Goal: Task Accomplishment & Management: Use online tool/utility

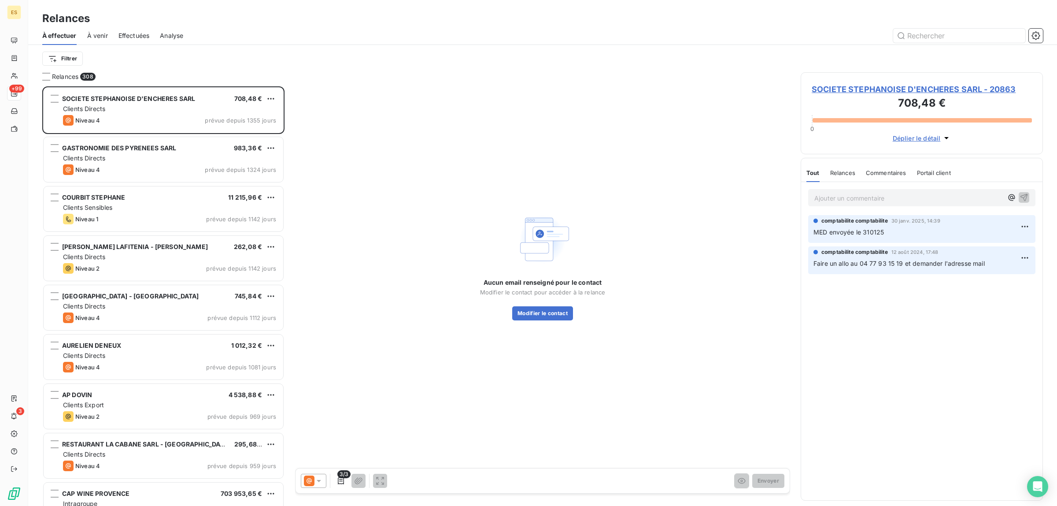
scroll to position [412, 234]
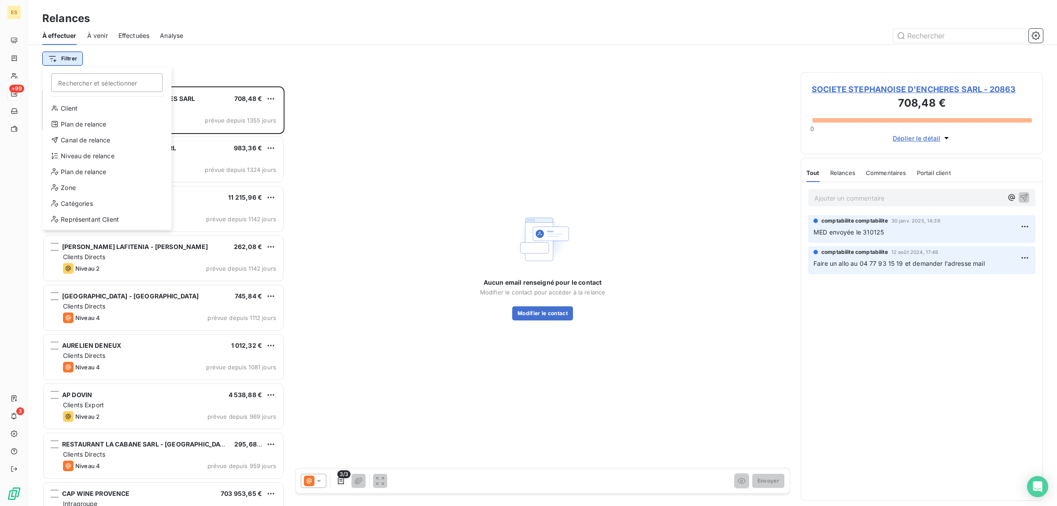
click at [74, 64] on html "ES +99 3 Relances À effectuer À venir Effectuées Analyse Filtrer Rechercher et …" at bounding box center [528, 253] width 1057 height 506
click at [111, 157] on div "Niveau de relance" at bounding box center [107, 156] width 122 height 14
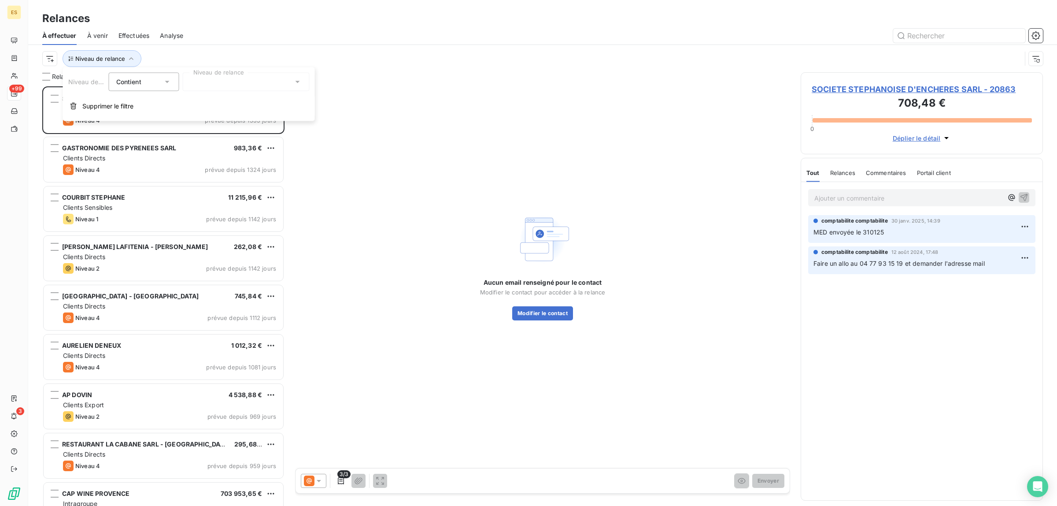
scroll to position [8, 9]
click at [228, 78] on div at bounding box center [246, 82] width 127 height 18
click at [192, 119] on div at bounding box center [192, 117] width 8 height 8
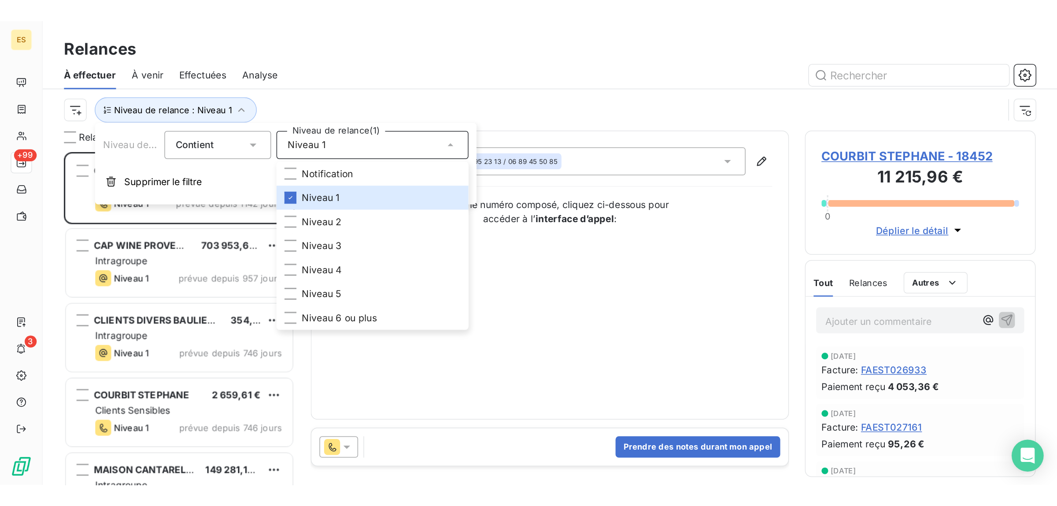
scroll to position [411, 234]
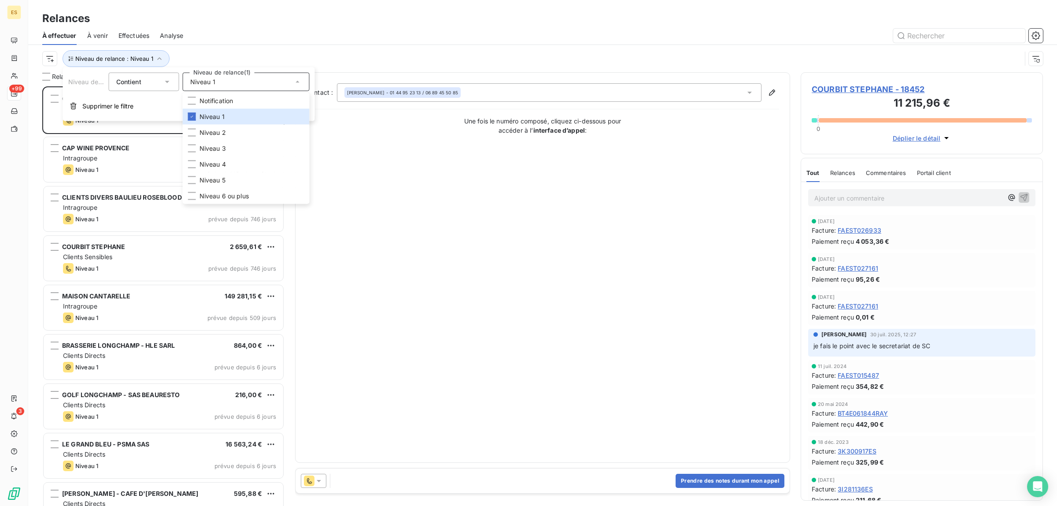
click at [341, 34] on div at bounding box center [618, 36] width 849 height 14
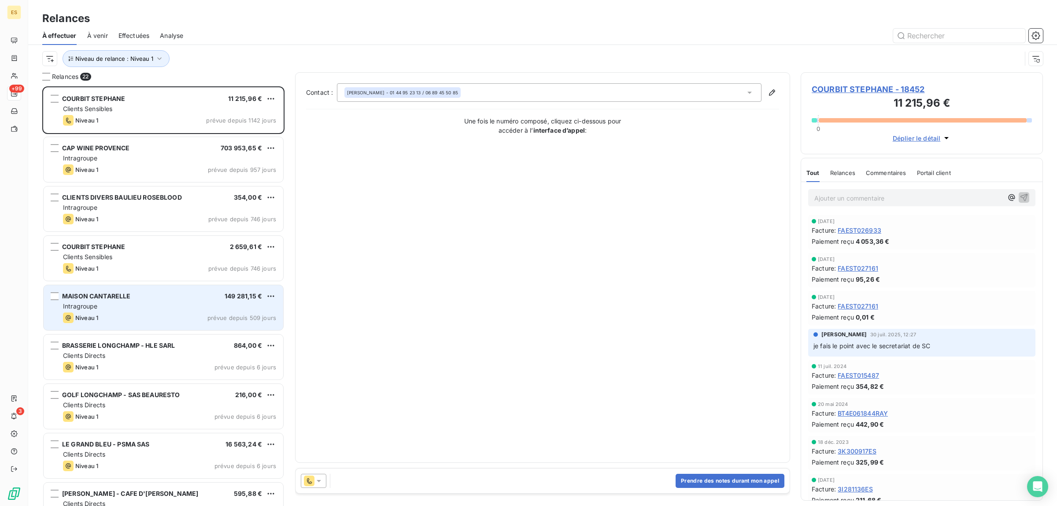
click at [117, 303] on div "Intragroupe" at bounding box center [169, 306] width 213 height 9
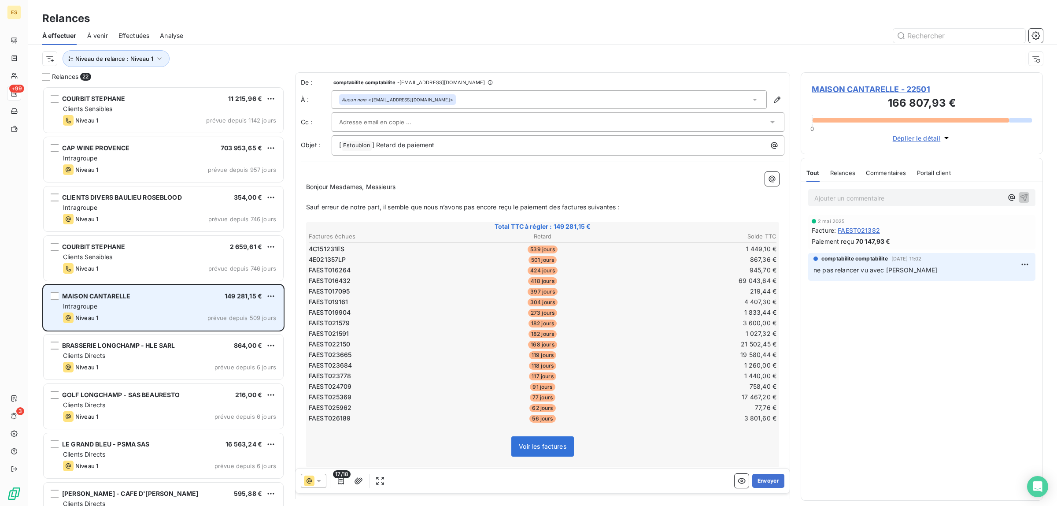
scroll to position [111, 0]
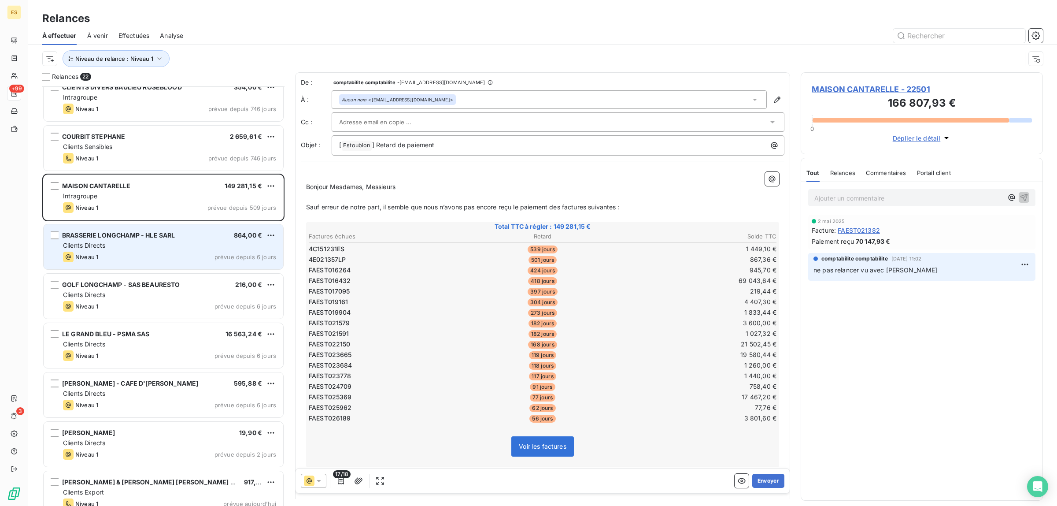
click at [111, 241] on div "Clients Directs" at bounding box center [169, 245] width 213 height 9
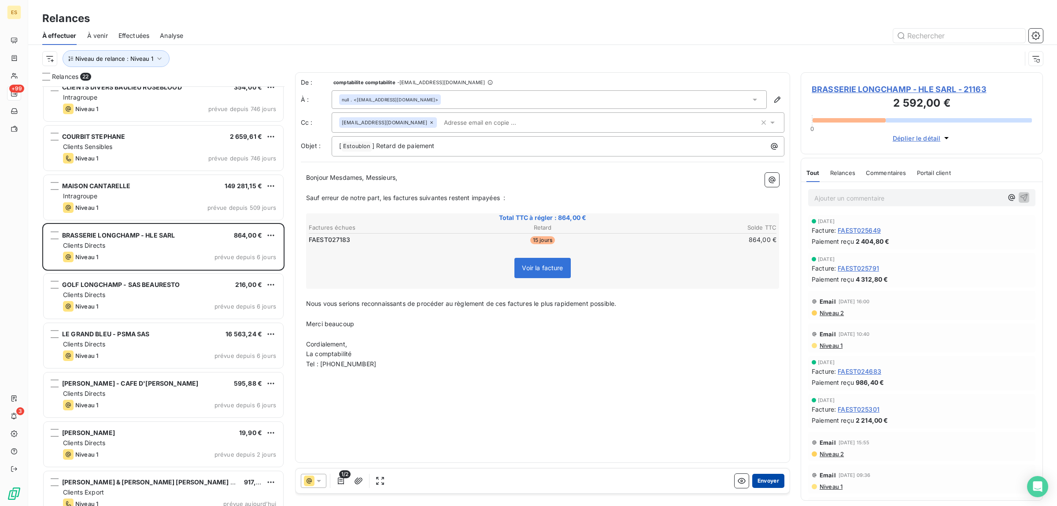
click at [765, 479] on button "Envoyer" at bounding box center [768, 481] width 32 height 14
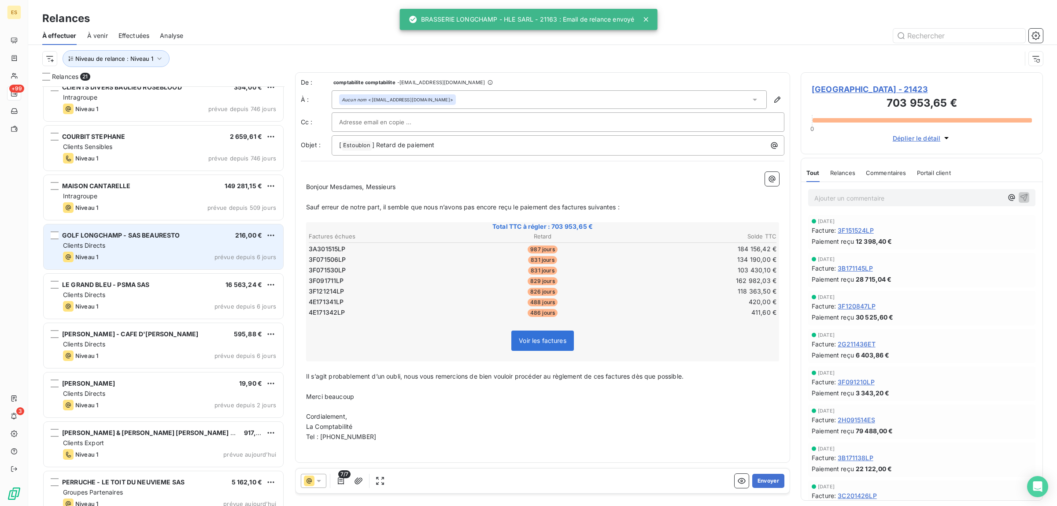
click at [173, 255] on div "Niveau 1 prévue depuis 6 jours" at bounding box center [169, 257] width 213 height 11
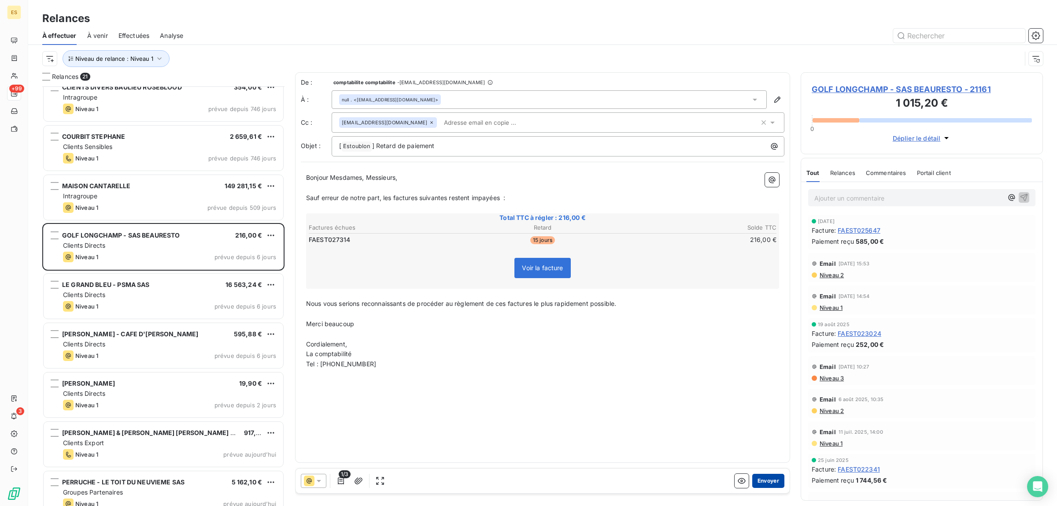
click at [776, 480] on button "Envoyer" at bounding box center [768, 481] width 32 height 14
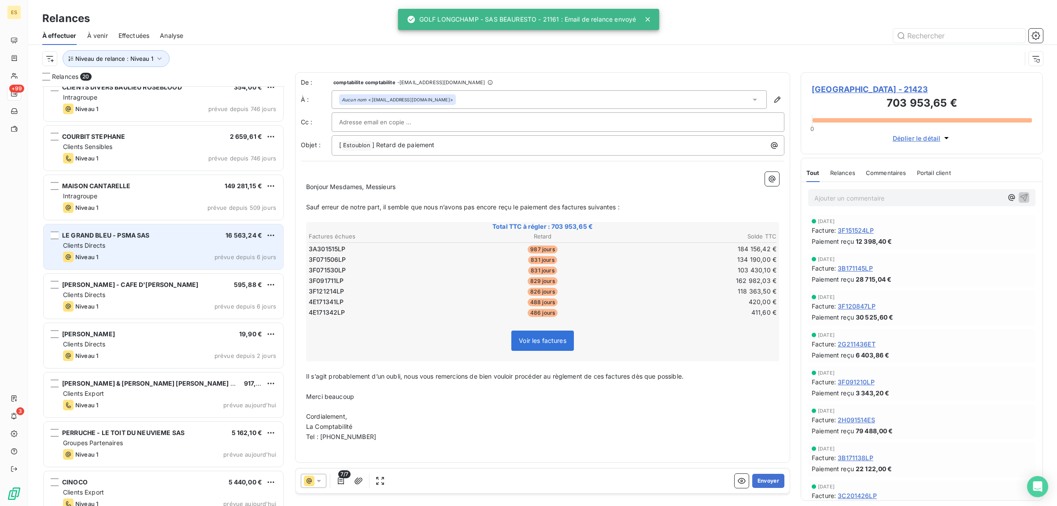
click at [191, 259] on div "Niveau 1 prévue depuis 6 jours" at bounding box center [169, 257] width 213 height 11
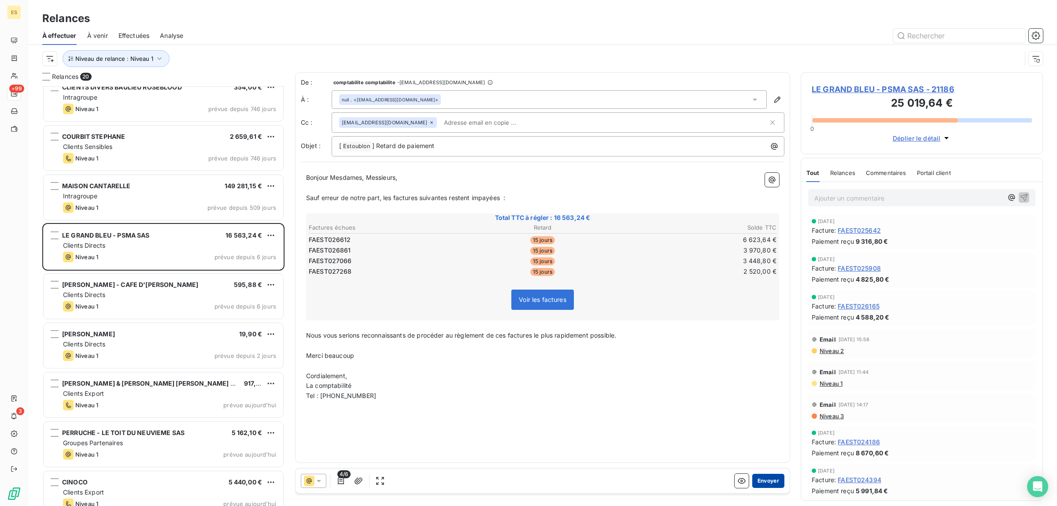
click at [769, 477] on button "Envoyer" at bounding box center [768, 481] width 32 height 14
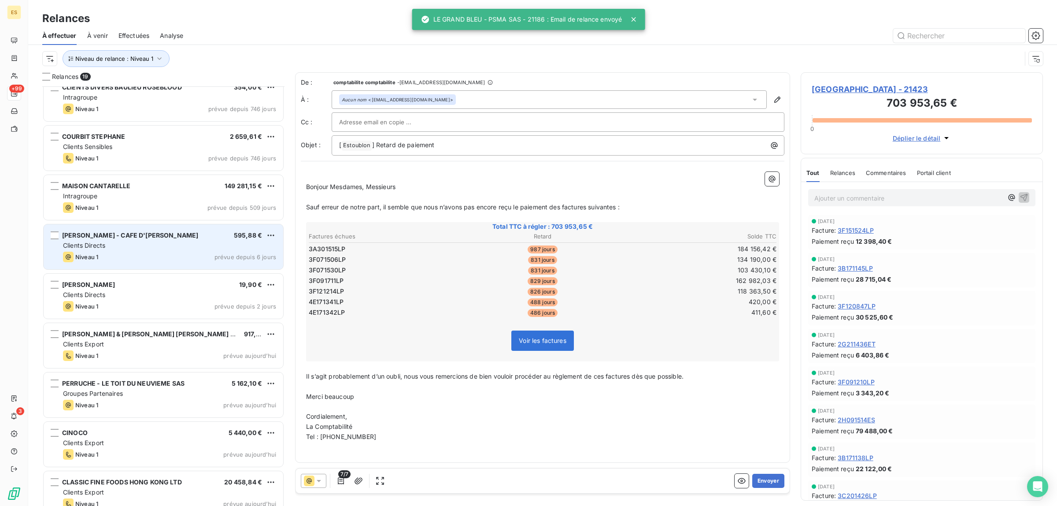
click at [125, 248] on div "Clients Directs" at bounding box center [169, 245] width 213 height 9
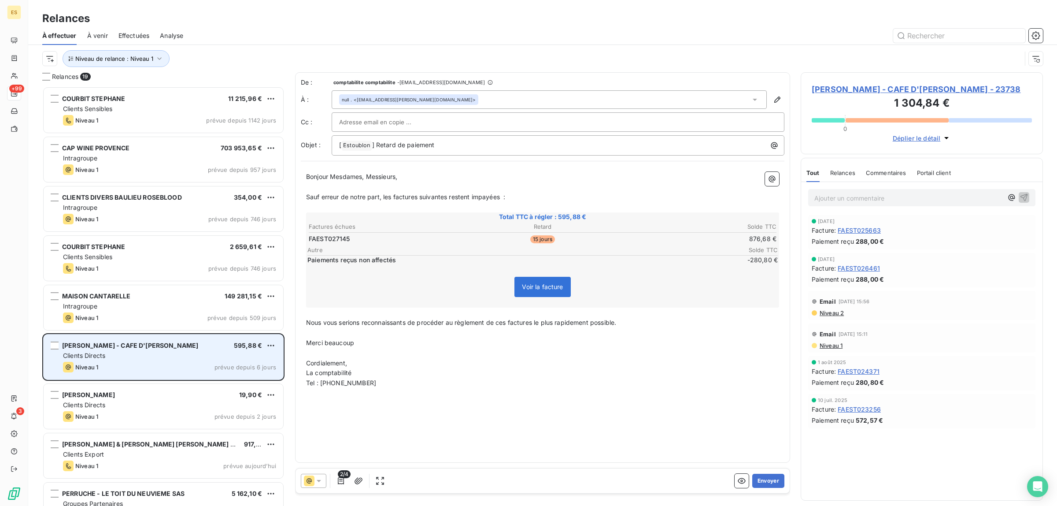
scroll to position [55, 0]
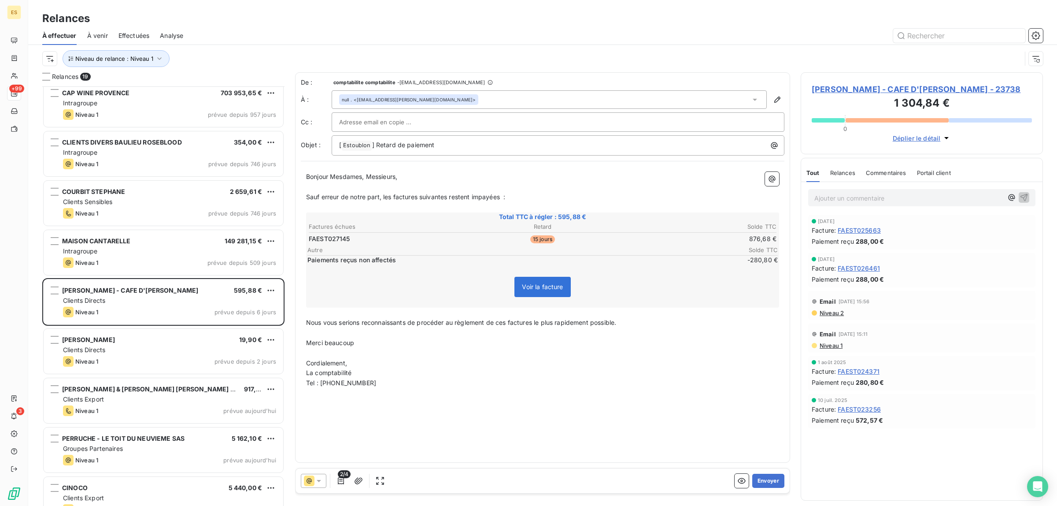
click at [895, 176] on span "Commentaires" at bounding box center [886, 172] width 41 height 7
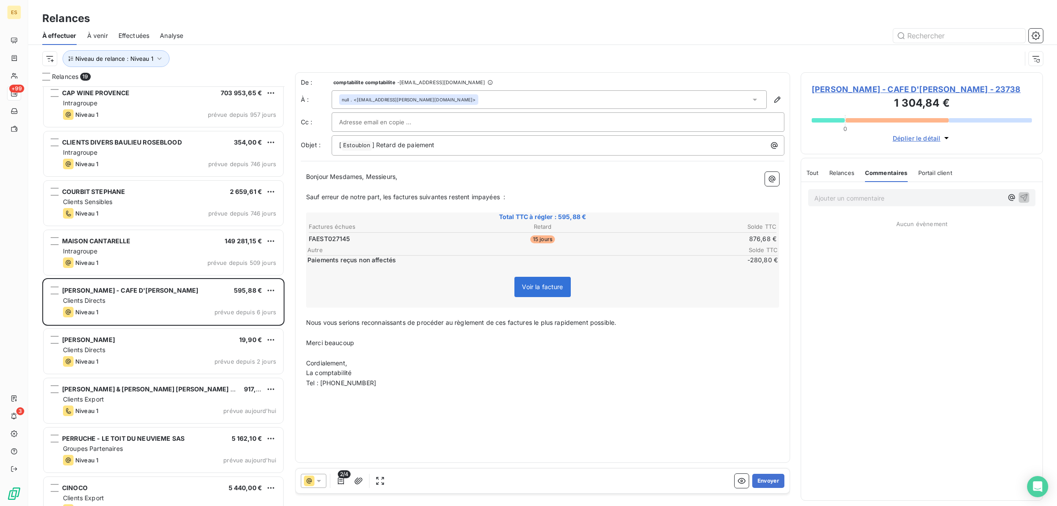
click at [815, 171] on span "Tout" at bounding box center [812, 172] width 12 height 7
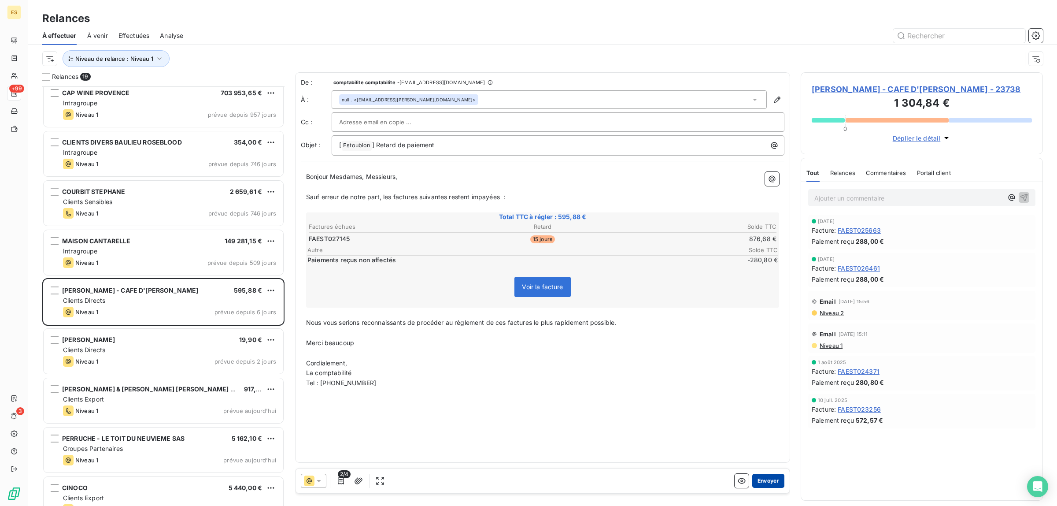
click at [773, 479] on button "Envoyer" at bounding box center [768, 481] width 32 height 14
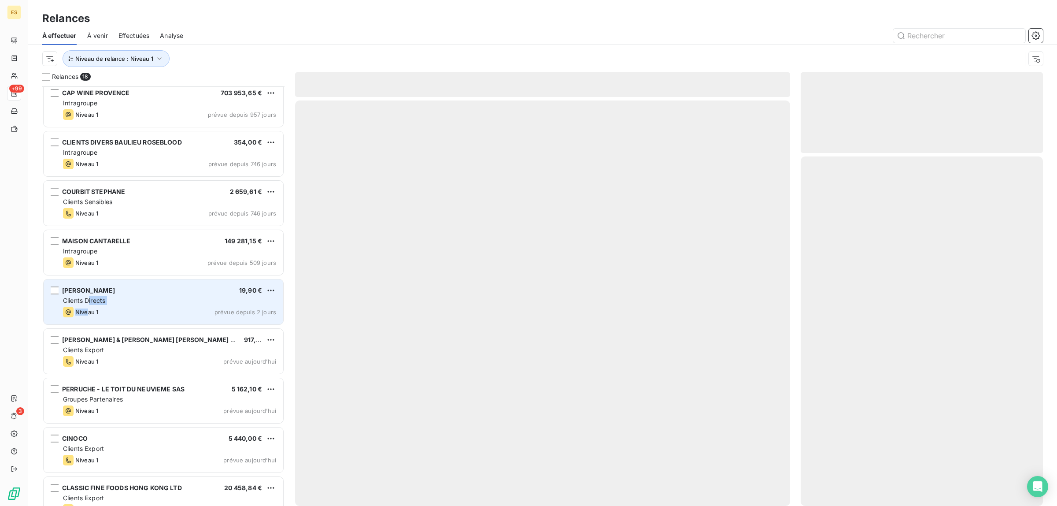
click at [88, 305] on div "[PERSON_NAME] 19,90 € Clients Directs Niveau 1 prévue depuis 2 jours" at bounding box center [164, 301] width 240 height 45
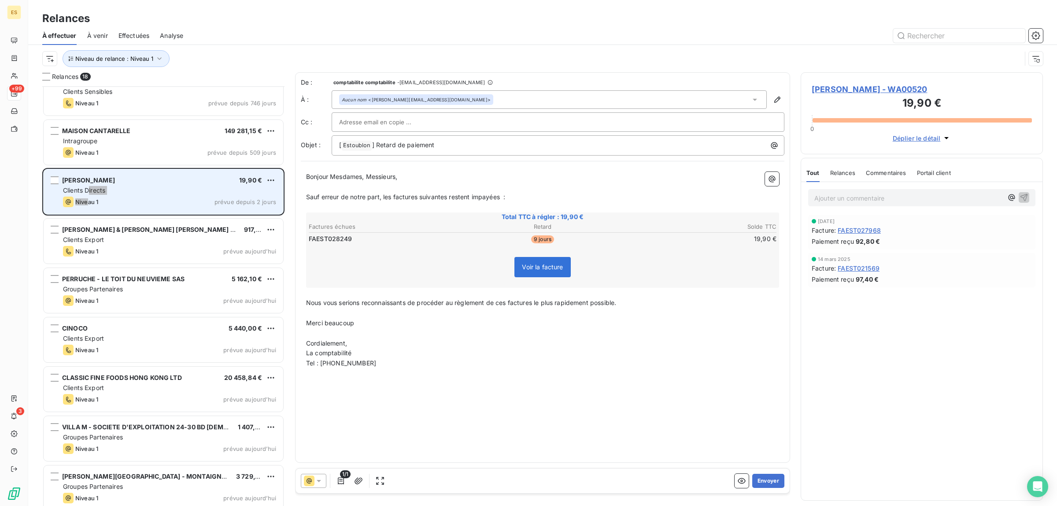
scroll to position [221, 0]
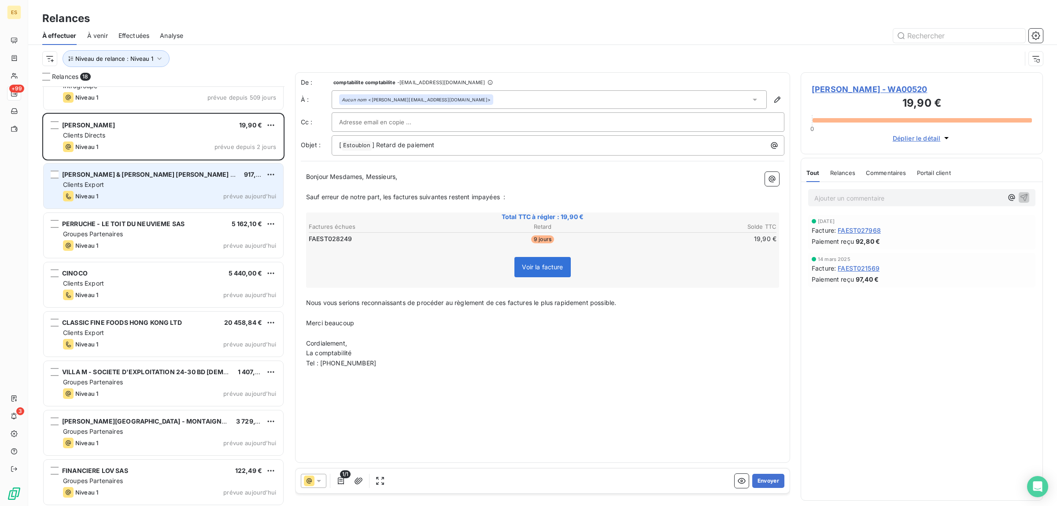
click at [138, 191] on div "Niveau 1 prévue [DATE]" at bounding box center [169, 196] width 213 height 11
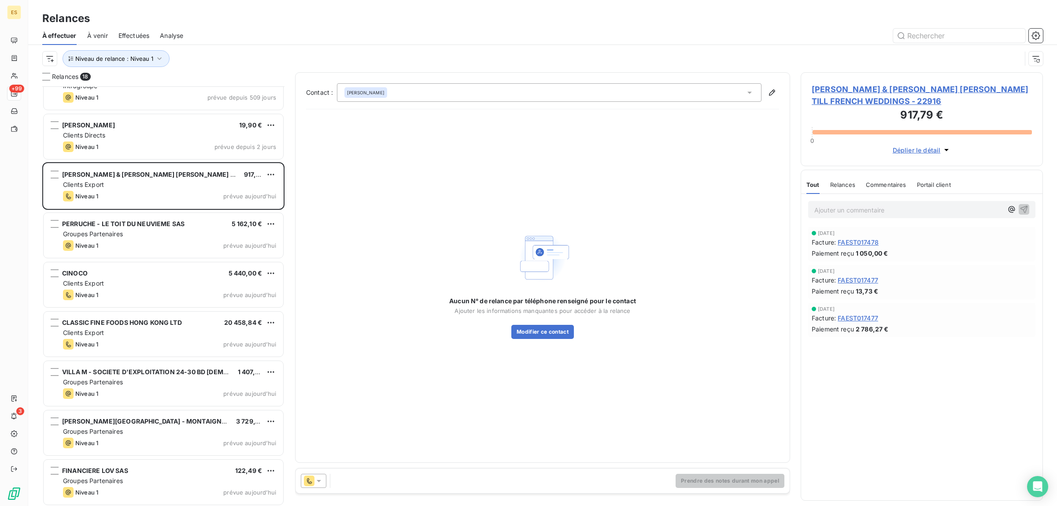
click at [320, 489] on div "Prendre des notes durant mon appel" at bounding box center [543, 480] width 494 height 25
click at [319, 481] on icon at bounding box center [319, 481] width 4 height 2
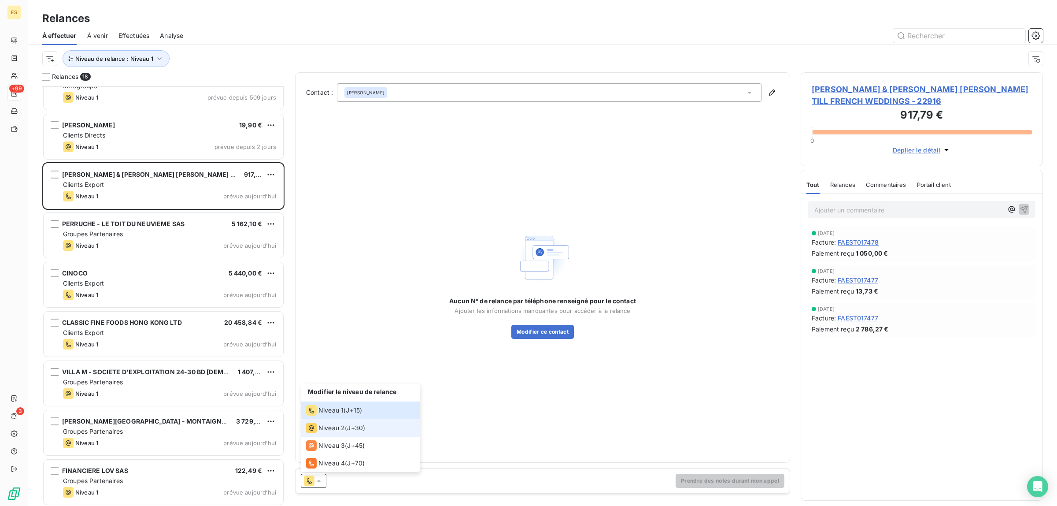
click at [320, 429] on span "Niveau 2" at bounding box center [331, 427] width 26 height 9
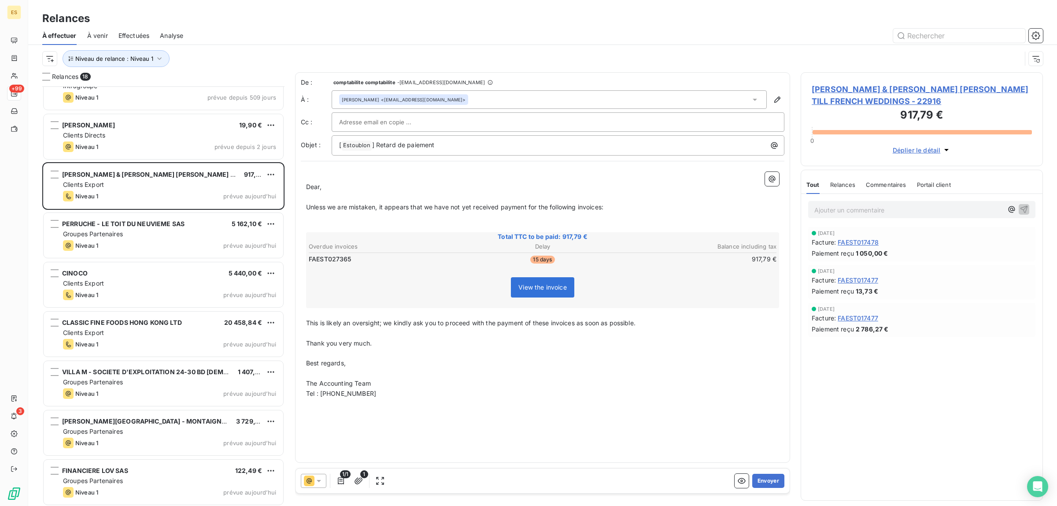
scroll to position [411, 234]
click at [318, 480] on icon at bounding box center [319, 481] width 4 height 2
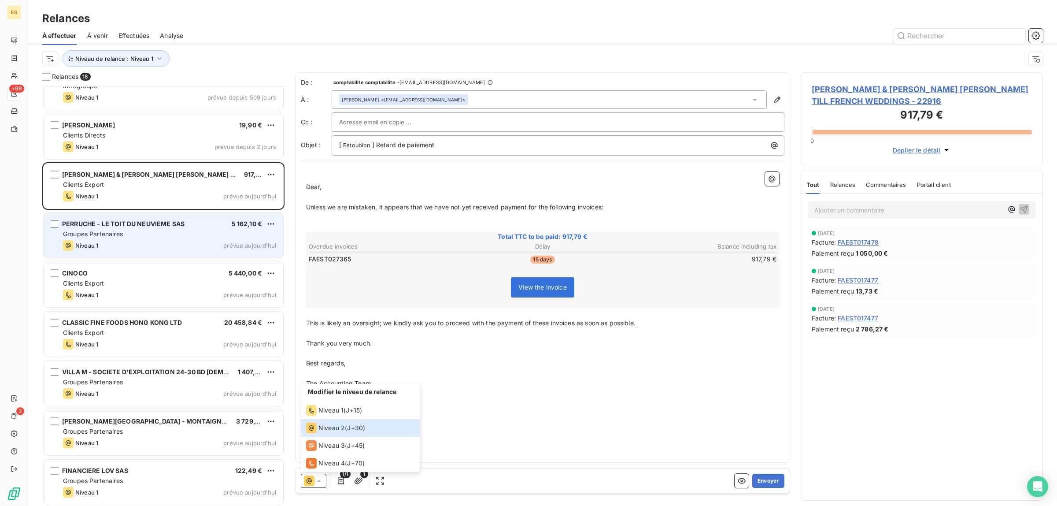
click at [181, 232] on div "Groupes Partenaires" at bounding box center [169, 233] width 213 height 9
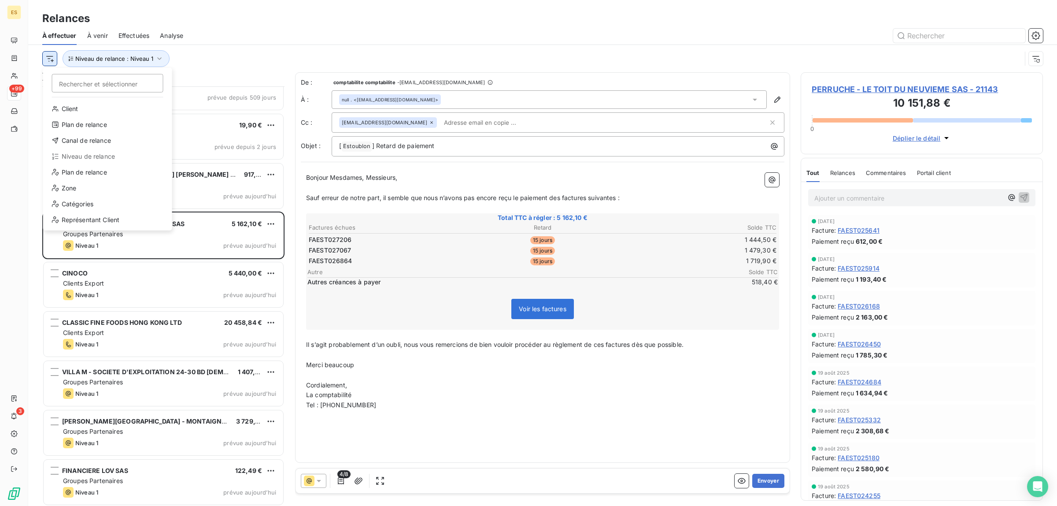
click at [47, 63] on html "ES +99 3 Relances À effectuer À venir Effectuées Analyse Rechercher et sélectio…" at bounding box center [528, 253] width 1057 height 506
click at [72, 141] on div "Canal de relance" at bounding box center [108, 140] width 122 height 14
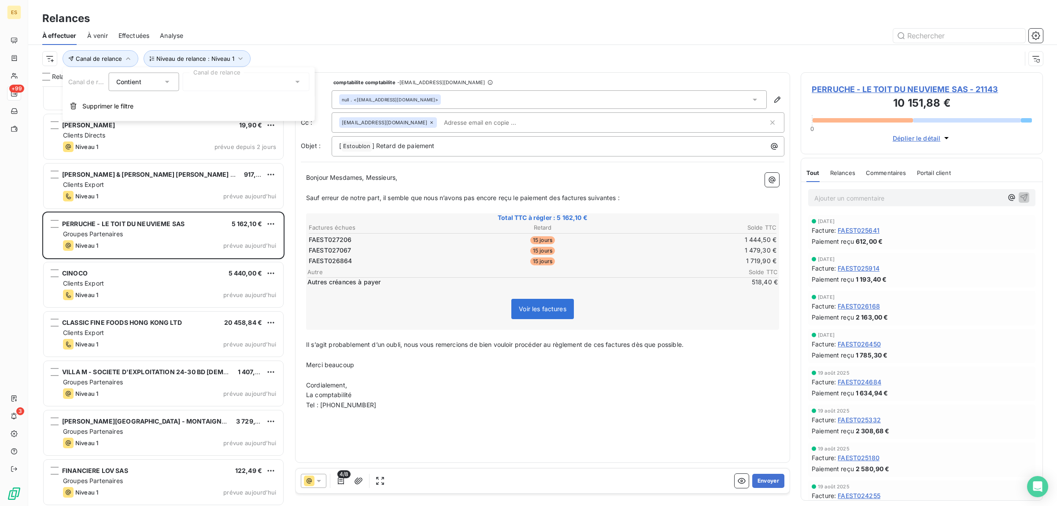
click at [254, 82] on div at bounding box center [246, 82] width 127 height 18
click at [217, 96] on span "Email" at bounding box center [212, 100] width 25 height 9
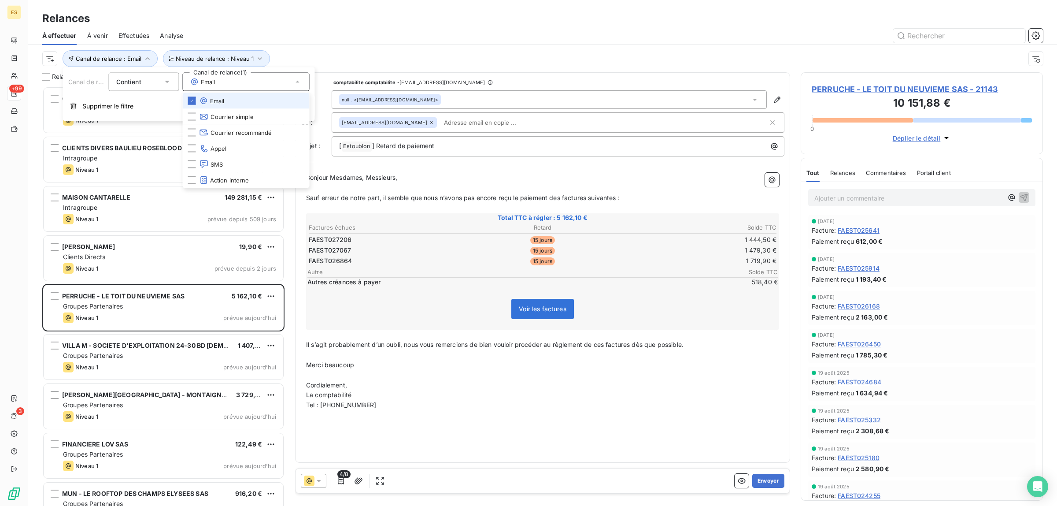
scroll to position [411, 234]
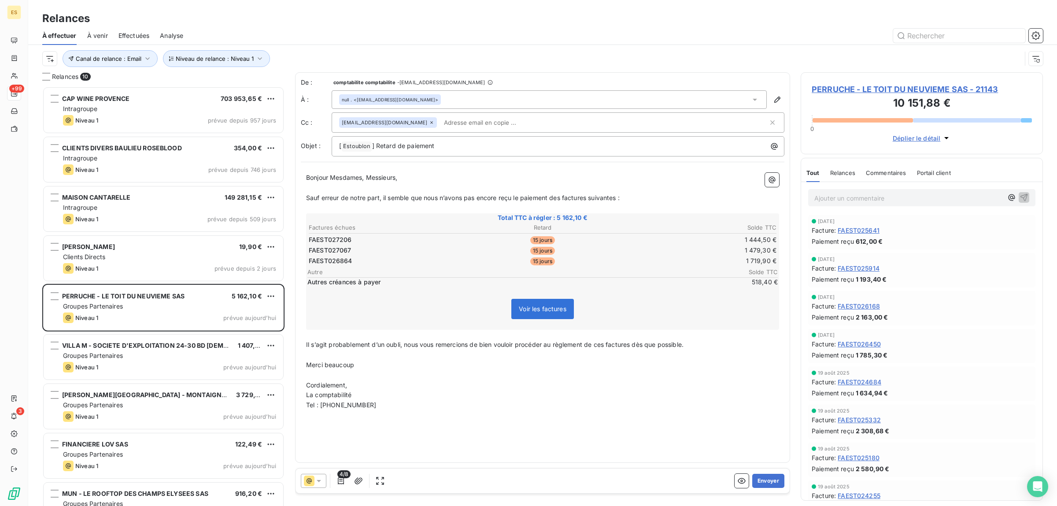
click at [345, 37] on div at bounding box center [618, 36] width 849 height 14
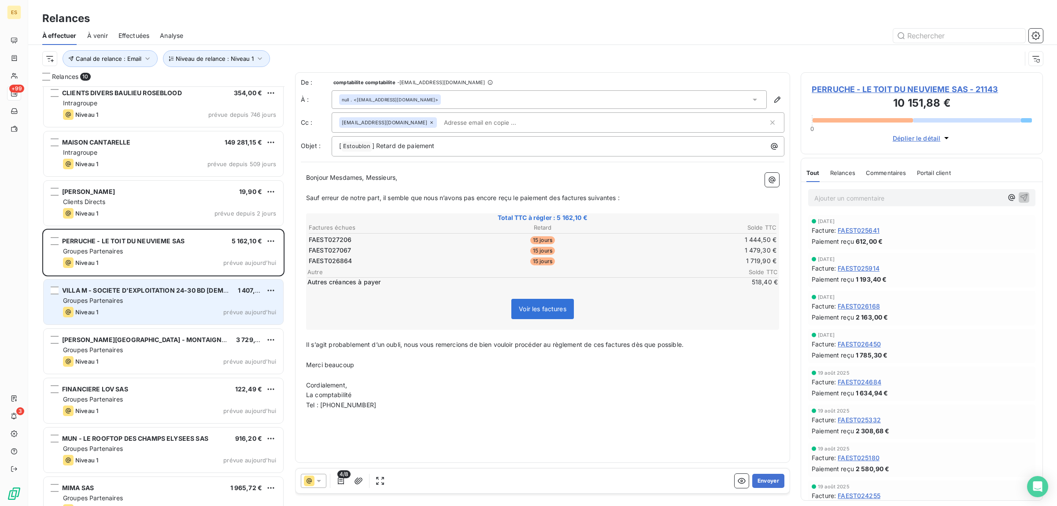
scroll to position [74, 0]
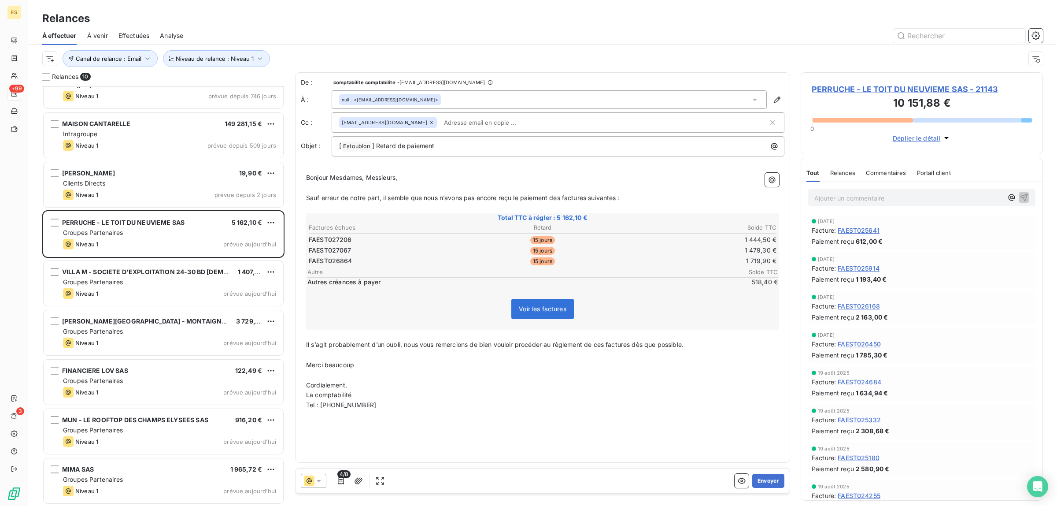
click at [882, 170] on span "Commentaires" at bounding box center [886, 172] width 41 height 7
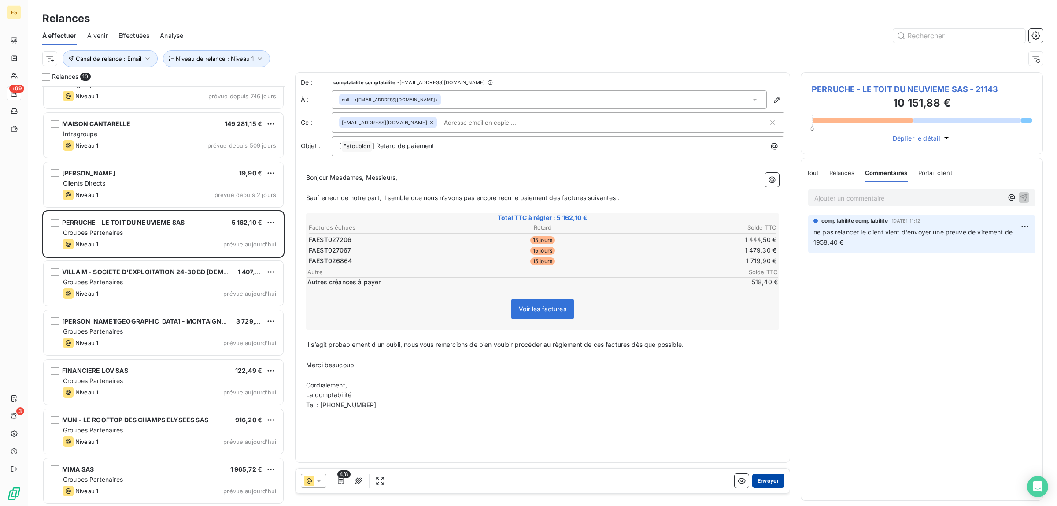
click at [761, 480] on button "Envoyer" at bounding box center [768, 481] width 32 height 14
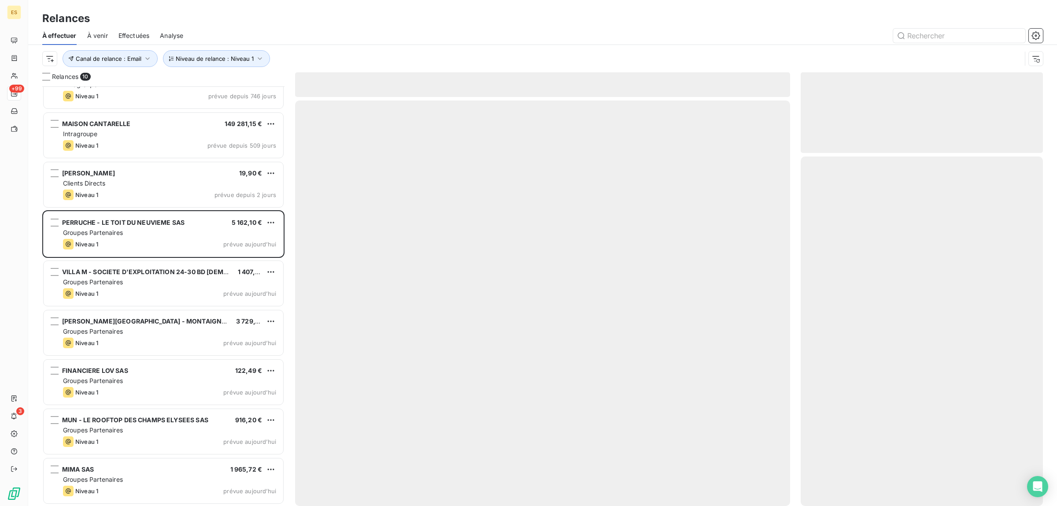
scroll to position [25, 0]
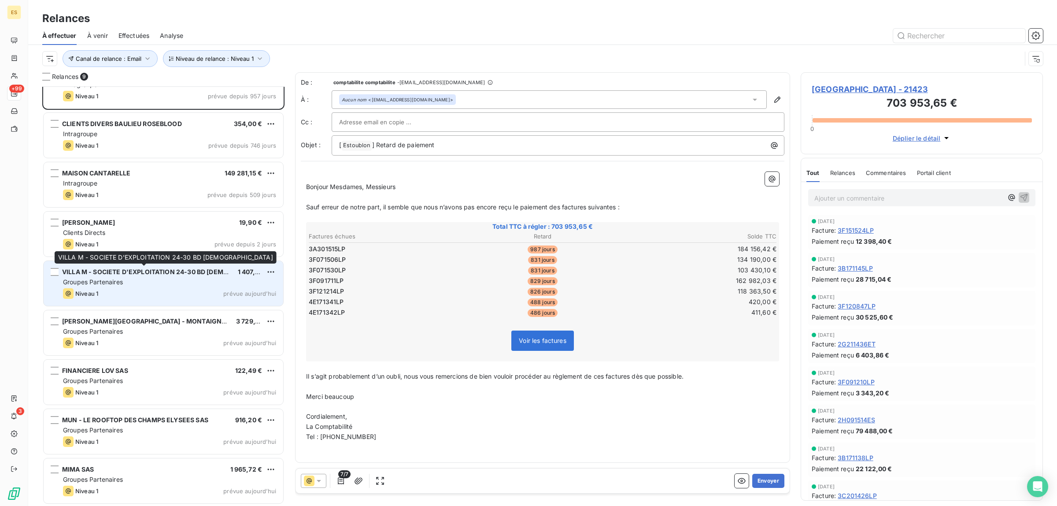
click at [182, 274] on span "VILLA M - SOCIETE D'EXPLOITATION 24-30 BD [DEMOGRAPHIC_DATA]" at bounding box center [169, 271] width 215 height 7
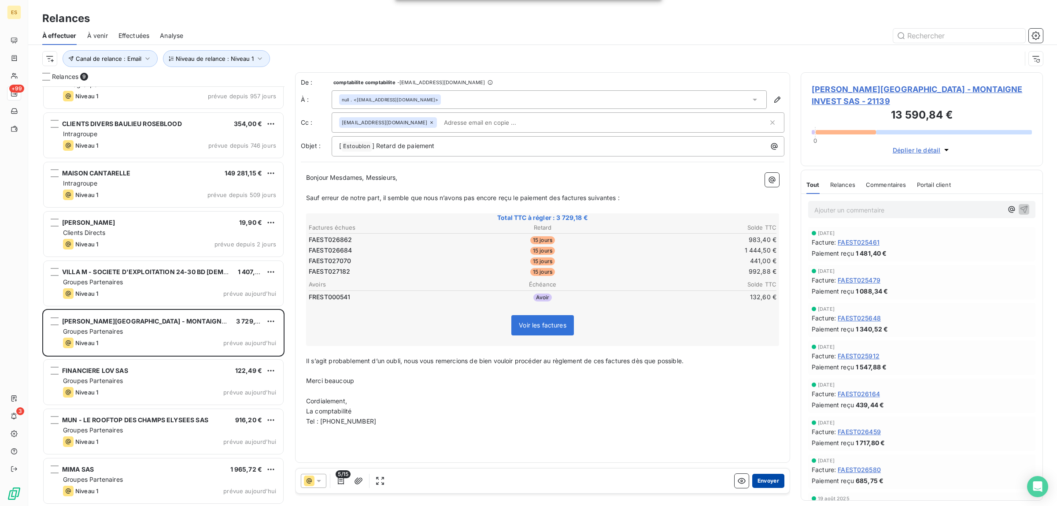
click at [773, 484] on button "Envoyer" at bounding box center [768, 481] width 32 height 14
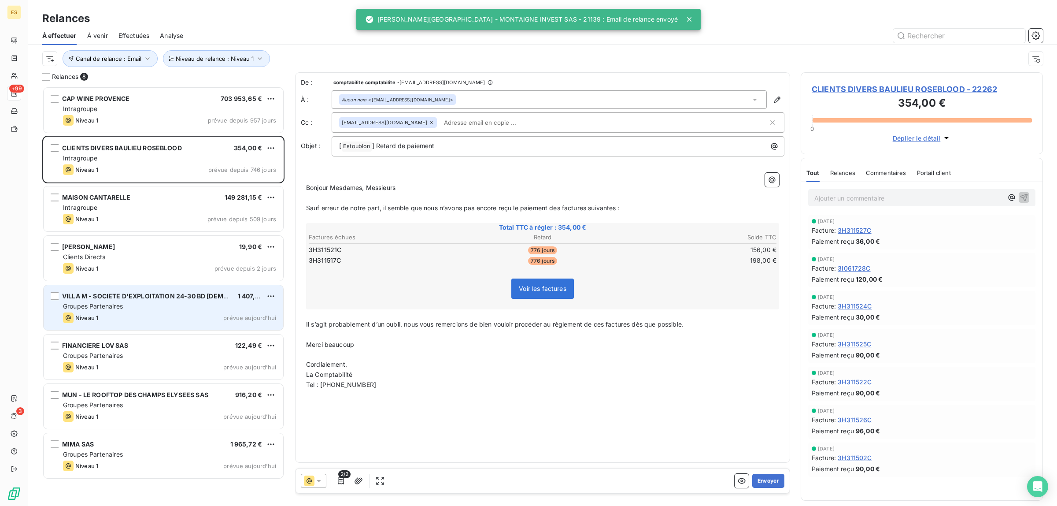
click at [165, 316] on div "Niveau 1 prévue [DATE]" at bounding box center [169, 317] width 213 height 11
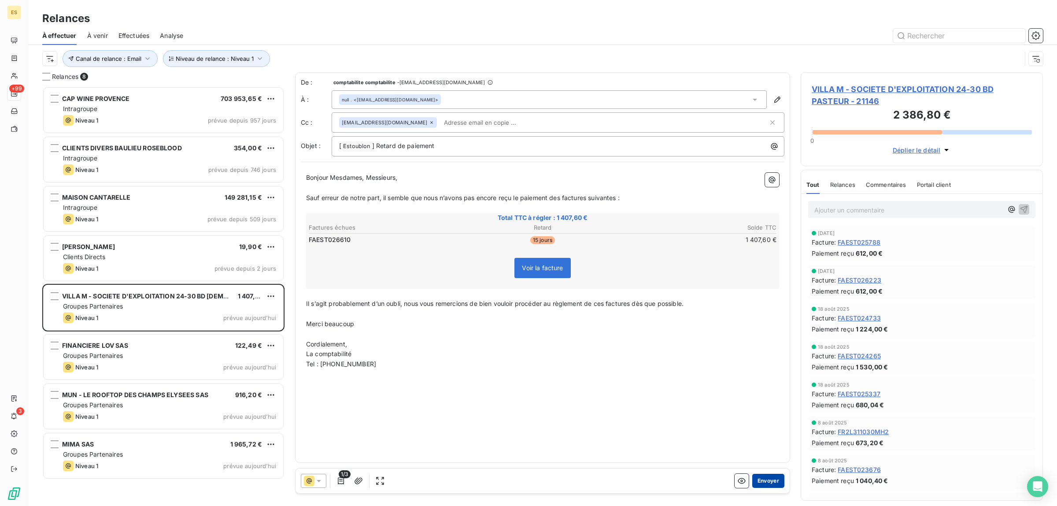
click at [765, 479] on button "Envoyer" at bounding box center [768, 481] width 32 height 14
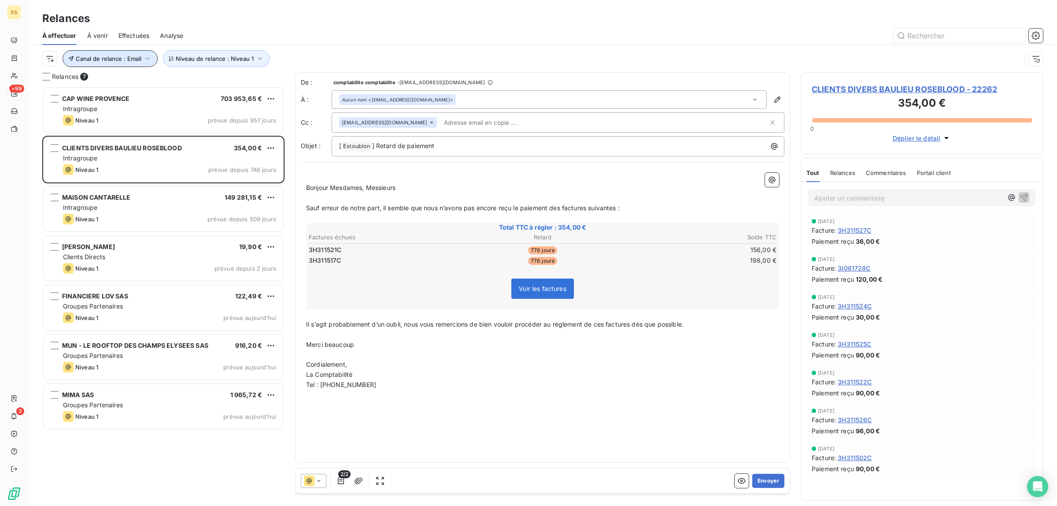
click at [126, 55] on span "Canal de relance : Email" at bounding box center [109, 58] width 66 height 7
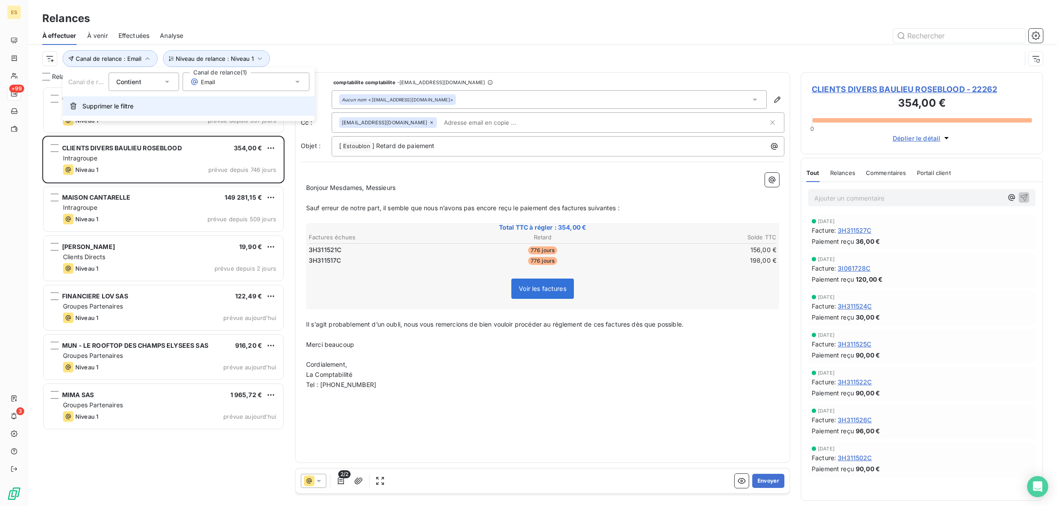
click at [95, 106] on span "Supprimer le filtre" at bounding box center [107, 106] width 51 height 9
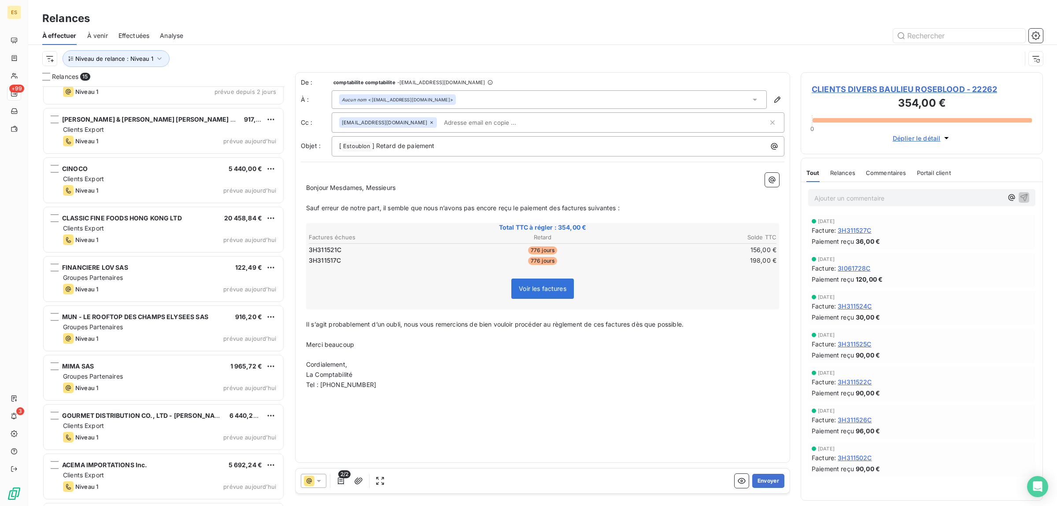
scroll to position [321, 0]
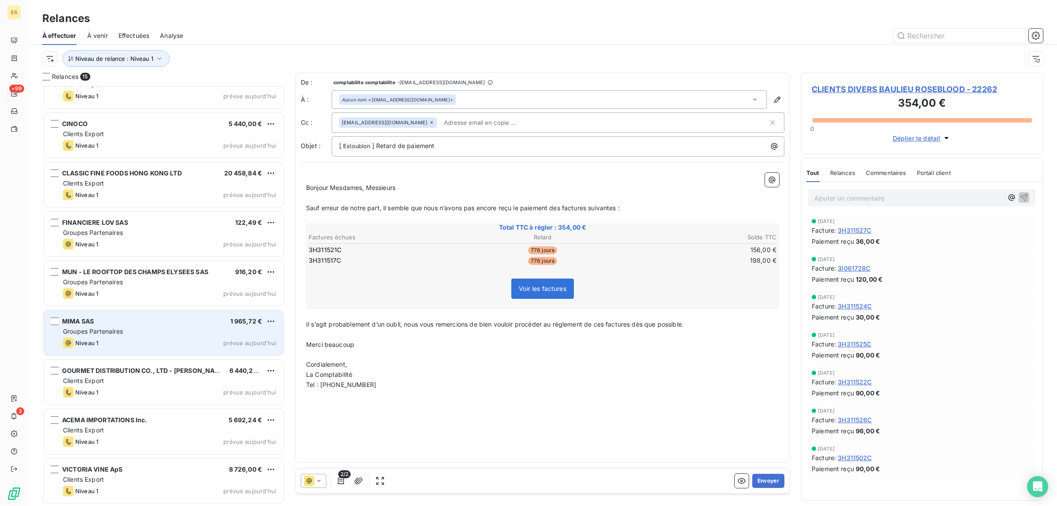
click at [101, 333] on span "Groupes Partenaires" at bounding box center [93, 330] width 60 height 7
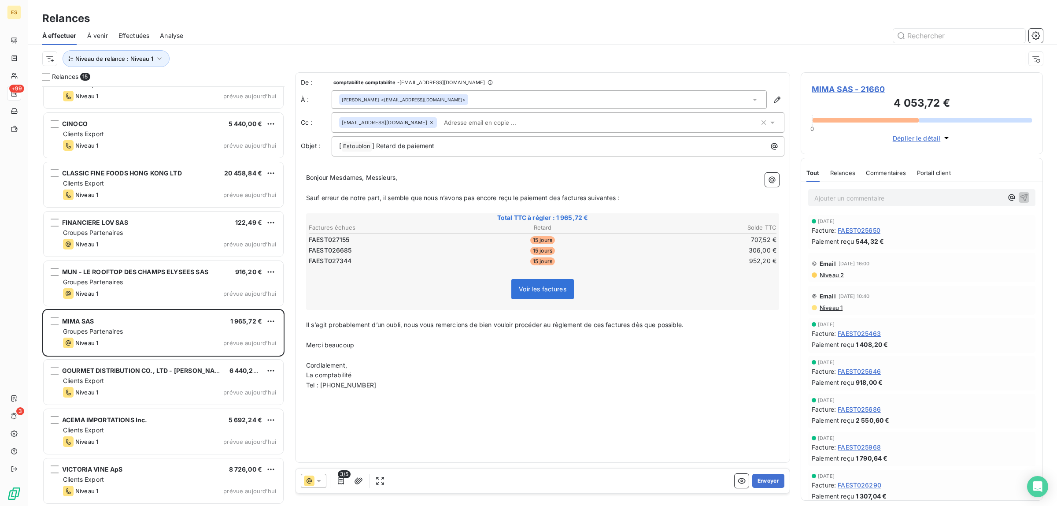
click at [766, 488] on div "3/5 Envoyer" at bounding box center [543, 480] width 494 height 25
click at [766, 481] on button "Envoyer" at bounding box center [768, 481] width 32 height 14
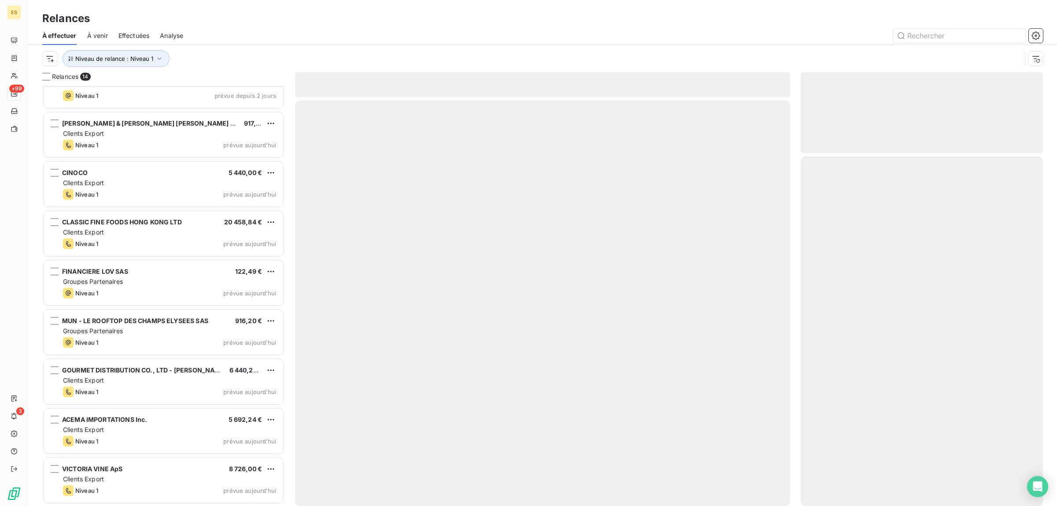
scroll to position [271, 0]
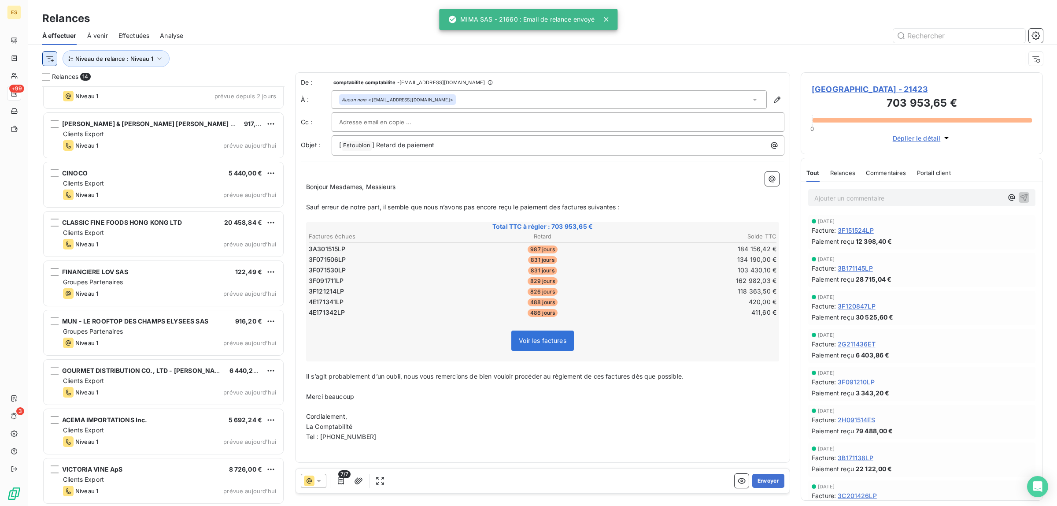
click at [49, 55] on html "ES +99 3 Relances À effectuer À venir Effectuées Analyse Niveau de relance : Ni…" at bounding box center [528, 253] width 1057 height 506
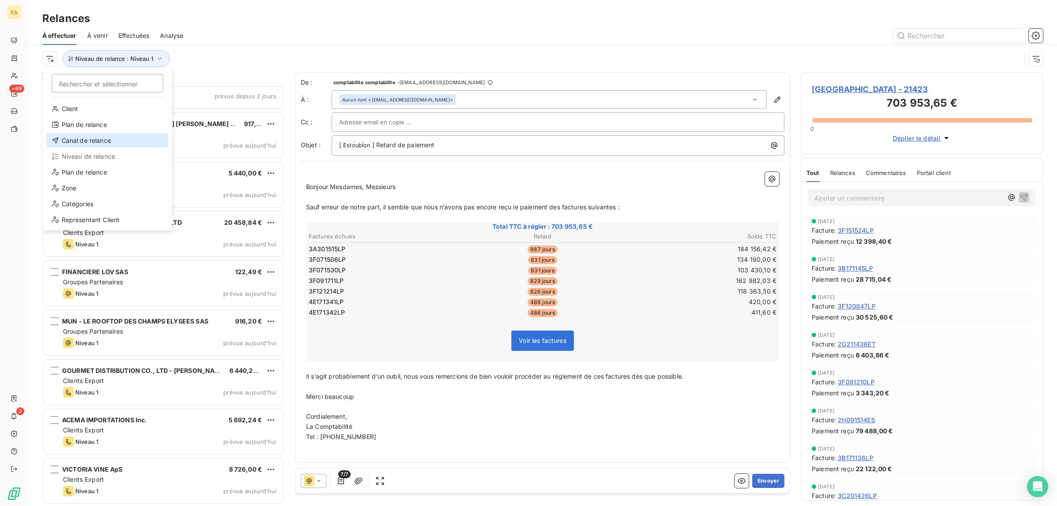
click at [72, 141] on div "Canal de relance" at bounding box center [108, 140] width 122 height 14
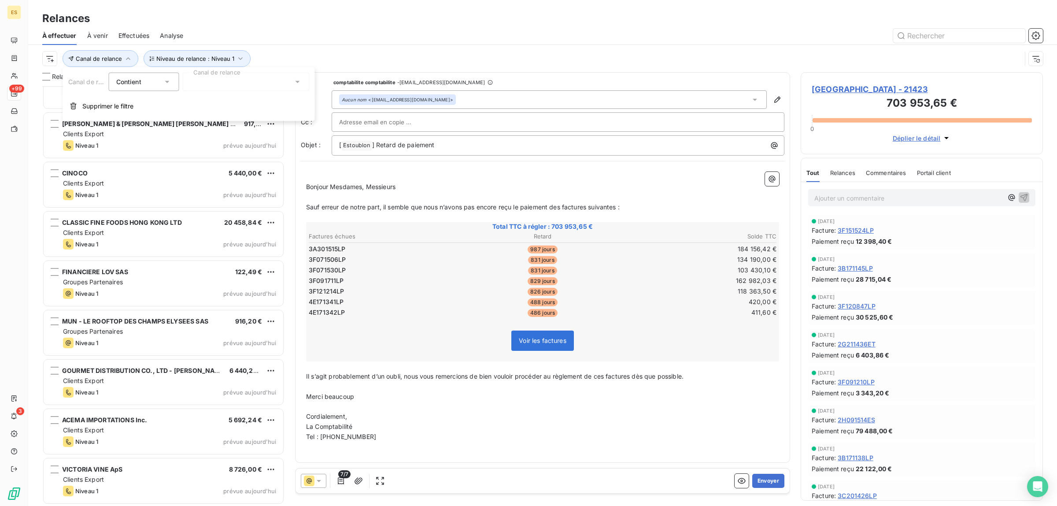
click at [240, 84] on div at bounding box center [246, 82] width 127 height 18
click at [223, 98] on span "Email" at bounding box center [212, 100] width 25 height 9
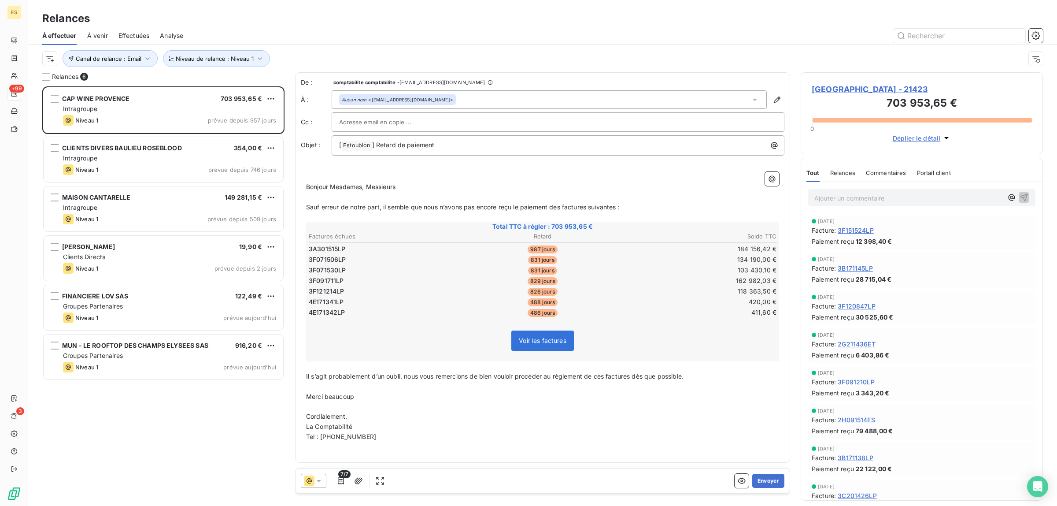
click at [318, 22] on div "Relances" at bounding box center [542, 19] width 1029 height 16
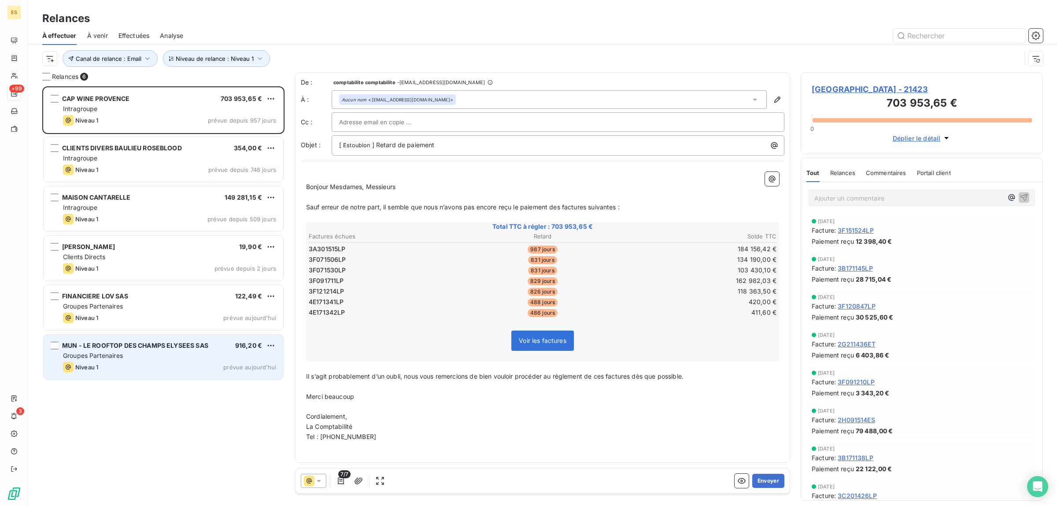
click at [115, 351] on div "MUN - LE ROOFTOP DES CHAMPS ELYSEES SAS 916,20 € Groupes Partenaires Niveau 1 p…" at bounding box center [164, 356] width 240 height 45
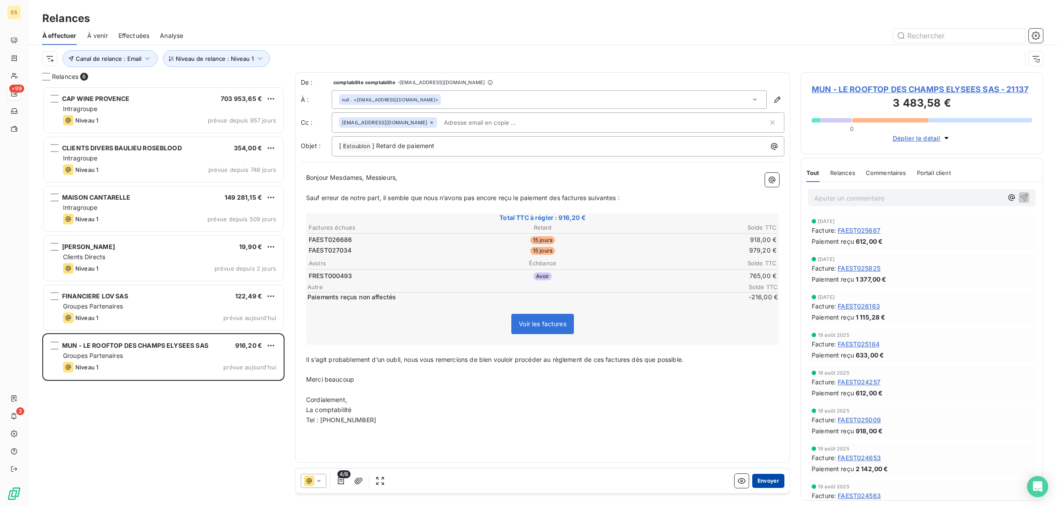
click at [765, 478] on button "Envoyer" at bounding box center [768, 481] width 32 height 14
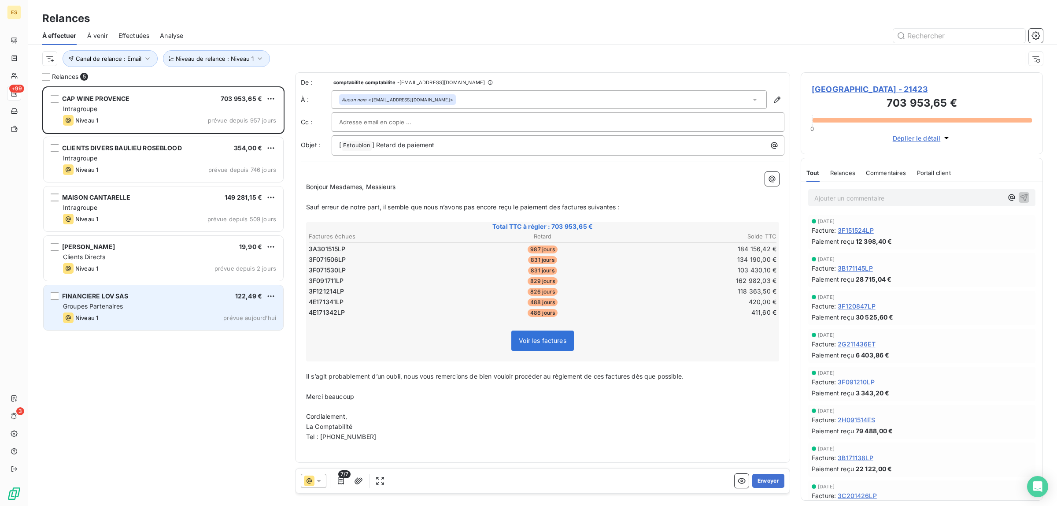
click at [118, 307] on span "Groupes Partenaires" at bounding box center [93, 305] width 60 height 7
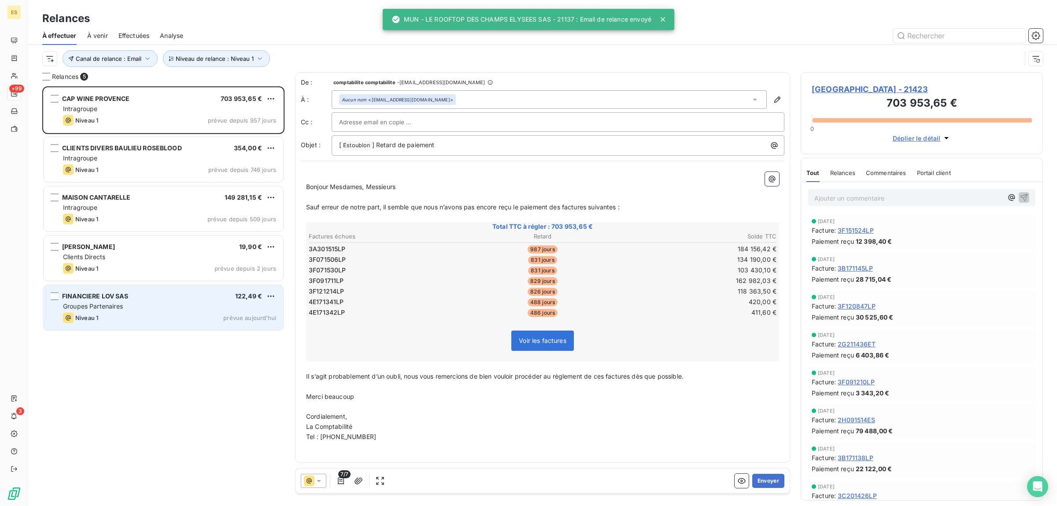
click at [118, 307] on span "Groupes Partenaires" at bounding box center [93, 305] width 60 height 7
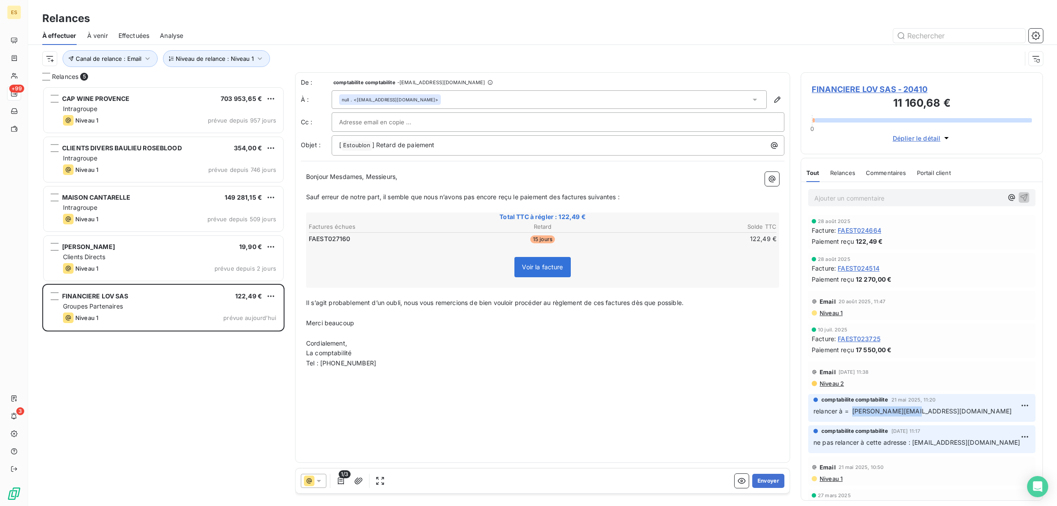
drag, startPoint x: 853, startPoint y: 413, endPoint x: 913, endPoint y: 415, distance: 59.5
click at [913, 415] on p "relancer à = [PERSON_NAME][EMAIL_ADDRESS][DOMAIN_NAME]" at bounding box center [922, 411] width 217 height 10
copy span "[PERSON_NAME][EMAIL_ADDRESS][DOMAIN_NAME]"
click at [756, 99] on icon at bounding box center [755, 100] width 4 height 2
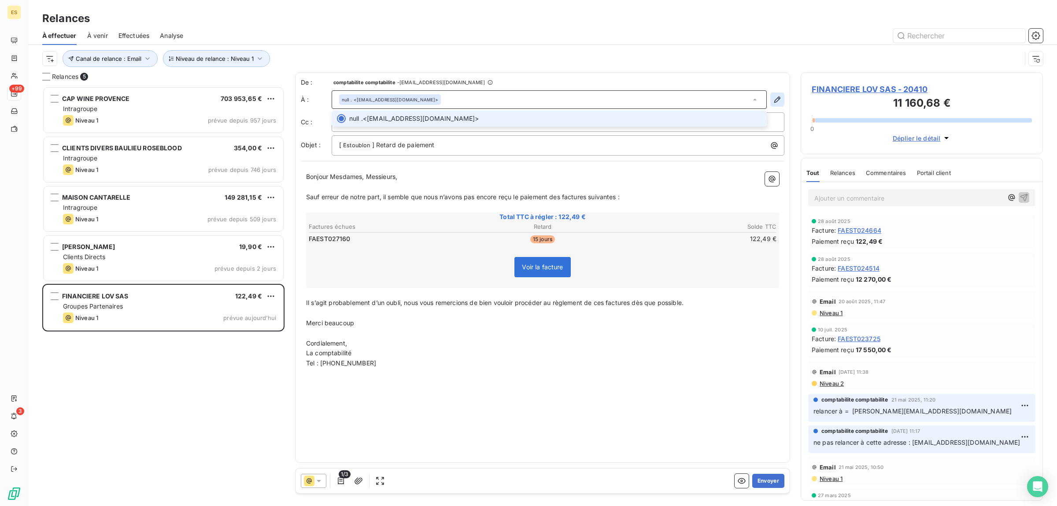
click at [779, 102] on icon "button" at bounding box center [777, 99] width 9 height 9
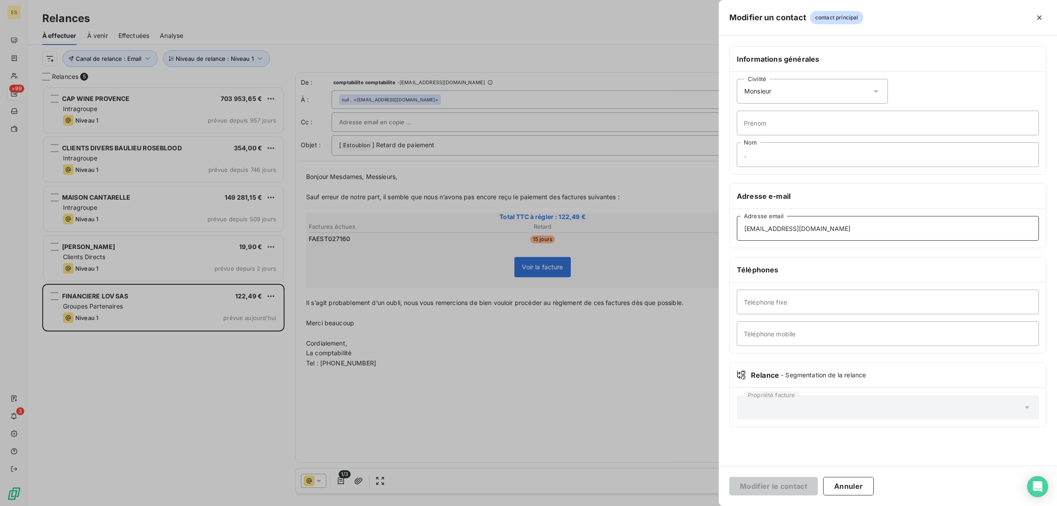
drag, startPoint x: 829, startPoint y: 233, endPoint x: 603, endPoint y: 255, distance: 226.6
click at [603, 505] on div "Modifier un contact contact principal Informations générales Civilité Monsieur …" at bounding box center [528, 506] width 1057 height 0
paste input "[PERSON_NAME]@airelles"
type input "[PERSON_NAME][EMAIL_ADDRESS][DOMAIN_NAME]"
click at [771, 489] on button "Modifier le contact" at bounding box center [773, 486] width 89 height 18
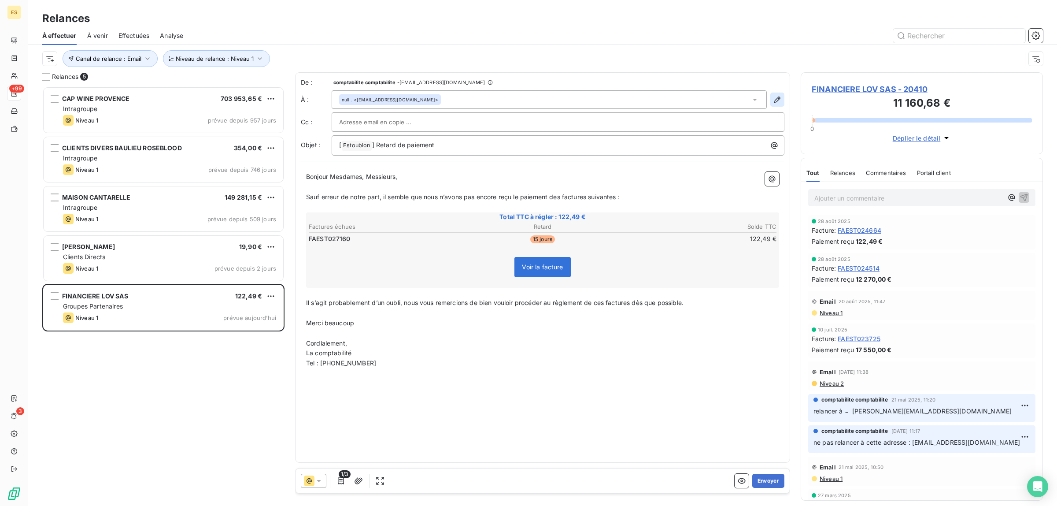
click at [777, 100] on icon "button" at bounding box center [777, 99] width 9 height 9
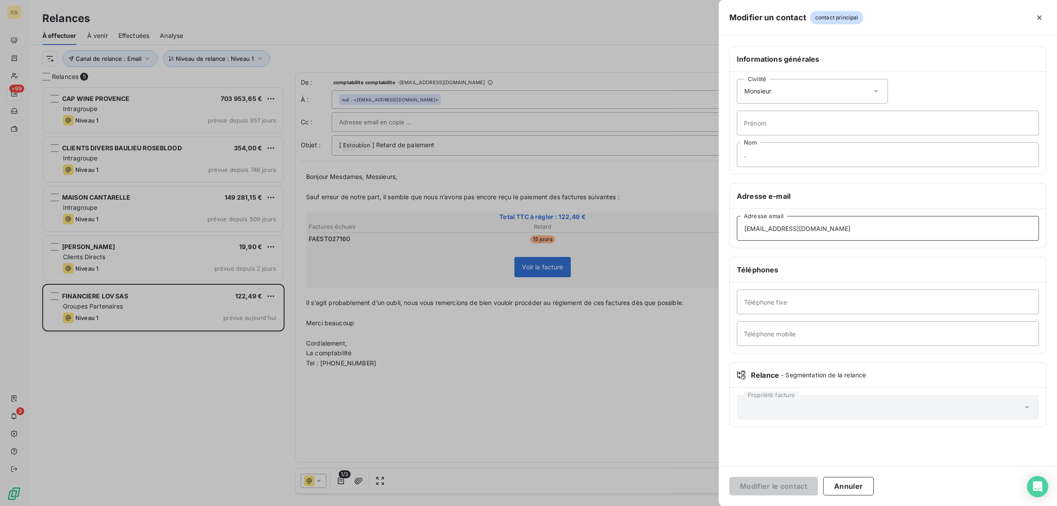
drag, startPoint x: 815, startPoint y: 225, endPoint x: 305, endPoint y: 300, distance: 515.5
click at [305, 505] on div "Modifier un contact contact principal Informations générales Civilité Monsieur …" at bounding box center [528, 506] width 1057 height 0
paste input "[PERSON_NAME]@airelles"
type input "[PERSON_NAME][EMAIL_ADDRESS][DOMAIN_NAME]"
click at [770, 489] on button "Modifier le contact" at bounding box center [773, 486] width 89 height 18
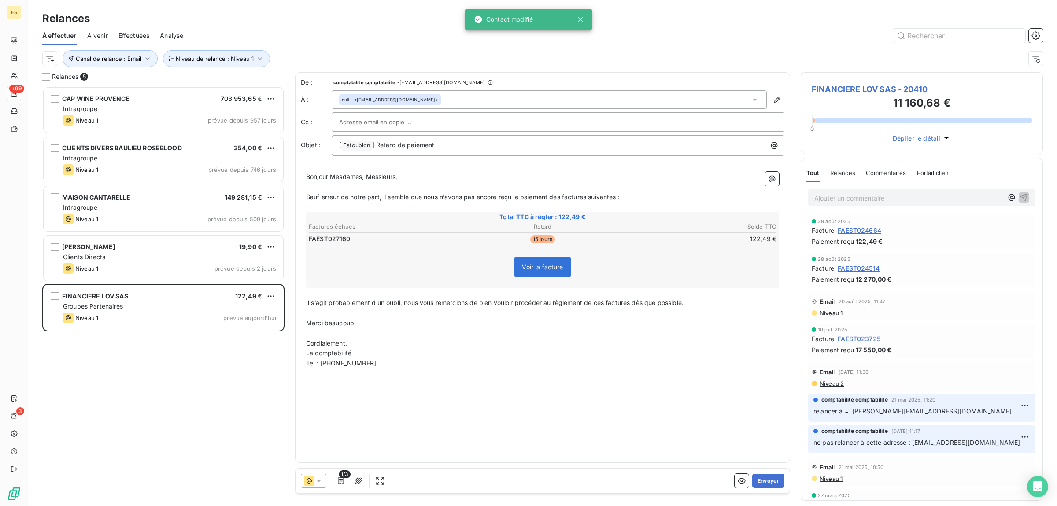
click at [756, 97] on icon at bounding box center [755, 99] width 9 height 9
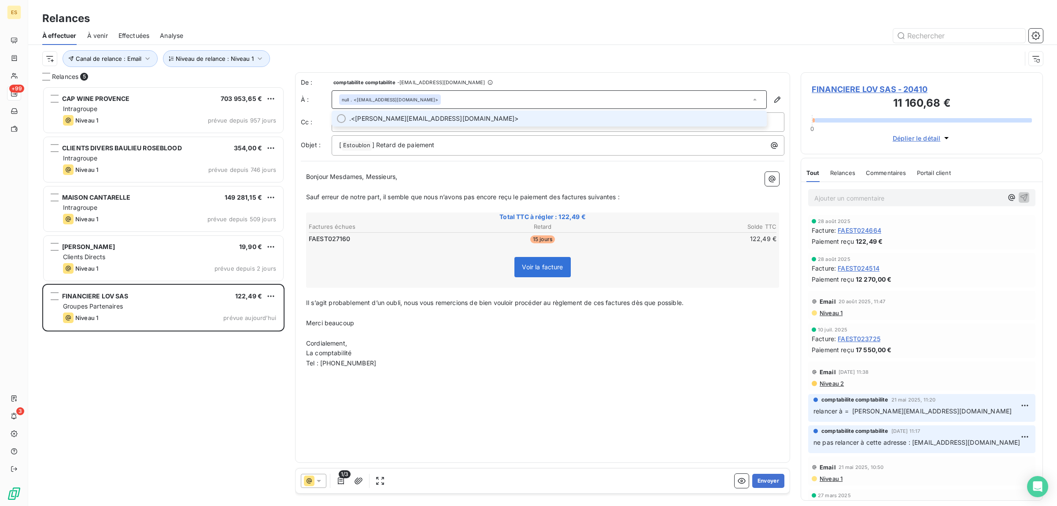
click at [344, 124] on li ". <[PERSON_NAME][EMAIL_ADDRESS][DOMAIN_NAME]>" at bounding box center [549, 119] width 435 height 16
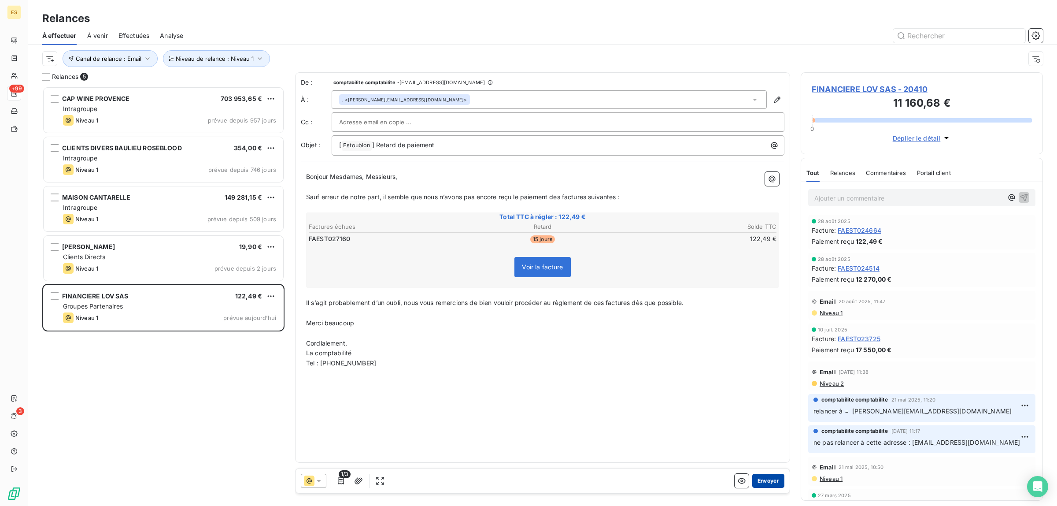
click at [776, 479] on button "Envoyer" at bounding box center [768, 481] width 32 height 14
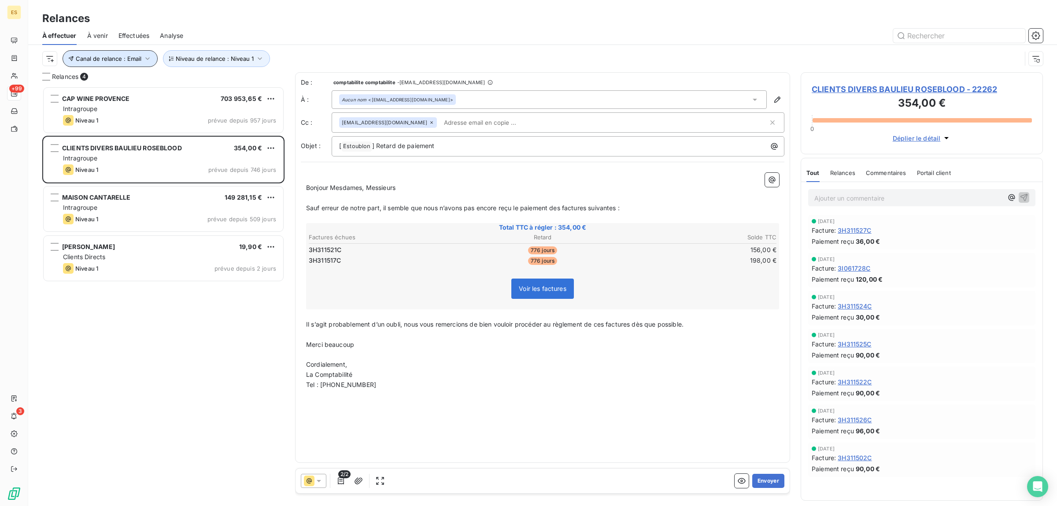
click at [133, 55] on span "Canal de relance : Email" at bounding box center [109, 58] width 66 height 7
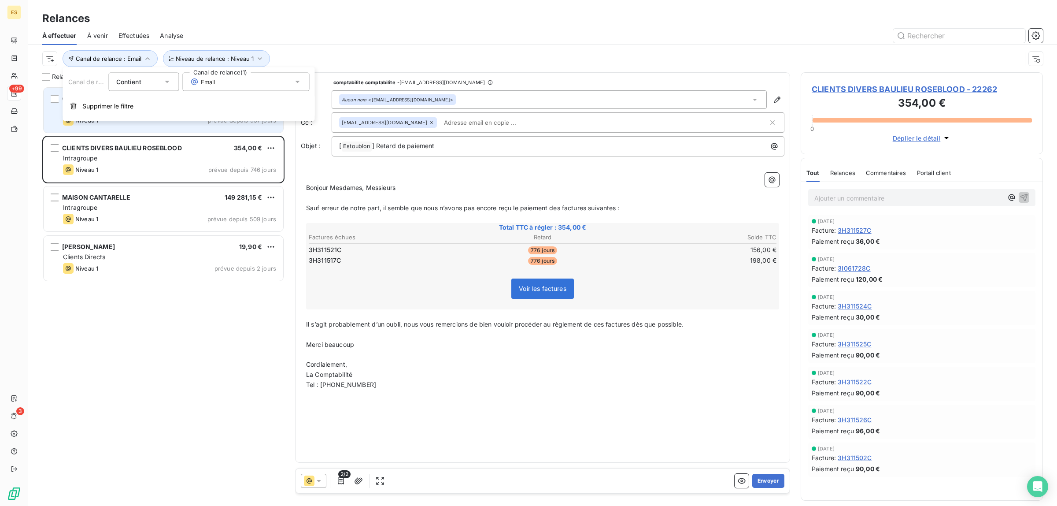
click at [100, 105] on span "Supprimer le filtre" at bounding box center [107, 106] width 51 height 9
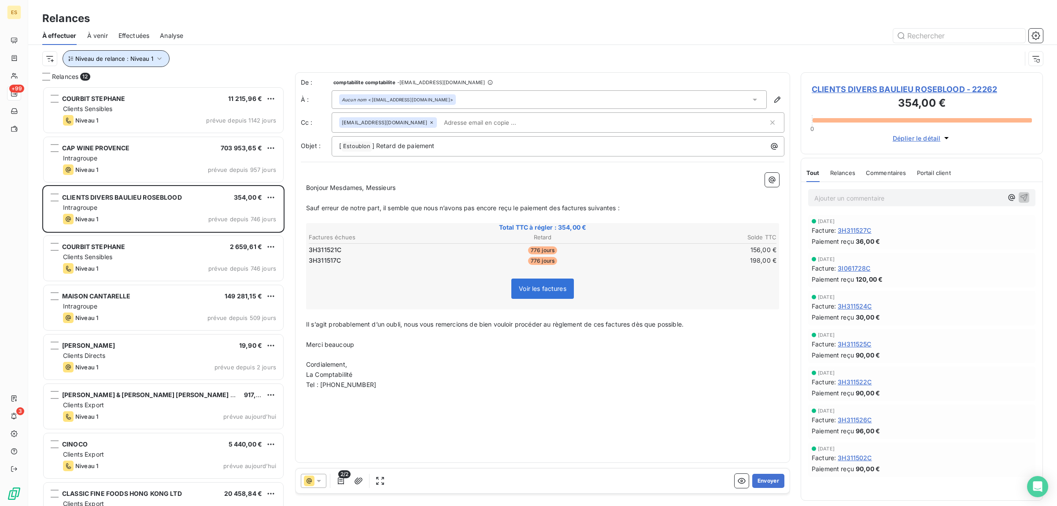
click at [144, 55] on span "Niveau de relance : Niveau 1" at bounding box center [114, 58] width 78 height 7
click at [214, 84] on span "Niveau 1" at bounding box center [202, 82] width 25 height 9
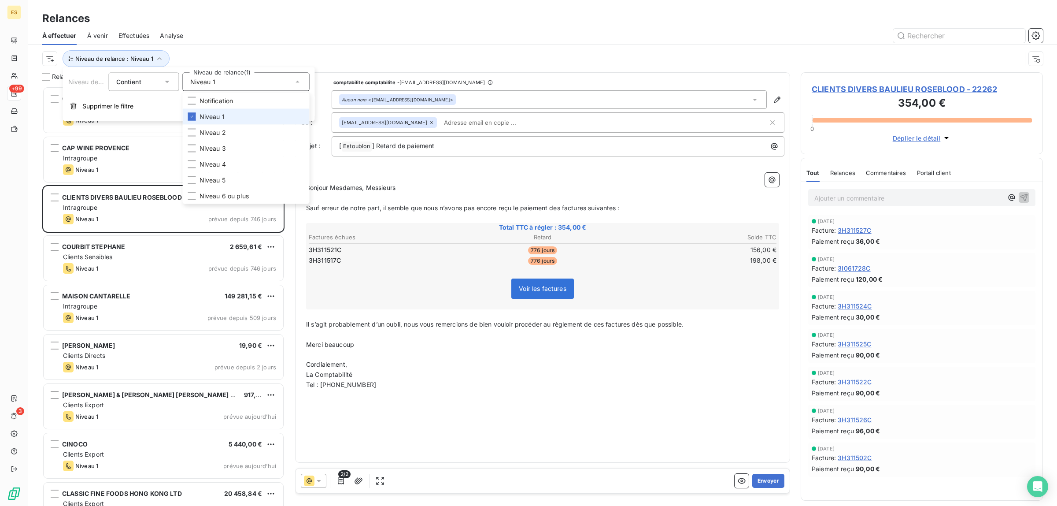
click at [209, 113] on span "Niveau 1" at bounding box center [212, 116] width 25 height 9
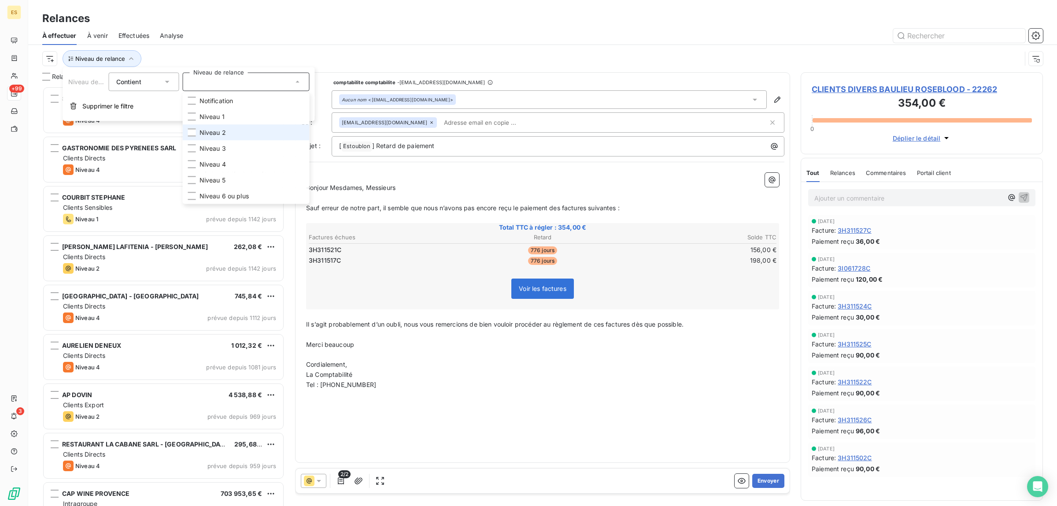
scroll to position [411, 234]
click at [201, 130] on span "Niveau 2" at bounding box center [213, 132] width 26 height 9
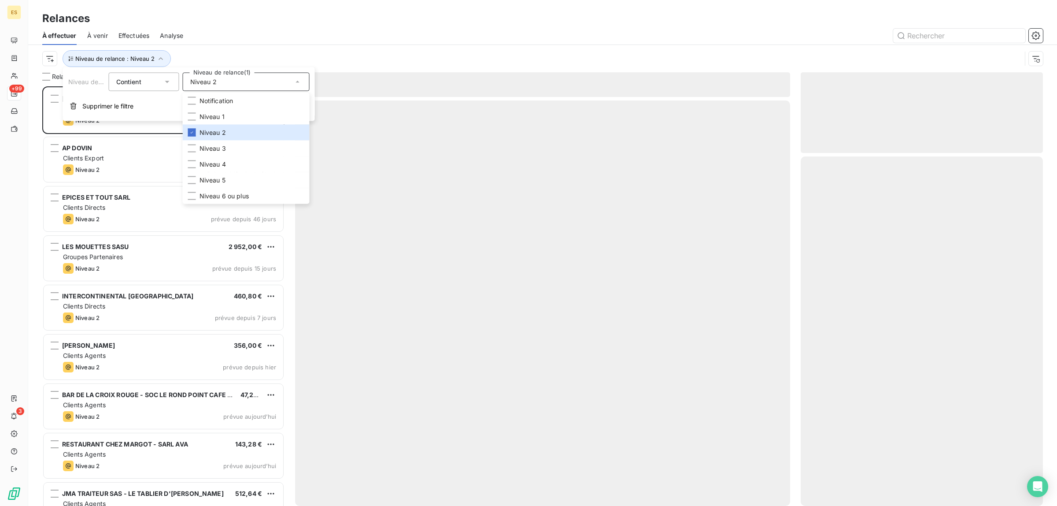
scroll to position [411, 234]
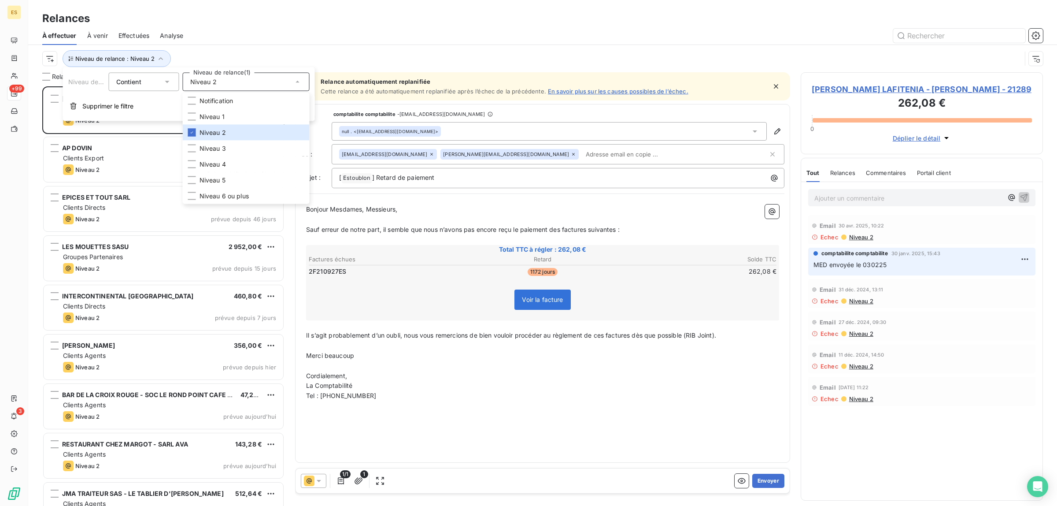
click at [263, 49] on div "Niveau de relance : Niveau 2" at bounding box center [542, 58] width 1001 height 27
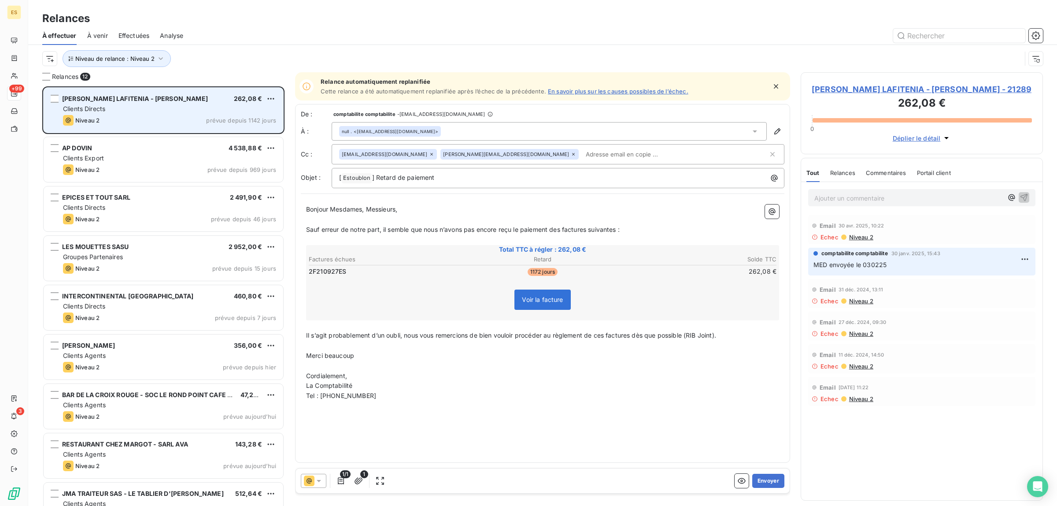
click at [130, 113] on div "Clients Directs" at bounding box center [169, 108] width 213 height 9
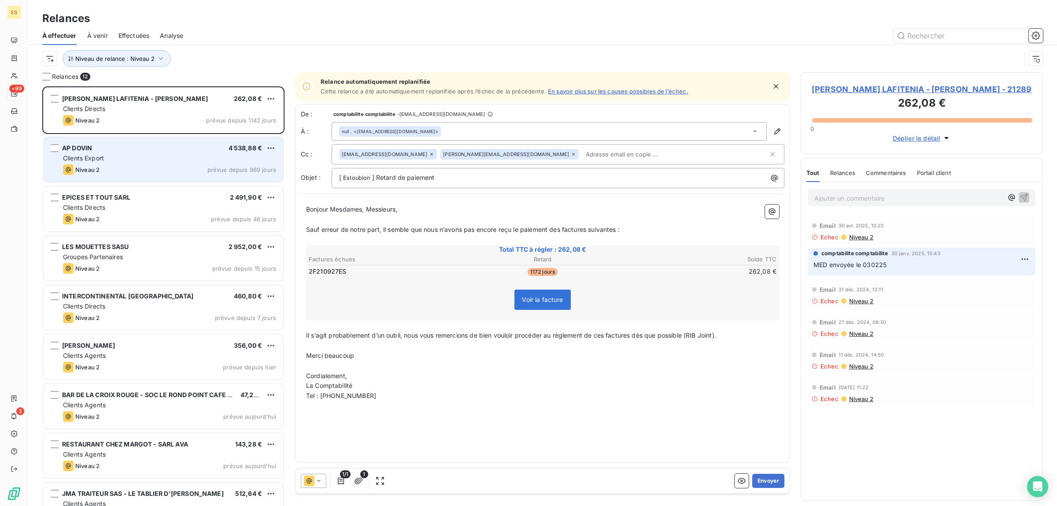
click at [126, 159] on div "Clients Export" at bounding box center [169, 158] width 213 height 9
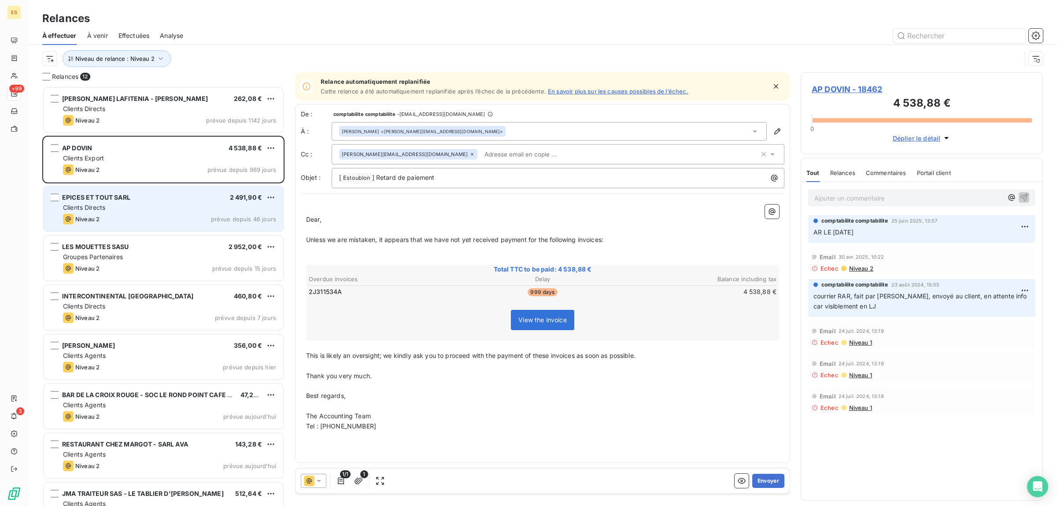
click at [169, 210] on div "Clients Directs" at bounding box center [169, 207] width 213 height 9
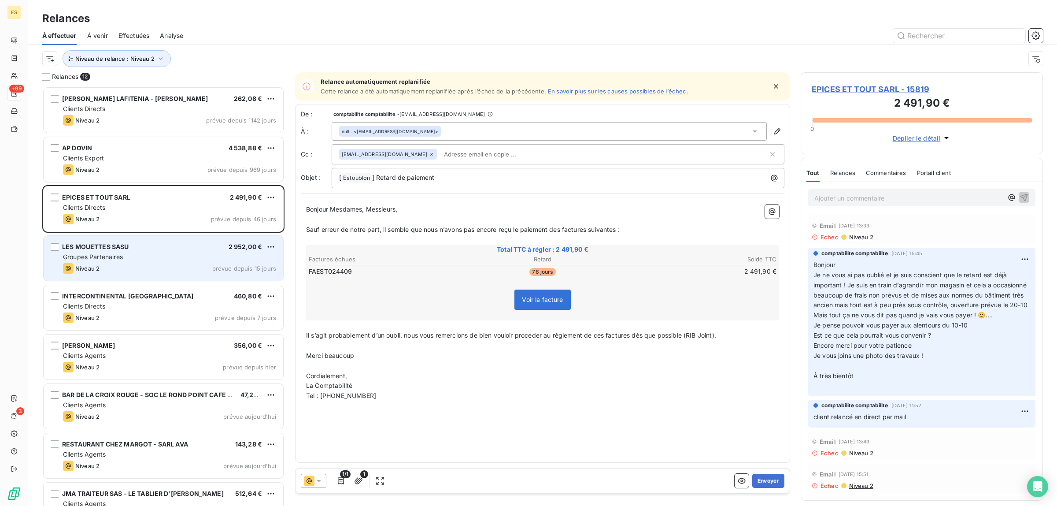
click at [146, 260] on div "Groupes Partenaires" at bounding box center [169, 256] width 213 height 9
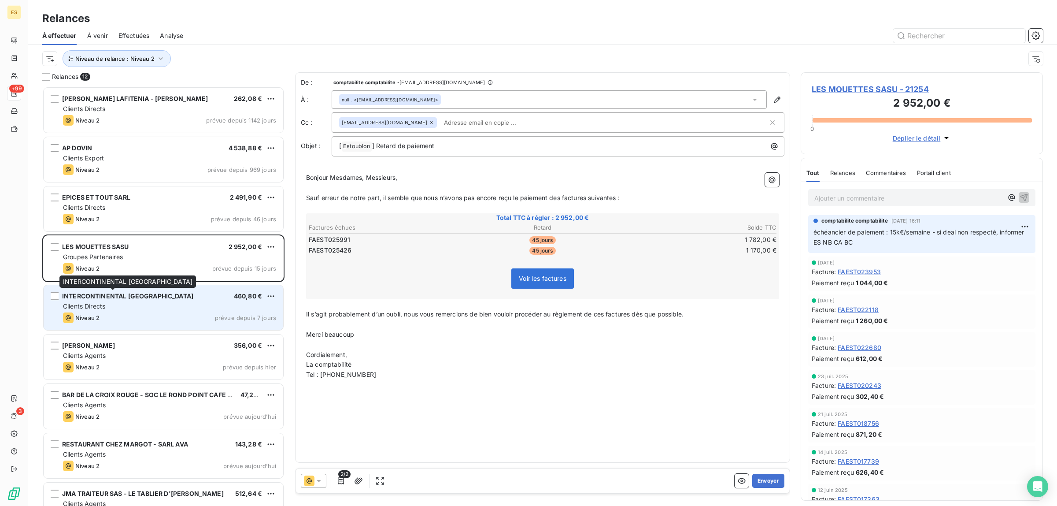
click at [146, 297] on span "INTERCONTINENTAL [GEOGRAPHIC_DATA]" at bounding box center [127, 295] width 131 height 7
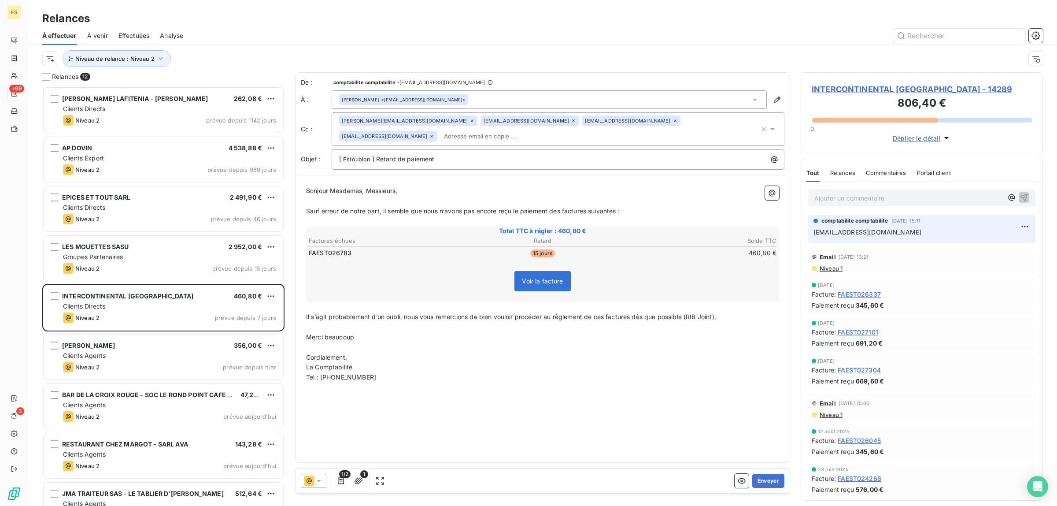
click at [886, 169] on span "Commentaires" at bounding box center [886, 172] width 41 height 7
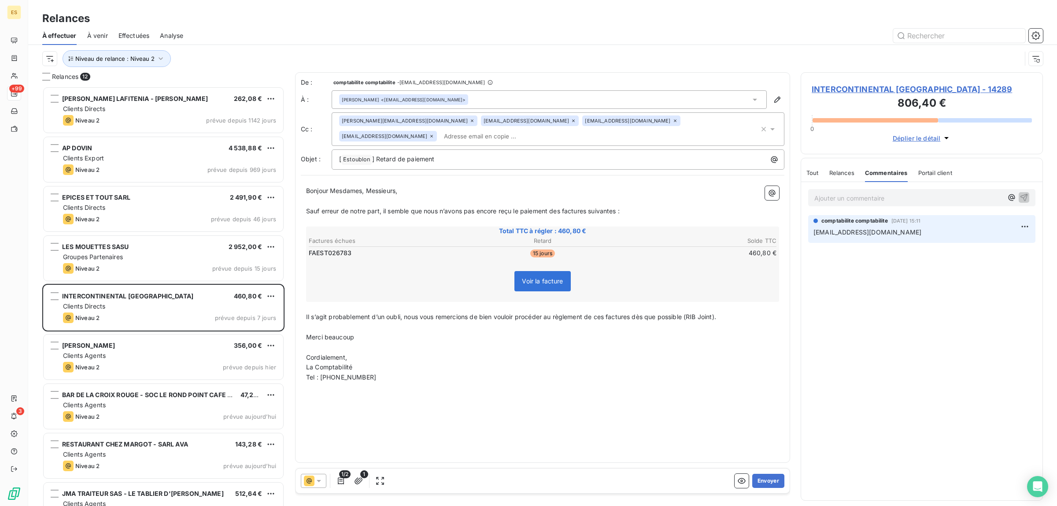
click at [811, 173] on span "Tout" at bounding box center [812, 172] width 12 height 7
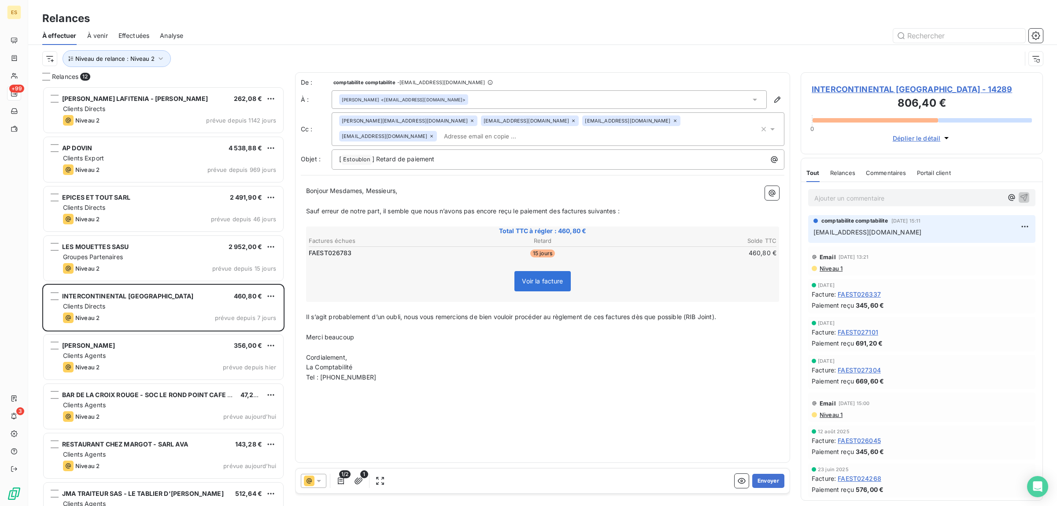
click at [873, 177] on div "Commentaires" at bounding box center [886, 172] width 41 height 18
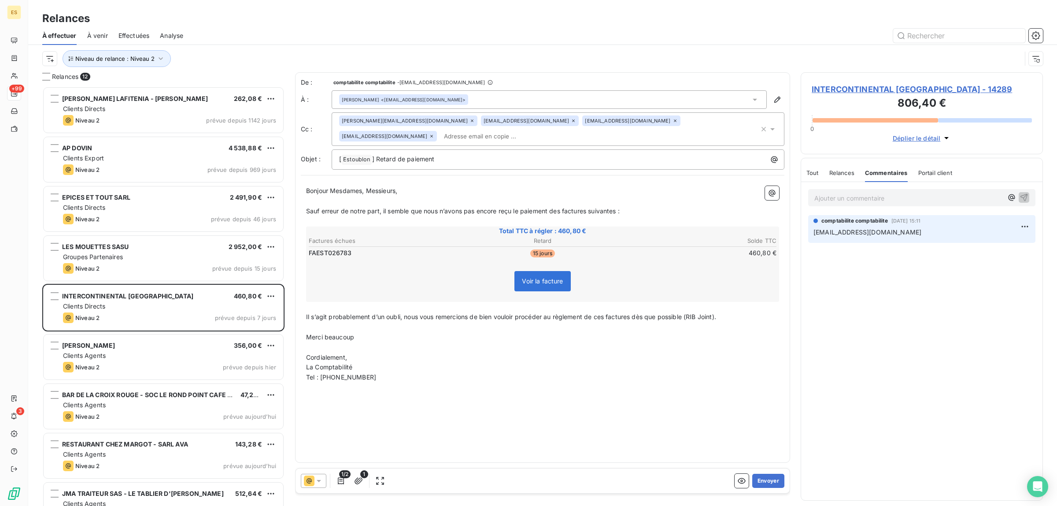
click at [819, 172] on div "Tout Relances Commentaires Portail client" at bounding box center [879, 172] width 146 height 18
click at [776, 481] on button "Envoyer" at bounding box center [768, 481] width 32 height 14
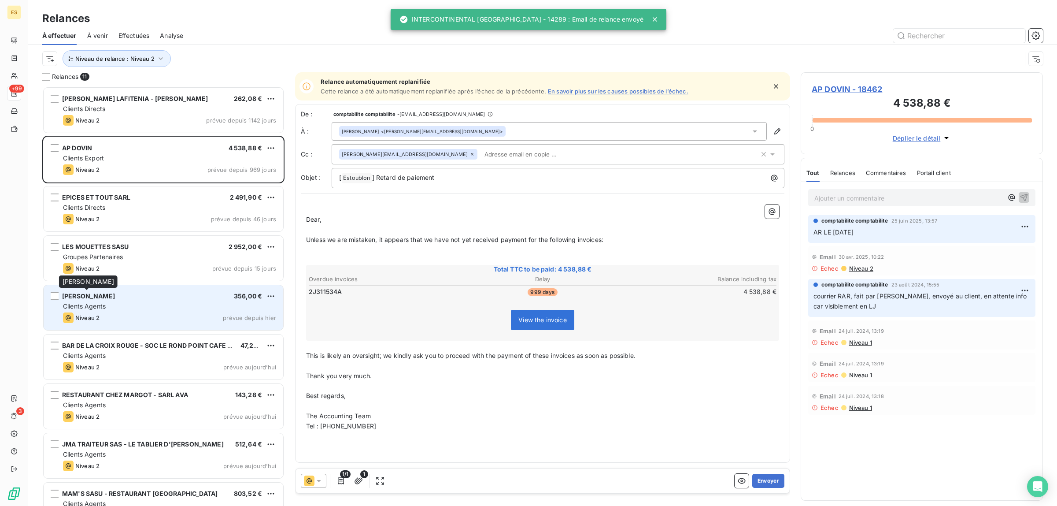
click at [104, 300] on span "[PERSON_NAME]" at bounding box center [88, 295] width 53 height 7
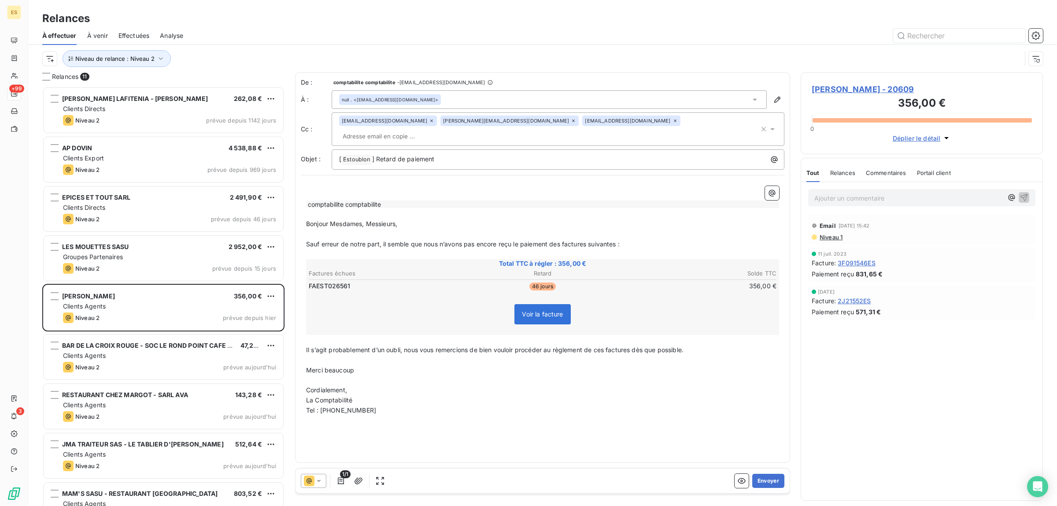
click at [890, 166] on div "Commentaires" at bounding box center [886, 172] width 41 height 18
click at [805, 171] on div "Tout Relances Commentaires Portail client Tout Relances Commentaires Portail cl…" at bounding box center [921, 172] width 241 height 18
click at [810, 171] on span "Tout" at bounding box center [812, 172] width 12 height 7
click at [774, 478] on button "Envoyer" at bounding box center [768, 481] width 32 height 14
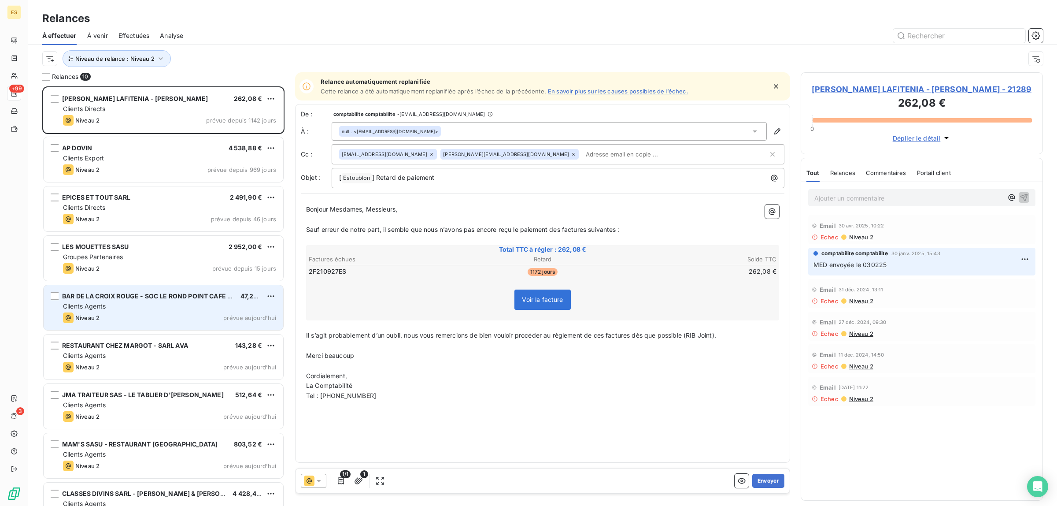
click at [124, 286] on div "BAR DE LA CROIX ROUGE - SOC LE ROND POINT CAFE SARL 47,26 € Clients Agents Nive…" at bounding box center [164, 307] width 240 height 45
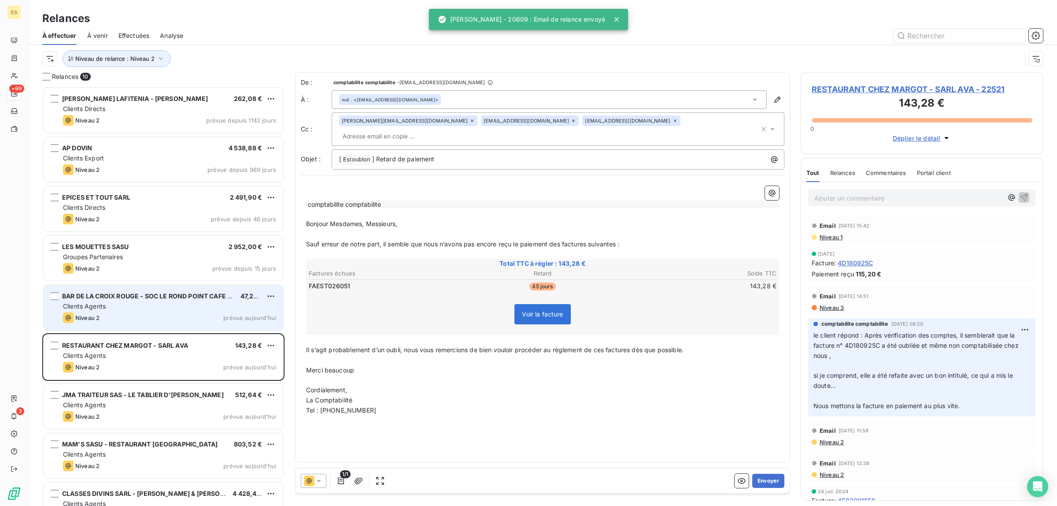
click at [136, 304] on div "Clients Agents" at bounding box center [169, 306] width 213 height 9
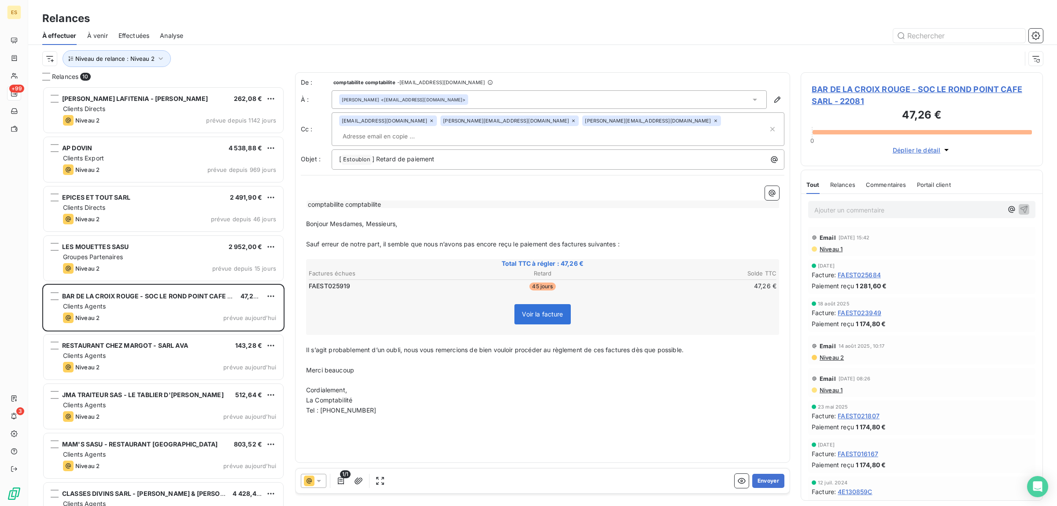
click at [893, 185] on span "Commentaires" at bounding box center [886, 184] width 41 height 7
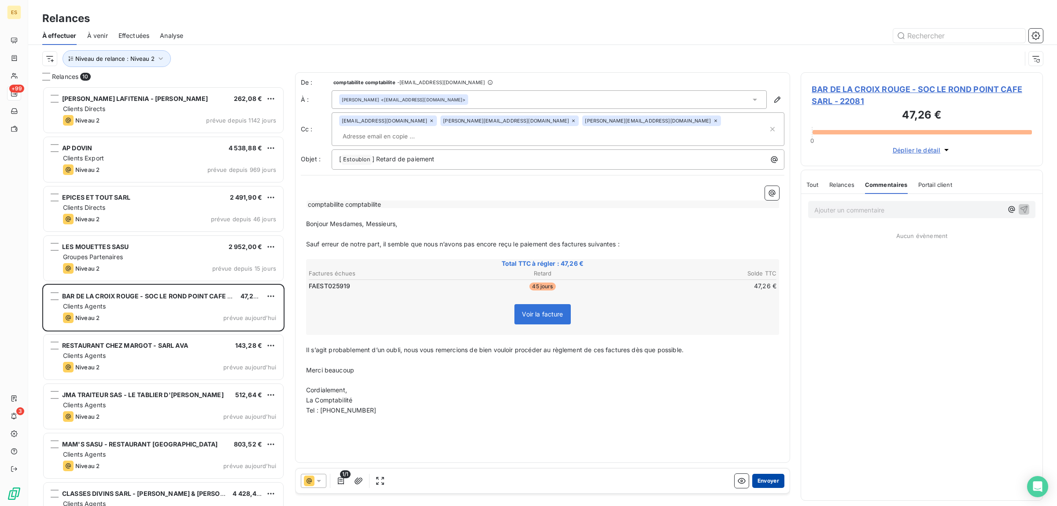
click at [776, 477] on button "Envoyer" at bounding box center [768, 481] width 32 height 14
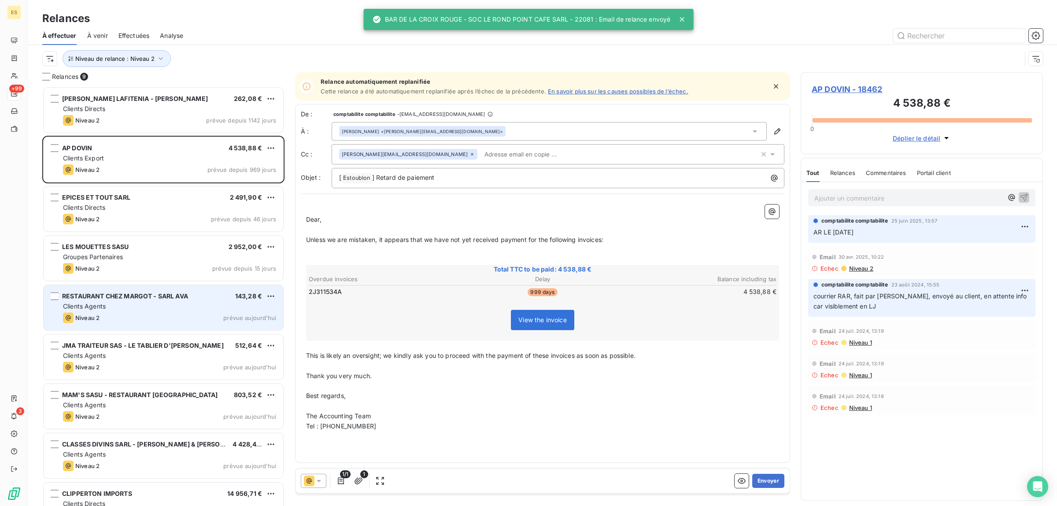
click at [155, 300] on span "RESTAURANT CHEZ MARGOT - SARL AVA" at bounding box center [125, 295] width 126 height 7
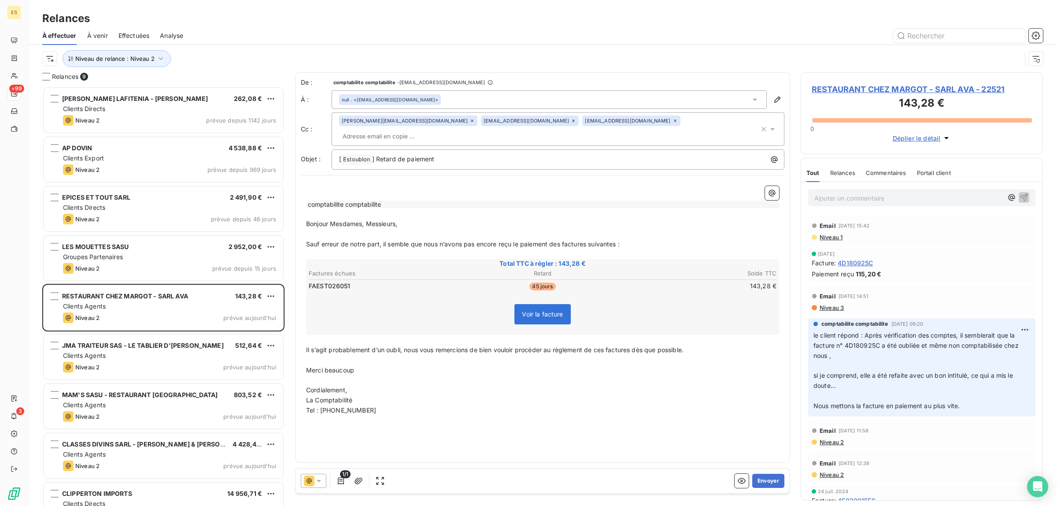
click at [879, 170] on span "Commentaires" at bounding box center [886, 172] width 41 height 7
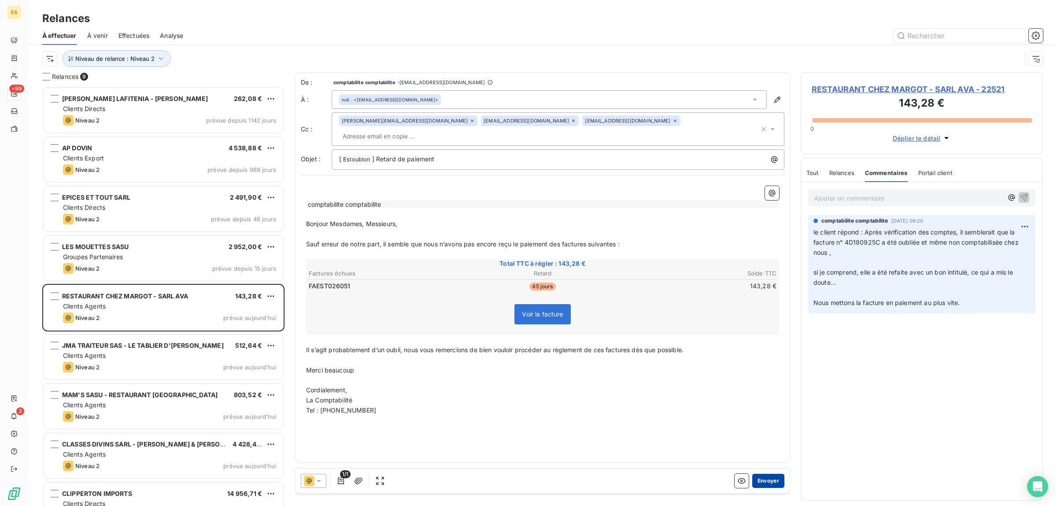
click at [771, 479] on button "Envoyer" at bounding box center [768, 481] width 32 height 14
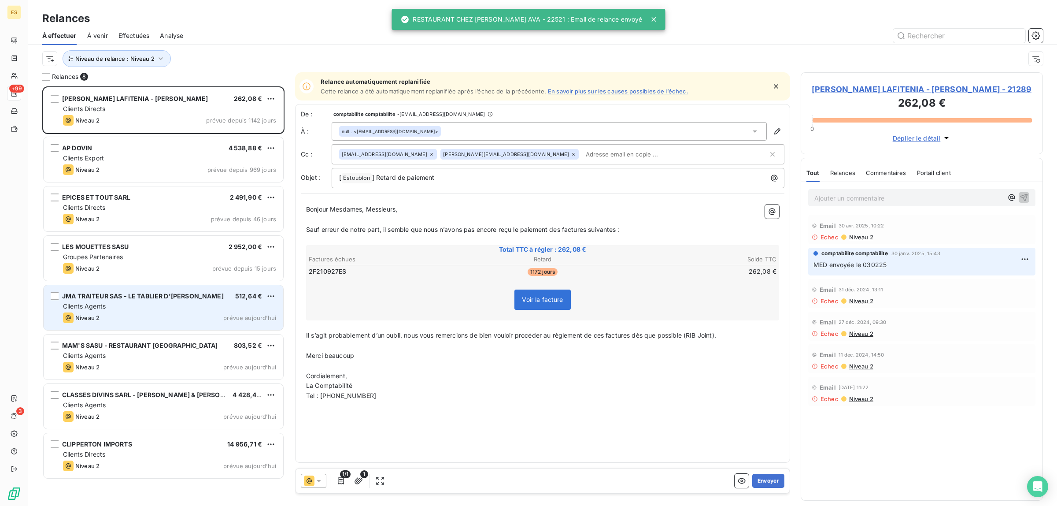
click at [140, 315] on div "Niveau 2 prévue [DATE]" at bounding box center [169, 317] width 213 height 11
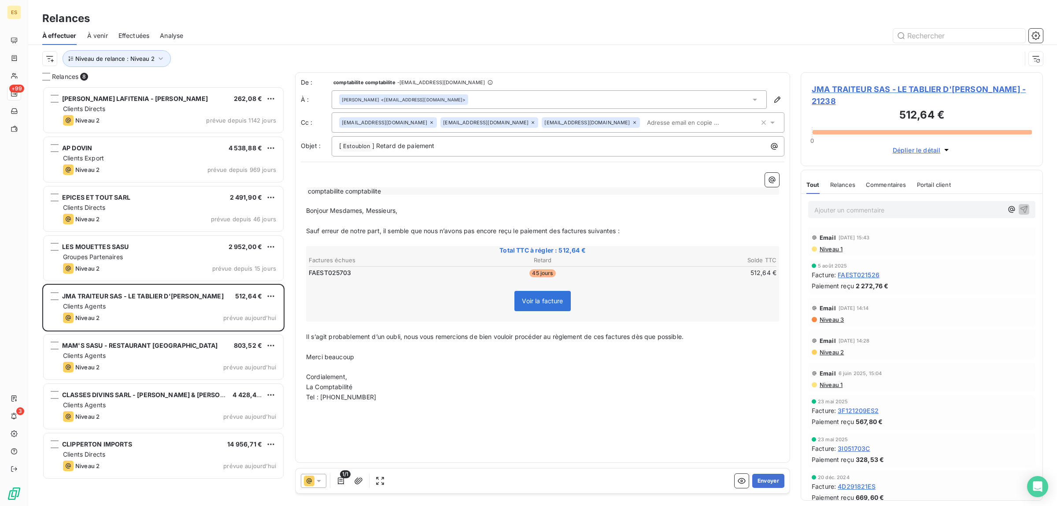
click at [876, 181] on span "Commentaires" at bounding box center [886, 184] width 41 height 7
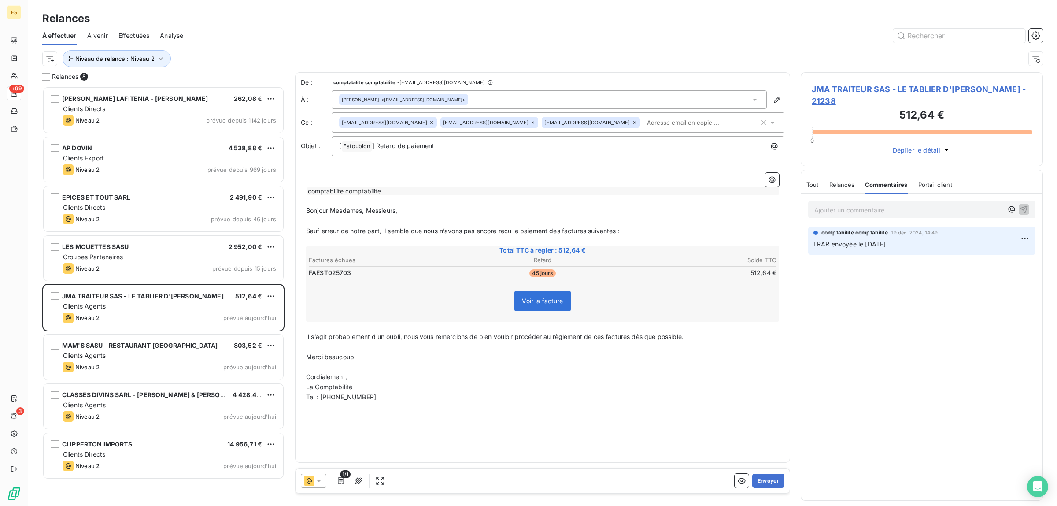
click at [812, 181] on span "Tout" at bounding box center [812, 184] width 12 height 7
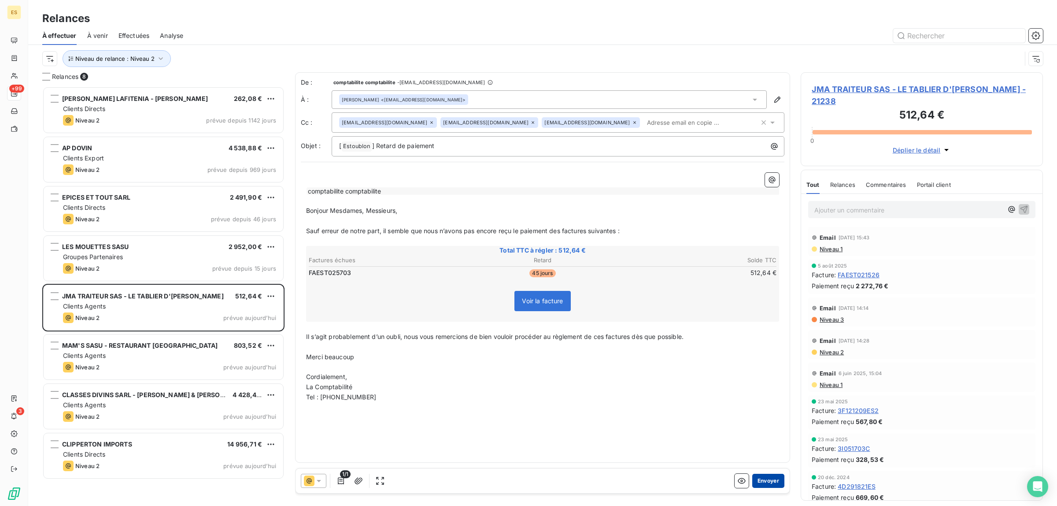
click at [776, 479] on button "Envoyer" at bounding box center [768, 481] width 32 height 14
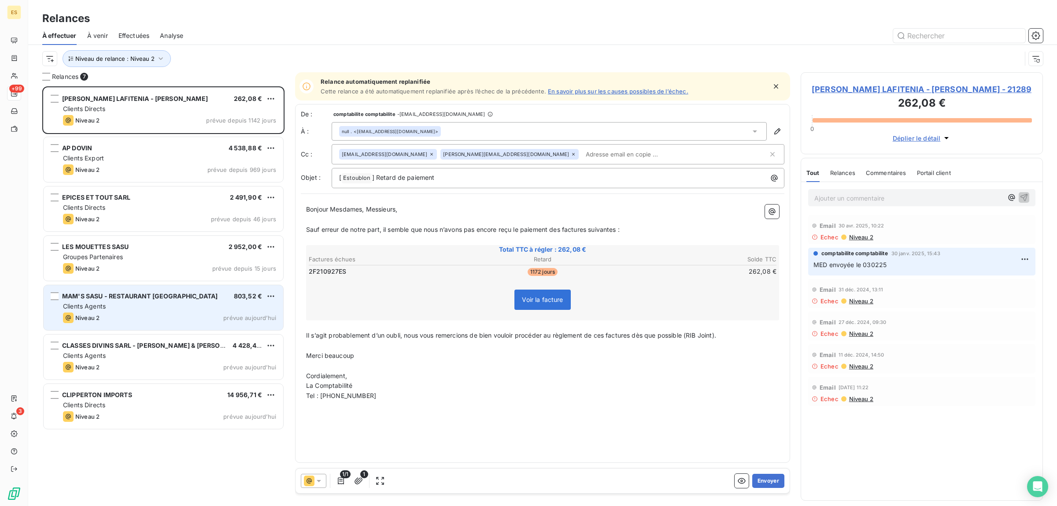
click at [181, 311] on div "MAM'S SASU - RESTAURANT [GEOGRAPHIC_DATA] 803,52 € Clients Agents Niveau 2 prév…" at bounding box center [164, 307] width 240 height 45
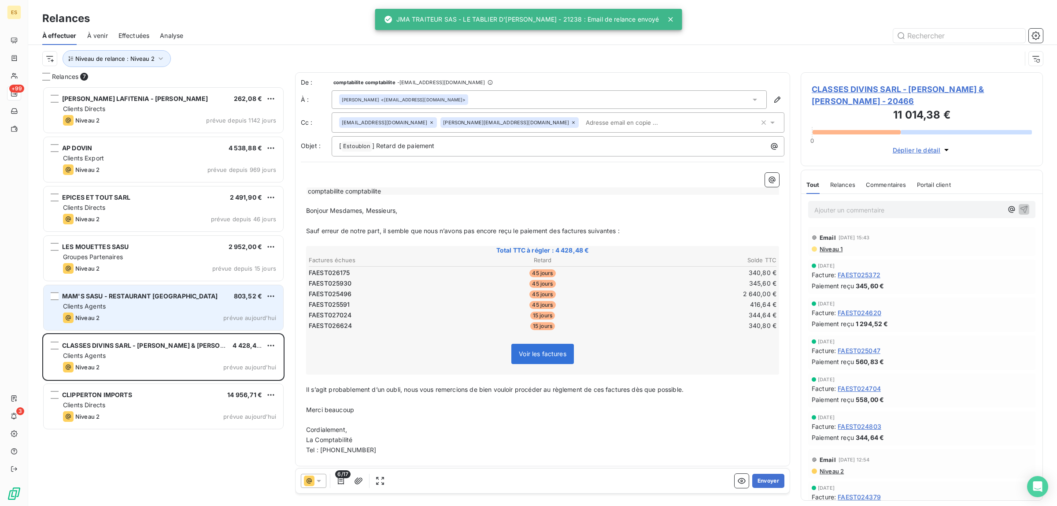
click at [181, 311] on div "MAM'S SASU - RESTAURANT [GEOGRAPHIC_DATA] 803,52 € Clients Agents Niveau 2 prév…" at bounding box center [164, 307] width 240 height 45
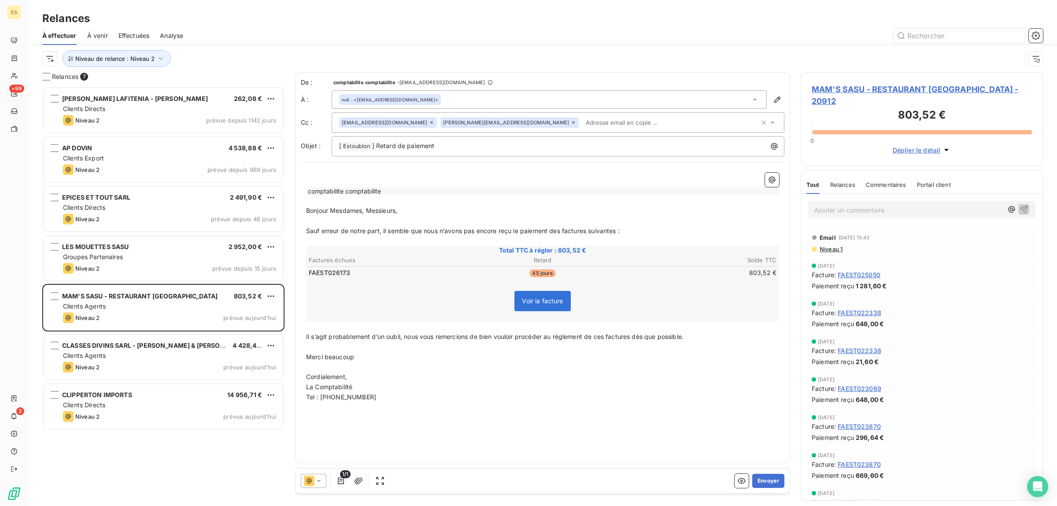
click at [886, 181] on span "Commentaires" at bounding box center [886, 184] width 41 height 7
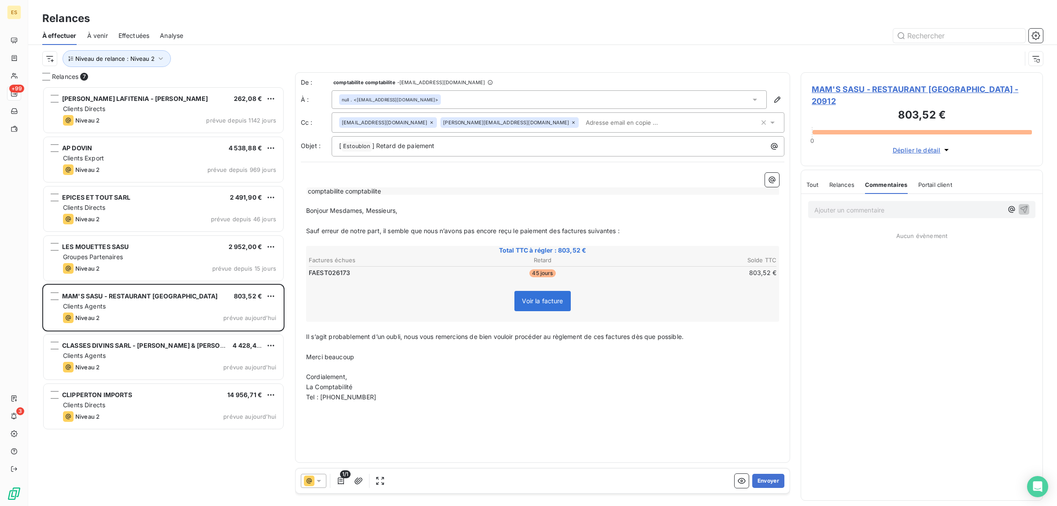
click at [814, 181] on span "Tout" at bounding box center [812, 184] width 12 height 7
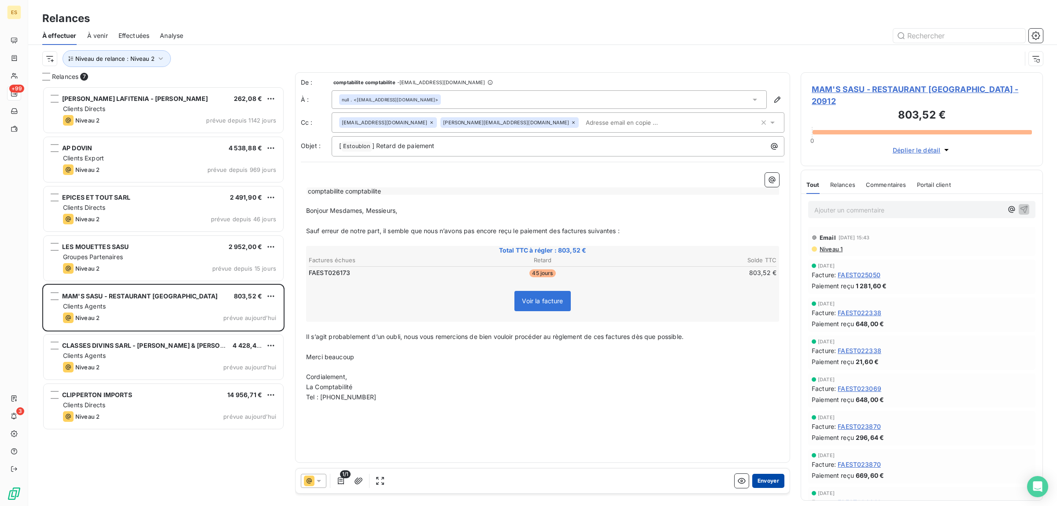
click at [766, 479] on button "Envoyer" at bounding box center [768, 481] width 32 height 14
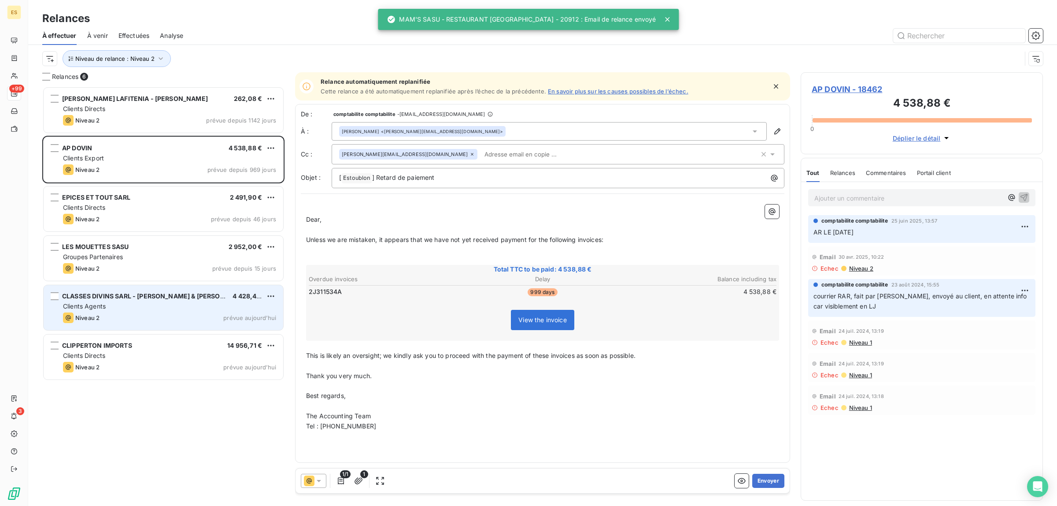
click at [148, 314] on div "Niveau 2 prévue [DATE]" at bounding box center [169, 317] width 213 height 11
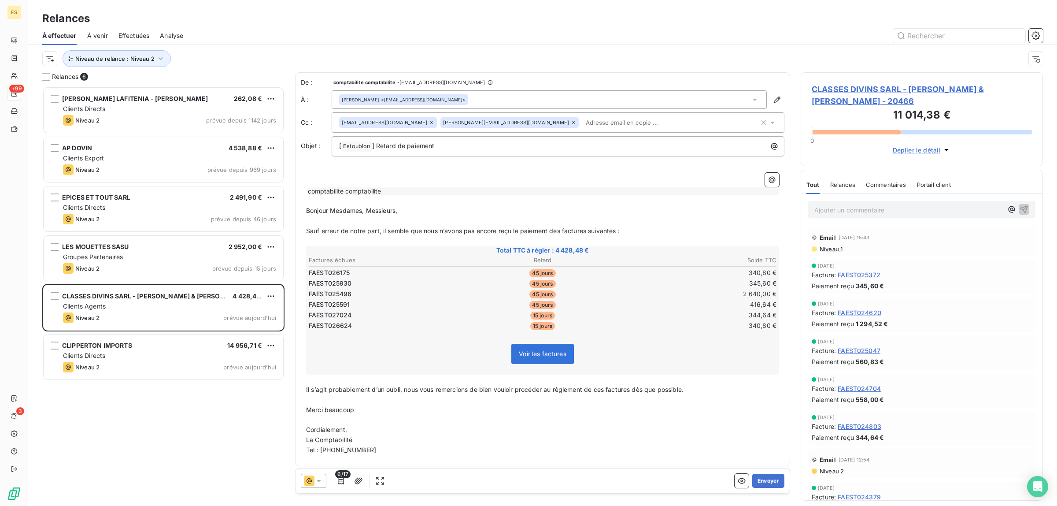
click at [881, 188] on div "Commentaires" at bounding box center [886, 184] width 41 height 18
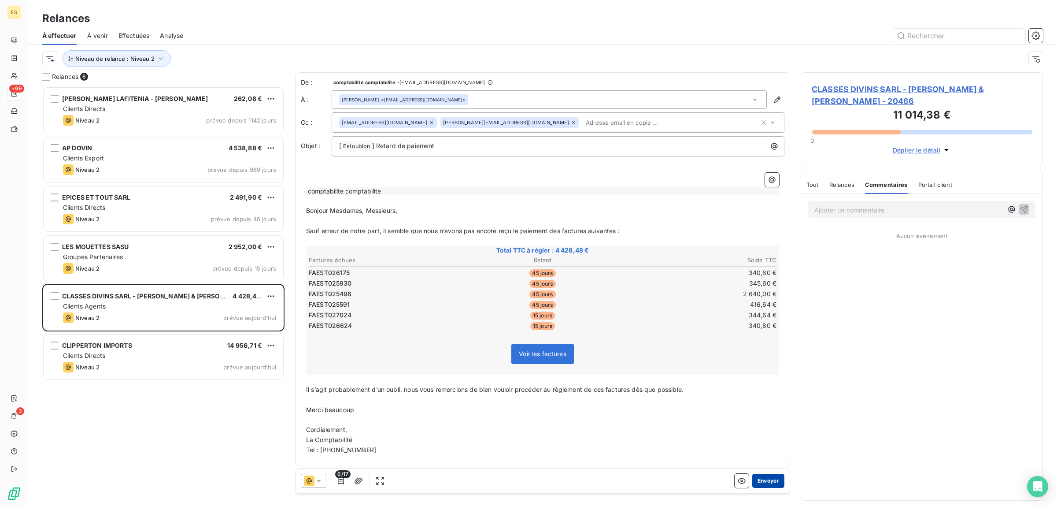
click at [766, 479] on button "Envoyer" at bounding box center [768, 481] width 32 height 14
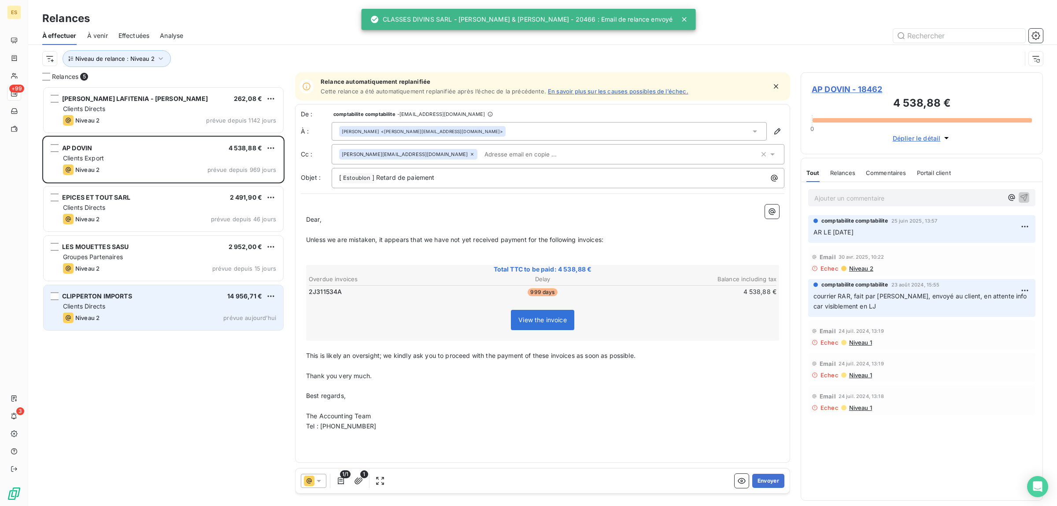
click at [141, 309] on div "Clients Directs" at bounding box center [169, 306] width 213 height 9
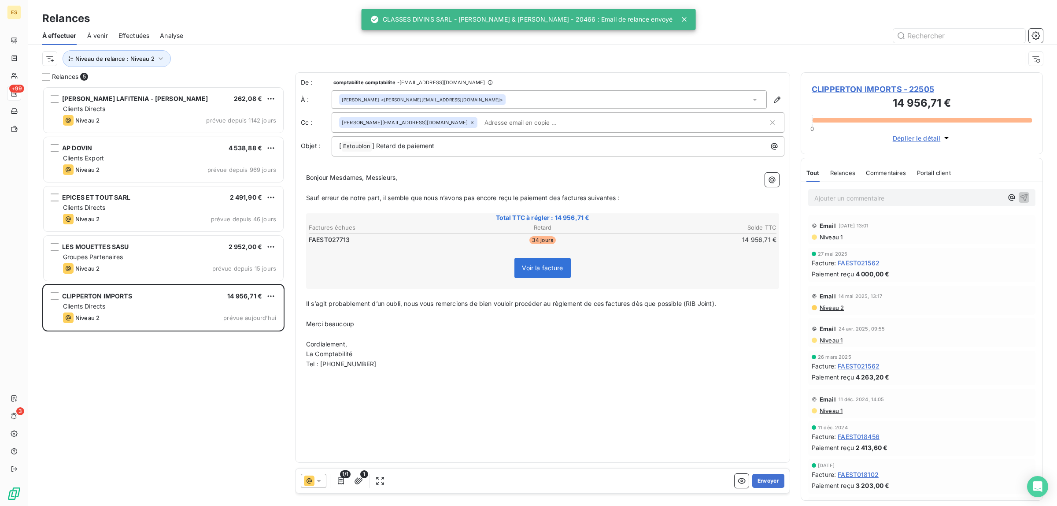
click at [890, 171] on span "Commentaires" at bounding box center [886, 172] width 41 height 7
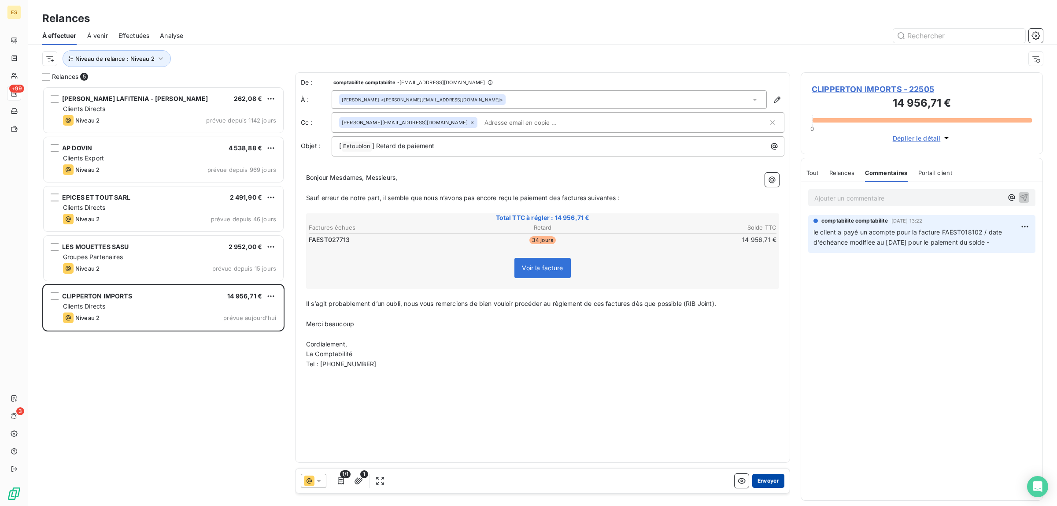
click at [776, 475] on button "Envoyer" at bounding box center [768, 481] width 32 height 14
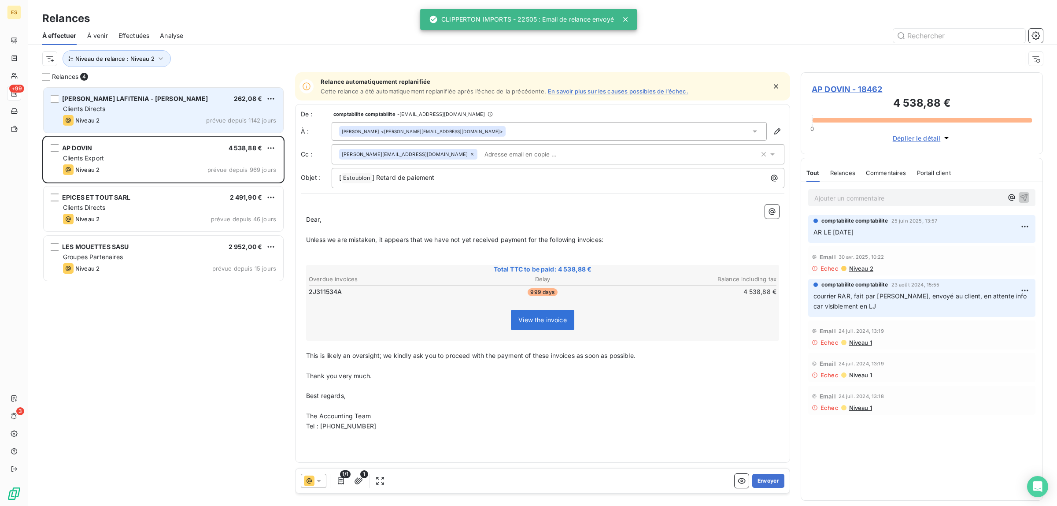
click at [165, 115] on div "Niveau 2 prévue depuis 1142 jours" at bounding box center [169, 120] width 213 height 11
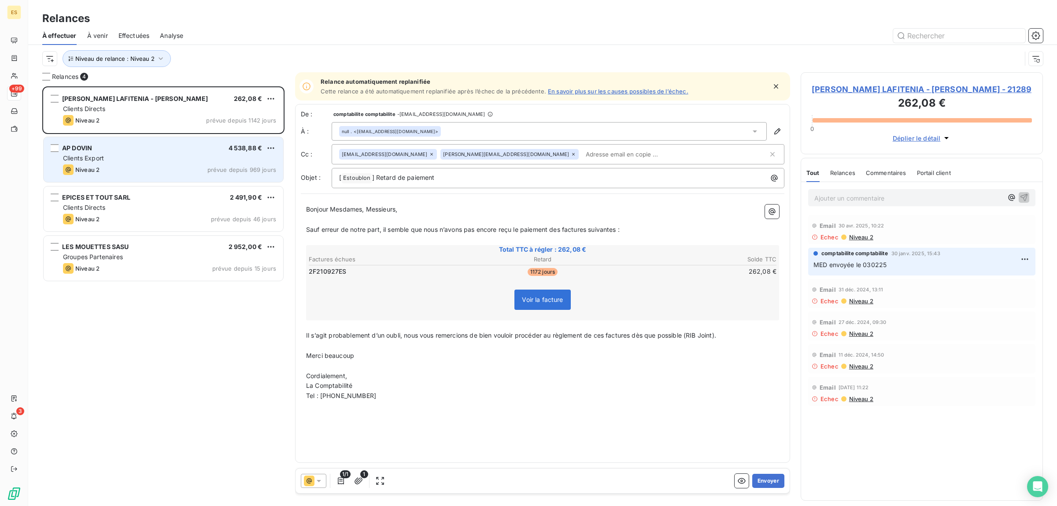
click at [146, 156] on div "Clients Export" at bounding box center [169, 158] width 213 height 9
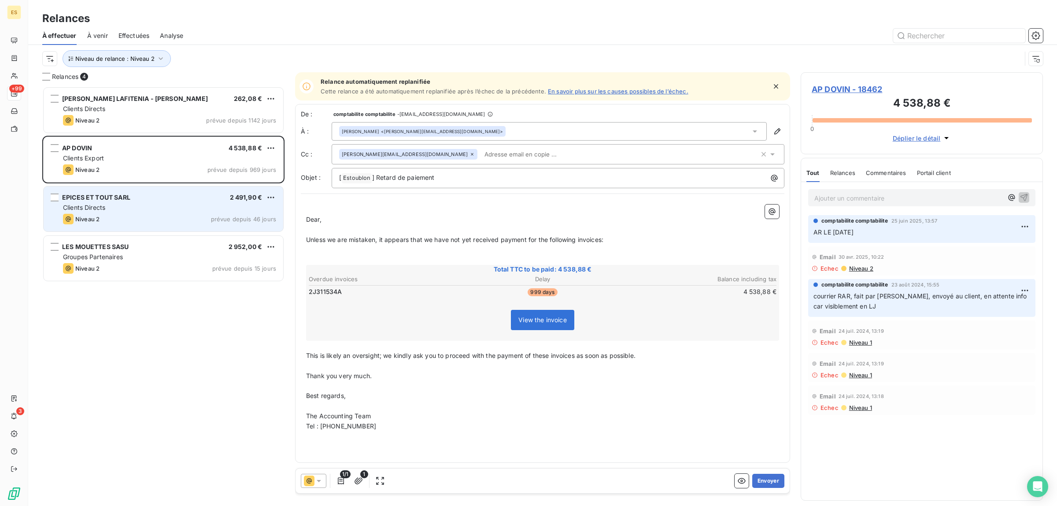
click at [137, 190] on div "EPICES ET TOUT SARL 2 491,90 € Clients Directs Niveau 2 prévue depuis 46 jours" at bounding box center [164, 208] width 240 height 45
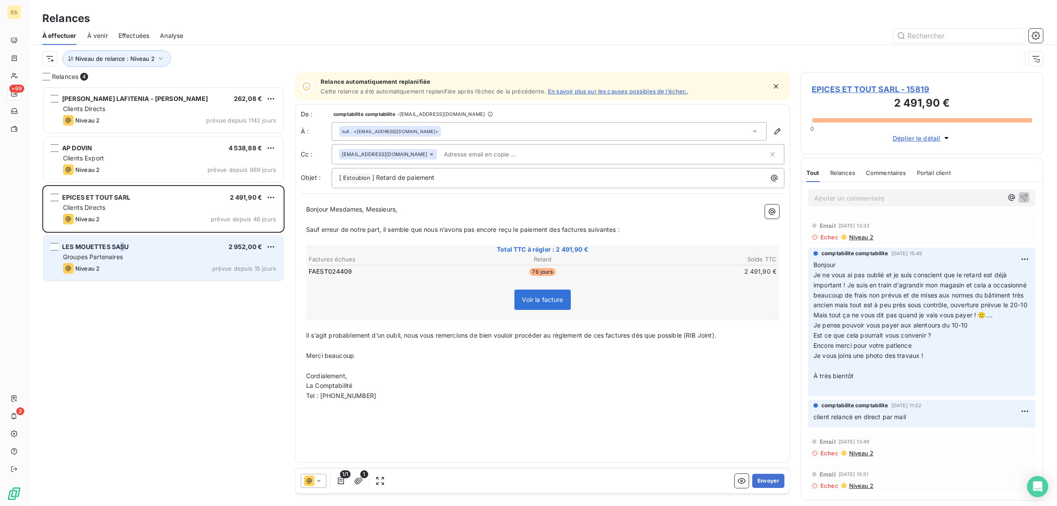
click at [123, 249] on span "LES MOUETTES SASU" at bounding box center [95, 246] width 67 height 7
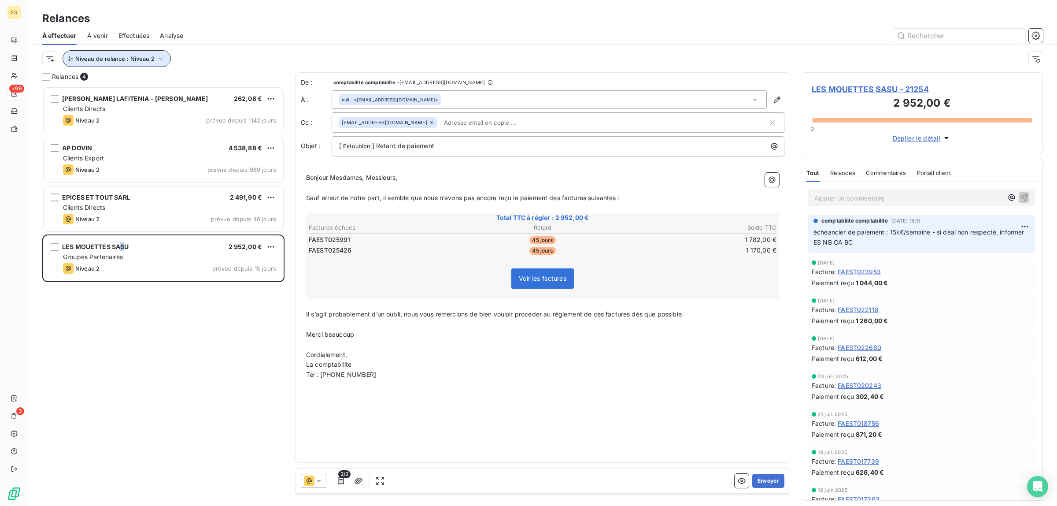
click at [116, 53] on button "Niveau de relance : Niveau 2" at bounding box center [117, 58] width 108 height 17
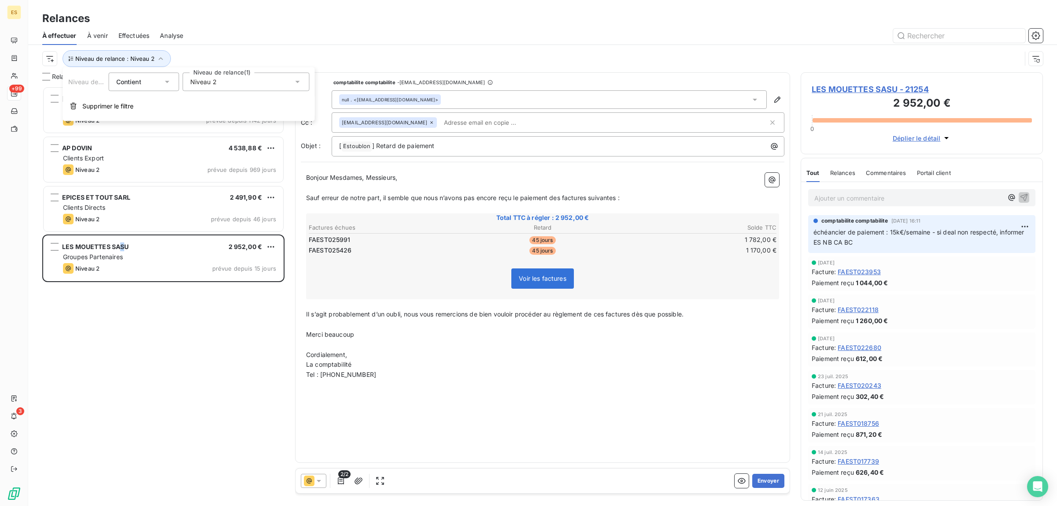
click at [211, 84] on span "Niveau 2" at bounding box center [203, 82] width 26 height 9
click at [215, 133] on span "Niveau 2" at bounding box center [213, 132] width 26 height 9
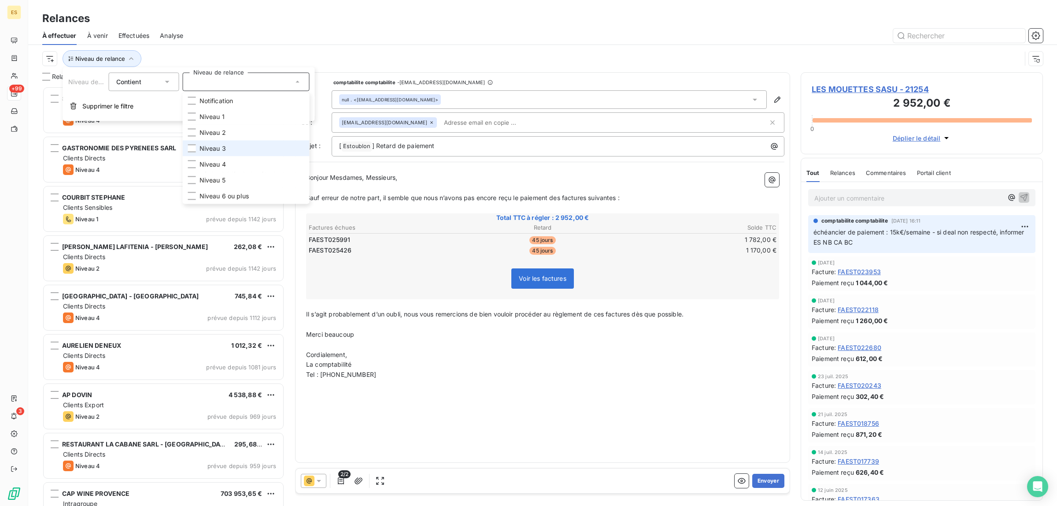
click at [215, 150] on span "Niveau 3" at bounding box center [213, 148] width 26 height 9
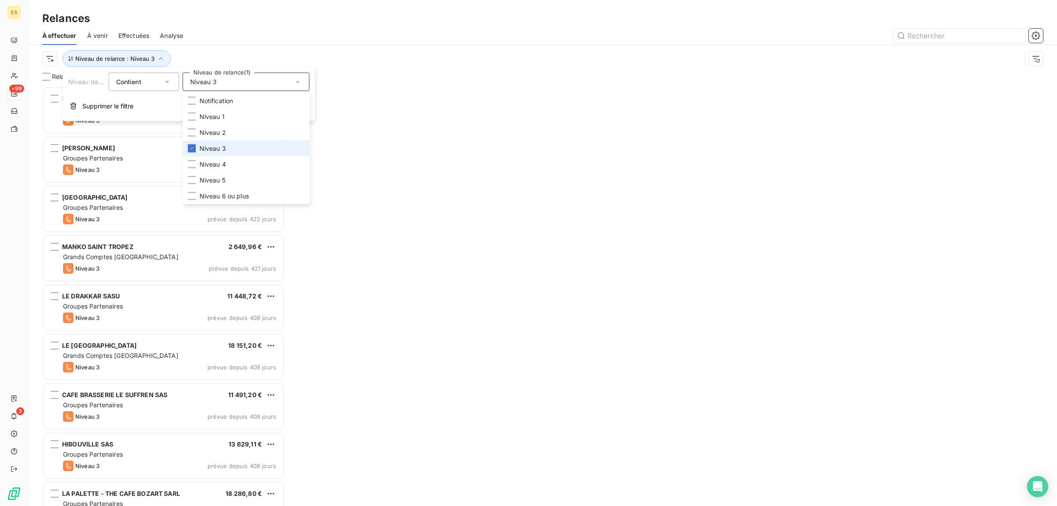
scroll to position [411, 234]
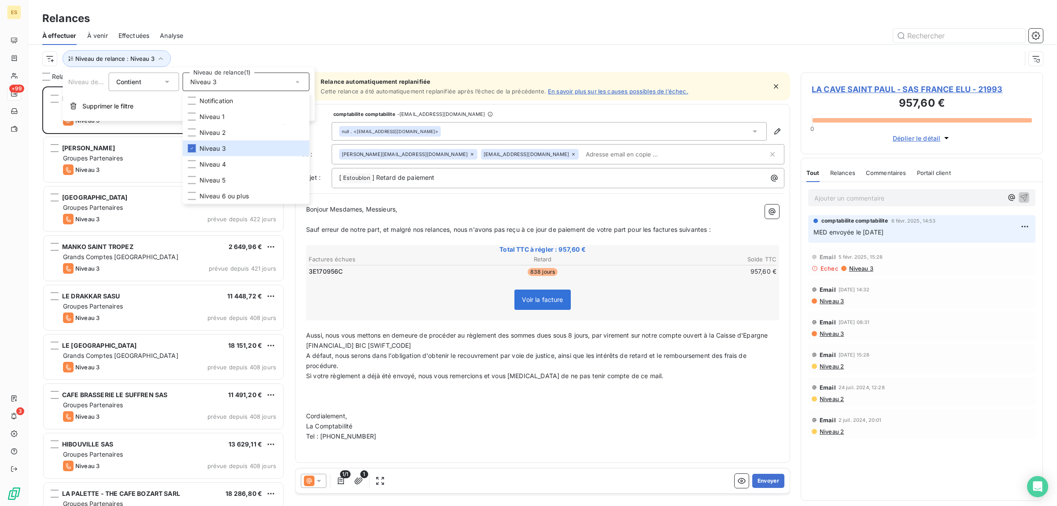
click at [333, 20] on div "Relances" at bounding box center [542, 19] width 1029 height 16
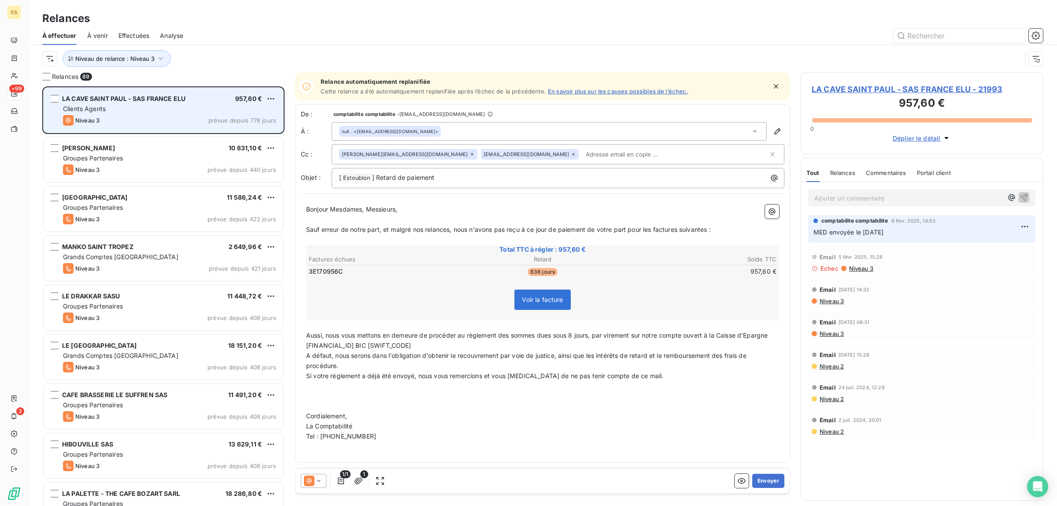
click at [87, 107] on span "Clients Agents" at bounding box center [84, 108] width 43 height 7
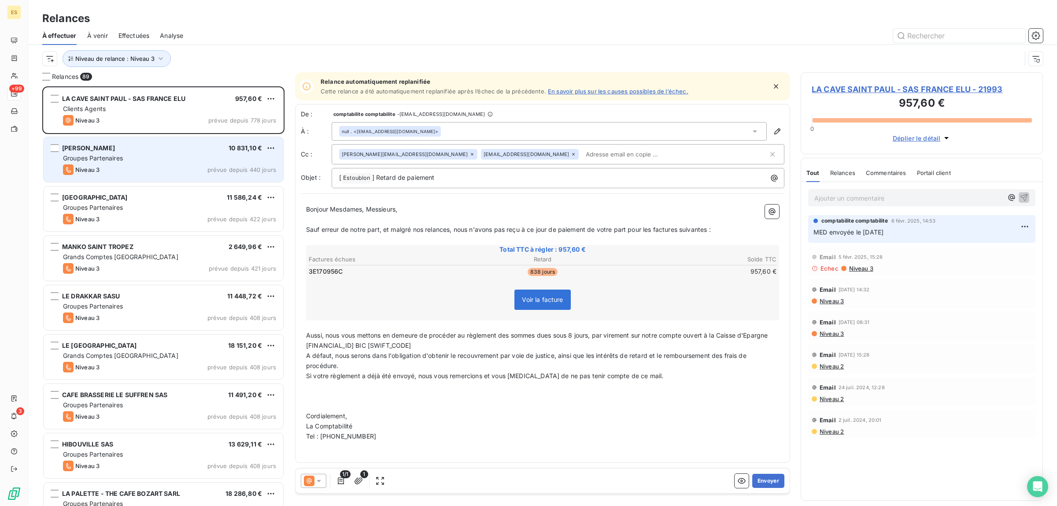
click at [107, 164] on div "Niveau 3 prévue depuis 440 jours" at bounding box center [169, 169] width 213 height 11
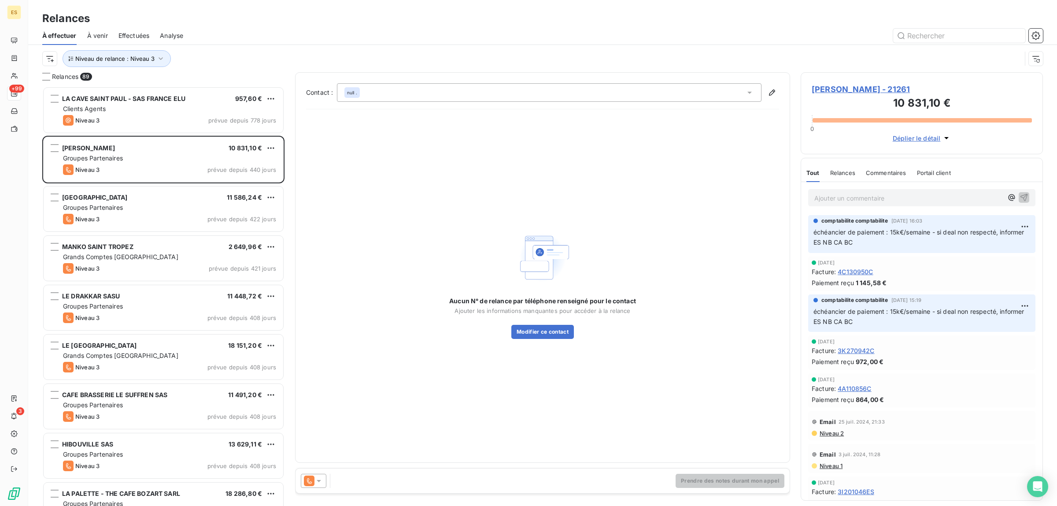
click at [129, 33] on span "Effectuées" at bounding box center [133, 35] width 31 height 9
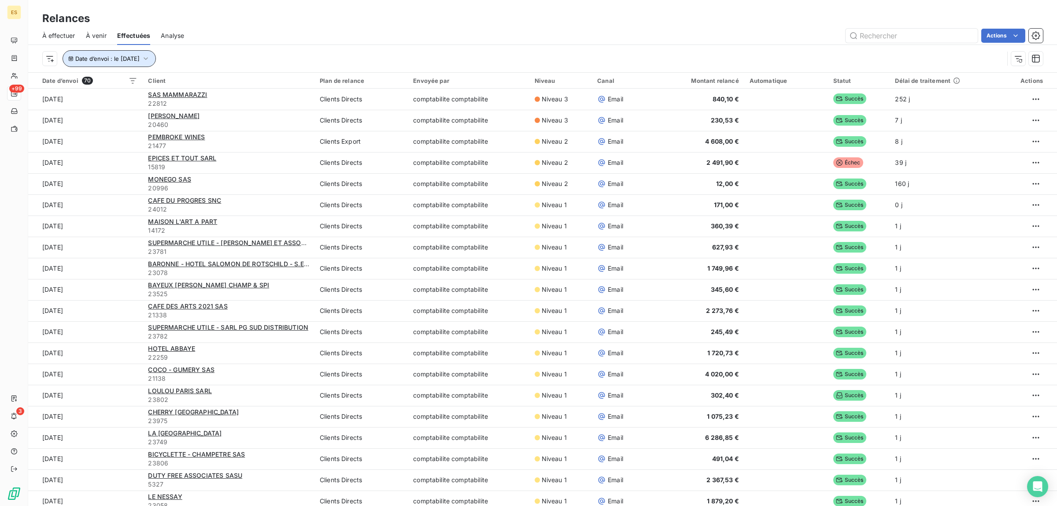
click at [106, 62] on button "Date d’envoi : le [DATE]" at bounding box center [109, 58] width 93 height 17
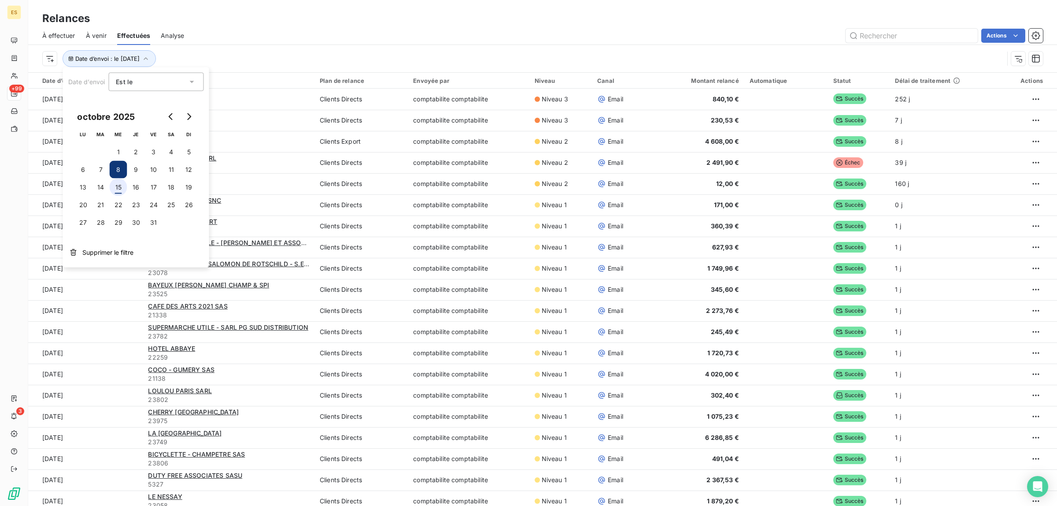
click at [123, 187] on button "15" at bounding box center [119, 187] width 18 height 18
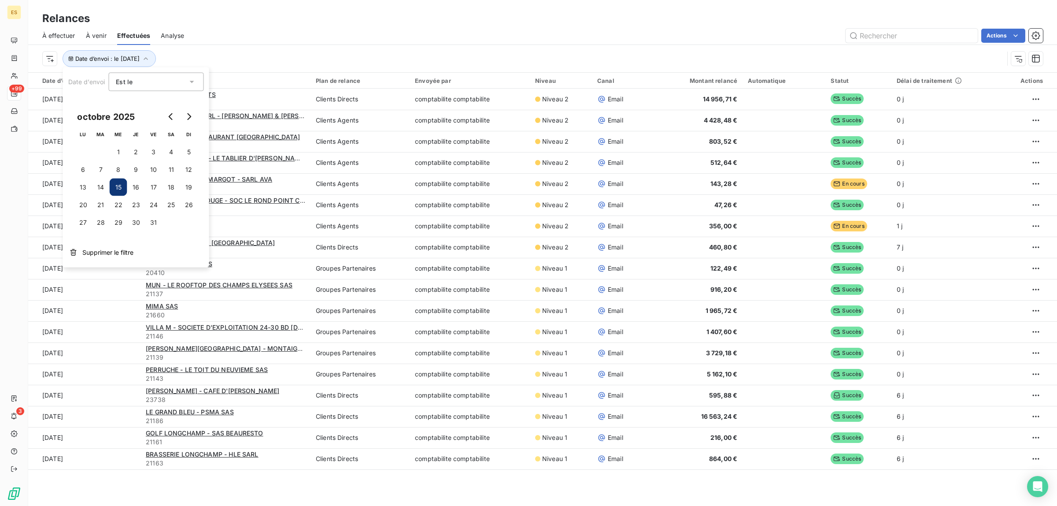
click at [302, 43] on div "À effectuer À venir Effectuées Analyse Actions" at bounding box center [542, 35] width 1029 height 18
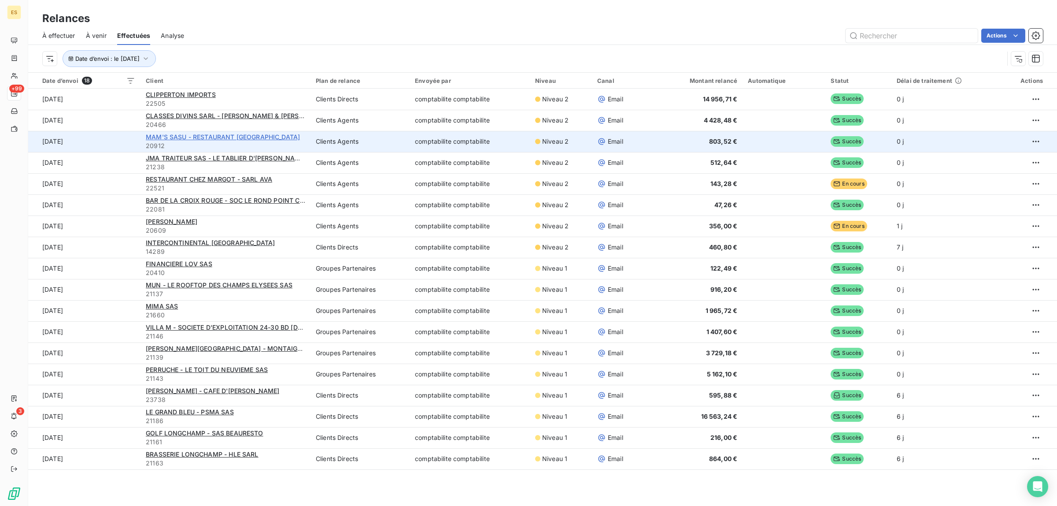
click at [236, 135] on span "MAM'S SASU - RESTAURANT [GEOGRAPHIC_DATA]" at bounding box center [223, 136] width 154 height 7
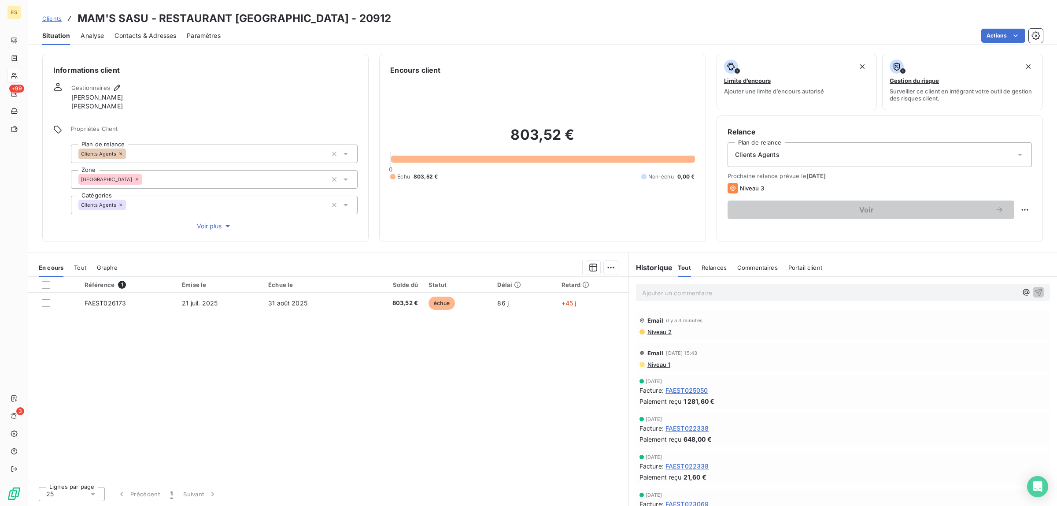
click at [162, 40] on span "Contacts & Adresses" at bounding box center [146, 35] width 62 height 9
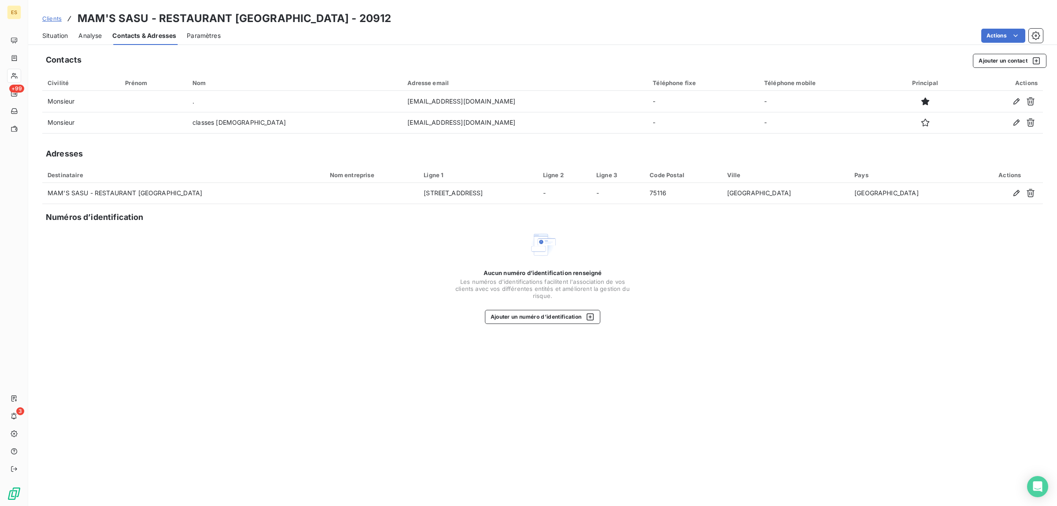
click at [161, 36] on span "Contacts & Adresses" at bounding box center [144, 35] width 64 height 9
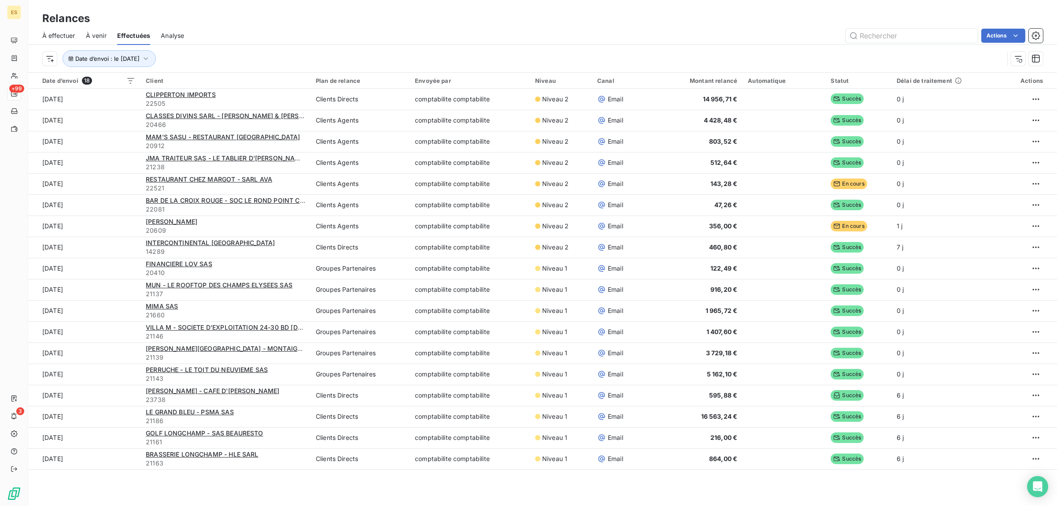
click at [49, 39] on span "À effectuer" at bounding box center [58, 35] width 33 height 9
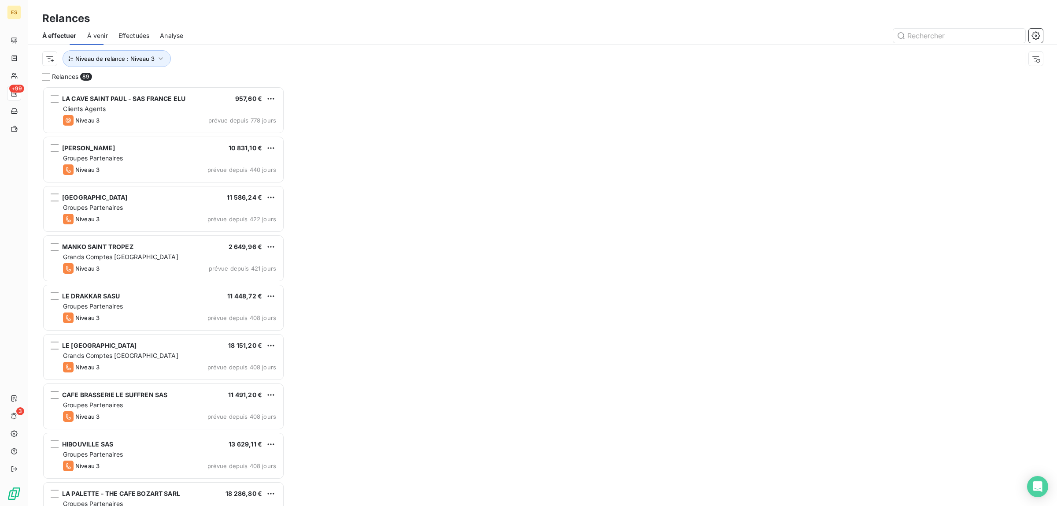
scroll to position [411, 234]
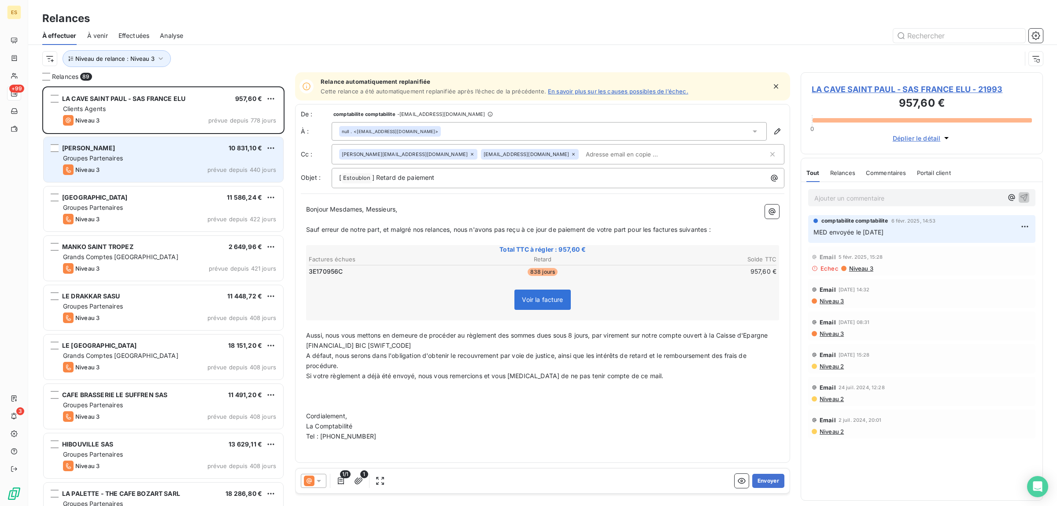
click at [91, 154] on span "Groupes Partenaires" at bounding box center [93, 157] width 60 height 7
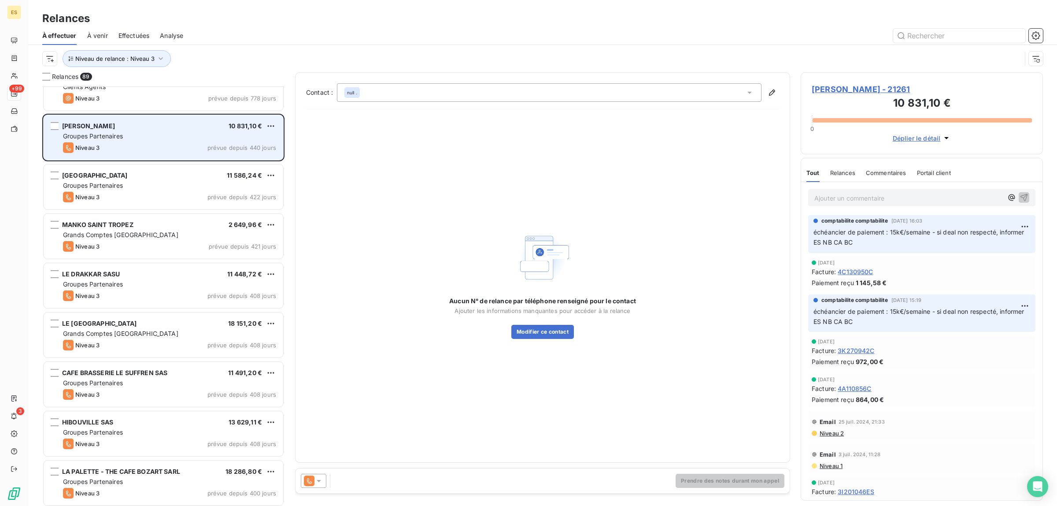
scroll to position [44, 0]
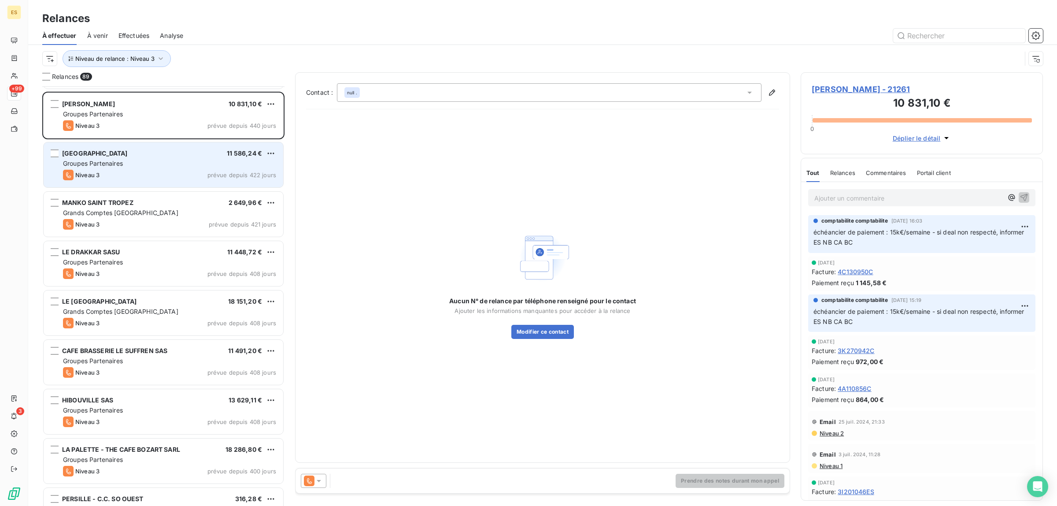
click at [117, 158] on div "[GEOGRAPHIC_DATA] 11 586,24 € Groupes Partenaires Niveau 3 prévue depuis 422 jo…" at bounding box center [164, 164] width 240 height 45
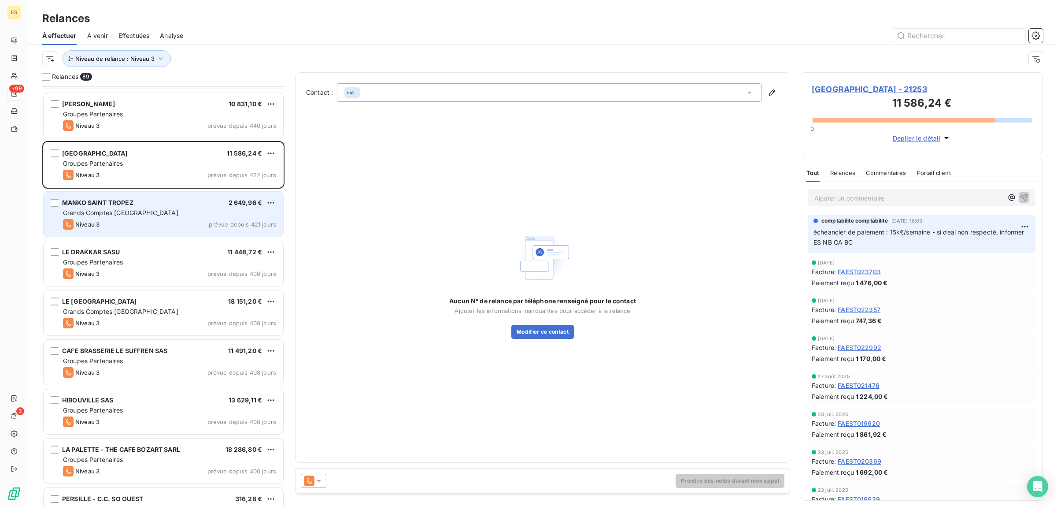
click at [115, 214] on span "Grands Comptes [GEOGRAPHIC_DATA]" at bounding box center [120, 212] width 115 height 7
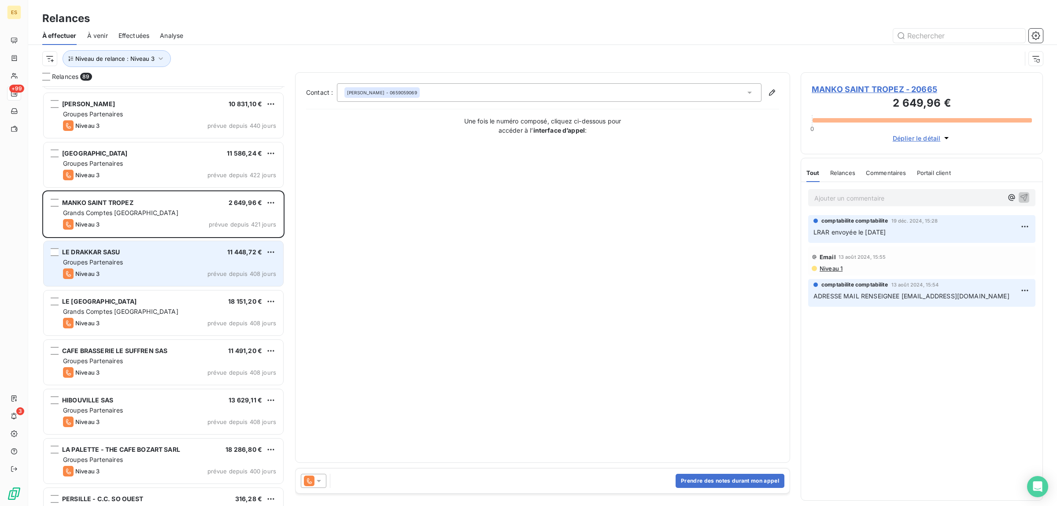
click at [126, 271] on div "Niveau 3 prévue depuis 408 jours" at bounding box center [169, 273] width 213 height 11
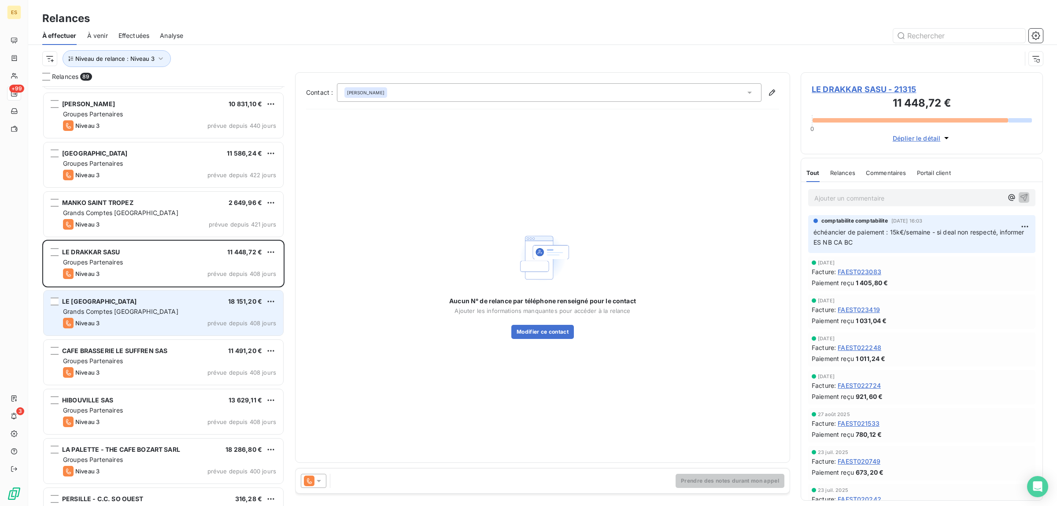
click at [175, 314] on div "Grands Comptes [GEOGRAPHIC_DATA]" at bounding box center [169, 311] width 213 height 9
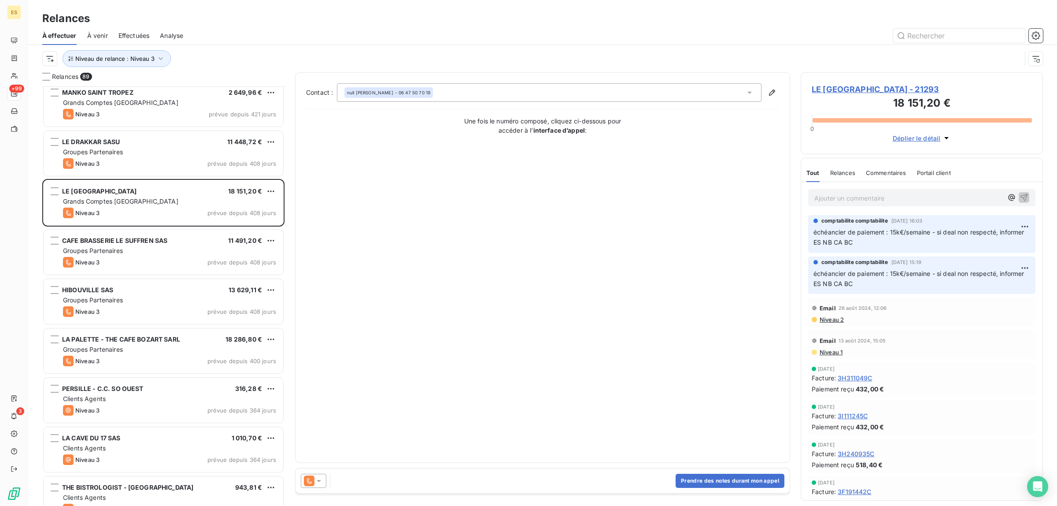
scroll to position [320, 0]
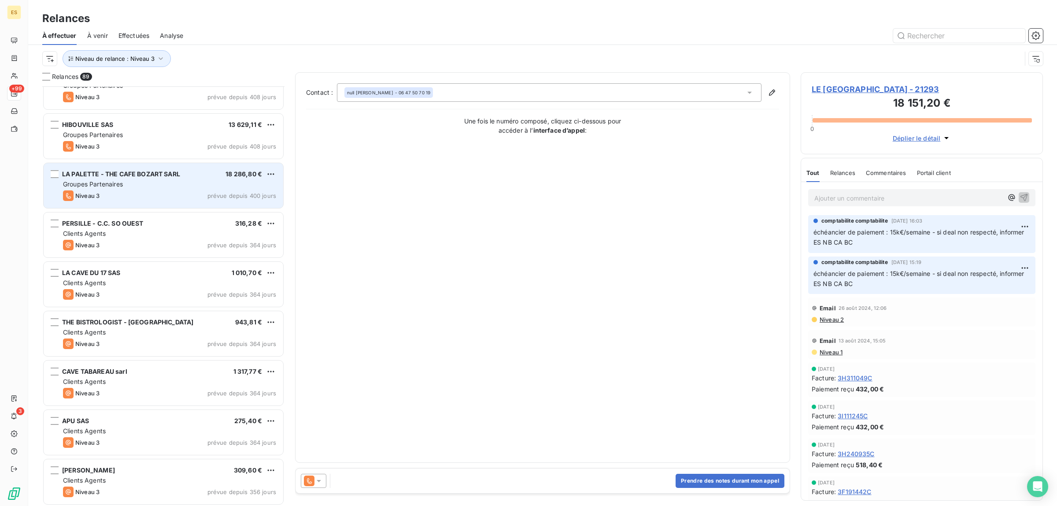
click at [146, 192] on div "Niveau 3 prévue depuis 400 jours" at bounding box center [169, 195] width 213 height 11
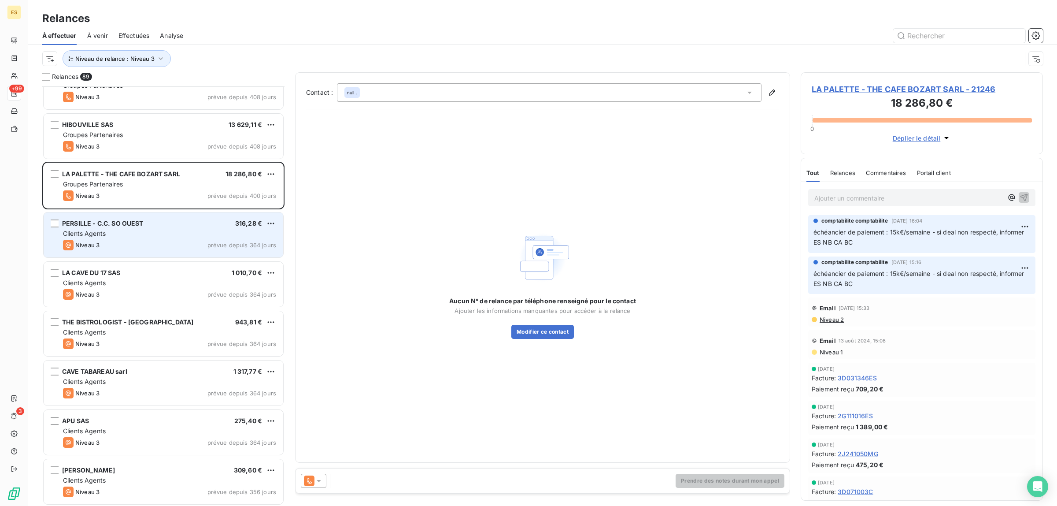
click at [150, 220] on div "PERSILLE - C.C. SO OUEST 316,28 €" at bounding box center [169, 223] width 213 height 8
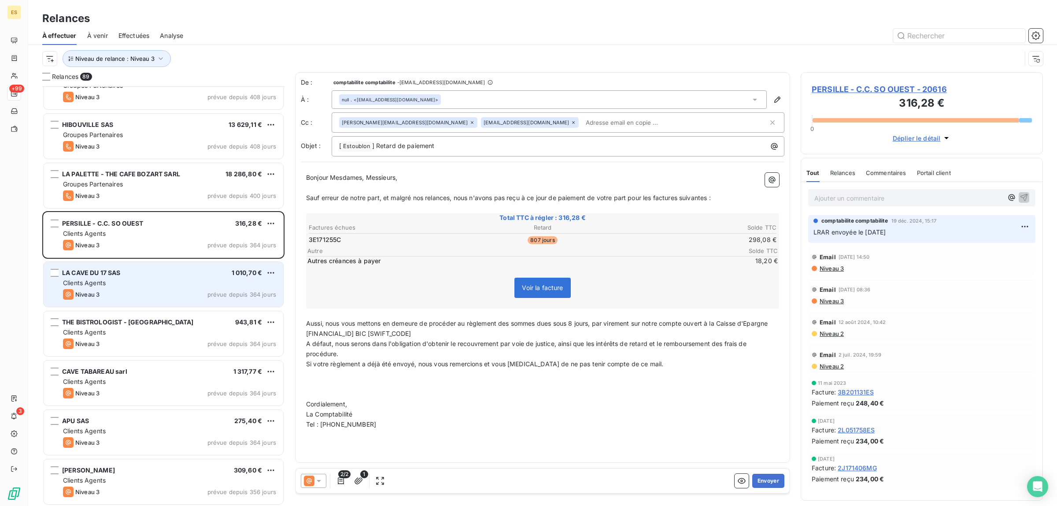
click at [103, 287] on div "Clients Agents" at bounding box center [169, 282] width 213 height 9
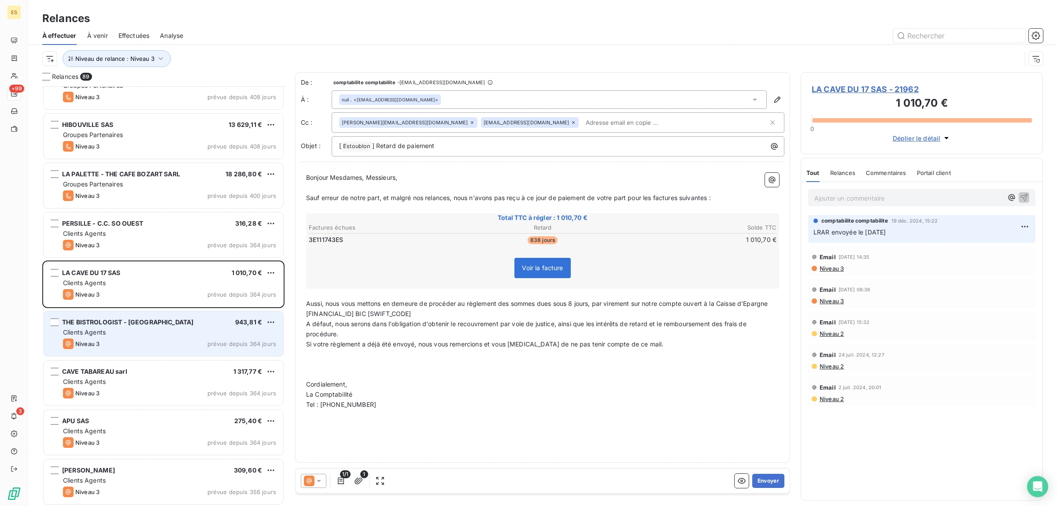
click at [111, 323] on span "THE BISTROLOGIST - [GEOGRAPHIC_DATA]" at bounding box center [127, 321] width 131 height 7
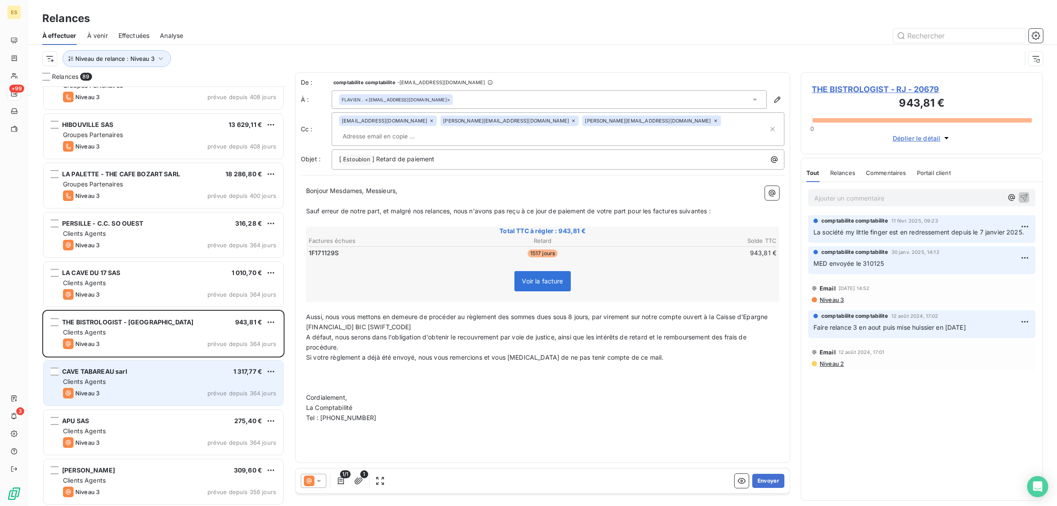
click at [133, 382] on div "Clients Agents" at bounding box center [169, 381] width 213 height 9
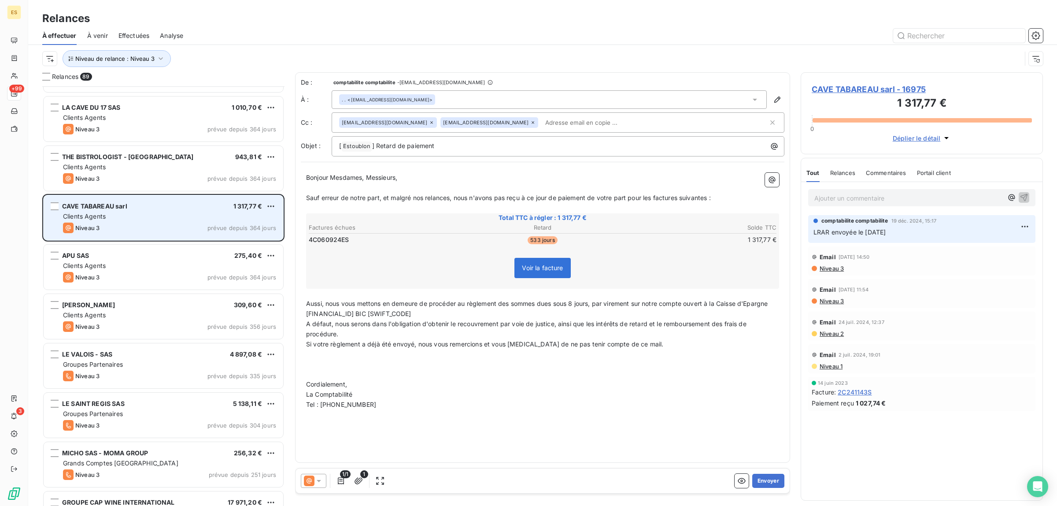
scroll to position [540, 0]
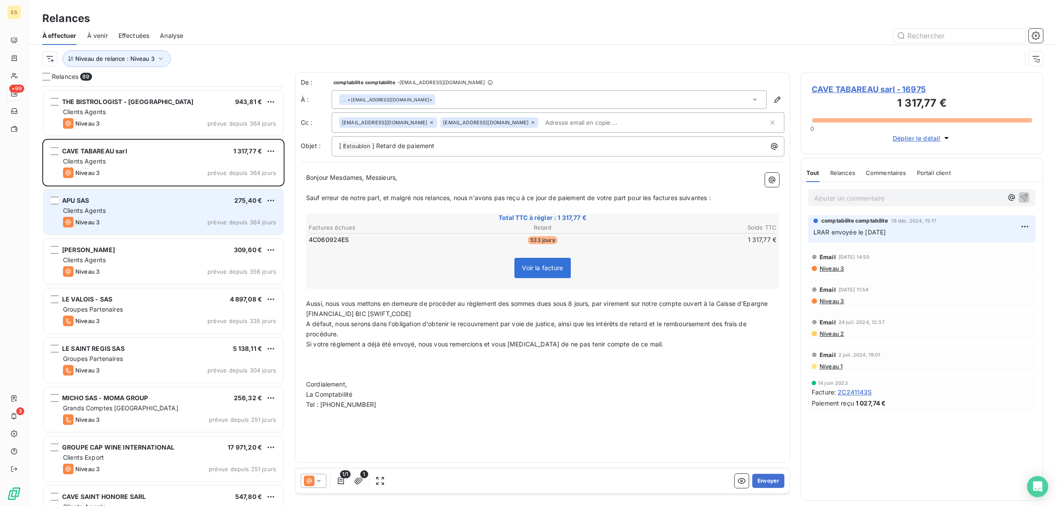
click at [126, 206] on div "Clients Agents" at bounding box center [169, 210] width 213 height 9
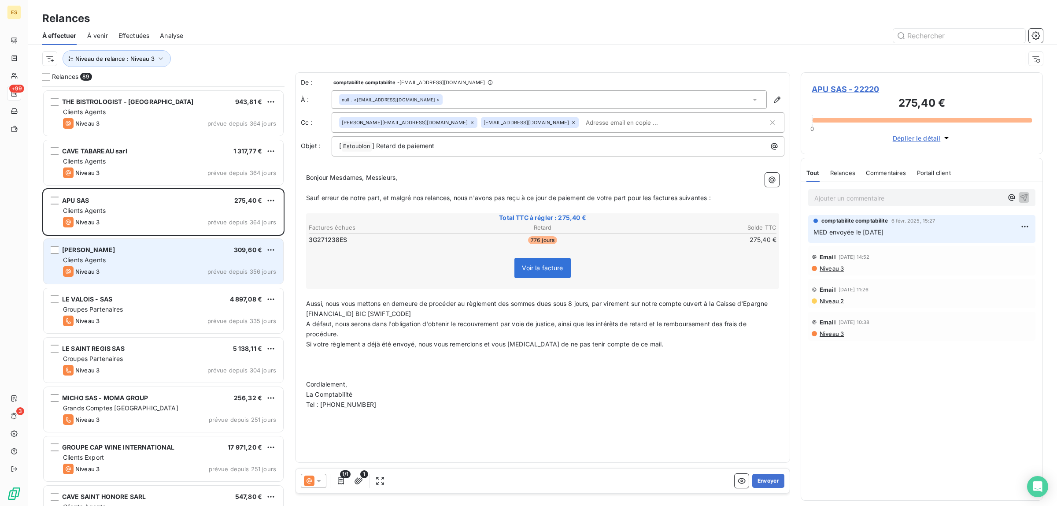
click at [142, 265] on div "[PERSON_NAME] 309,60 € Clients Agents Niveau 3 prévue depuis 356 jours" at bounding box center [164, 261] width 240 height 45
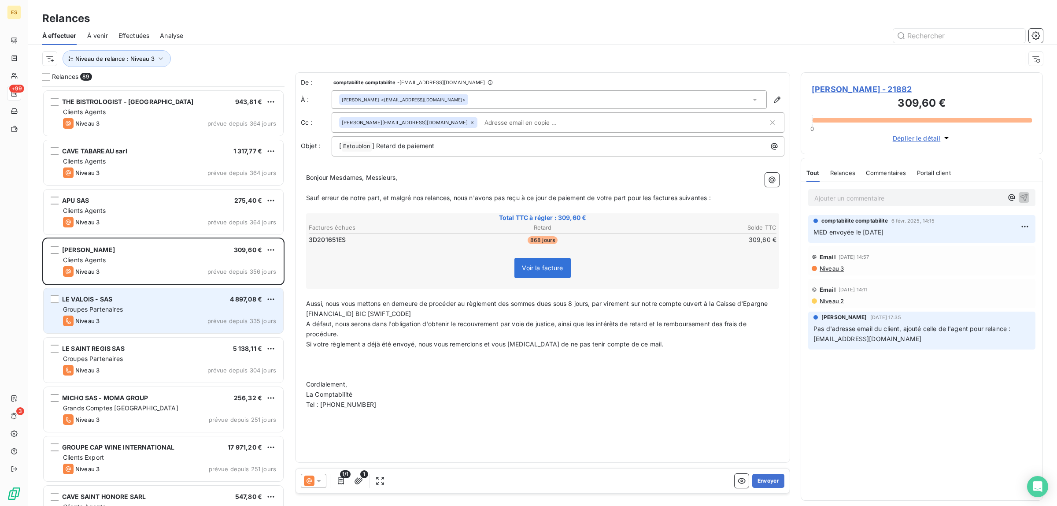
click at [149, 311] on div "Groupes Partenaires" at bounding box center [169, 309] width 213 height 9
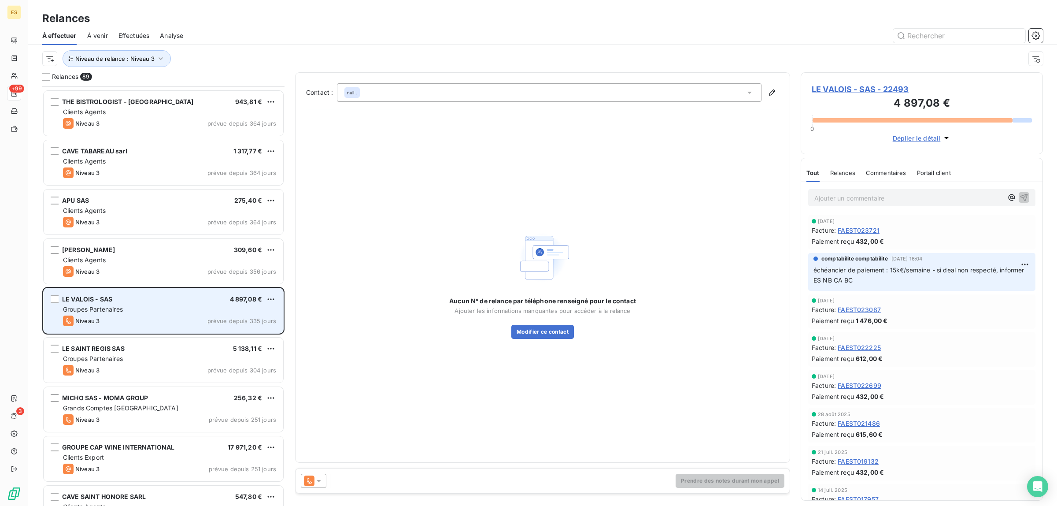
scroll to position [650, 0]
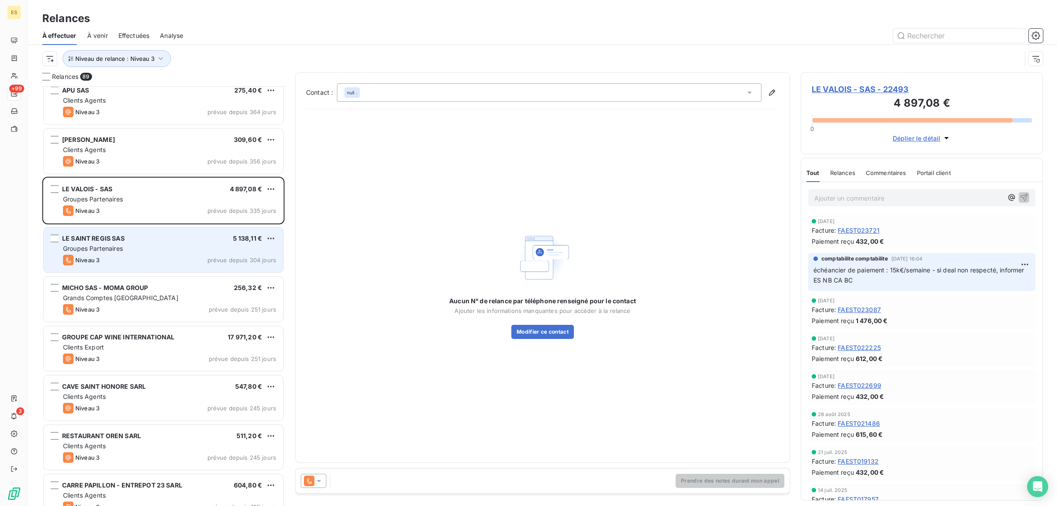
click at [146, 253] on div "LE SAINT REGIS SAS 5 138,11 € Groupes Partenaires Niveau 3 prévue depuis 304 jo…" at bounding box center [164, 249] width 240 height 45
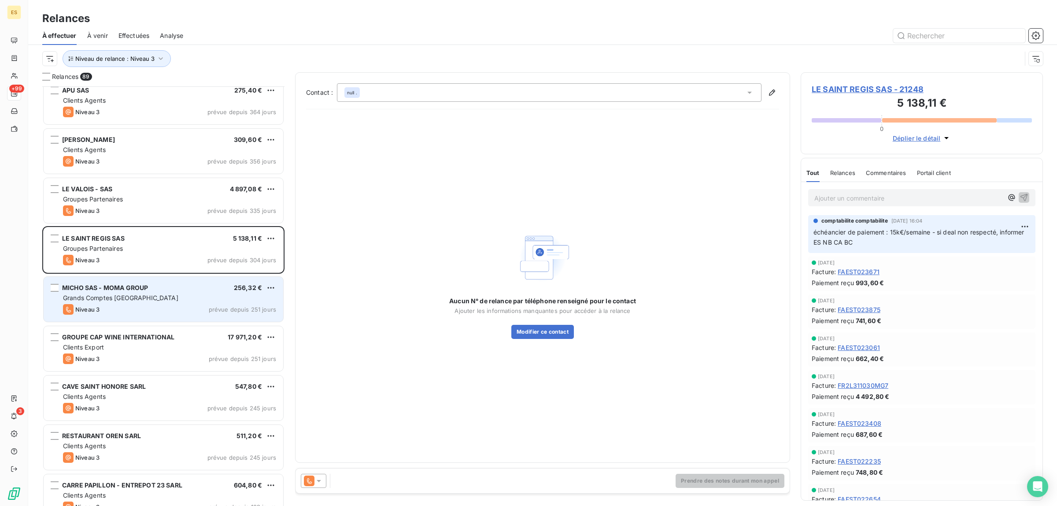
click at [143, 292] on div "MICHO SAS - MOMA GROUP 256,32 € Grands Comptes France Niveau 3 prévue depuis 25…" at bounding box center [164, 299] width 240 height 45
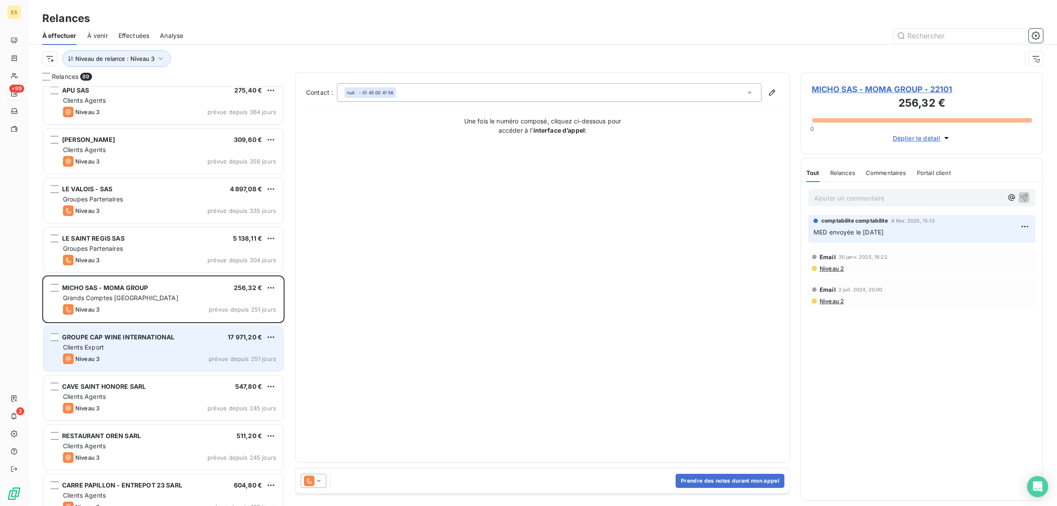
click at [131, 354] on div "Niveau 3 prévue depuis 251 jours" at bounding box center [169, 358] width 213 height 11
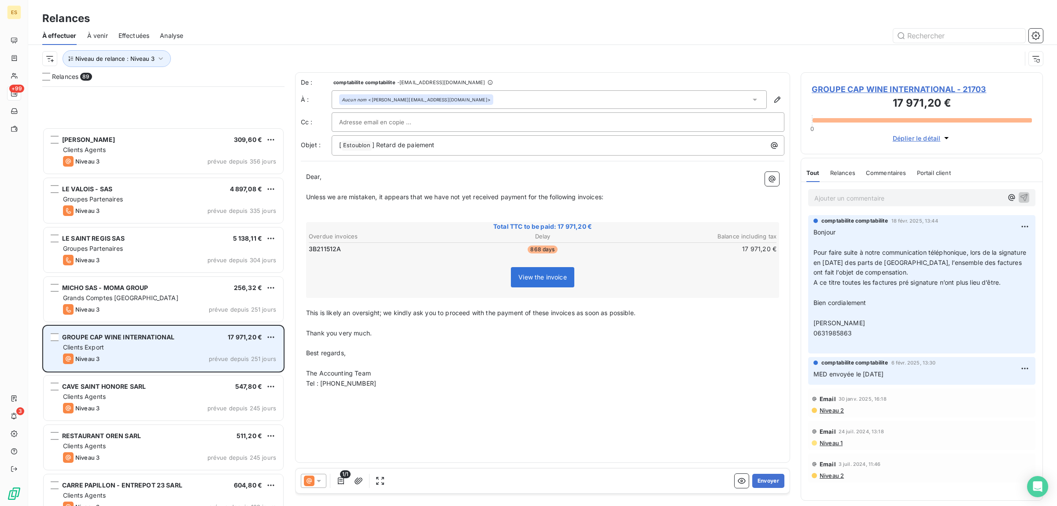
scroll to position [815, 0]
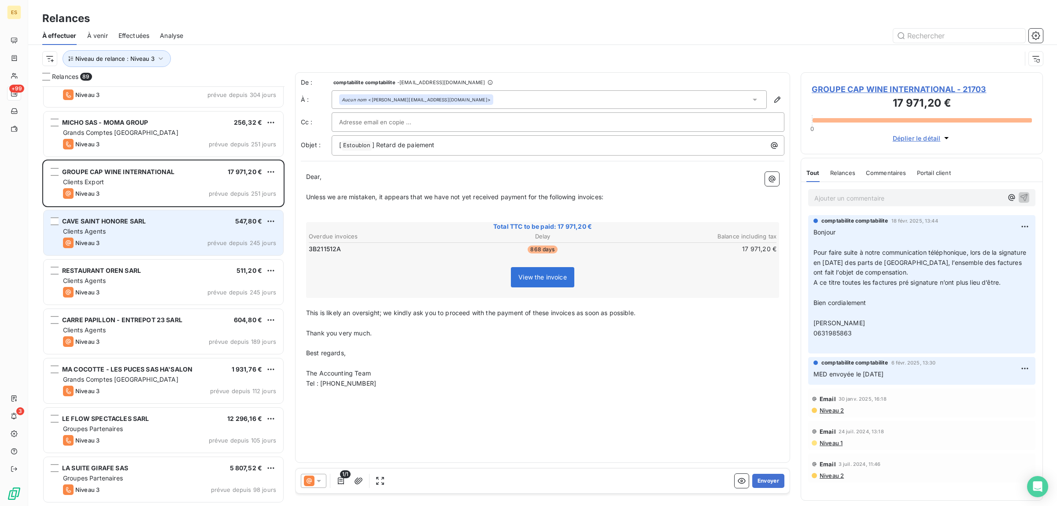
click at [87, 238] on div "Niveau 3" at bounding box center [81, 242] width 37 height 11
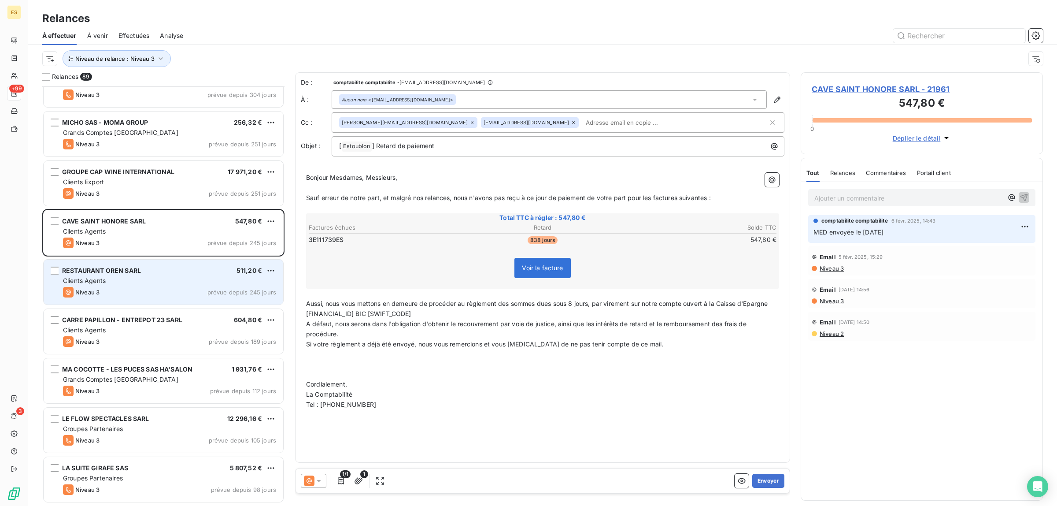
click at [115, 288] on div "Niveau 3 prévue depuis 245 jours" at bounding box center [169, 292] width 213 height 11
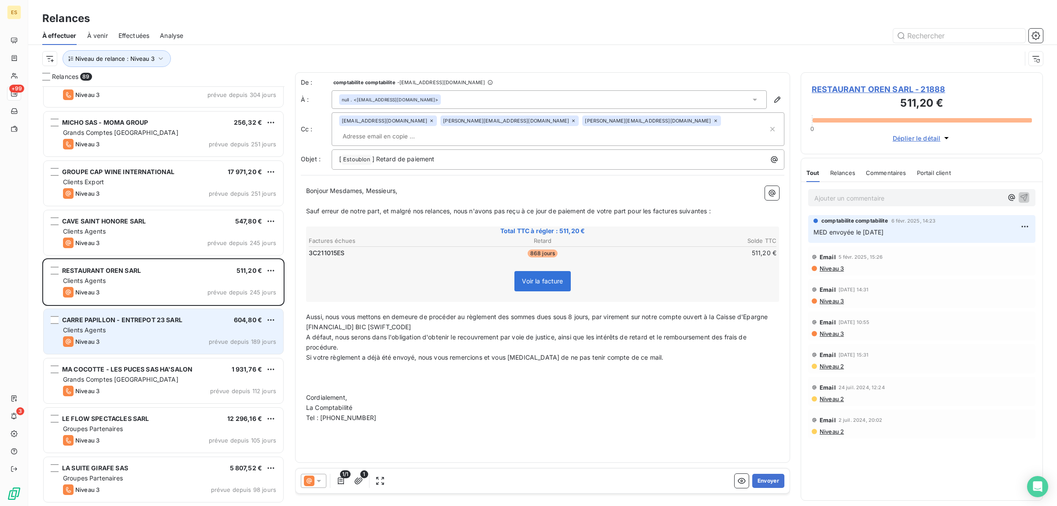
click at [115, 336] on div "Niveau 3 prévue depuis 189 jours" at bounding box center [169, 341] width 213 height 11
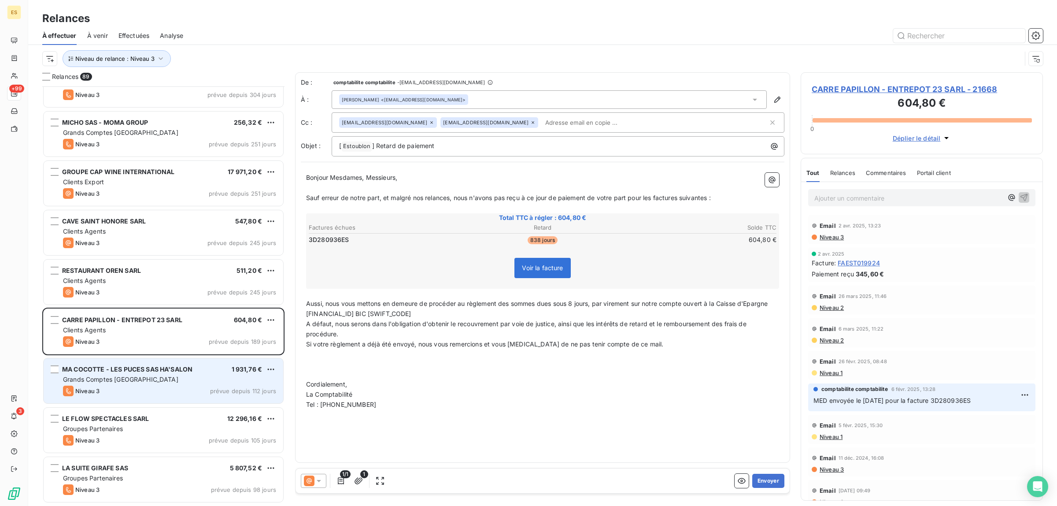
click at [115, 382] on span "Grands Comptes [GEOGRAPHIC_DATA]" at bounding box center [120, 378] width 115 height 7
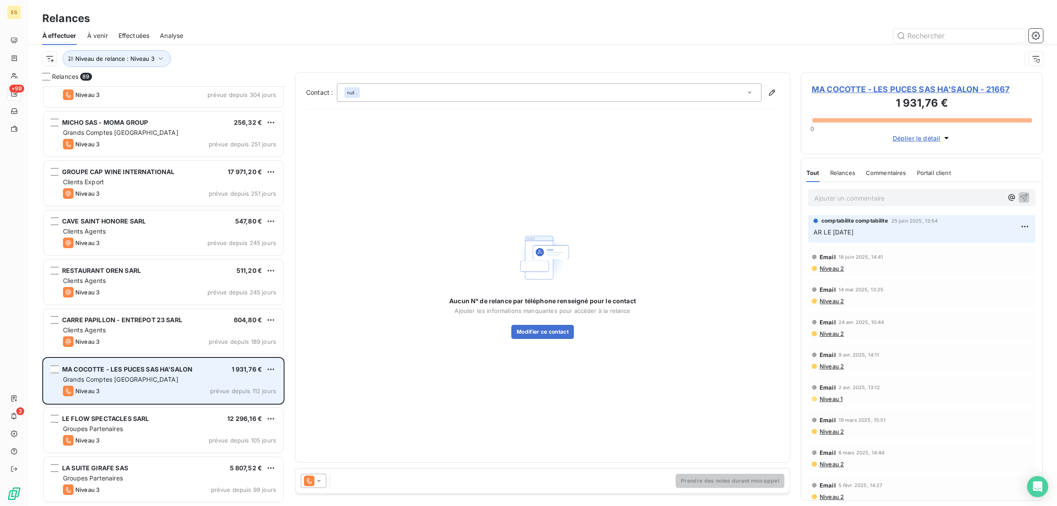
scroll to position [980, 0]
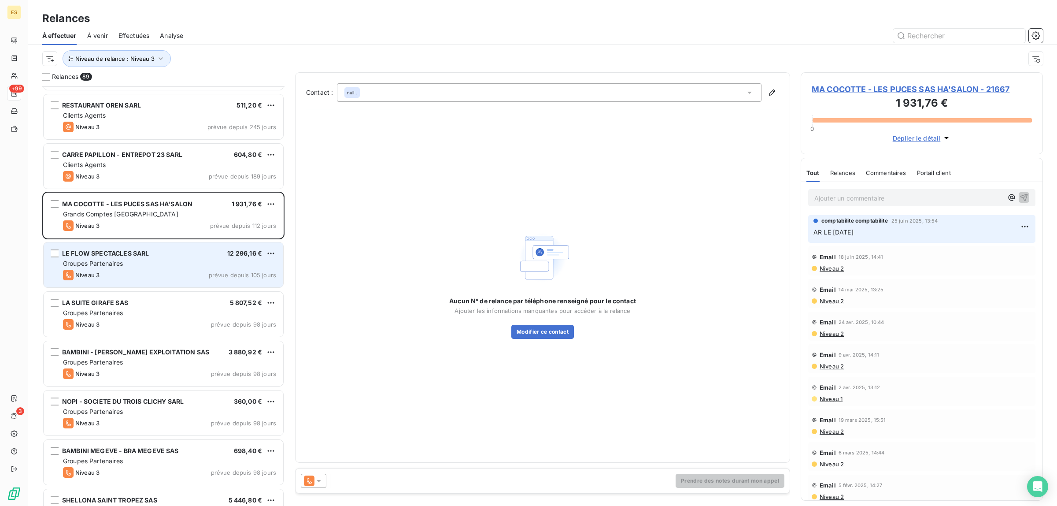
click at [147, 271] on div "Niveau 3 prévue depuis 105 jours" at bounding box center [169, 275] width 213 height 11
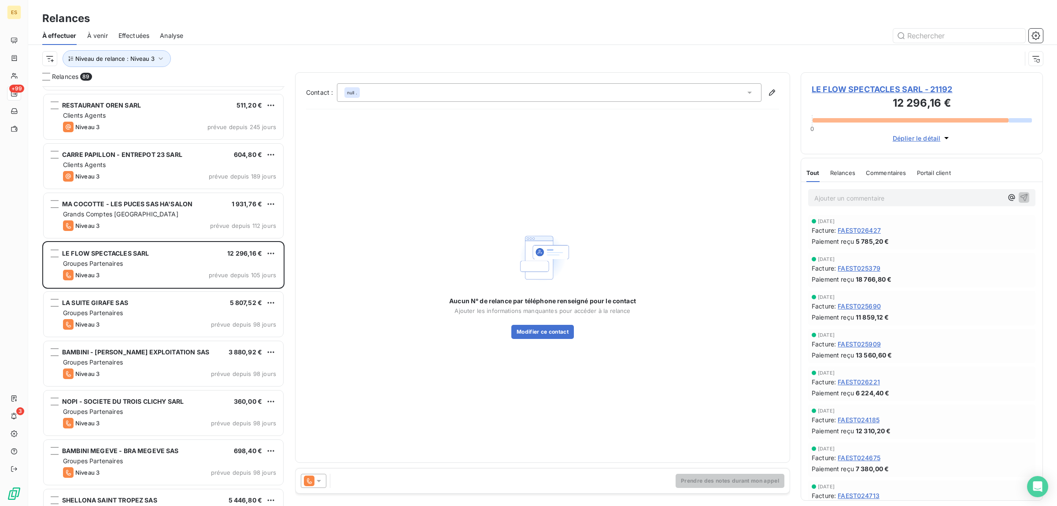
click at [892, 173] on span "Commentaires" at bounding box center [886, 172] width 41 height 7
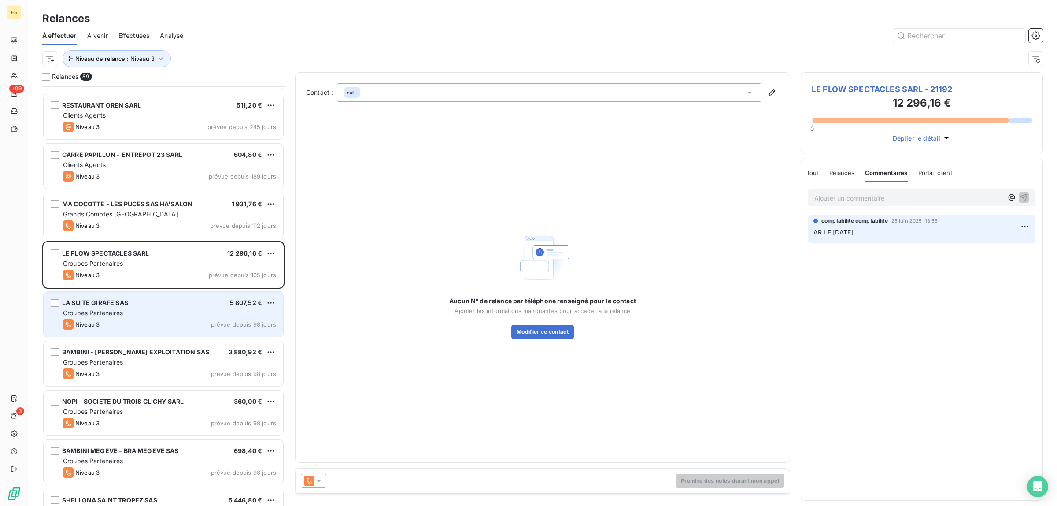
click at [186, 311] on div "Groupes Partenaires" at bounding box center [169, 312] width 213 height 9
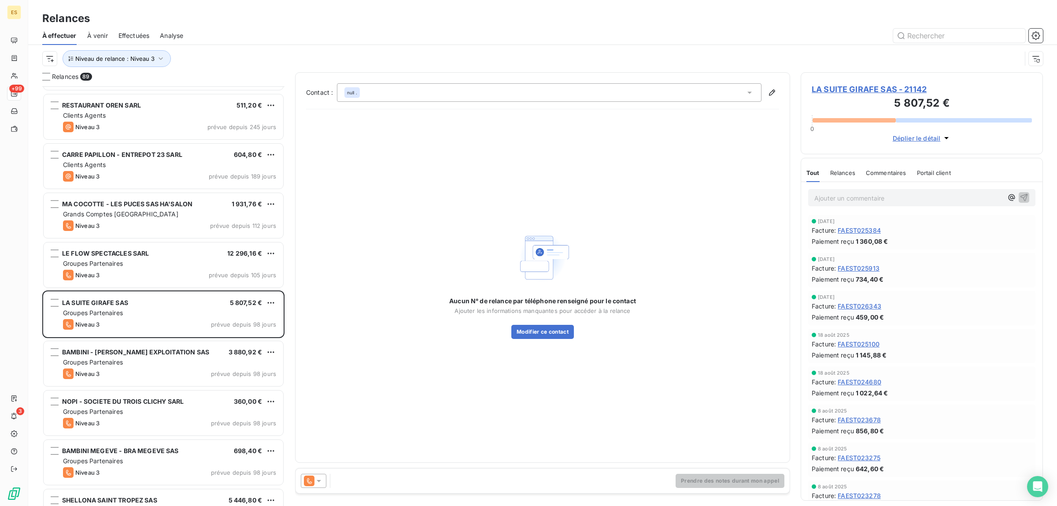
click at [881, 173] on span "Commentaires" at bounding box center [886, 172] width 41 height 7
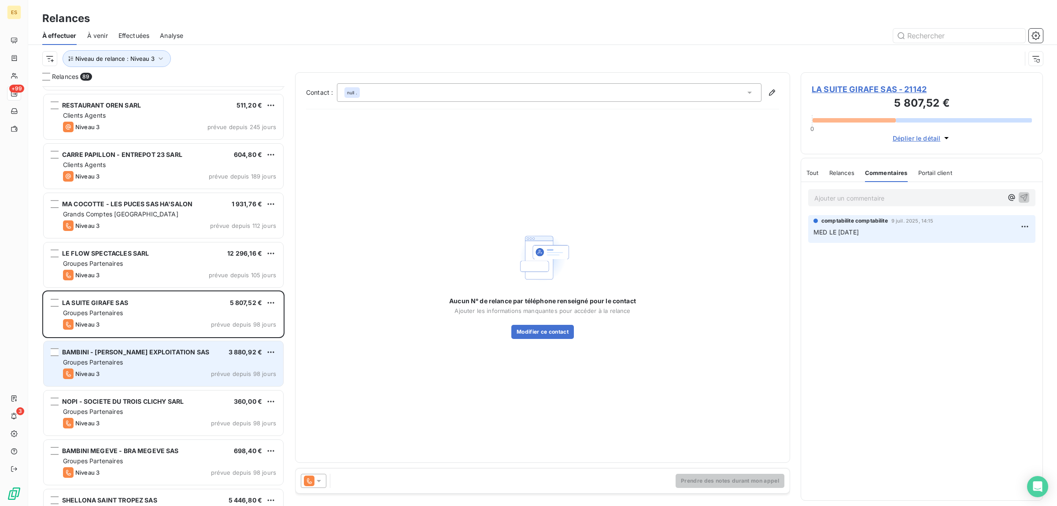
click at [106, 363] on span "Groupes Partenaires" at bounding box center [93, 361] width 60 height 7
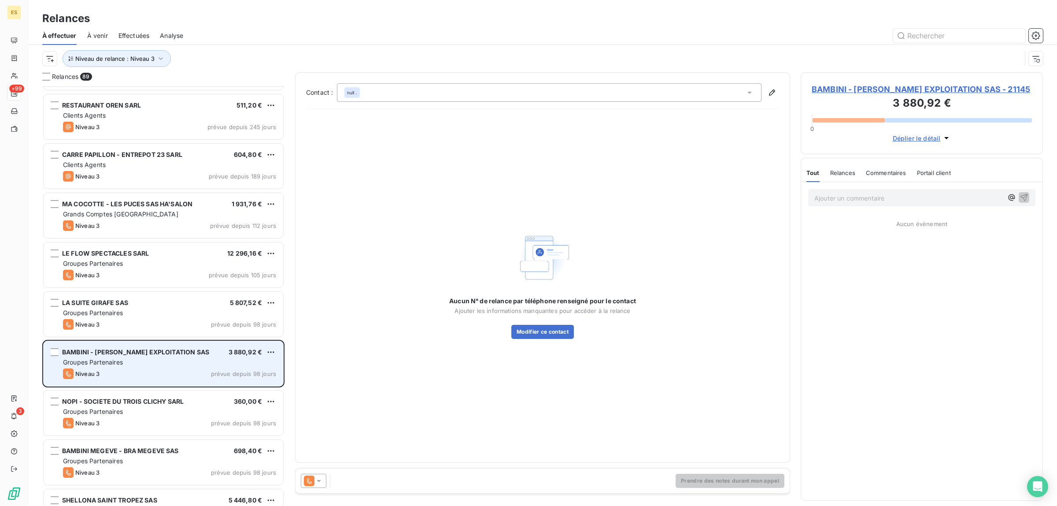
scroll to position [1091, 0]
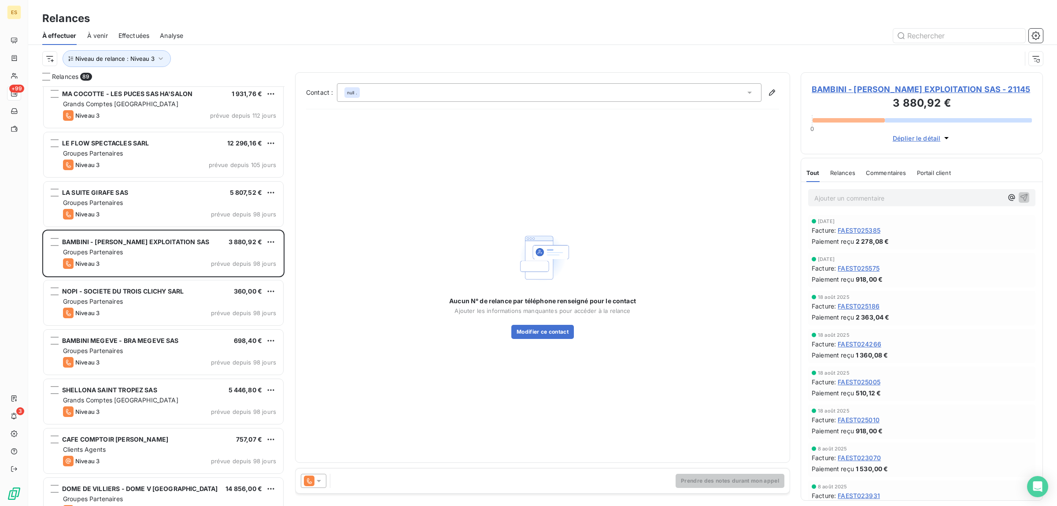
click at [899, 164] on div "Commentaires" at bounding box center [886, 172] width 41 height 18
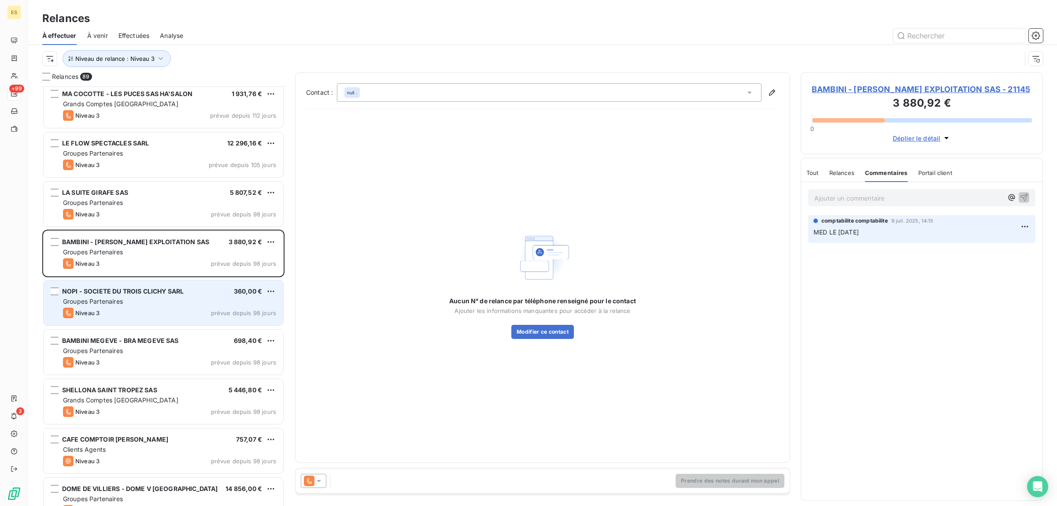
click at [127, 321] on div "NOPI - SOCIETE DU TROIS CLICHY SARL 360,00 € Groupes Partenaires Niveau 3 prévu…" at bounding box center [164, 302] width 240 height 45
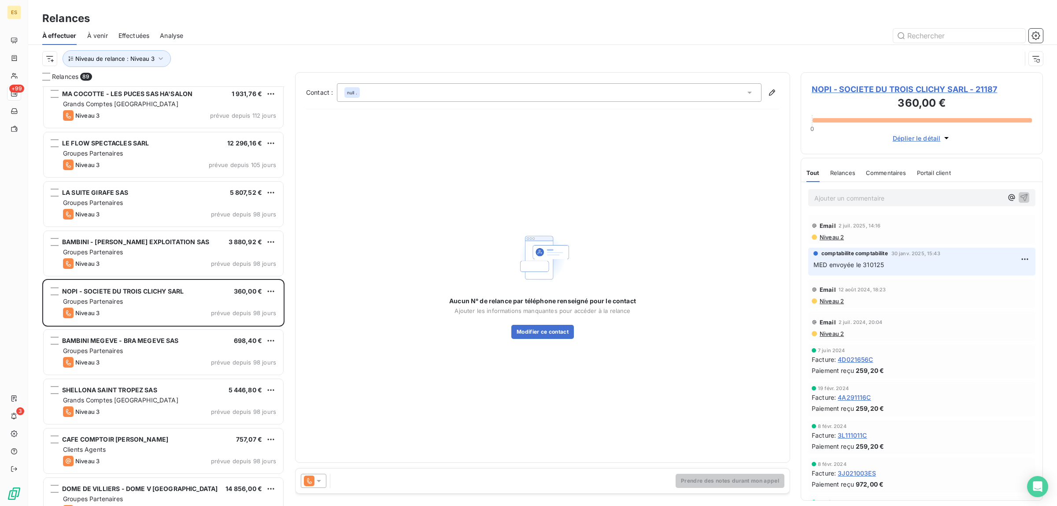
click at [881, 174] on span "Commentaires" at bounding box center [886, 172] width 41 height 7
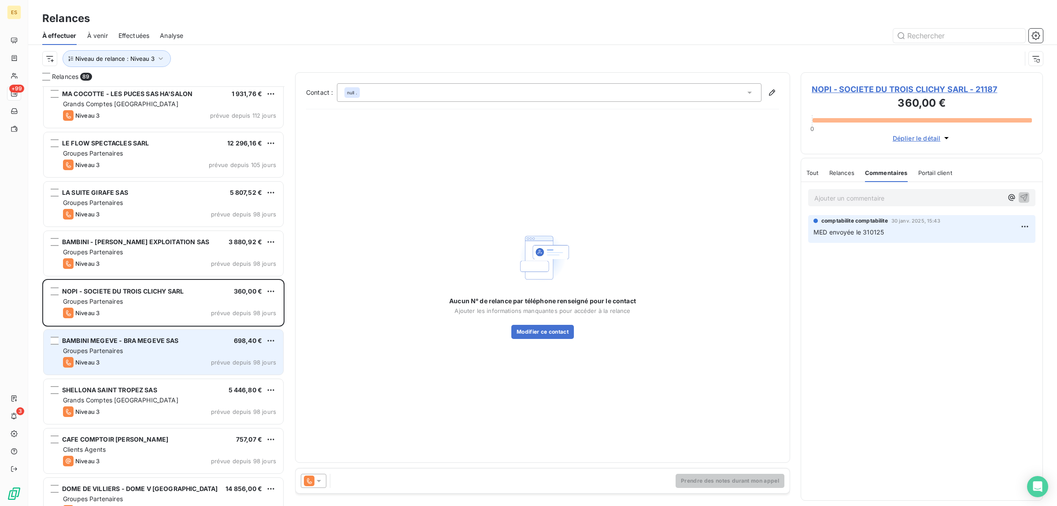
click at [130, 351] on div "Groupes Partenaires" at bounding box center [169, 350] width 213 height 9
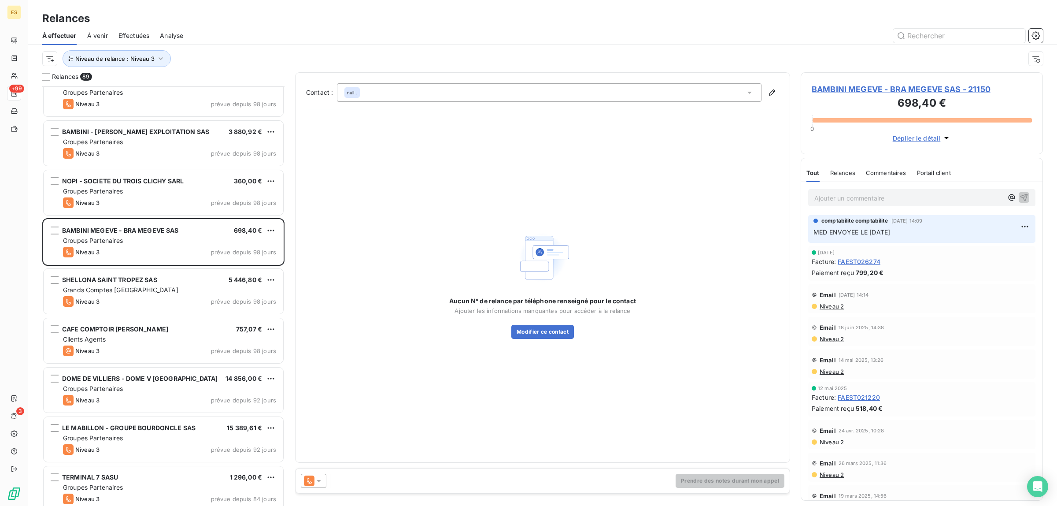
scroll to position [1256, 0]
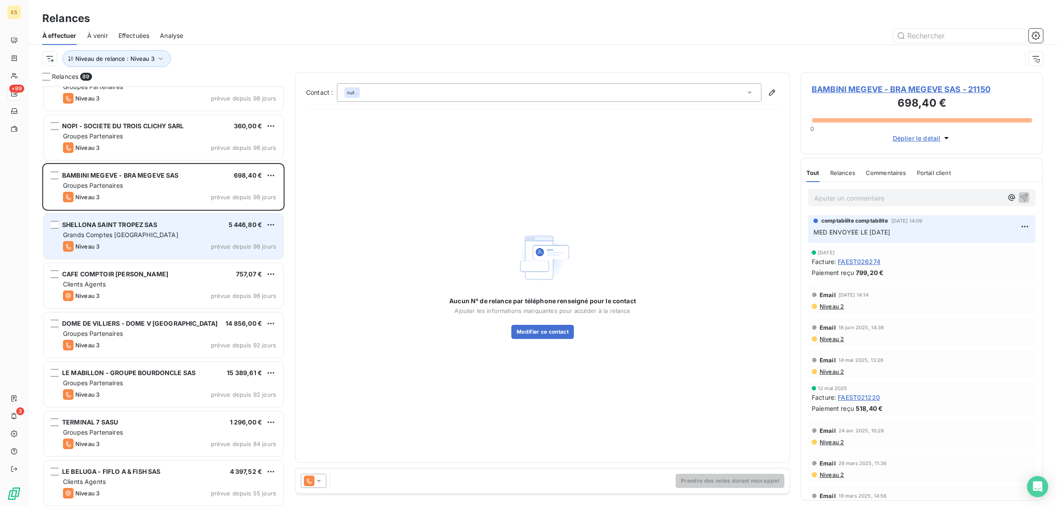
click at [159, 234] on div "Grands Comptes [GEOGRAPHIC_DATA]" at bounding box center [169, 234] width 213 height 9
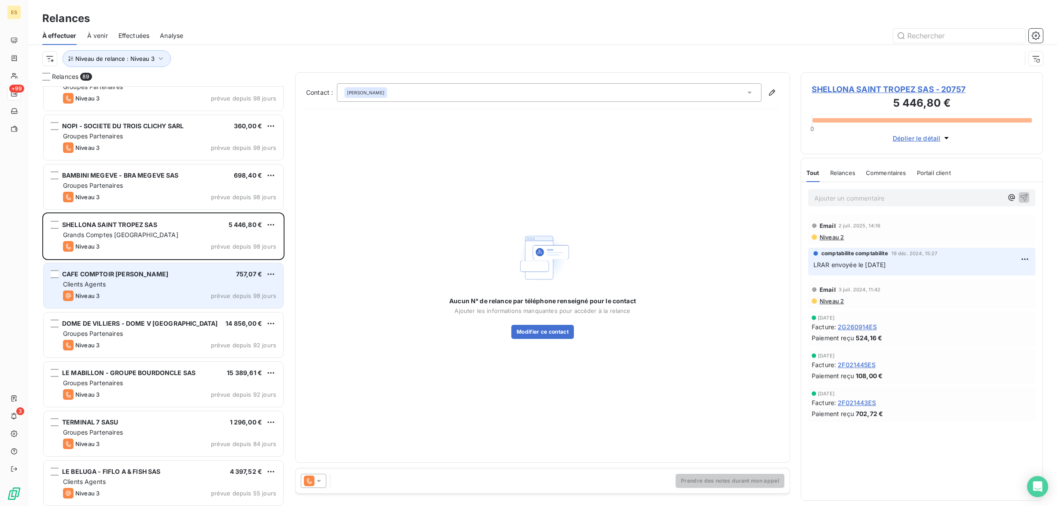
click at [159, 282] on div "Clients Agents" at bounding box center [169, 284] width 213 height 9
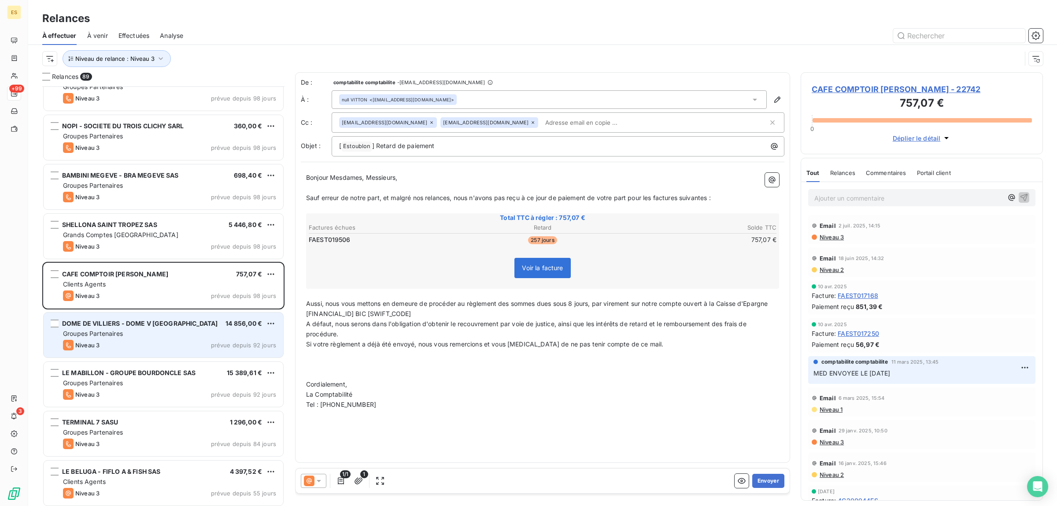
click at [148, 333] on div "Groupes Partenaires" at bounding box center [169, 333] width 213 height 9
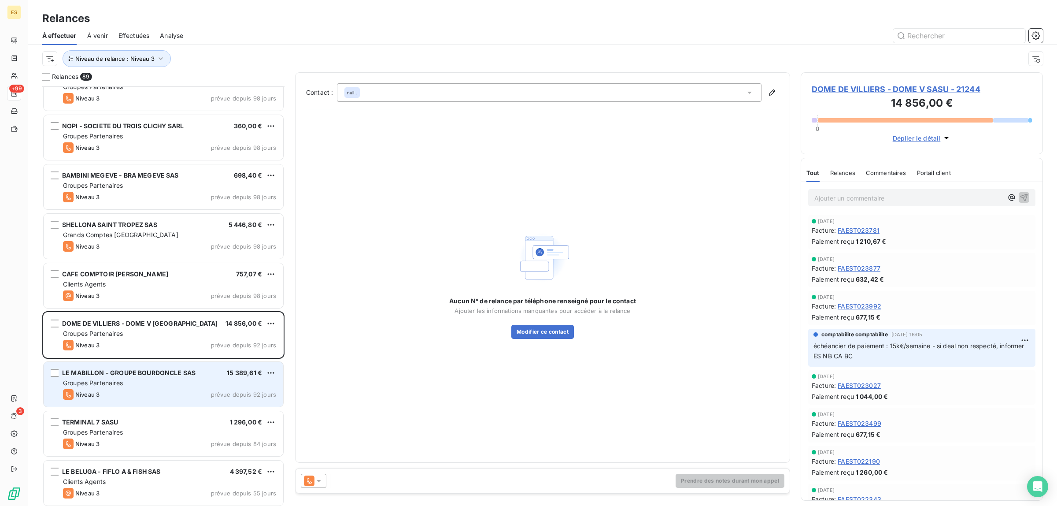
click at [141, 374] on span "LE MABILLON - GROUPE BOURDONCLE SAS" at bounding box center [128, 372] width 133 height 7
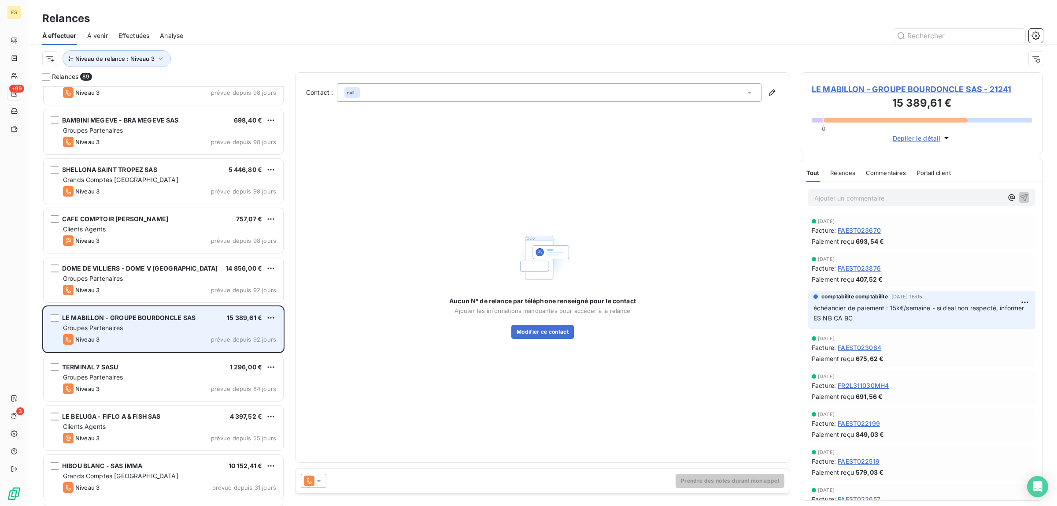
scroll to position [1366, 0]
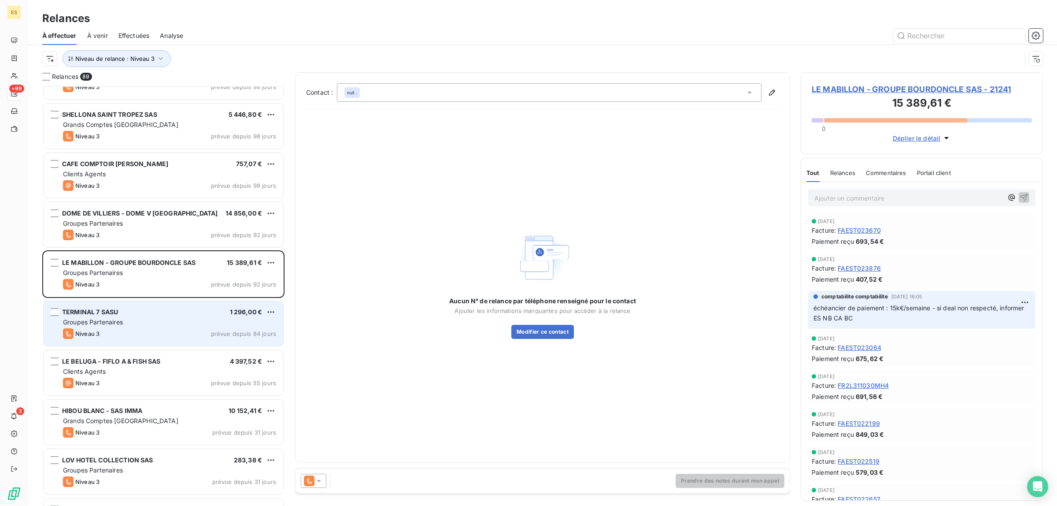
click at [127, 329] on div "Niveau 3 prévue depuis 84 jours" at bounding box center [169, 333] width 213 height 11
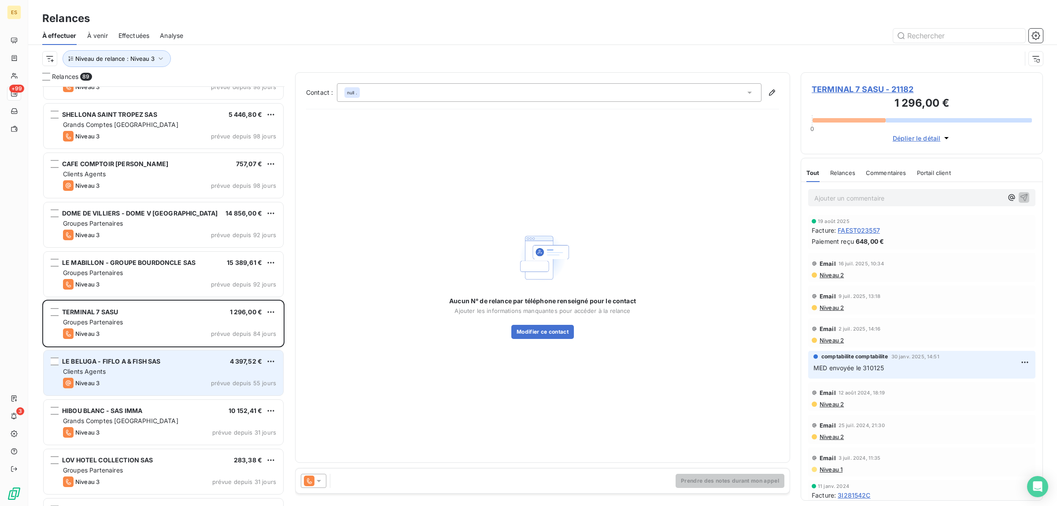
click at [128, 370] on div "Clients Agents" at bounding box center [169, 371] width 213 height 9
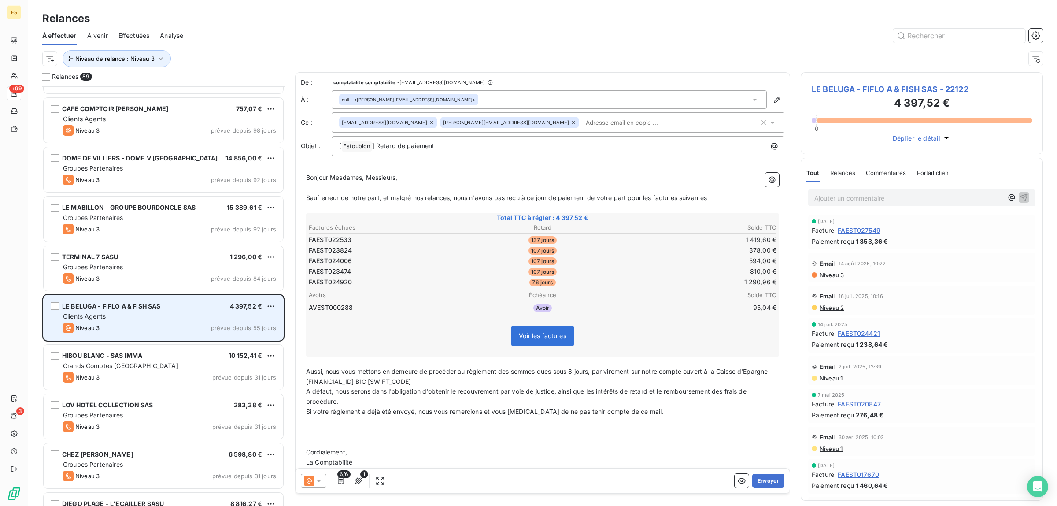
scroll to position [1476, 0]
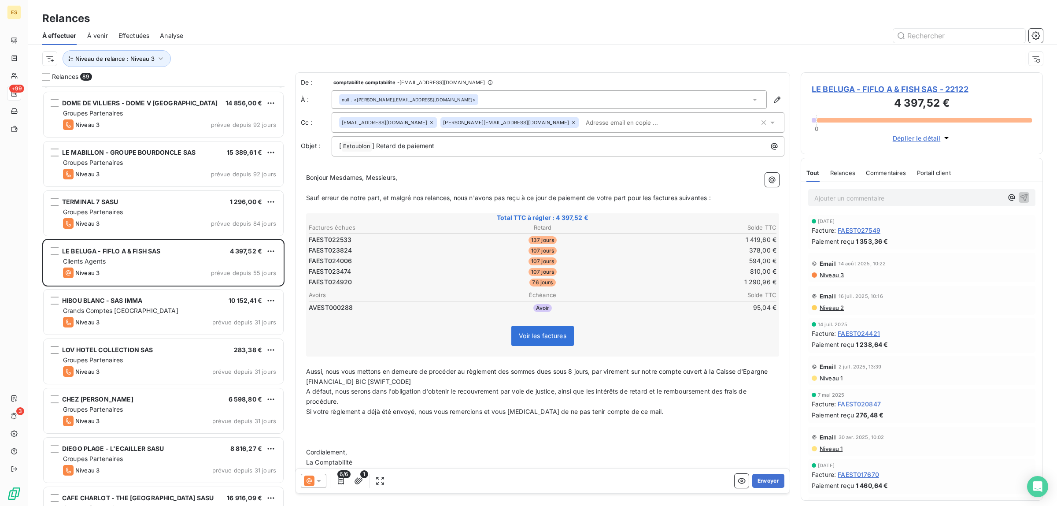
click at [891, 168] on div "Commentaires" at bounding box center [886, 172] width 41 height 18
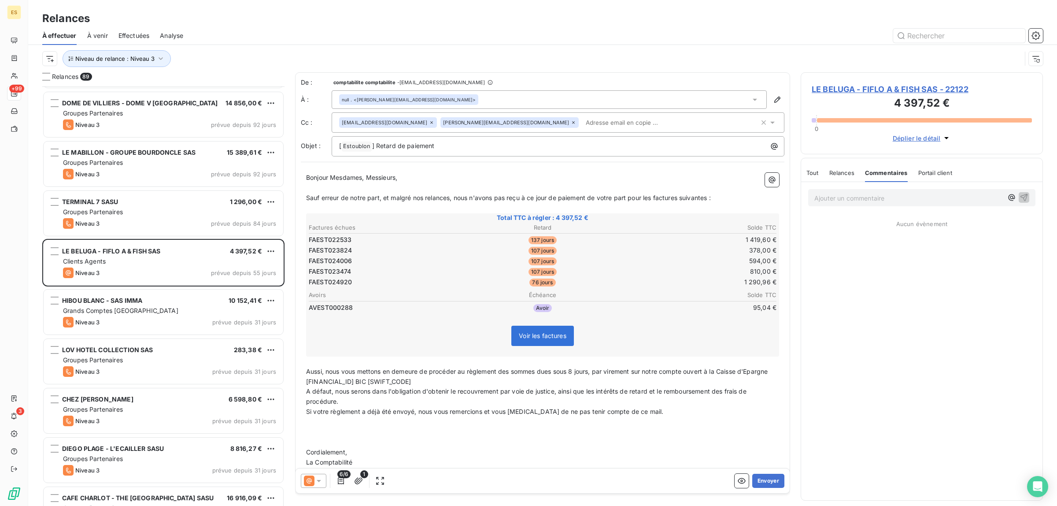
click at [813, 175] on span "Tout" at bounding box center [812, 172] width 12 height 7
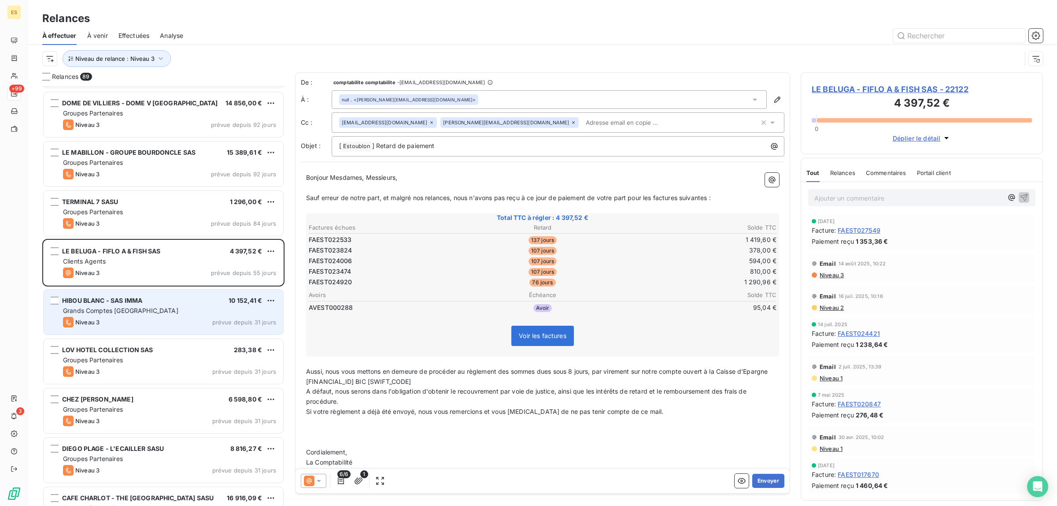
click at [153, 320] on div "Niveau 3 prévue depuis 31 jours" at bounding box center [169, 322] width 213 height 11
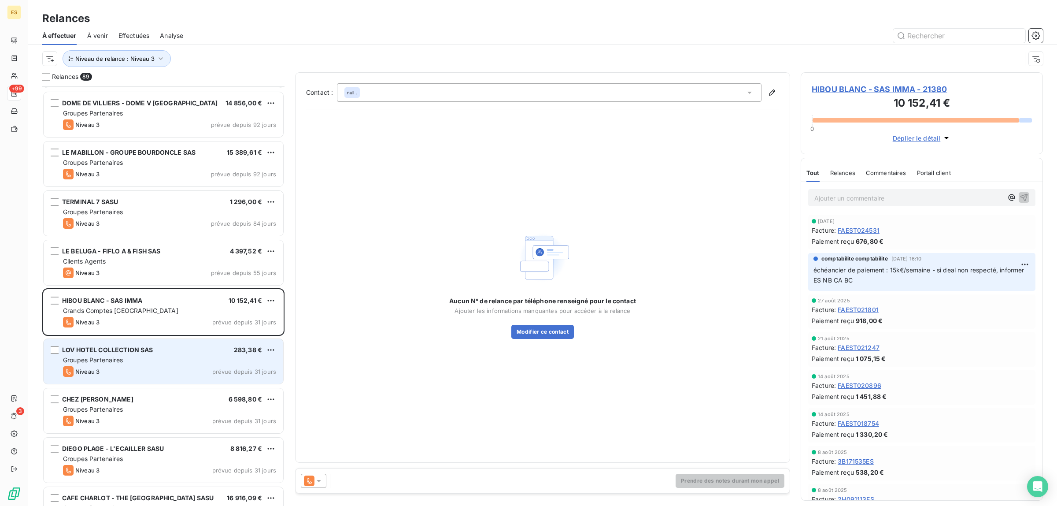
click at [129, 375] on div "Niveau 3 prévue depuis 31 jours" at bounding box center [169, 371] width 213 height 11
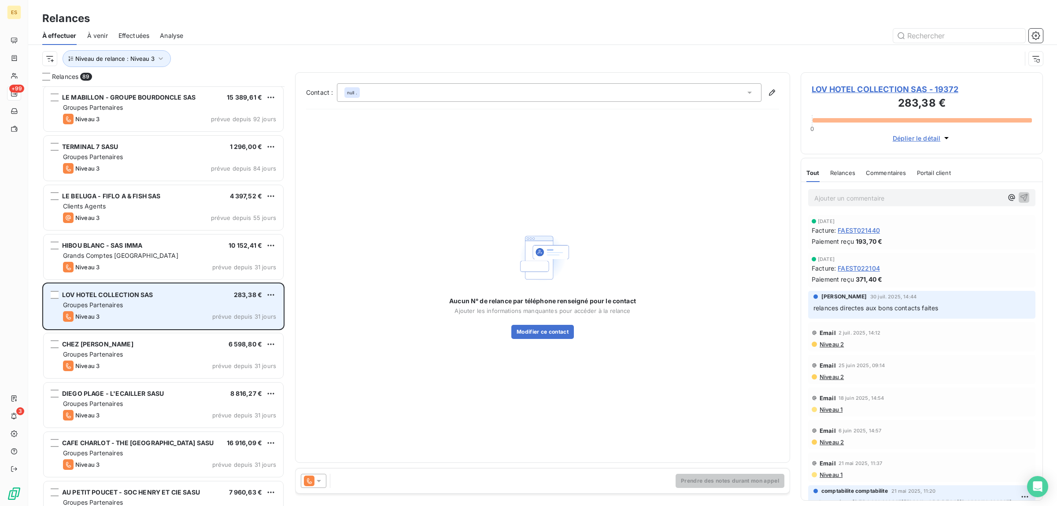
scroll to position [1641, 0]
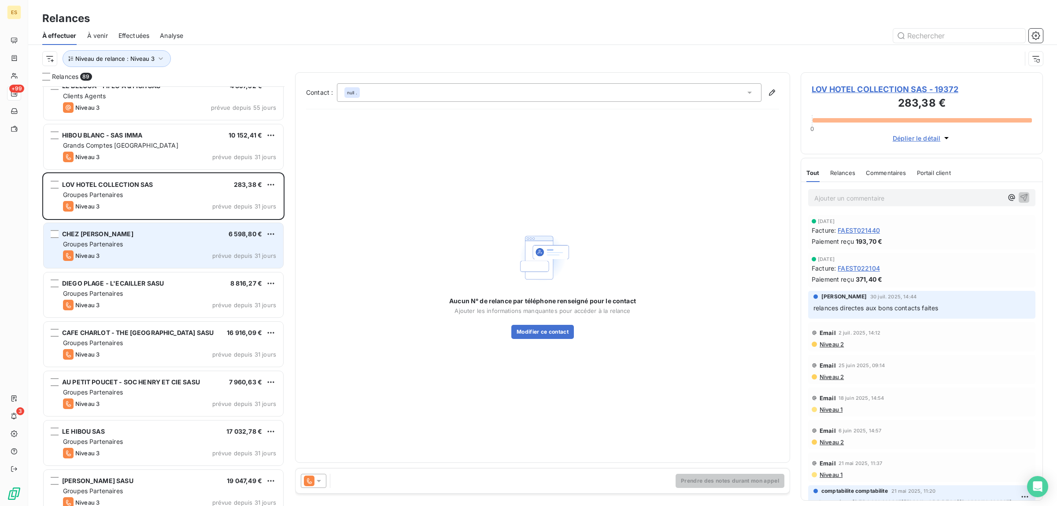
click at [133, 252] on div "Niveau 3 prévue depuis 31 jours" at bounding box center [169, 255] width 213 height 11
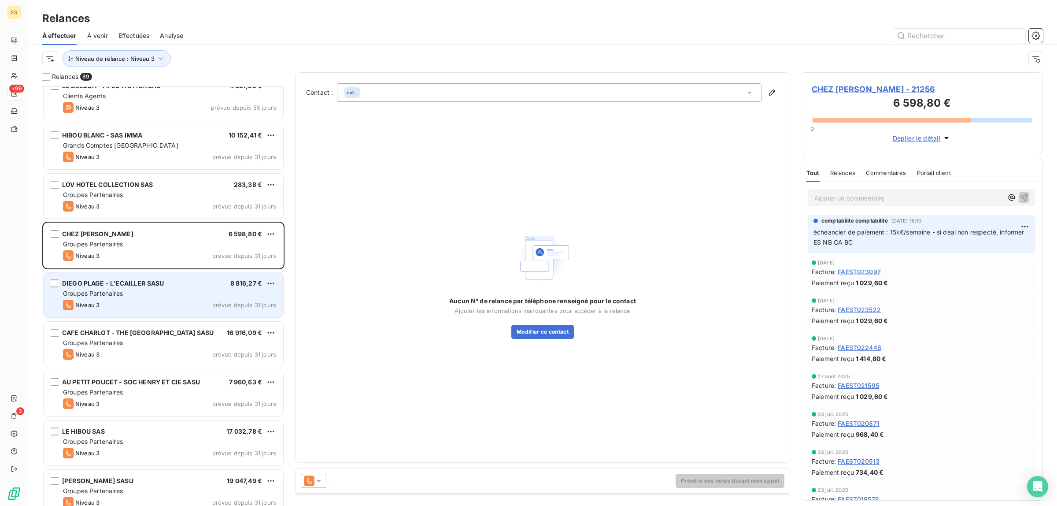
click at [125, 309] on div "Niveau 3 prévue depuis 31 jours" at bounding box center [169, 305] width 213 height 11
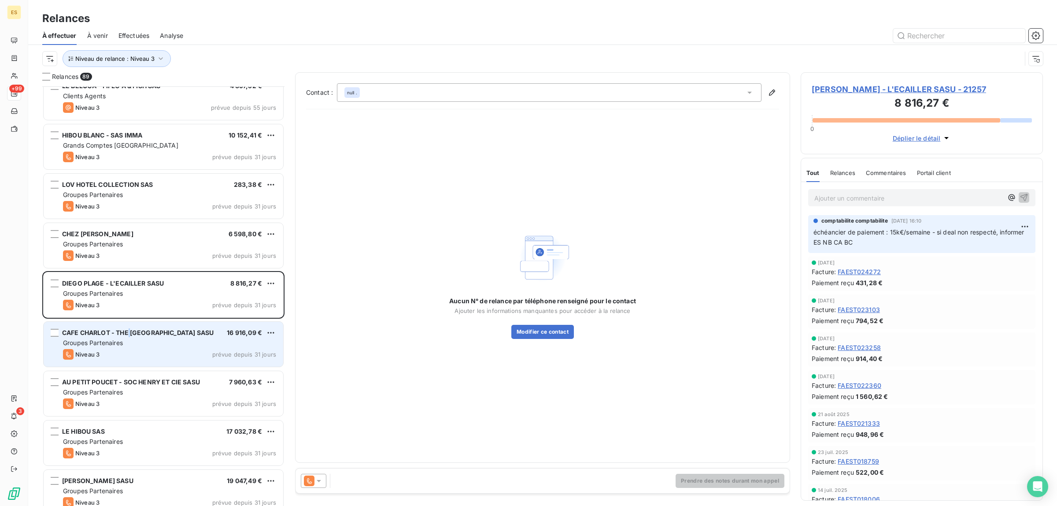
click at [130, 334] on span "CAFE CHARLOT - THE [GEOGRAPHIC_DATA] SASU" at bounding box center [138, 332] width 152 height 7
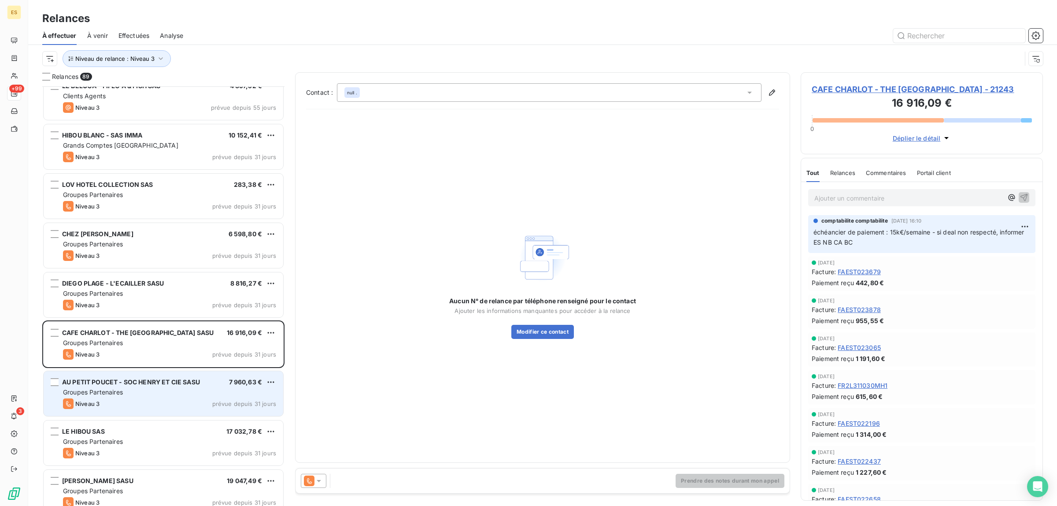
click at [137, 385] on span "AU PETIT POUCET - SOC HENRY ET CIE SASU" at bounding box center [131, 381] width 138 height 7
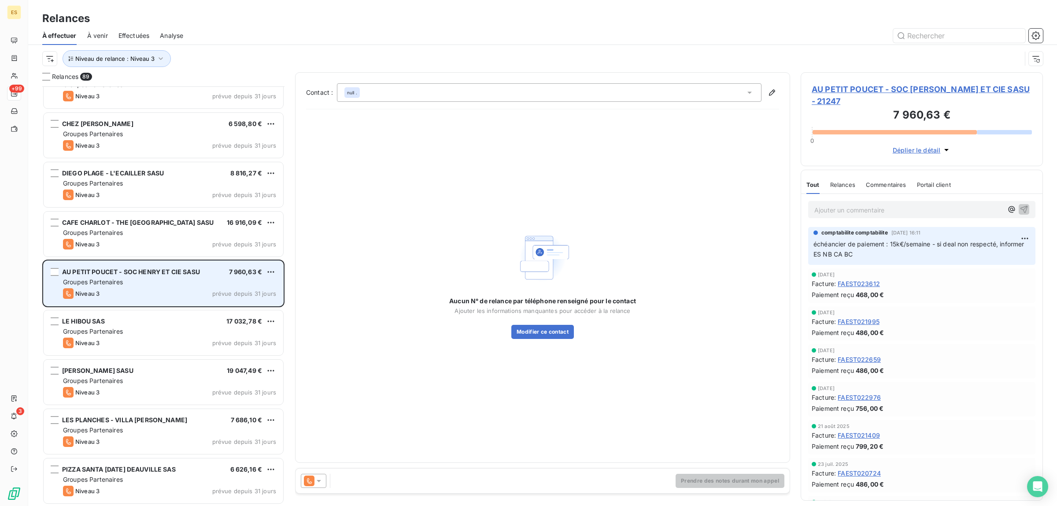
scroll to position [1806, 0]
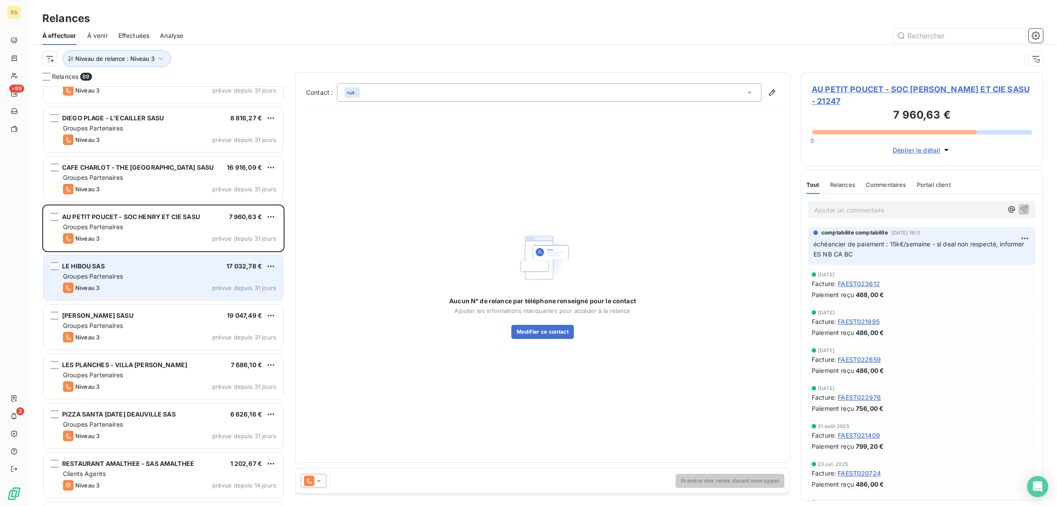
click at [152, 282] on div "Niveau 3 prévue depuis 31 jours" at bounding box center [169, 287] width 213 height 11
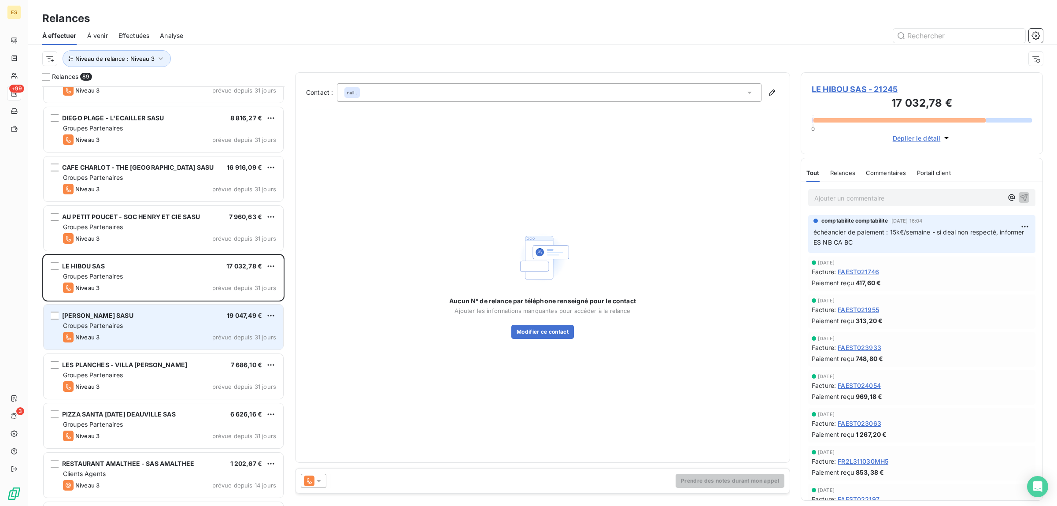
click at [152, 320] on div "[PERSON_NAME] SASU 19 047,49 € Groupes Partenaires Niveau 3 prévue depuis 31 jo…" at bounding box center [164, 326] width 240 height 45
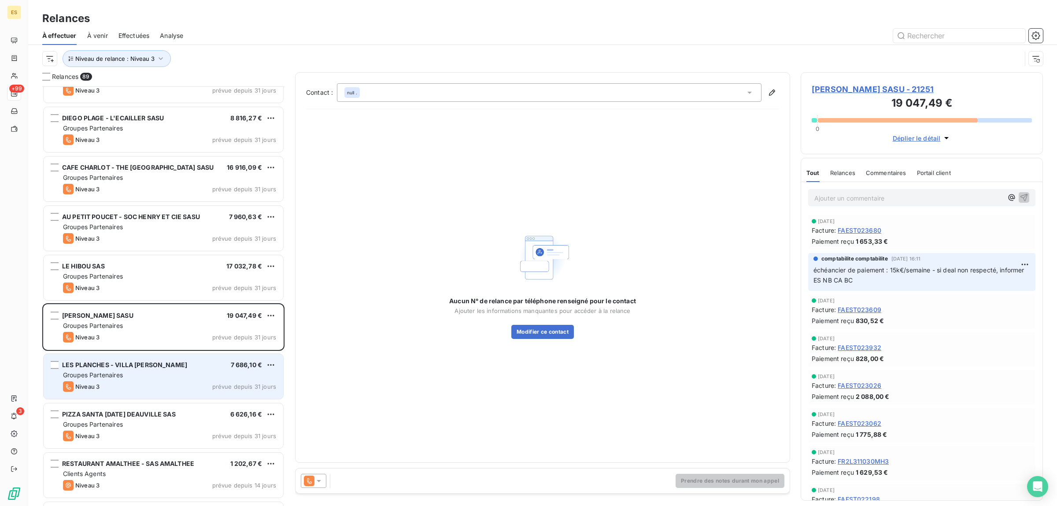
click at [152, 379] on div "Groupes Partenaires" at bounding box center [169, 374] width 213 height 9
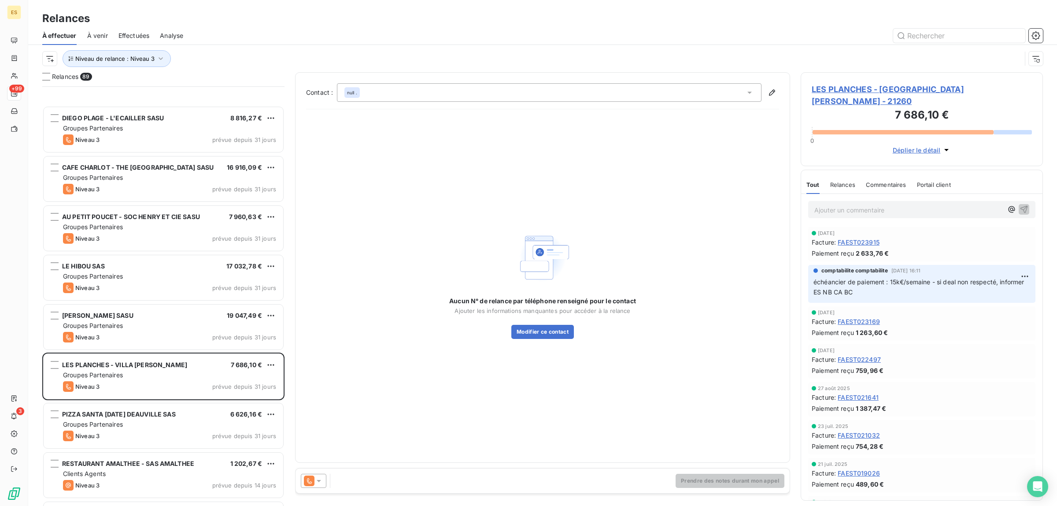
scroll to position [1972, 0]
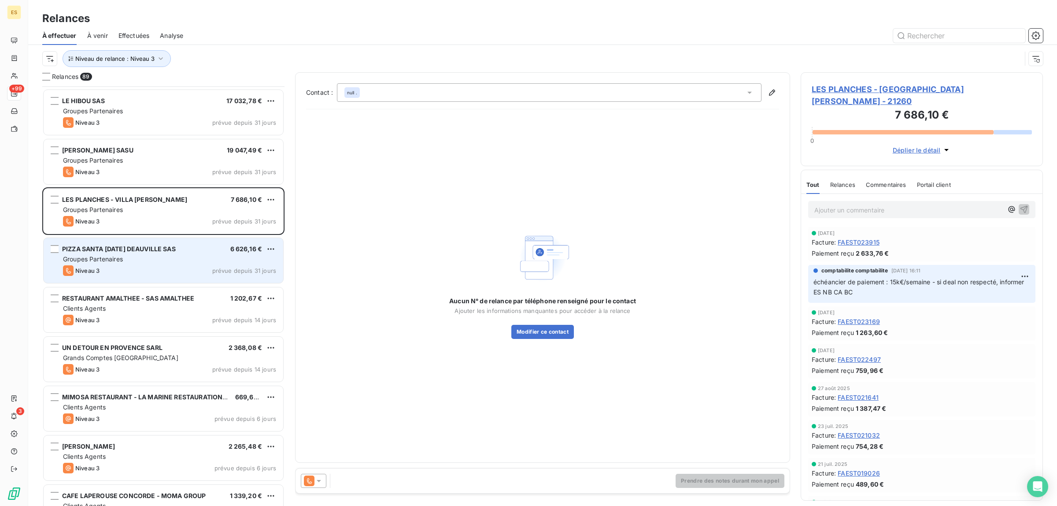
click at [151, 259] on div "Groupes Partenaires" at bounding box center [169, 259] width 213 height 9
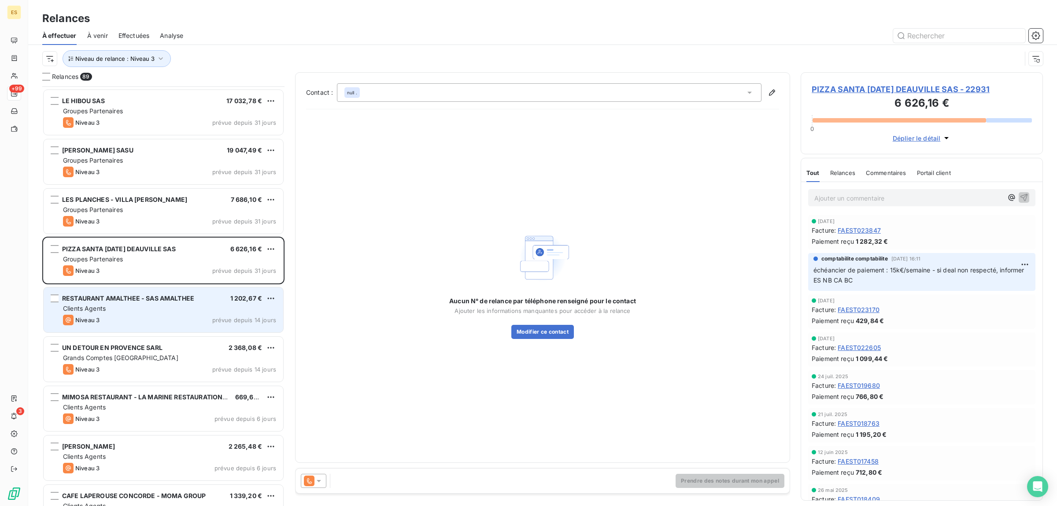
click at [155, 304] on div "Clients Agents" at bounding box center [169, 308] width 213 height 9
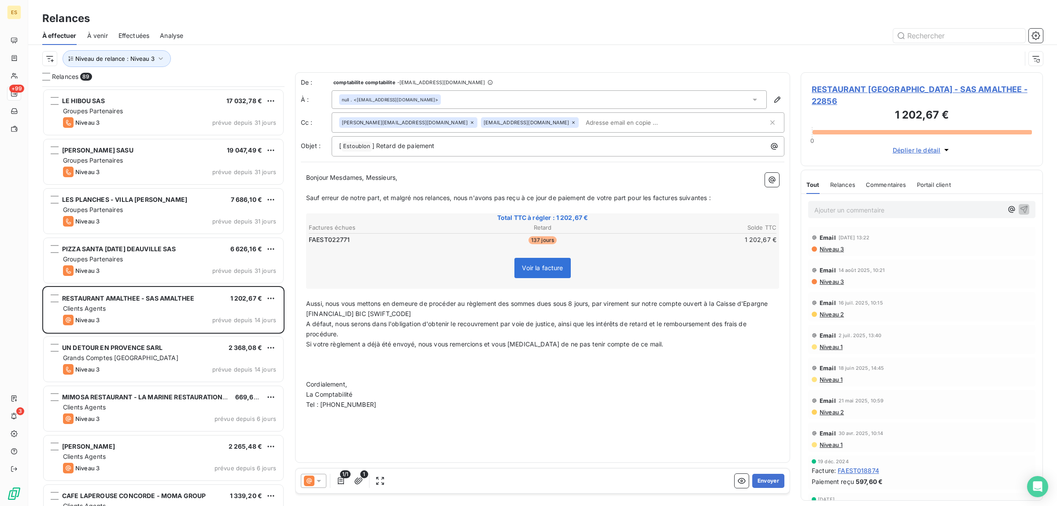
click at [884, 181] on span "Commentaires" at bounding box center [886, 184] width 41 height 7
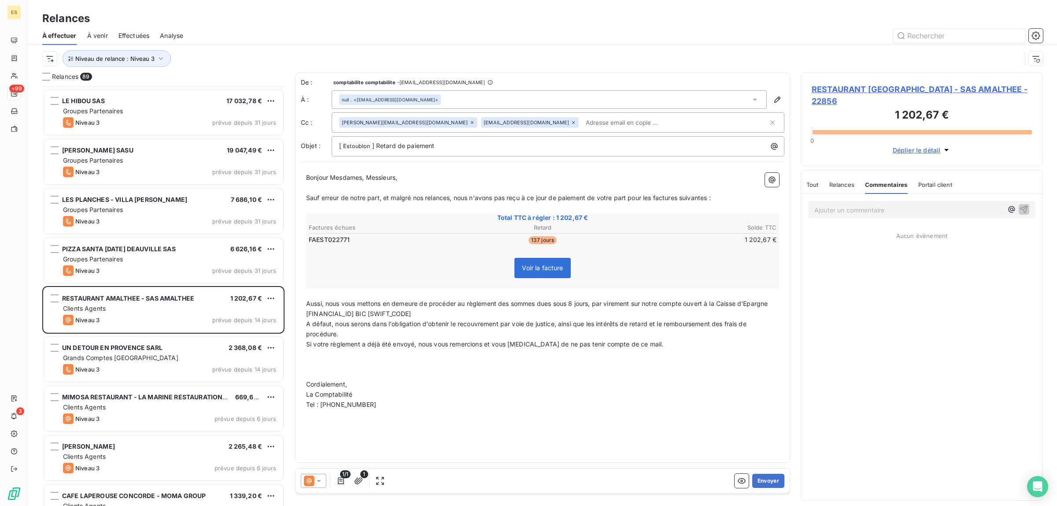
click at [807, 181] on span "Tout" at bounding box center [812, 184] width 12 height 7
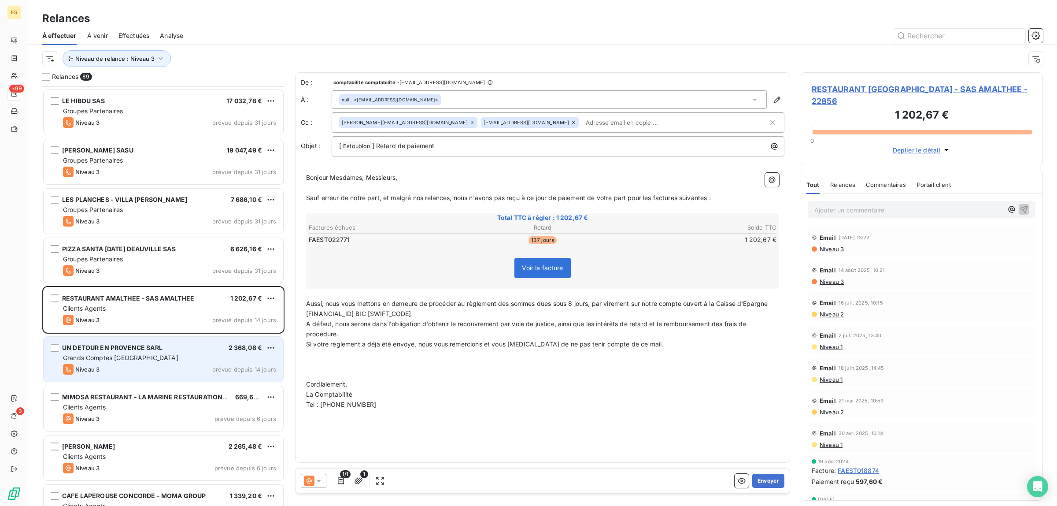
click at [119, 373] on div "Niveau 3 prévue depuis 14 jours" at bounding box center [169, 369] width 213 height 11
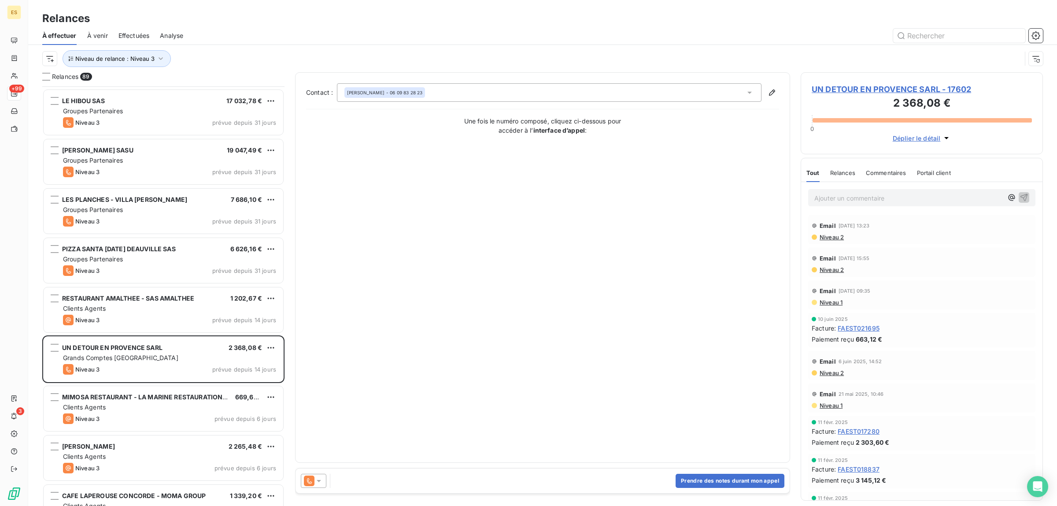
click at [904, 171] on span "Commentaires" at bounding box center [886, 172] width 41 height 7
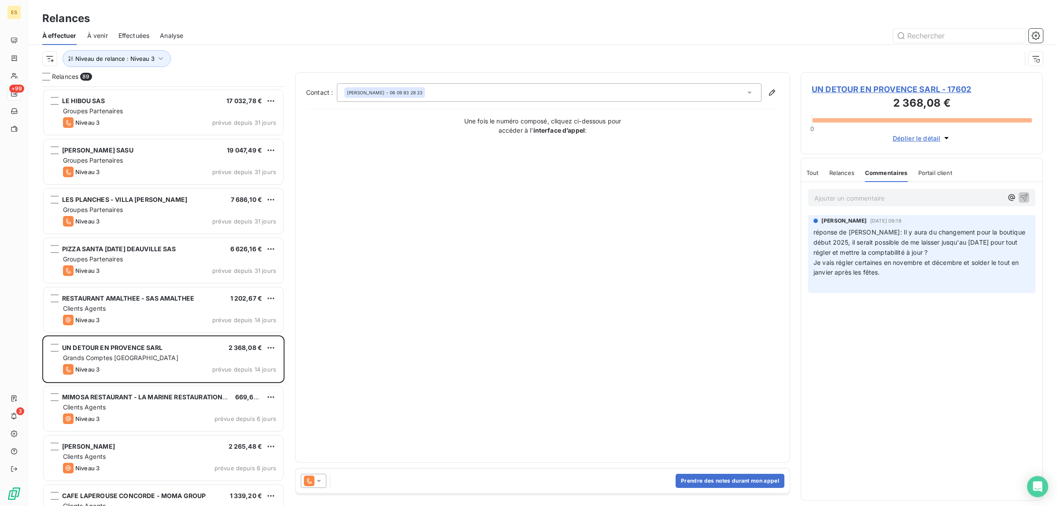
drag, startPoint x: 815, startPoint y: 168, endPoint x: 767, endPoint y: 170, distance: 48.1
click at [815, 168] on div "Tout" at bounding box center [812, 172] width 12 height 18
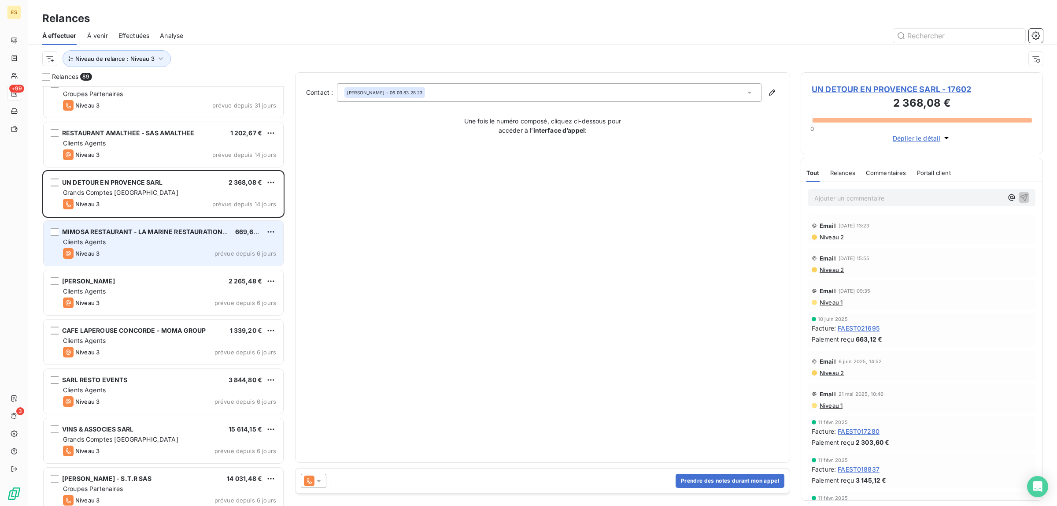
scroll to position [2192, 0]
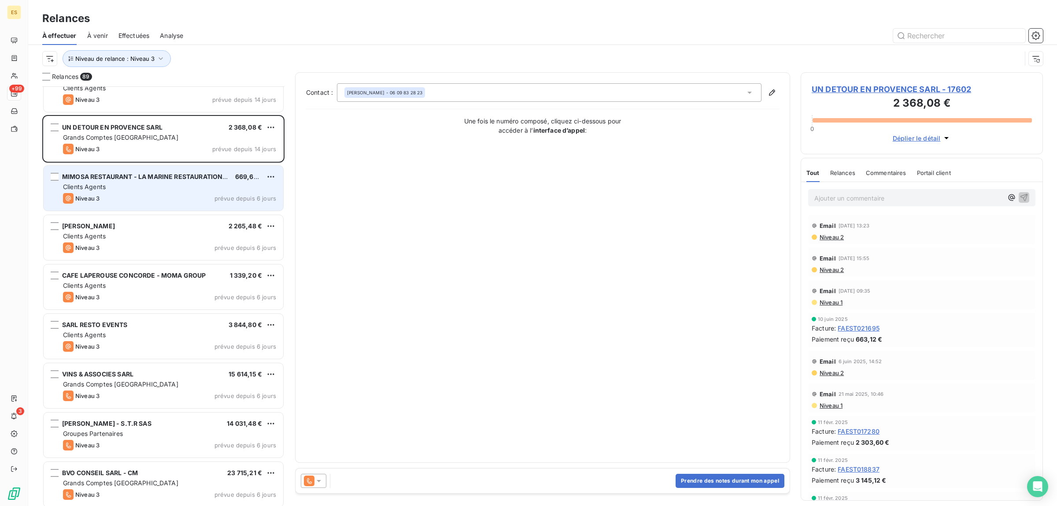
click at [150, 196] on div "Niveau 3 prévue depuis 6 jours" at bounding box center [169, 198] width 213 height 11
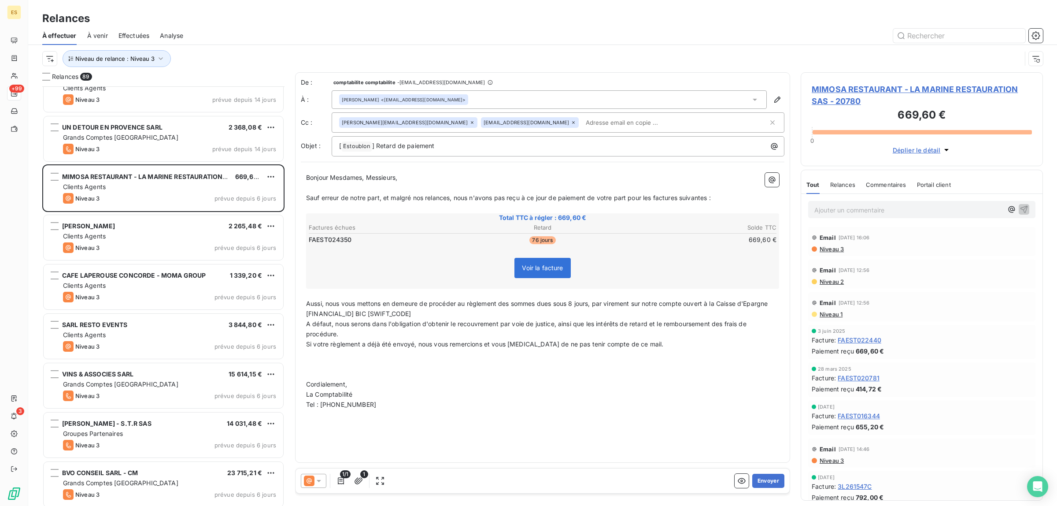
click at [891, 177] on div "Commentaires" at bounding box center [886, 184] width 41 height 18
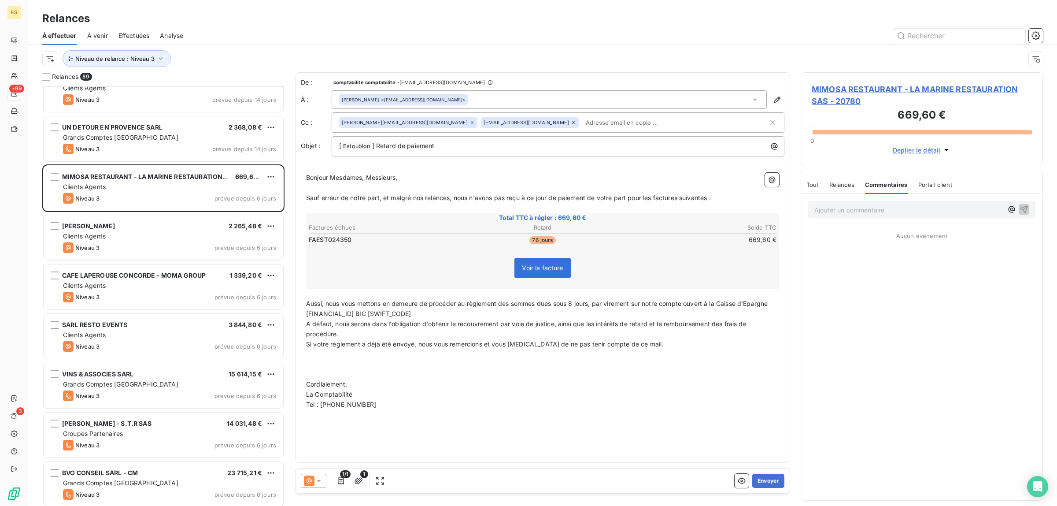
click at [813, 184] on span "Tout" at bounding box center [812, 184] width 12 height 7
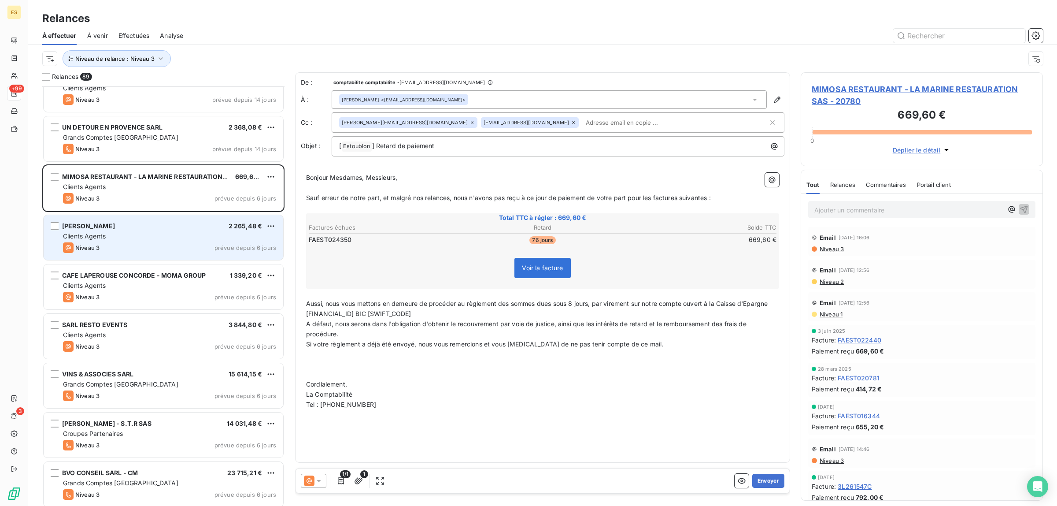
click at [151, 236] on div "Clients Agents" at bounding box center [169, 236] width 213 height 9
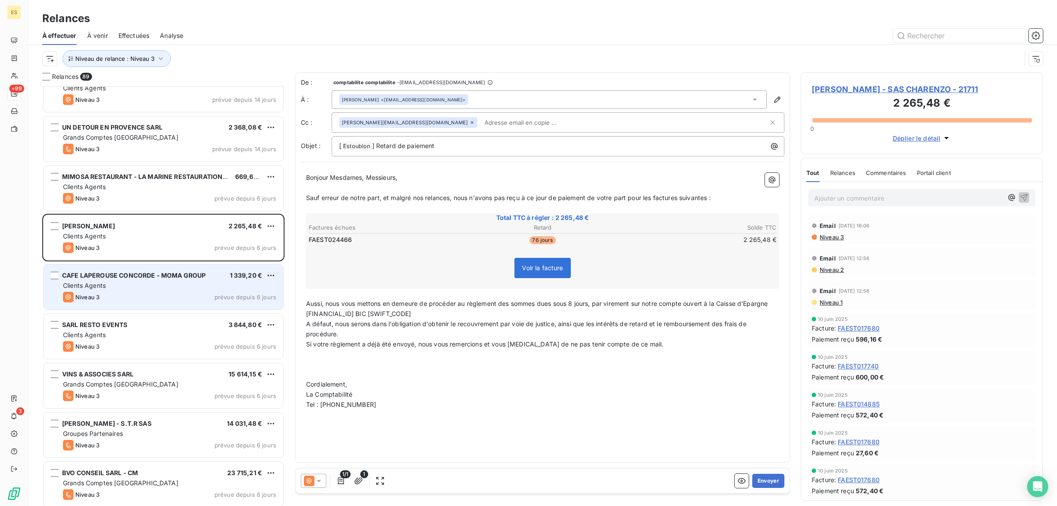
click at [150, 285] on div "Clients Agents" at bounding box center [169, 285] width 213 height 9
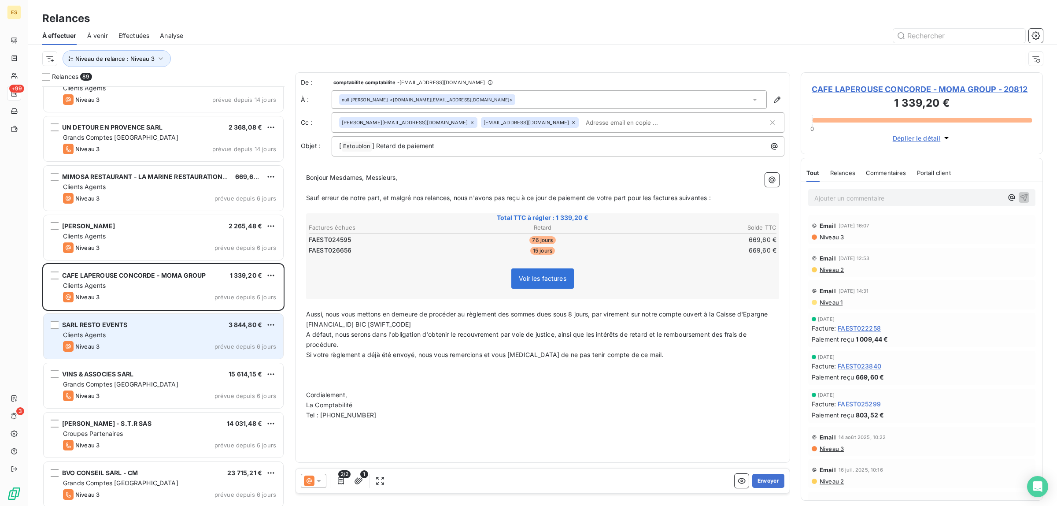
click at [140, 336] on div "Clients Agents" at bounding box center [169, 334] width 213 height 9
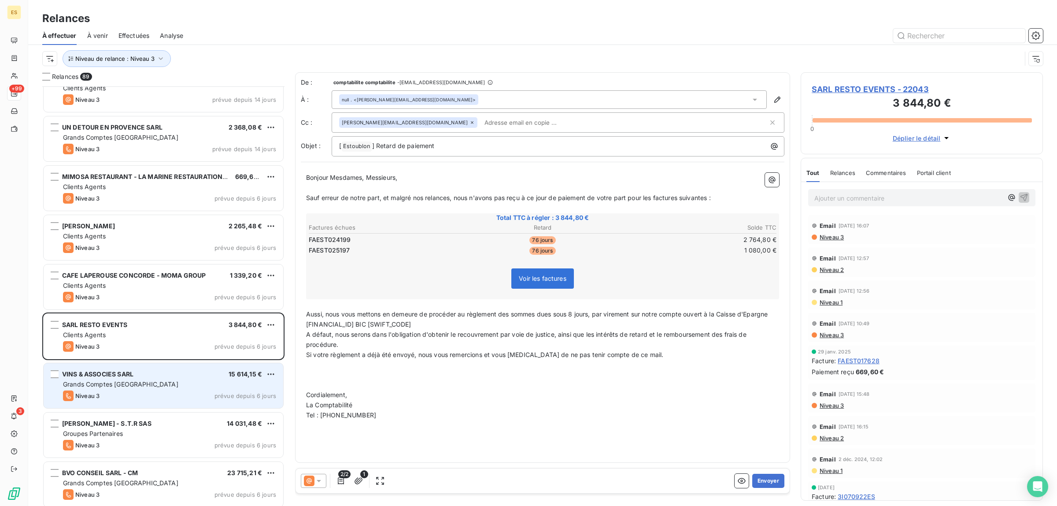
click at [130, 374] on span "VINS & ASSOCIES SARL" at bounding box center [97, 373] width 71 height 7
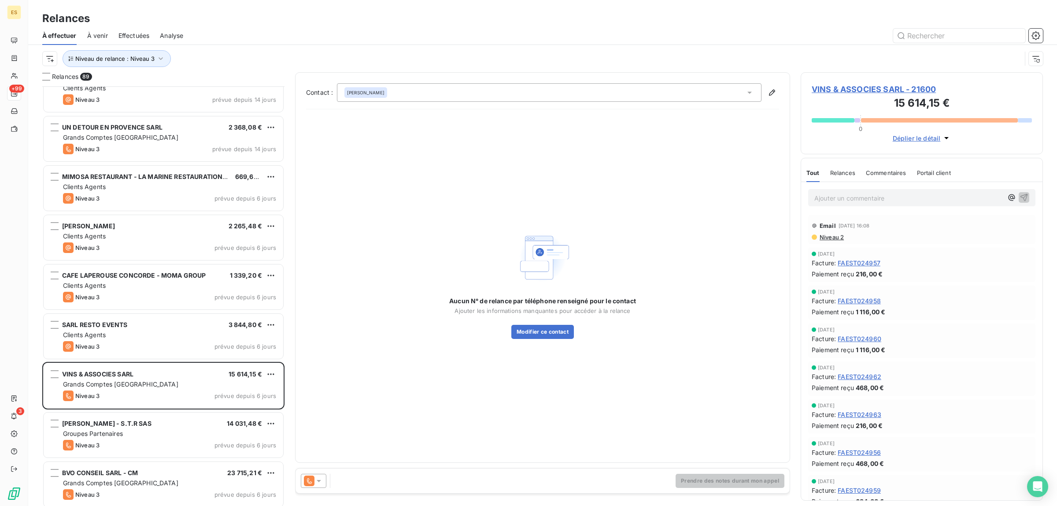
click at [875, 170] on span "Commentaires" at bounding box center [886, 172] width 41 height 7
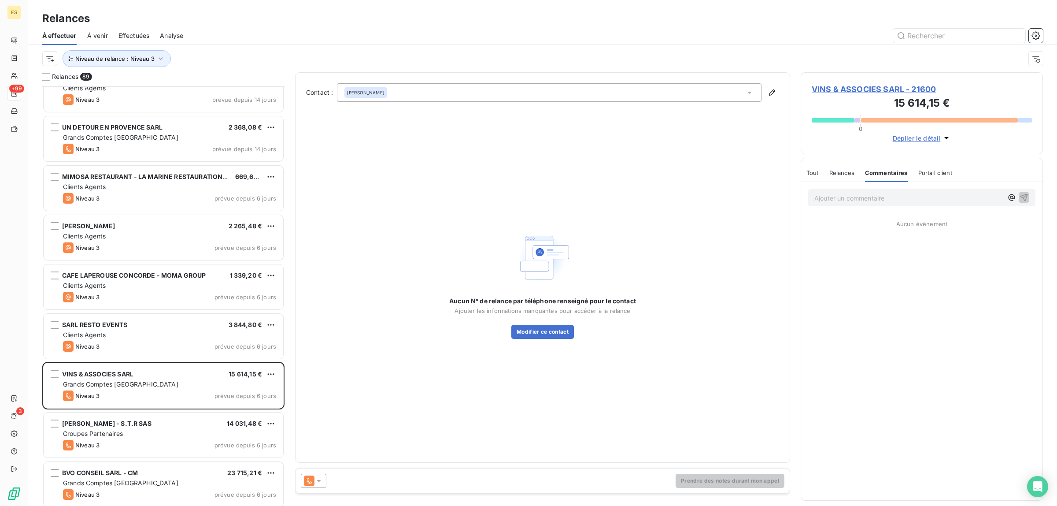
click at [814, 170] on span "Tout" at bounding box center [812, 172] width 12 height 7
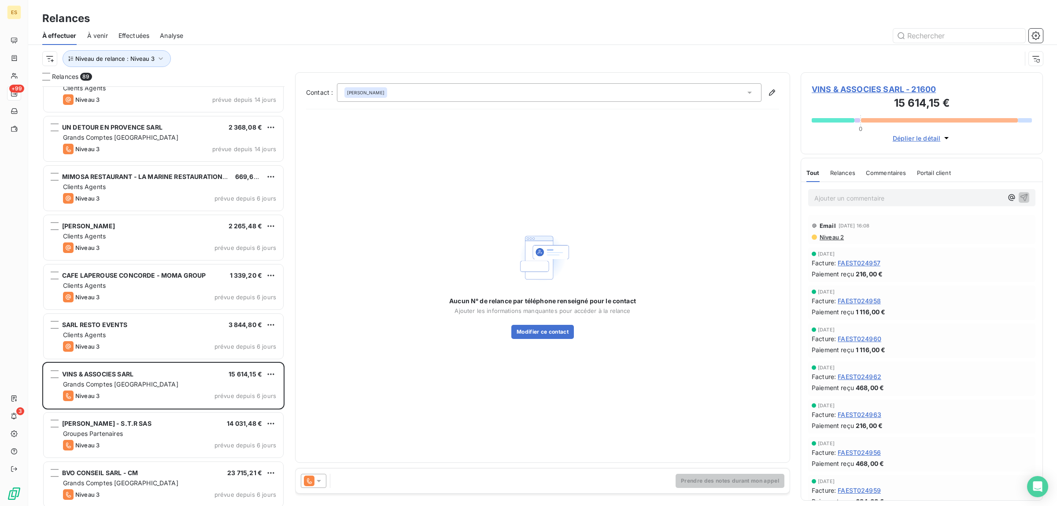
click at [315, 480] on icon at bounding box center [318, 480] width 9 height 9
click at [341, 442] on span "Niveau 2" at bounding box center [331, 445] width 26 height 9
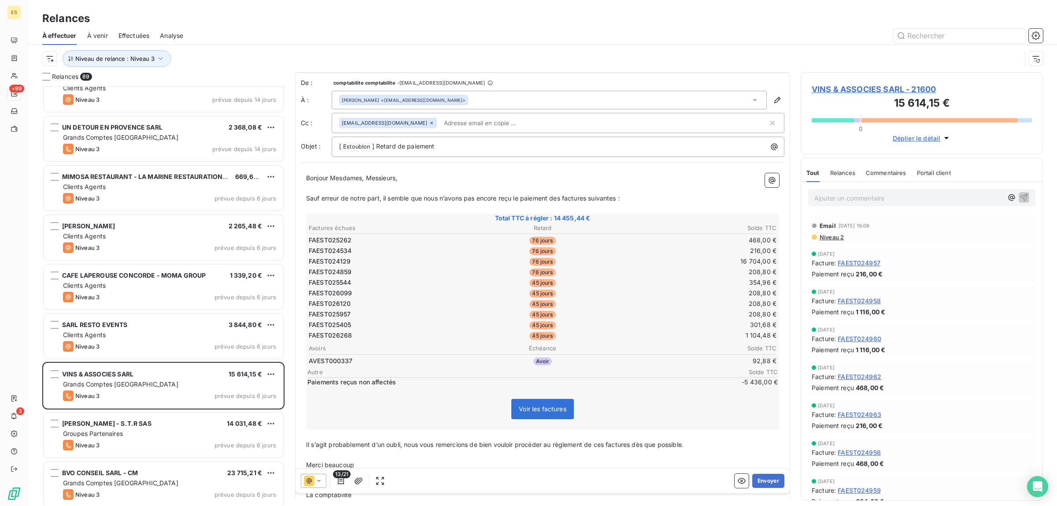
scroll to position [55, 0]
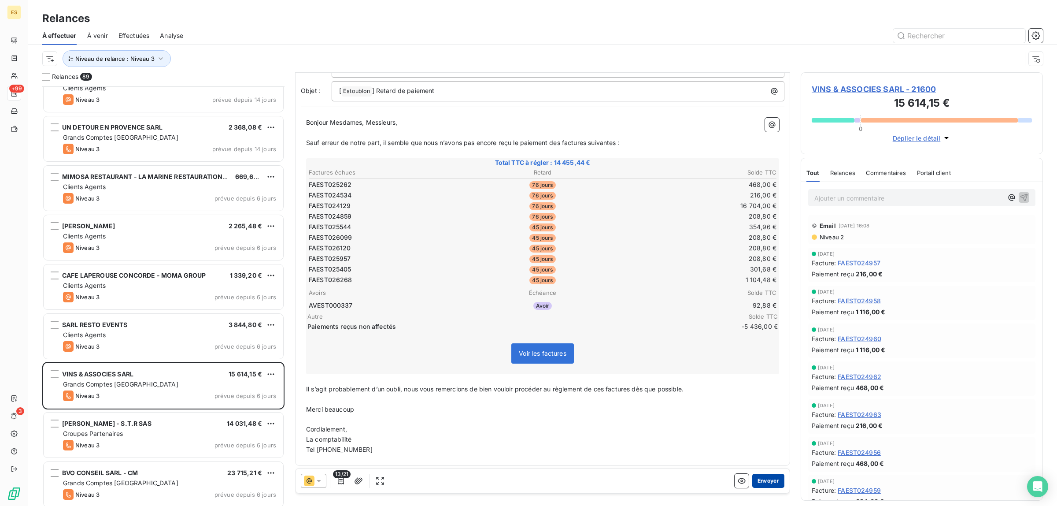
click at [758, 481] on button "Envoyer" at bounding box center [768, 481] width 32 height 14
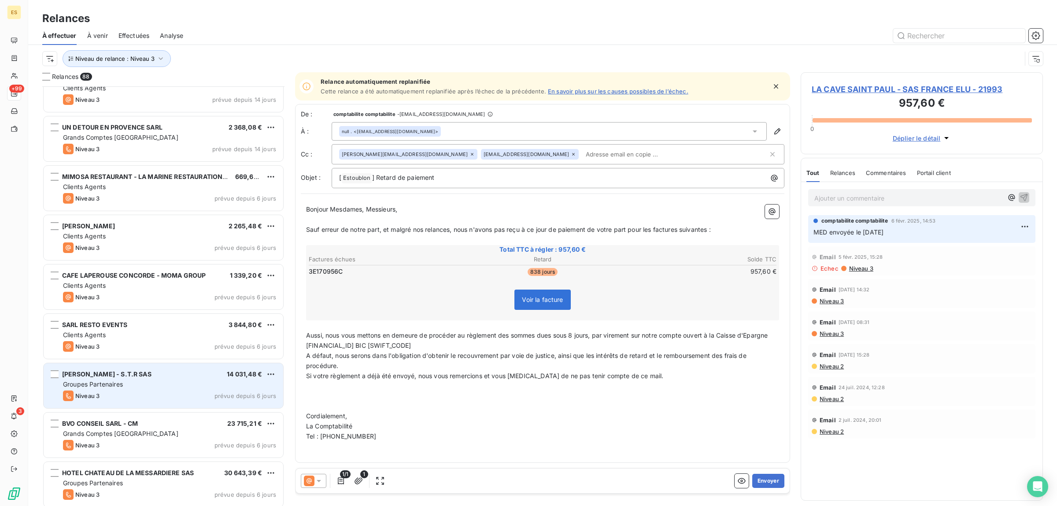
click at [136, 391] on div "Niveau 3 prévue depuis 6 jours" at bounding box center [169, 395] width 213 height 11
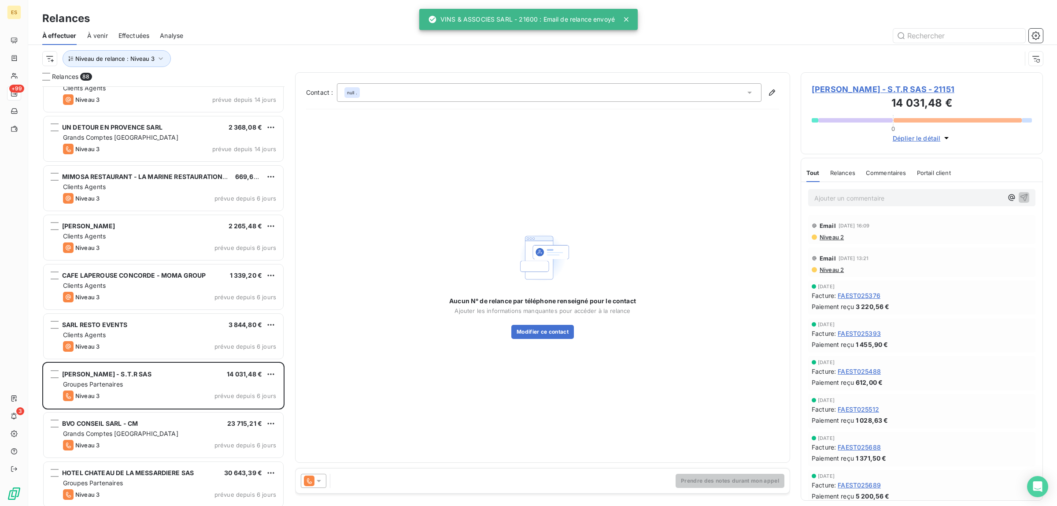
click at [889, 170] on span "Commentaires" at bounding box center [886, 172] width 41 height 7
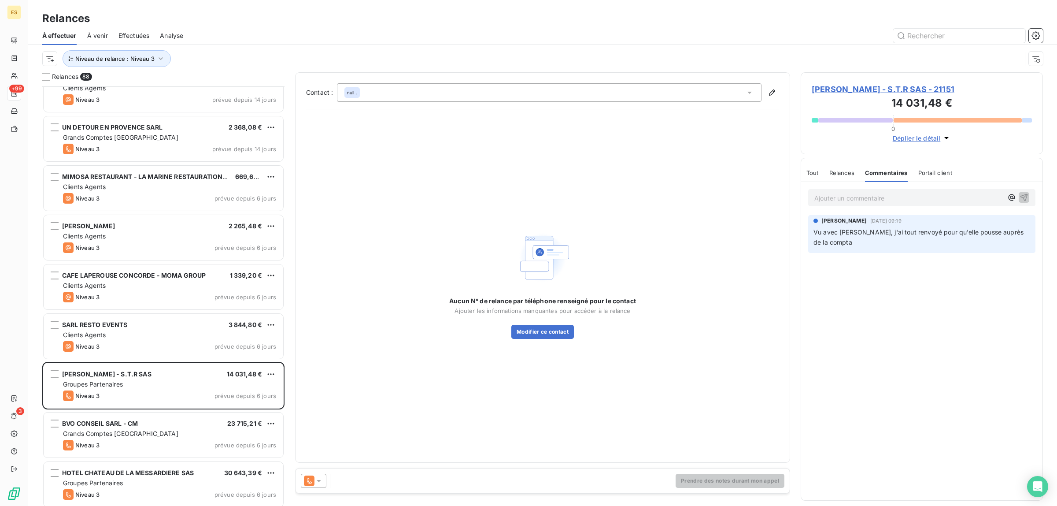
click at [315, 483] on icon at bounding box center [318, 480] width 9 height 9
click at [324, 450] on div "Niveau 2" at bounding box center [325, 445] width 39 height 11
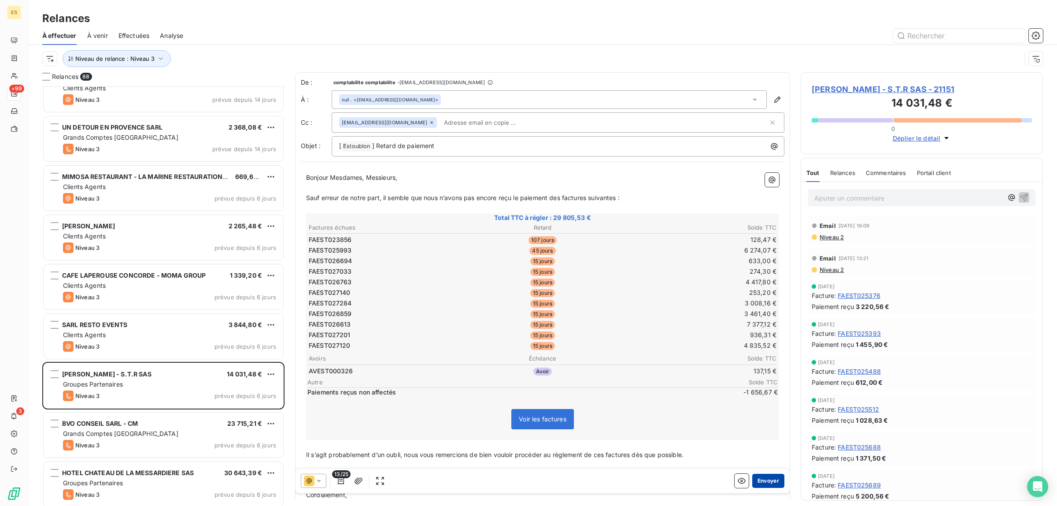
click at [767, 479] on button "Envoyer" at bounding box center [768, 481] width 32 height 14
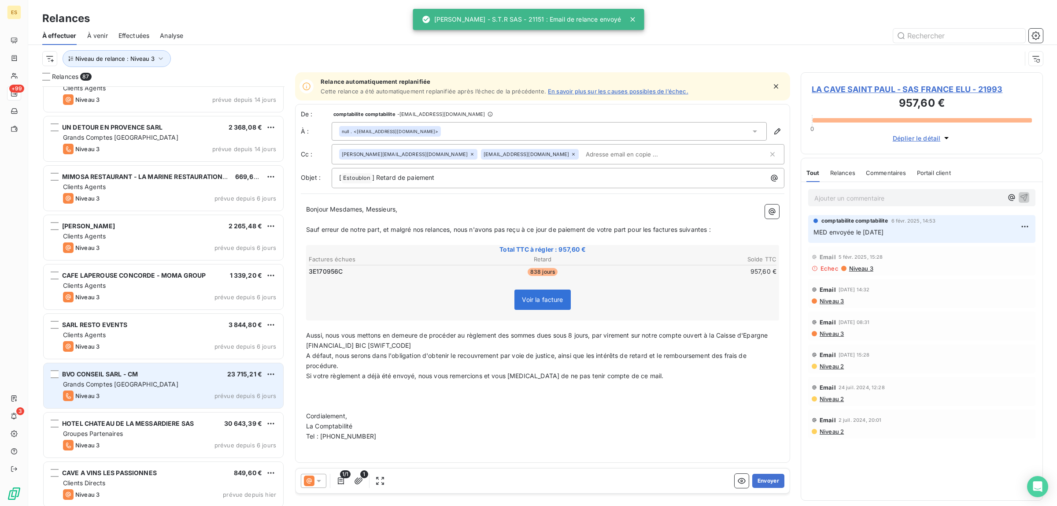
click at [106, 390] on div "Niveau 3 prévue depuis 6 jours" at bounding box center [169, 395] width 213 height 11
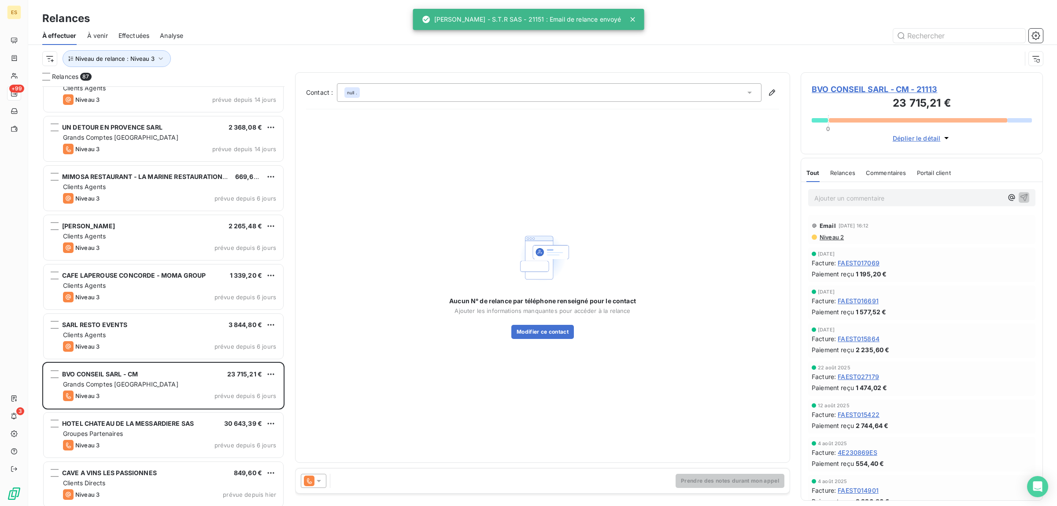
click at [880, 174] on span "Commentaires" at bounding box center [886, 172] width 41 height 7
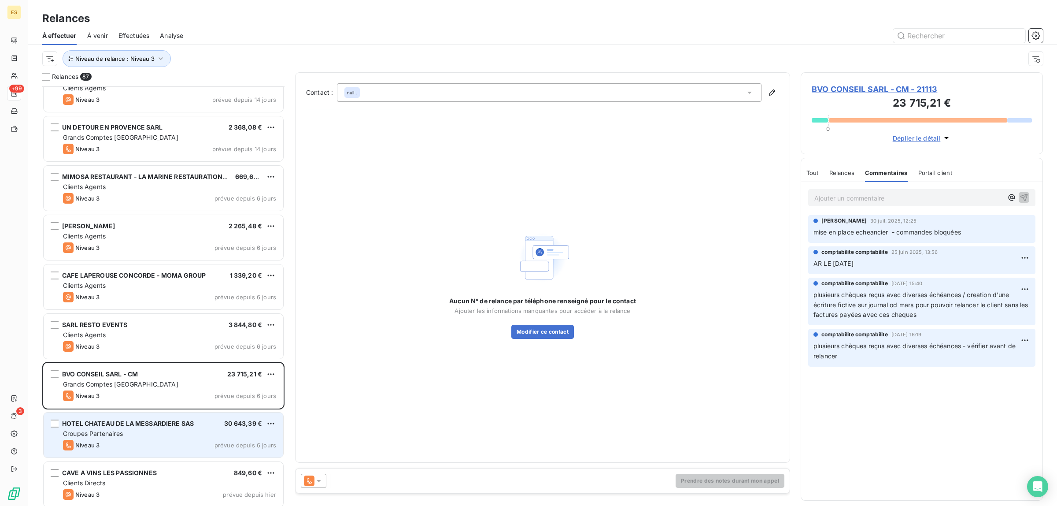
click at [196, 437] on div "Groupes Partenaires" at bounding box center [169, 433] width 213 height 9
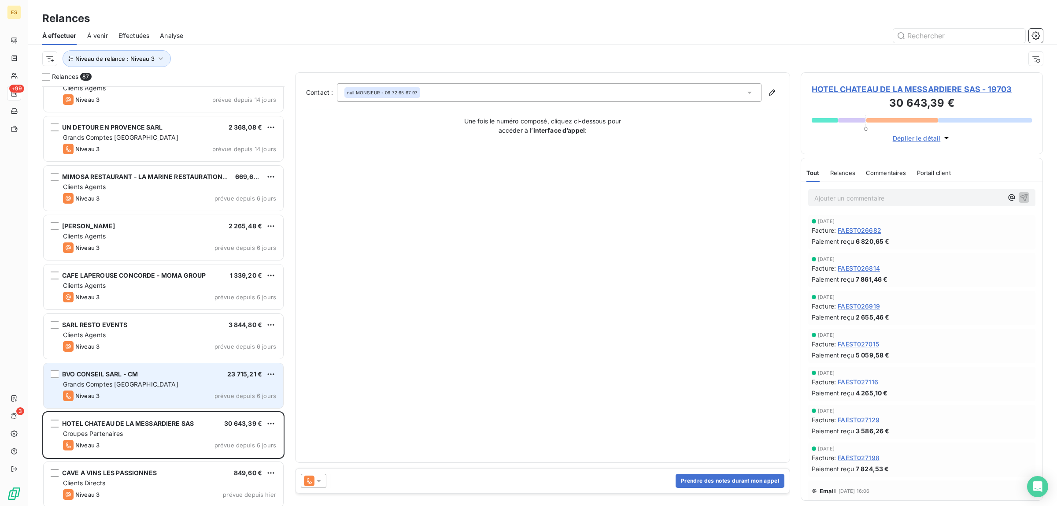
click at [192, 390] on div "BVO CONSEIL SARL - CM 23 715,21 € Grands Comptes France Niveau 3 prévue depuis …" at bounding box center [164, 385] width 240 height 45
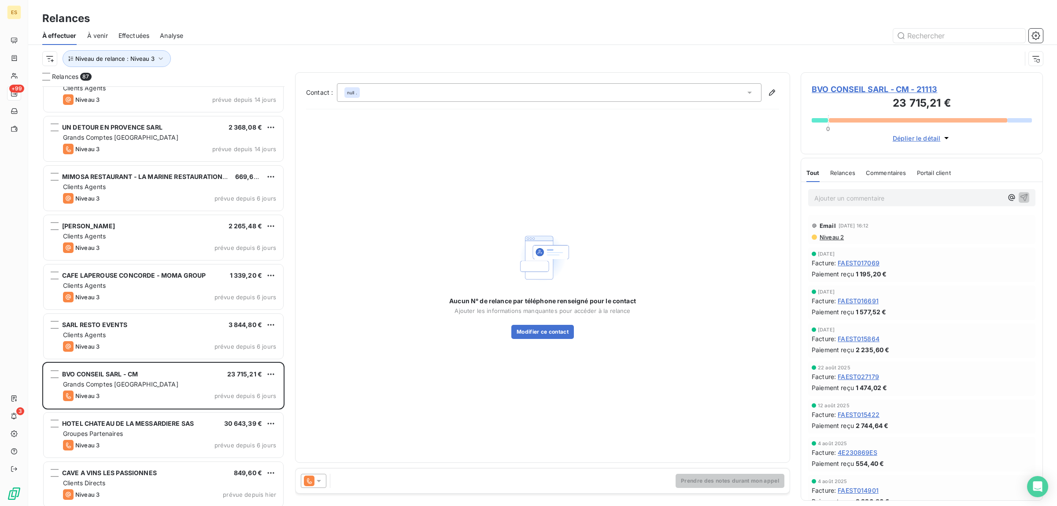
click at [879, 172] on span "Commentaires" at bounding box center [886, 172] width 41 height 7
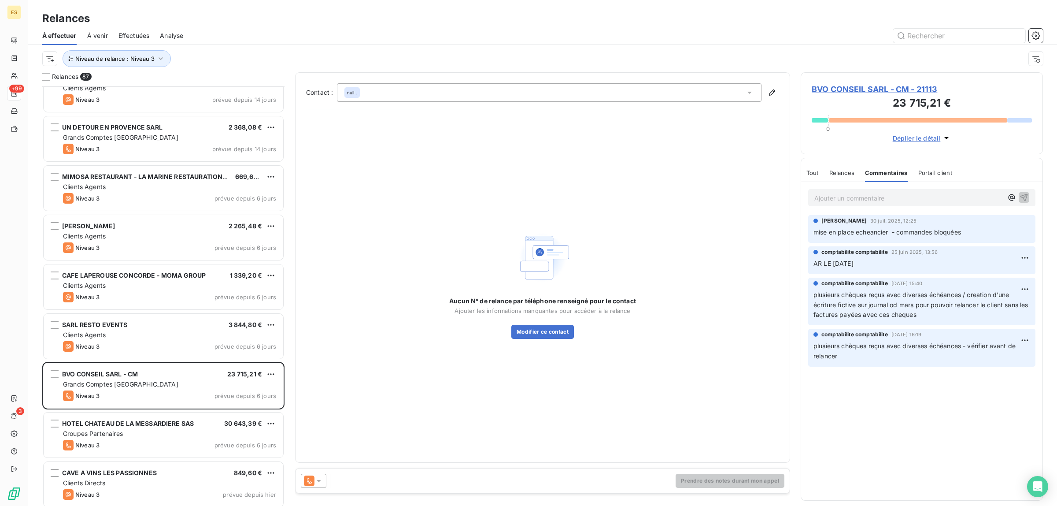
click at [314, 485] on span at bounding box center [309, 480] width 11 height 11
click at [328, 439] on li "Niveau 2 ( J+30 )" at bounding box center [360, 446] width 119 height 18
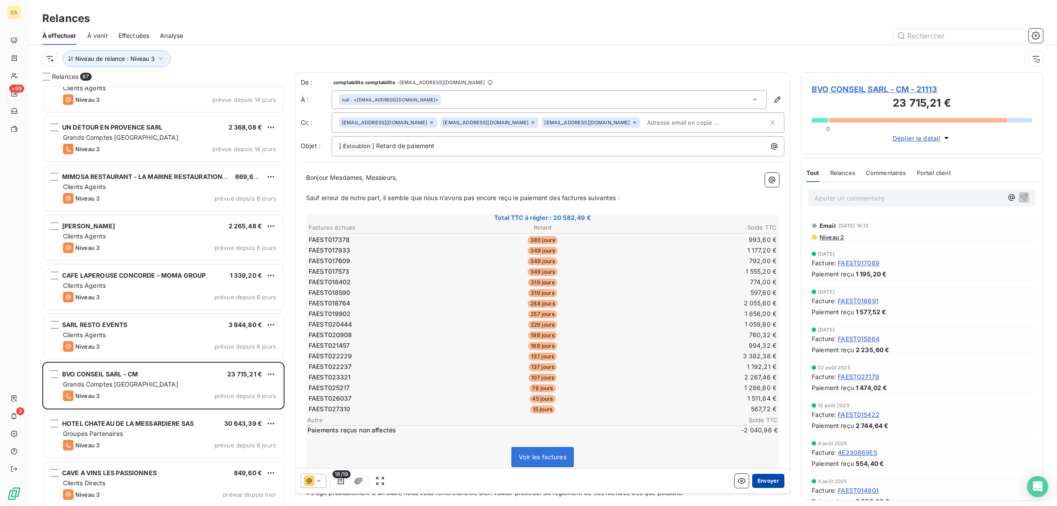
click at [752, 481] on button "Envoyer" at bounding box center [768, 481] width 32 height 14
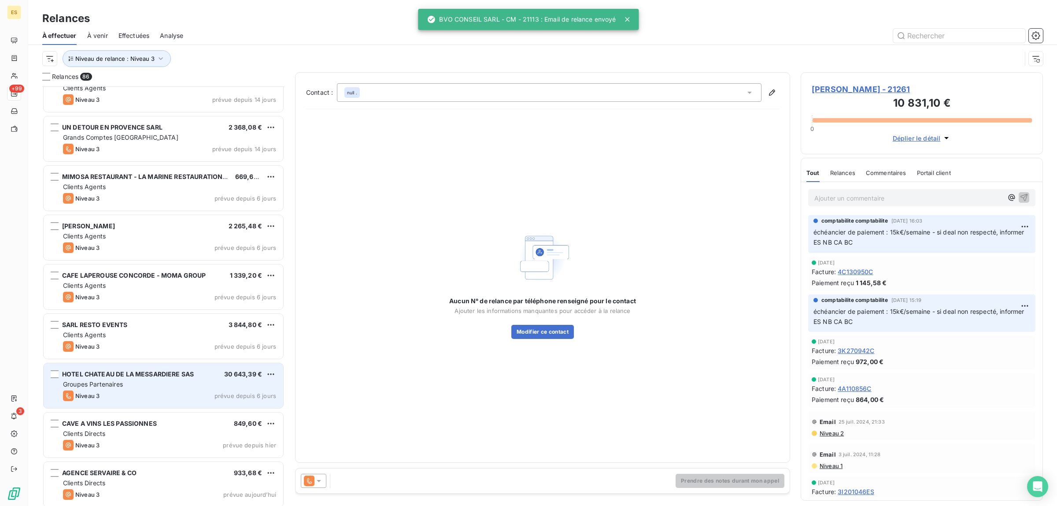
click at [118, 385] on span "Groupes Partenaires" at bounding box center [93, 383] width 60 height 7
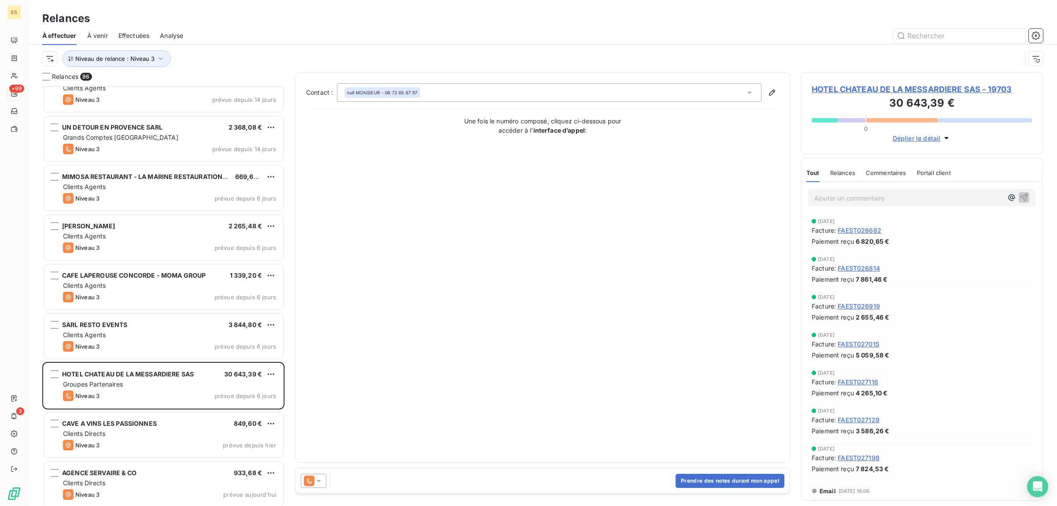
click at [879, 172] on span "Commentaires" at bounding box center [886, 172] width 41 height 7
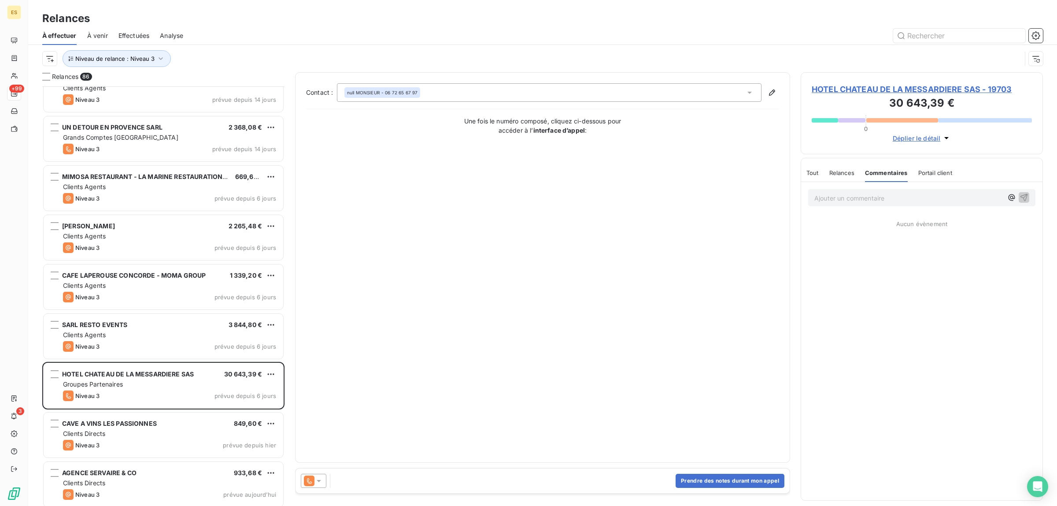
click at [820, 170] on div "Tout Relances Commentaires Portail client" at bounding box center [879, 172] width 146 height 18
click at [814, 173] on span "Tout" at bounding box center [812, 172] width 12 height 7
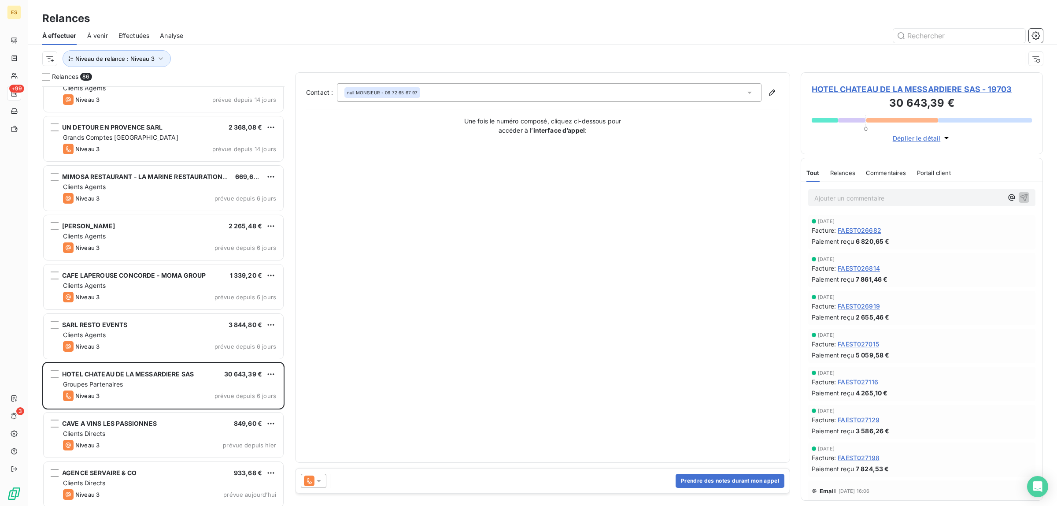
click at [318, 479] on icon at bounding box center [318, 480] width 9 height 9
click at [331, 443] on span "Niveau 2" at bounding box center [331, 445] width 26 height 9
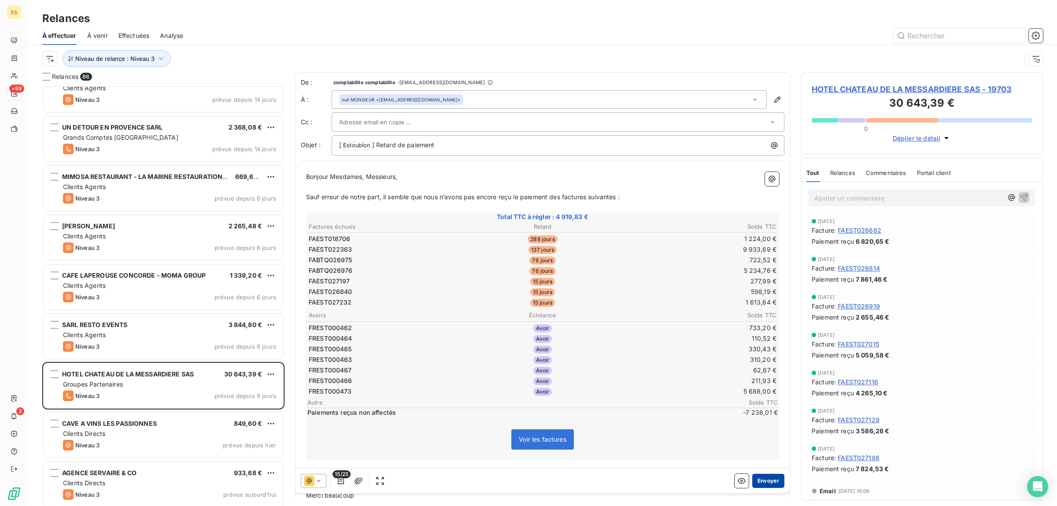
click at [760, 481] on button "Envoyer" at bounding box center [768, 481] width 32 height 14
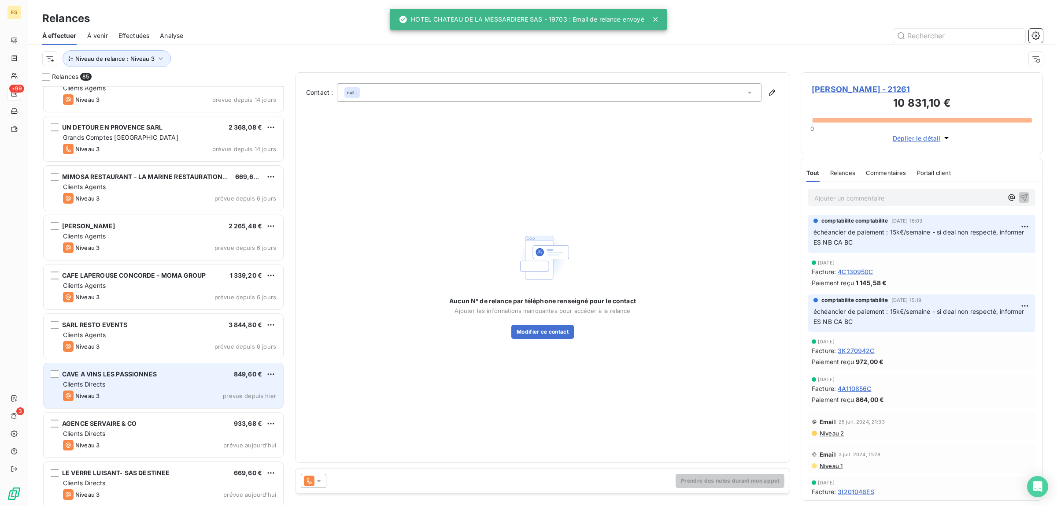
click at [108, 386] on div "Clients Directs" at bounding box center [169, 384] width 213 height 9
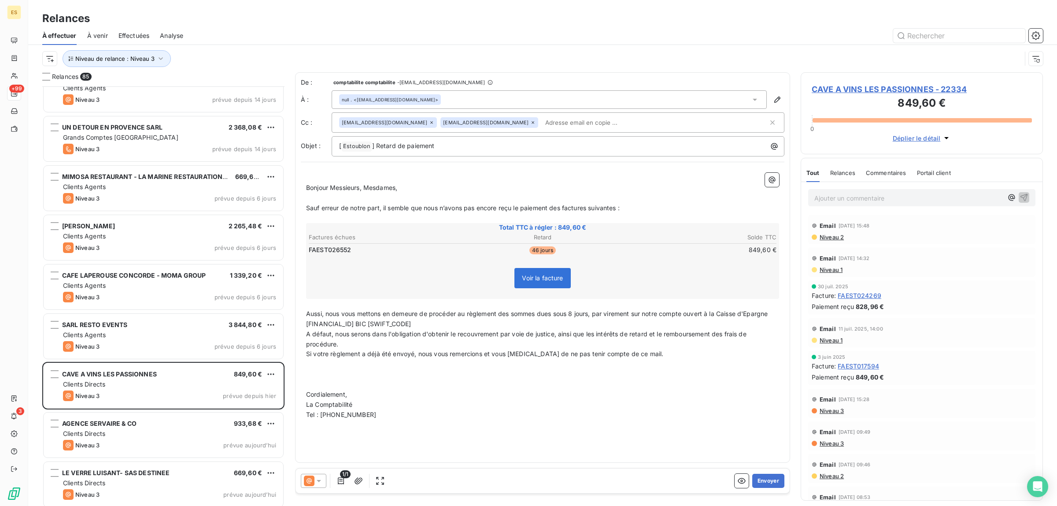
click at [321, 485] on icon at bounding box center [318, 480] width 9 height 9
click at [885, 175] on span "Commentaires" at bounding box center [886, 172] width 41 height 7
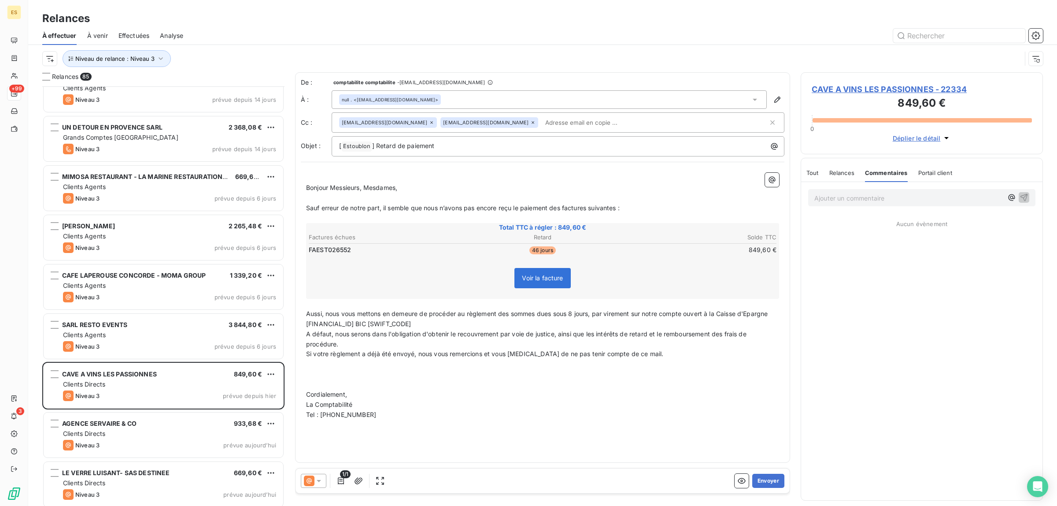
click at [814, 172] on span "Tout" at bounding box center [812, 172] width 12 height 7
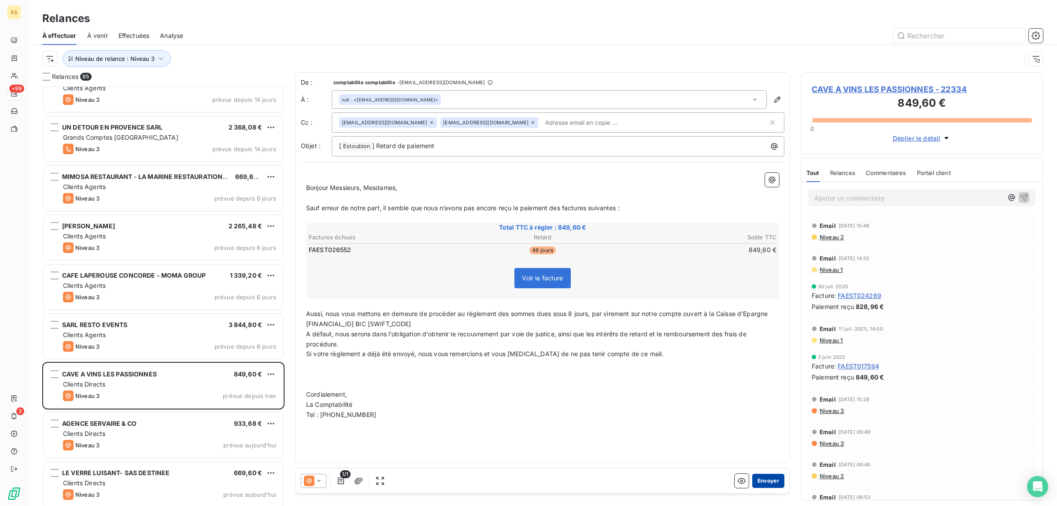
click at [764, 481] on button "Envoyer" at bounding box center [768, 481] width 32 height 14
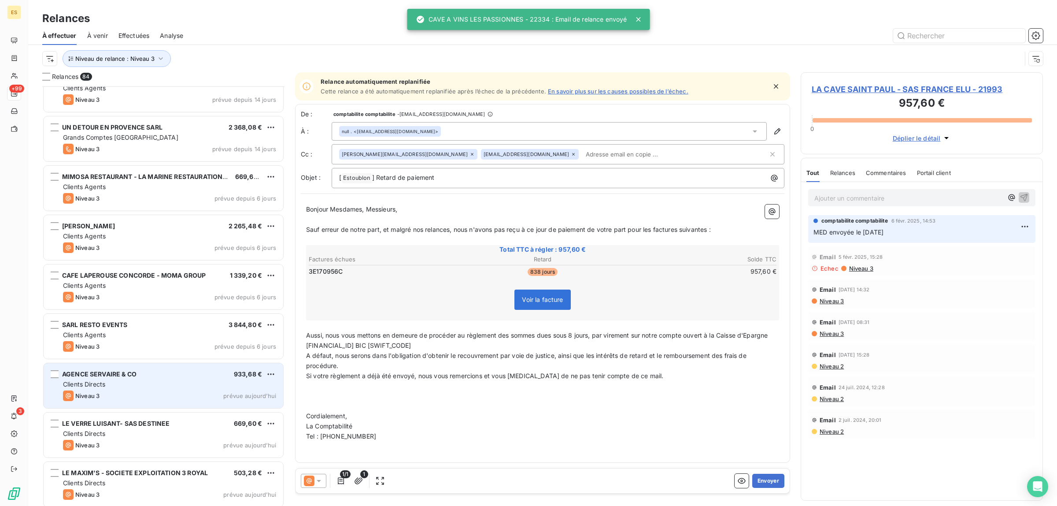
click at [154, 373] on div "AGENCE SERVAIRE & CO 933,68 €" at bounding box center [169, 374] width 213 height 8
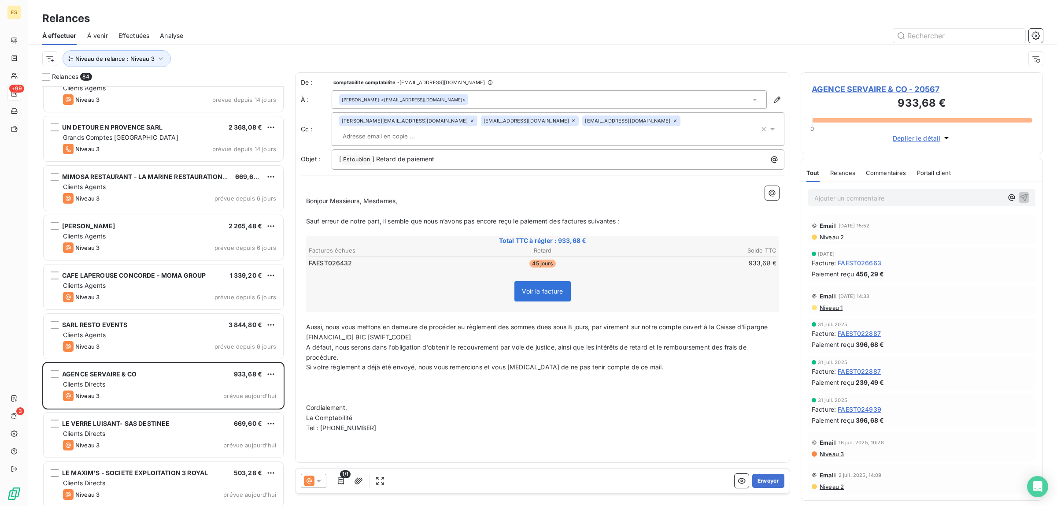
click at [899, 166] on div "Commentaires" at bounding box center [886, 172] width 41 height 18
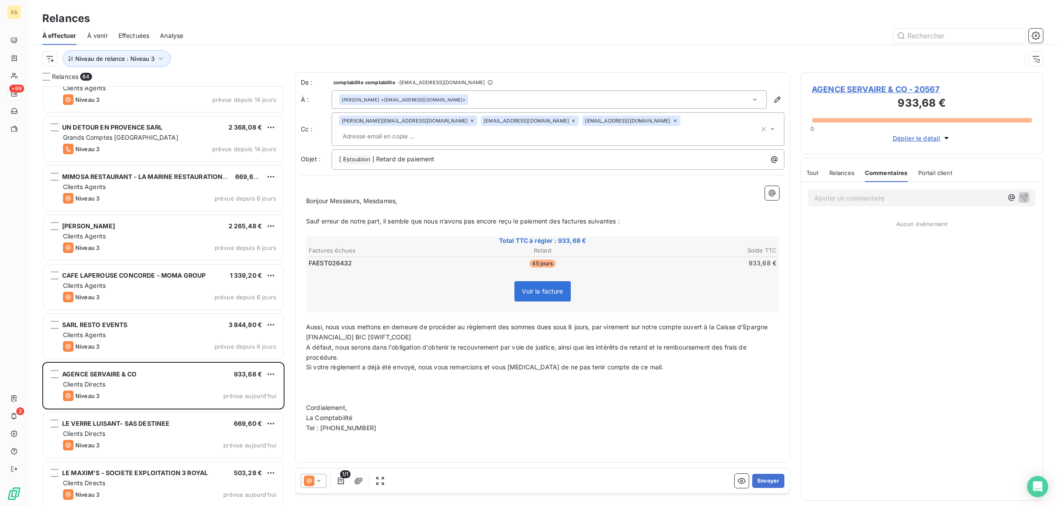
click at [812, 170] on span "Tout" at bounding box center [812, 172] width 12 height 7
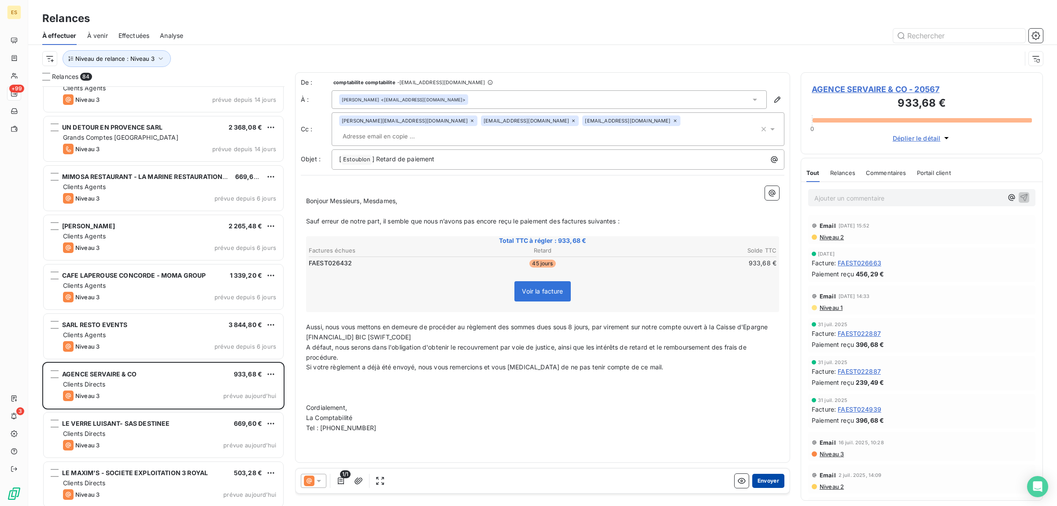
click at [769, 478] on button "Envoyer" at bounding box center [768, 481] width 32 height 14
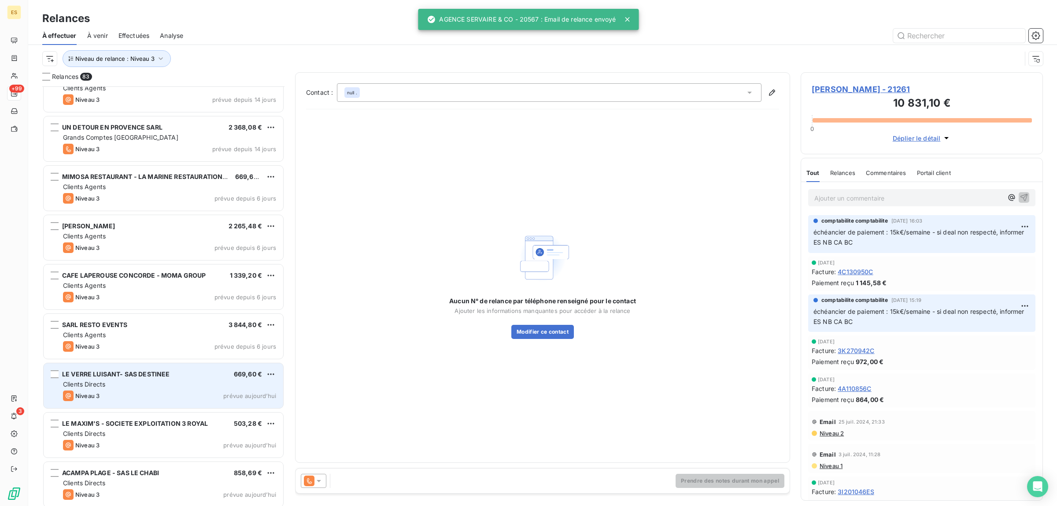
click at [122, 392] on div "Niveau 3 prévue aujourd’hui" at bounding box center [169, 395] width 213 height 11
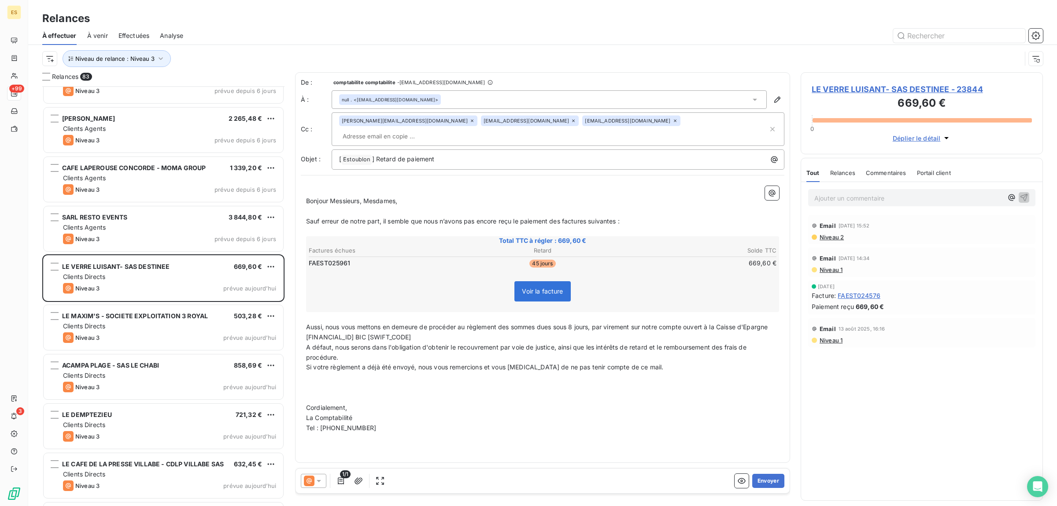
scroll to position [2354, 0]
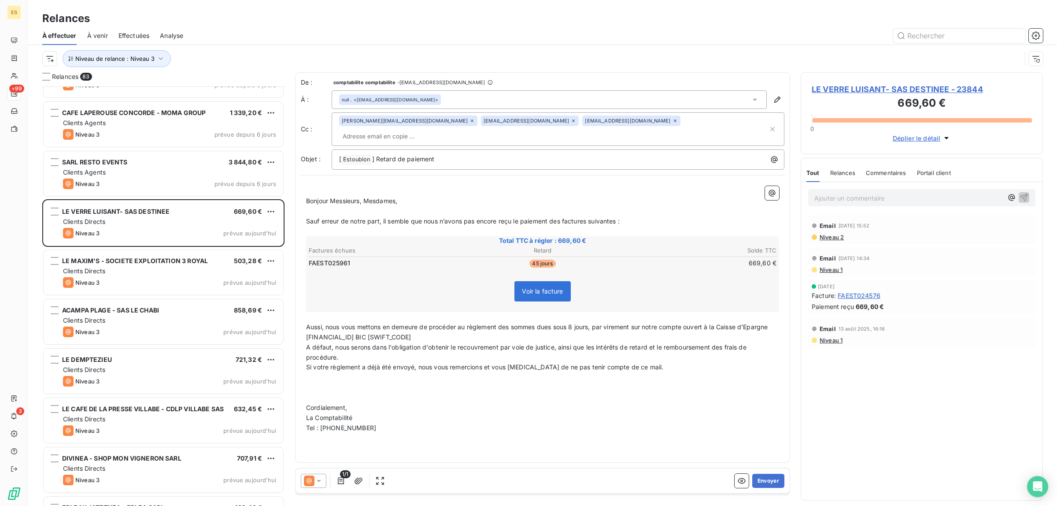
click at [889, 173] on span "Commentaires" at bounding box center [886, 172] width 41 height 7
click at [775, 480] on button "Envoyer" at bounding box center [768, 481] width 32 height 14
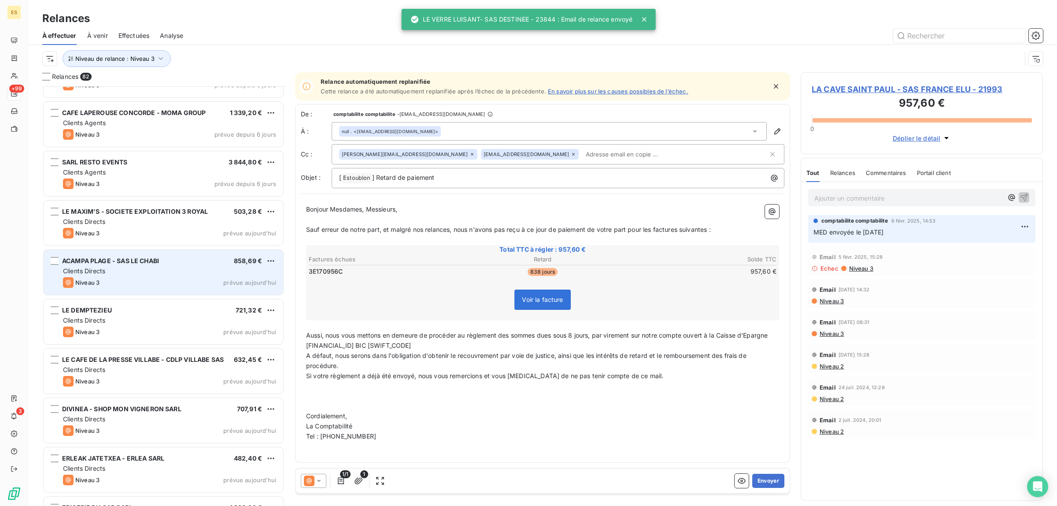
click at [118, 269] on div "Clients Directs" at bounding box center [169, 270] width 213 height 9
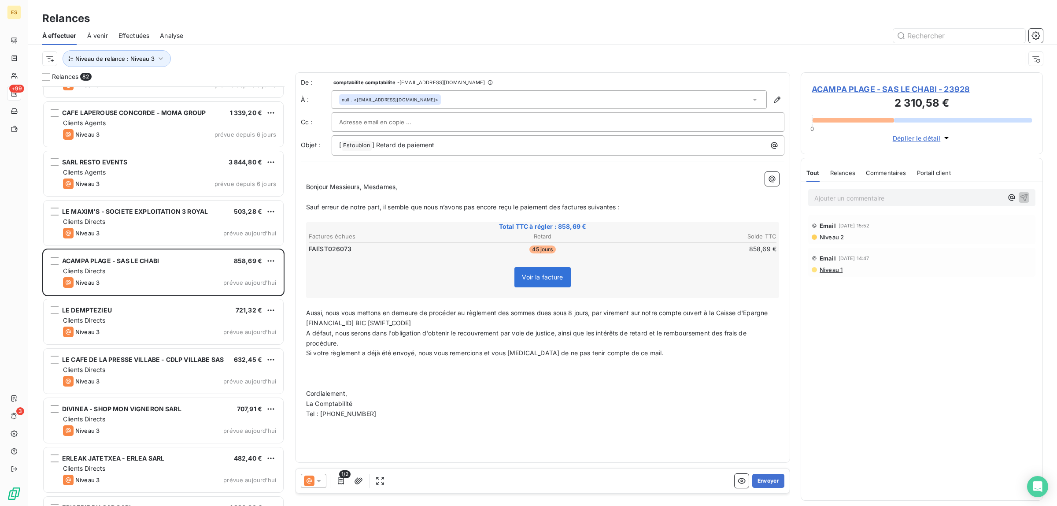
click at [876, 166] on div "Commentaires" at bounding box center [886, 172] width 41 height 18
click at [811, 170] on span "Tout" at bounding box center [812, 172] width 12 height 7
click at [779, 96] on icon "button" at bounding box center [777, 99] width 9 height 9
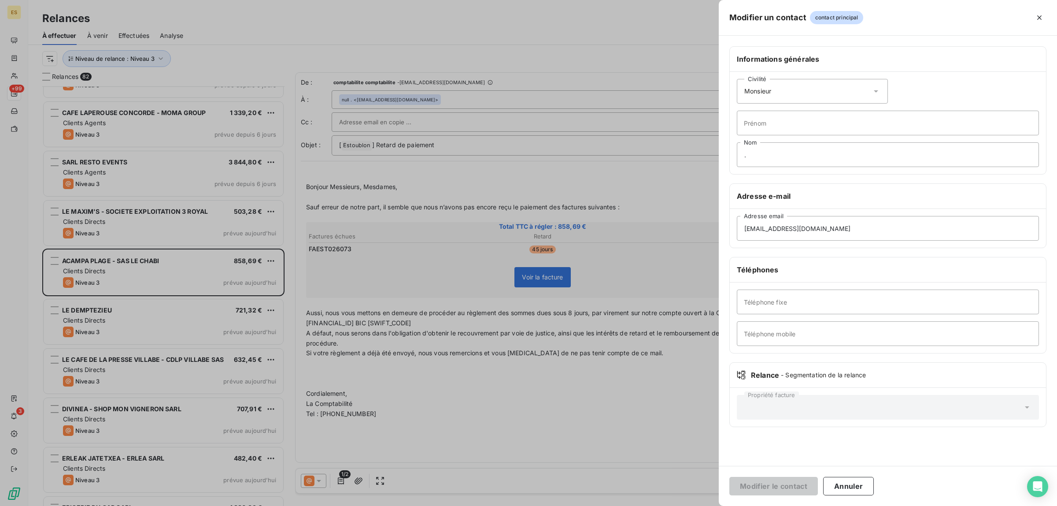
click at [529, 106] on div at bounding box center [528, 253] width 1057 height 506
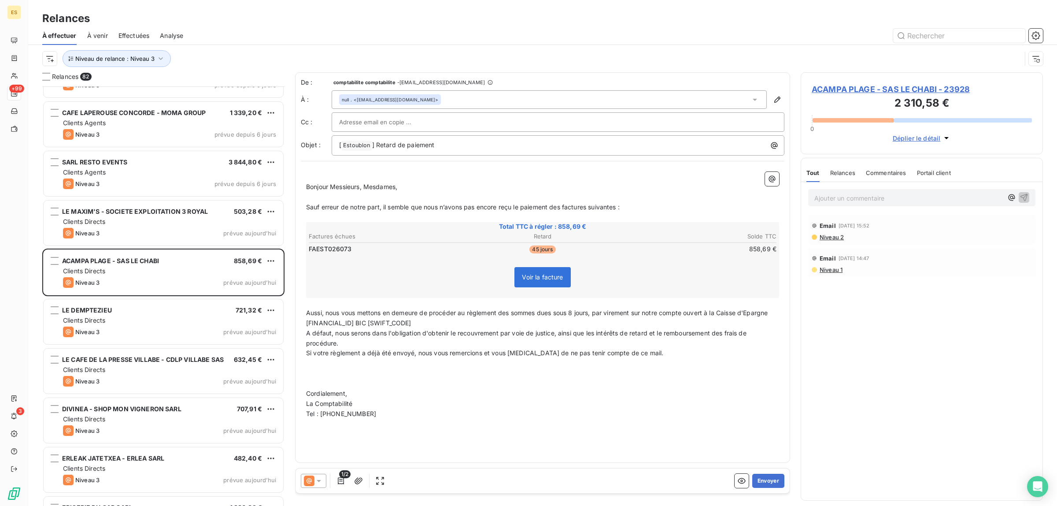
click at [752, 96] on icon at bounding box center [755, 99] width 9 height 9
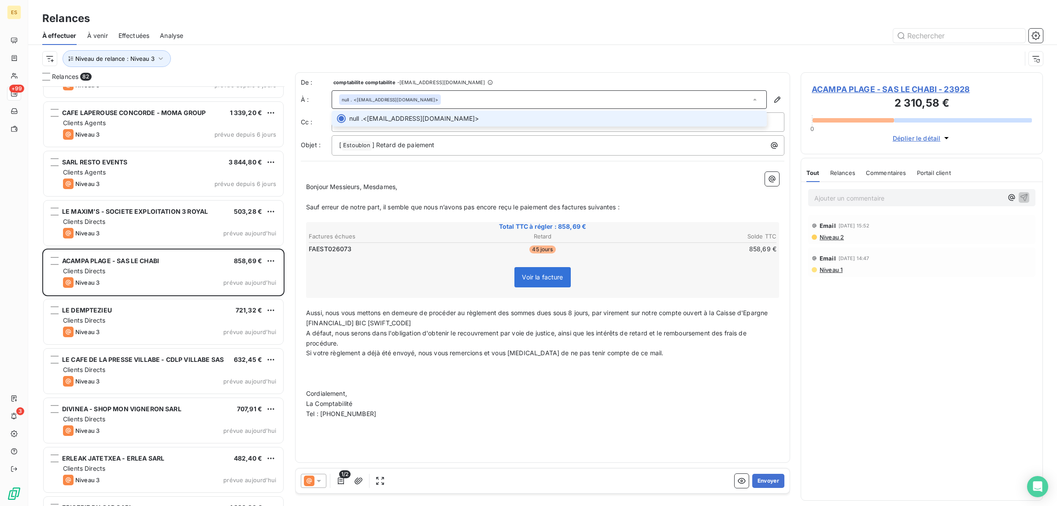
click at [752, 96] on icon at bounding box center [755, 99] width 9 height 9
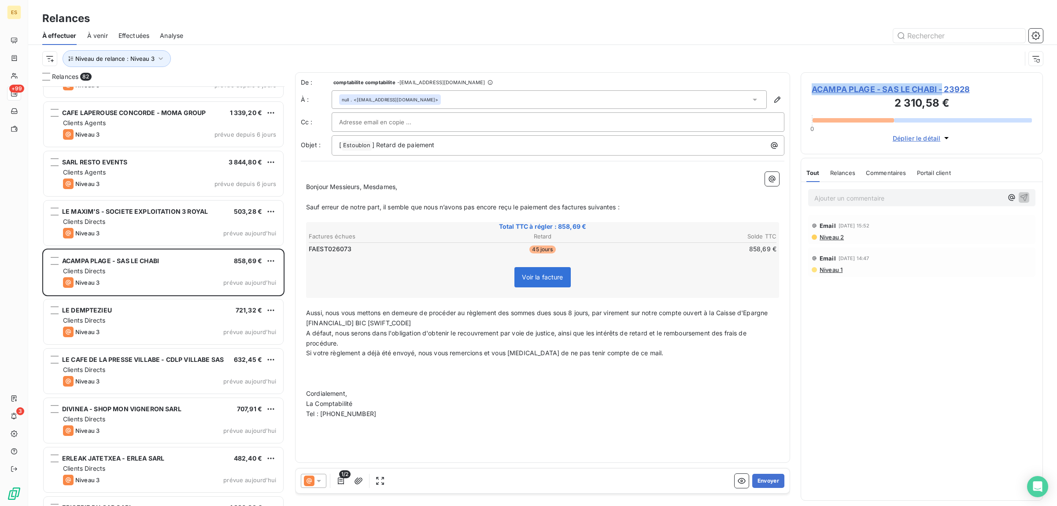
drag, startPoint x: 814, startPoint y: 90, endPoint x: 945, endPoint y: 89, distance: 131.3
click at [945, 89] on span "ACAMPA PLAGE - SAS LE CHABI - 23928" at bounding box center [922, 89] width 220 height 12
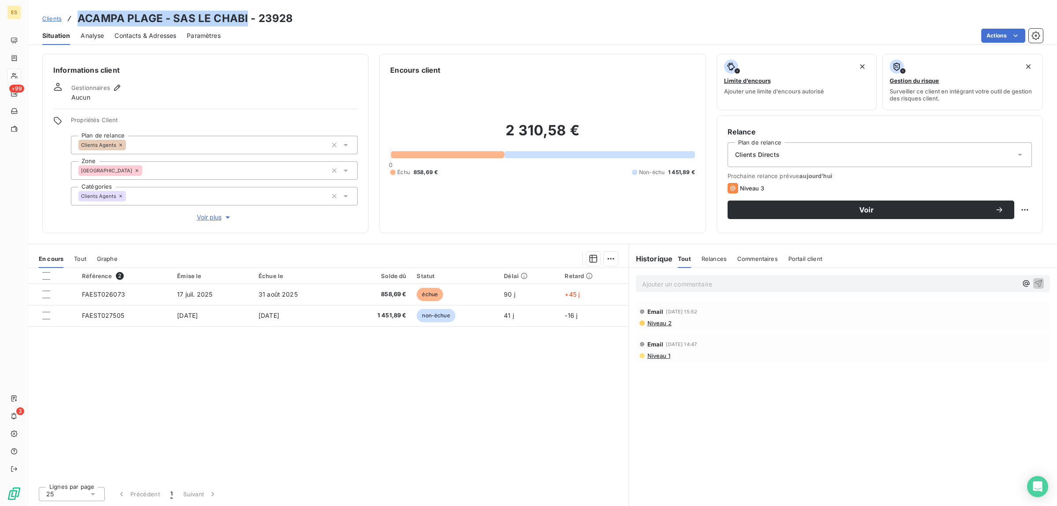
drag, startPoint x: 97, startPoint y: 16, endPoint x: 244, endPoint y: 15, distance: 147.6
click at [244, 15] on h3 "ACAMPA PLAGE - SAS LE CHABI - 23928" at bounding box center [185, 19] width 215 height 16
copy h3 "ACAMPA PLAGE - SAS LE CHABI"
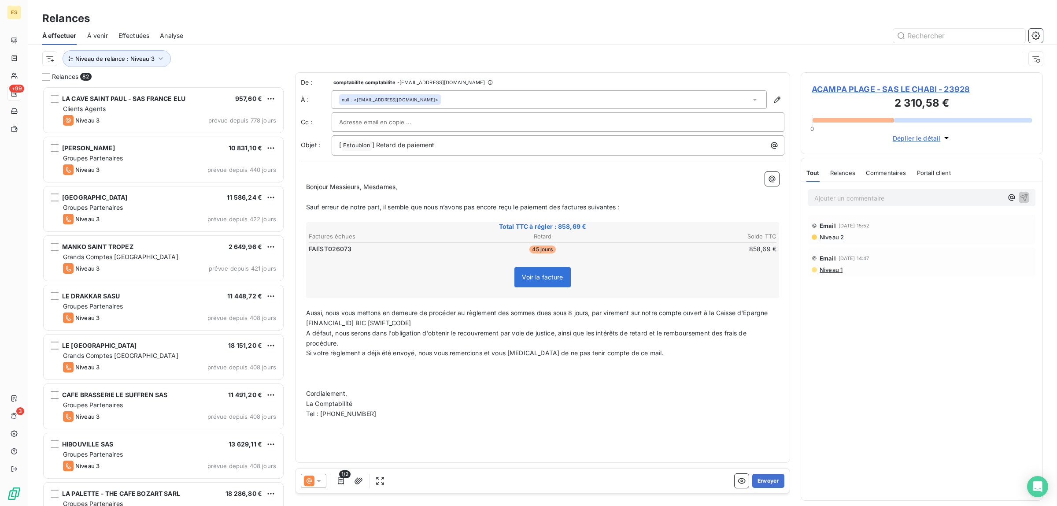
scroll to position [411, 234]
click at [767, 483] on button "Envoyer" at bounding box center [768, 481] width 32 height 14
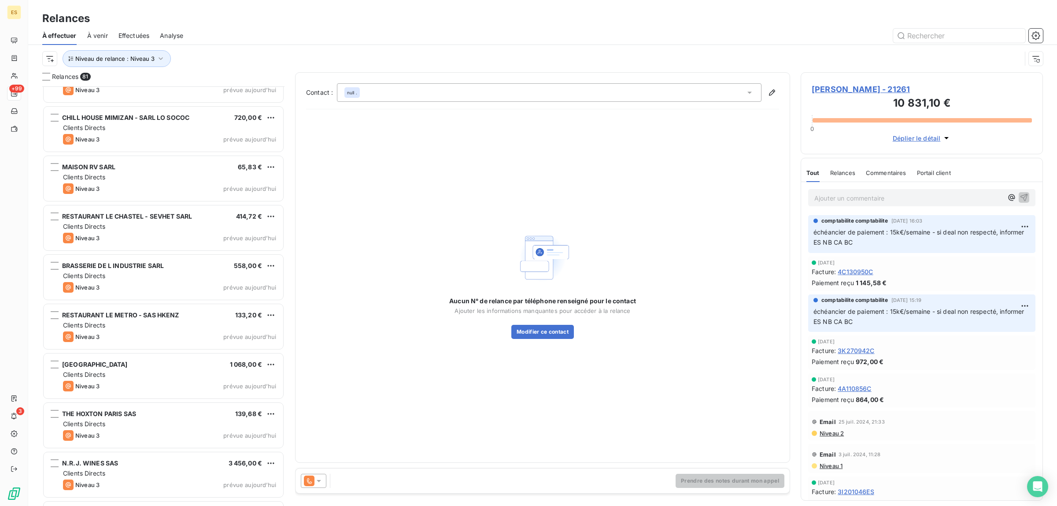
scroll to position [3577, 0]
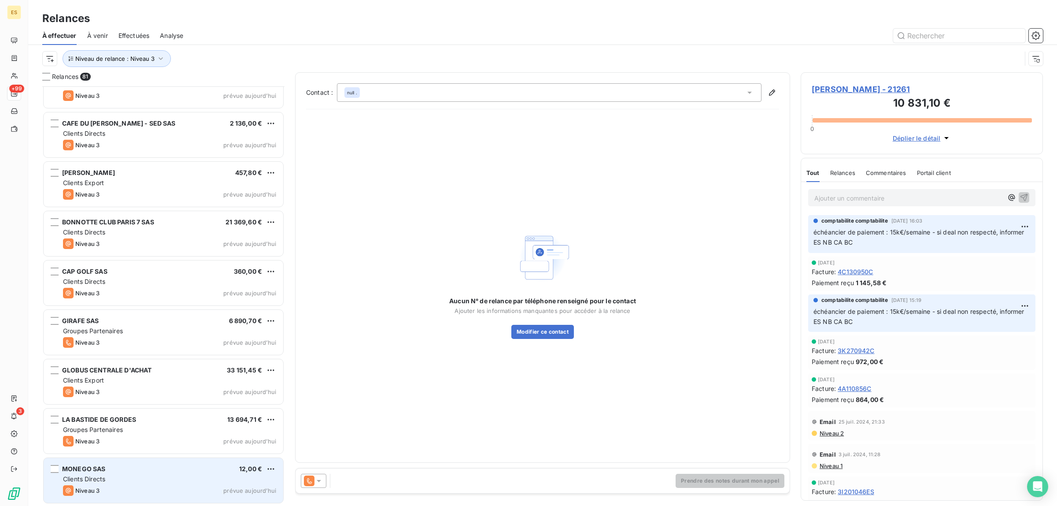
click at [170, 485] on div "Niveau 3 prévue aujourd’hui" at bounding box center [169, 490] width 213 height 11
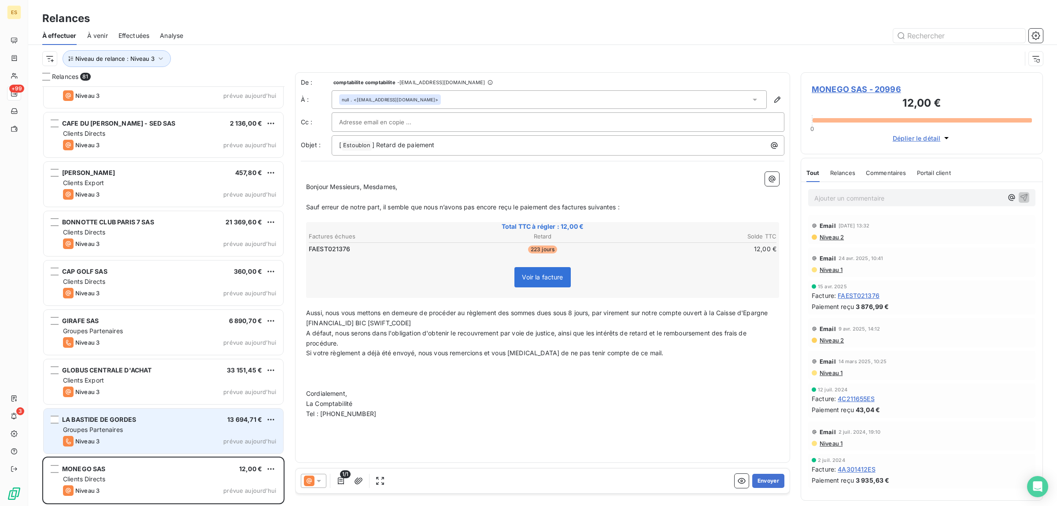
click at [108, 440] on div "Niveau 3 prévue aujourd’hui" at bounding box center [169, 441] width 213 height 11
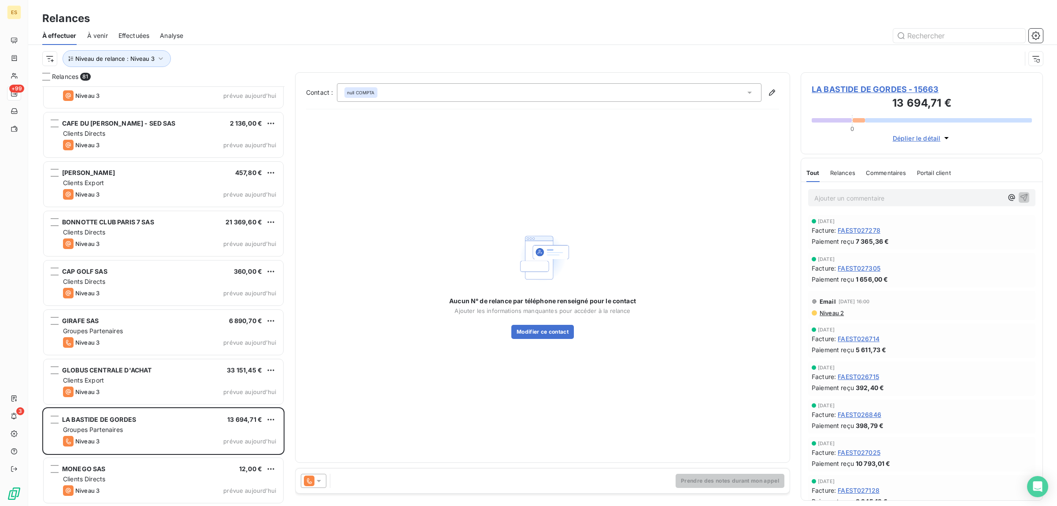
click at [894, 172] on span "Commentaires" at bounding box center [886, 172] width 41 height 7
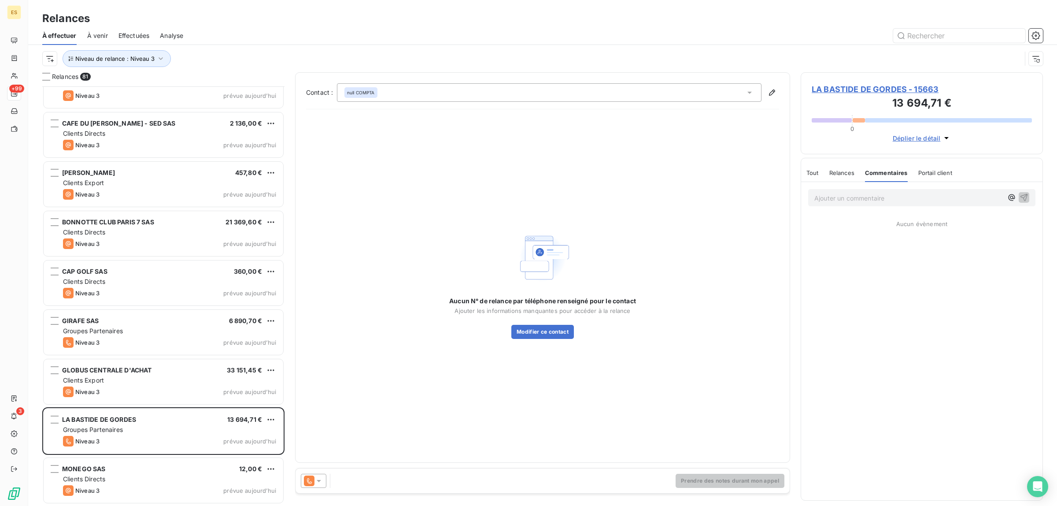
click at [318, 479] on icon at bounding box center [318, 480] width 9 height 9
click at [318, 448] on span "Niveau 2" at bounding box center [331, 445] width 26 height 9
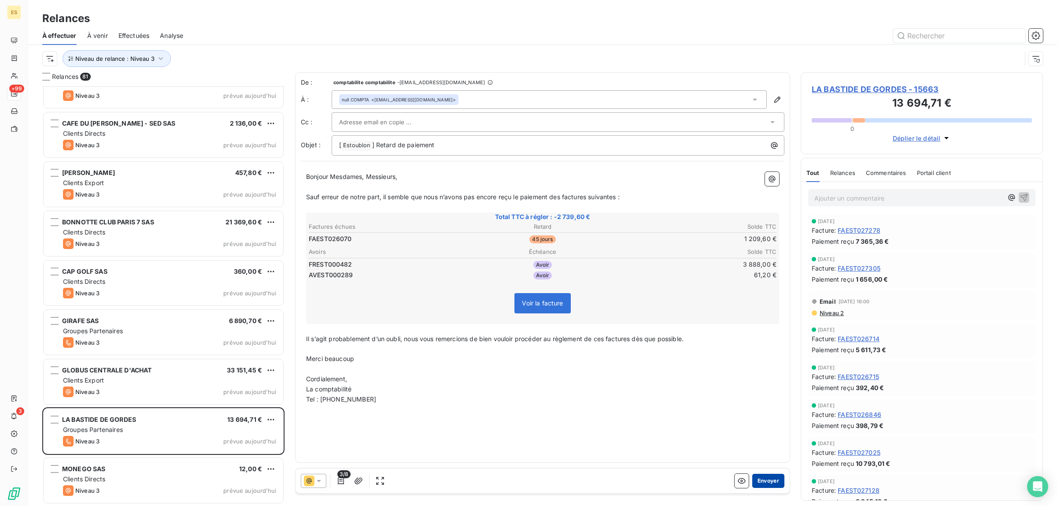
click at [776, 477] on button "Envoyer" at bounding box center [768, 481] width 32 height 14
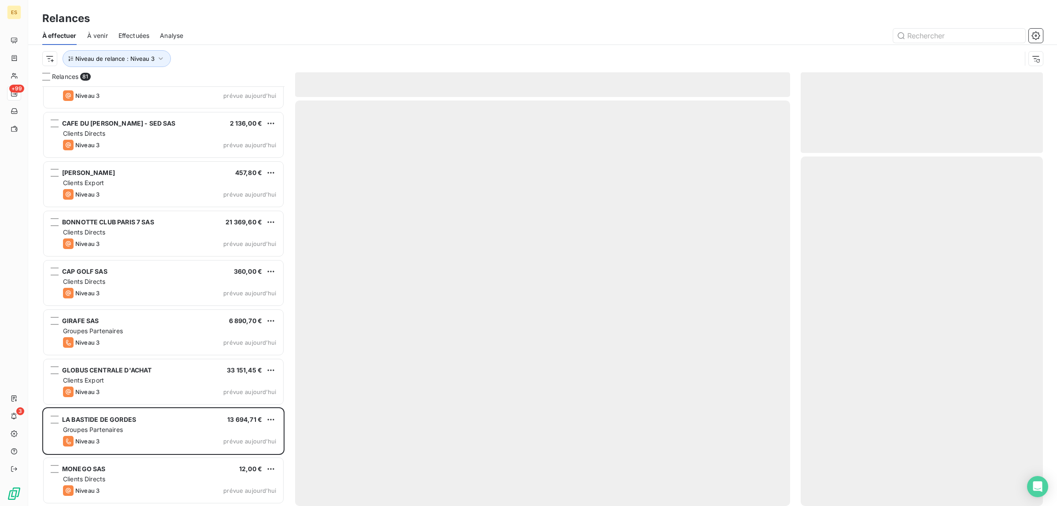
scroll to position [3527, 0]
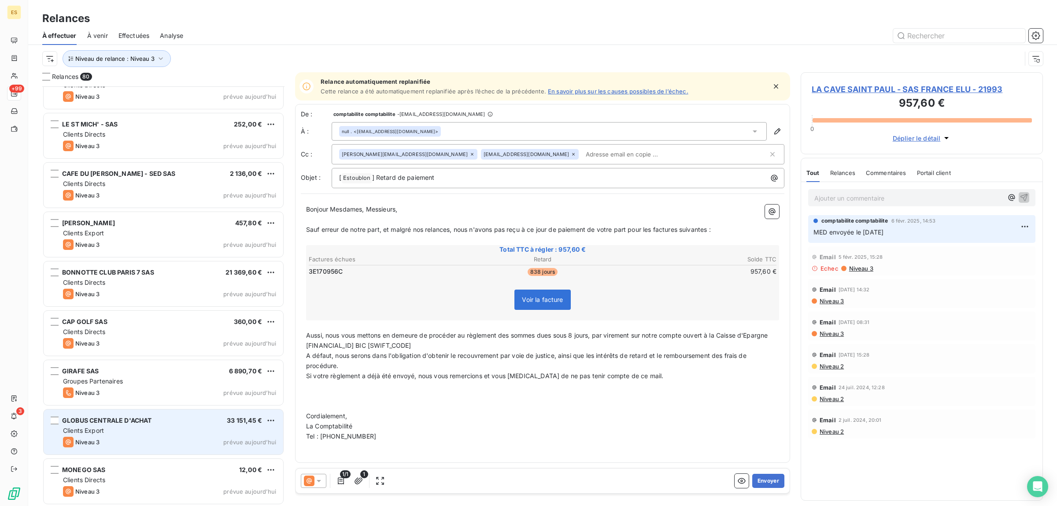
click at [123, 440] on div "Niveau 3 prévue aujourd’hui" at bounding box center [169, 442] width 213 height 11
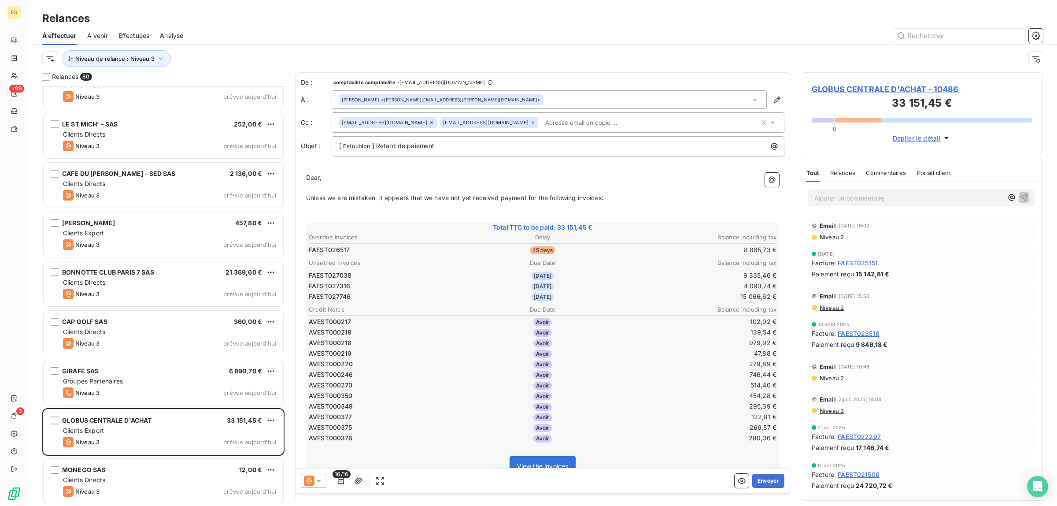
click at [318, 483] on icon at bounding box center [318, 480] width 9 height 9
click at [333, 444] on span "Niveau 3" at bounding box center [331, 445] width 26 height 9
click at [322, 477] on icon at bounding box center [318, 480] width 9 height 9
click at [336, 429] on span "Niveau 2" at bounding box center [331, 427] width 26 height 9
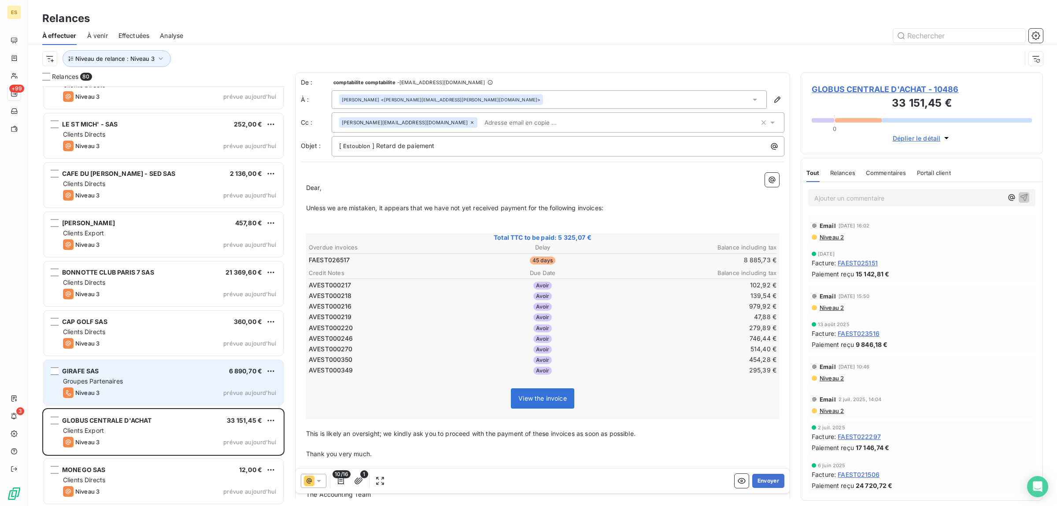
click at [164, 400] on div "GIRAFE SAS 6 890,70 € Groupes Partenaires Niveau 3 prévue [DATE]" at bounding box center [164, 382] width 240 height 45
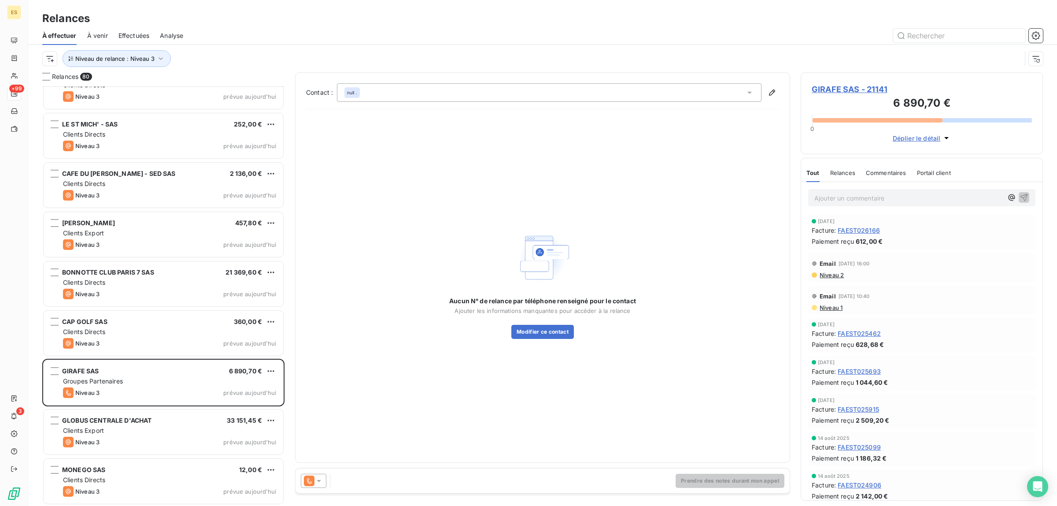
click at [901, 169] on span "Commentaires" at bounding box center [886, 172] width 41 height 7
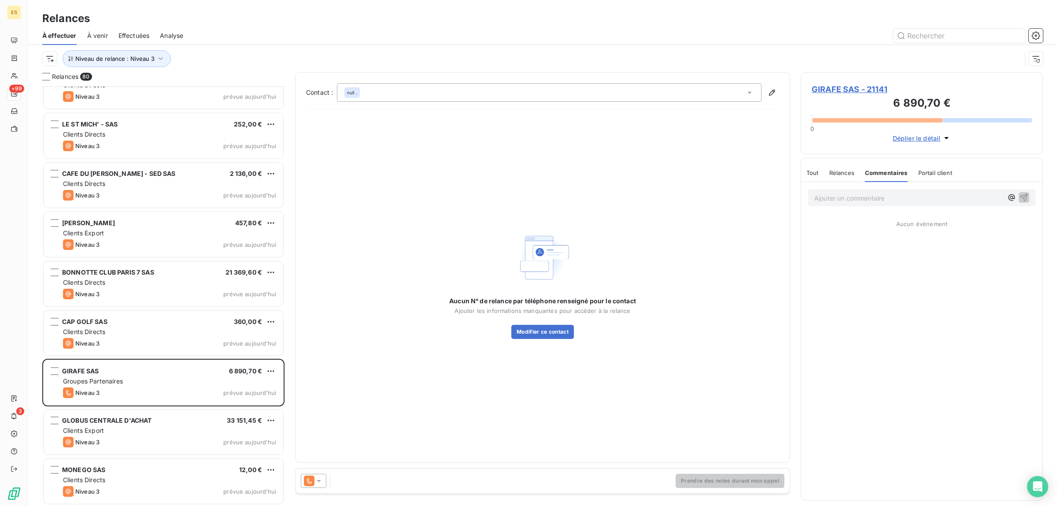
click at [304, 481] on icon at bounding box center [309, 480] width 11 height 11
click at [321, 443] on span "Niveau 2" at bounding box center [331, 445] width 26 height 9
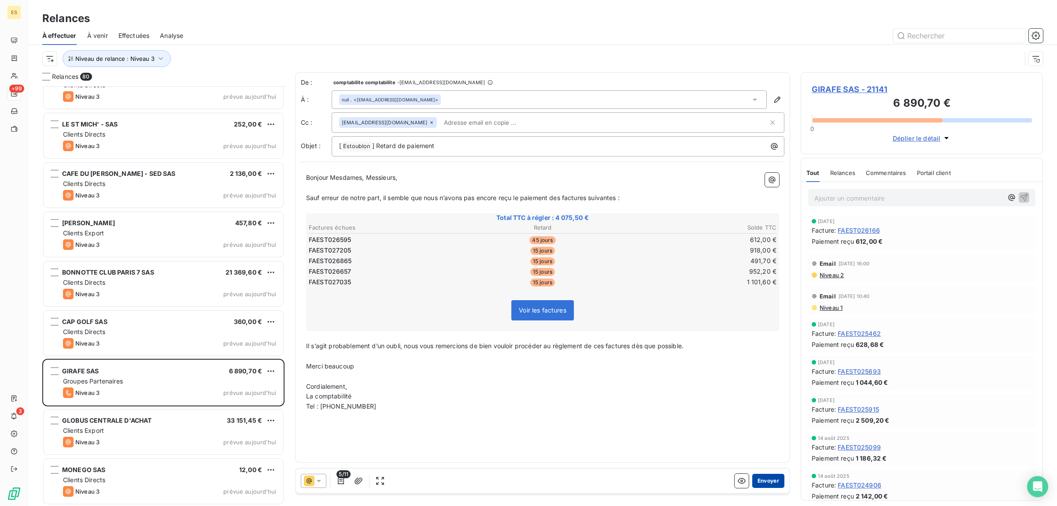
click at [768, 485] on button "Envoyer" at bounding box center [768, 481] width 32 height 14
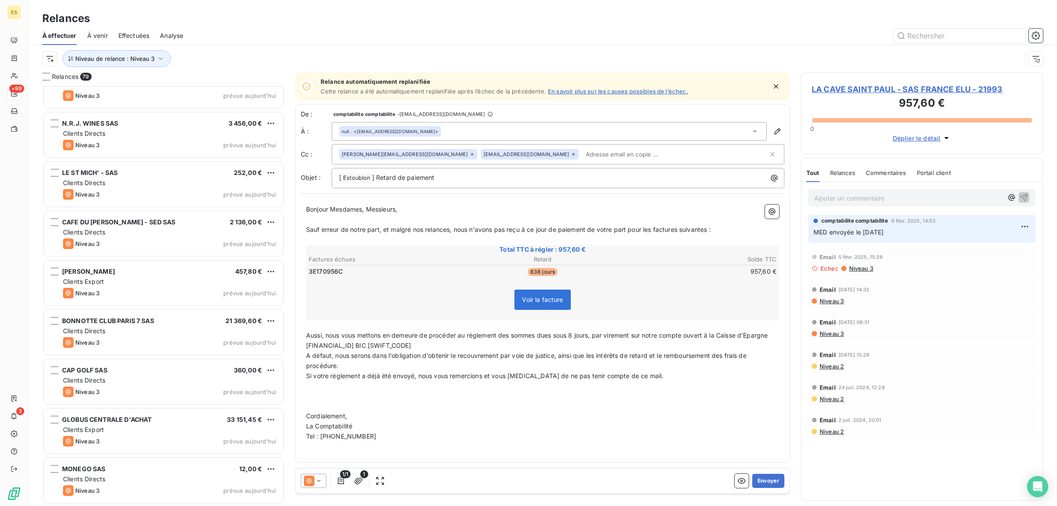
scroll to position [3478, 0]
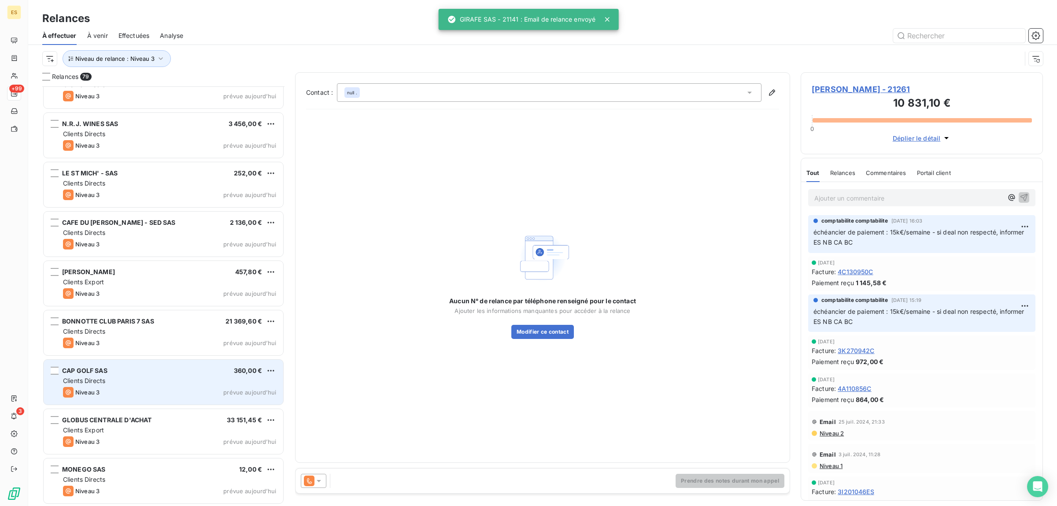
click at [108, 389] on div "Niveau 3 prévue aujourd’hui" at bounding box center [169, 392] width 213 height 11
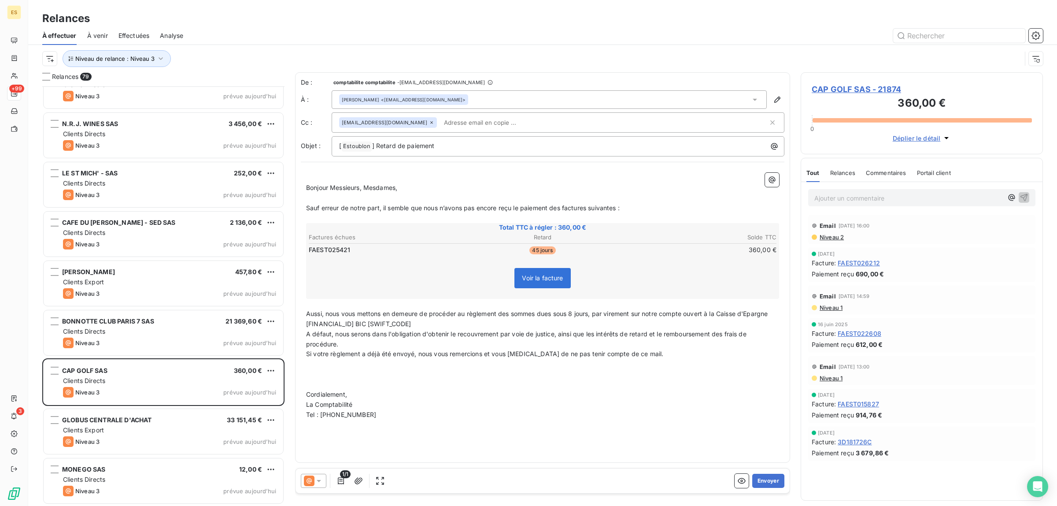
click at [884, 166] on div "Commentaires" at bounding box center [886, 172] width 41 height 18
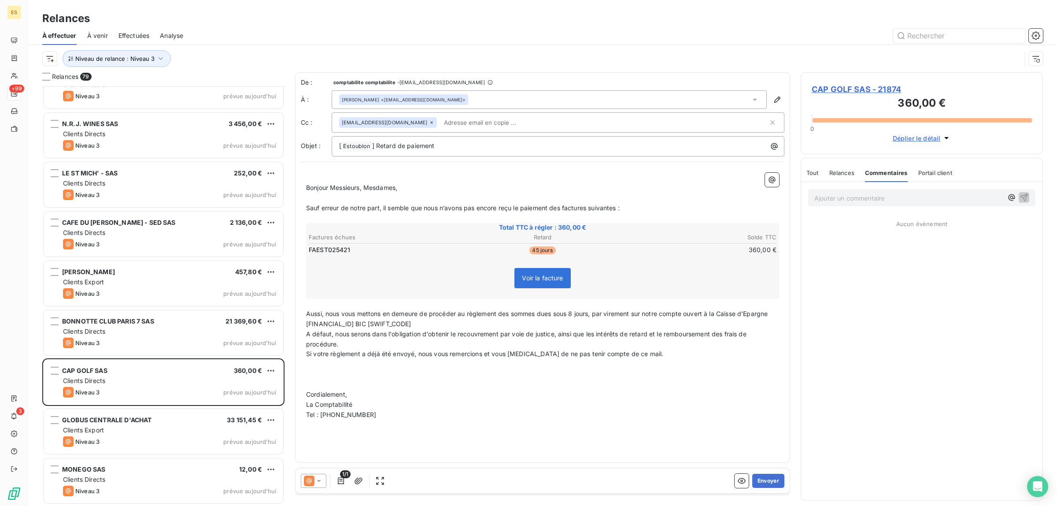
click at [811, 170] on span "Tout" at bounding box center [812, 172] width 12 height 7
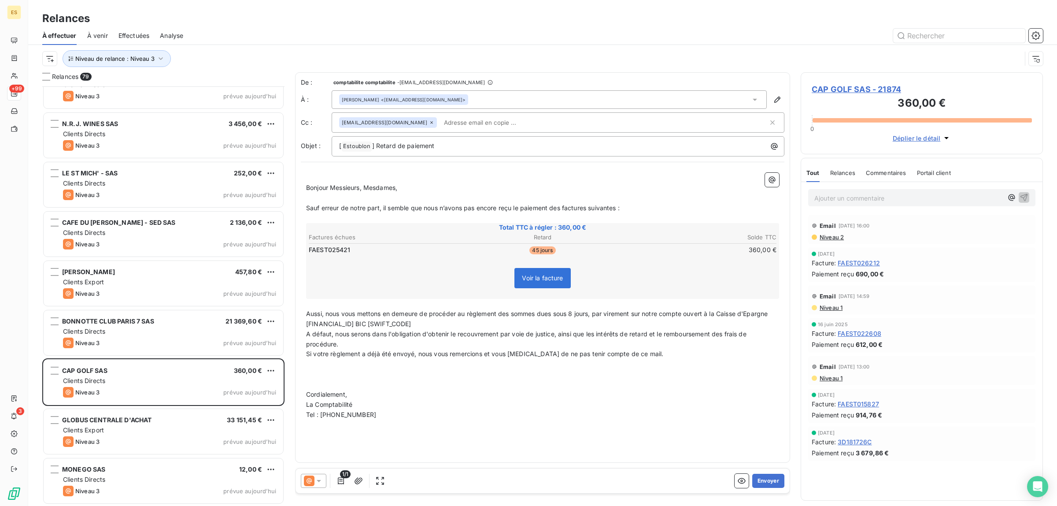
click at [770, 492] on div "1/1 Envoyer" at bounding box center [543, 480] width 494 height 25
click at [765, 482] on button "Envoyer" at bounding box center [768, 481] width 32 height 14
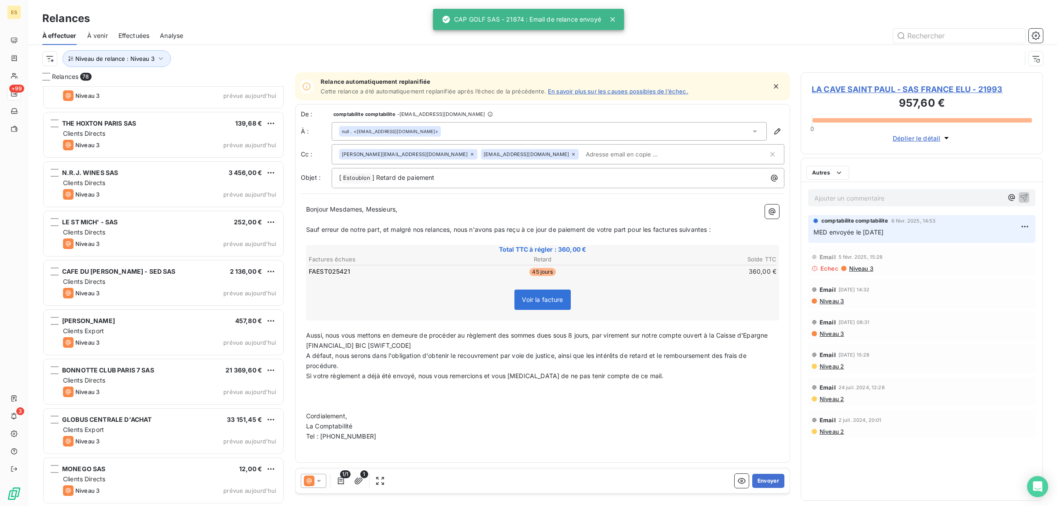
scroll to position [3428, 0]
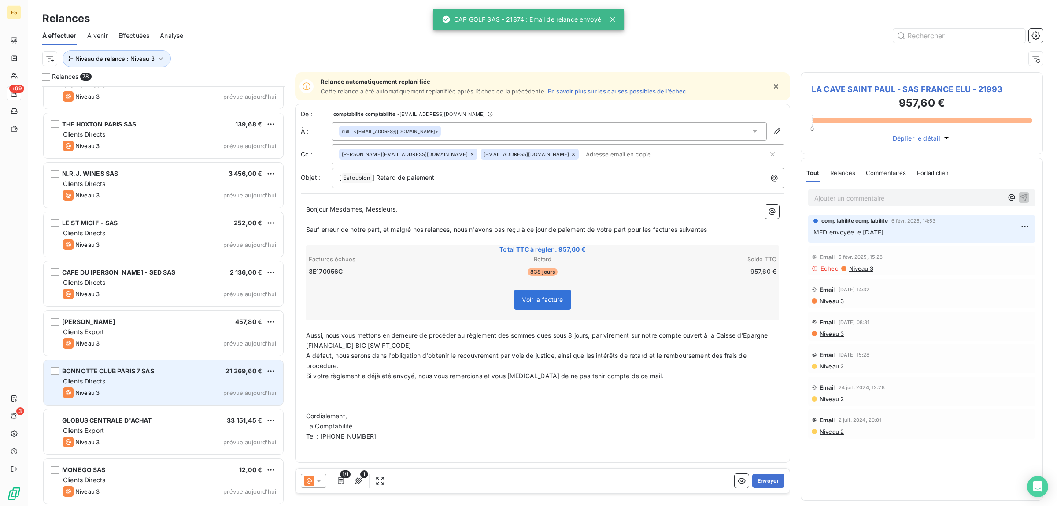
click at [111, 385] on div "BONNOTTE CLUB [GEOGRAPHIC_DATA] 7 SAS 21 369,60 € Clients Directs Niveau 3 prév…" at bounding box center [164, 382] width 240 height 45
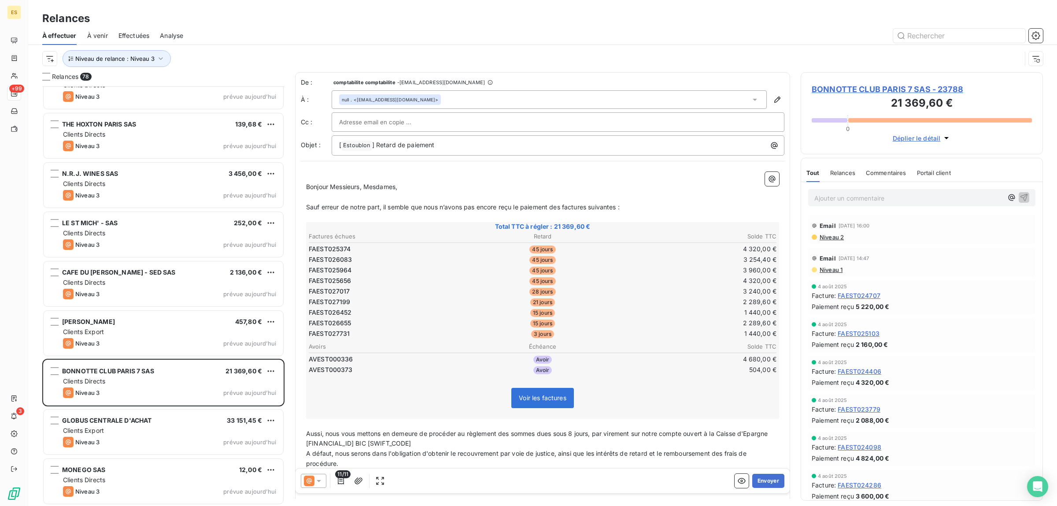
click at [874, 175] on span "Commentaires" at bounding box center [886, 172] width 41 height 7
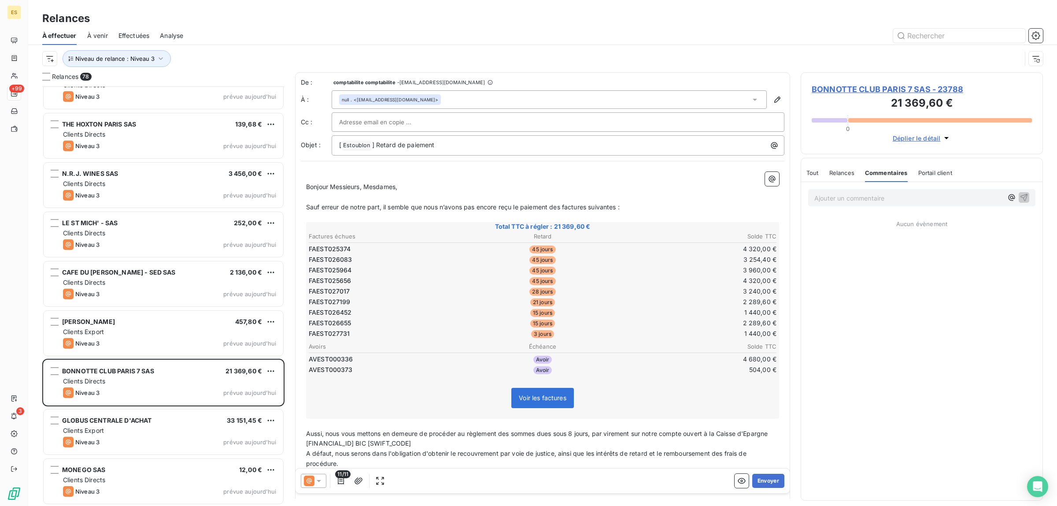
click at [810, 173] on span "Tout" at bounding box center [812, 172] width 12 height 7
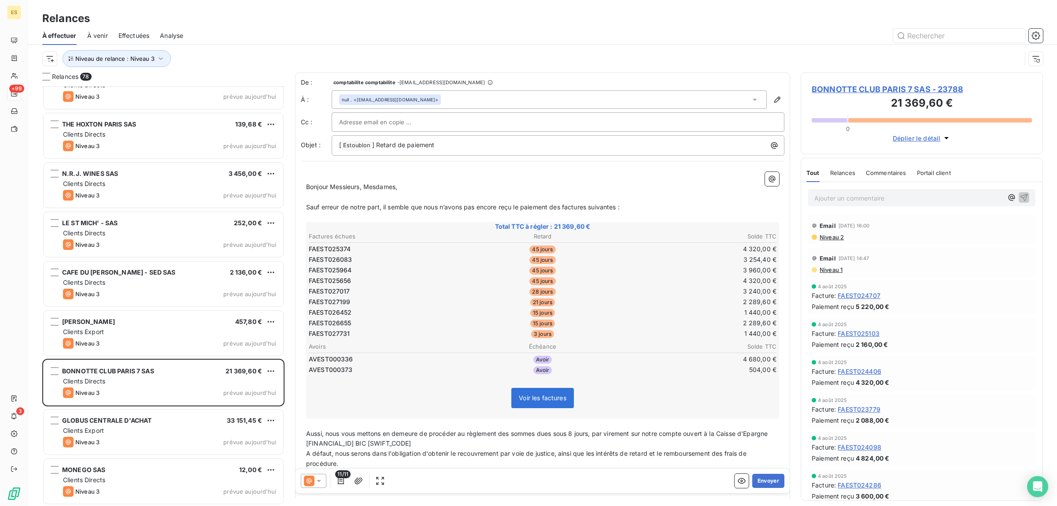
click at [884, 179] on div "Commentaires" at bounding box center [886, 172] width 41 height 18
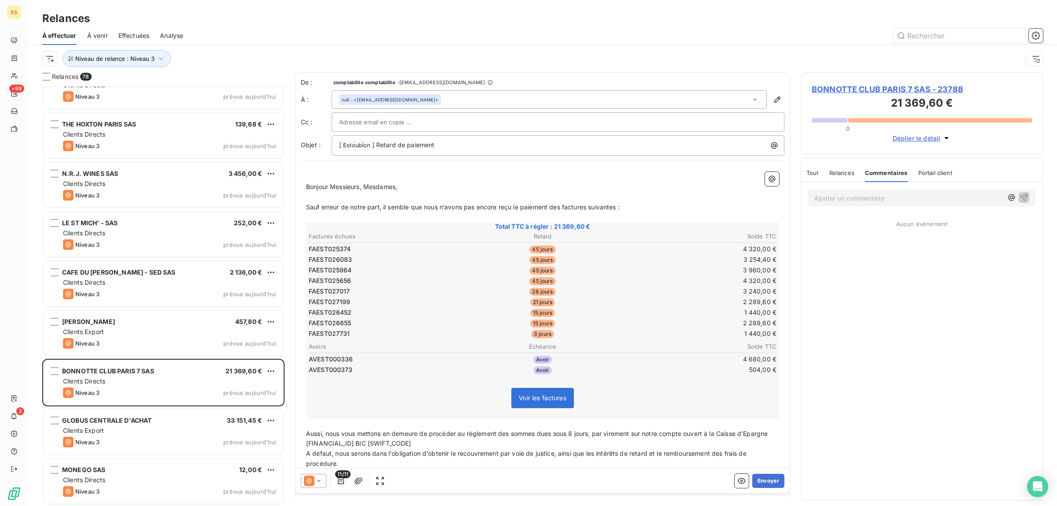
click at [814, 170] on span "Tout" at bounding box center [812, 172] width 12 height 7
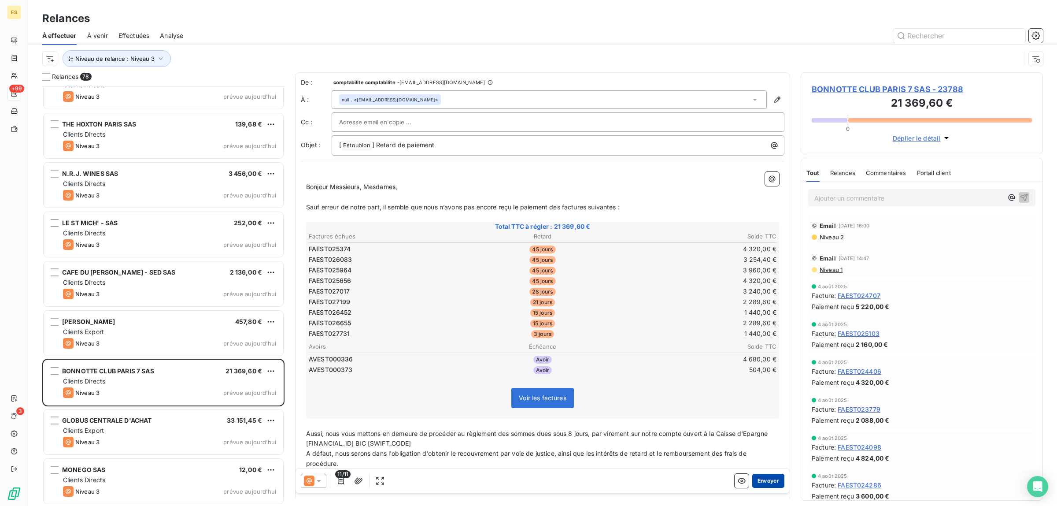
click at [758, 481] on button "Envoyer" at bounding box center [768, 481] width 32 height 14
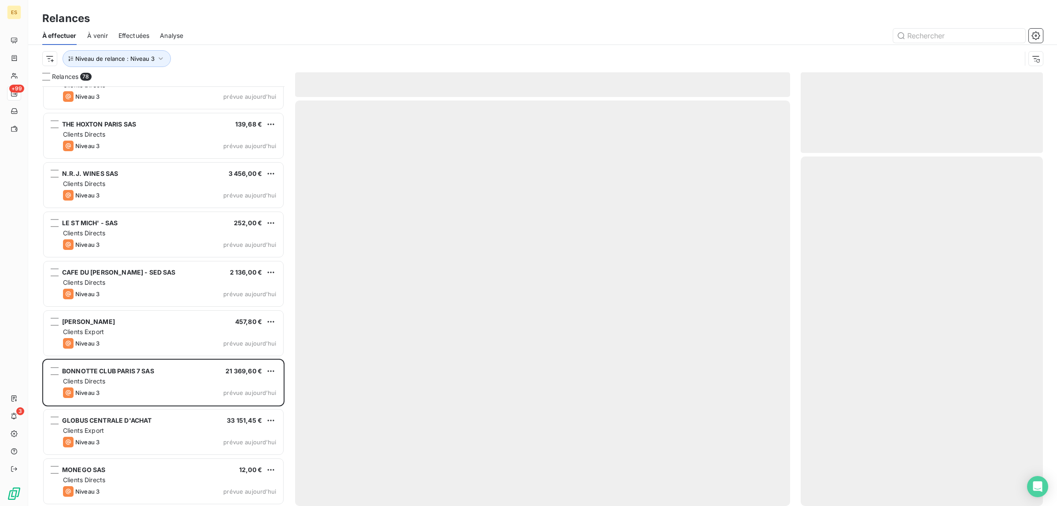
scroll to position [3379, 0]
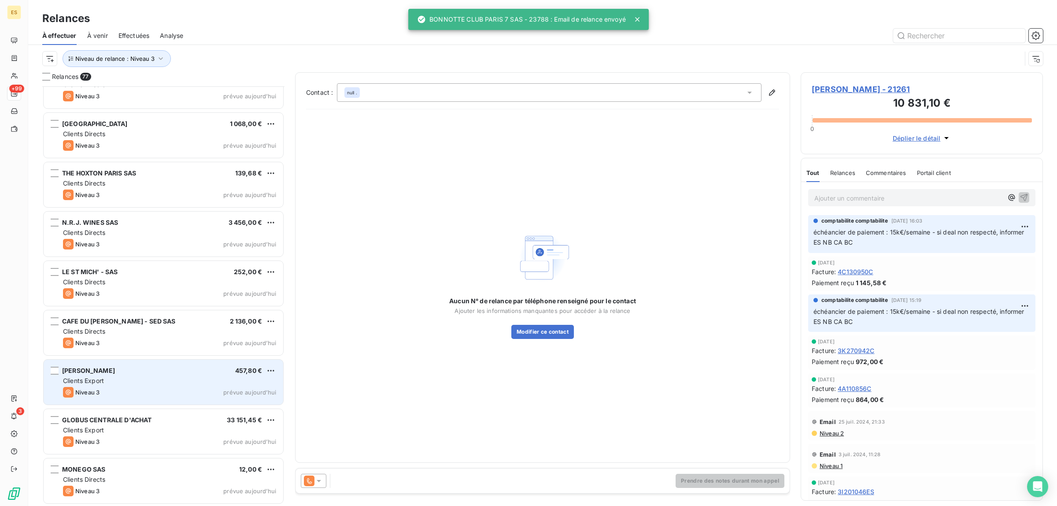
click at [143, 379] on div "Clients Export" at bounding box center [169, 380] width 213 height 9
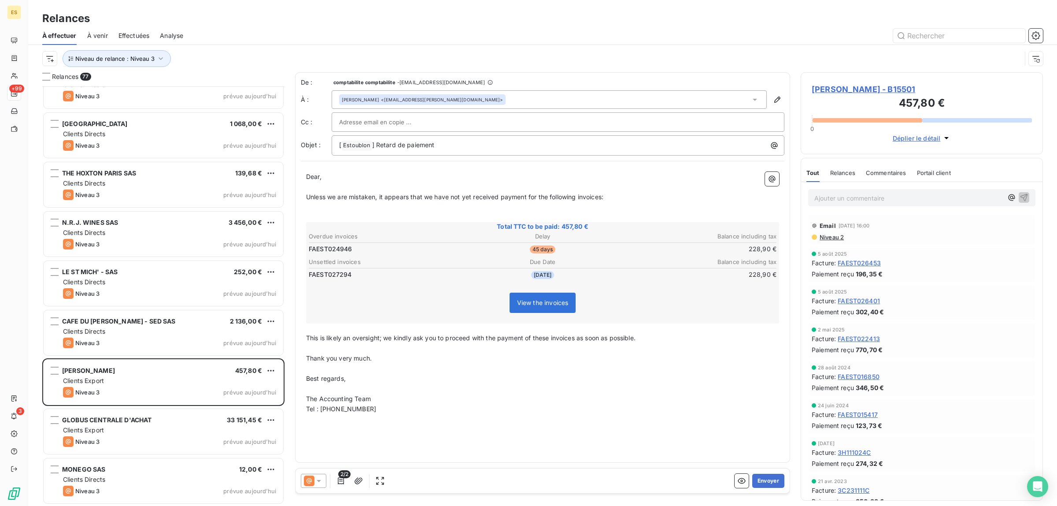
click at [322, 483] on icon at bounding box center [318, 480] width 9 height 9
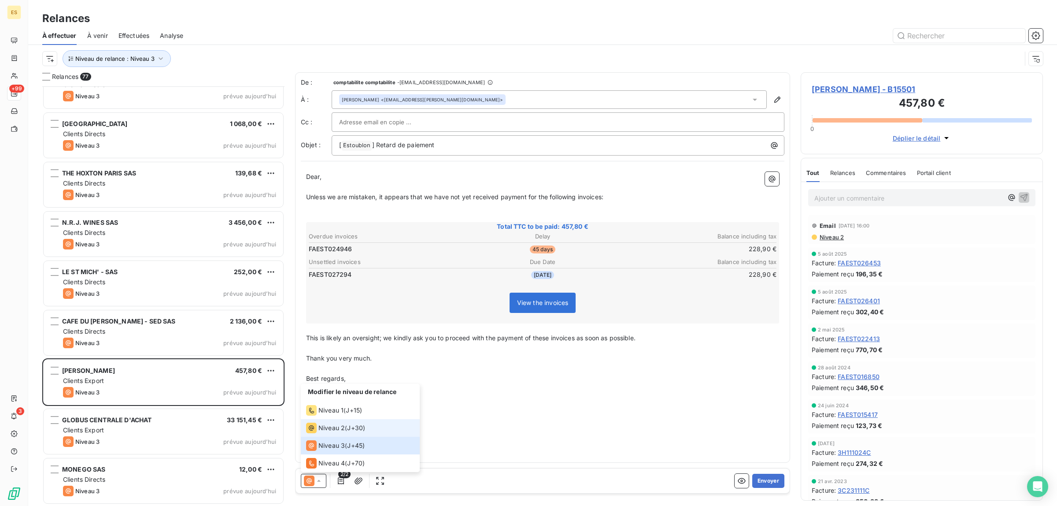
click at [329, 429] on span "Niveau 2" at bounding box center [331, 427] width 26 height 9
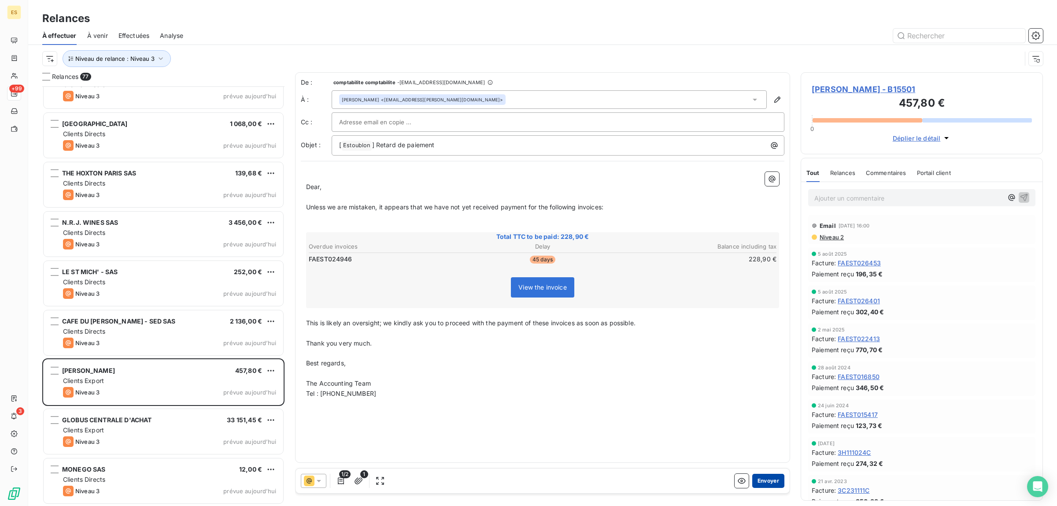
click at [765, 482] on button "Envoyer" at bounding box center [768, 481] width 32 height 14
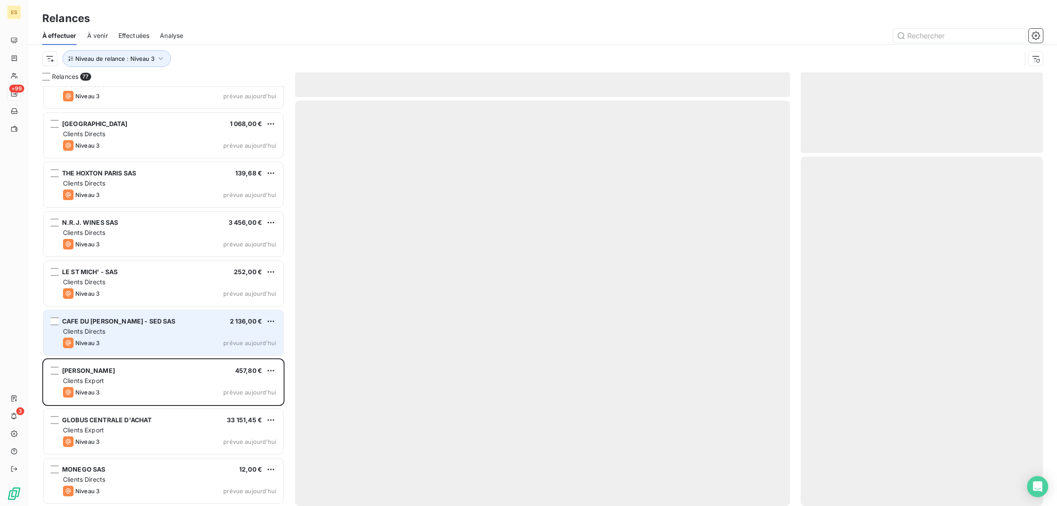
scroll to position [3330, 0]
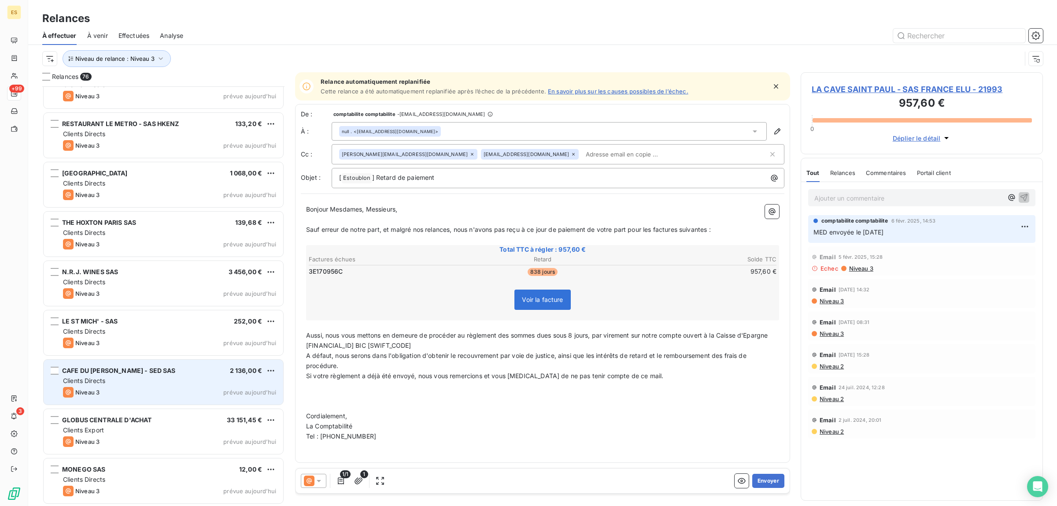
click at [111, 385] on div "CAFE DU [PERSON_NAME] - SED SAS 2 136,00 € Clients Directs Niveau 3 prévue [DAT…" at bounding box center [164, 381] width 240 height 45
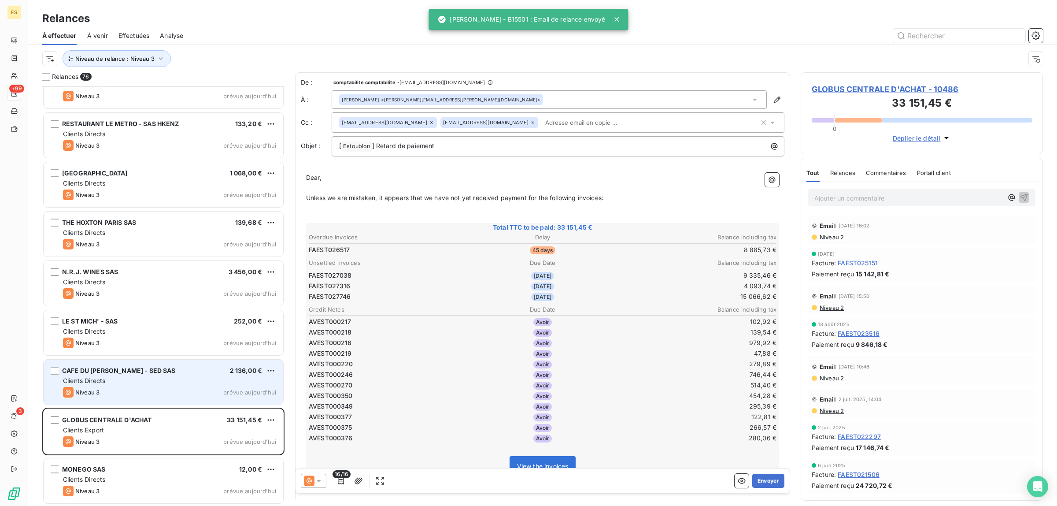
click at [115, 379] on div "Clients Directs" at bounding box center [169, 380] width 213 height 9
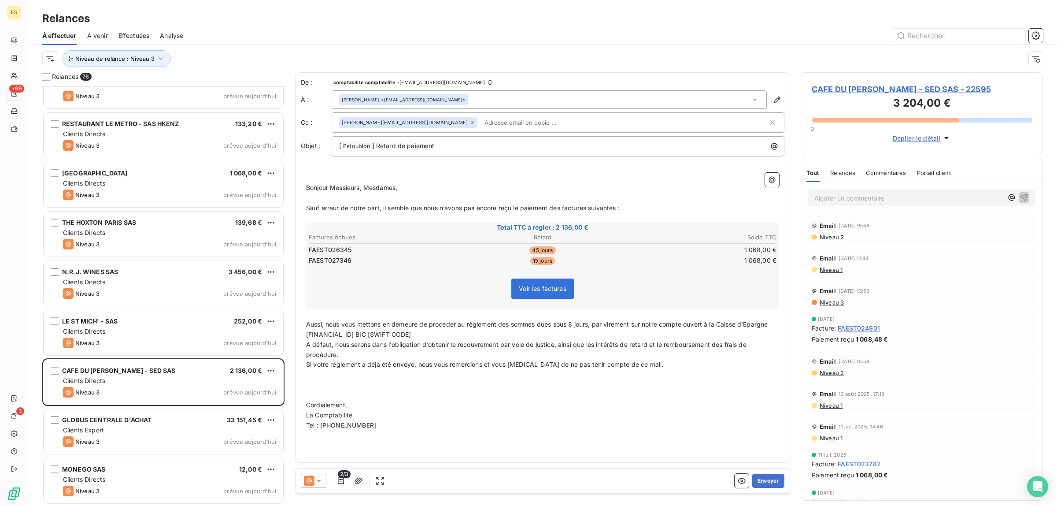
click at [877, 176] on span "Commentaires" at bounding box center [886, 172] width 41 height 7
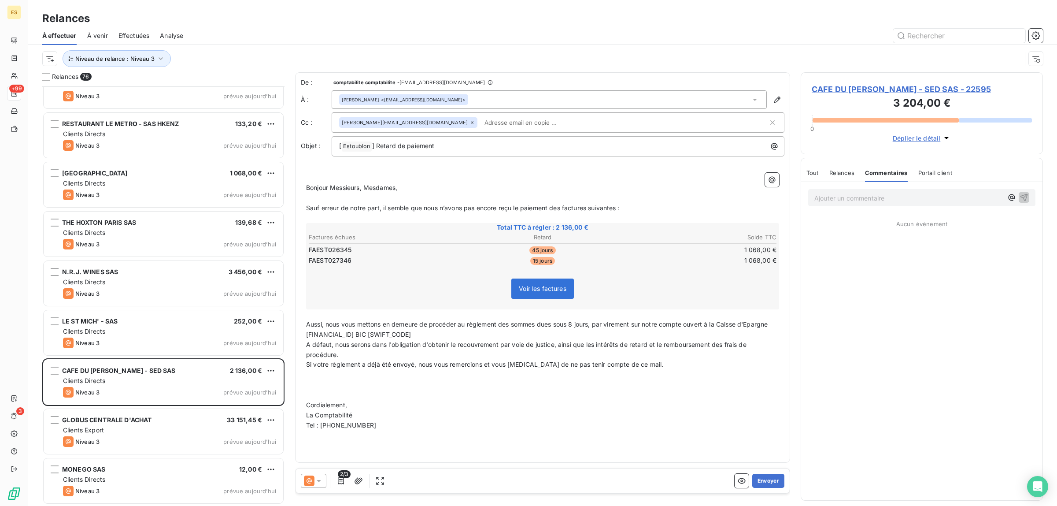
click at [808, 172] on span "Tout" at bounding box center [812, 172] width 12 height 7
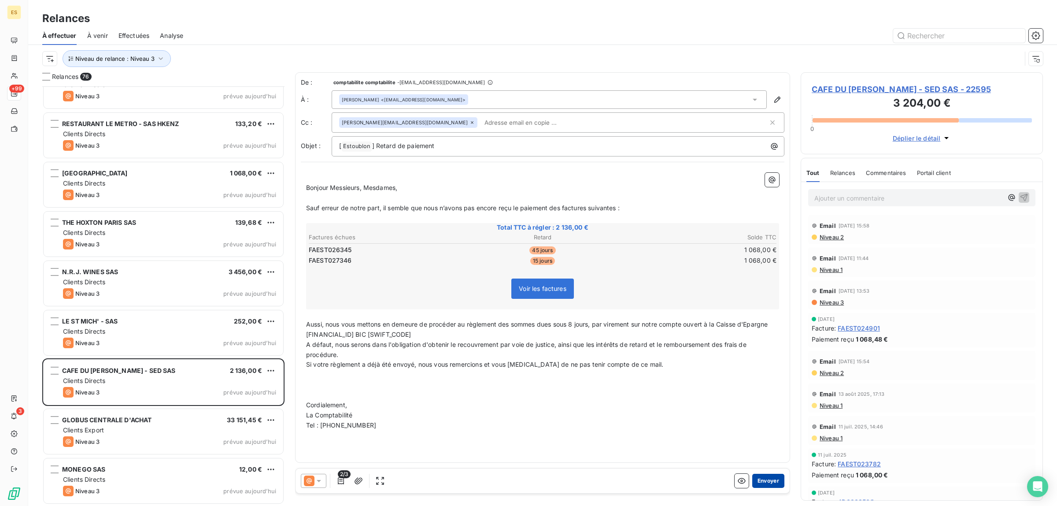
click at [770, 476] on button "Envoyer" at bounding box center [768, 481] width 32 height 14
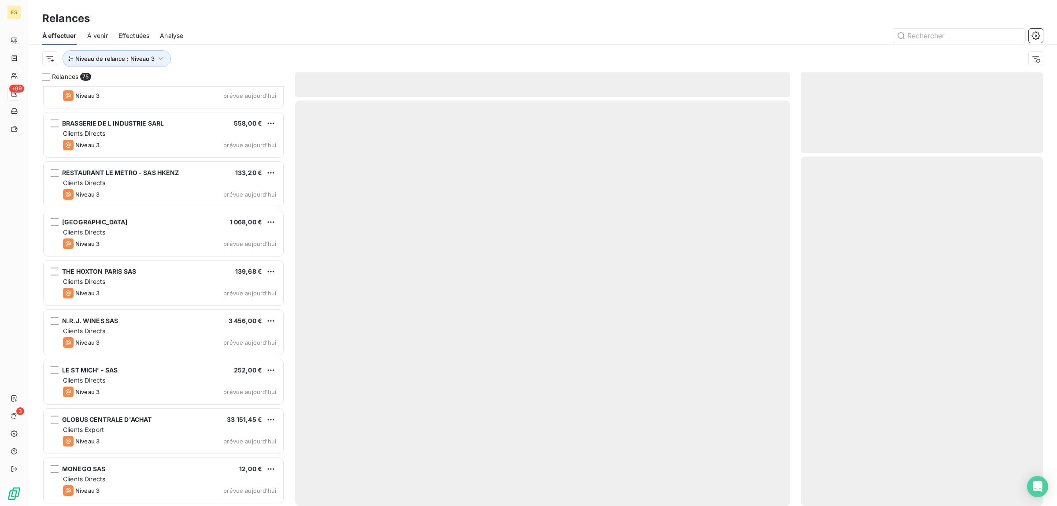
scroll to position [3280, 0]
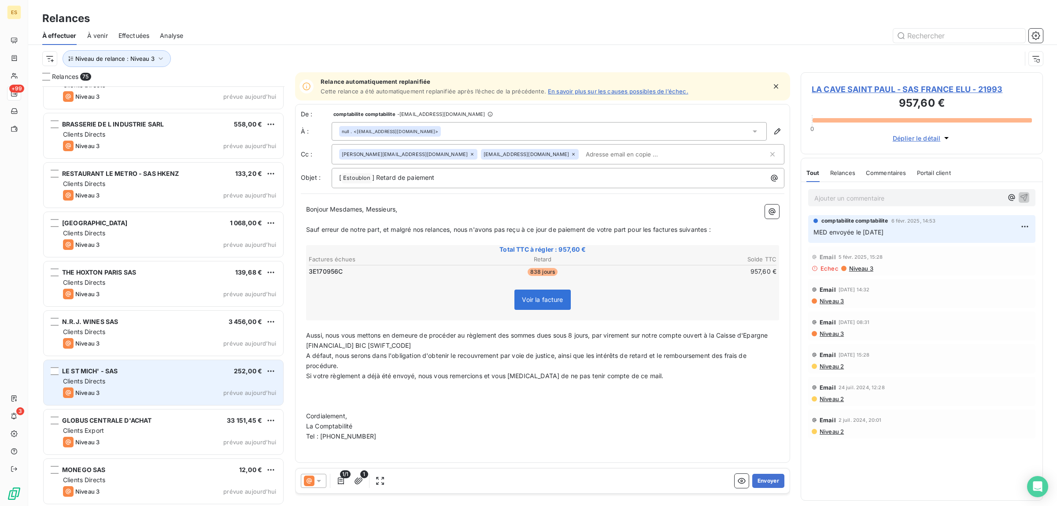
click at [132, 371] on div "LE ST MICH' - SAS 252,00 €" at bounding box center [169, 371] width 213 height 8
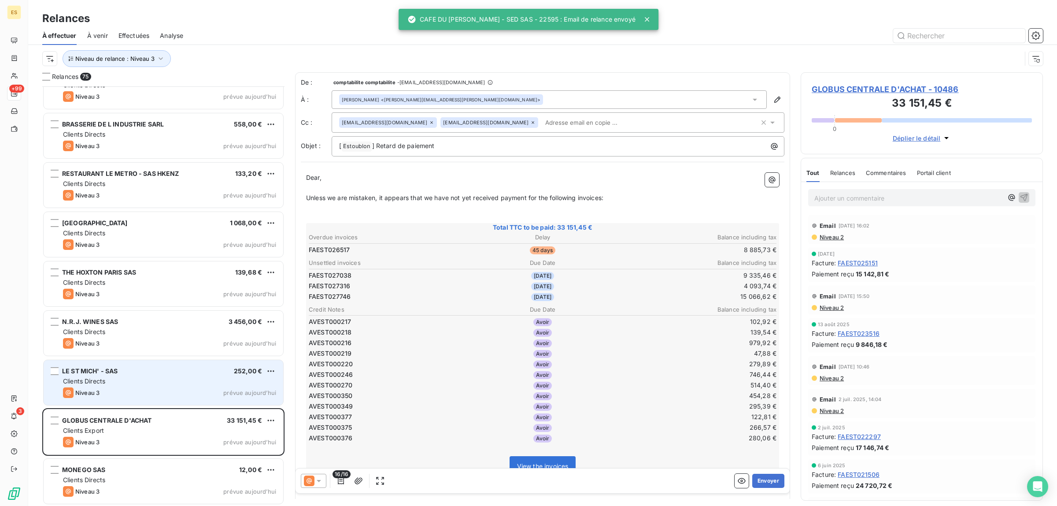
click at [132, 371] on div "LE ST MICH' - SAS 252,00 €" at bounding box center [169, 371] width 213 height 8
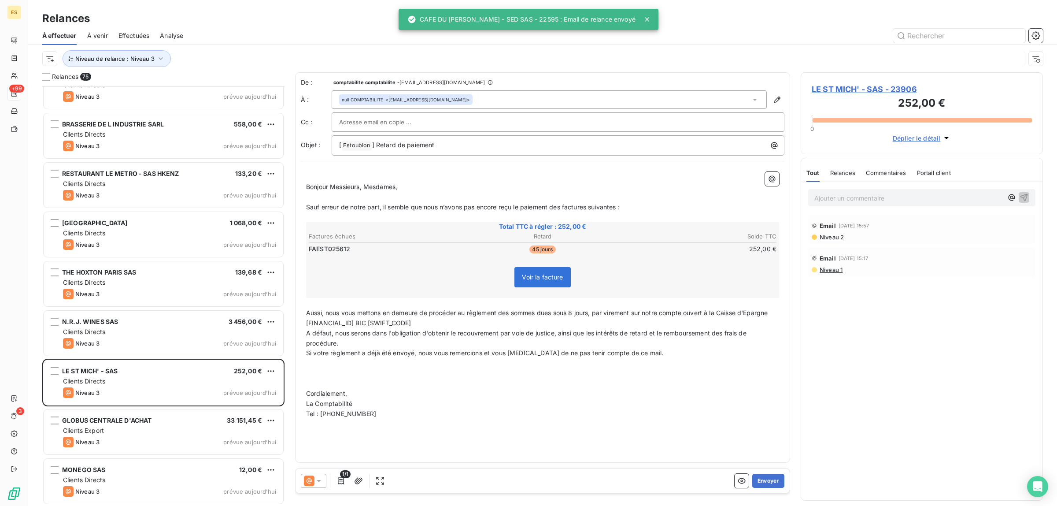
click at [870, 168] on div "Commentaires" at bounding box center [886, 172] width 41 height 18
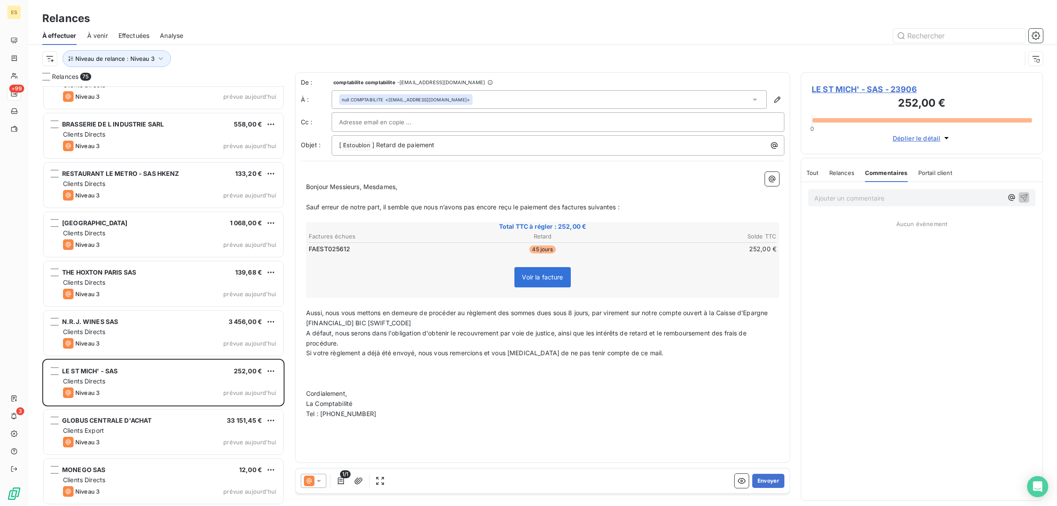
click at [818, 171] on span "Tout" at bounding box center [812, 172] width 12 height 7
click at [770, 476] on button "Envoyer" at bounding box center [768, 481] width 32 height 14
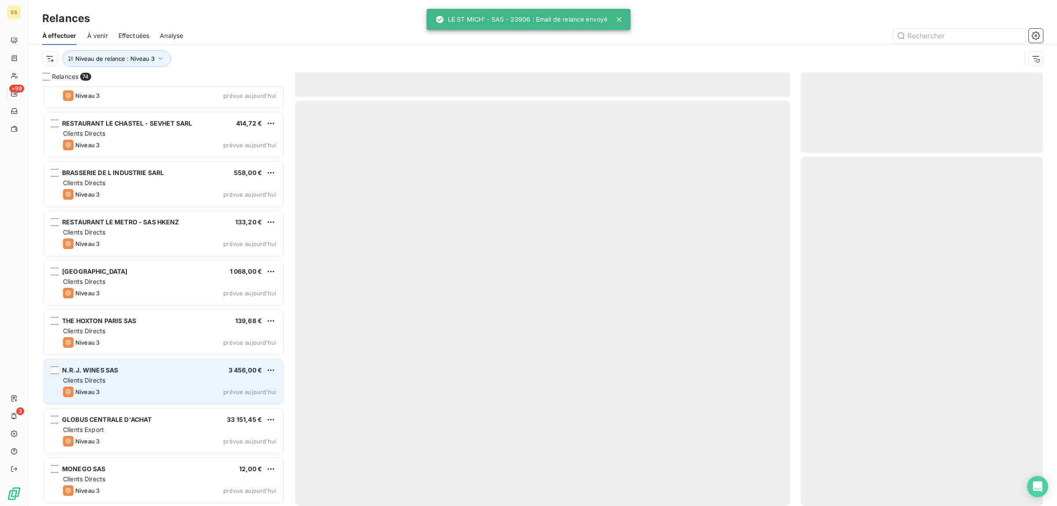
scroll to position [3231, 0]
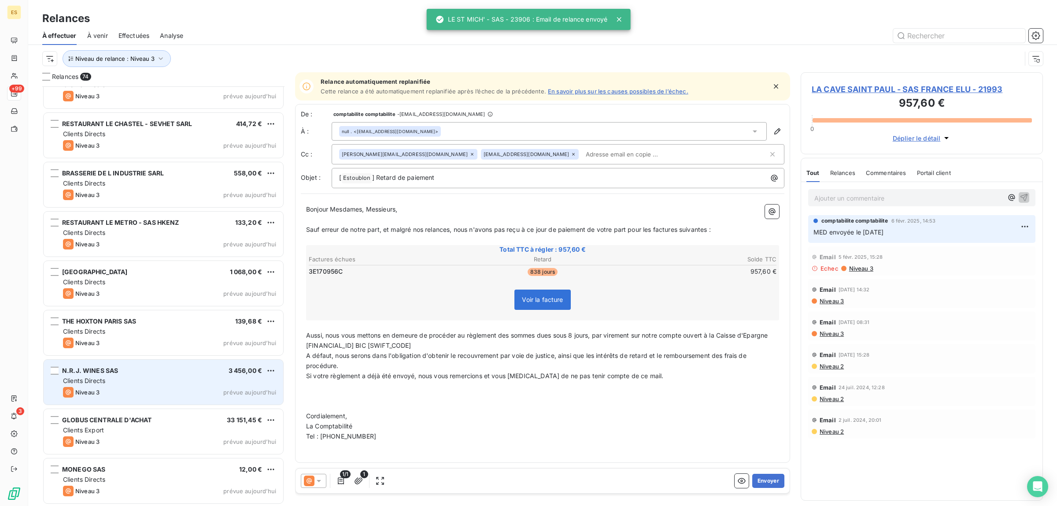
click at [98, 372] on span "N.R.J. WINES SAS" at bounding box center [90, 369] width 56 height 7
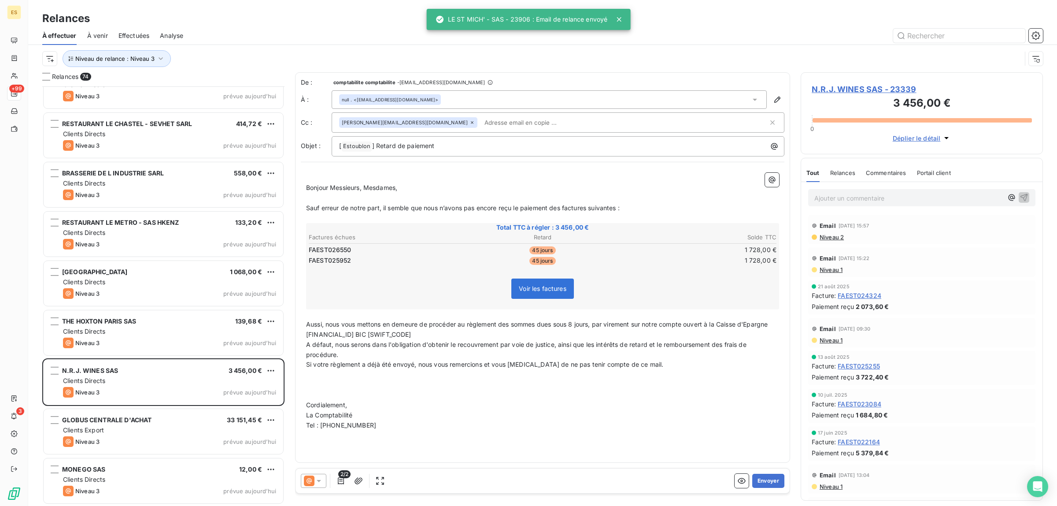
click at [887, 168] on div "Commentaires" at bounding box center [886, 172] width 41 height 18
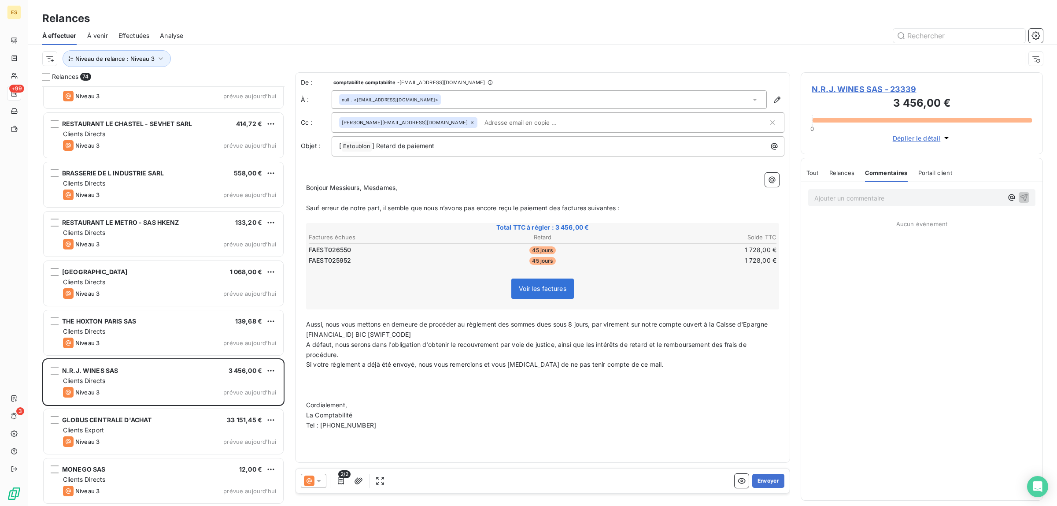
click at [809, 171] on span "Tout" at bounding box center [812, 172] width 12 height 7
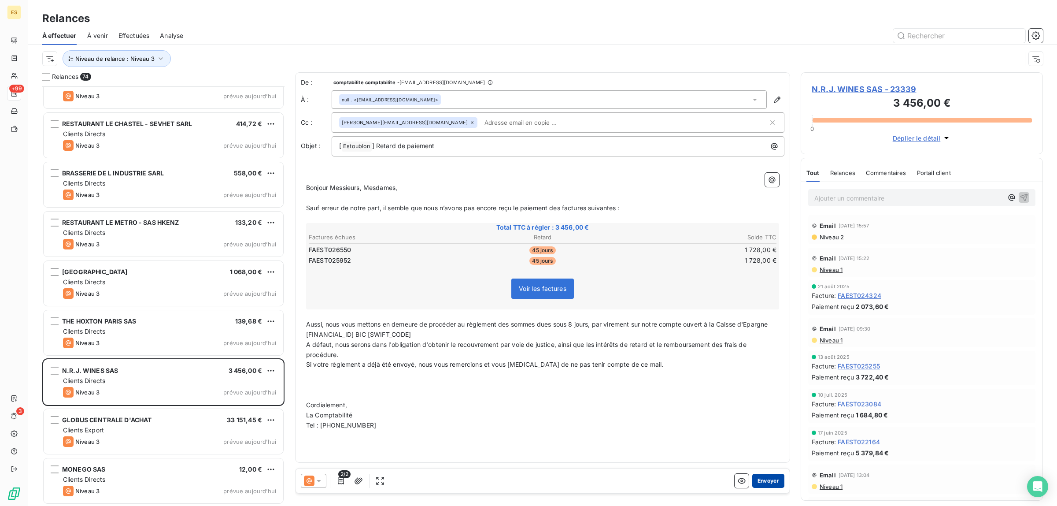
click at [770, 480] on button "Envoyer" at bounding box center [768, 481] width 32 height 14
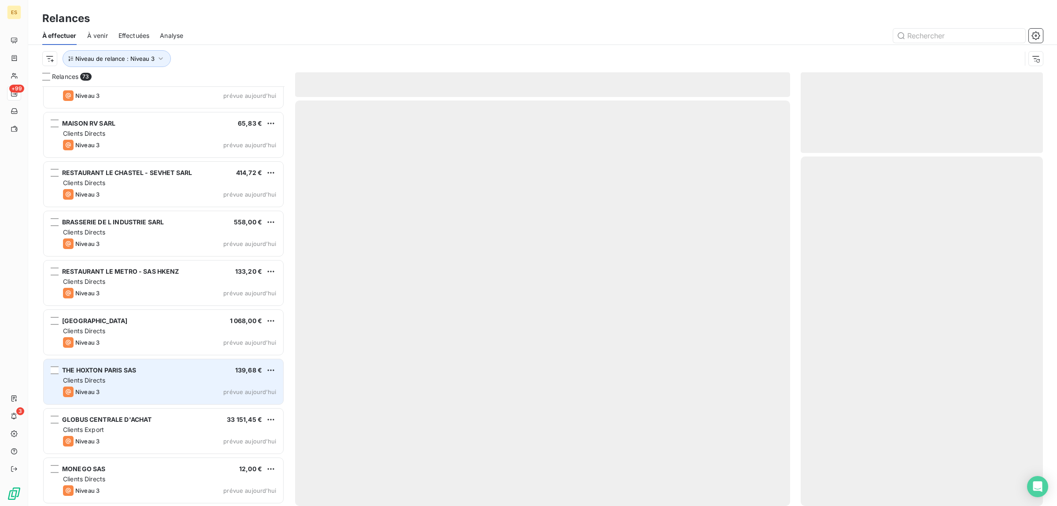
scroll to position [3181, 0]
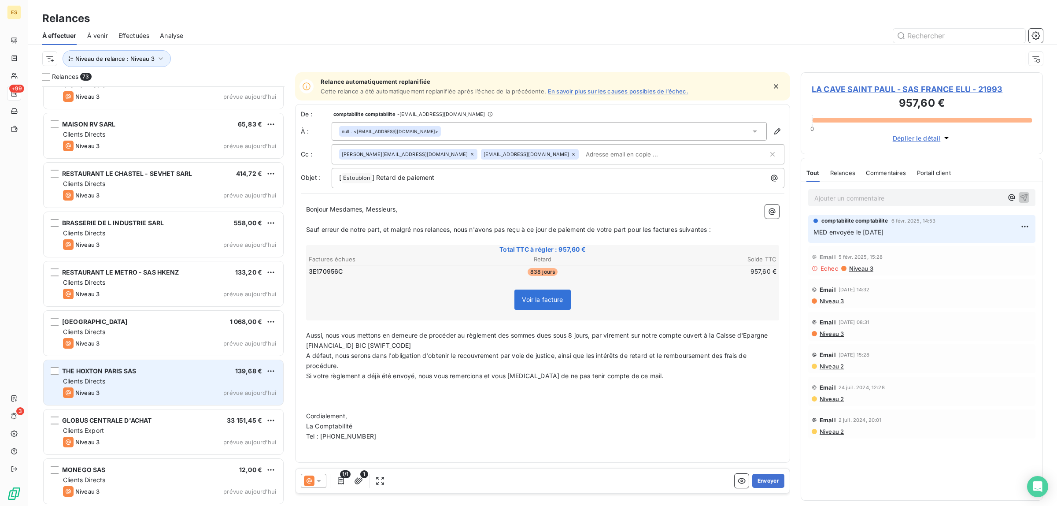
click at [129, 380] on div "Clients Directs" at bounding box center [169, 381] width 213 height 9
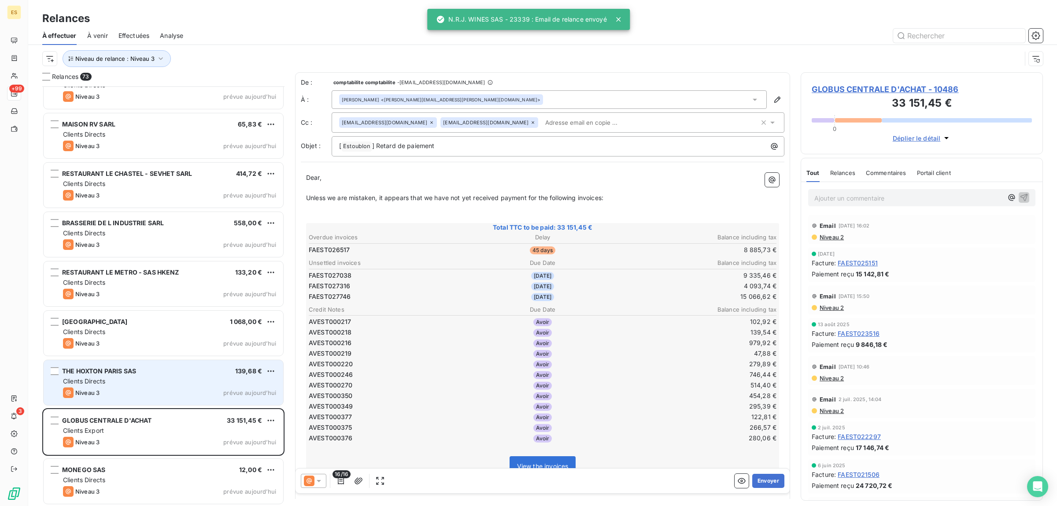
click at [163, 389] on div "Niveau 3 prévue aujourd’hui" at bounding box center [169, 392] width 213 height 11
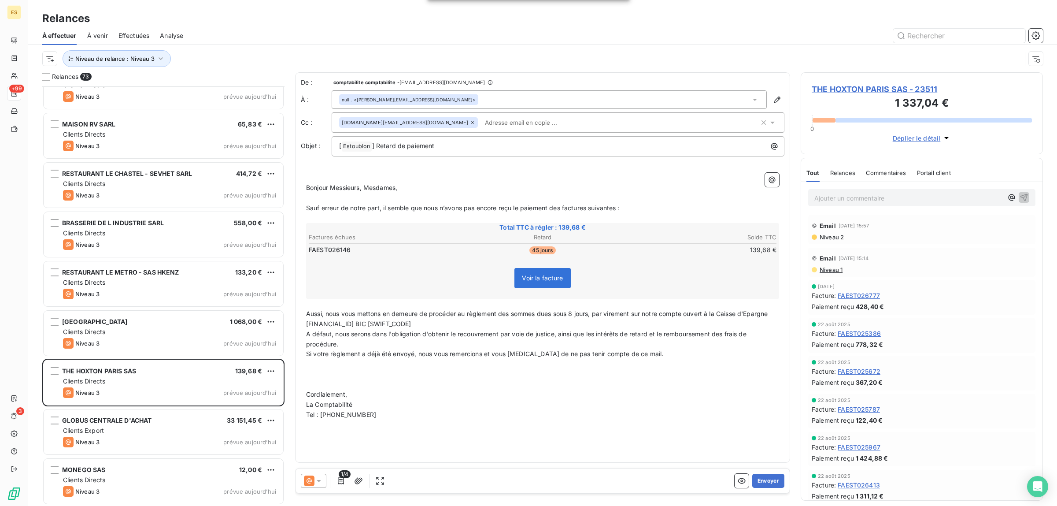
click at [869, 165] on div "Commentaires" at bounding box center [886, 172] width 41 height 18
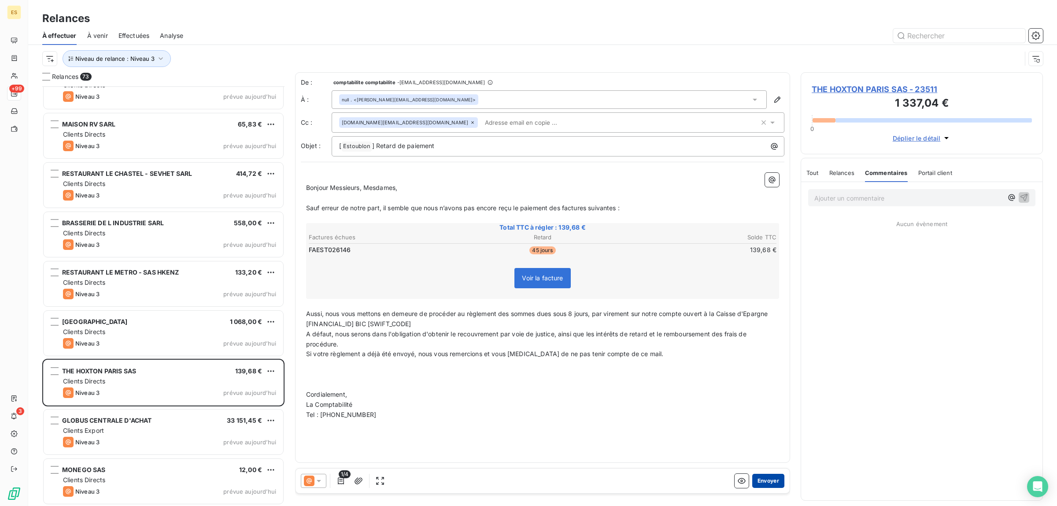
click at [777, 480] on button "Envoyer" at bounding box center [768, 481] width 32 height 14
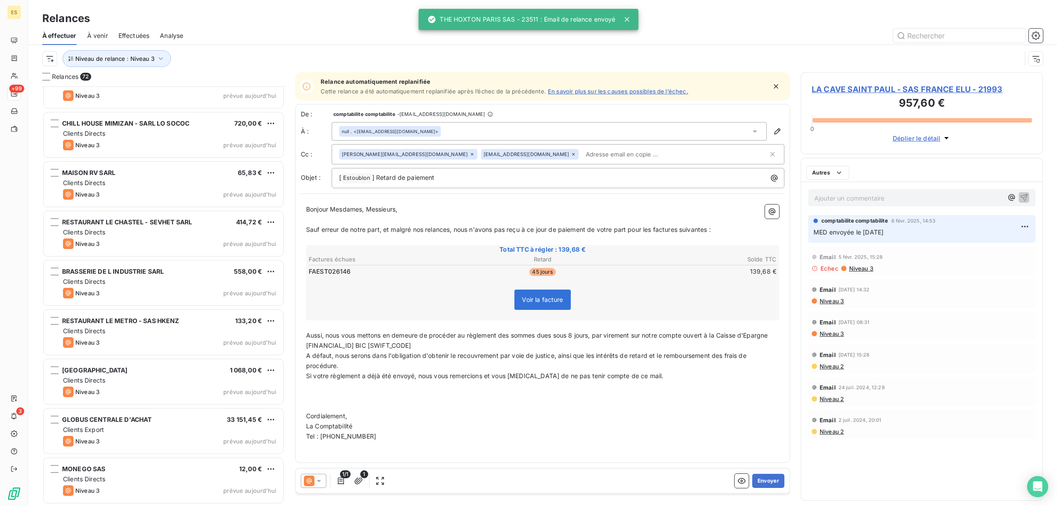
scroll to position [3133, 0]
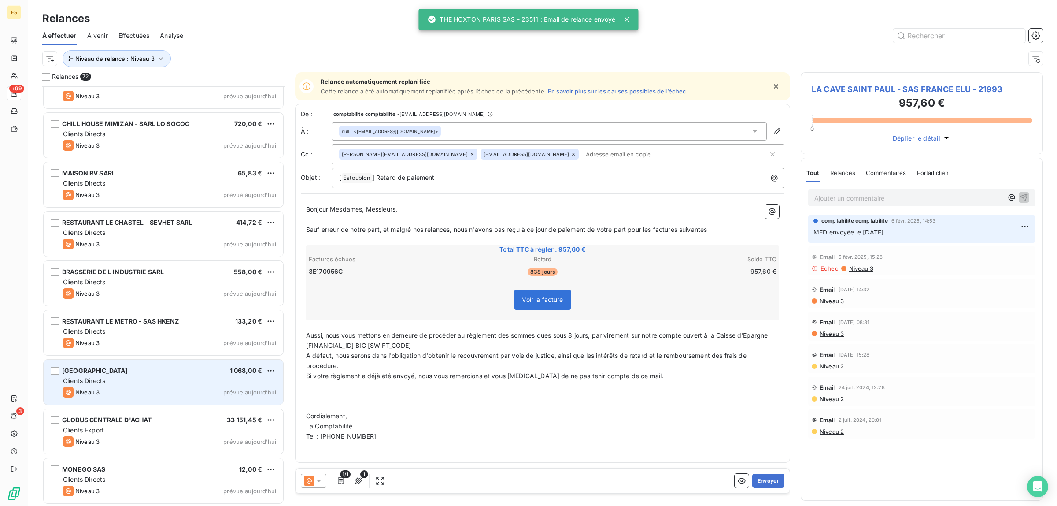
click at [145, 387] on div "Niveau 3 prévue aujourd’hui" at bounding box center [169, 392] width 213 height 11
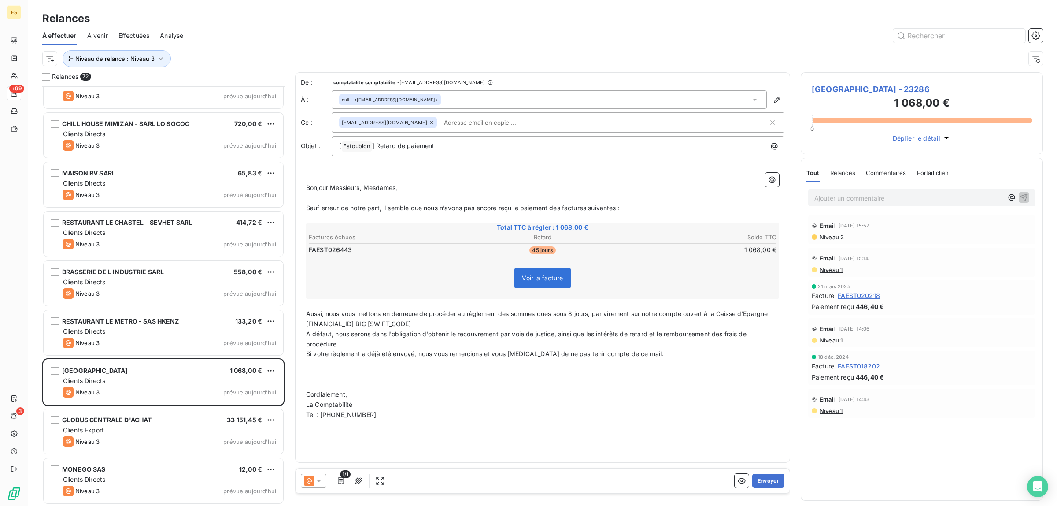
click at [881, 172] on span "Commentaires" at bounding box center [886, 172] width 41 height 7
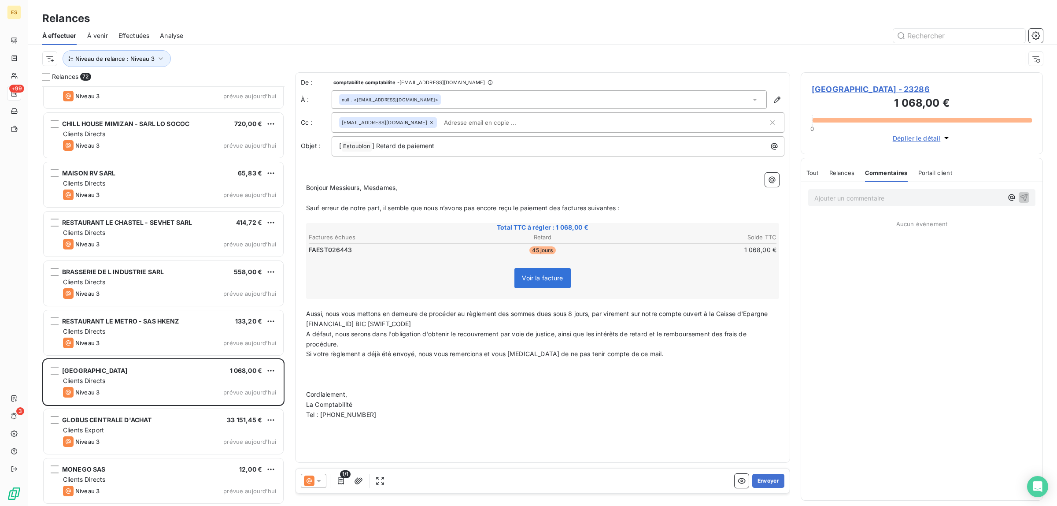
click at [815, 174] on span "Tout" at bounding box center [812, 172] width 12 height 7
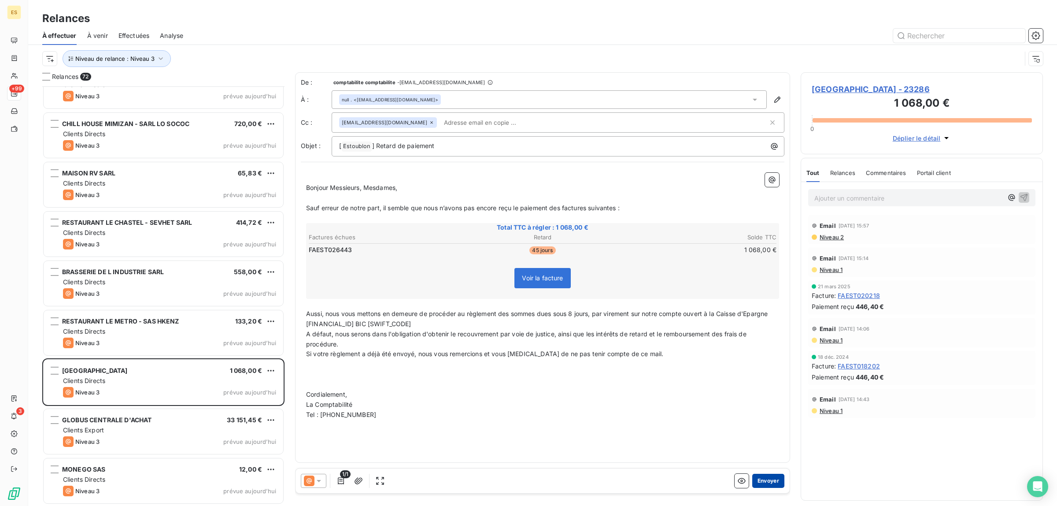
click at [772, 482] on button "Envoyer" at bounding box center [768, 481] width 32 height 14
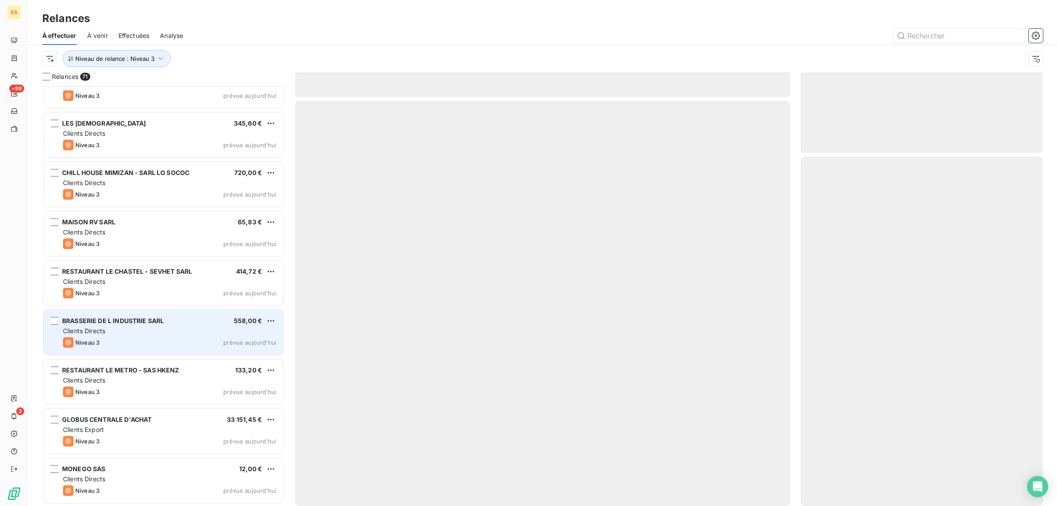
scroll to position [3083, 0]
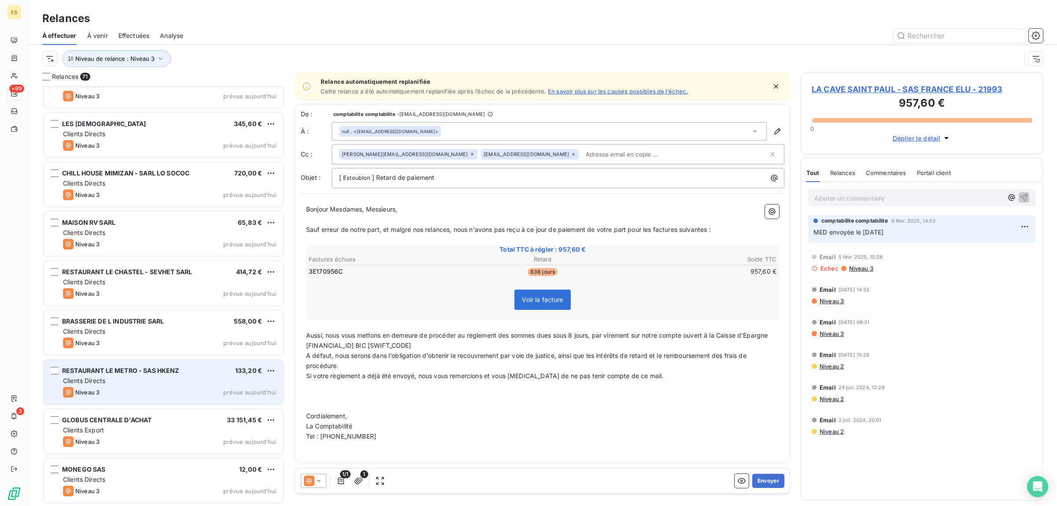
click at [148, 377] on div "Clients Directs" at bounding box center [169, 380] width 213 height 9
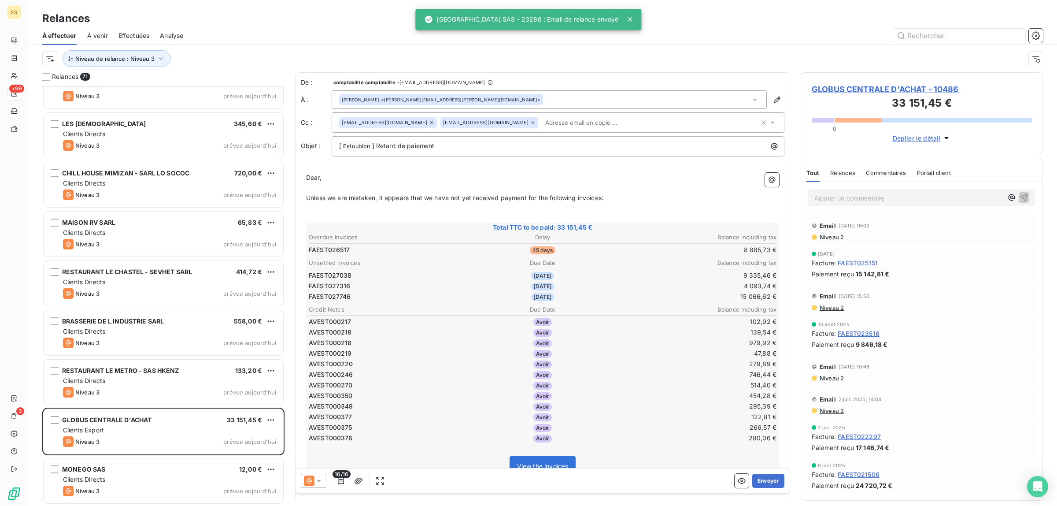
click at [880, 175] on span "Commentaires" at bounding box center [886, 172] width 41 height 7
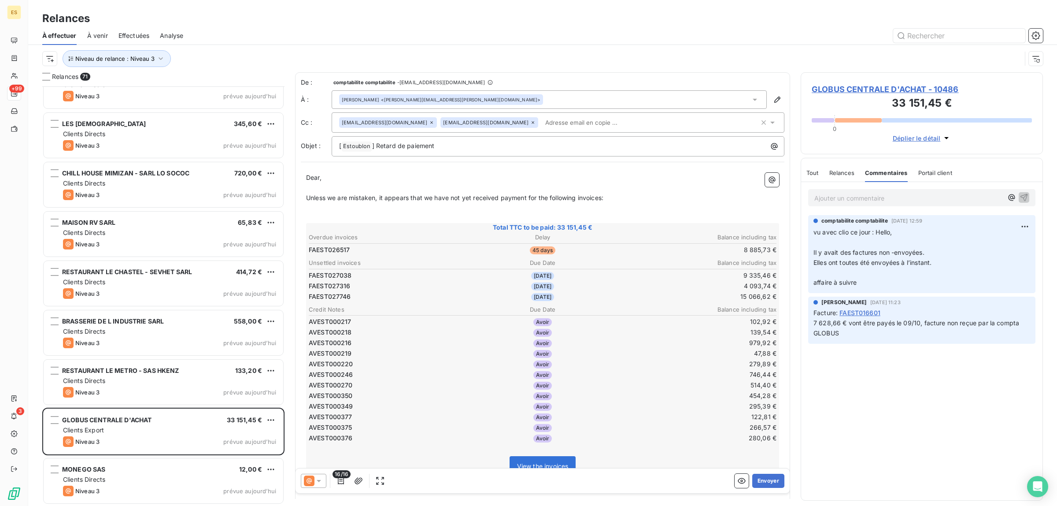
click at [318, 484] on icon at bounding box center [318, 480] width 9 height 9
click at [321, 431] on span "Niveau 2" at bounding box center [331, 427] width 26 height 9
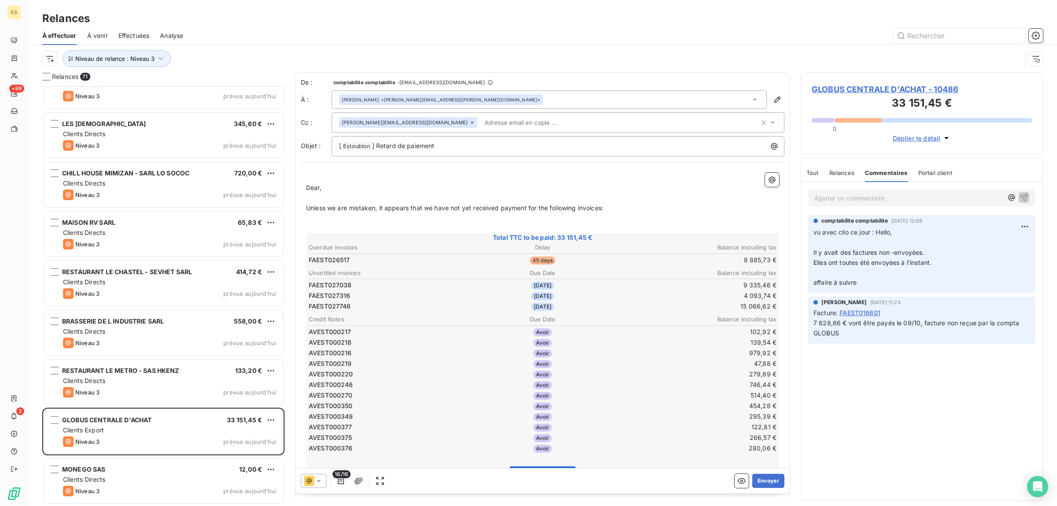
click at [813, 173] on span "Tout" at bounding box center [812, 172] width 12 height 7
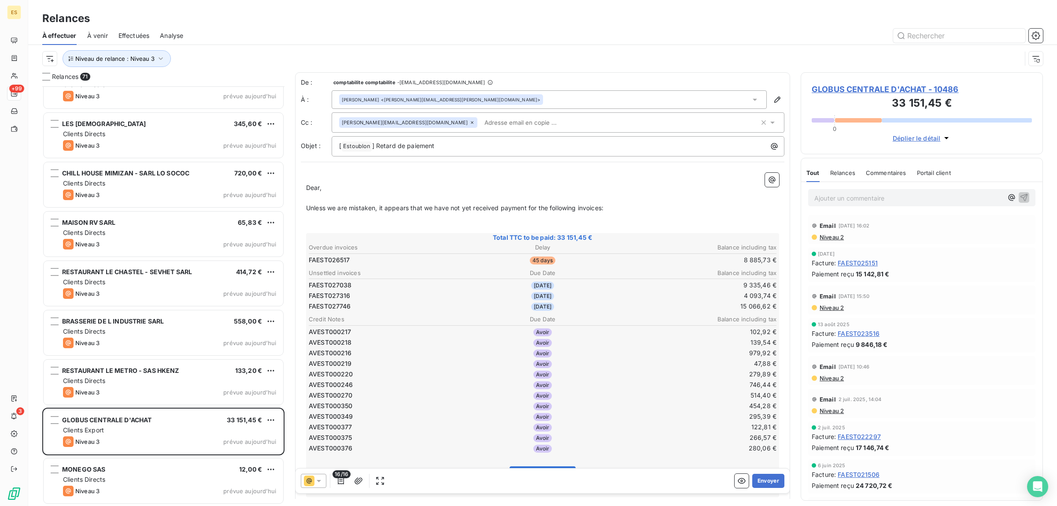
click at [321, 481] on icon at bounding box center [318, 480] width 9 height 9
click at [320, 414] on span "Niveau 1" at bounding box center [330, 410] width 25 height 9
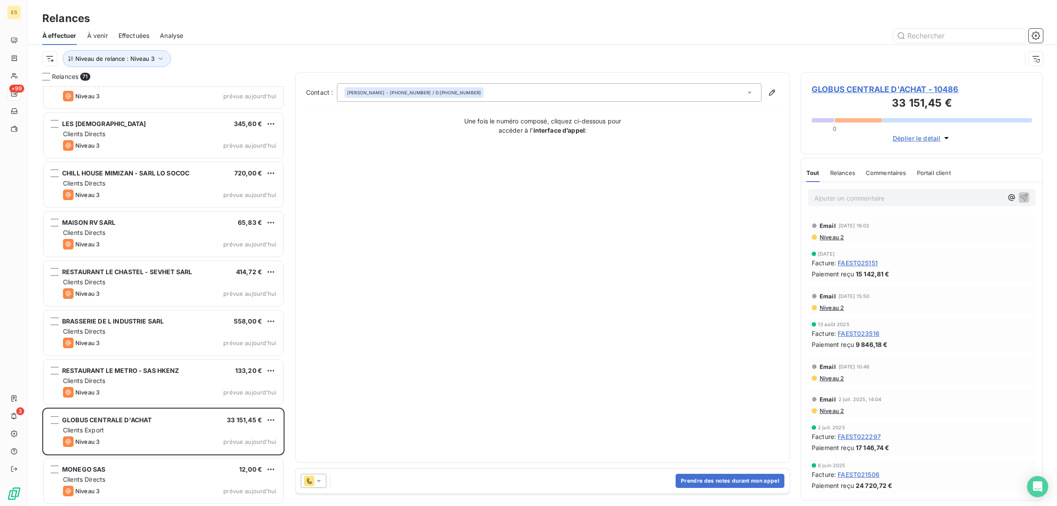
click at [316, 485] on icon at bounding box center [318, 480] width 9 height 9
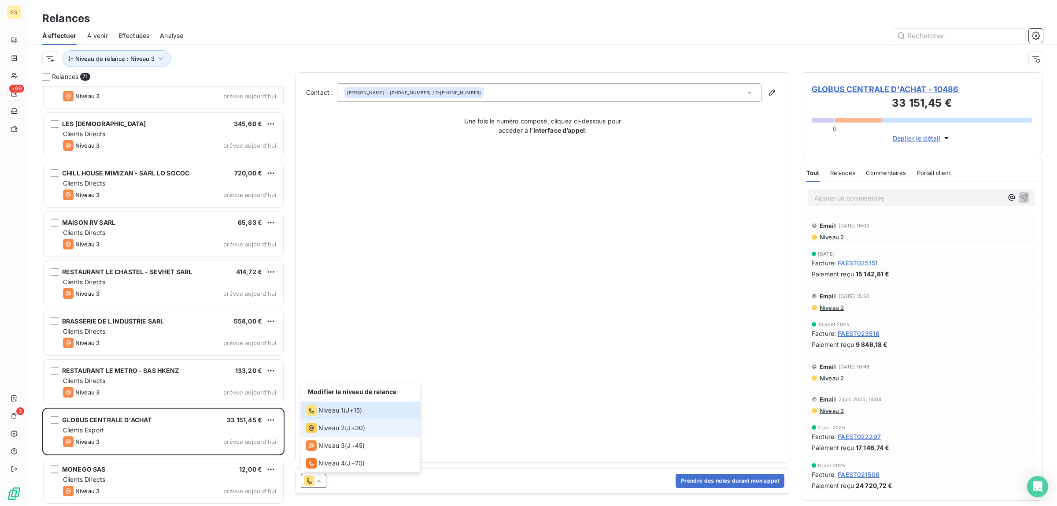
click at [324, 434] on li "Niveau 2 ( J+30 )" at bounding box center [360, 428] width 119 height 18
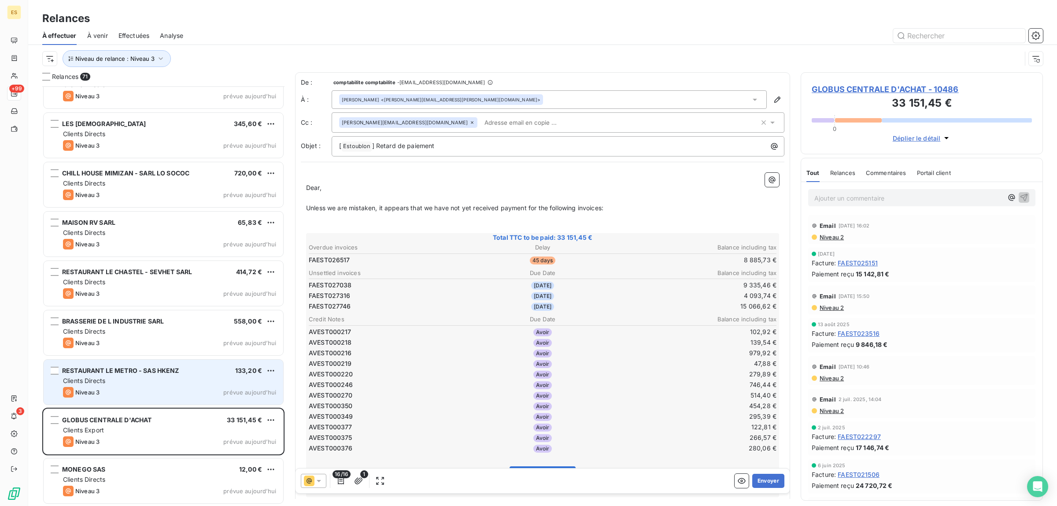
click at [185, 391] on div "Niveau 3 prévue aujourd’hui" at bounding box center [169, 392] width 213 height 11
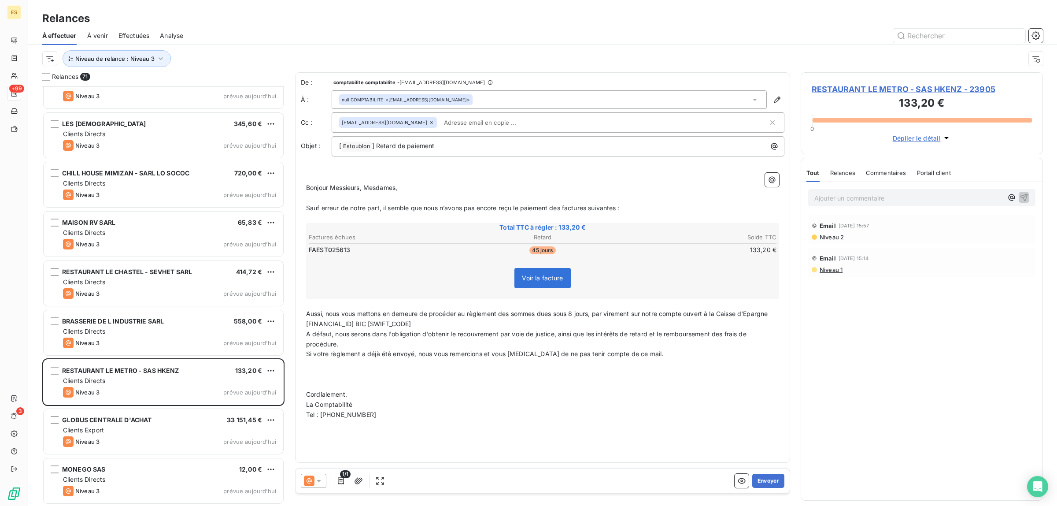
scroll to position [3084, 0]
click at [767, 481] on button "Envoyer" at bounding box center [768, 481] width 32 height 14
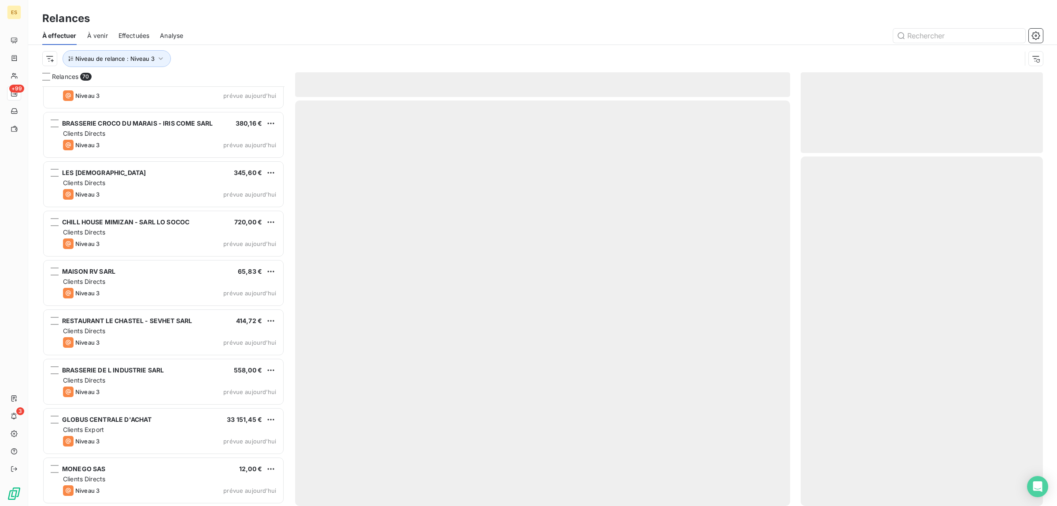
scroll to position [3033, 0]
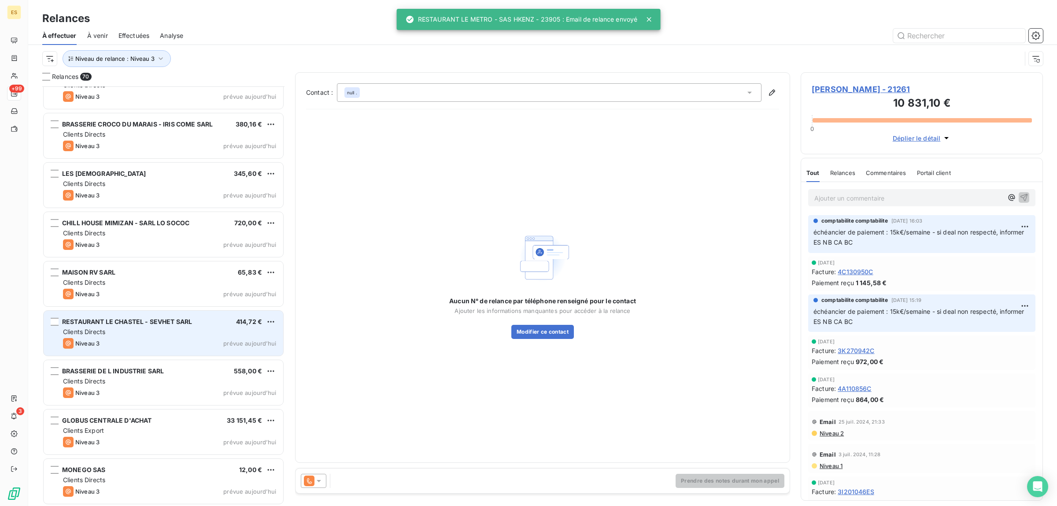
click at [155, 330] on div "Clients Directs" at bounding box center [169, 331] width 213 height 9
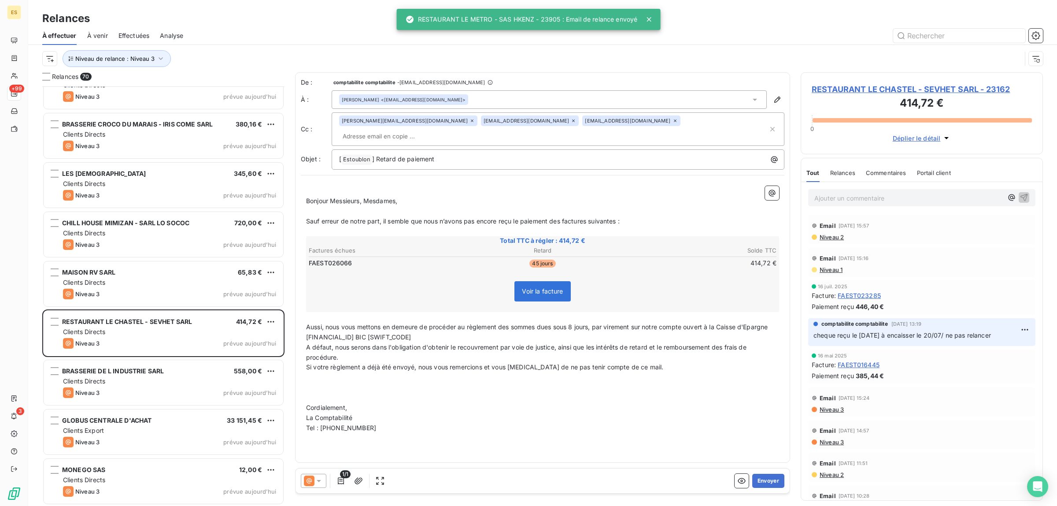
click at [888, 168] on div "Commentaires" at bounding box center [886, 172] width 41 height 18
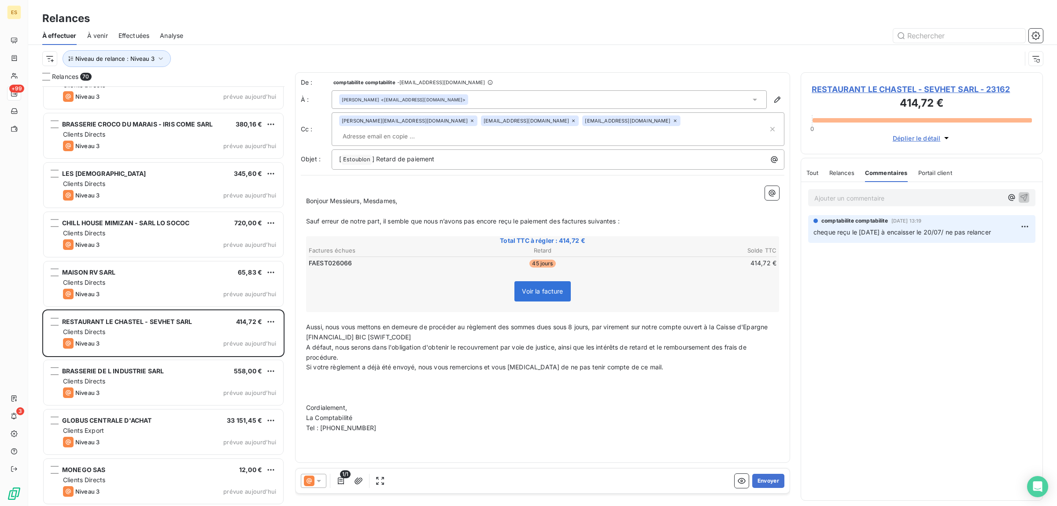
click at [813, 178] on div "Tout" at bounding box center [812, 172] width 12 height 18
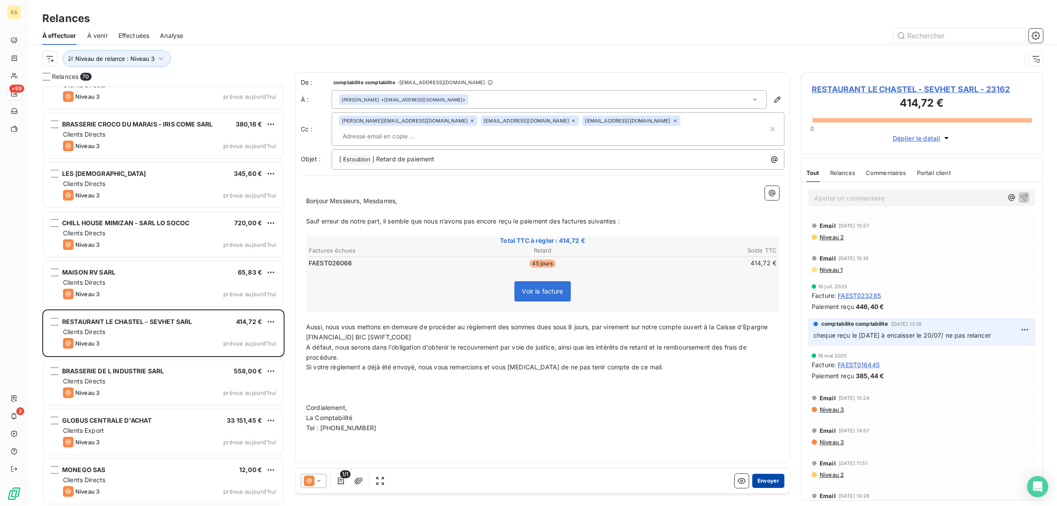
click at [775, 481] on button "Envoyer" at bounding box center [768, 481] width 32 height 14
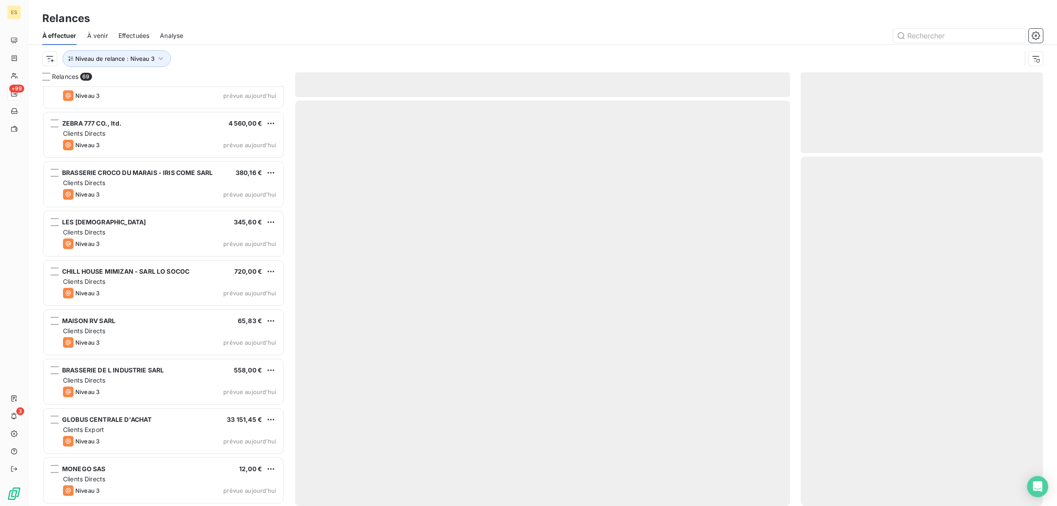
scroll to position [2985, 0]
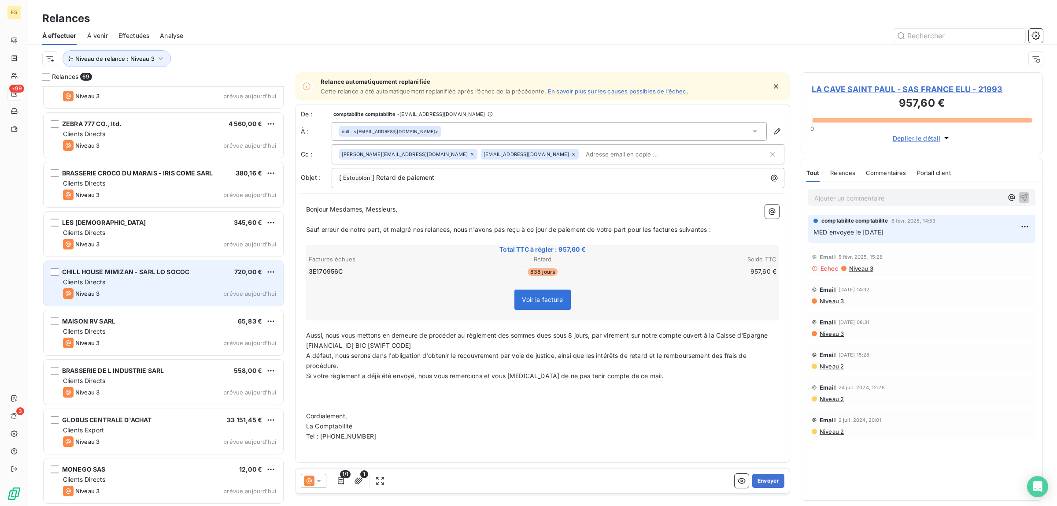
click at [144, 276] on div "CHILL HOUSE MIMIZAN - SARL LO SOCOC 720,00 € Clients Directs Niveau 3 prévue [D…" at bounding box center [164, 283] width 240 height 45
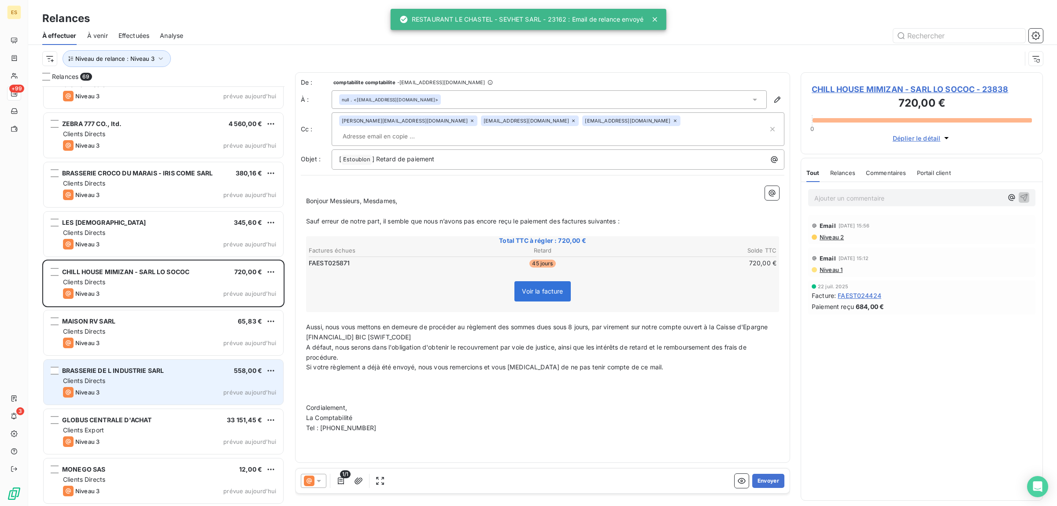
click at [91, 388] on div "Niveau 3" at bounding box center [81, 392] width 37 height 11
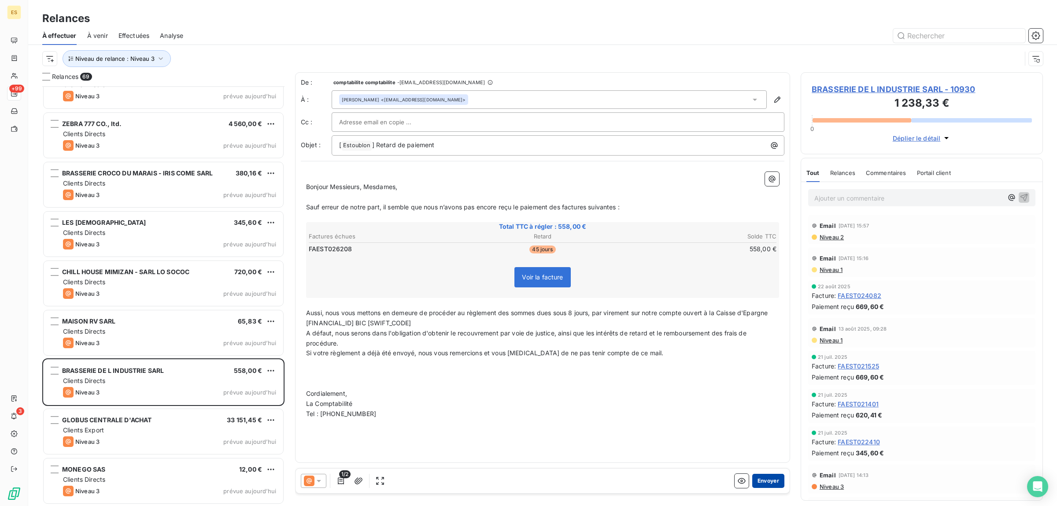
click at [773, 484] on button "Envoyer" at bounding box center [768, 481] width 32 height 14
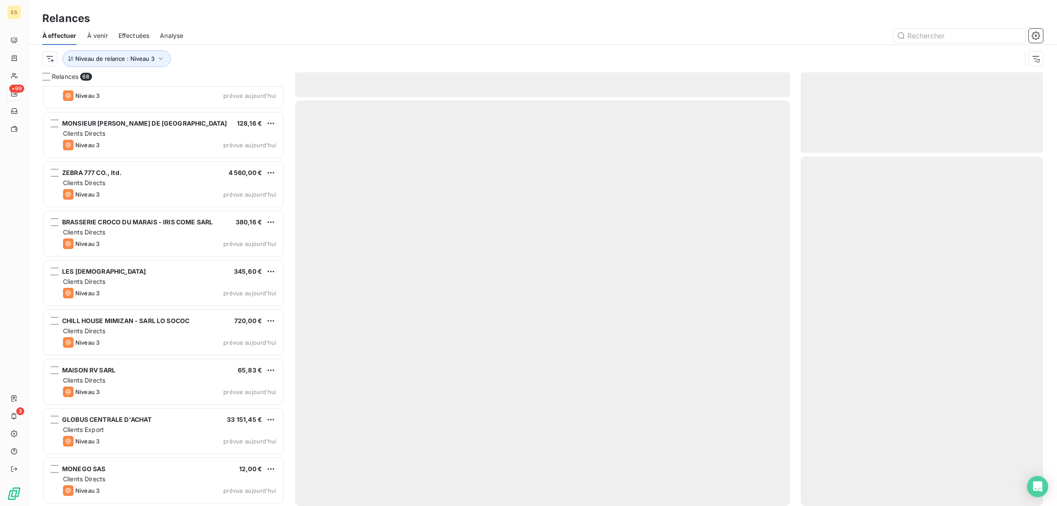
scroll to position [2935, 0]
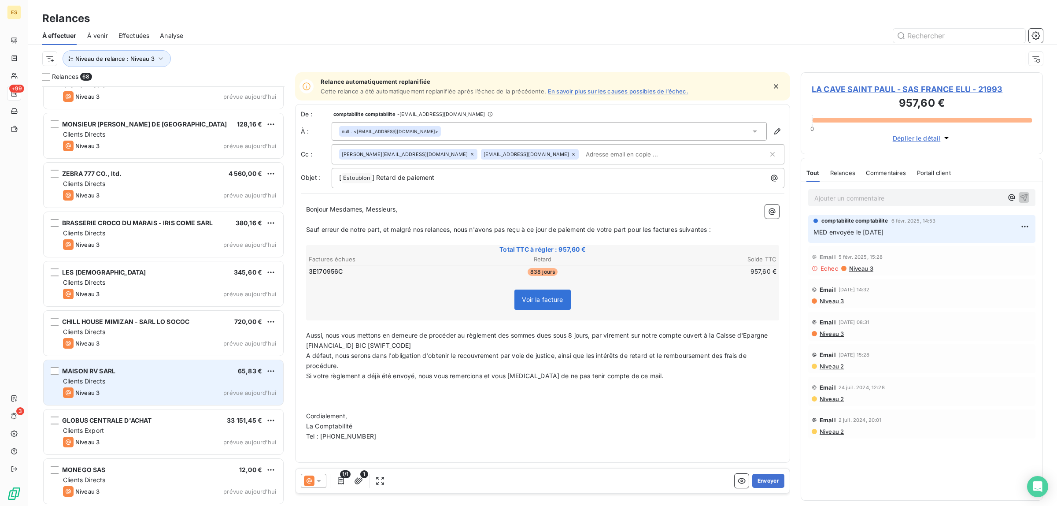
click at [130, 371] on div "MAISON RV SARL 65,83 €" at bounding box center [169, 371] width 213 height 8
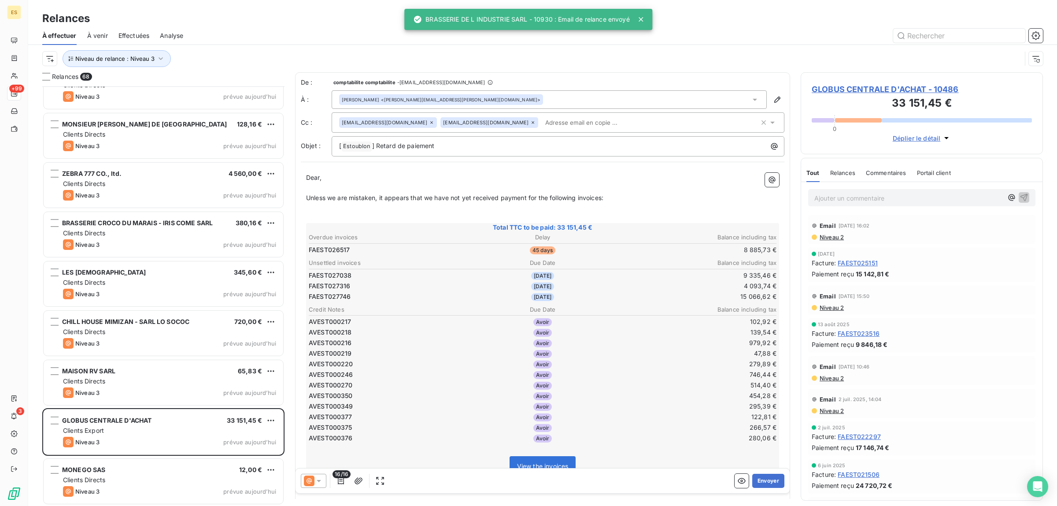
click at [890, 174] on span "Commentaires" at bounding box center [886, 172] width 41 height 7
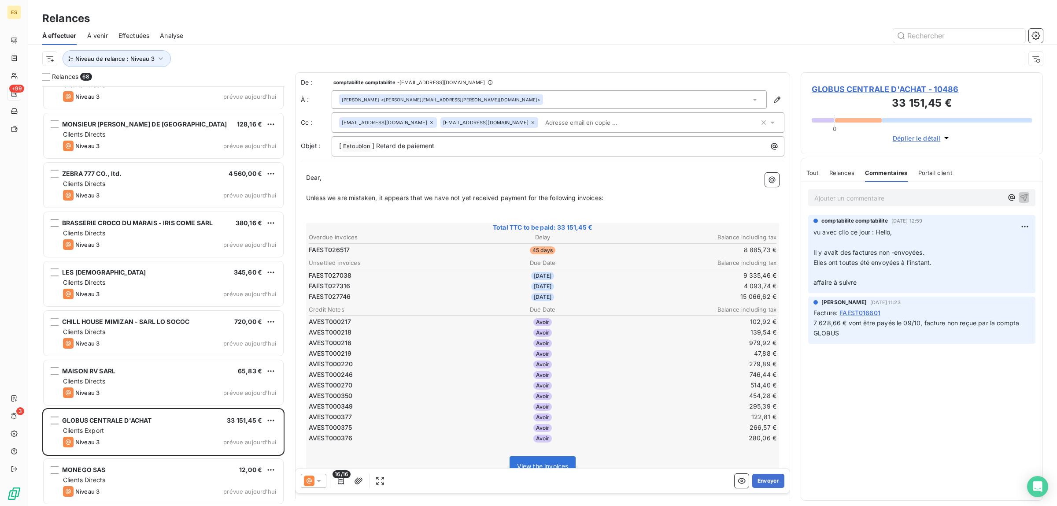
click at [815, 175] on span "Tout" at bounding box center [812, 172] width 12 height 7
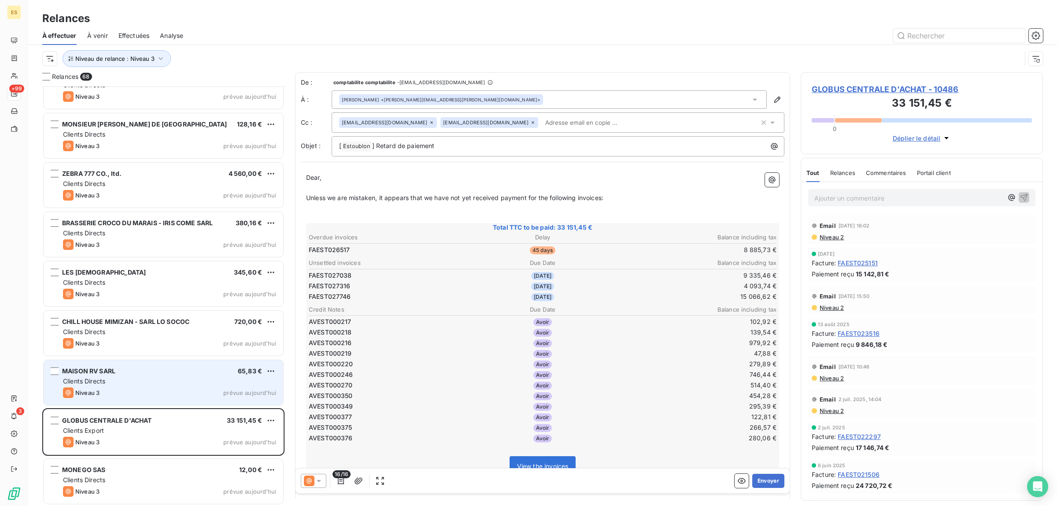
click at [114, 366] on div "MAISON RV SARL" at bounding box center [88, 370] width 53 height 9
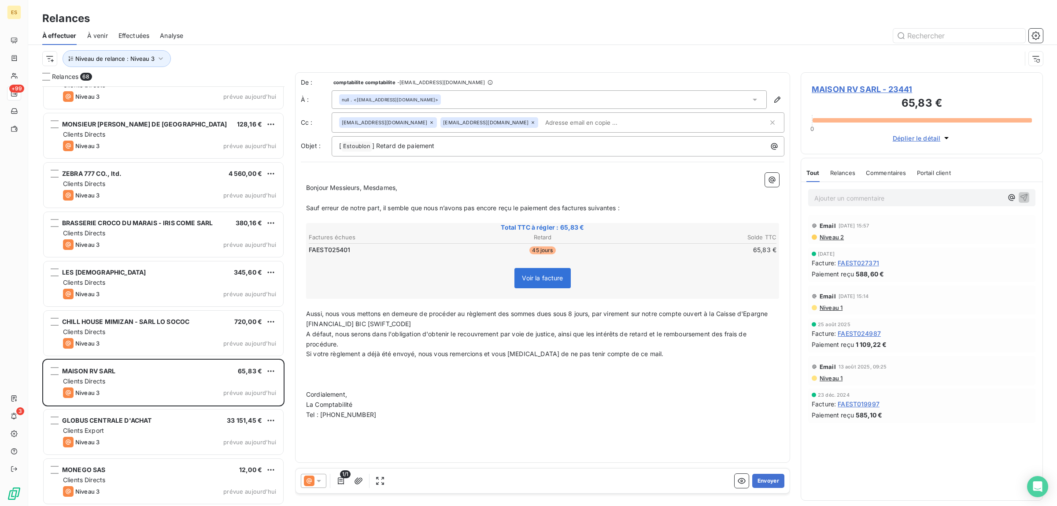
click at [882, 176] on span "Commentaires" at bounding box center [886, 172] width 41 height 7
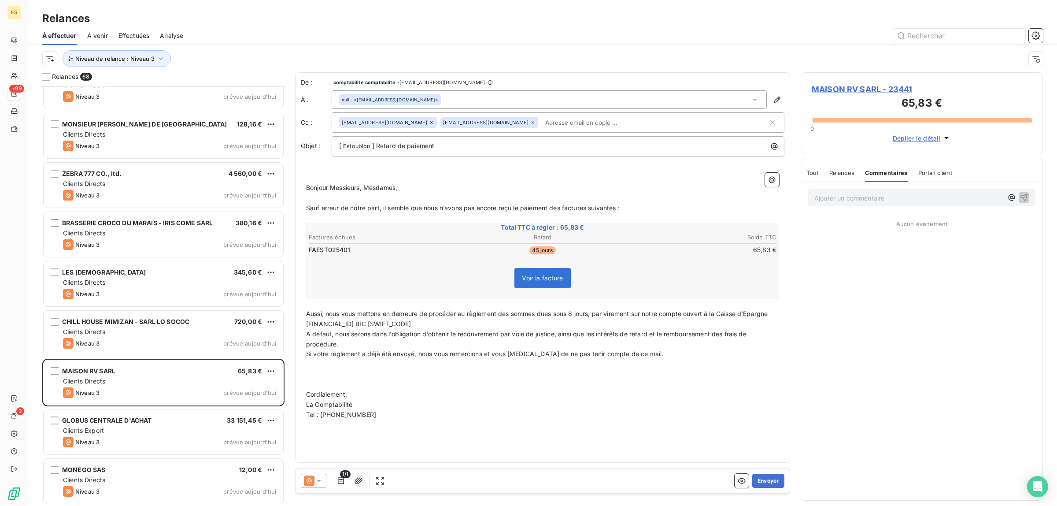
click at [811, 173] on span "Tout" at bounding box center [812, 172] width 12 height 7
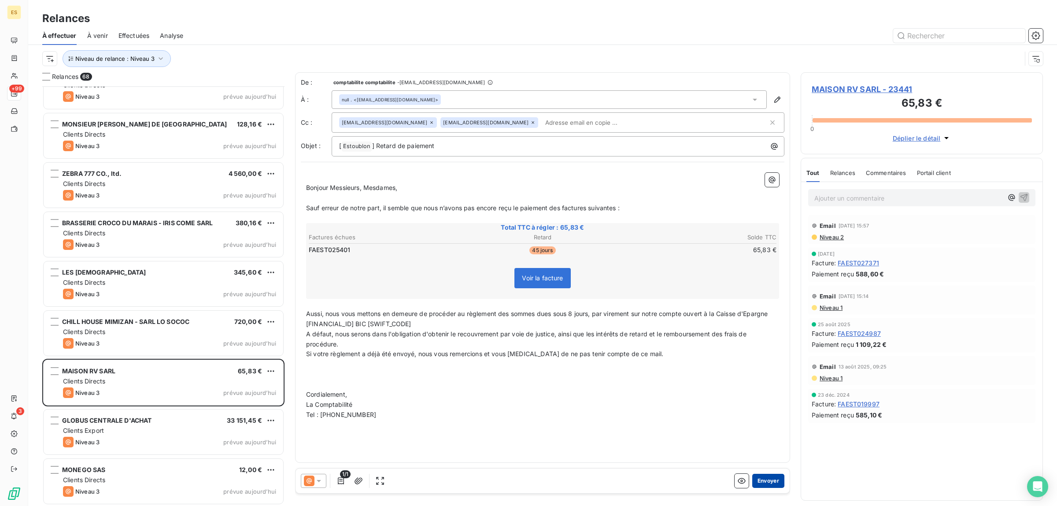
click at [777, 481] on button "Envoyer" at bounding box center [768, 481] width 32 height 14
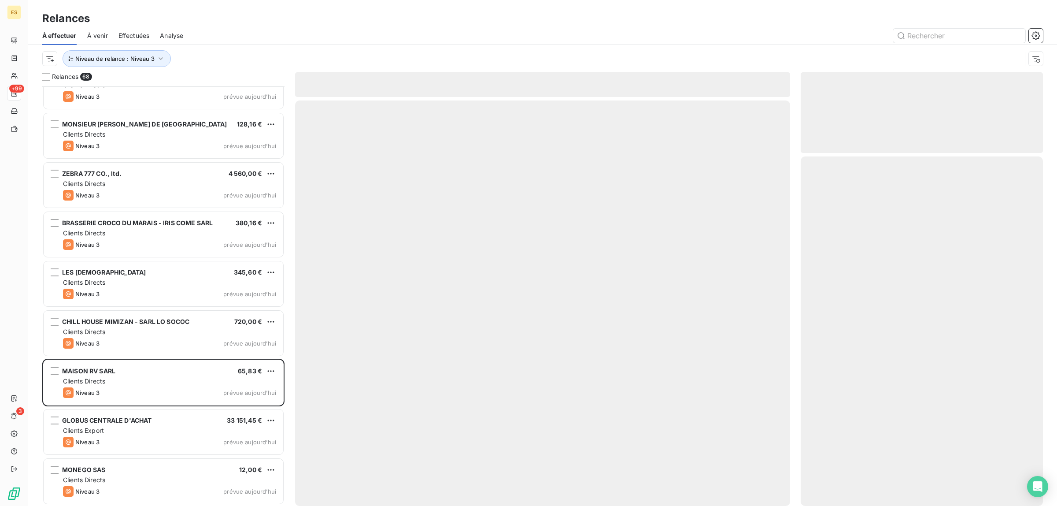
scroll to position [2886, 0]
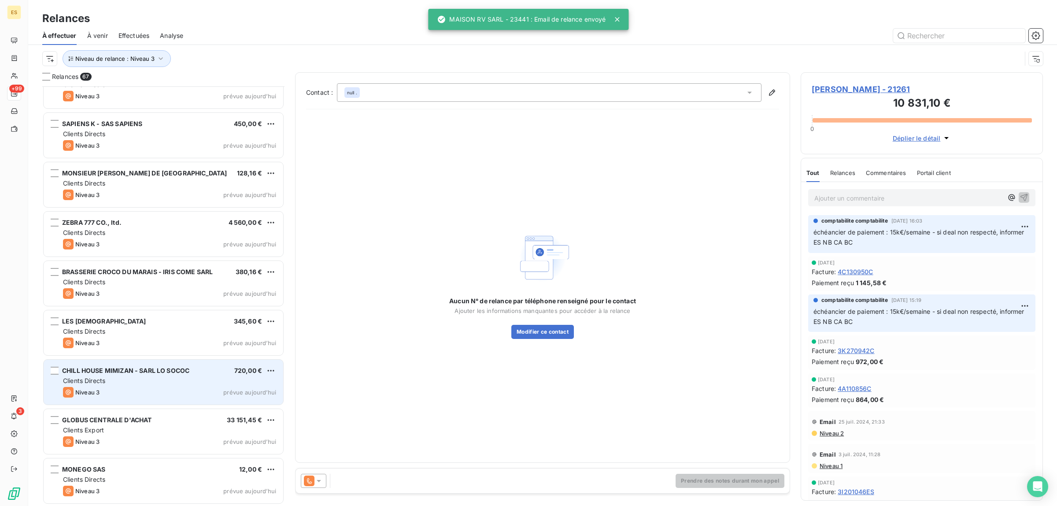
click at [92, 377] on span "Clients Directs" at bounding box center [84, 380] width 42 height 7
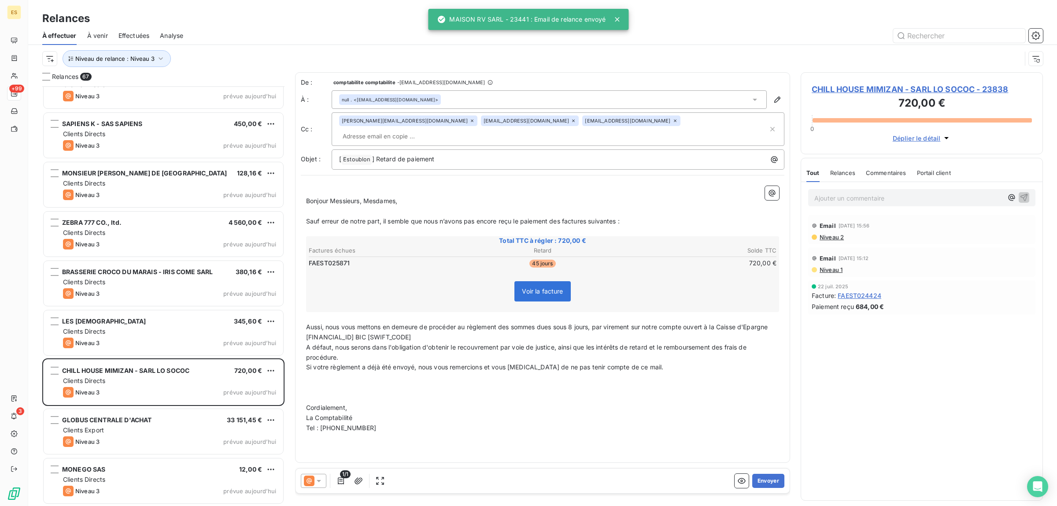
click at [879, 176] on span "Commentaires" at bounding box center [886, 172] width 41 height 7
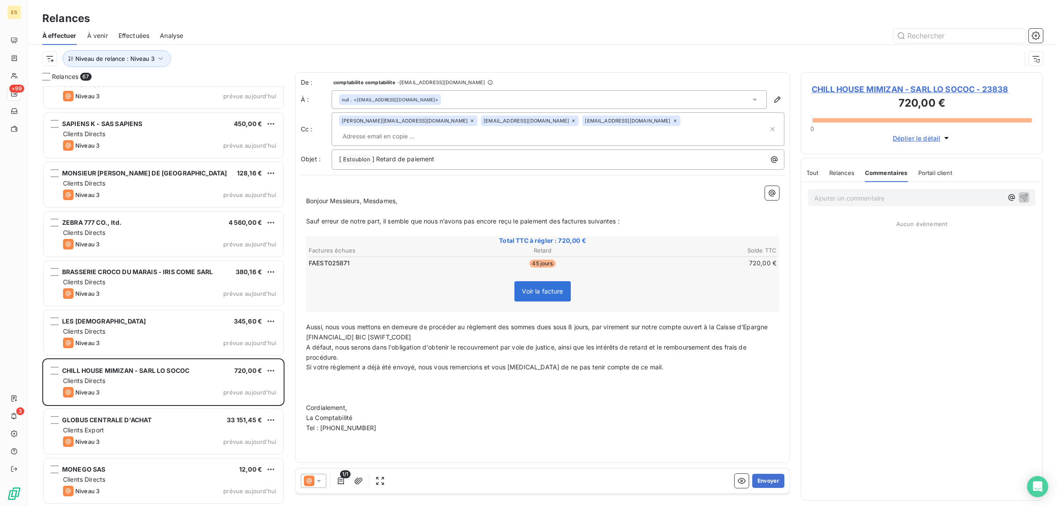
click at [807, 172] on span "Tout" at bounding box center [812, 172] width 12 height 7
click at [766, 488] on button "Envoyer" at bounding box center [768, 481] width 32 height 14
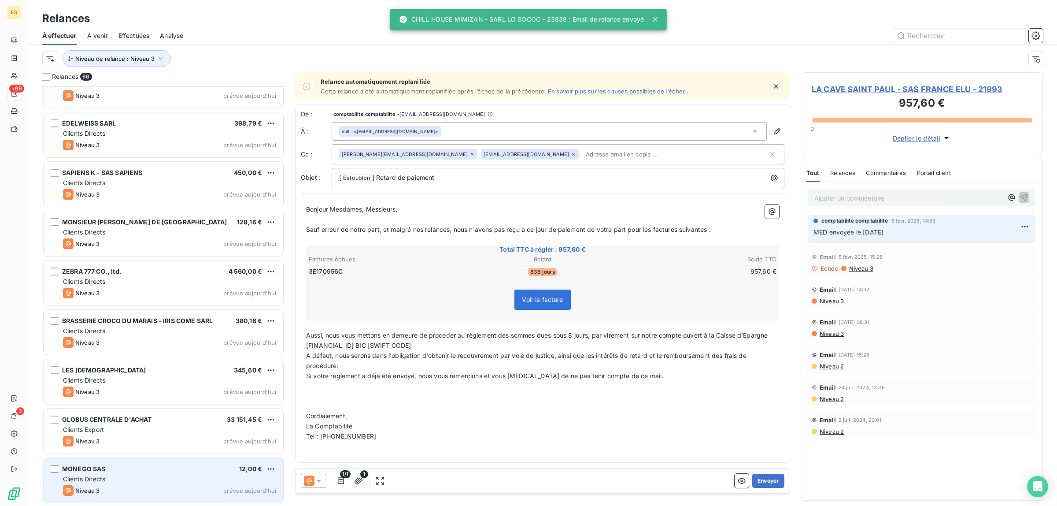
scroll to position [2837, 0]
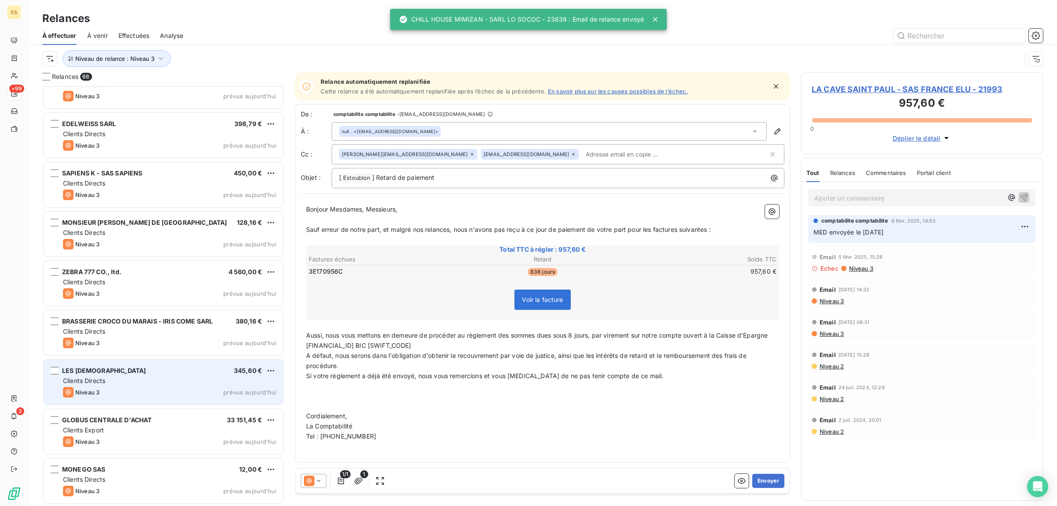
click at [124, 391] on div "Niveau 3 prévue aujourd’hui" at bounding box center [169, 392] width 213 height 11
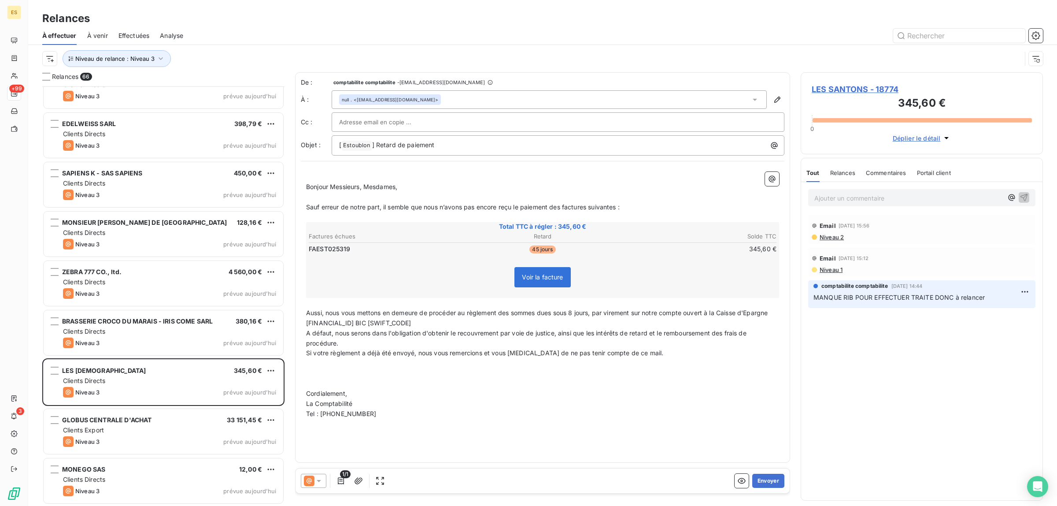
drag, startPoint x: 893, startPoint y: 170, endPoint x: 884, endPoint y: 166, distance: 10.3
click at [892, 170] on span "Commentaires" at bounding box center [886, 172] width 41 height 7
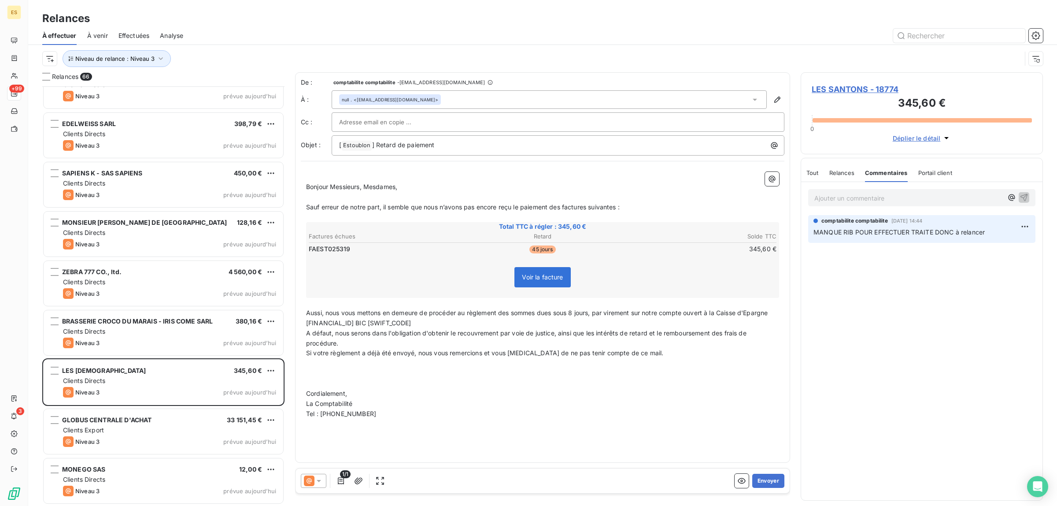
click at [814, 175] on span "Tout" at bounding box center [812, 172] width 12 height 7
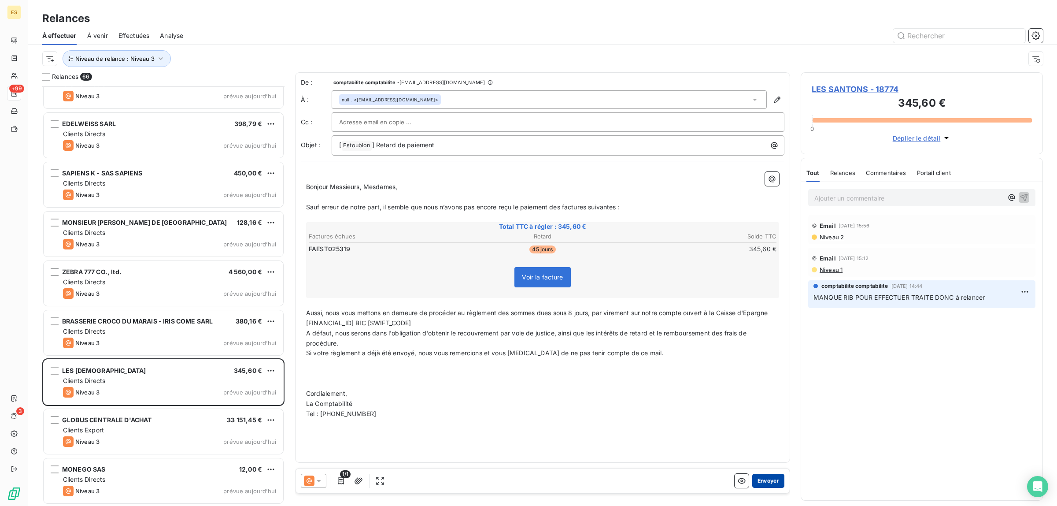
click at [767, 477] on button "Envoyer" at bounding box center [768, 481] width 32 height 14
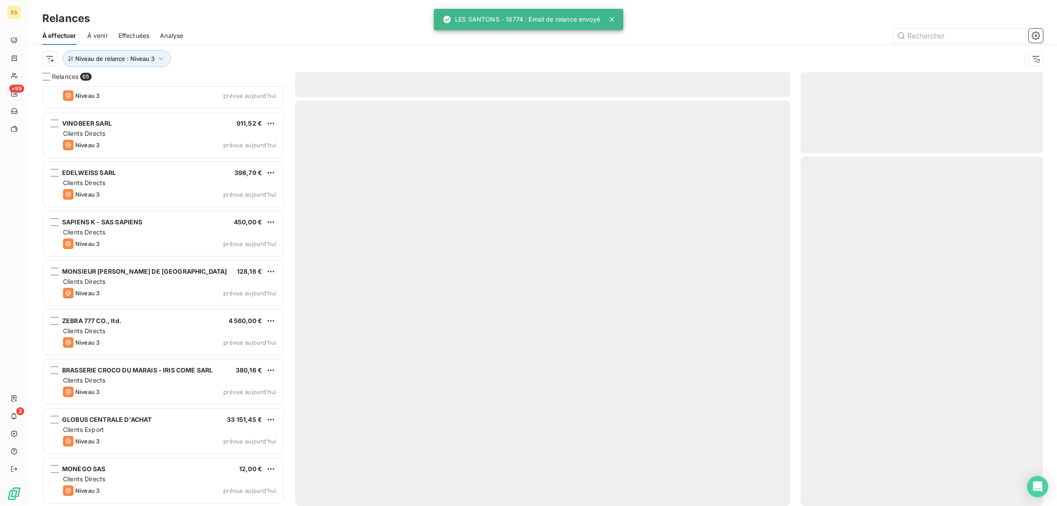
scroll to position [2787, 0]
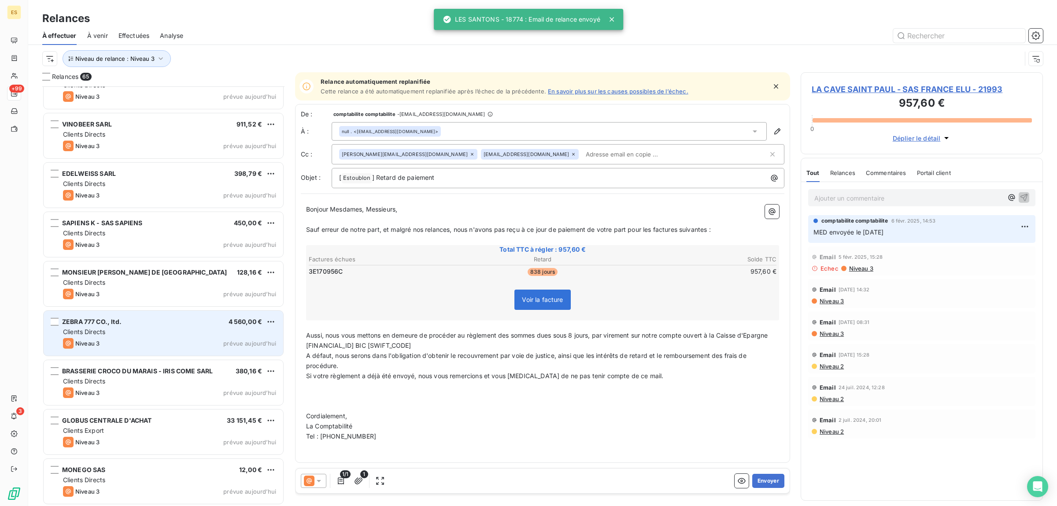
click at [156, 353] on div "ZEBRA 777 CO., ltd. 4 560,00 € Clients Directs Niveau 3 prévue [DATE]" at bounding box center [164, 333] width 240 height 45
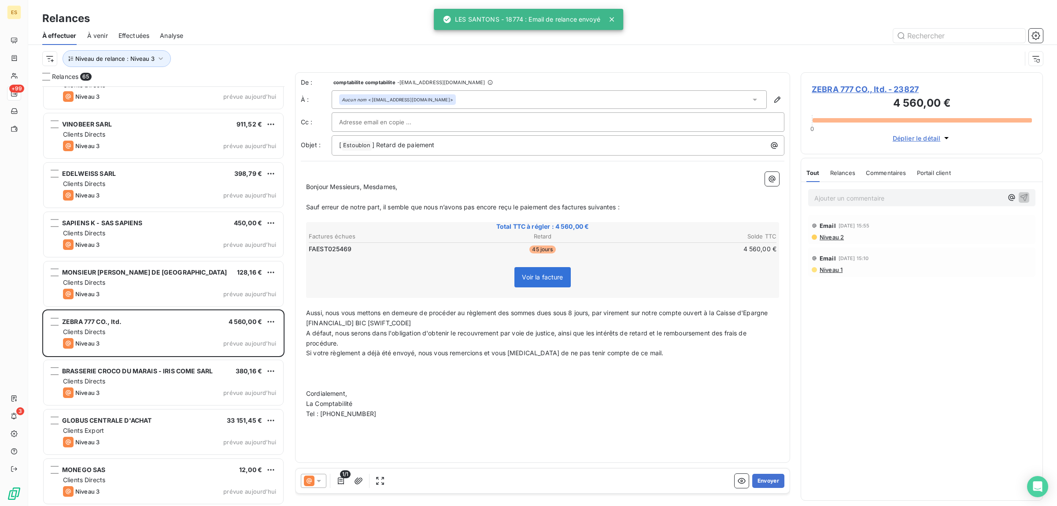
click at [870, 178] on div "Commentaires" at bounding box center [886, 172] width 41 height 18
click at [810, 170] on span "Tout" at bounding box center [812, 172] width 12 height 7
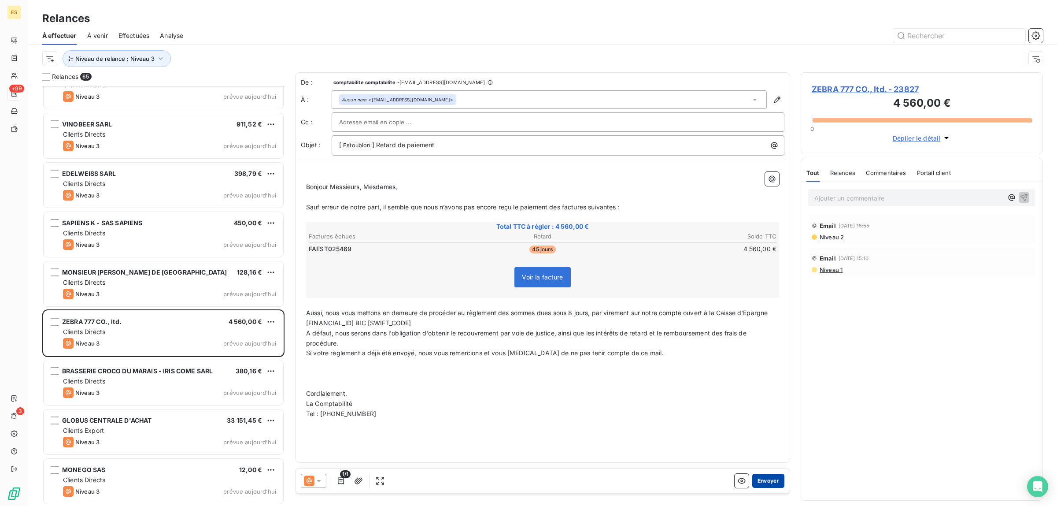
click at [766, 481] on button "Envoyer" at bounding box center [768, 481] width 32 height 14
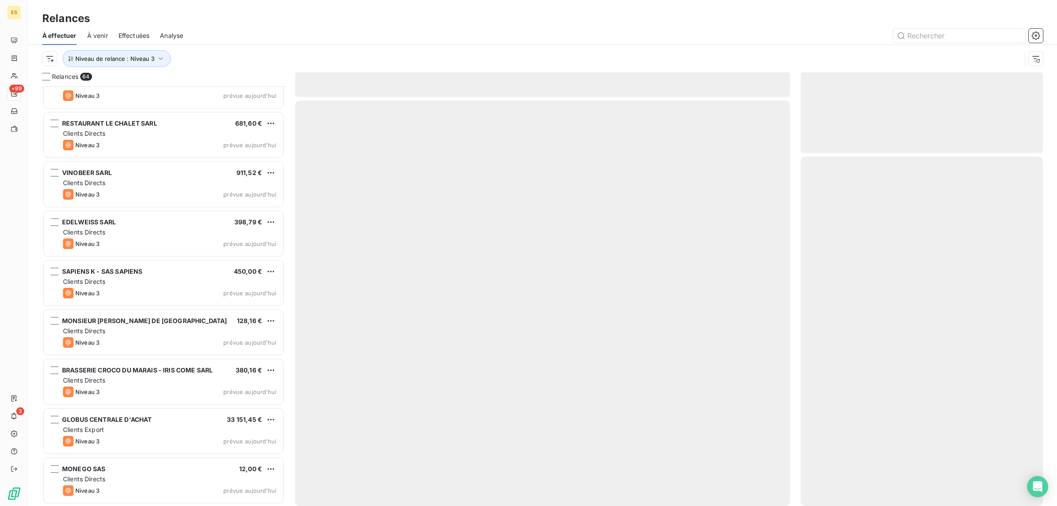
scroll to position [2738, 0]
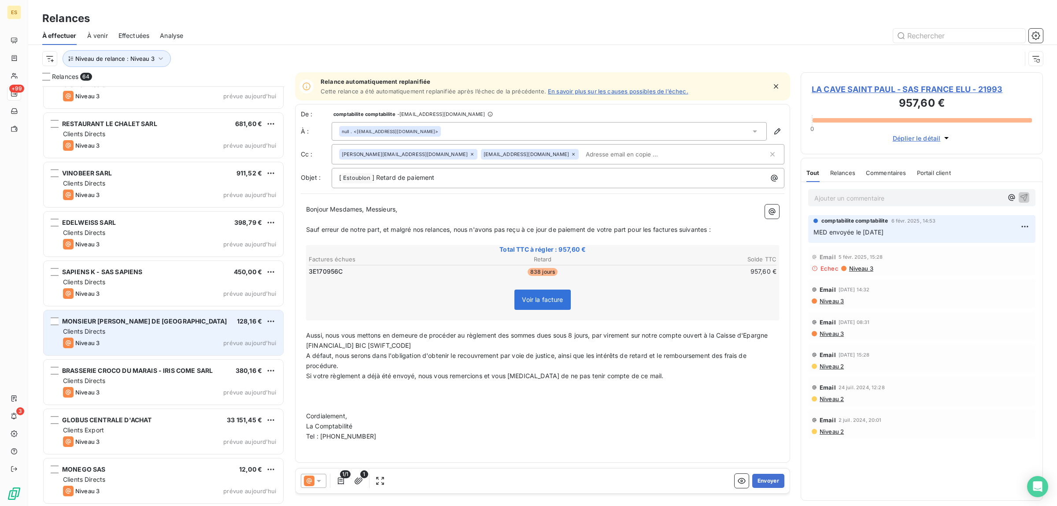
click at [128, 332] on div "Clients Directs" at bounding box center [169, 331] width 213 height 9
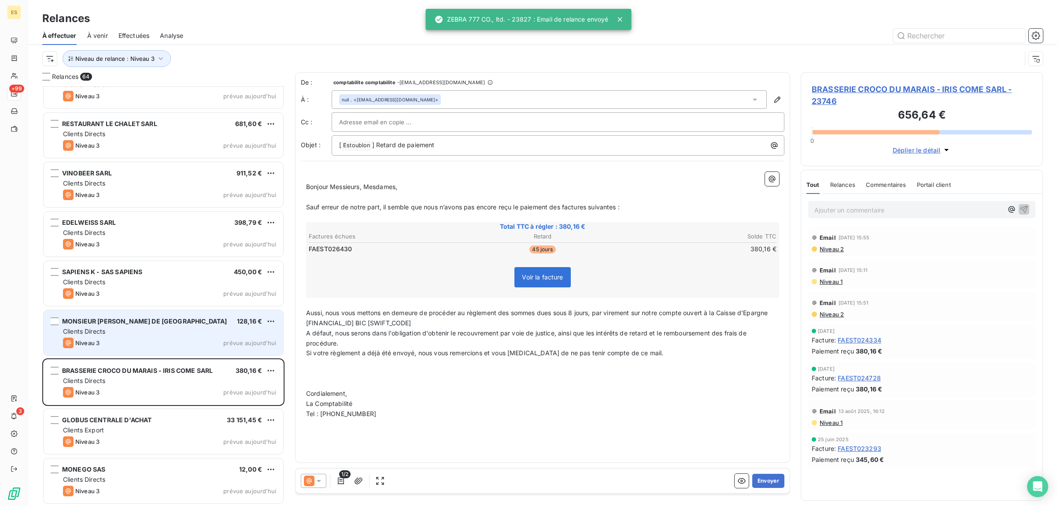
click at [188, 334] on div "Clients Directs" at bounding box center [169, 331] width 213 height 9
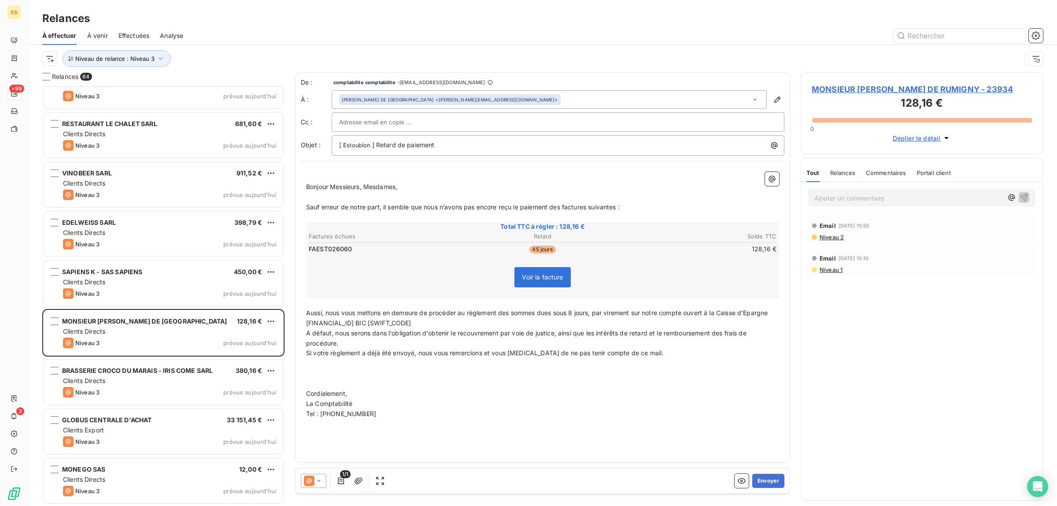
click at [874, 171] on span "Commentaires" at bounding box center [886, 172] width 41 height 7
click at [809, 176] on span "Tout" at bounding box center [812, 172] width 12 height 7
click at [757, 481] on button "Envoyer" at bounding box center [768, 481] width 32 height 14
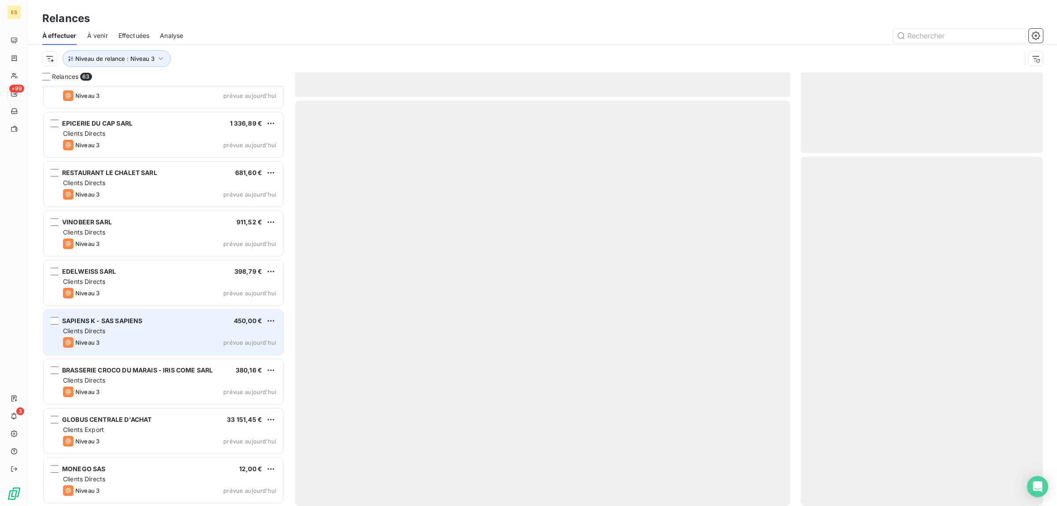
scroll to position [2688, 0]
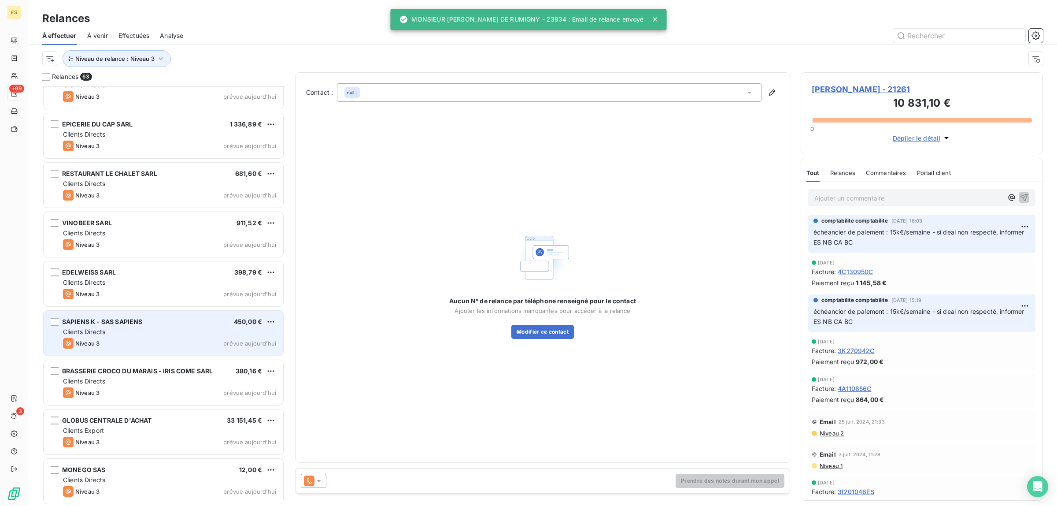
click at [128, 329] on div "Clients Directs" at bounding box center [169, 331] width 213 height 9
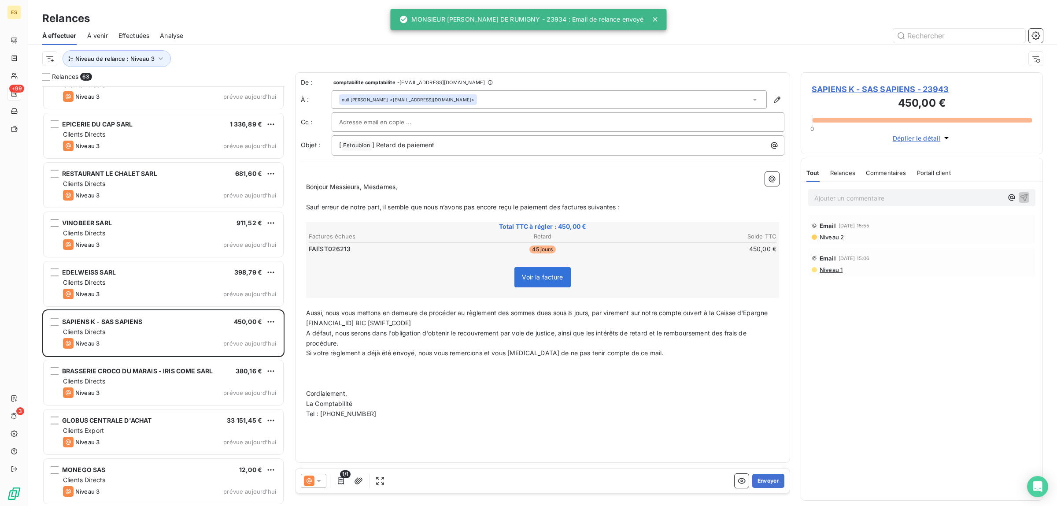
click at [897, 174] on span "Commentaires" at bounding box center [886, 172] width 41 height 7
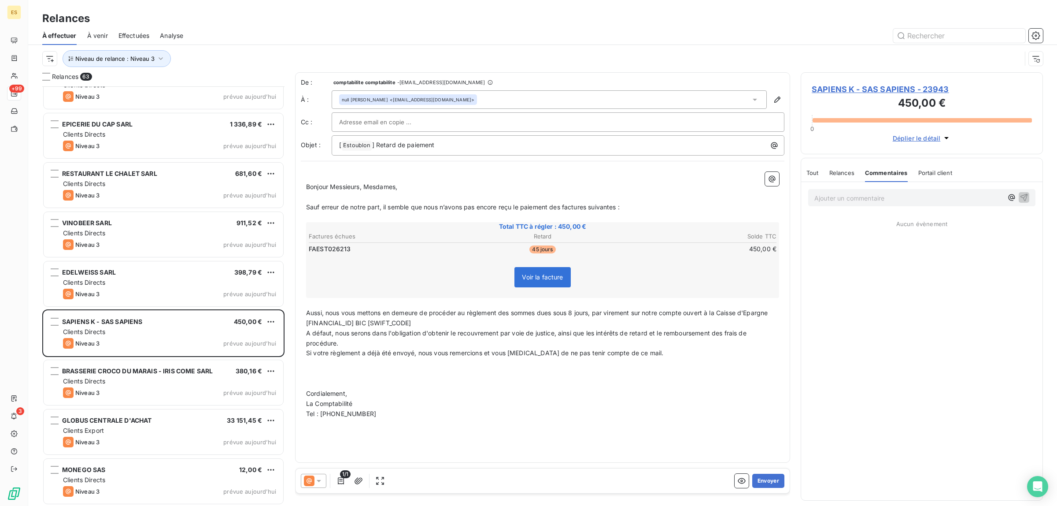
click at [764, 466] on div "De : comptabilite comptabilite - [EMAIL_ADDRESS][DOMAIN_NAME] À : null [PERSON_…" at bounding box center [542, 270] width 495 height 396
click at [768, 478] on button "Envoyer" at bounding box center [768, 481] width 32 height 14
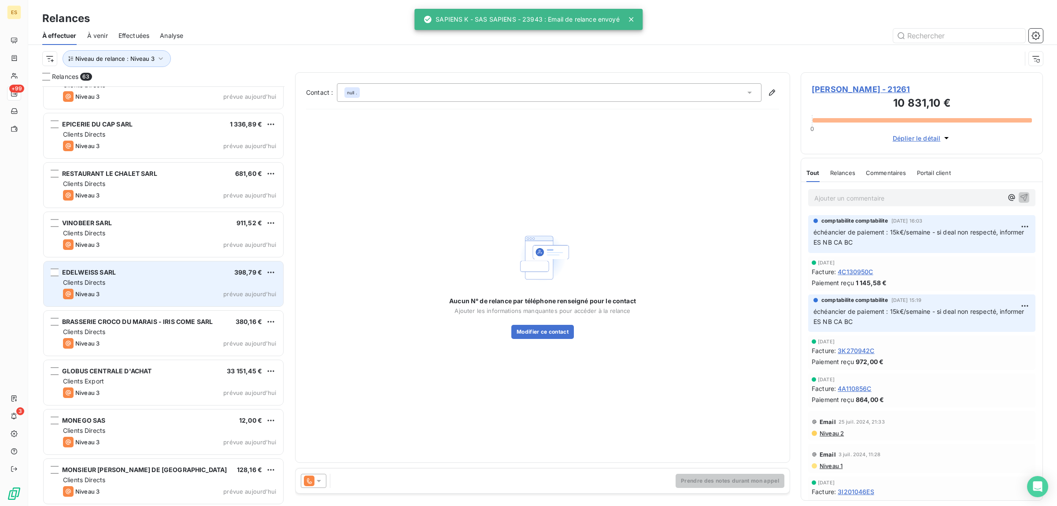
click at [148, 298] on div "Niveau 3 prévue aujourd’hui" at bounding box center [169, 294] width 213 height 11
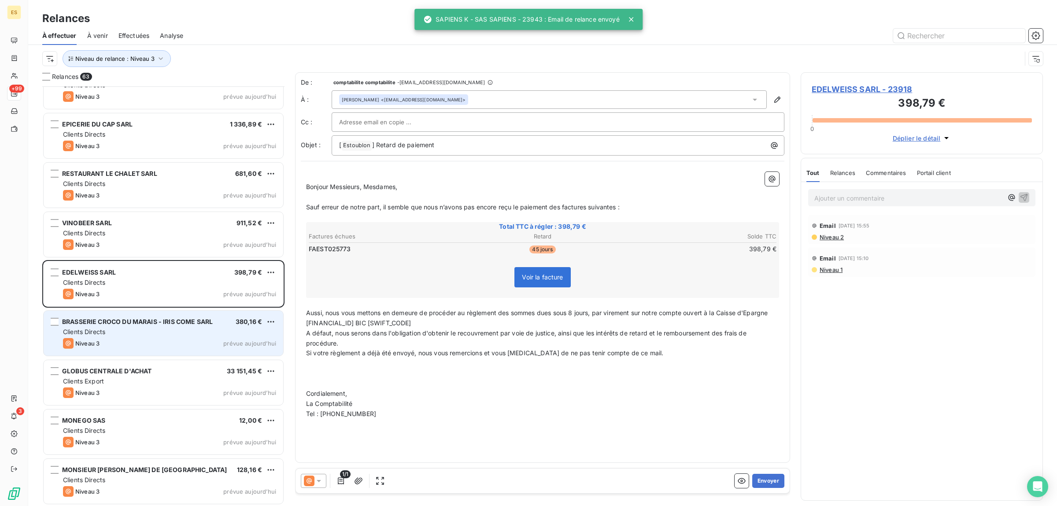
click at [155, 331] on div "Clients Directs" at bounding box center [169, 331] width 213 height 9
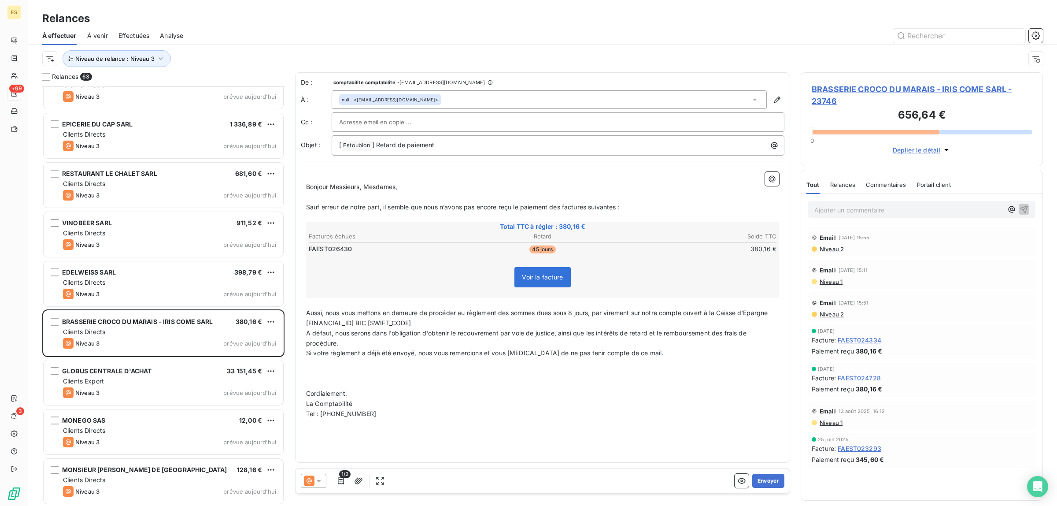
click at [895, 188] on span "Commentaires" at bounding box center [886, 184] width 41 height 7
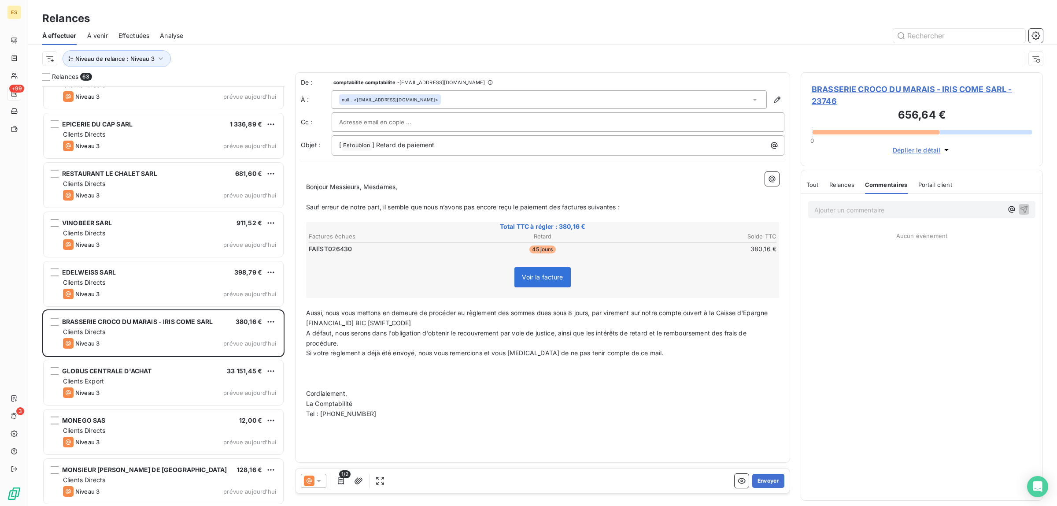
click at [818, 183] on div "Tout Relances Commentaires Portail client" at bounding box center [879, 184] width 146 height 18
click at [807, 180] on div "Tout" at bounding box center [812, 184] width 12 height 18
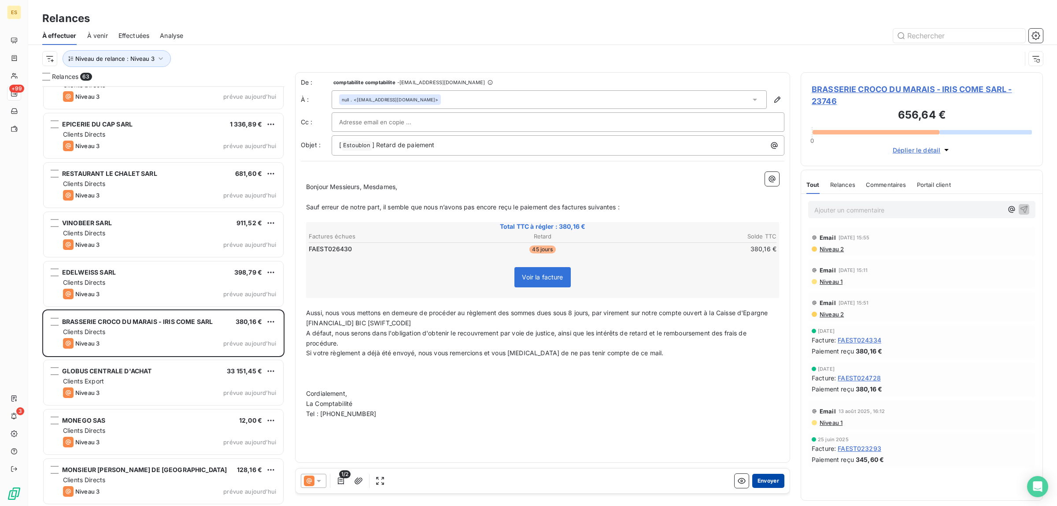
click at [767, 481] on button "Envoyer" at bounding box center [768, 481] width 32 height 14
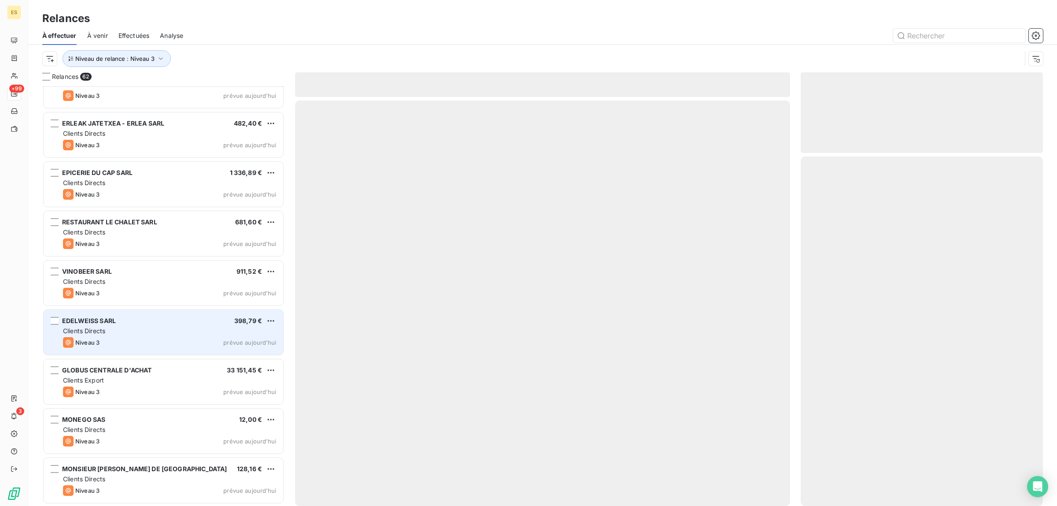
scroll to position [2639, 0]
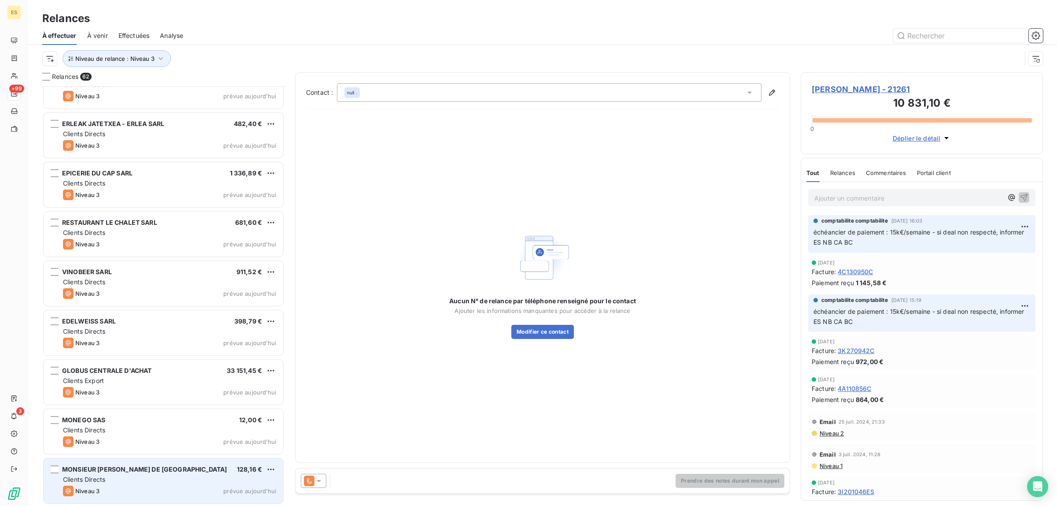
click at [133, 479] on div "Clients Directs" at bounding box center [169, 479] width 213 height 9
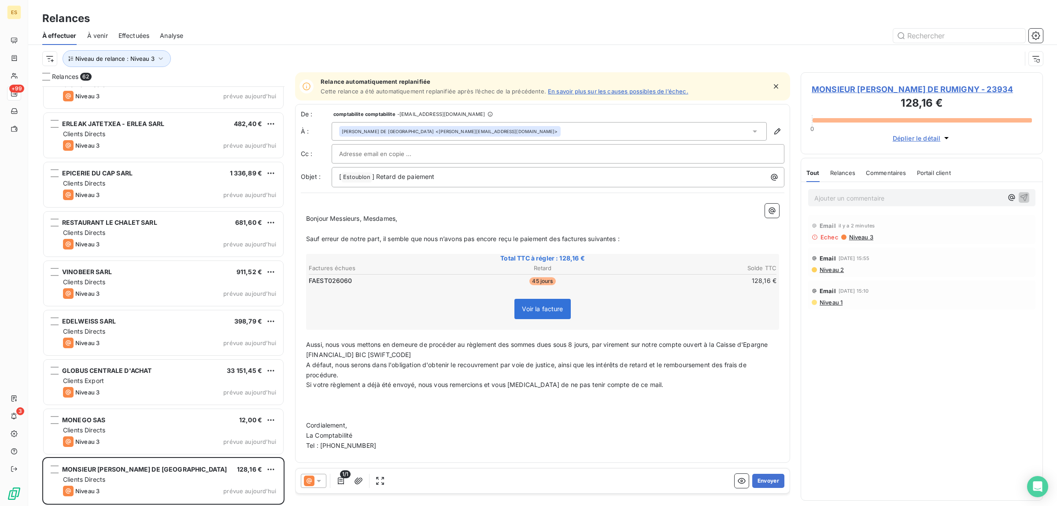
click at [832, 266] on span "Niveau 2" at bounding box center [831, 269] width 25 height 7
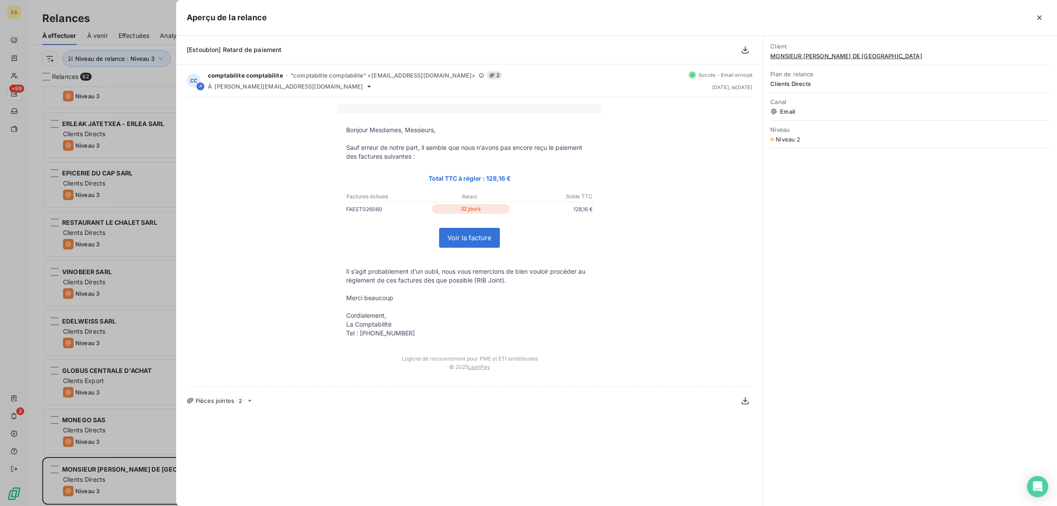
click at [144, 19] on div at bounding box center [528, 253] width 1057 height 506
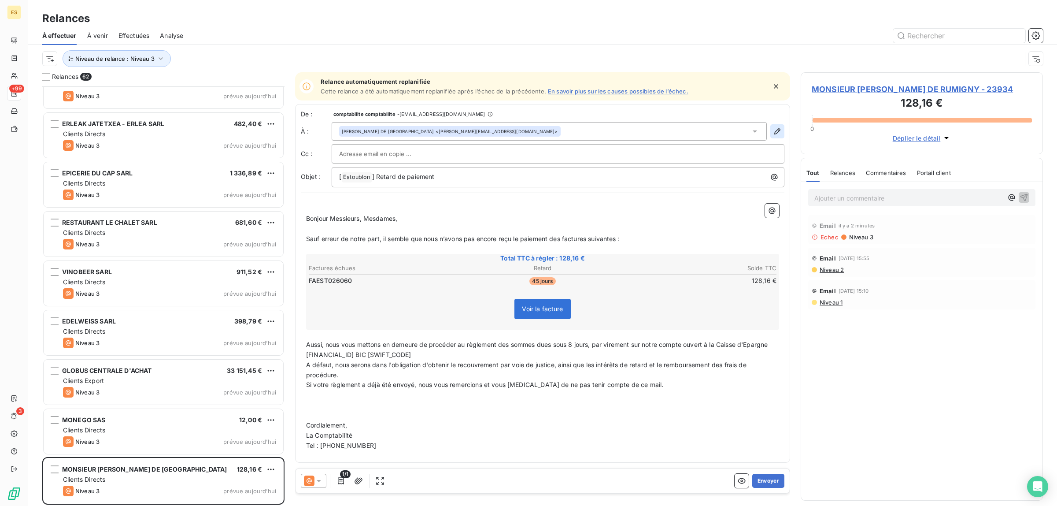
click at [782, 133] on button "button" at bounding box center [777, 131] width 14 height 14
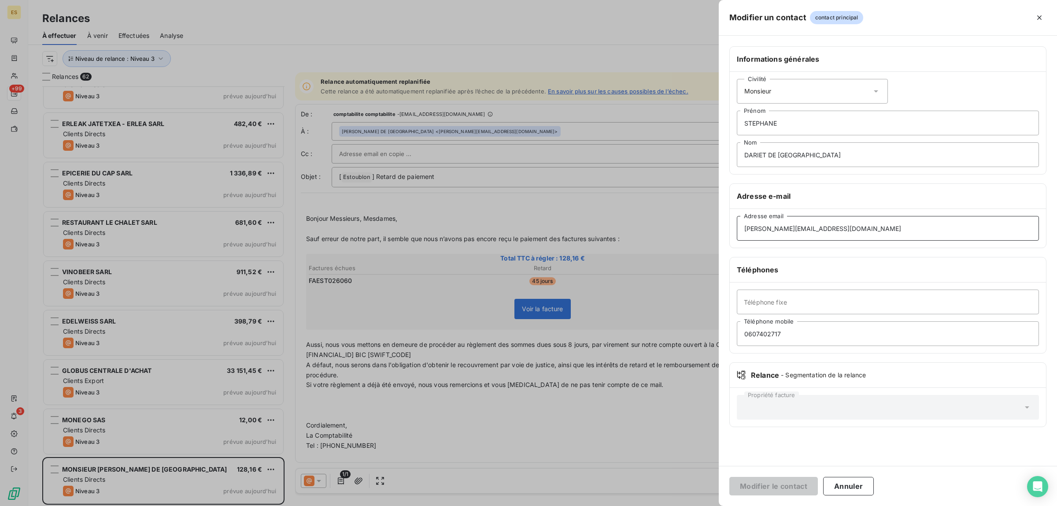
click at [908, 240] on input "[PERSON_NAME][EMAIL_ADDRESS][DOMAIN_NAME]" at bounding box center [888, 228] width 302 height 25
click at [840, 472] on div "Modifier le contact Annuler" at bounding box center [888, 486] width 338 height 40
click at [840, 479] on button "Annuler" at bounding box center [848, 486] width 51 height 18
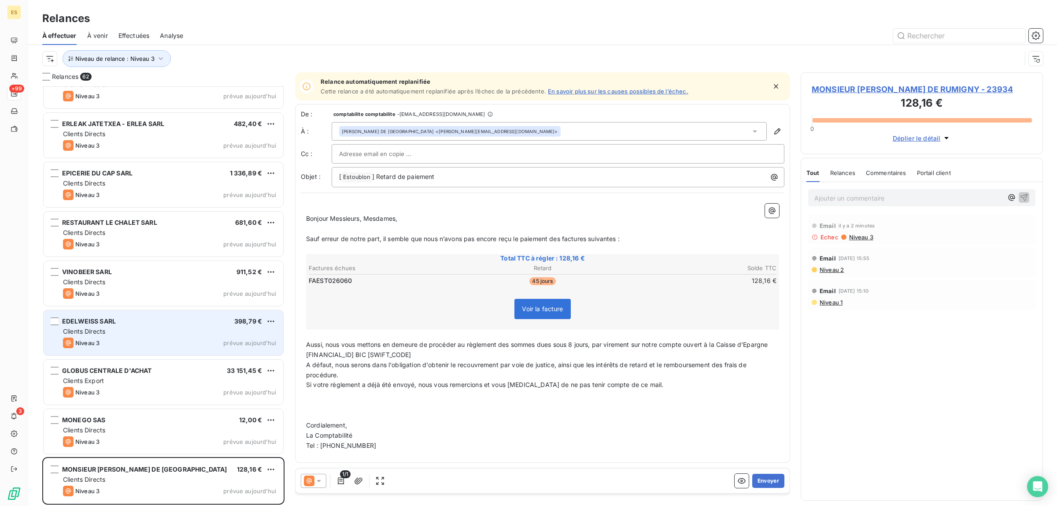
click at [130, 333] on div "Clients Directs" at bounding box center [169, 331] width 213 height 9
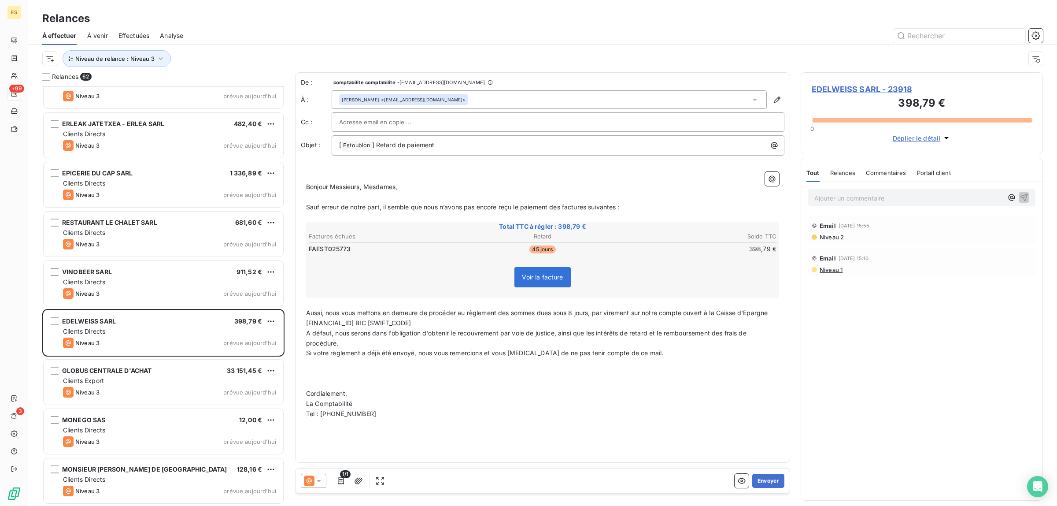
click at [901, 175] on span "Commentaires" at bounding box center [886, 172] width 41 height 7
click at [815, 168] on div "Tout" at bounding box center [812, 172] width 12 height 18
click at [764, 483] on button "Envoyer" at bounding box center [768, 481] width 32 height 14
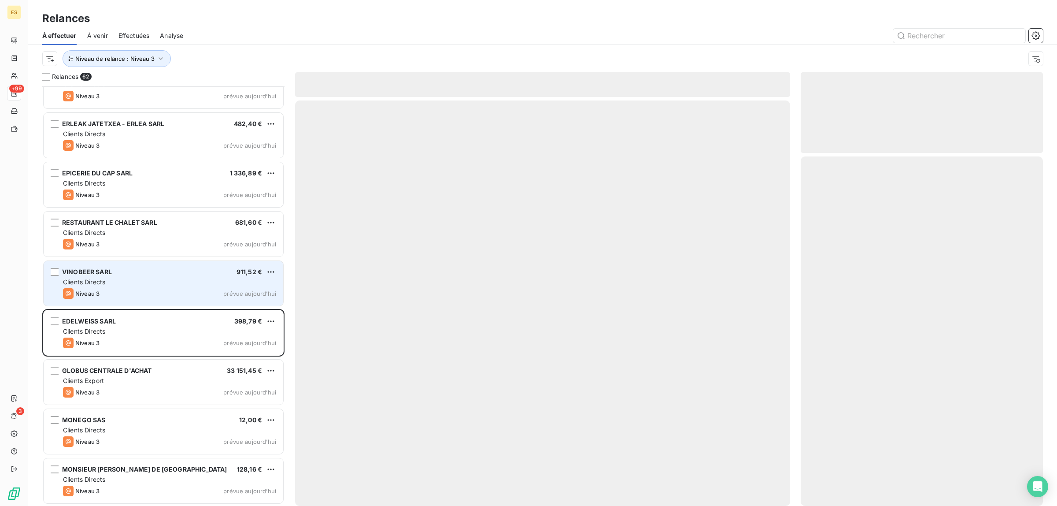
scroll to position [2590, 0]
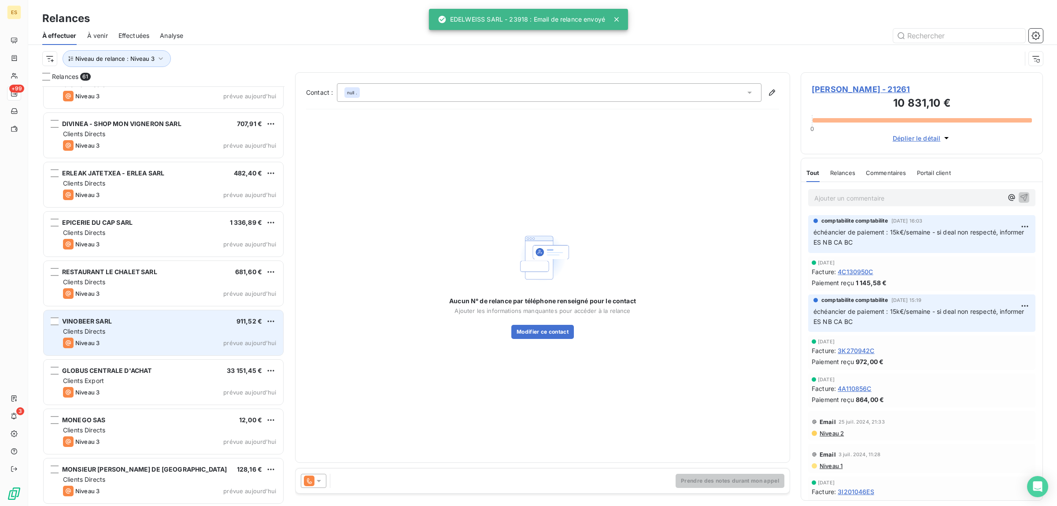
click at [170, 336] on div "VINOBEER SARL 911,52 € Clients Directs Niveau 3 prévue [DATE]" at bounding box center [164, 332] width 240 height 45
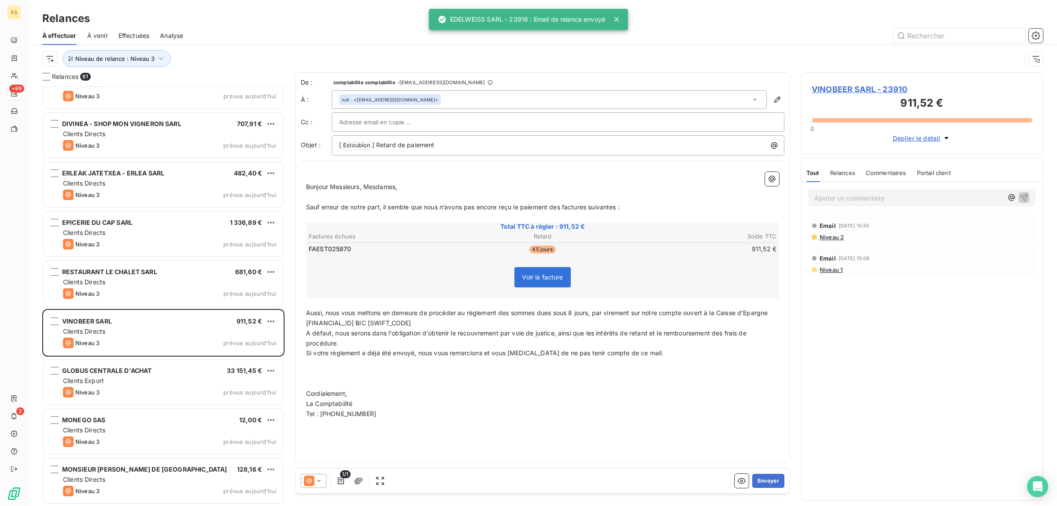
click at [889, 172] on span "Commentaires" at bounding box center [886, 172] width 41 height 7
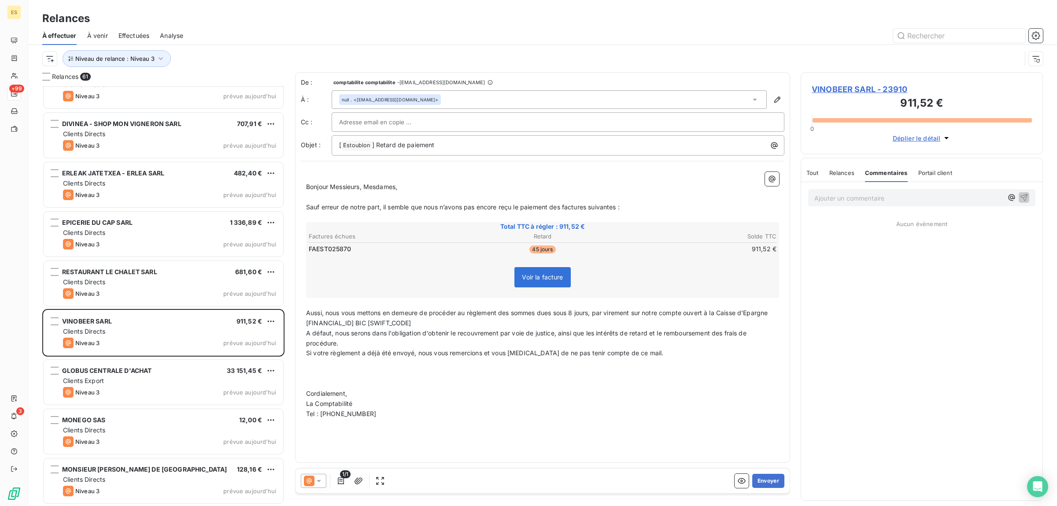
click at [811, 172] on span "Tout" at bounding box center [812, 172] width 12 height 7
click at [767, 477] on button "Envoyer" at bounding box center [768, 481] width 32 height 14
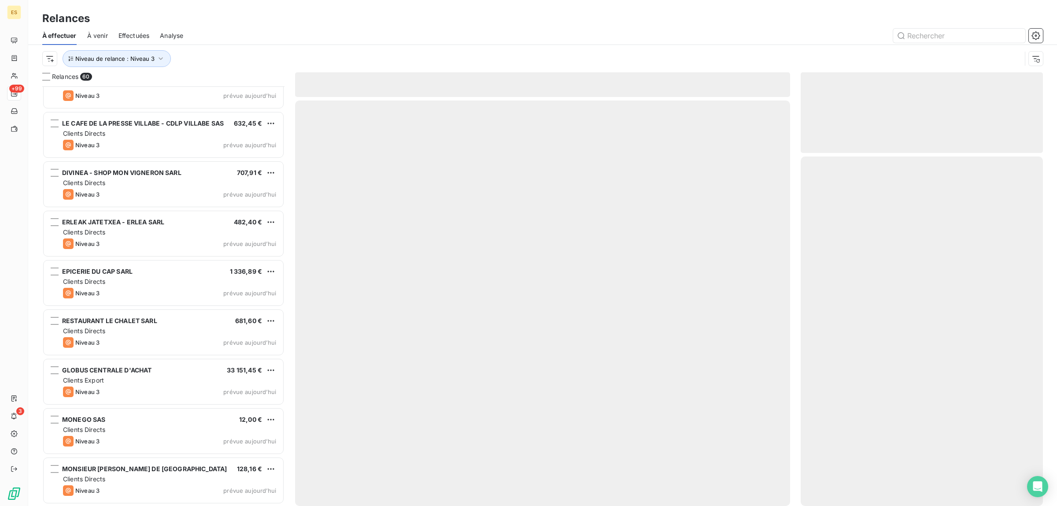
scroll to position [2540, 0]
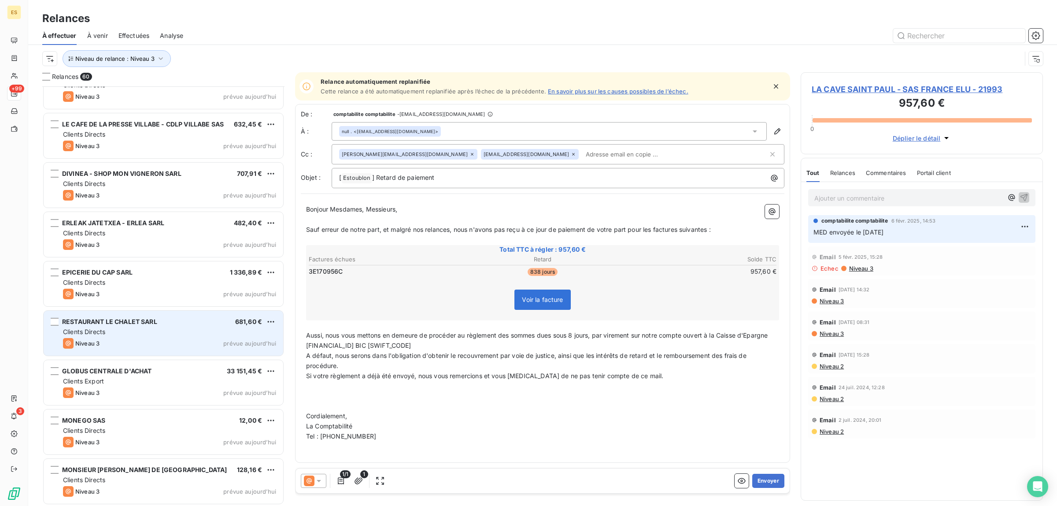
click at [174, 340] on div "Niveau 3 prévue aujourd’hui" at bounding box center [169, 343] width 213 height 11
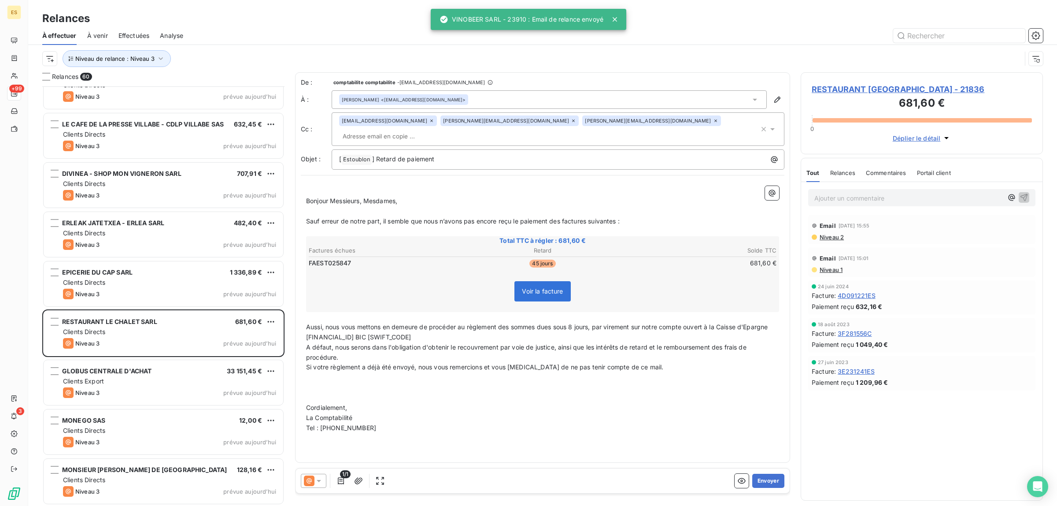
click at [888, 168] on div "Commentaires" at bounding box center [886, 172] width 41 height 18
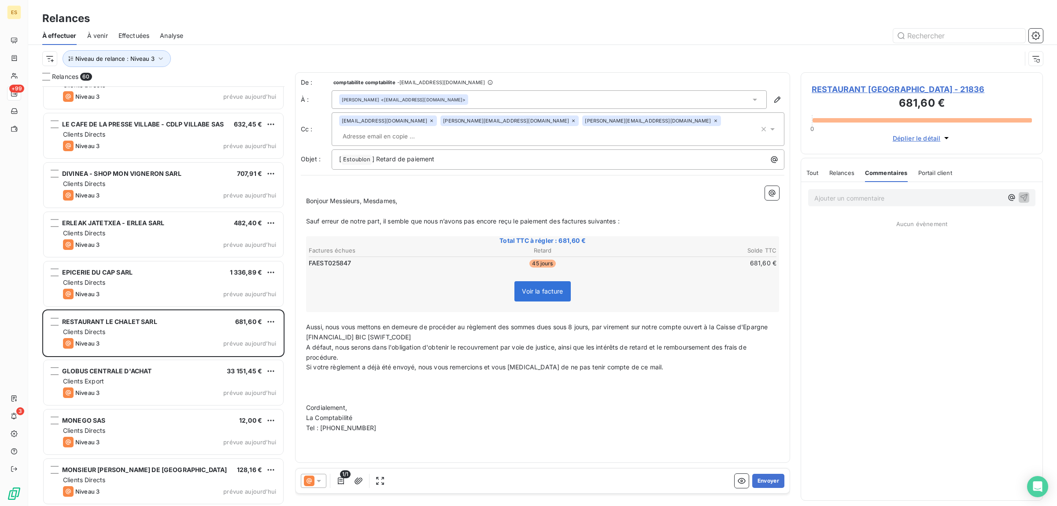
click at [813, 171] on span "Tout" at bounding box center [812, 172] width 12 height 7
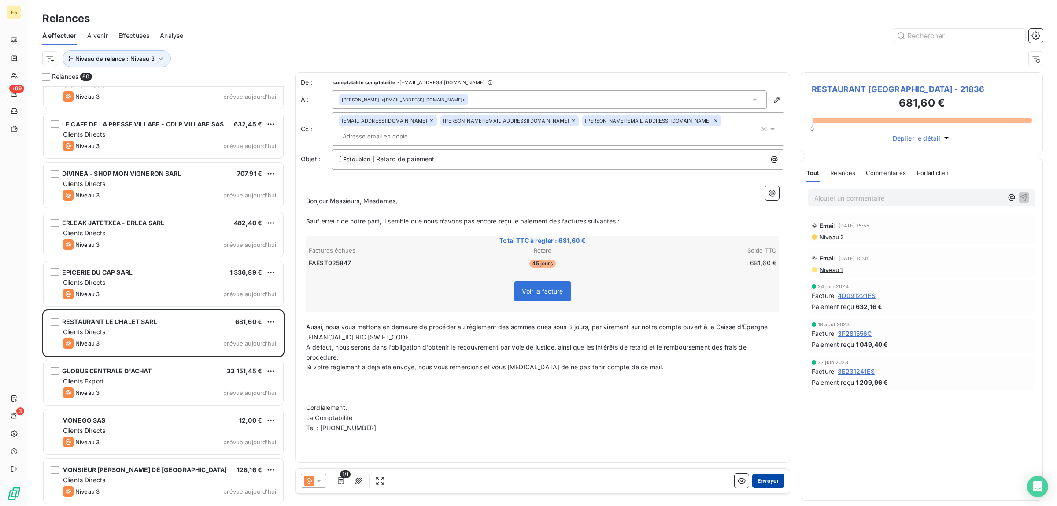
click at [766, 488] on button "Envoyer" at bounding box center [768, 481] width 32 height 14
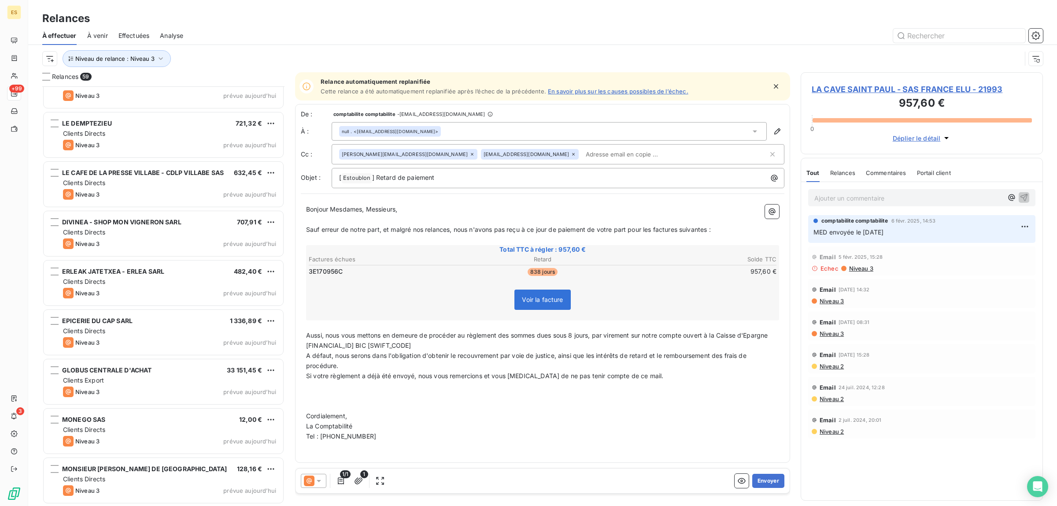
scroll to position [2491, 0]
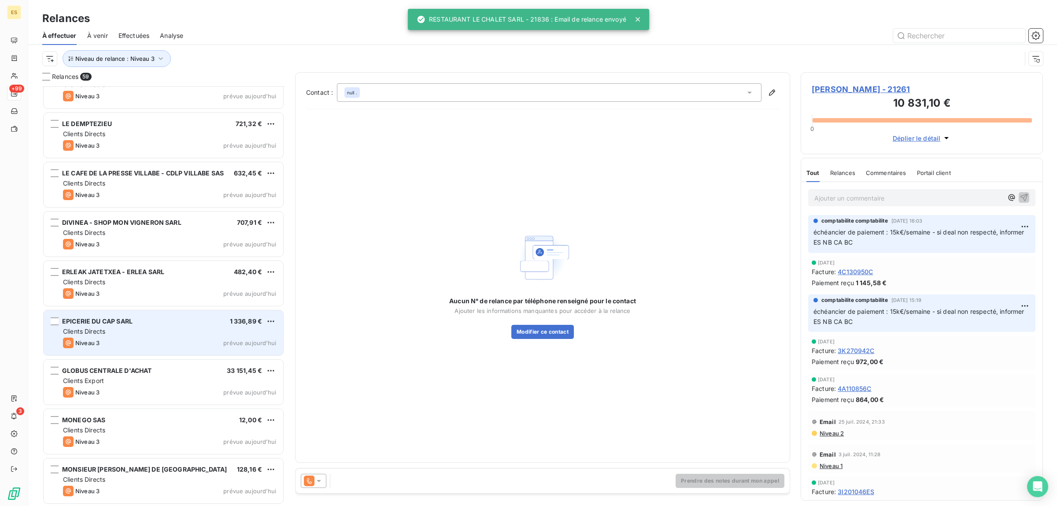
click at [122, 333] on div "Clients Directs" at bounding box center [169, 331] width 213 height 9
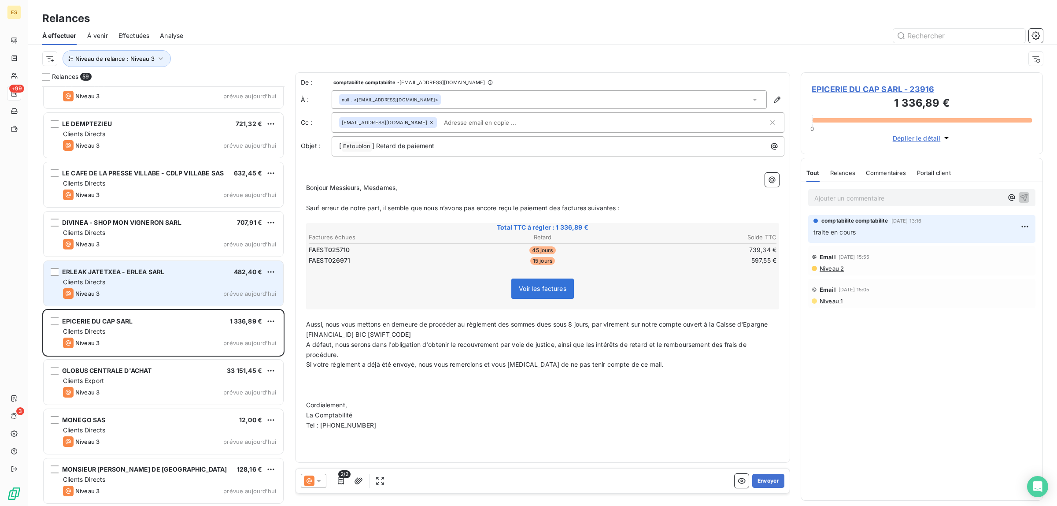
click at [101, 288] on div "Niveau 3 prévue aujourd’hui" at bounding box center [169, 293] width 213 height 11
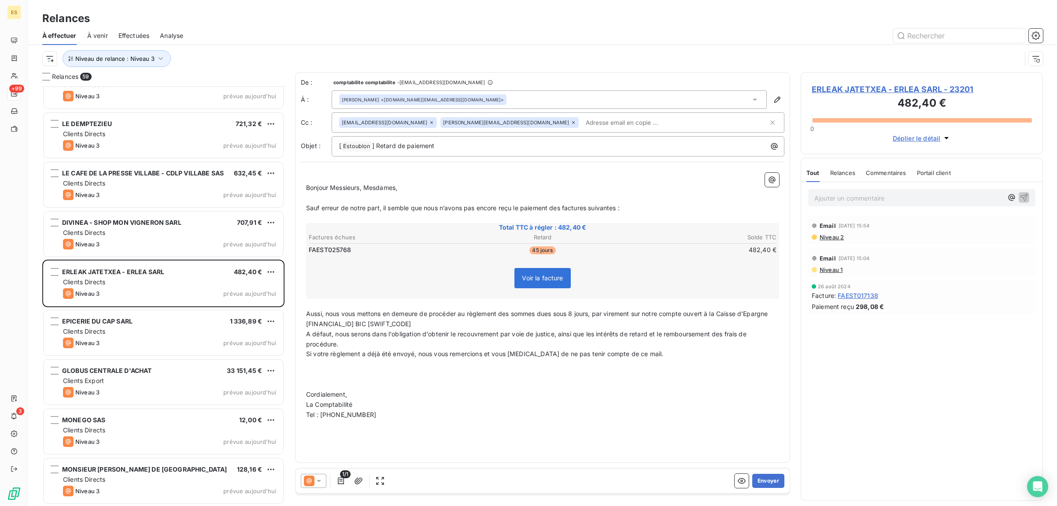
click at [887, 180] on div "Commentaires" at bounding box center [886, 172] width 41 height 18
click at [813, 174] on span "Tout" at bounding box center [812, 172] width 12 height 7
click at [772, 479] on button "Envoyer" at bounding box center [768, 481] width 32 height 14
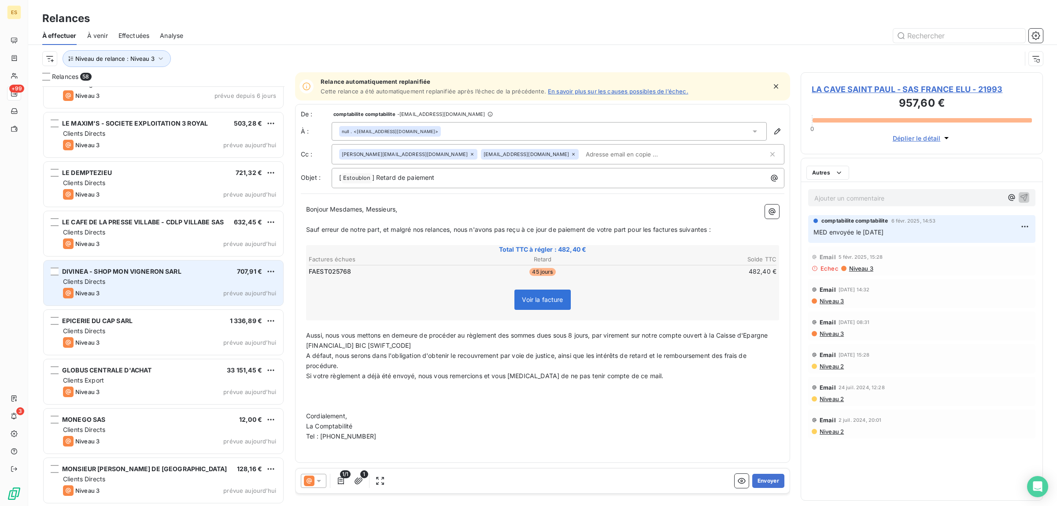
scroll to position [2442, 0]
click at [156, 283] on div "Clients Directs" at bounding box center [169, 282] width 213 height 9
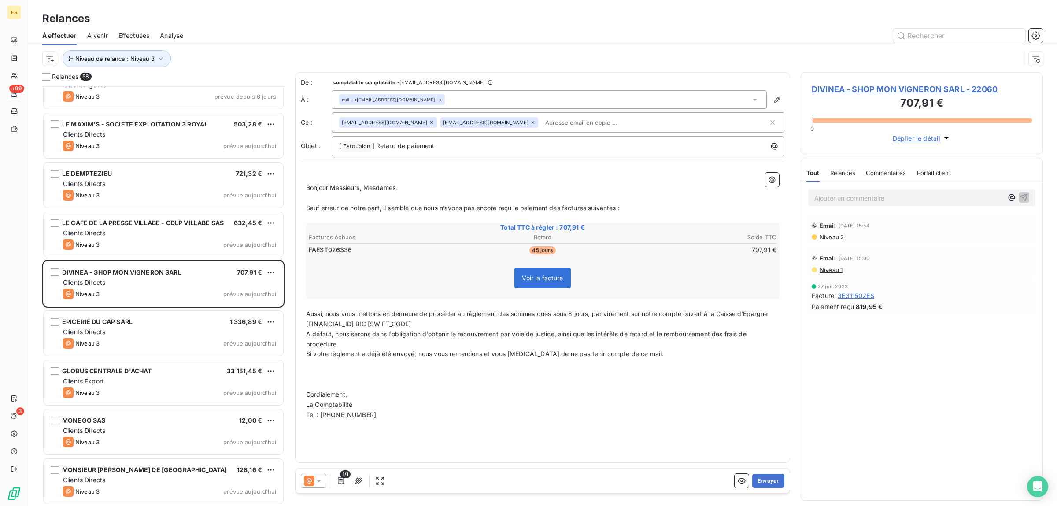
click at [879, 165] on div "Commentaires" at bounding box center [886, 172] width 41 height 18
click at [816, 174] on span "Tout" at bounding box center [812, 172] width 12 height 7
click at [771, 482] on button "Envoyer" at bounding box center [768, 481] width 32 height 14
click at [772, 93] on button "button" at bounding box center [777, 99] width 14 height 14
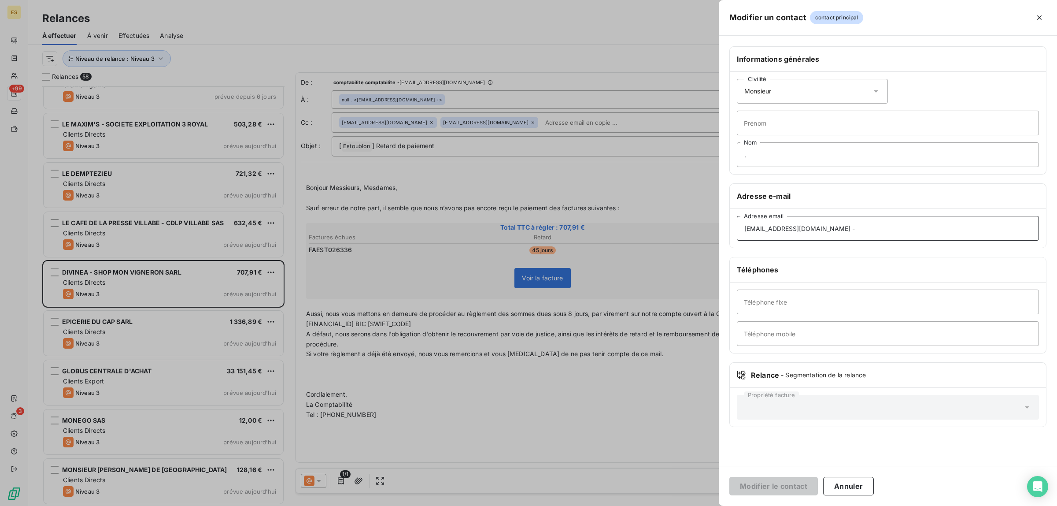
click at [848, 228] on input "[EMAIL_ADDRESS][DOMAIN_NAME] -" at bounding box center [888, 228] width 302 height 25
type input "[EMAIL_ADDRESS][DOMAIN_NAME]"
click at [749, 493] on button "Modifier le contact" at bounding box center [773, 486] width 89 height 18
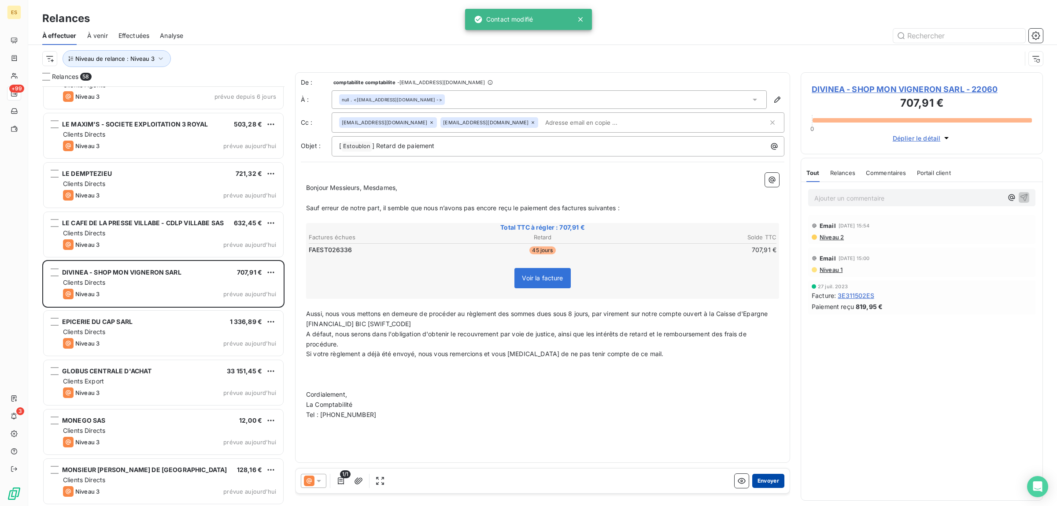
click at [771, 476] on button "Envoyer" at bounding box center [768, 481] width 32 height 14
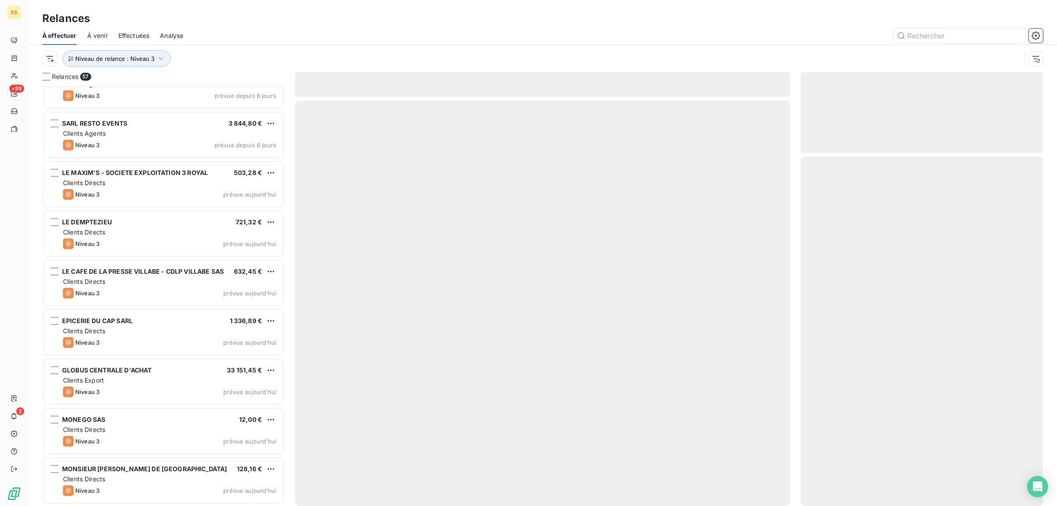
scroll to position [2393, 0]
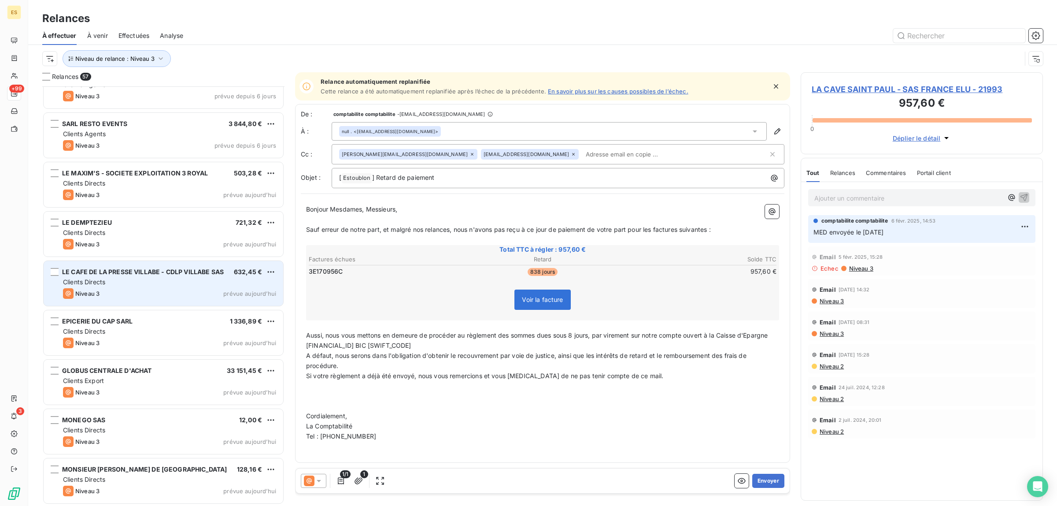
click at [133, 271] on span "LE CAFE DE LA PRESSE VILLABE - CDLP VILLABE SAS" at bounding box center [143, 271] width 162 height 7
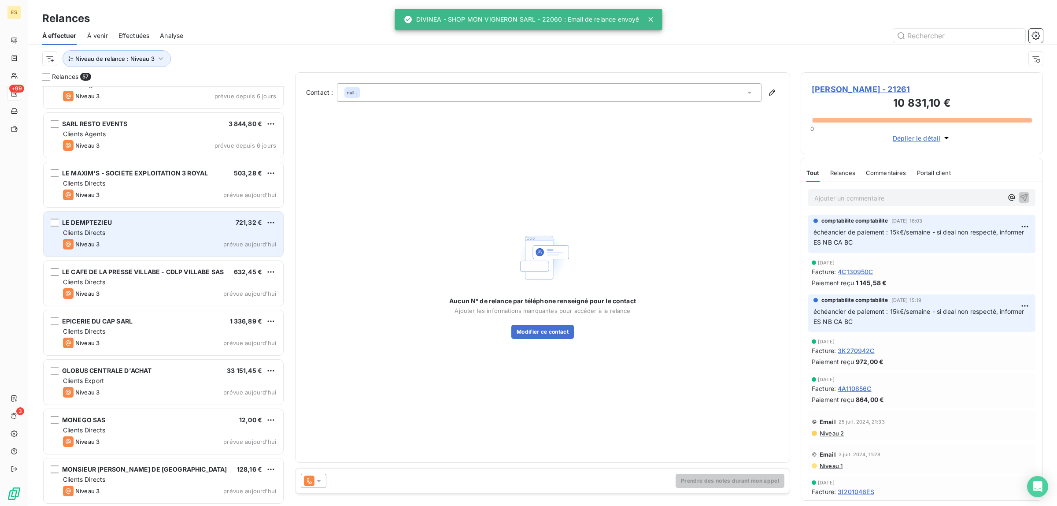
click at [152, 244] on div "Niveau 3 prévue aujourd’hui" at bounding box center [169, 244] width 213 height 11
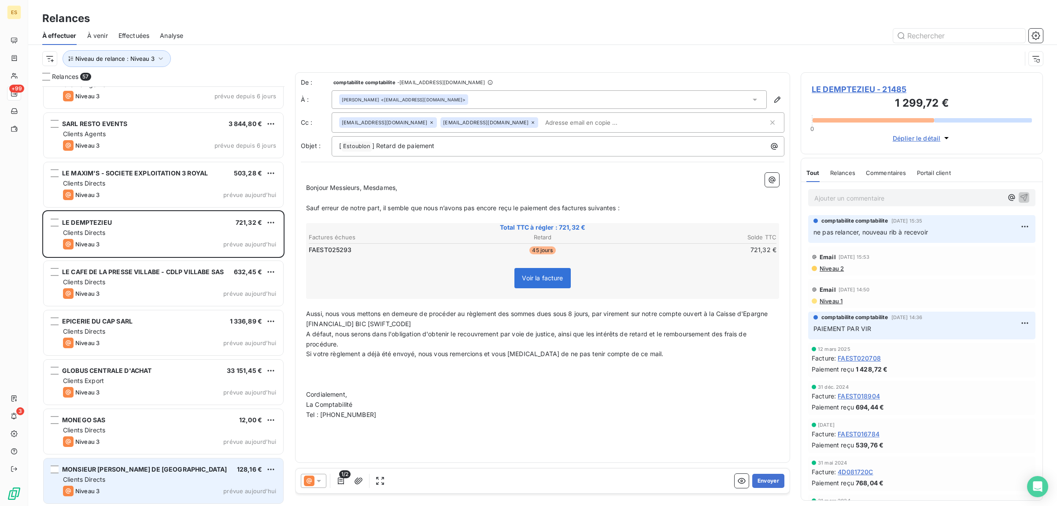
click at [144, 479] on div "Clients Directs" at bounding box center [169, 479] width 213 height 9
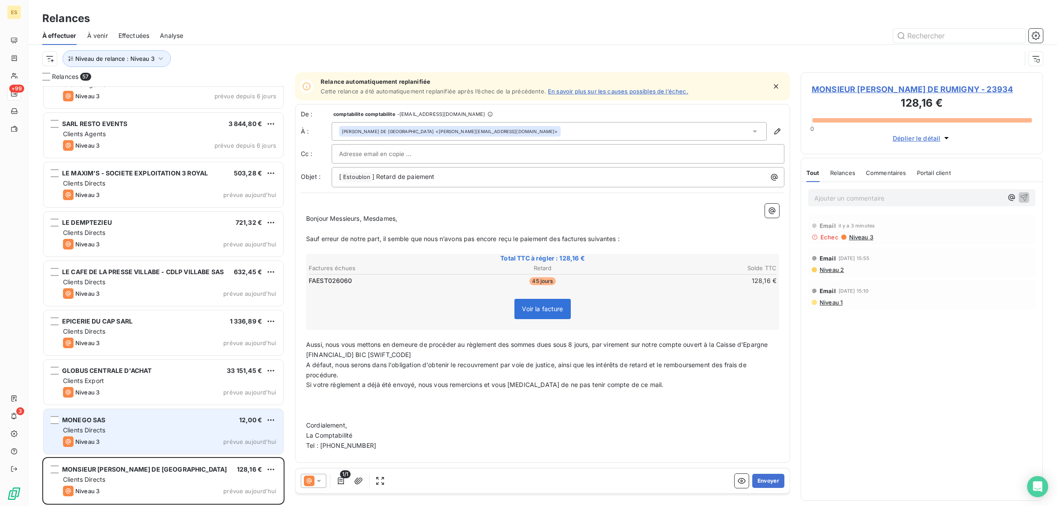
click at [133, 434] on div "Clients Directs" at bounding box center [169, 429] width 213 height 9
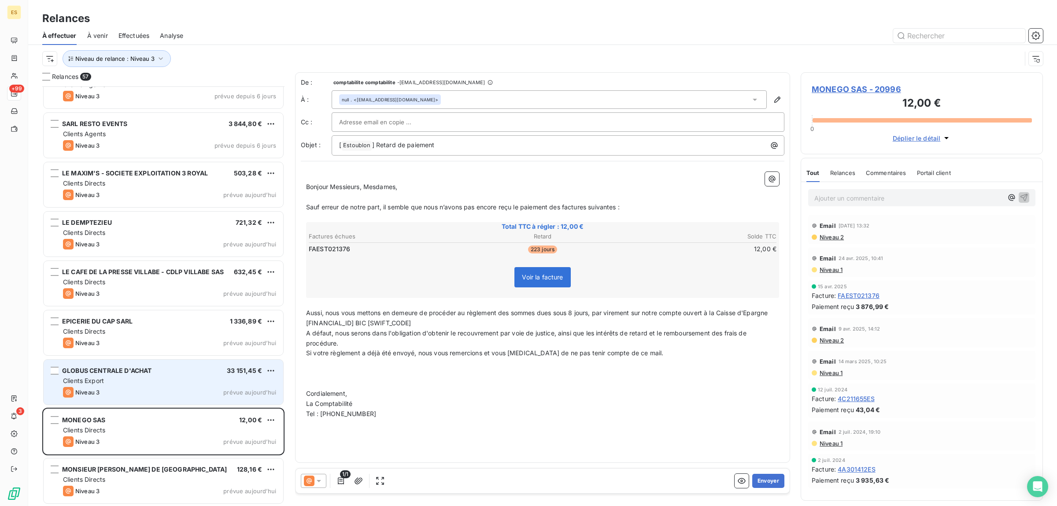
click at [126, 374] on span "GLOBUS CENTRALE D'ACHAT" at bounding box center [106, 369] width 89 height 7
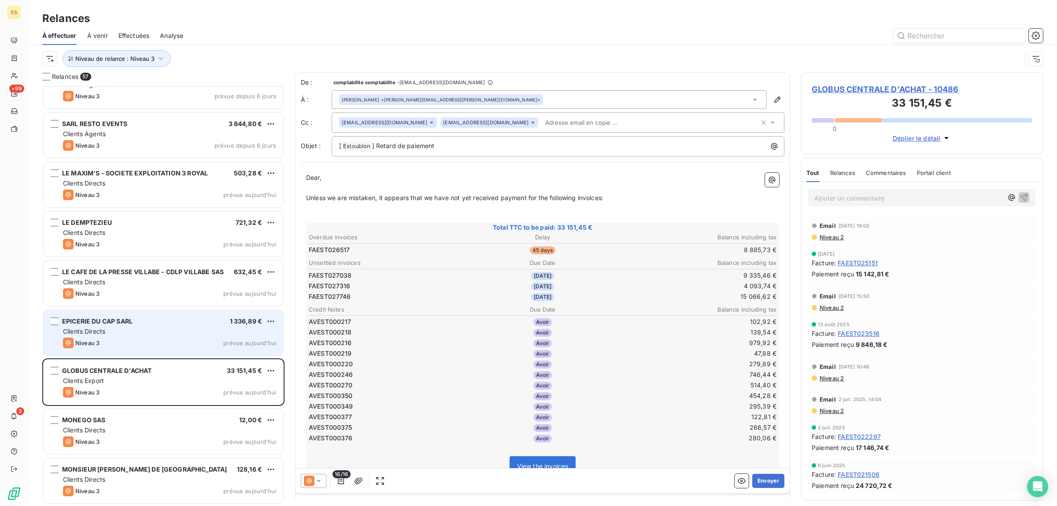
click at [111, 339] on div "Niveau 3 prévue aujourd’hui" at bounding box center [169, 342] width 213 height 11
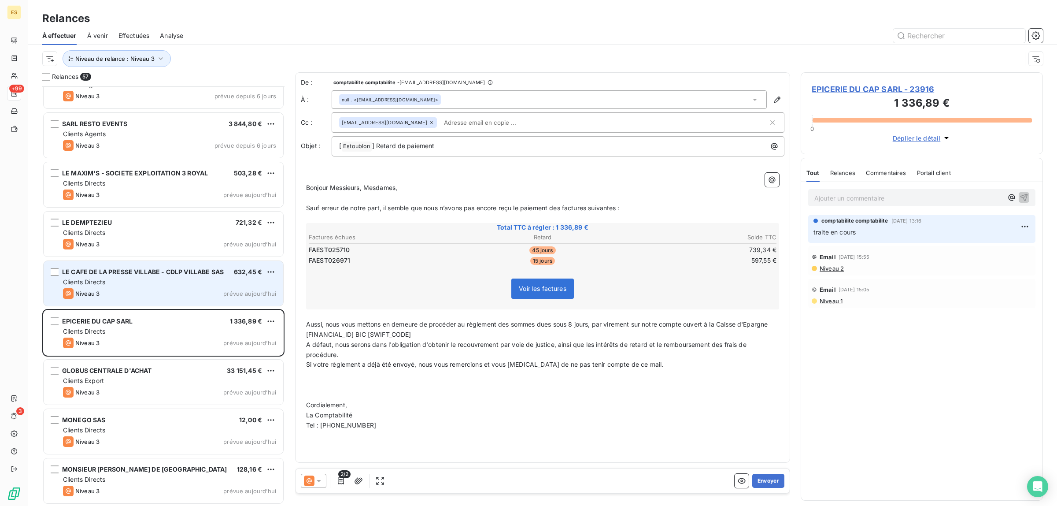
click at [179, 278] on div "Clients Directs" at bounding box center [169, 281] width 213 height 9
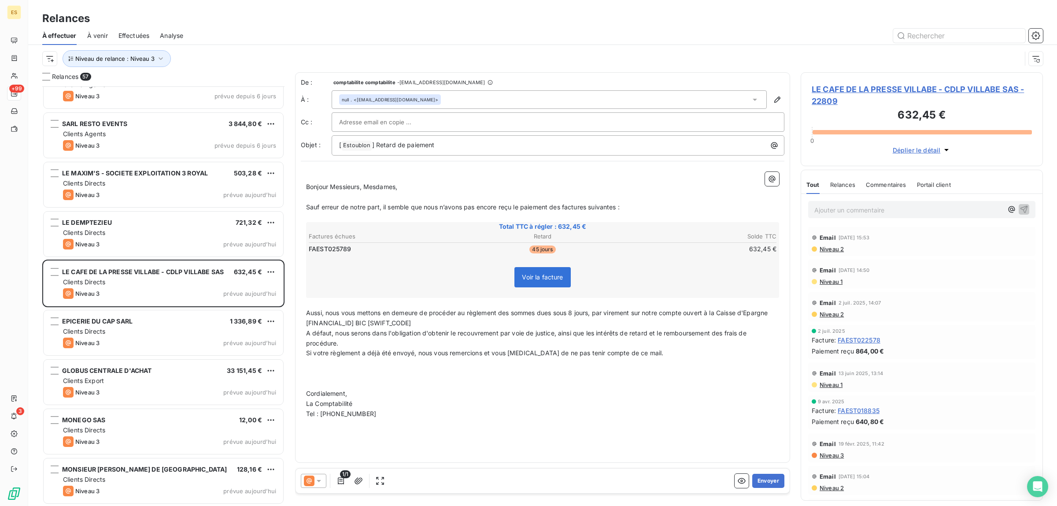
click at [875, 183] on span "Commentaires" at bounding box center [886, 184] width 41 height 7
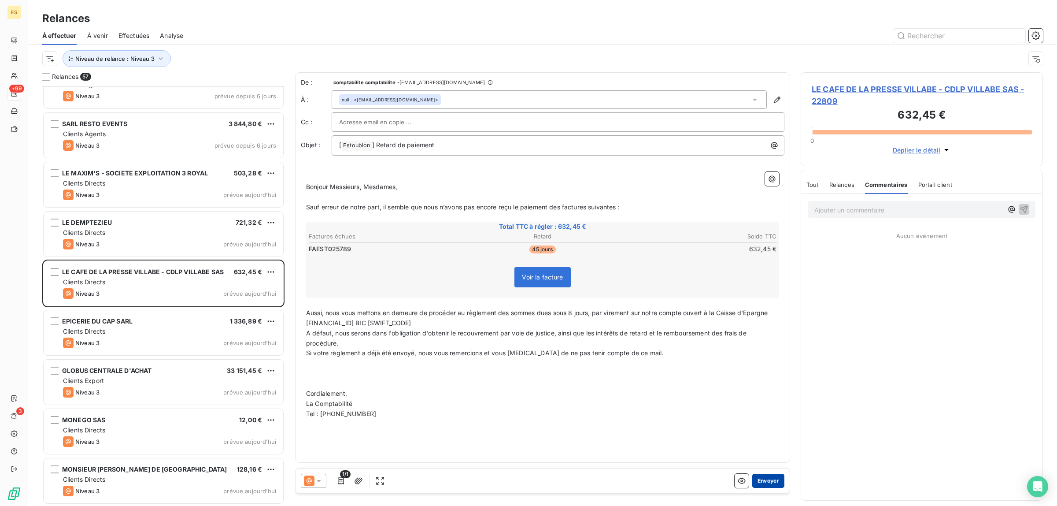
click at [764, 481] on button "Envoyer" at bounding box center [768, 481] width 32 height 14
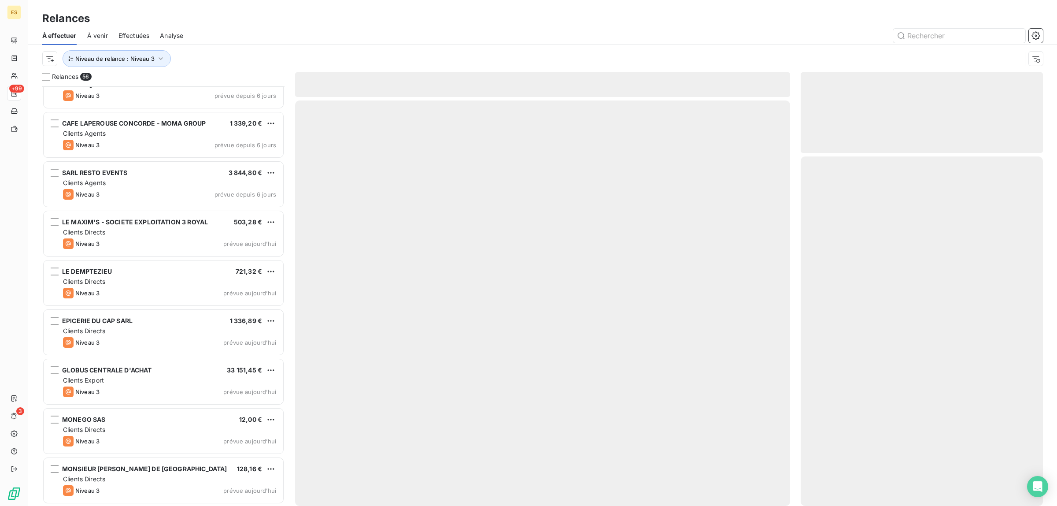
scroll to position [2343, 0]
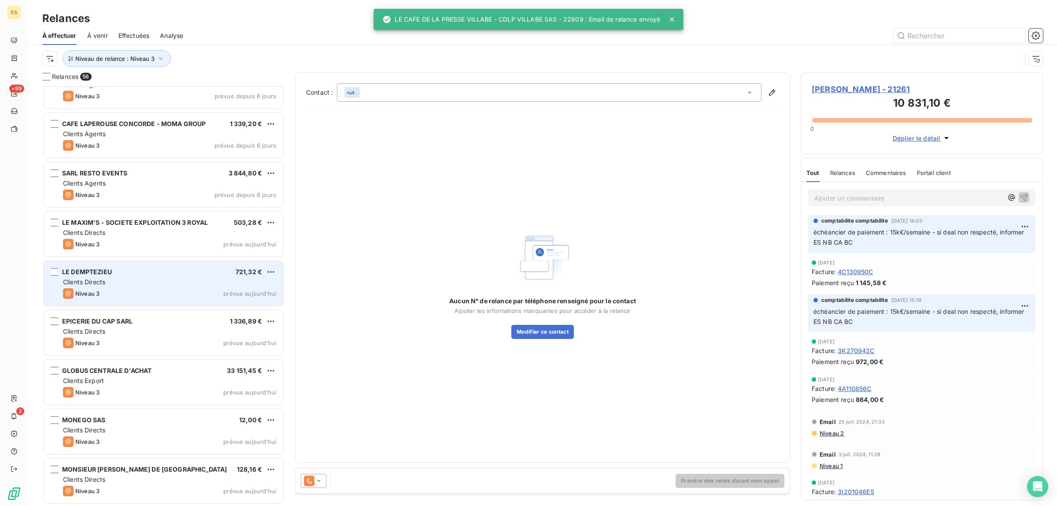
click at [96, 272] on span "LE DEMPTEZIEU" at bounding box center [87, 271] width 50 height 7
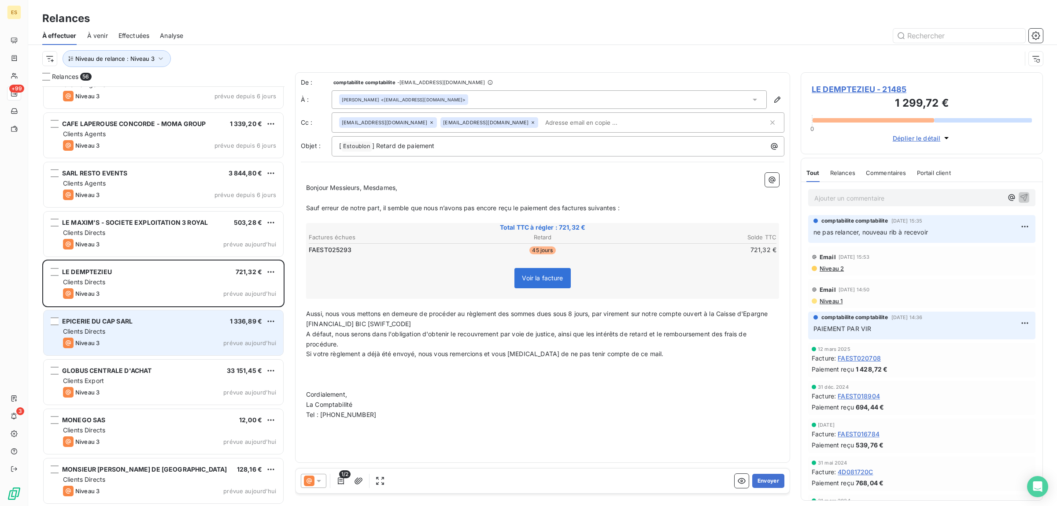
click at [203, 338] on div "Niveau 3 prévue aujourd’hui" at bounding box center [169, 342] width 213 height 11
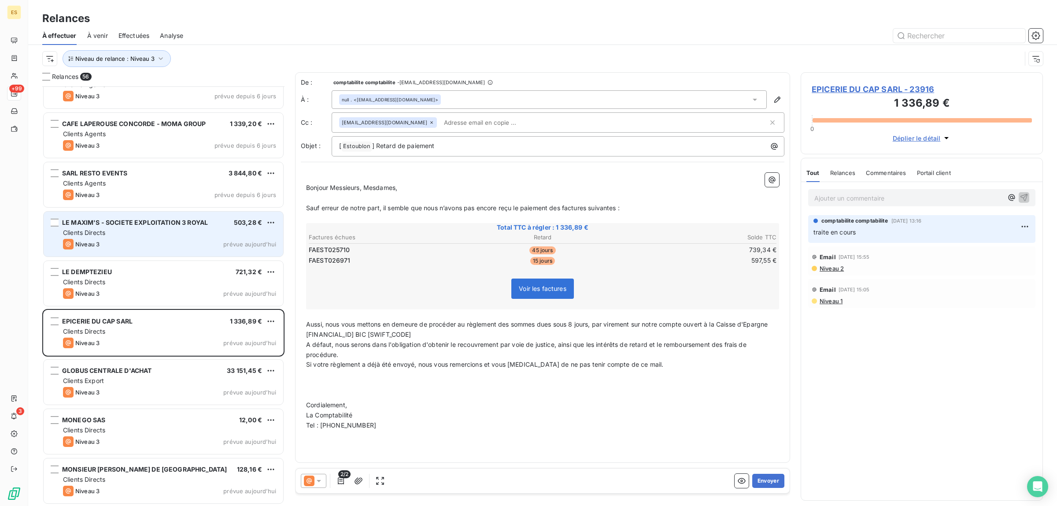
click at [152, 230] on div "Clients Directs" at bounding box center [169, 232] width 213 height 9
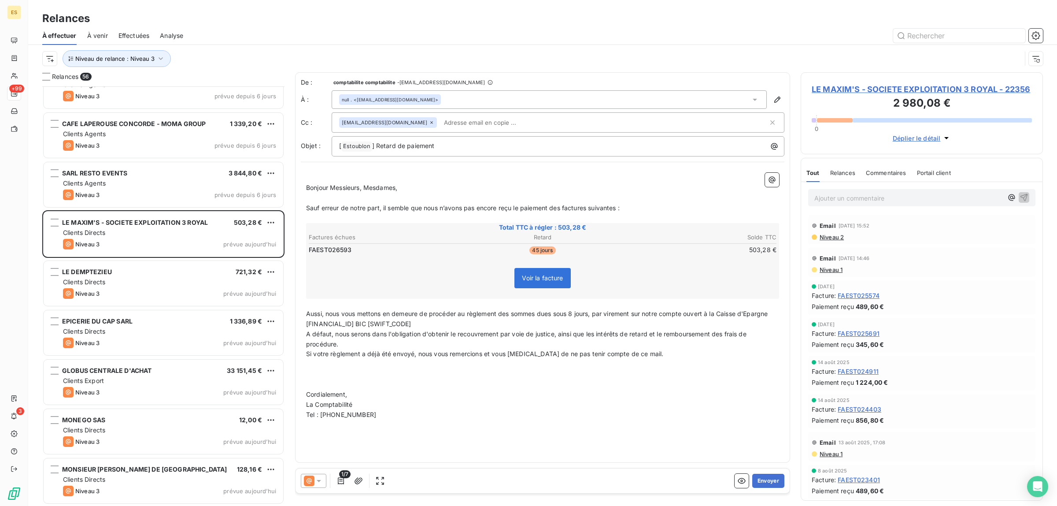
click at [888, 176] on span "Commentaires" at bounding box center [886, 172] width 41 height 7
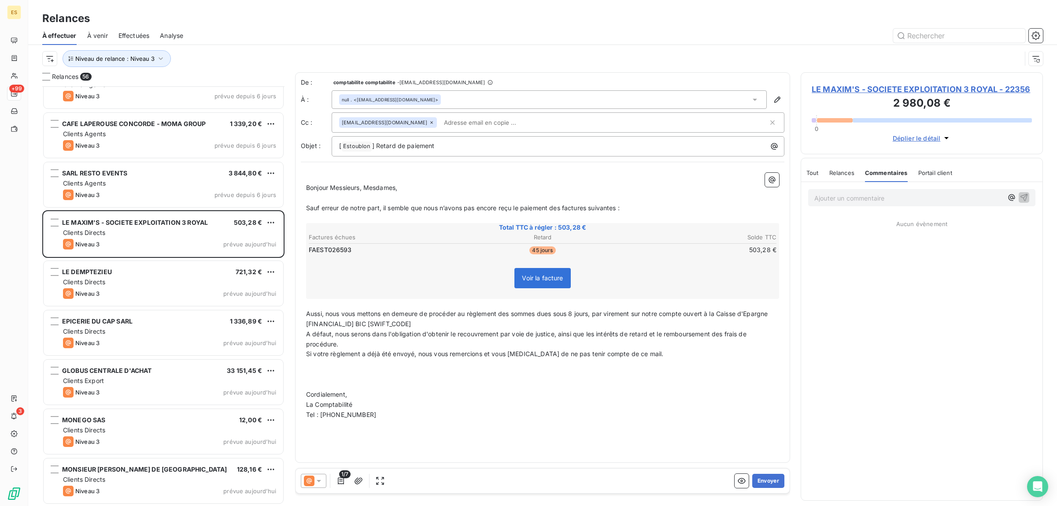
click at [813, 176] on span "Tout" at bounding box center [812, 172] width 12 height 7
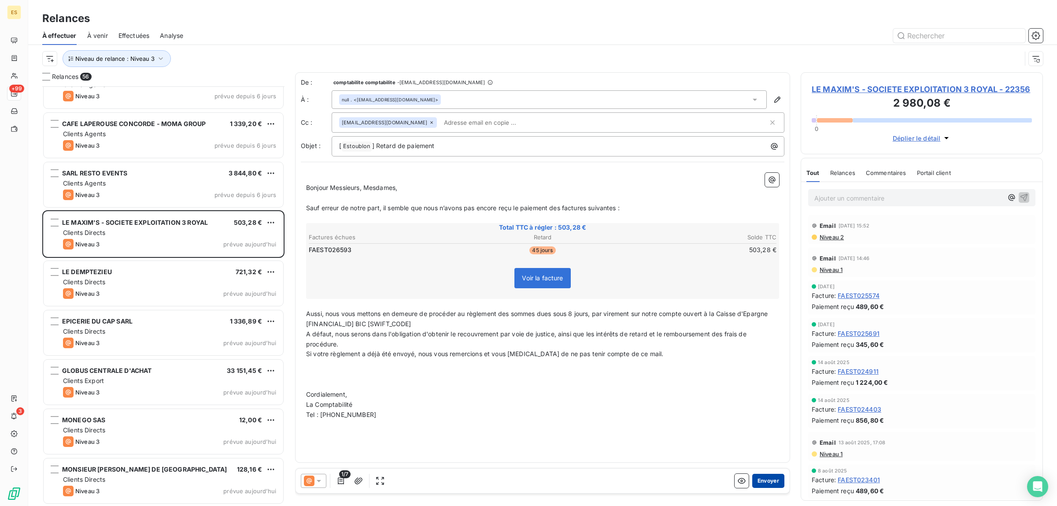
click at [763, 479] on button "Envoyer" at bounding box center [768, 481] width 32 height 14
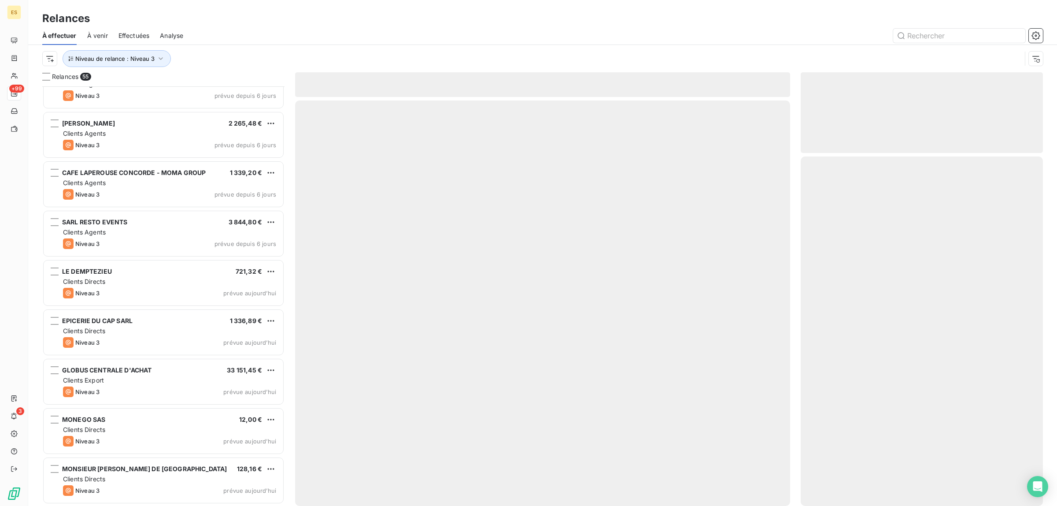
scroll to position [2294, 0]
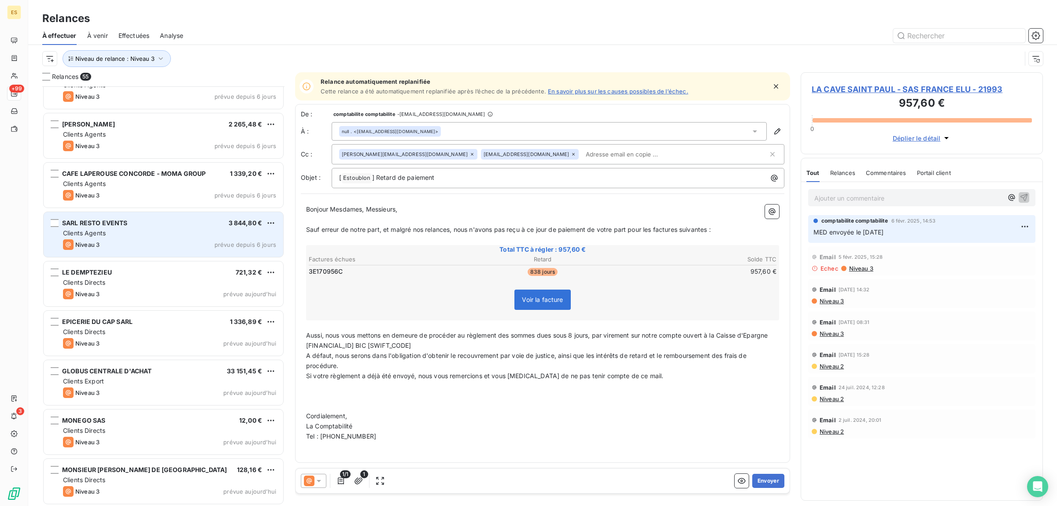
click at [81, 239] on div "Niveau 3" at bounding box center [81, 244] width 37 height 11
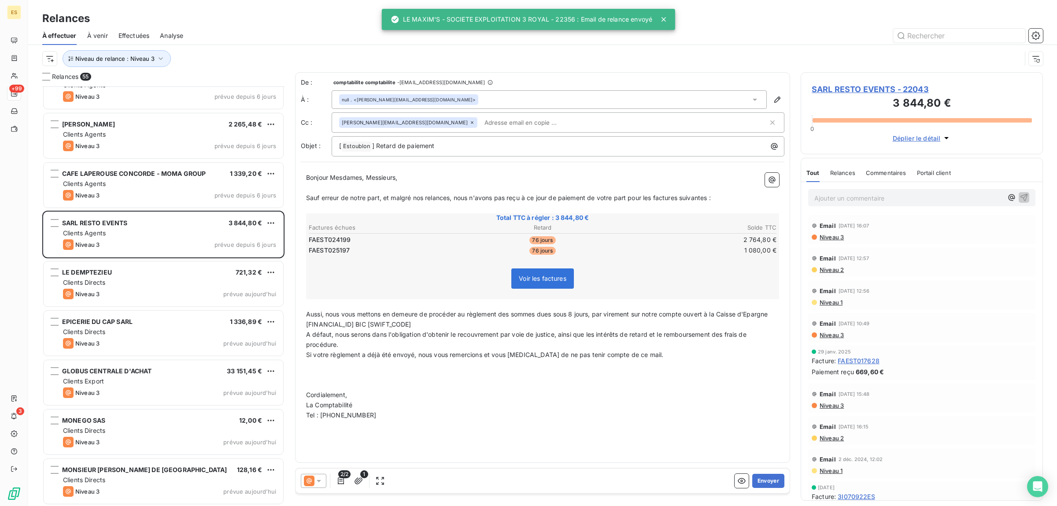
click at [889, 172] on span "Commentaires" at bounding box center [886, 172] width 41 height 7
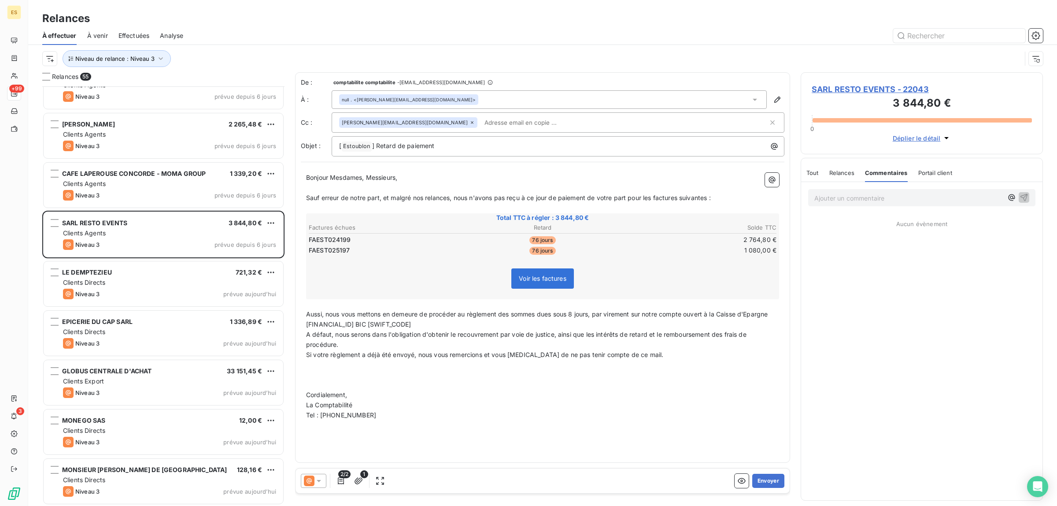
click at [814, 173] on span "Tout" at bounding box center [812, 172] width 12 height 7
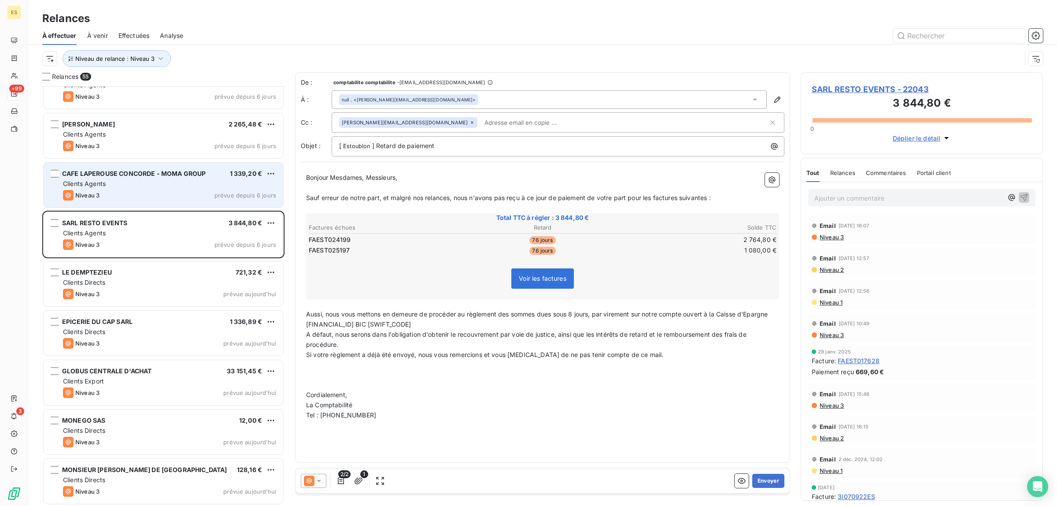
click at [148, 189] on div "CAFE LAPEROUSE CONCORDE - MOMA GROUP 1 339,20 € Clients Agents Niveau 3 prévue …" at bounding box center [164, 185] width 240 height 45
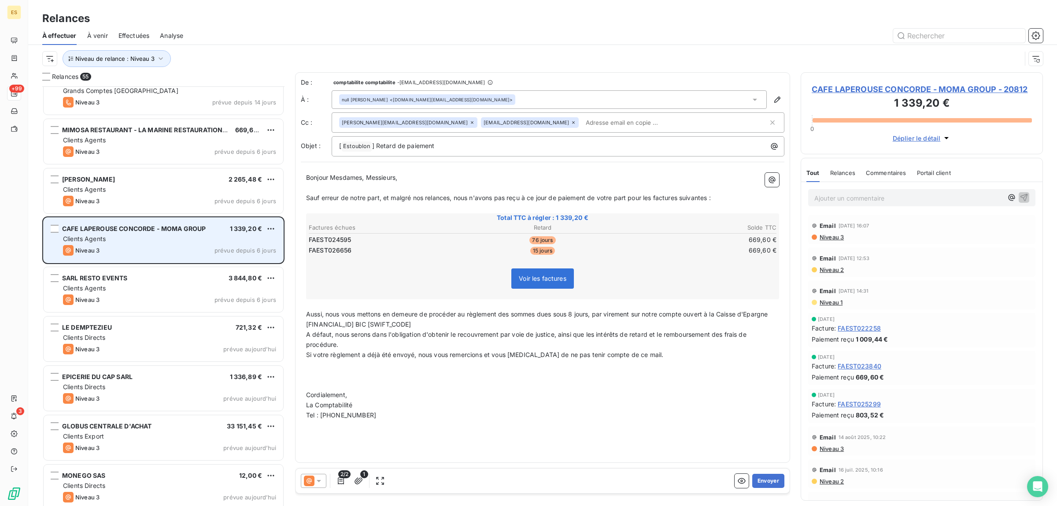
scroll to position [2183, 0]
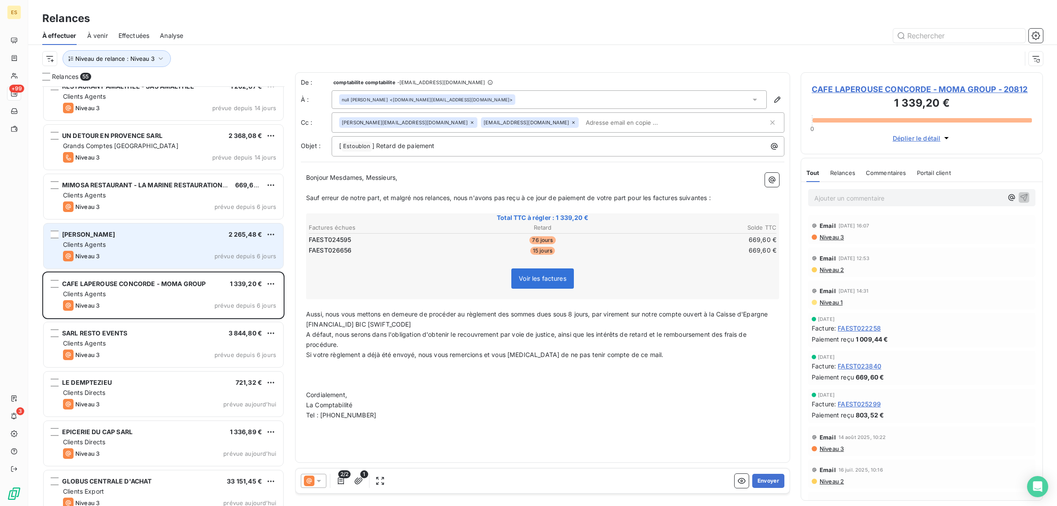
click at [115, 233] on span "[PERSON_NAME]" at bounding box center [88, 233] width 53 height 7
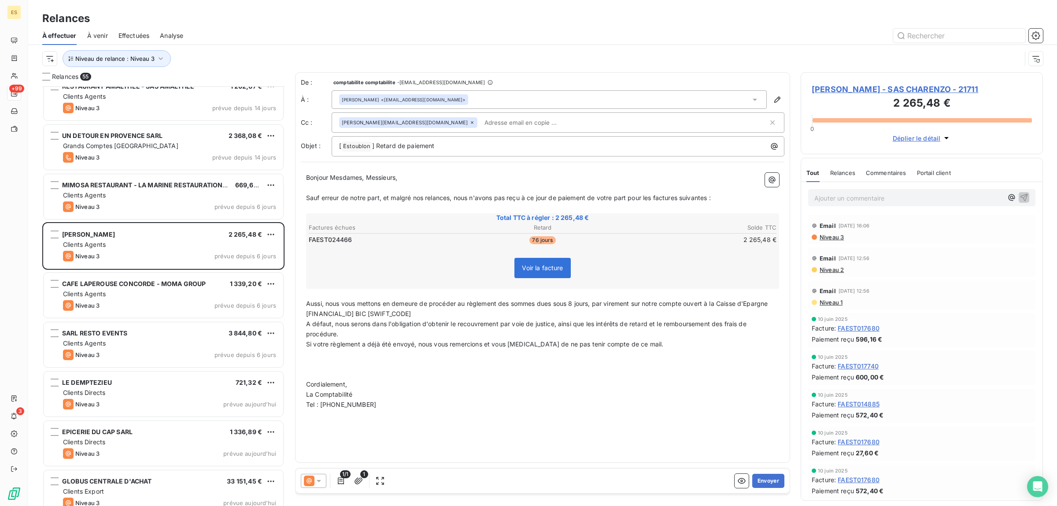
click at [892, 173] on span "Commentaires" at bounding box center [886, 172] width 41 height 7
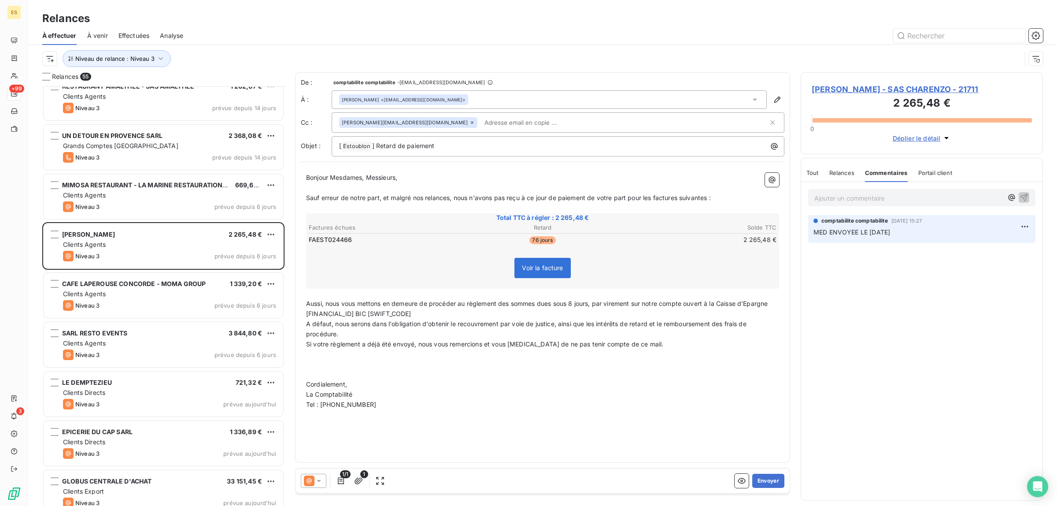
click at [814, 174] on span "Tout" at bounding box center [812, 172] width 12 height 7
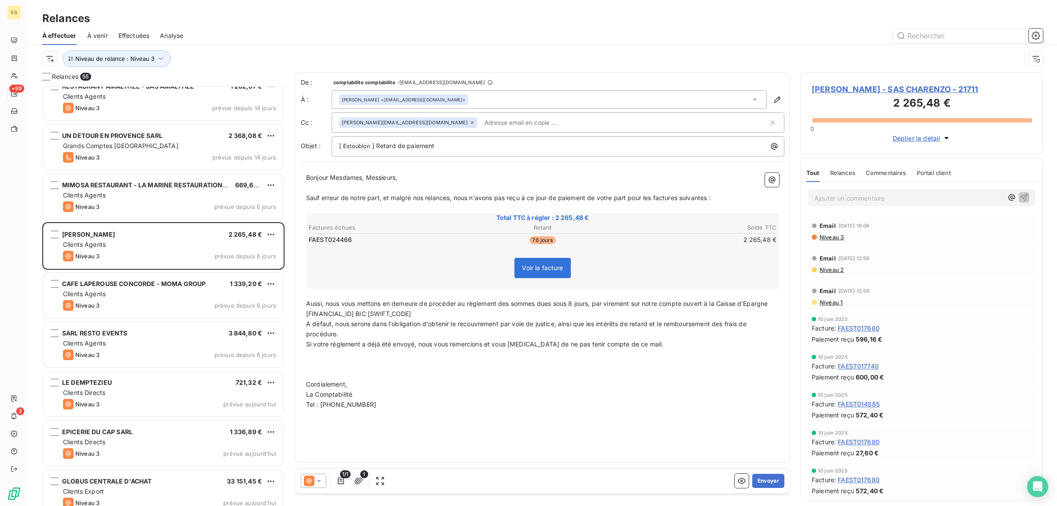
drag, startPoint x: 771, startPoint y: 483, endPoint x: 428, endPoint y: 400, distance: 353.1
click at [440, 411] on div "De : comptabilite comptabilite - [EMAIL_ADDRESS][DOMAIN_NAME] À : [PERSON_NAME]…" at bounding box center [542, 285] width 495 height 426
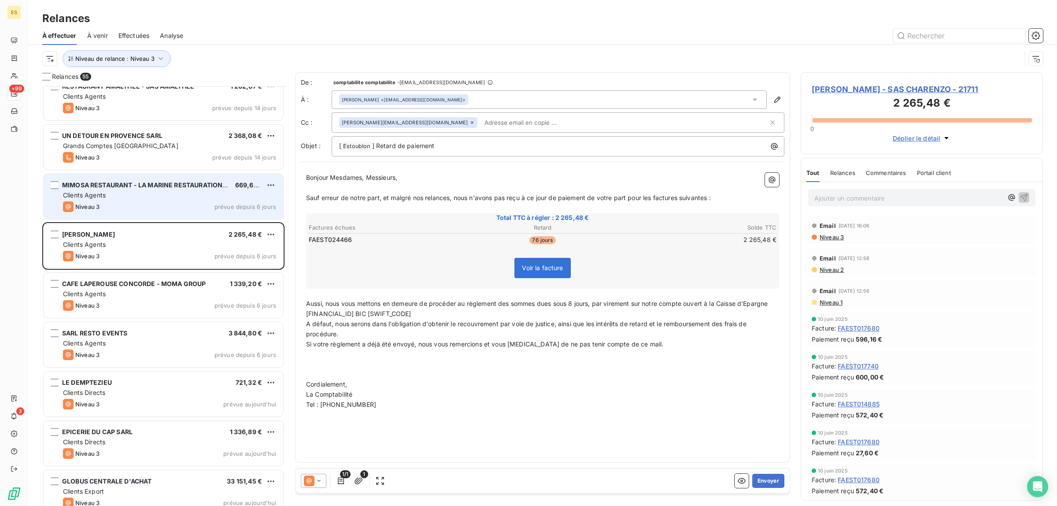
click at [154, 199] on div "Clients Agents" at bounding box center [169, 195] width 213 height 9
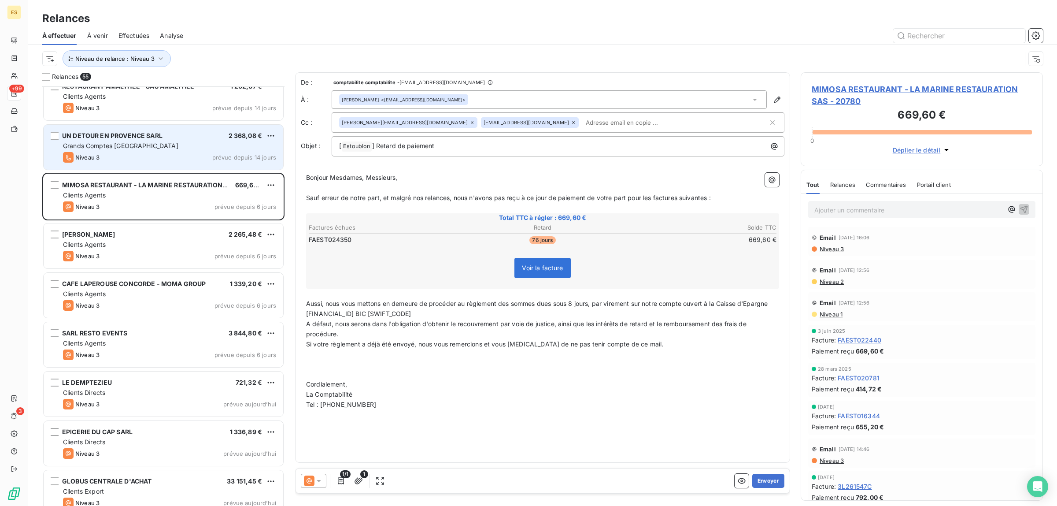
click at [107, 152] on div "Niveau 3 prévue depuis 14 jours" at bounding box center [169, 157] width 213 height 11
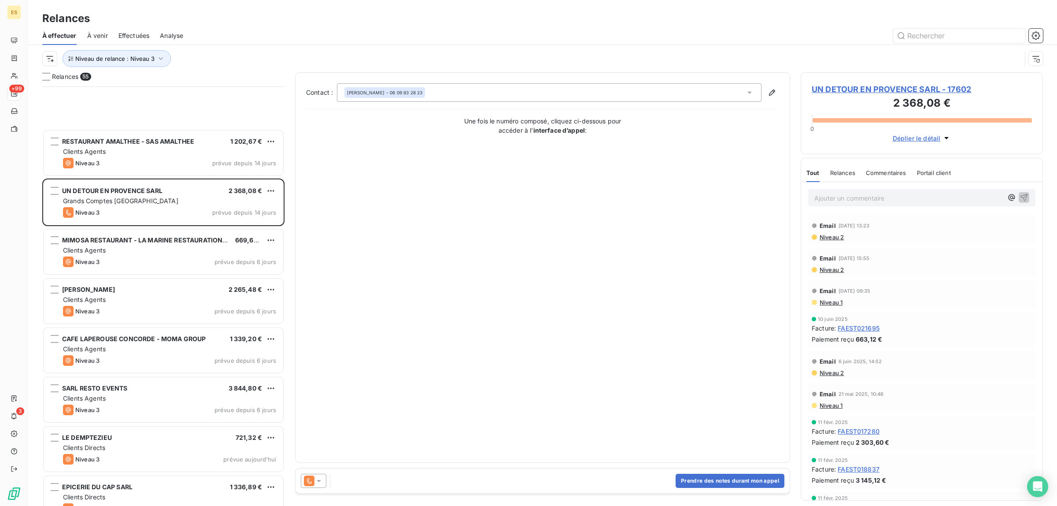
scroll to position [2294, 0]
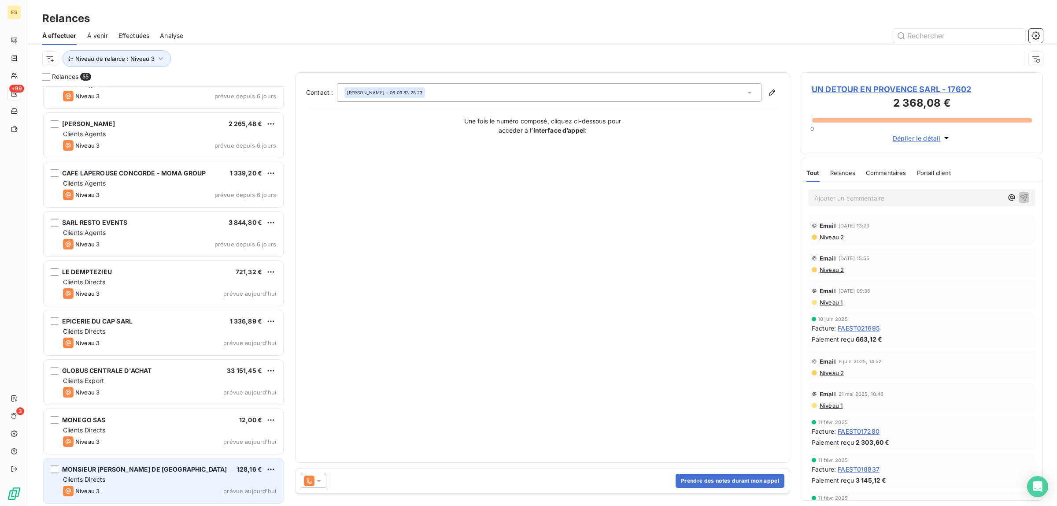
click at [159, 480] on div "Clients Directs" at bounding box center [169, 479] width 213 height 9
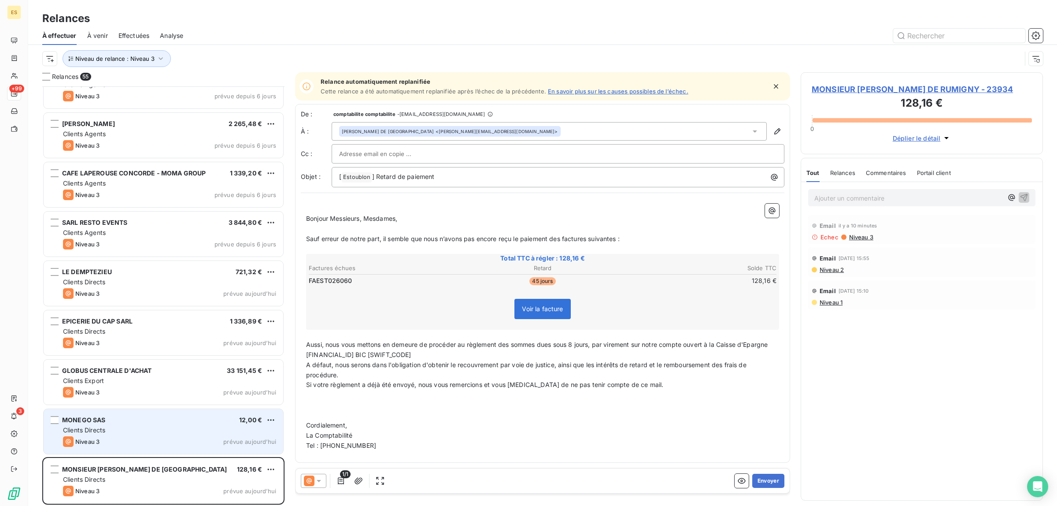
click at [178, 418] on div "MONEGO SAS 12,00 €" at bounding box center [169, 420] width 213 height 8
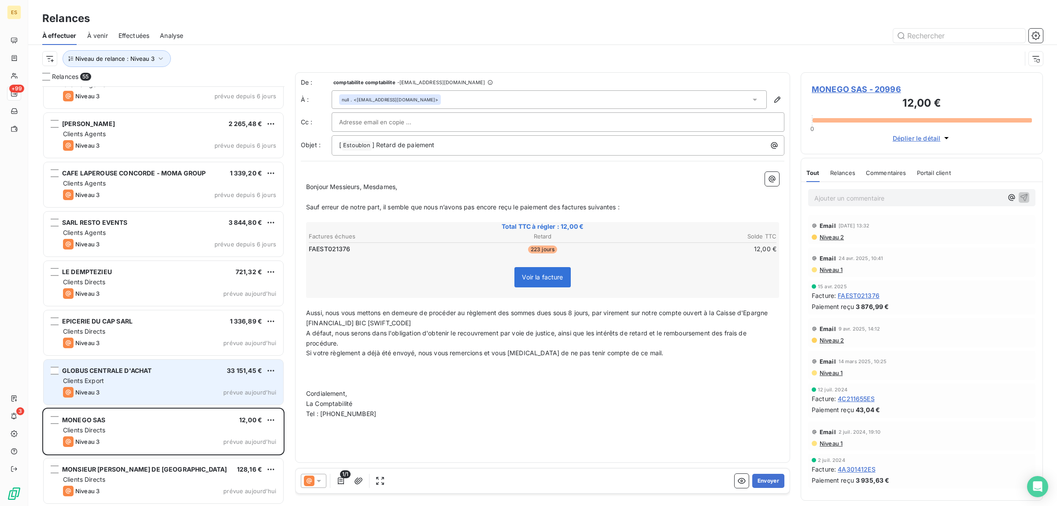
click at [180, 377] on div "Clients Export" at bounding box center [169, 380] width 213 height 9
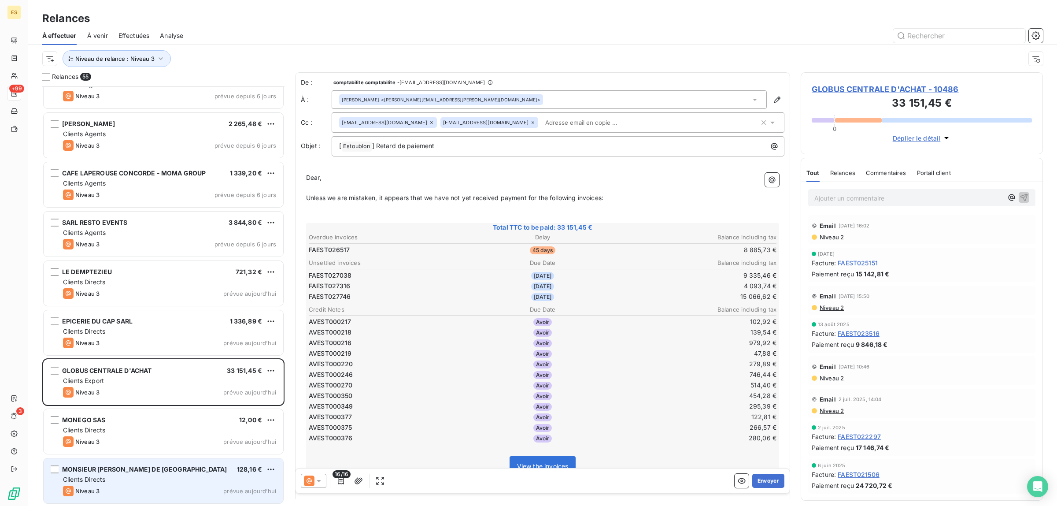
click at [137, 471] on span "MONSIEUR [PERSON_NAME] DE [GEOGRAPHIC_DATA]" at bounding box center [144, 468] width 165 height 7
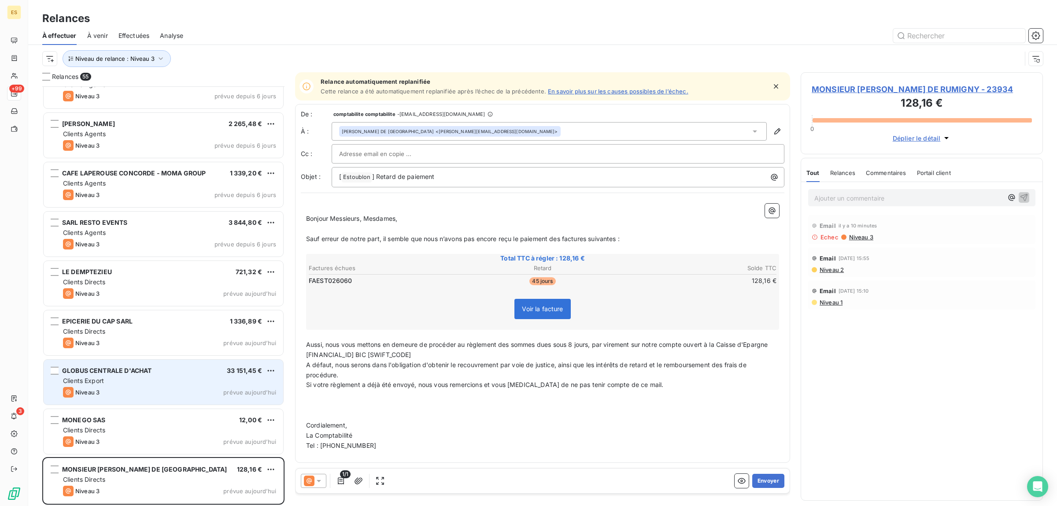
click at [154, 380] on div "Clients Export" at bounding box center [169, 380] width 213 height 9
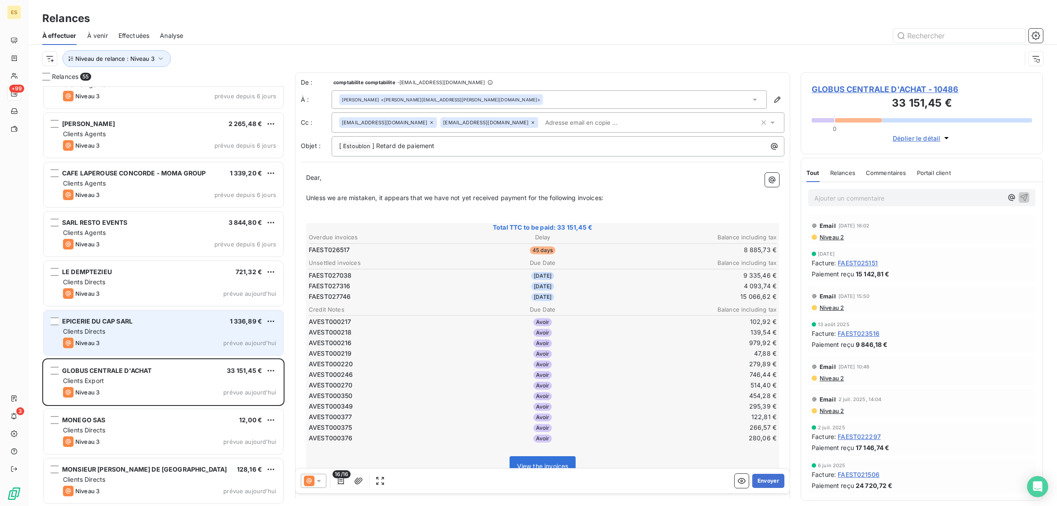
click at [137, 329] on div "Clients Directs" at bounding box center [169, 331] width 213 height 9
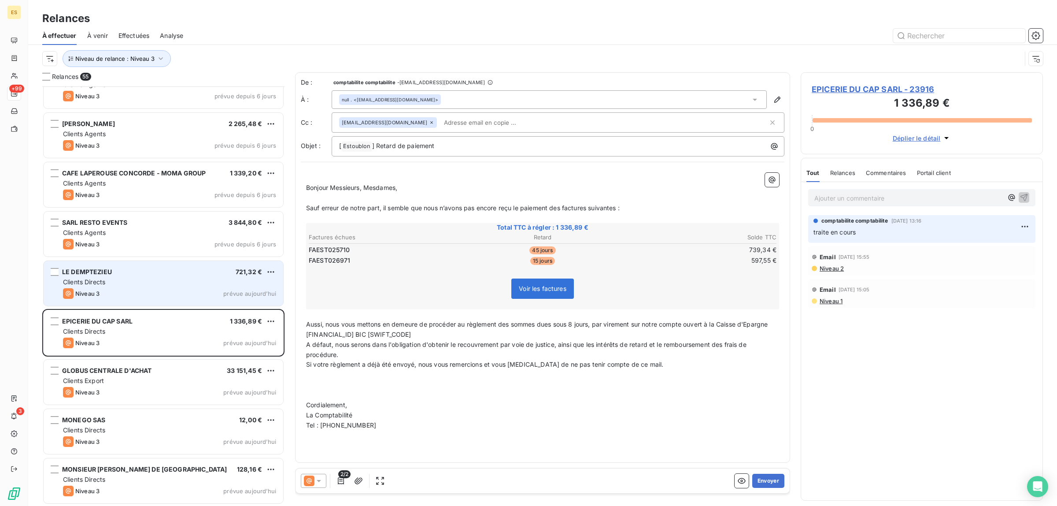
click at [99, 266] on div "LE DEMPTEZIEU 721,32 € Clients Directs Niveau 3 prévue [DATE]" at bounding box center [164, 283] width 240 height 45
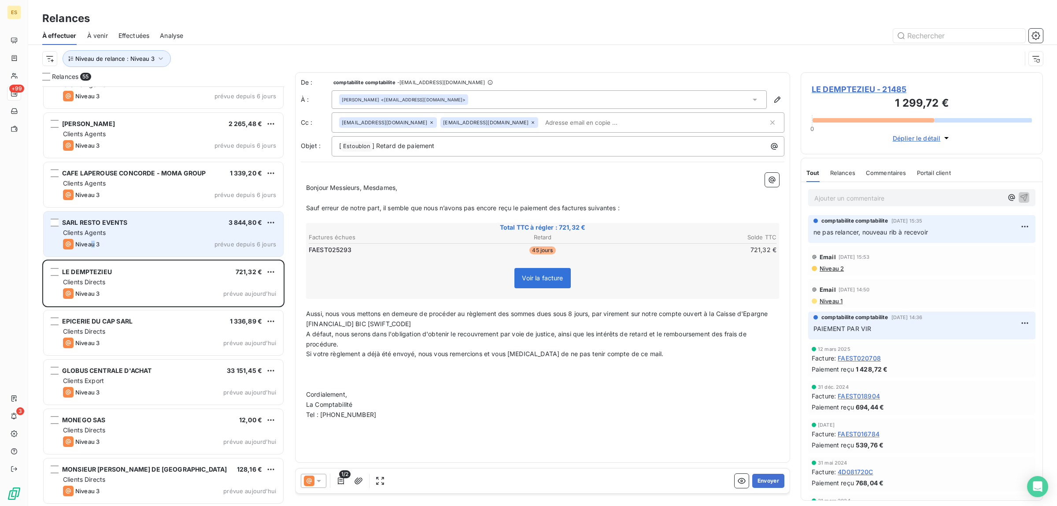
click at [91, 240] on span "Niveau 3" at bounding box center [87, 243] width 24 height 7
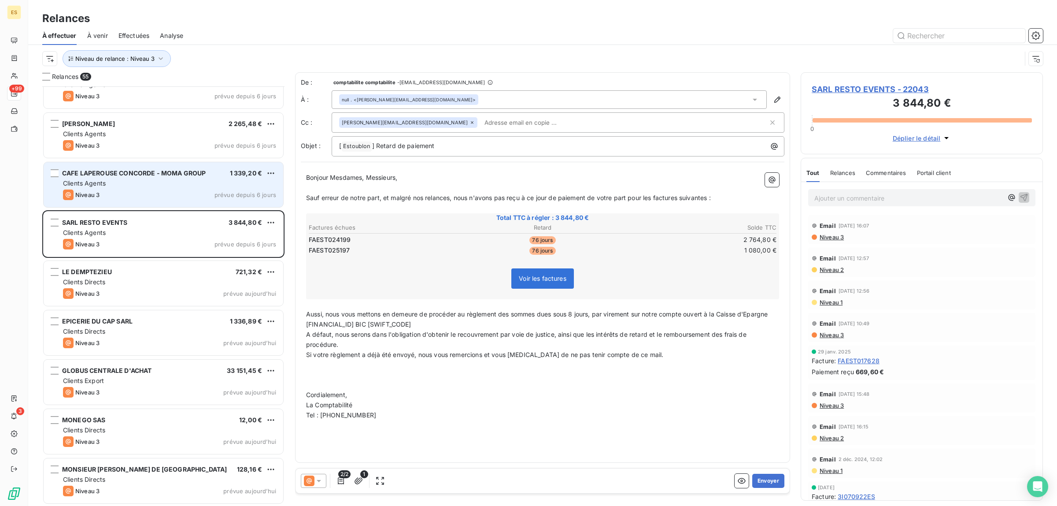
click at [121, 185] on div "Clients Agents" at bounding box center [169, 183] width 213 height 9
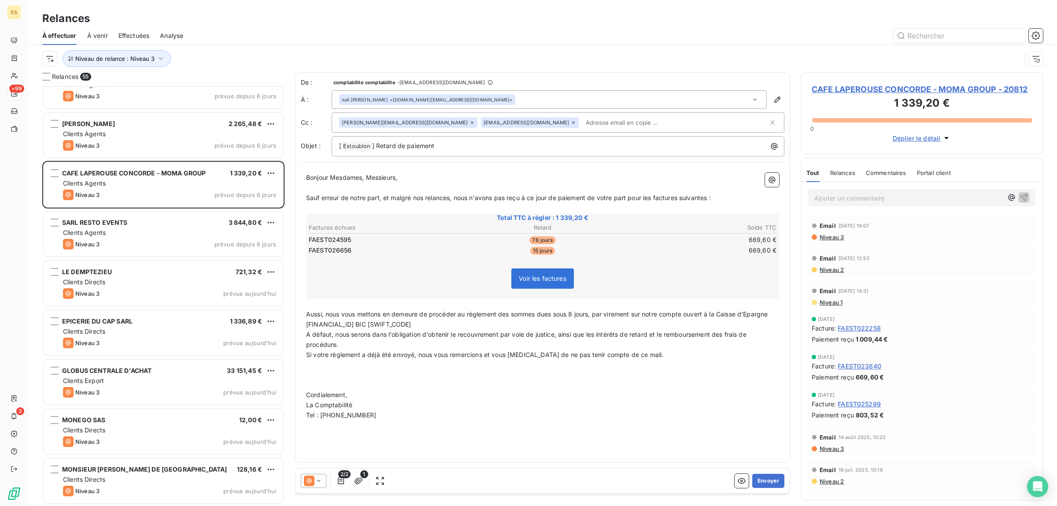
scroll to position [2184, 0]
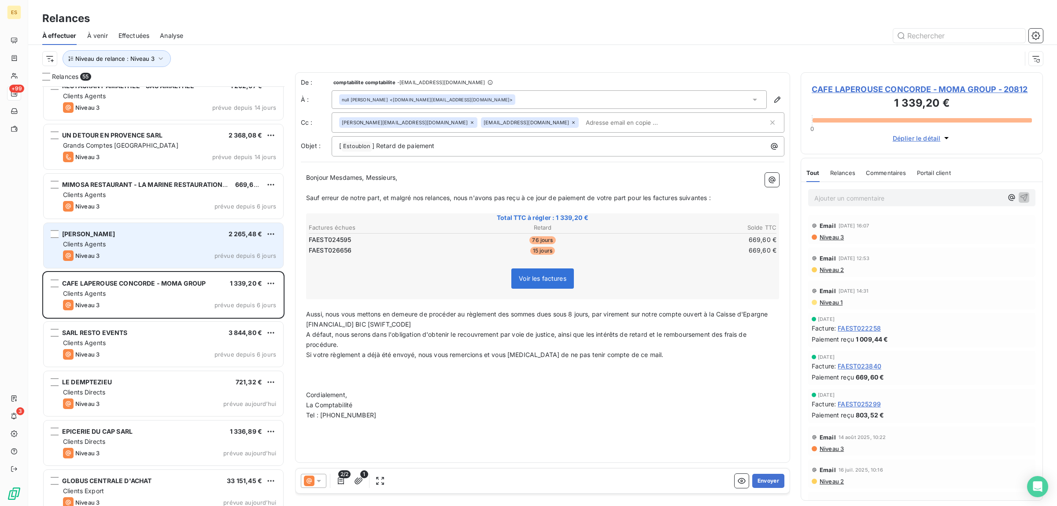
click at [122, 258] on div "Niveau 3 prévue depuis 6 jours" at bounding box center [169, 255] width 213 height 11
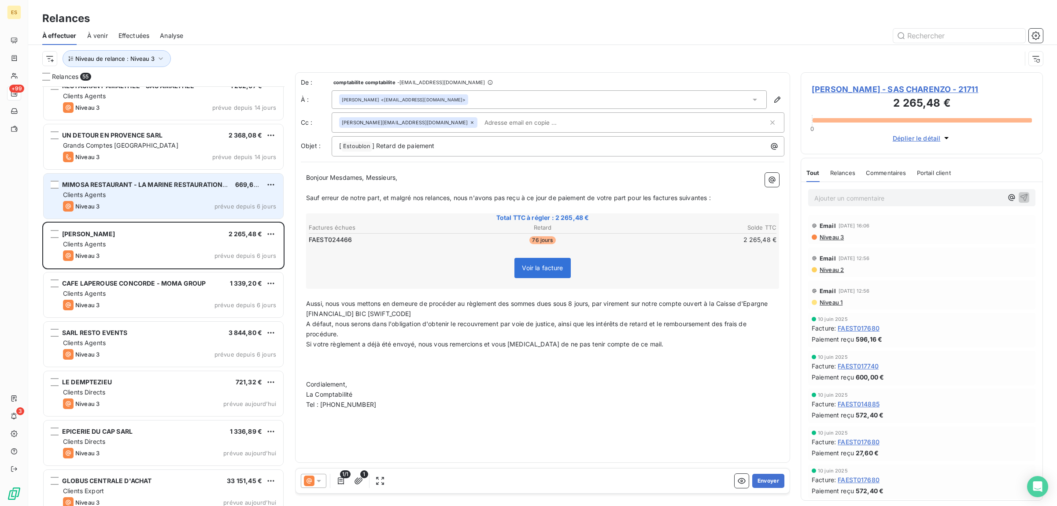
click at [117, 196] on div "Clients Agents" at bounding box center [169, 194] width 213 height 9
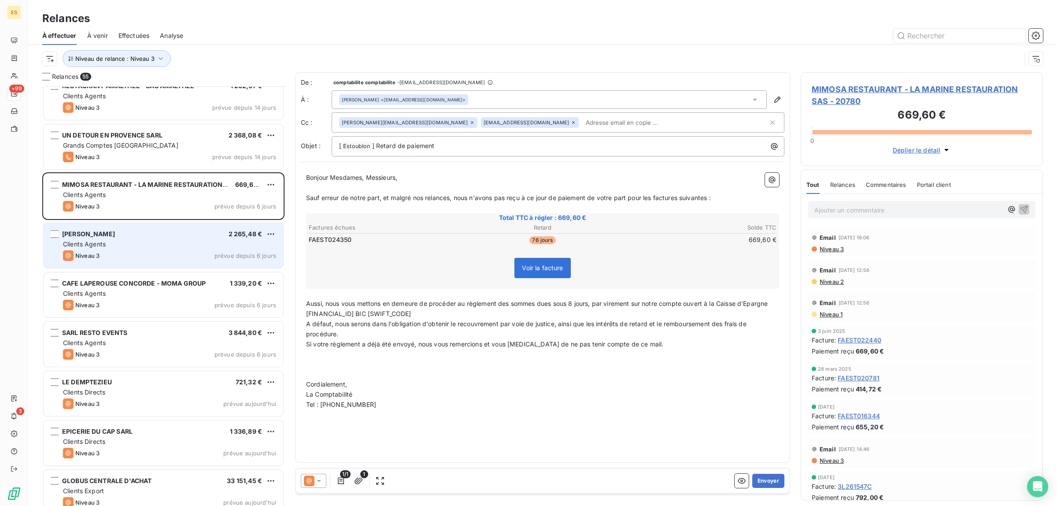
scroll to position [2129, 0]
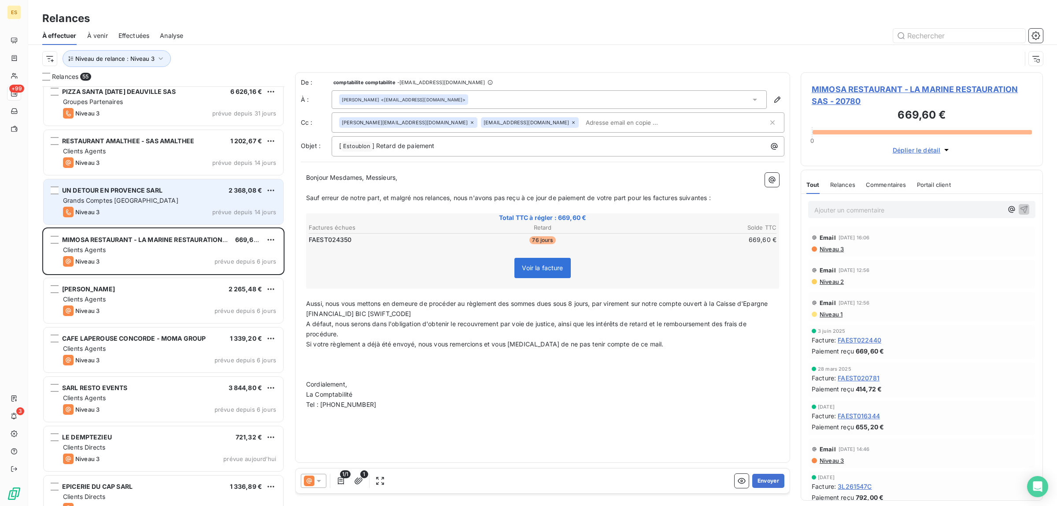
click at [117, 209] on div "Niveau 3 prévue depuis 14 jours" at bounding box center [169, 212] width 213 height 11
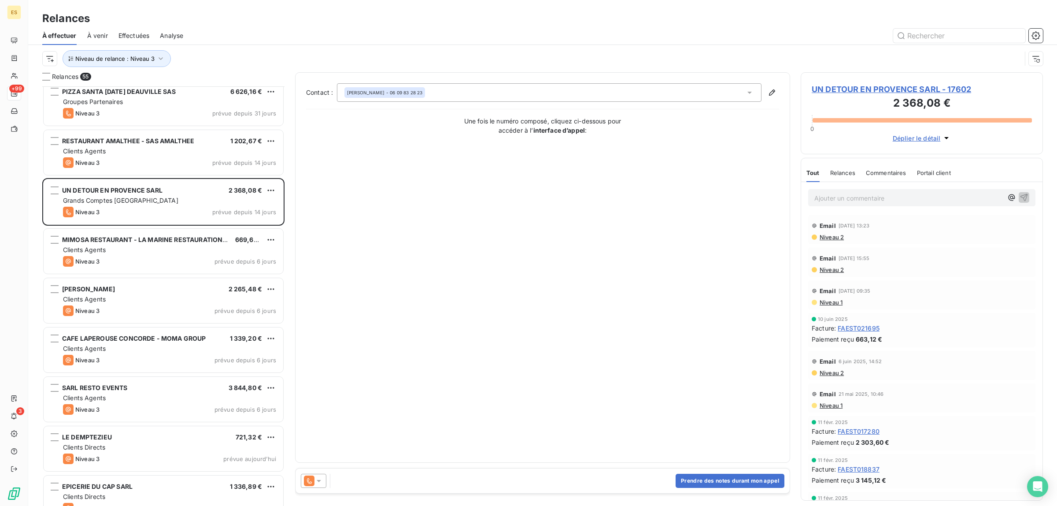
click at [322, 481] on icon at bounding box center [318, 480] width 9 height 9
click at [322, 465] on span "Niveau 3" at bounding box center [331, 463] width 26 height 9
click at [322, 483] on icon at bounding box center [318, 480] width 9 height 9
click at [321, 444] on span "Niveau 2" at bounding box center [331, 445] width 26 height 9
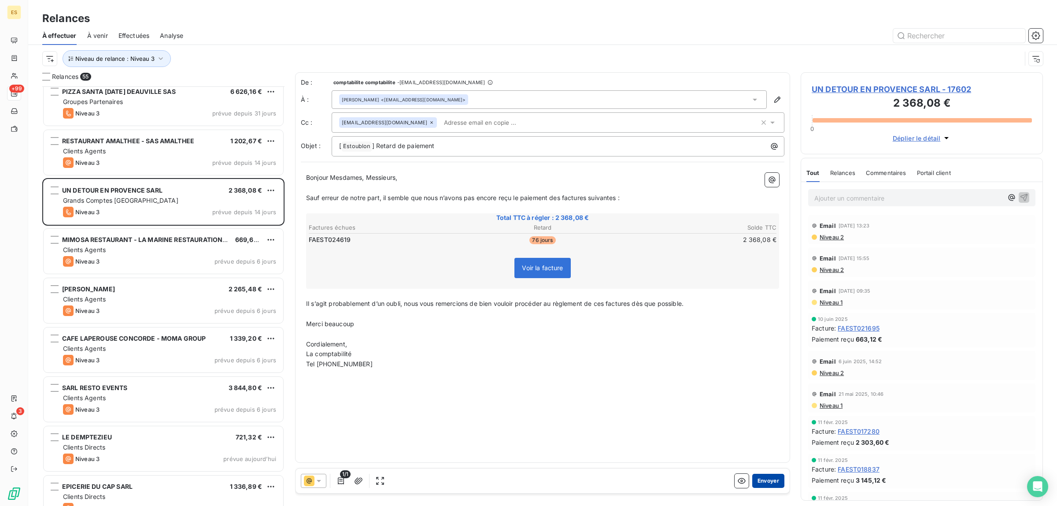
click at [766, 480] on button "Envoyer" at bounding box center [768, 481] width 32 height 14
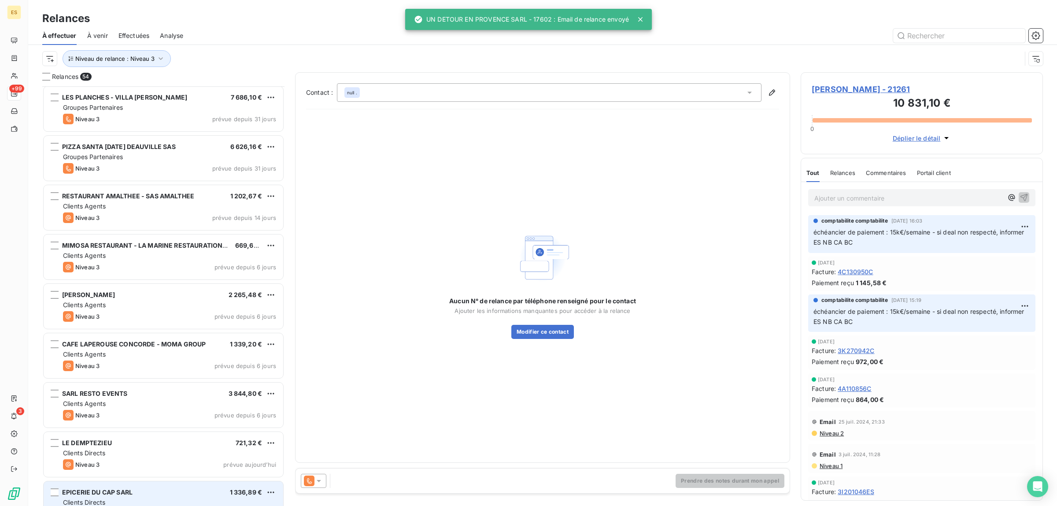
scroll to position [2019, 0]
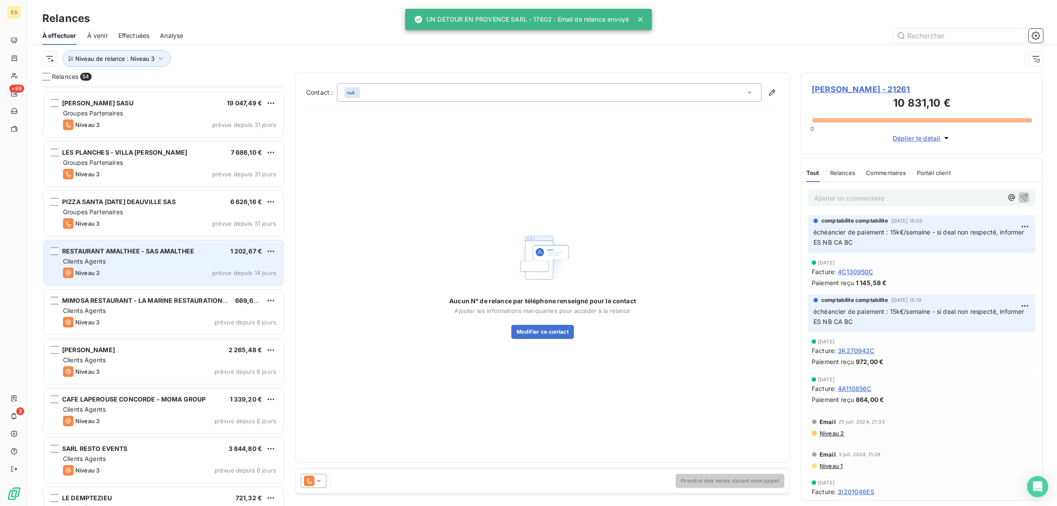
click at [121, 273] on div "Niveau 3 prévue depuis 14 jours" at bounding box center [169, 272] width 213 height 11
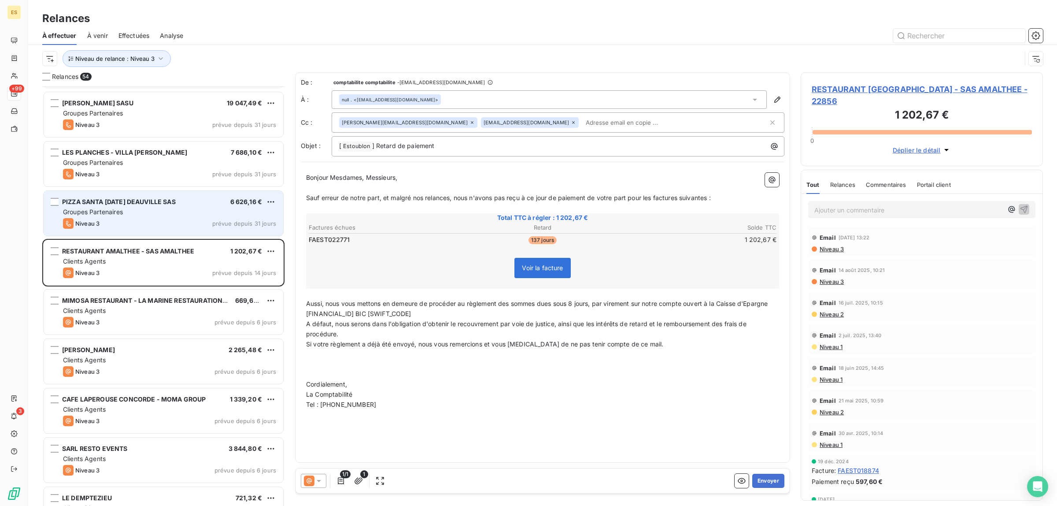
click at [166, 215] on div "Groupes Partenaires" at bounding box center [169, 211] width 213 height 9
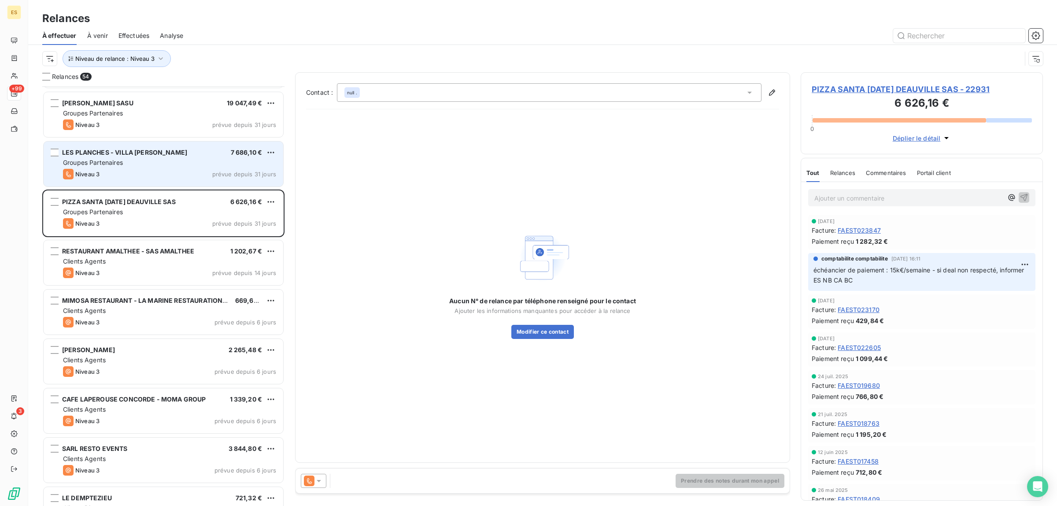
click at [155, 166] on div "Groupes Partenaires" at bounding box center [169, 162] width 213 height 9
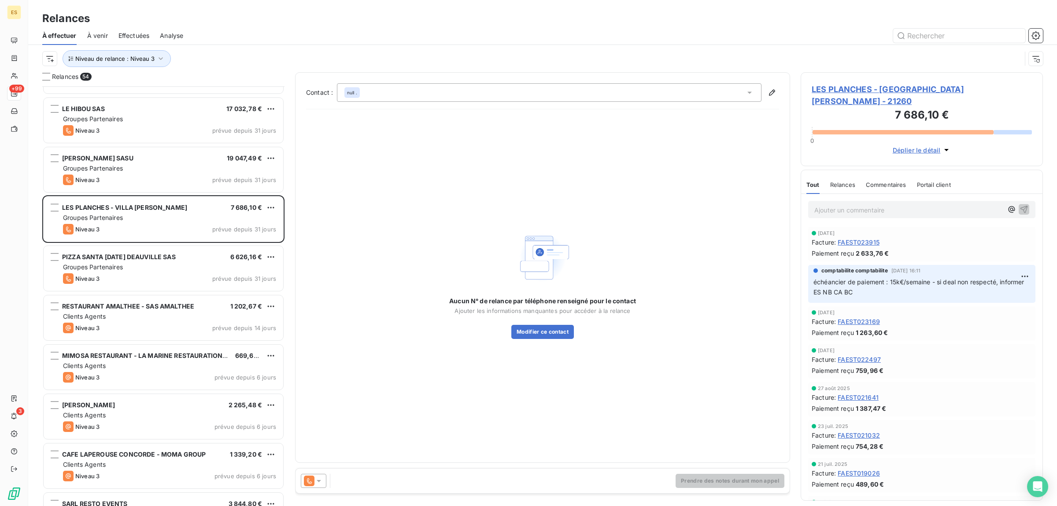
scroll to position [1853, 0]
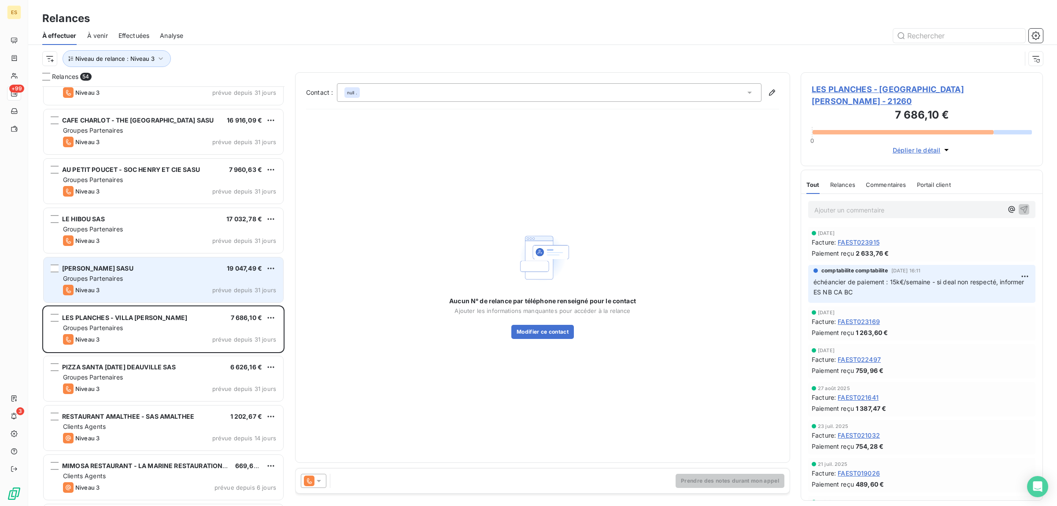
click at [127, 285] on div "Niveau 3 prévue depuis 31 jours" at bounding box center [169, 290] width 213 height 11
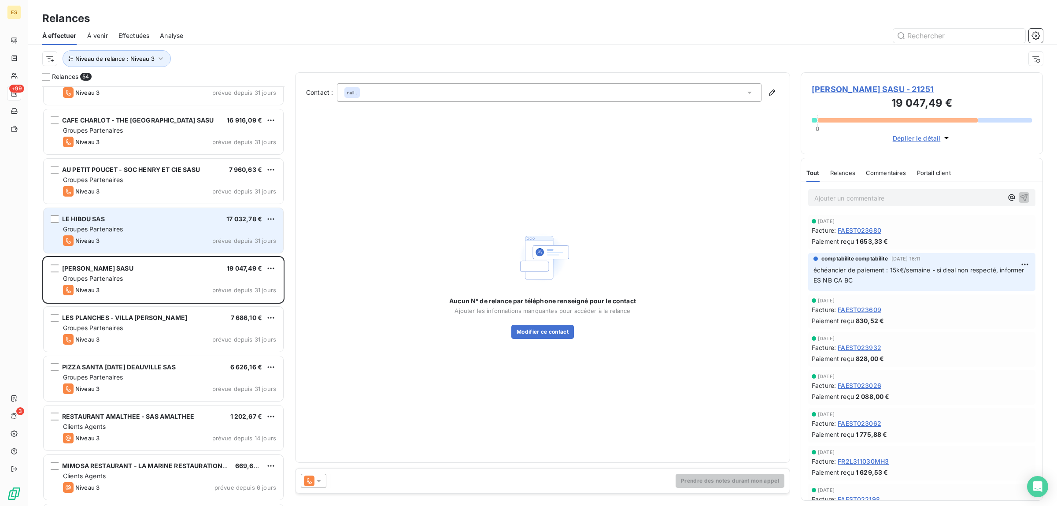
click at [133, 244] on div "Niveau 3 prévue depuis 31 jours" at bounding box center [169, 240] width 213 height 11
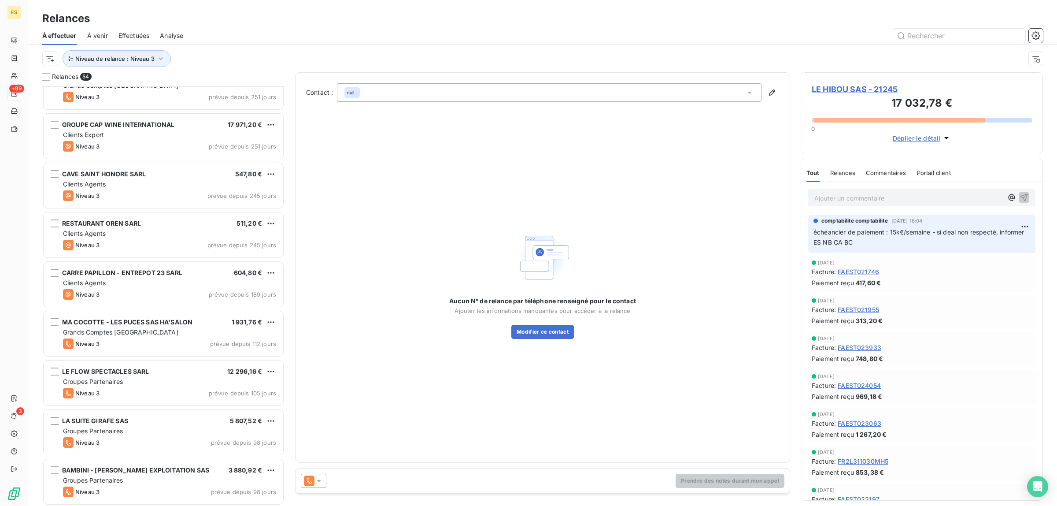
scroll to position [642, 0]
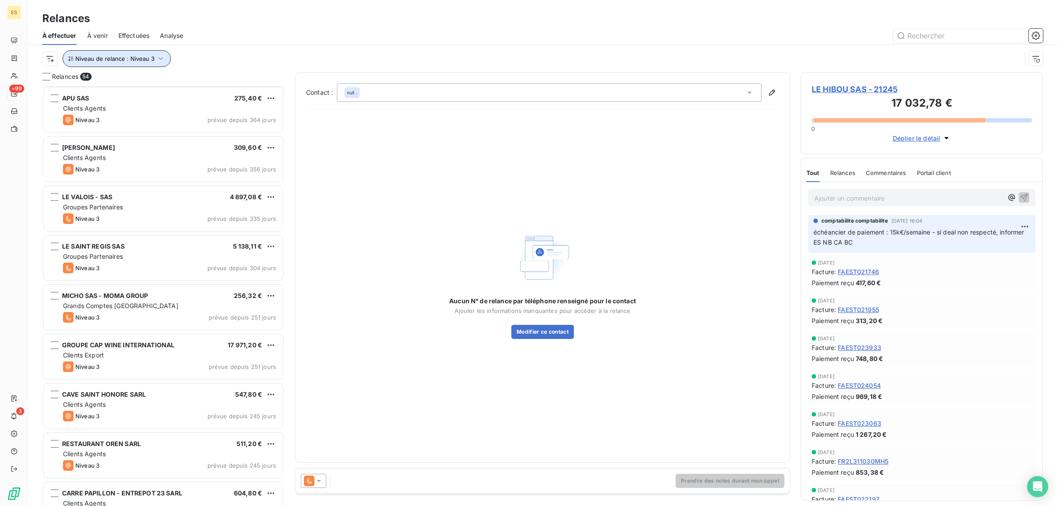
drag, startPoint x: 168, startPoint y: 62, endPoint x: 161, endPoint y: 62, distance: 7.5
click at [167, 62] on button "Niveau de relance : Niveau 3" at bounding box center [117, 58] width 108 height 17
click at [196, 83] on span "Niveau 3" at bounding box center [203, 82] width 26 height 9
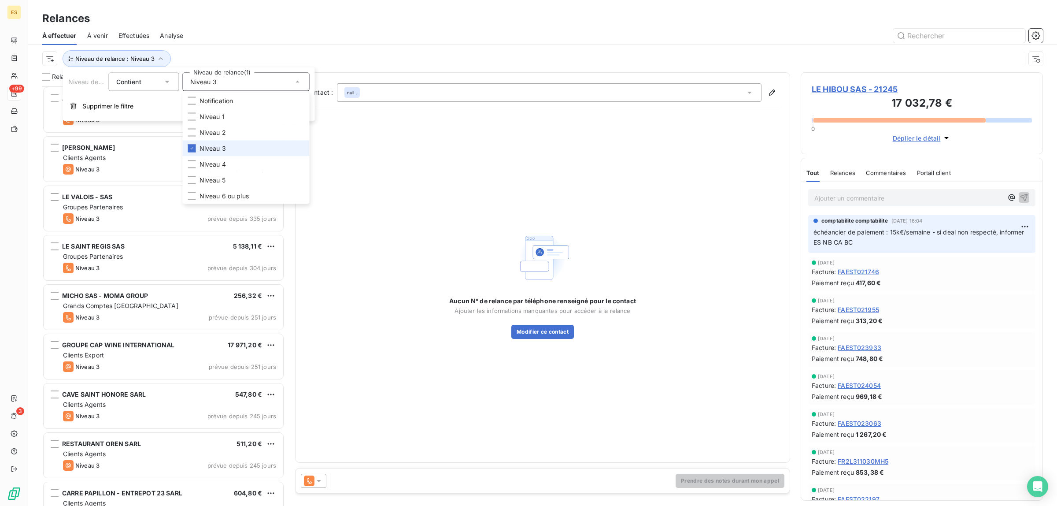
click at [195, 153] on li "Niveau 3" at bounding box center [246, 149] width 127 height 16
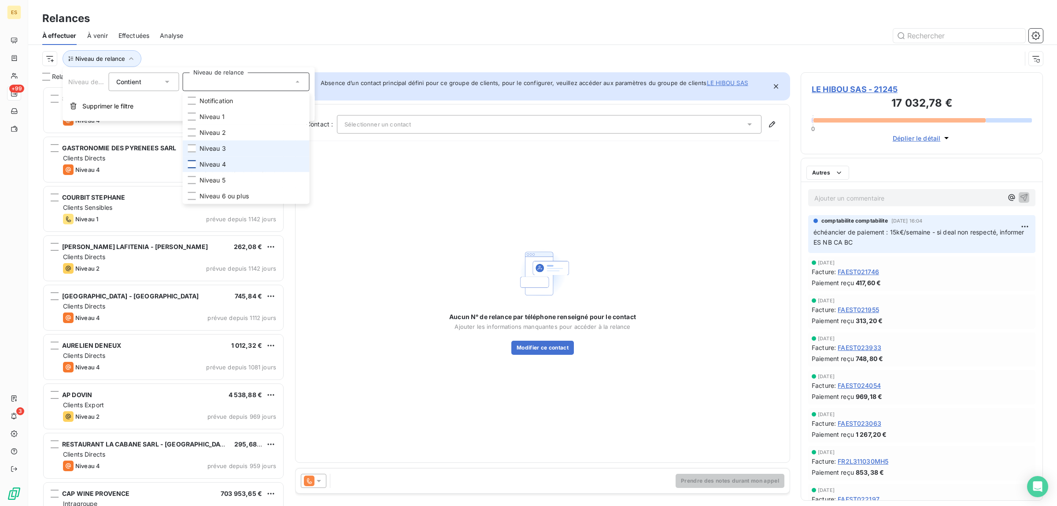
scroll to position [411, 234]
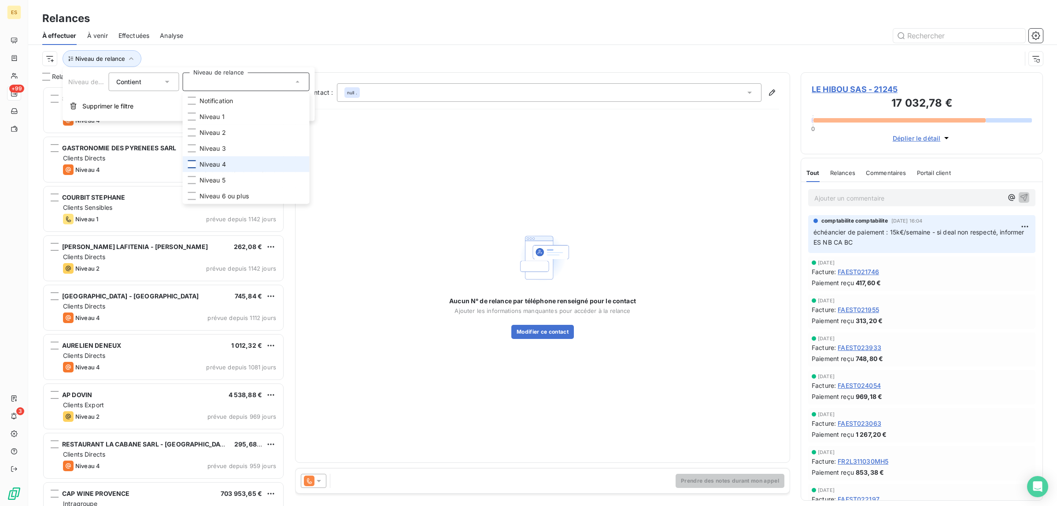
click at [194, 161] on div at bounding box center [192, 164] width 8 height 8
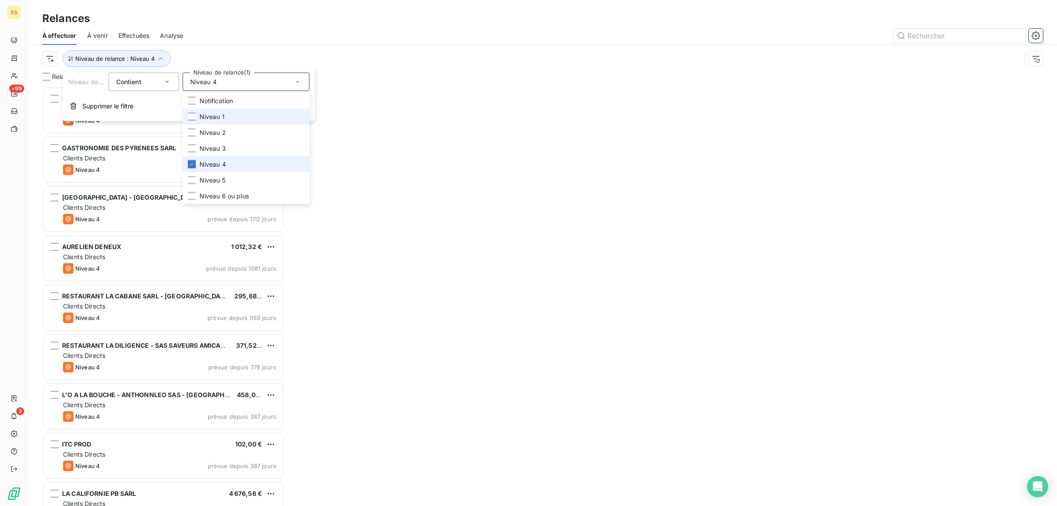
scroll to position [411, 234]
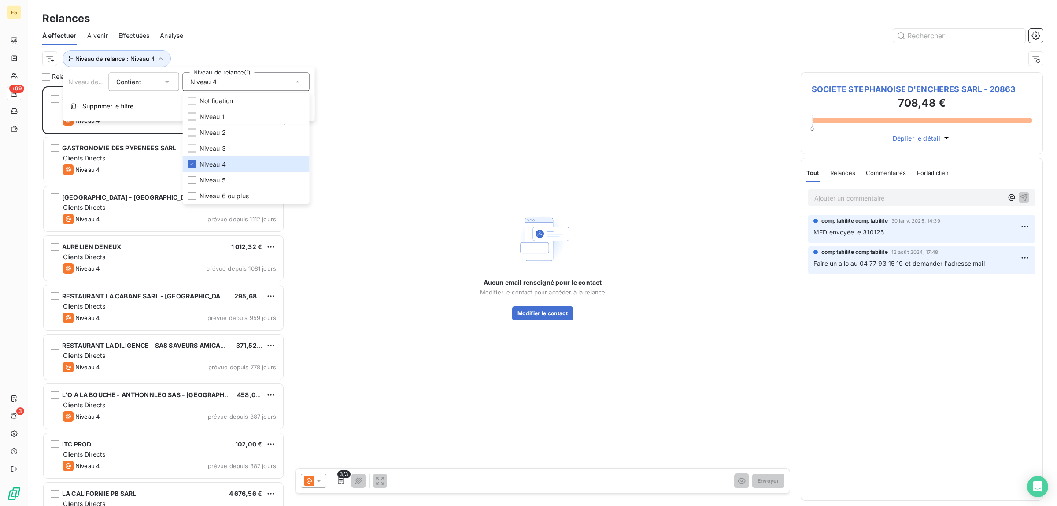
click at [255, 38] on div at bounding box center [618, 36] width 849 height 14
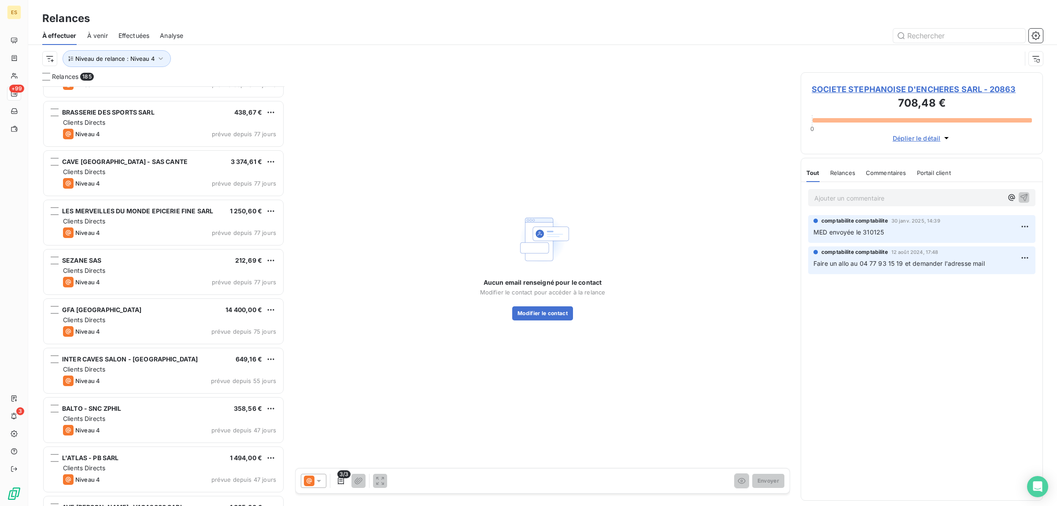
scroll to position [6449, 0]
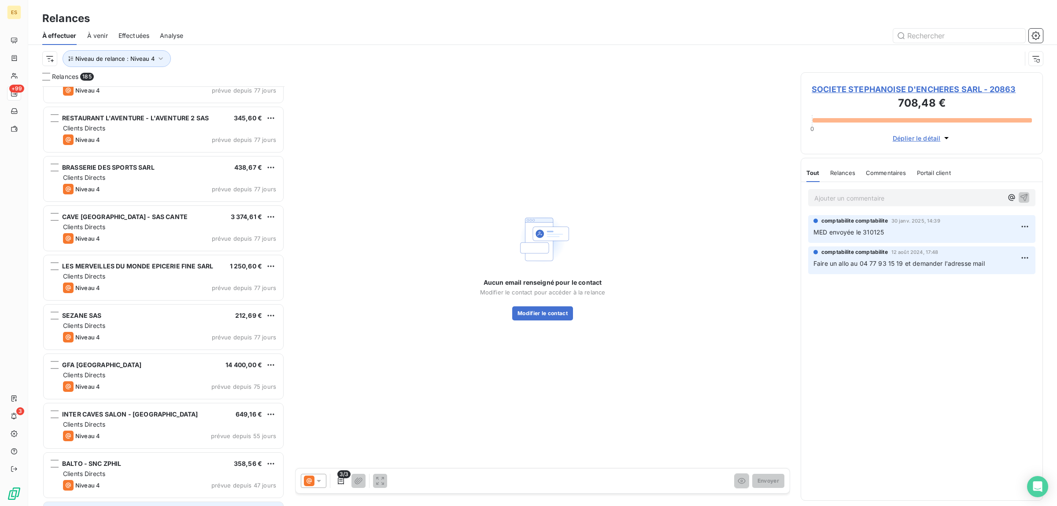
click at [148, 473] on div "LE GRAND BAR DES GOUDES - TANI PARA SAS 1 267,65 € Clients Directs Niveau 4 pré…" at bounding box center [163, 295] width 242 height 419
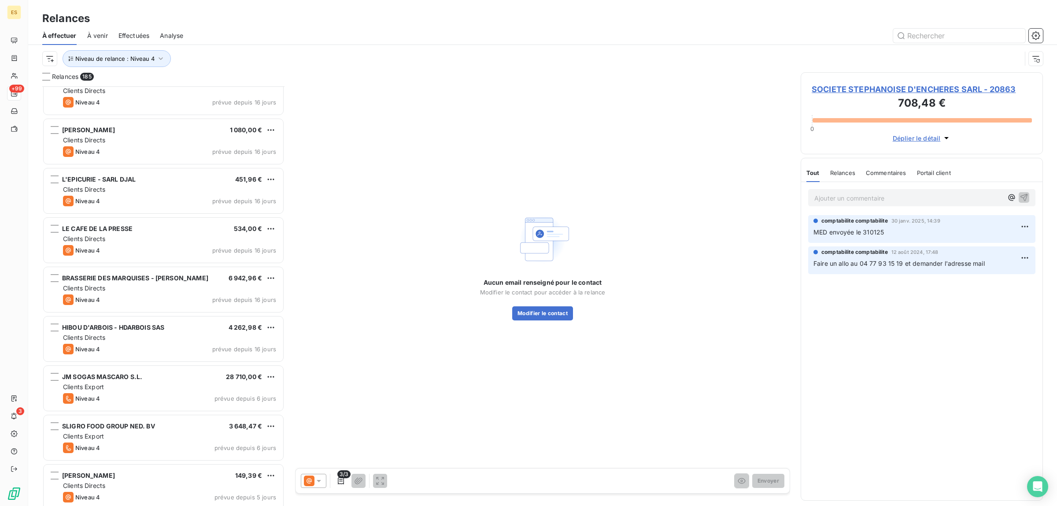
scroll to position [8707, 0]
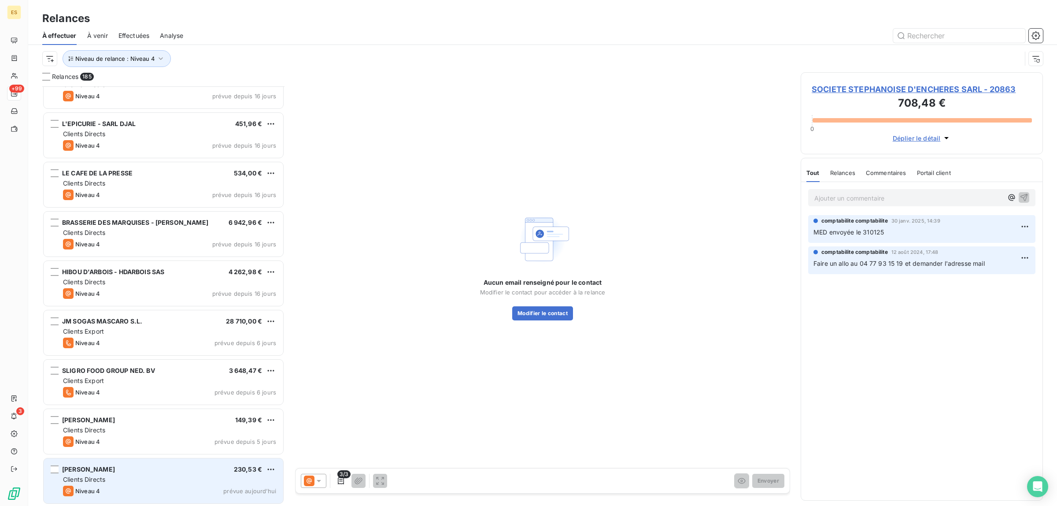
click at [119, 487] on div "Niveau 4 prévue aujourd’hui" at bounding box center [169, 490] width 213 height 11
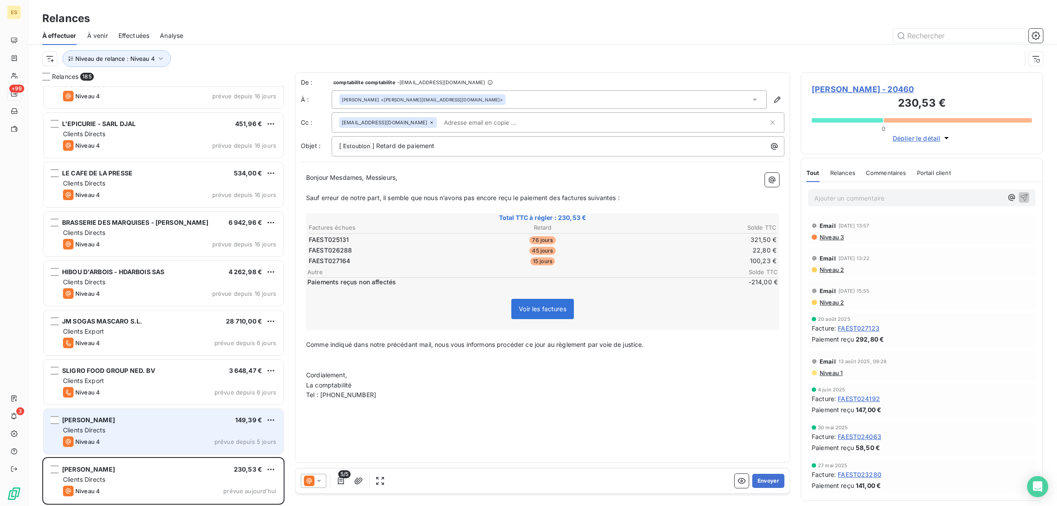
click at [159, 432] on div "Clients Directs" at bounding box center [169, 429] width 213 height 9
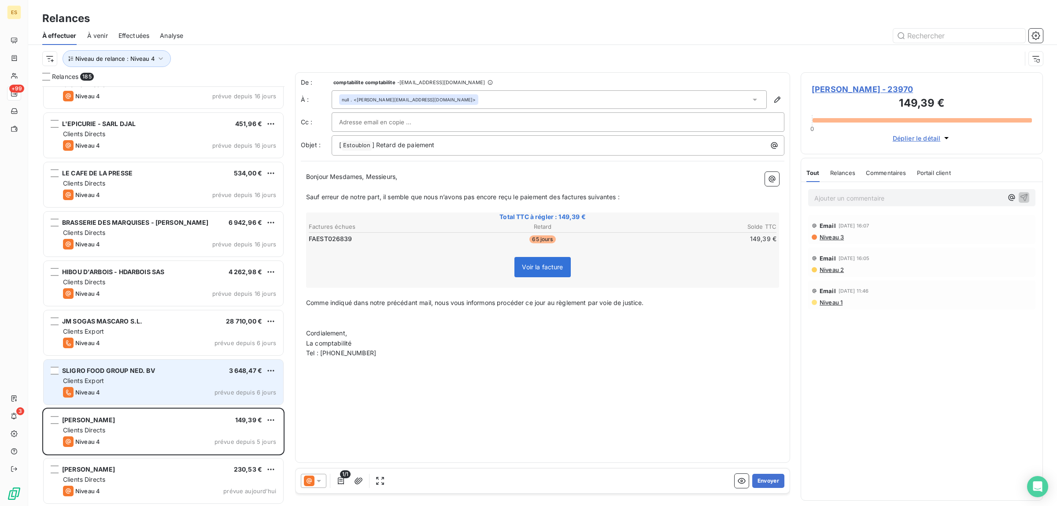
click at [131, 373] on span "SLIGRO FOOD GROUP NED. BV" at bounding box center [108, 369] width 93 height 7
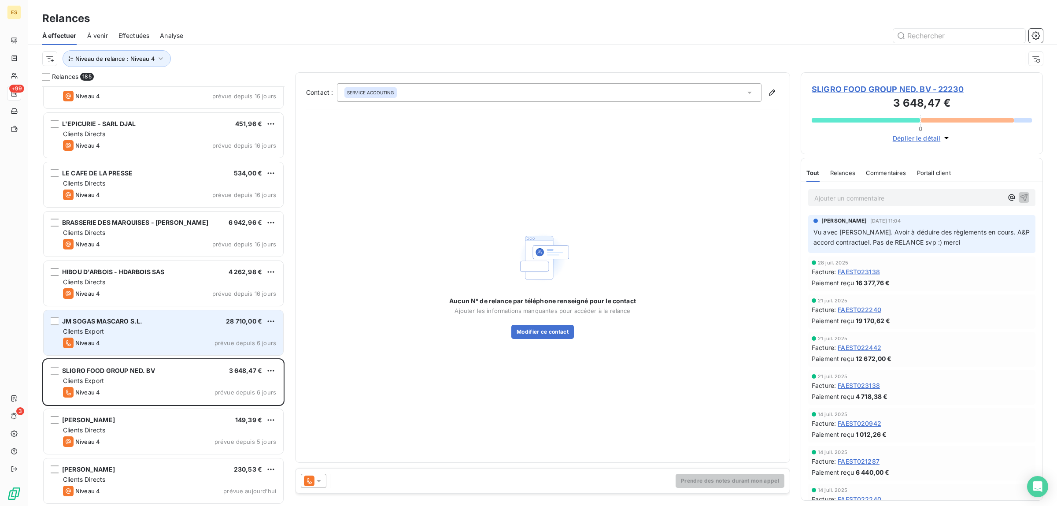
click at [124, 339] on div "Niveau 4 prévue depuis 6 jours" at bounding box center [169, 342] width 213 height 11
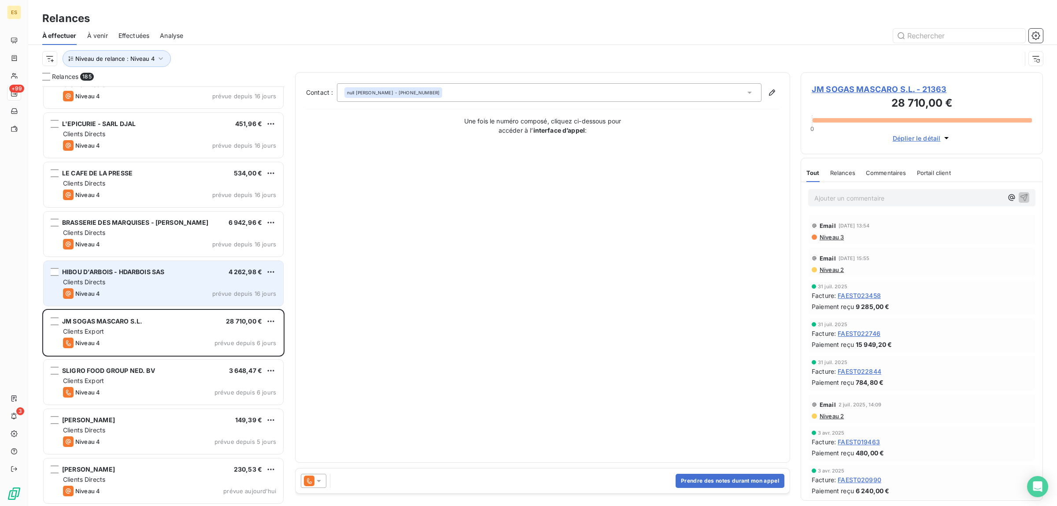
click at [130, 280] on div "Clients Directs" at bounding box center [169, 281] width 213 height 9
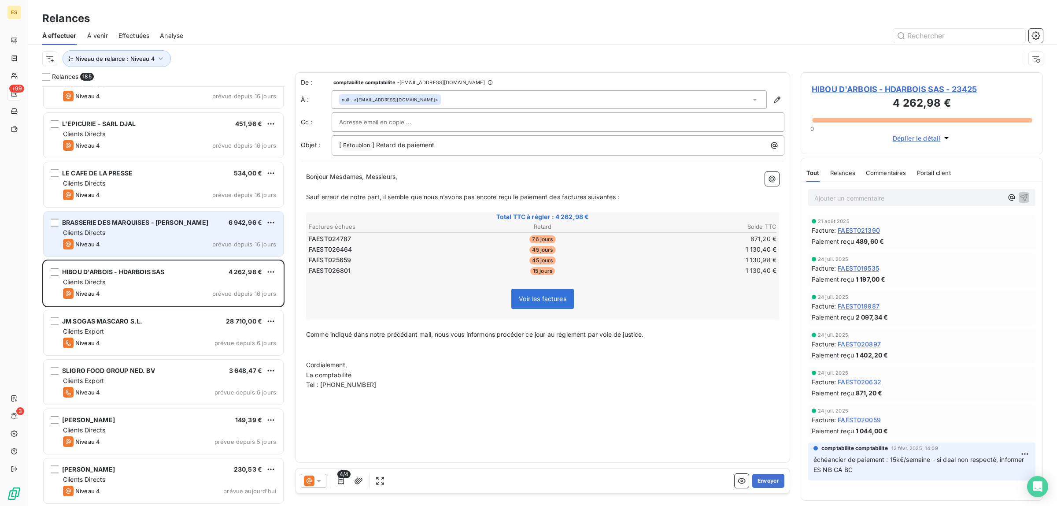
click at [126, 237] on div "BRASSERIE DES MARQUISES - ALMAR SASU 6 942,96 € Clients Directs Niveau 4 prévue…" at bounding box center [164, 233] width 240 height 45
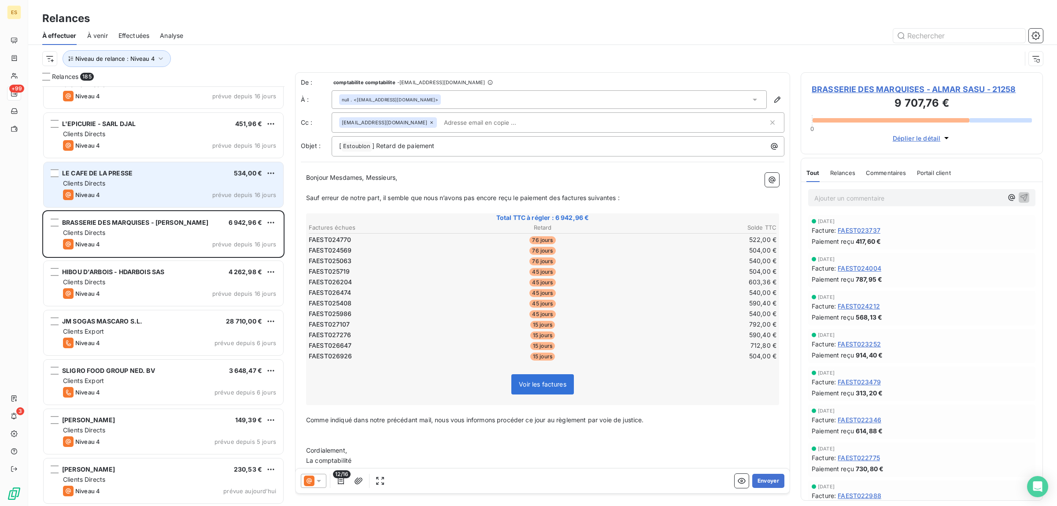
click at [115, 190] on div "Niveau 4 prévue depuis 16 jours" at bounding box center [169, 194] width 213 height 11
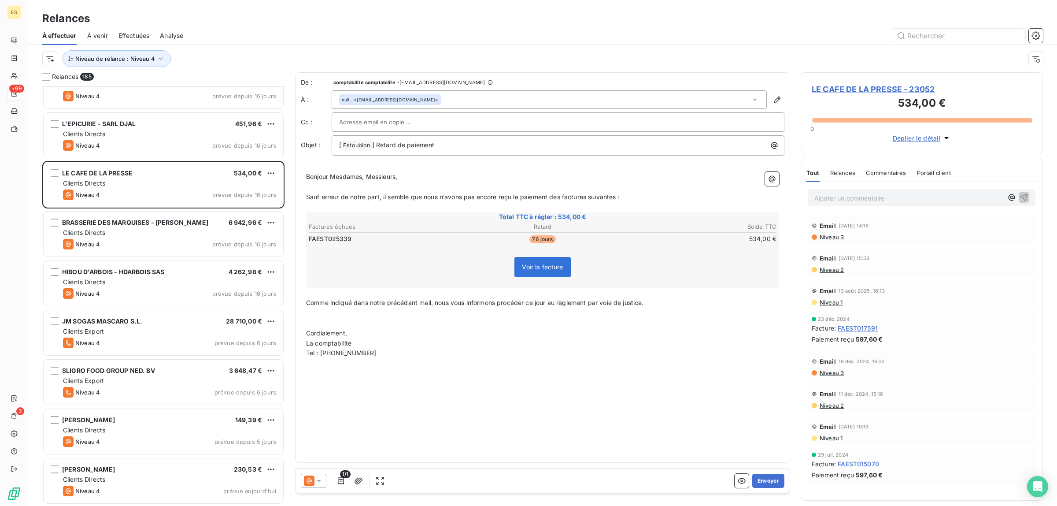
scroll to position [8487, 0]
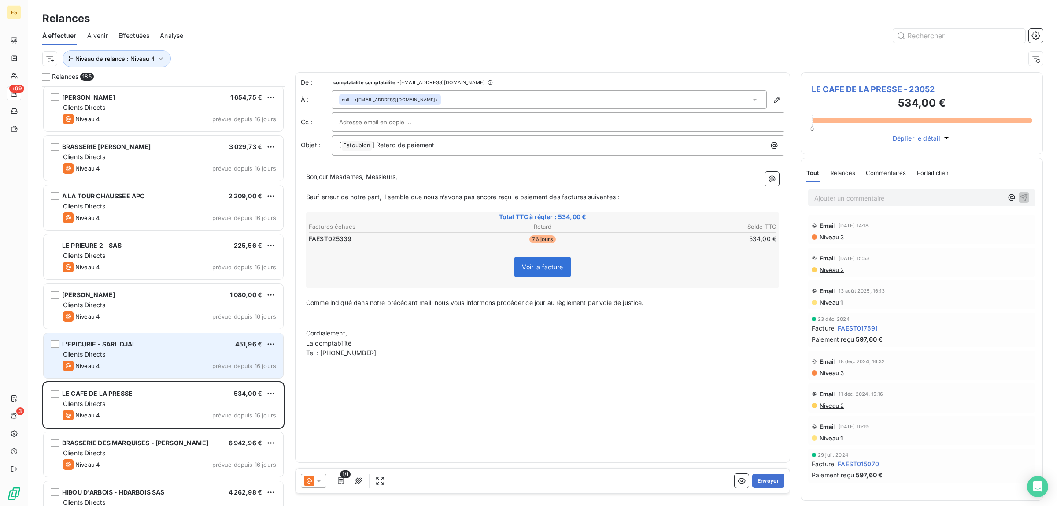
click at [160, 358] on div "Clients Directs" at bounding box center [169, 354] width 213 height 9
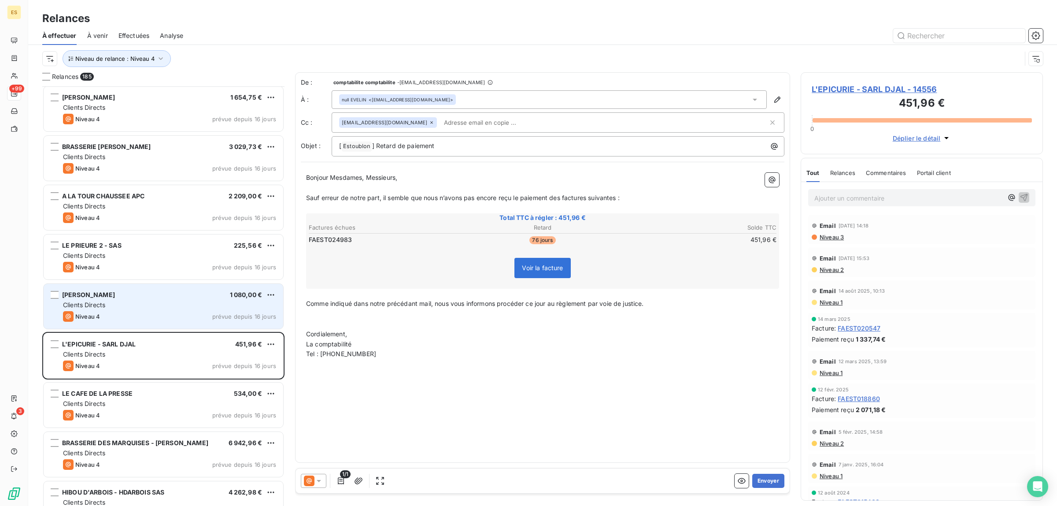
click at [144, 298] on div "[PERSON_NAME] SAS 1 080,00 €" at bounding box center [169, 295] width 213 height 8
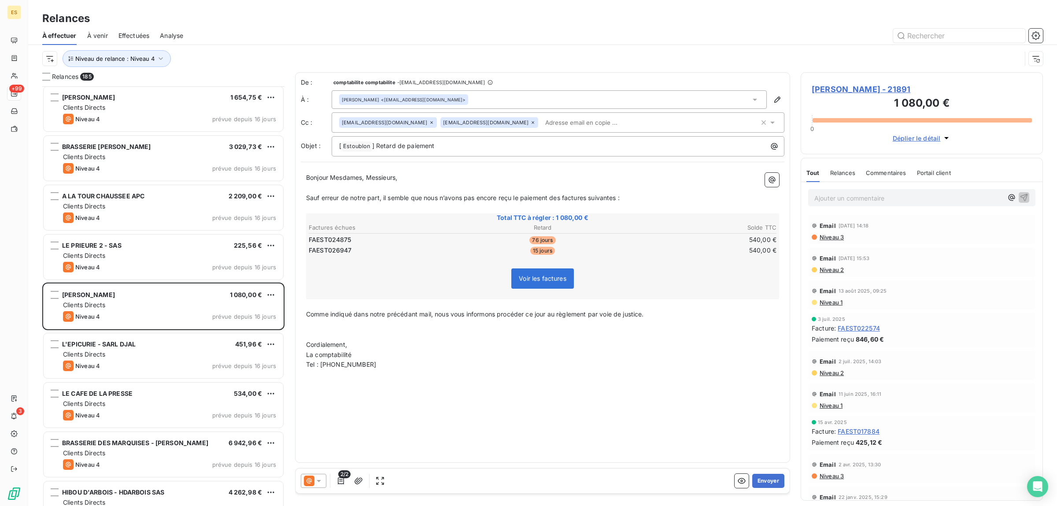
scroll to position [8322, 0]
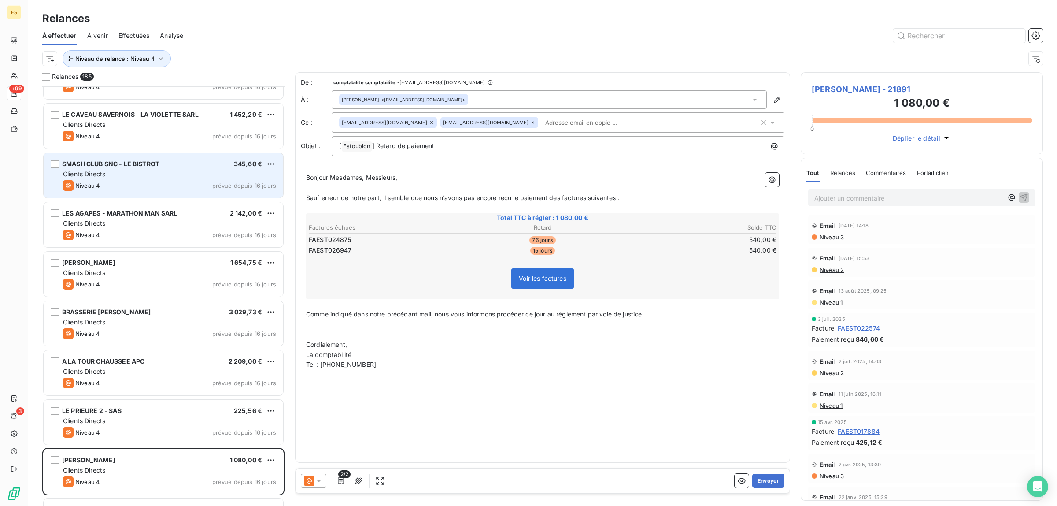
click at [145, 171] on div "Clients Directs" at bounding box center [169, 174] width 213 height 9
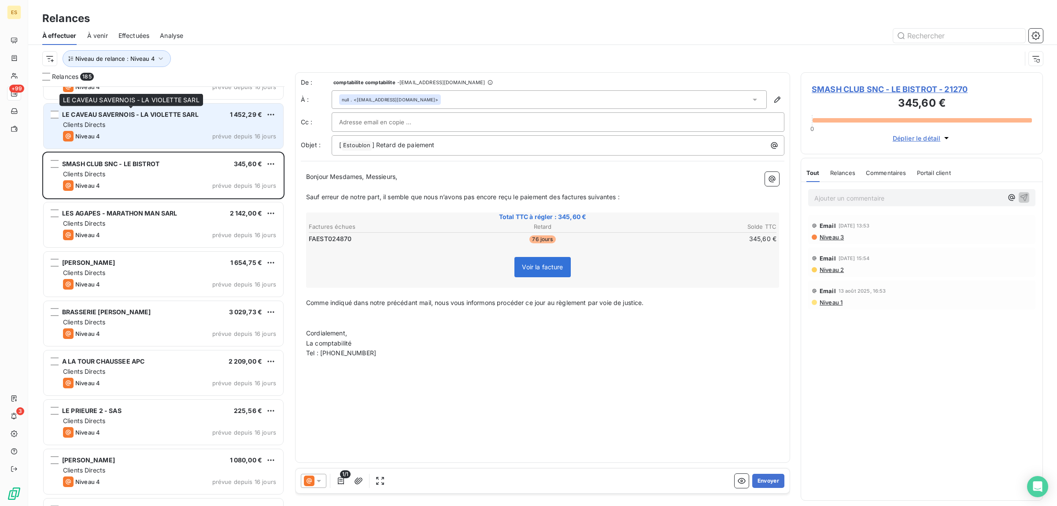
click at [192, 119] on div "LE CAVEAU SAVERNOIS - LA VIOLETTE SARL 1 452,29 € Clients Directs Niveau 4 prév…" at bounding box center [164, 126] width 240 height 45
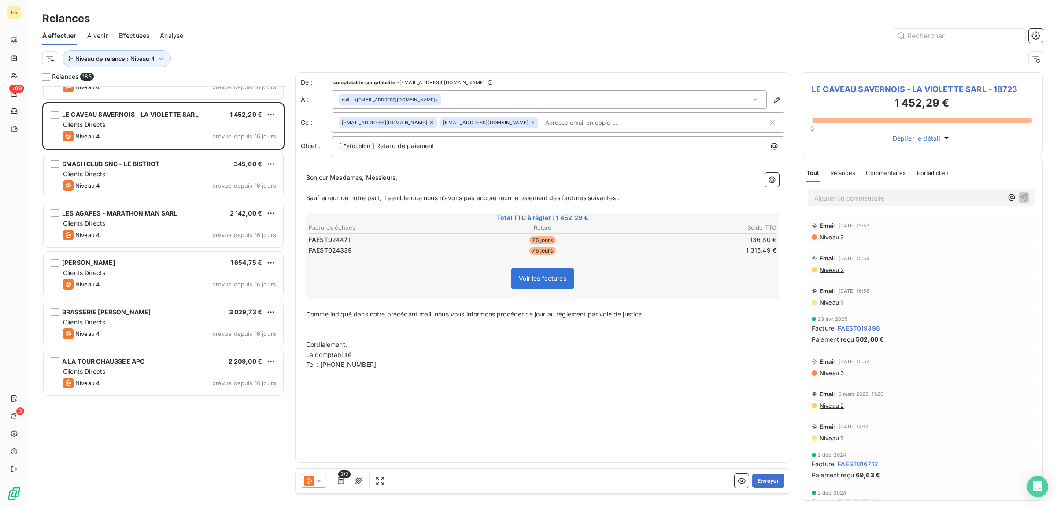
scroll to position [8046, 0]
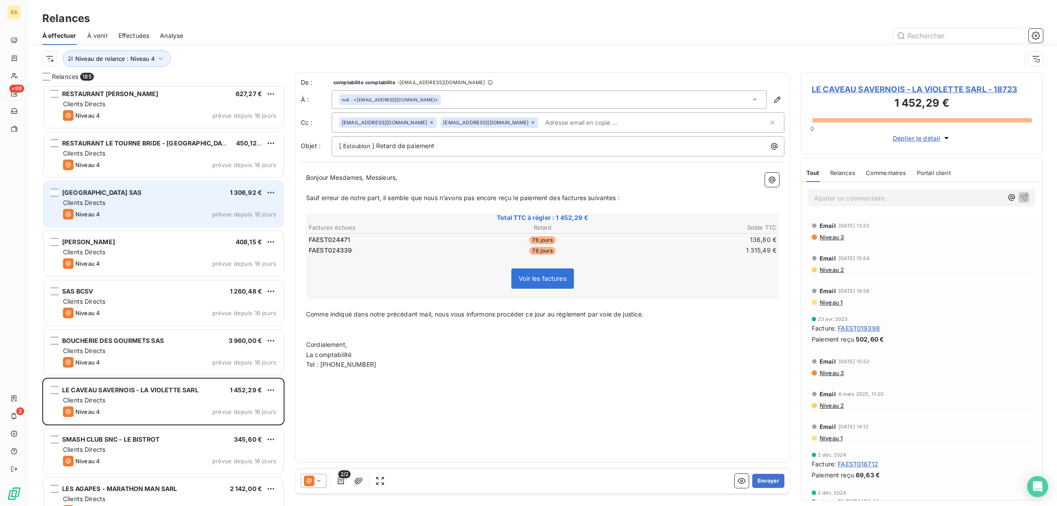
click at [143, 181] on div "[GEOGRAPHIC_DATA] SAS 1 306,92 € Clients Directs Niveau 4 prévue depuis 16 jours" at bounding box center [164, 203] width 240 height 45
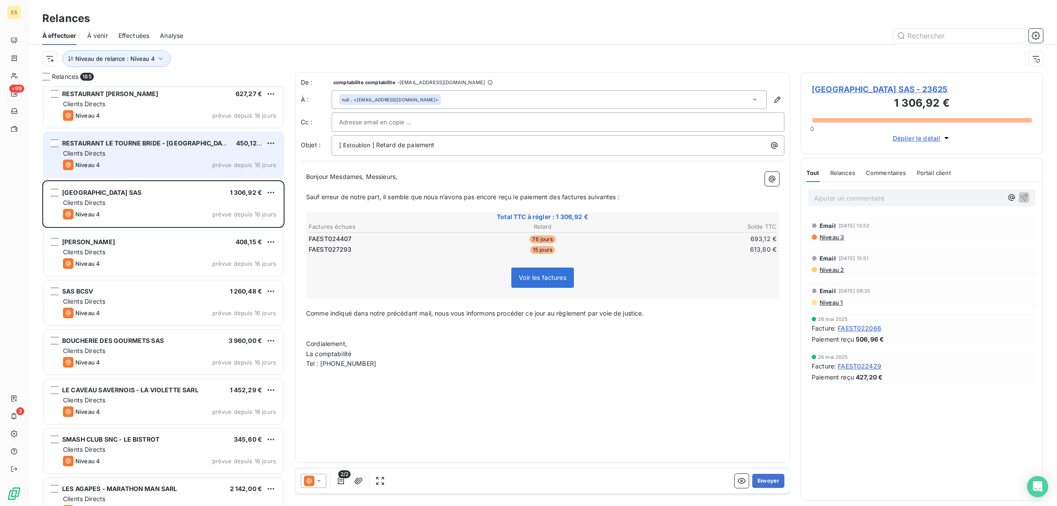
click at [154, 159] on div "Niveau 4 prévue depuis 16 jours" at bounding box center [169, 164] width 213 height 11
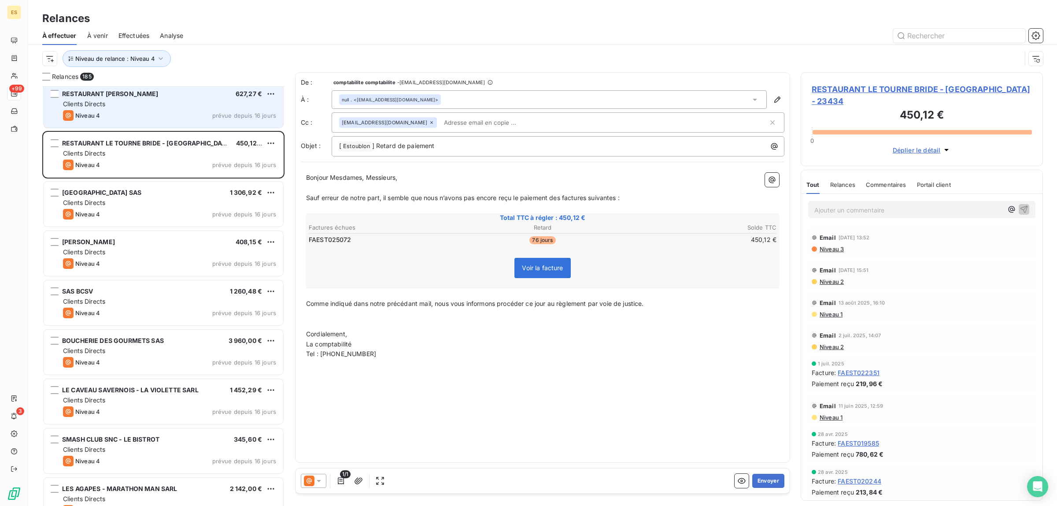
click at [142, 111] on div "Niveau 4 prévue depuis 16 jours" at bounding box center [169, 115] width 213 height 11
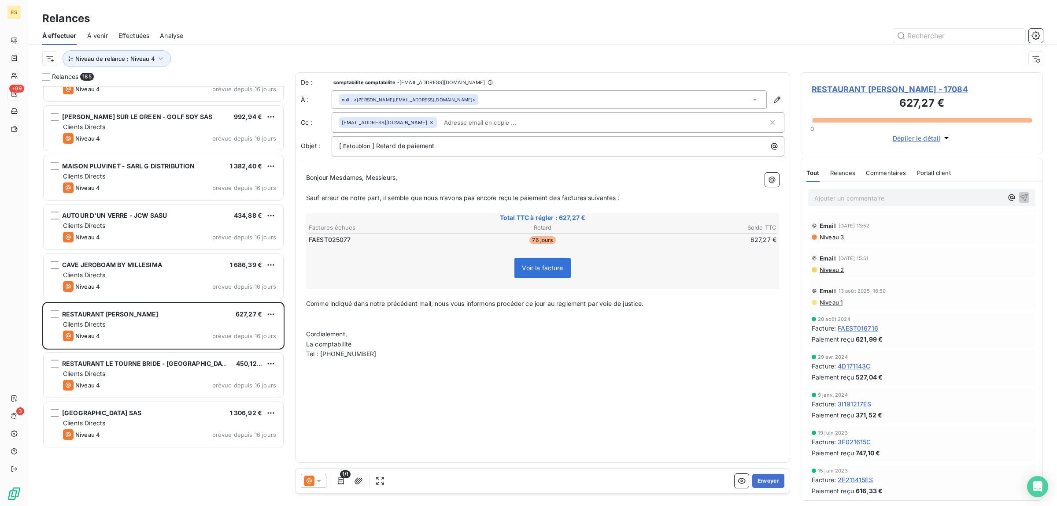
scroll to position [7661, 0]
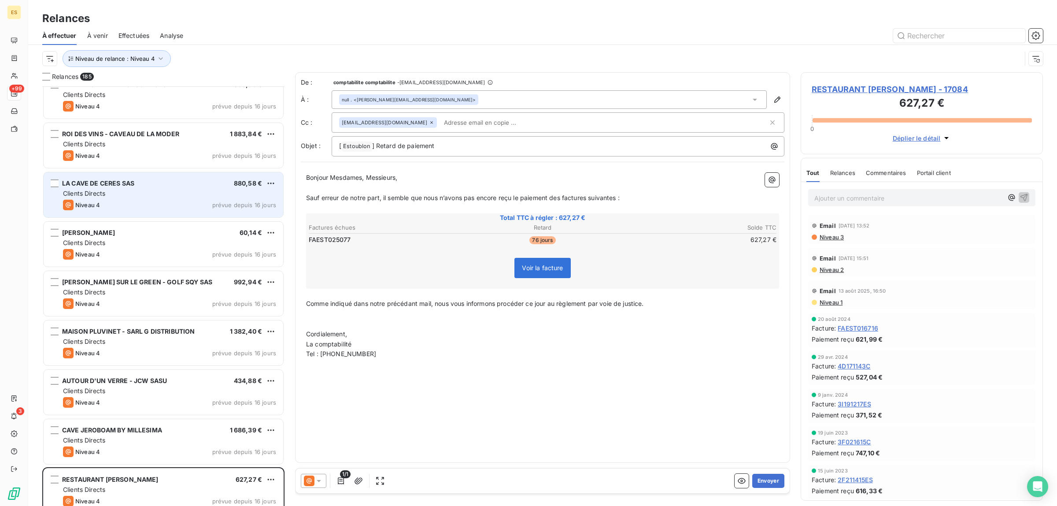
click at [131, 204] on div "Niveau 4 prévue depuis 16 jours" at bounding box center [169, 205] width 213 height 11
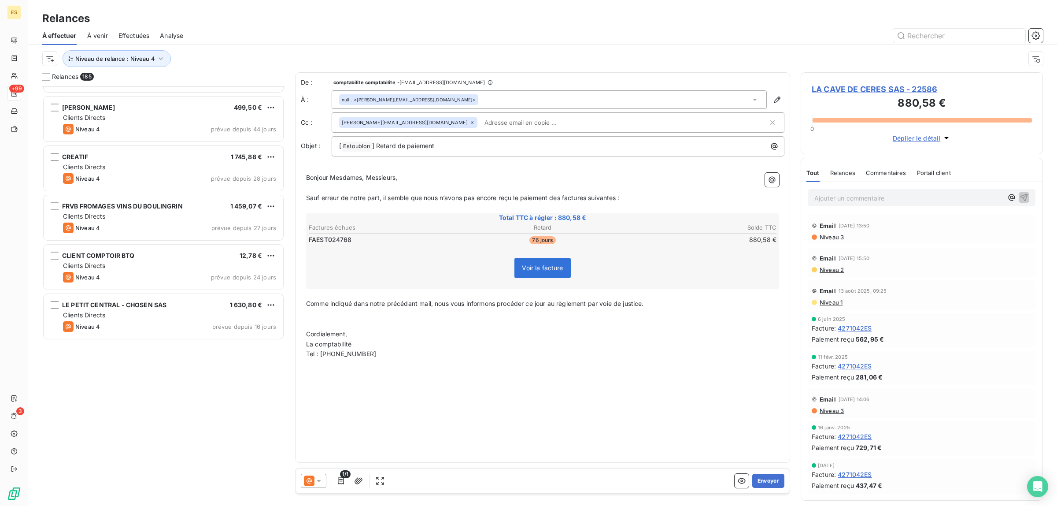
scroll to position [7221, 0]
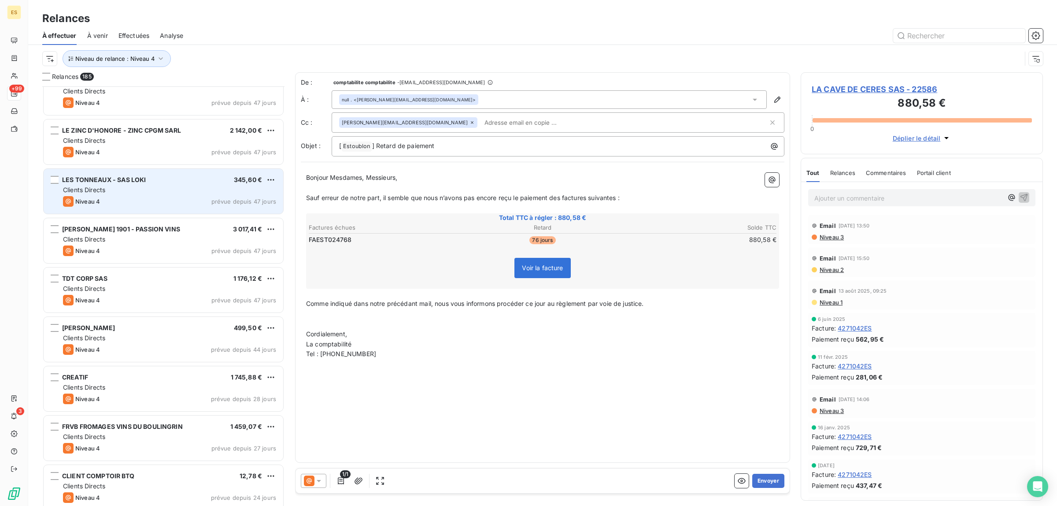
click at [181, 183] on div "LES TONNEAUX - SAS LOKI 345,60 €" at bounding box center [169, 180] width 213 height 8
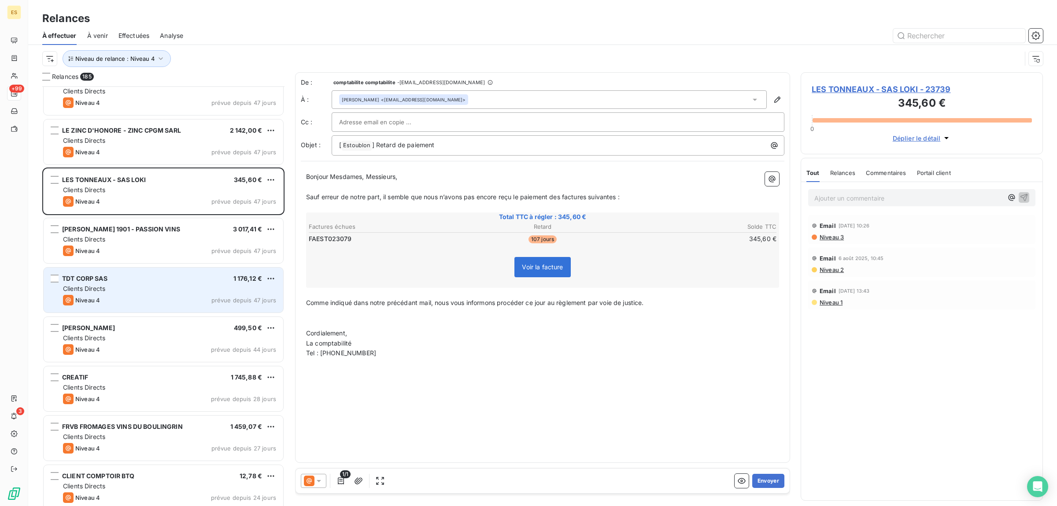
click at [176, 296] on div "Niveau 4 prévue depuis 47 jours" at bounding box center [169, 300] width 213 height 11
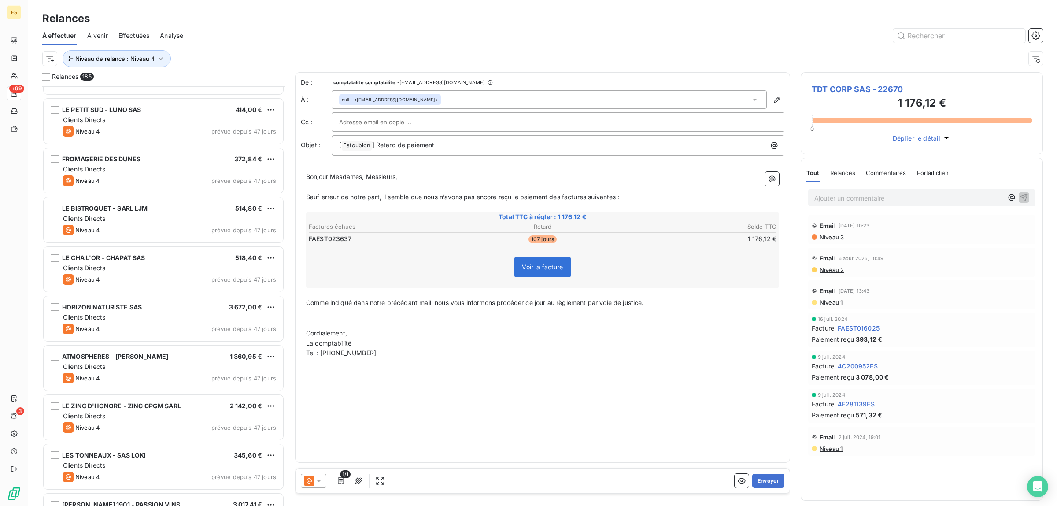
scroll to position [6725, 0]
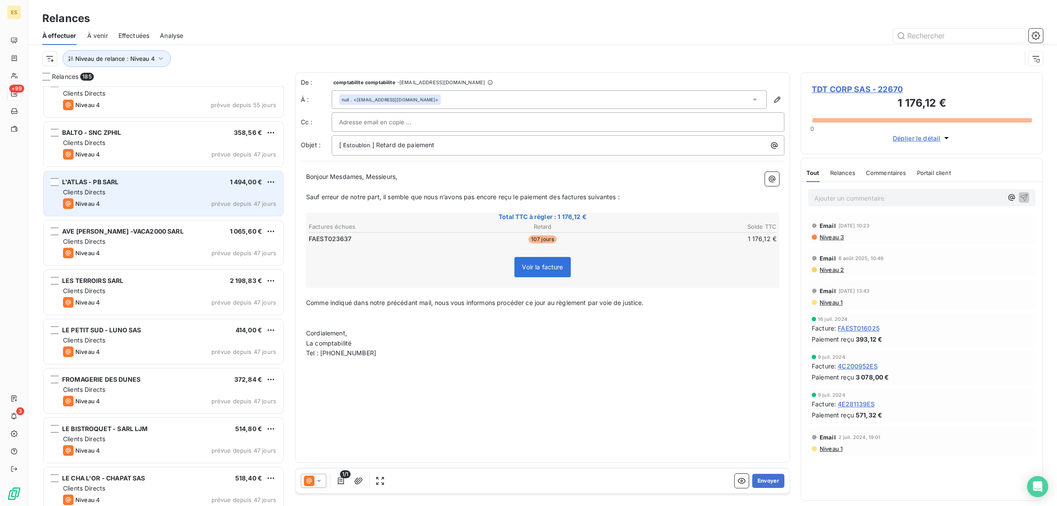
click at [159, 184] on div "L'ATLAS - PB SARL 1 494,00 €" at bounding box center [169, 182] width 213 height 8
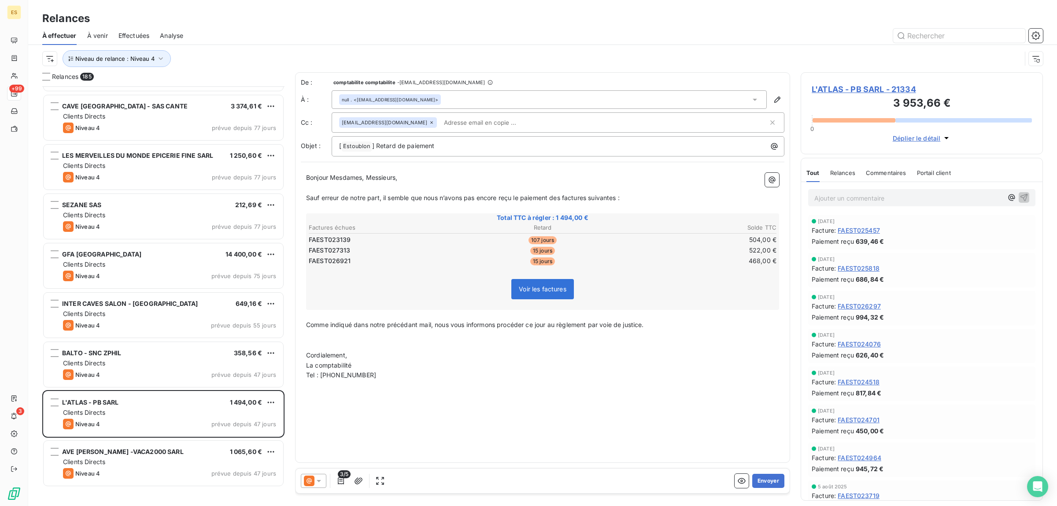
scroll to position [6285, 0]
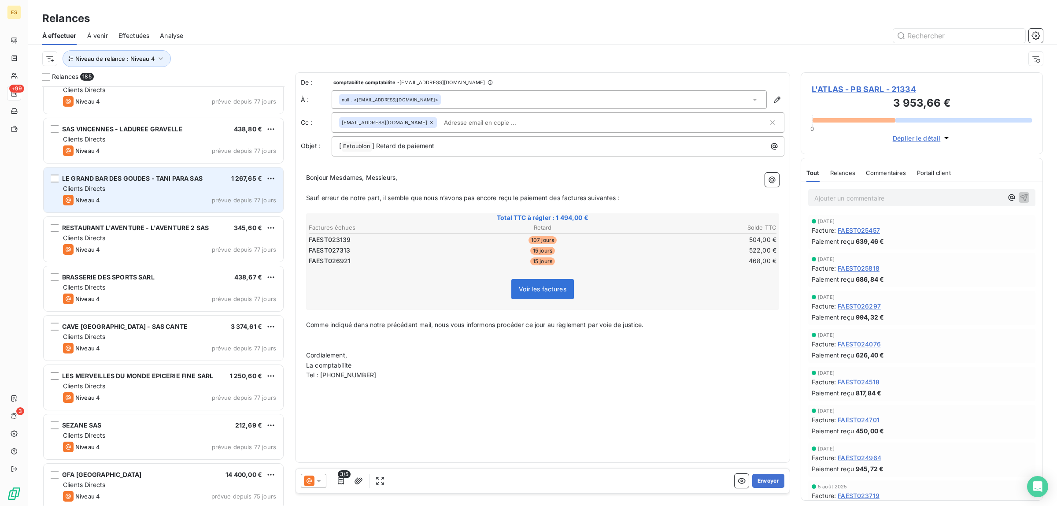
click at [157, 193] on div "LE GRAND BAR DES GOUDES - TANI PARA SAS 1 267,65 € Clients Directs Niveau 4 pré…" at bounding box center [164, 189] width 240 height 45
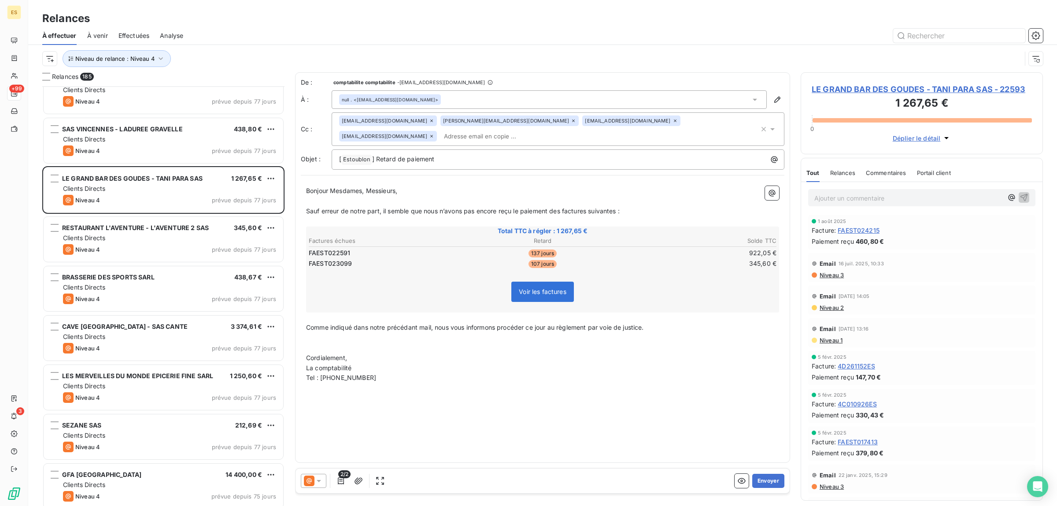
click at [126, 30] on div "Effectuées" at bounding box center [133, 35] width 31 height 18
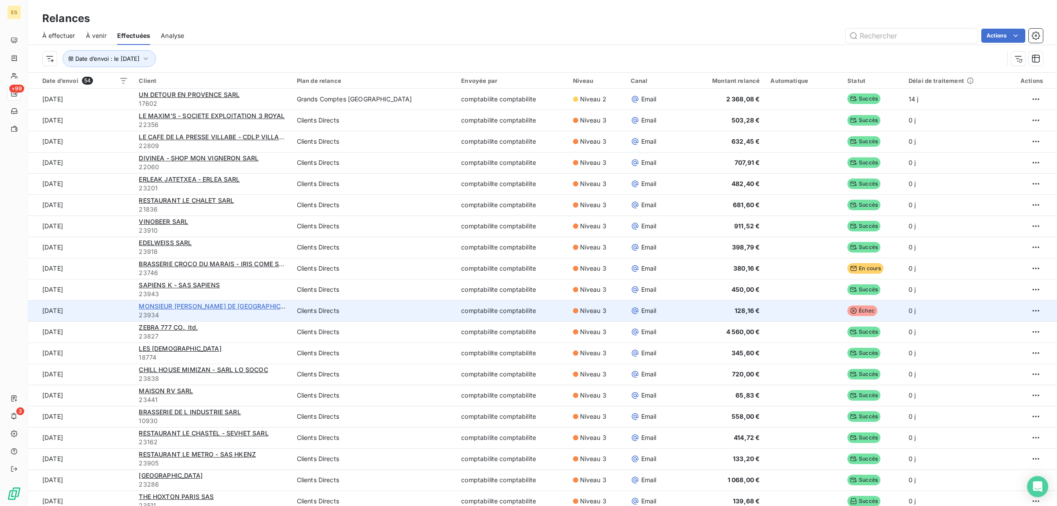
click at [224, 305] on span "MONSIEUR [PERSON_NAME] DE [GEOGRAPHIC_DATA]" at bounding box center [220, 305] width 162 height 7
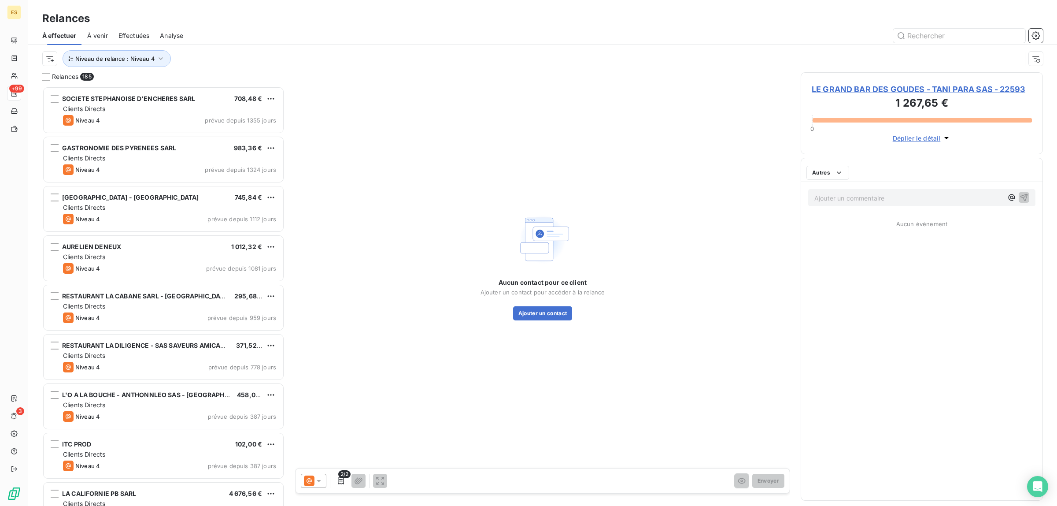
scroll to position [411, 234]
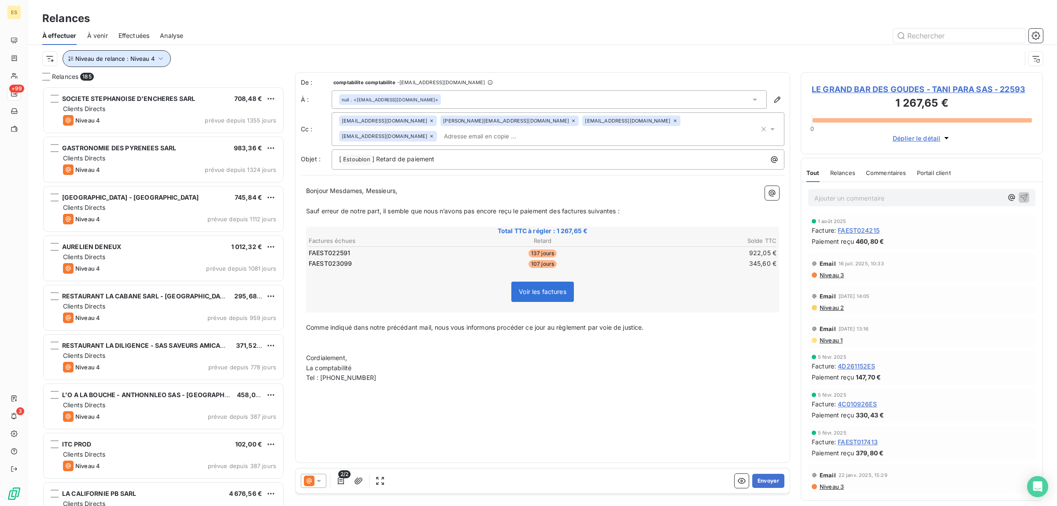
click at [159, 56] on icon "button" at bounding box center [160, 58] width 9 height 9
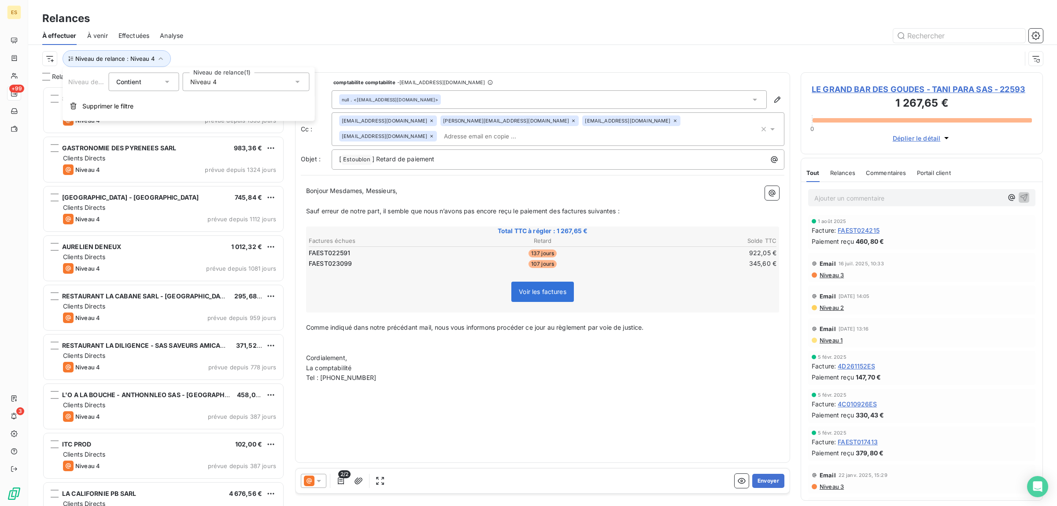
click at [200, 80] on span "Niveau 4" at bounding box center [203, 82] width 26 height 9
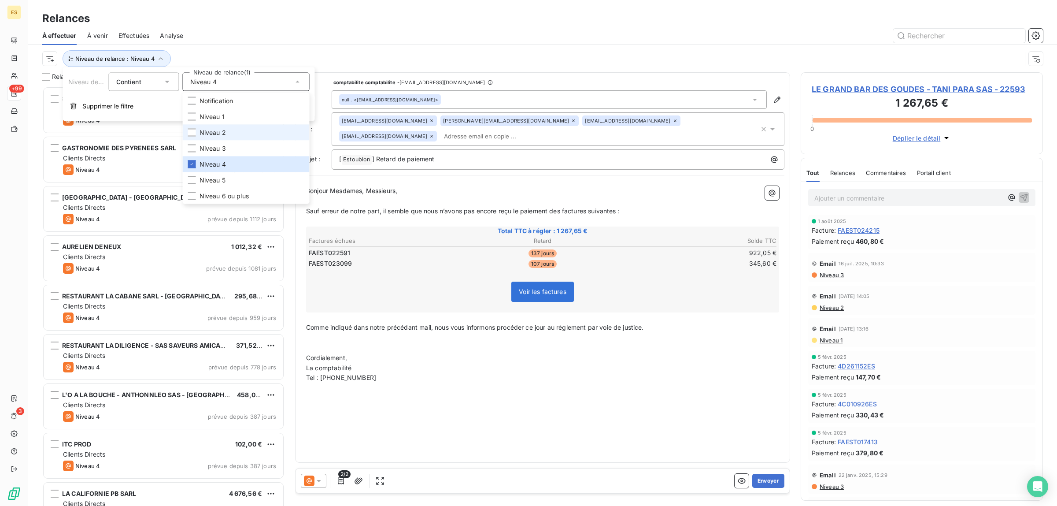
click at [210, 133] on span "Niveau 2" at bounding box center [213, 132] width 26 height 9
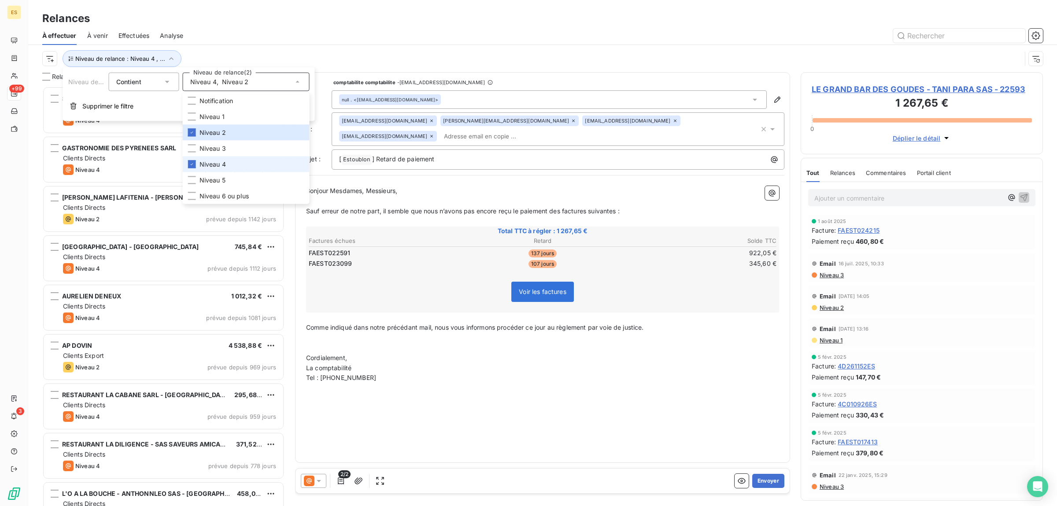
click at [210, 162] on span "Niveau 4" at bounding box center [213, 164] width 26 height 9
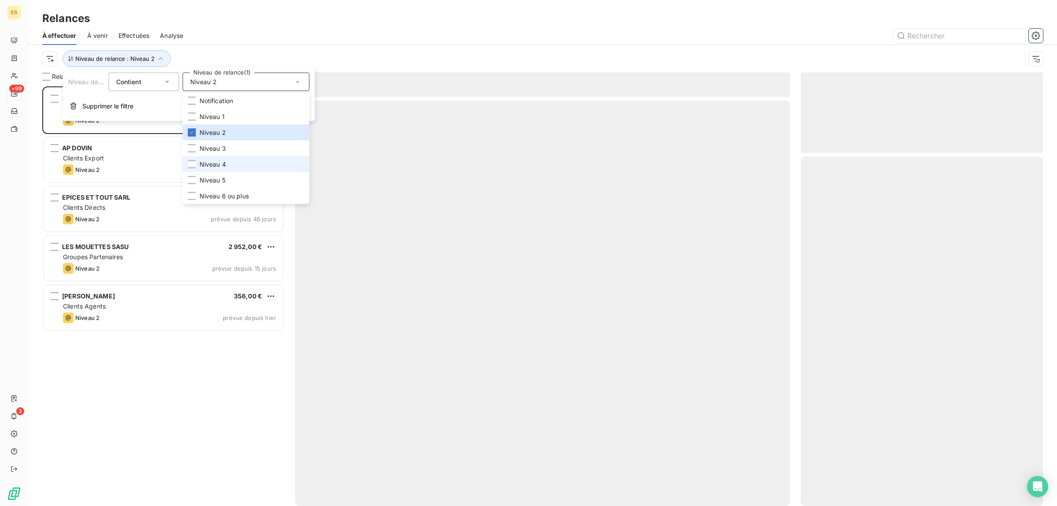
scroll to position [411, 234]
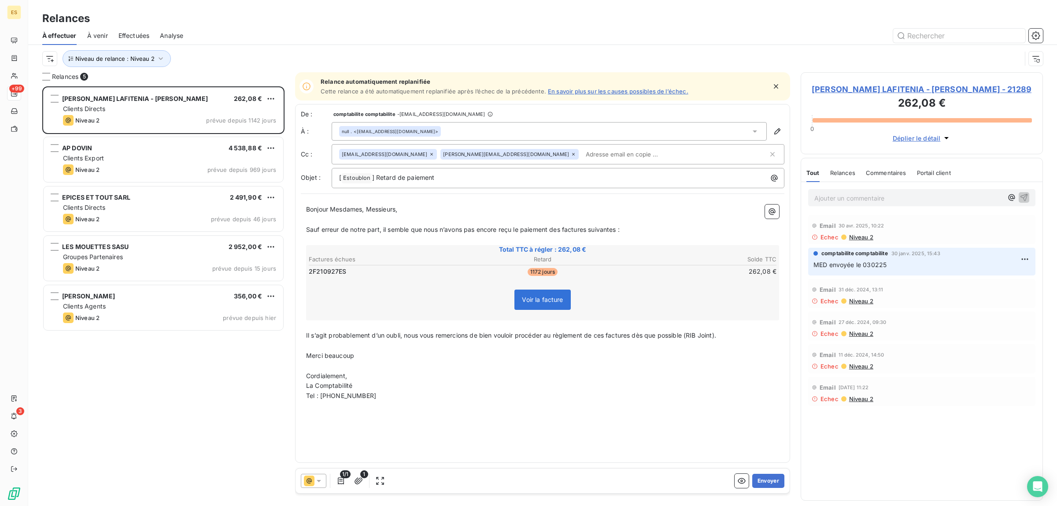
click at [163, 396] on div "[PERSON_NAME] LAFITENIA - [PERSON_NAME] 262,08 € Clients Directs Niveau 2 prévu…" at bounding box center [163, 295] width 242 height 419
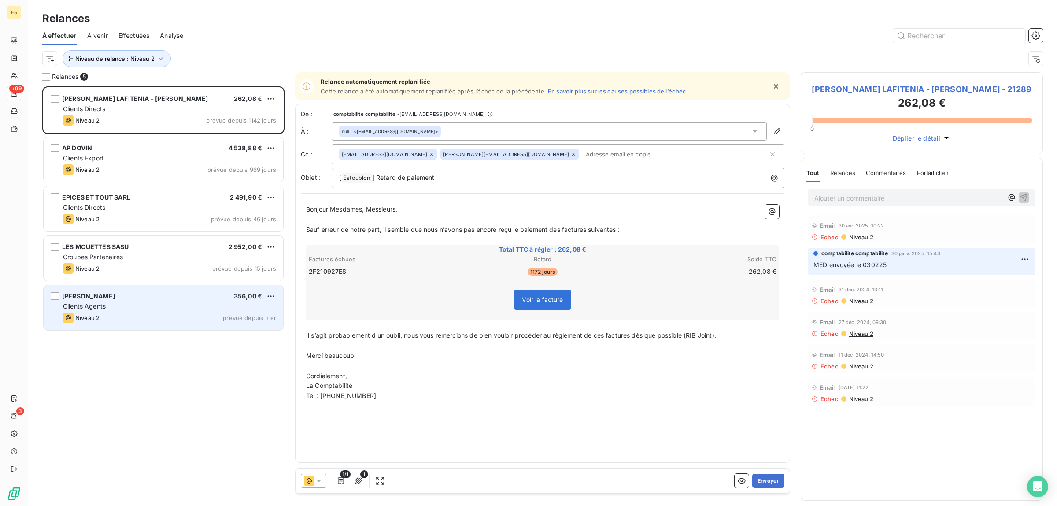
click at [146, 316] on div "Niveau 2 prévue depuis [DATE]" at bounding box center [169, 317] width 213 height 11
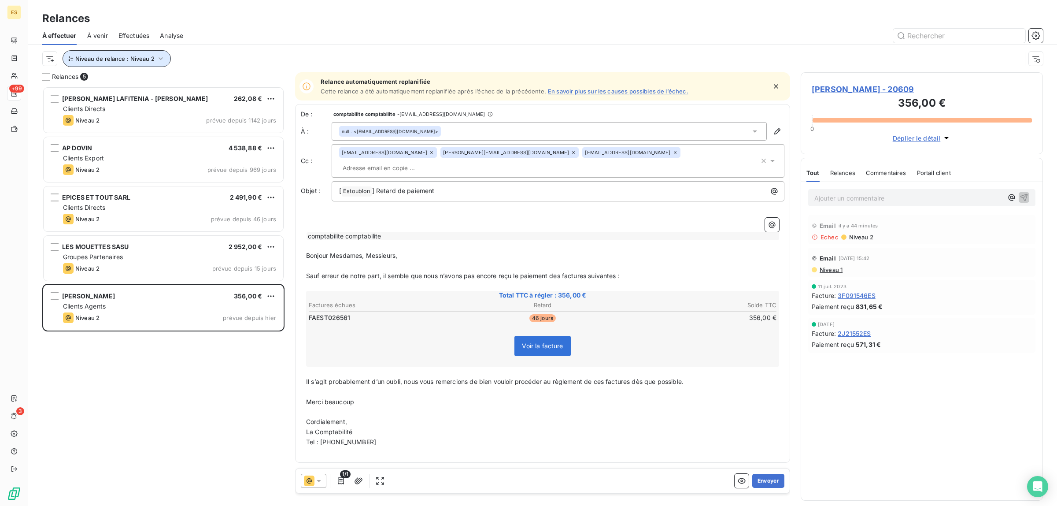
click at [89, 57] on span "Niveau de relance : Niveau 2" at bounding box center [114, 58] width 79 height 7
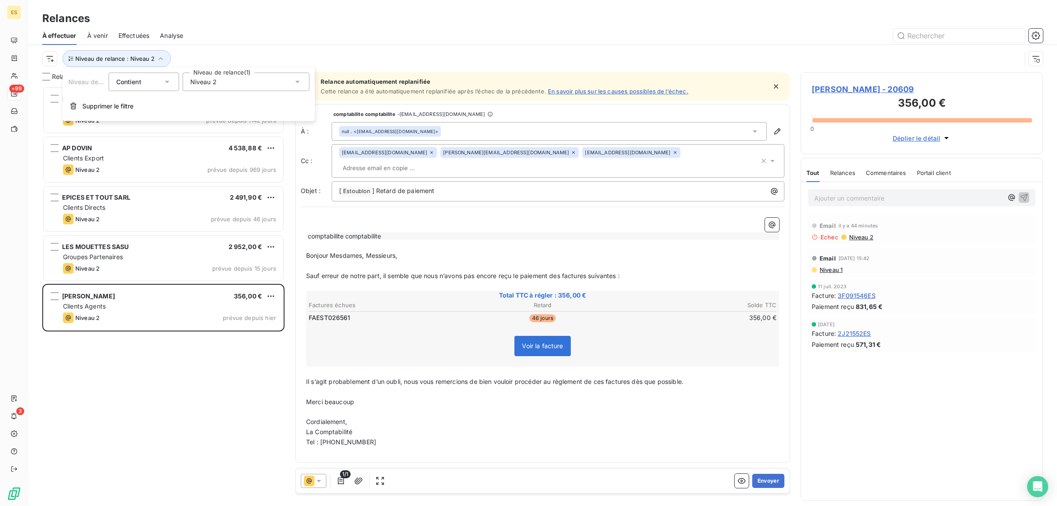
click at [193, 81] on span "Niveau 2" at bounding box center [203, 82] width 26 height 9
click at [215, 128] on span "Niveau 2" at bounding box center [213, 132] width 26 height 9
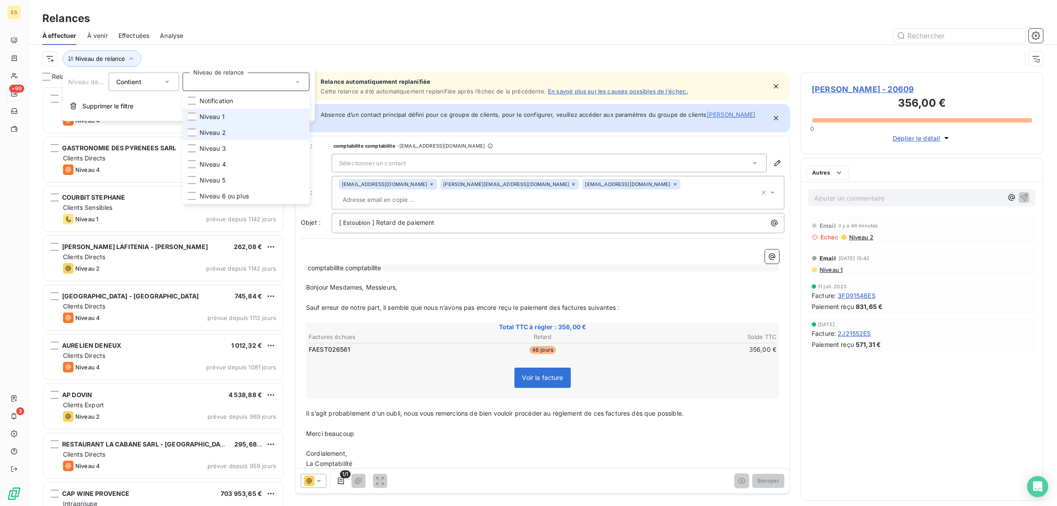
scroll to position [411, 234]
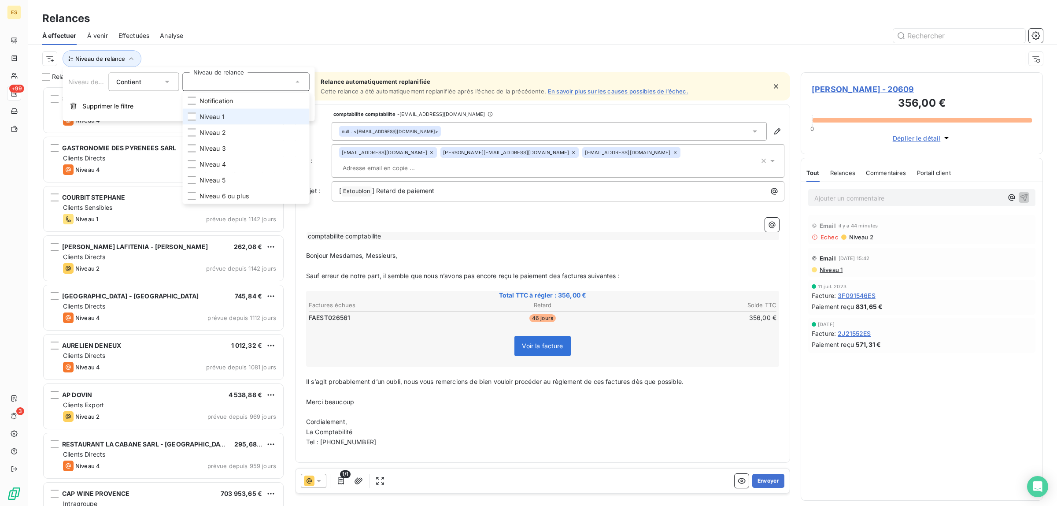
click at [211, 119] on span "Niveau 1" at bounding box center [212, 116] width 25 height 9
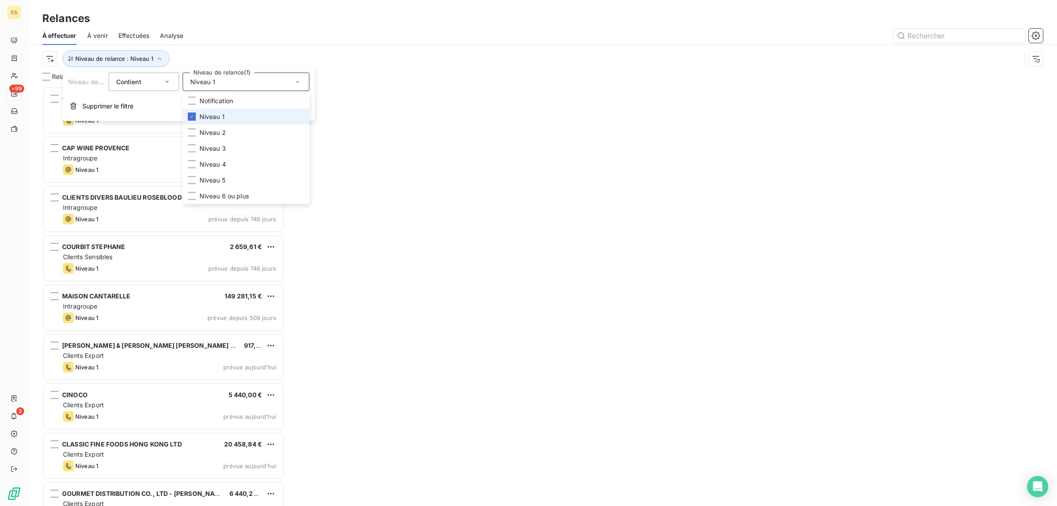
scroll to position [411, 234]
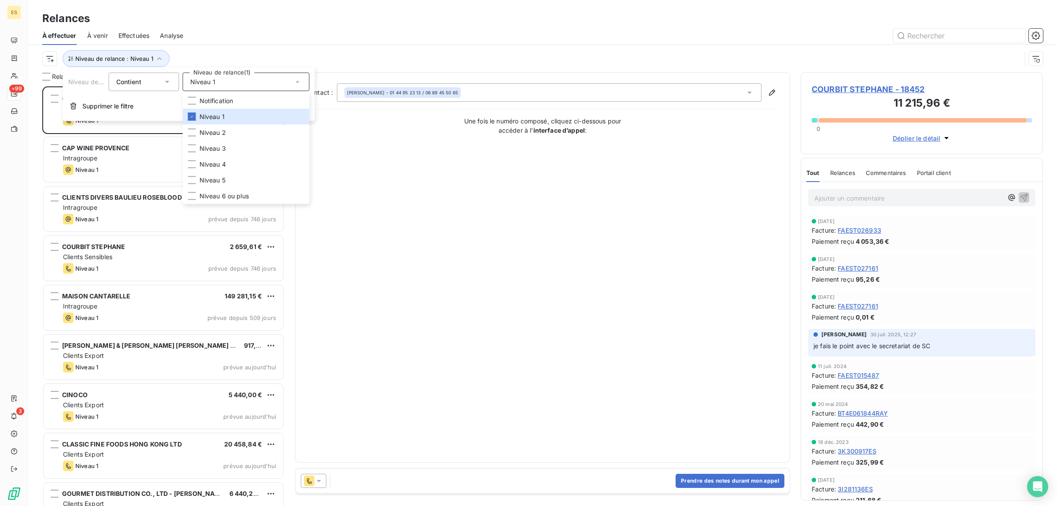
click at [248, 62] on div "Niveau de relance : Niveau 1" at bounding box center [531, 58] width 979 height 17
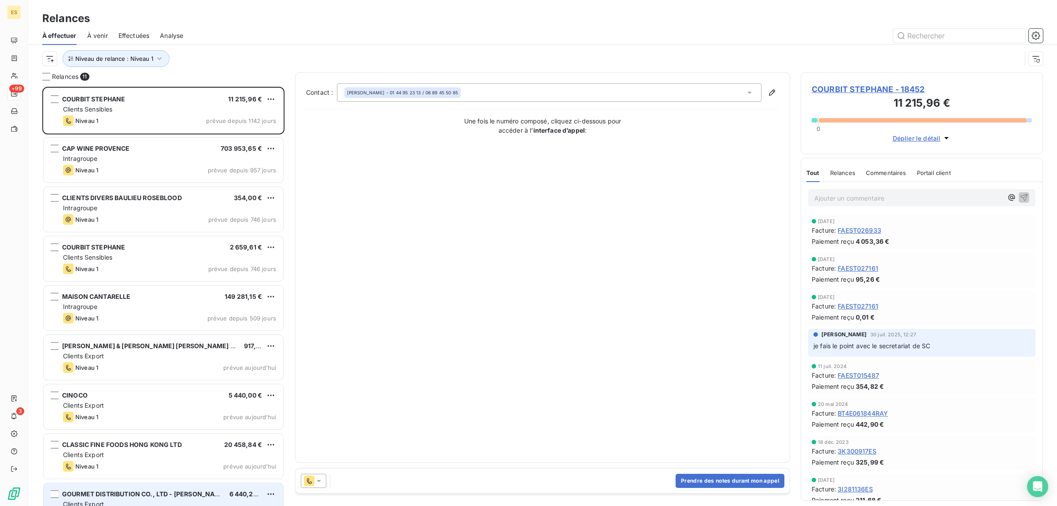
scroll to position [0, 0]
click at [130, 59] on span "Niveau de relance : Niveau 1" at bounding box center [114, 58] width 78 height 7
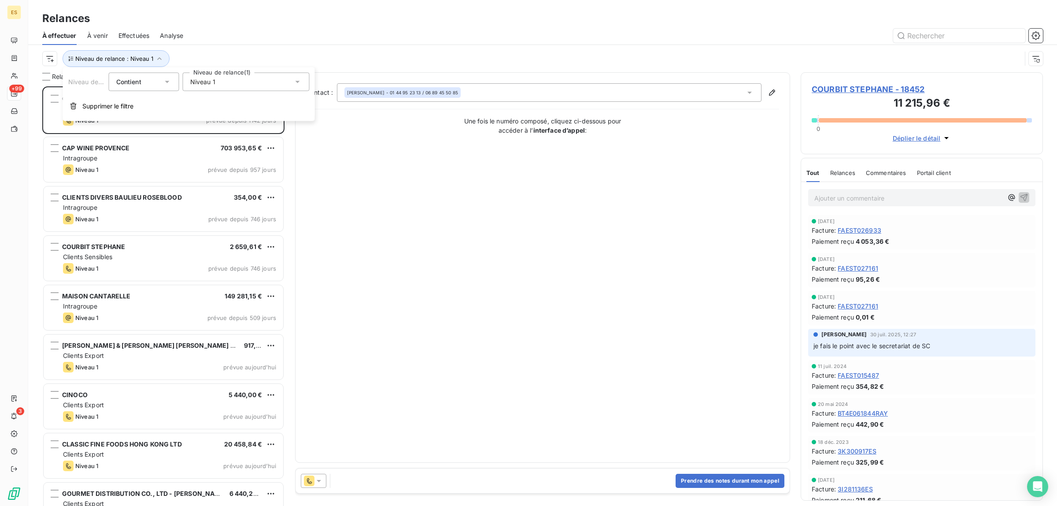
click at [203, 82] on span "Niveau 1" at bounding box center [202, 82] width 25 height 9
click at [215, 148] on span "Niveau 3" at bounding box center [213, 148] width 26 height 9
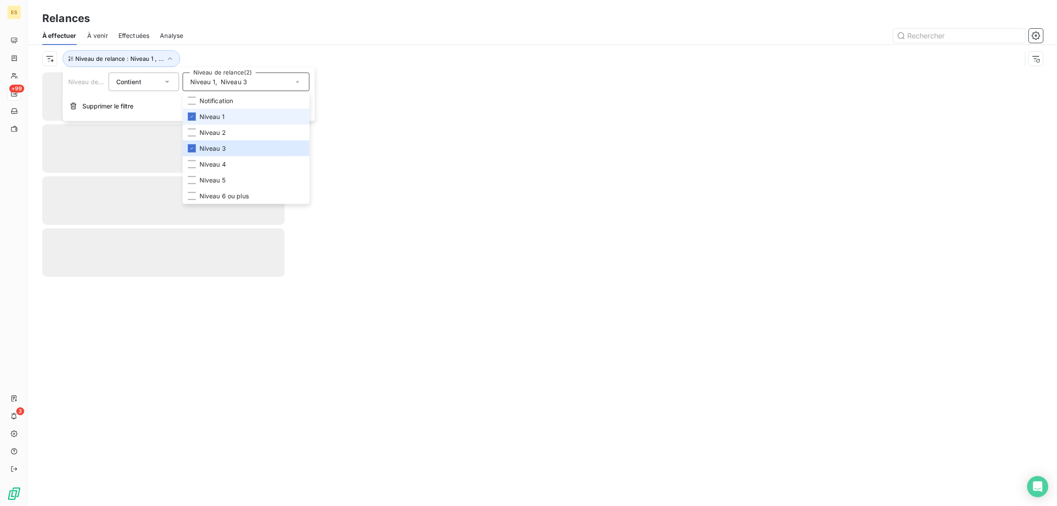
click at [210, 114] on span "Niveau 1" at bounding box center [212, 116] width 25 height 9
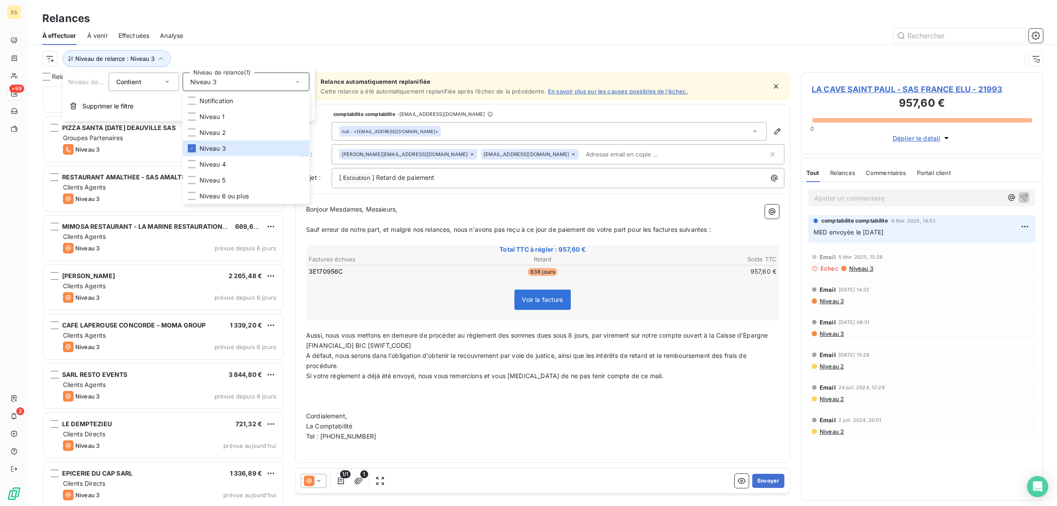
scroll to position [2245, 0]
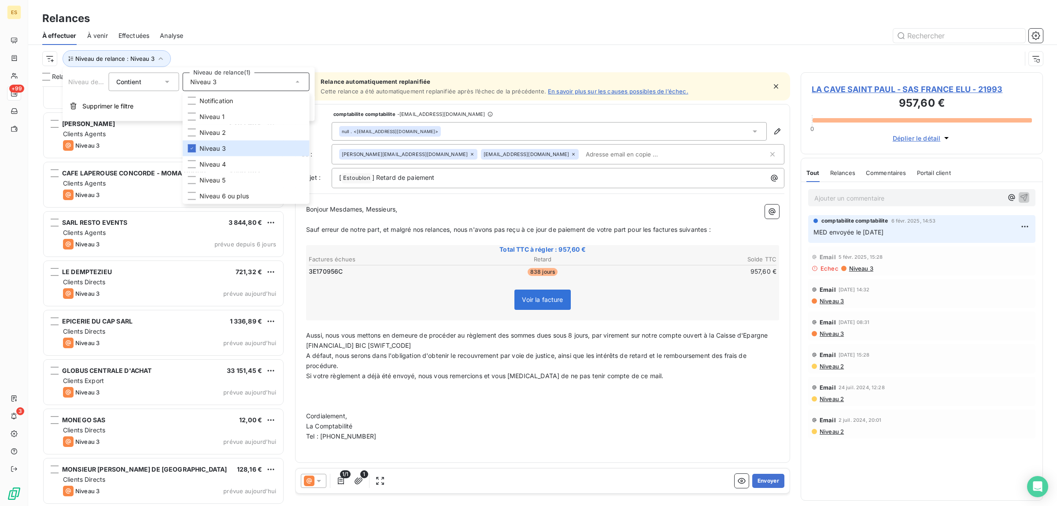
click at [296, 32] on div at bounding box center [618, 36] width 849 height 14
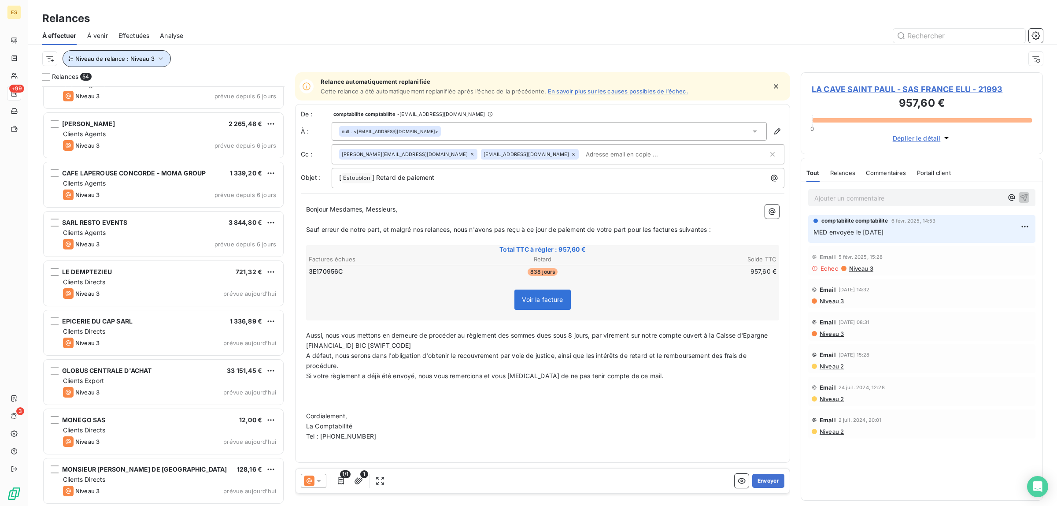
click at [160, 55] on icon "button" at bounding box center [160, 58] width 9 height 9
click at [211, 87] on div "Niveau 3" at bounding box center [246, 82] width 127 height 18
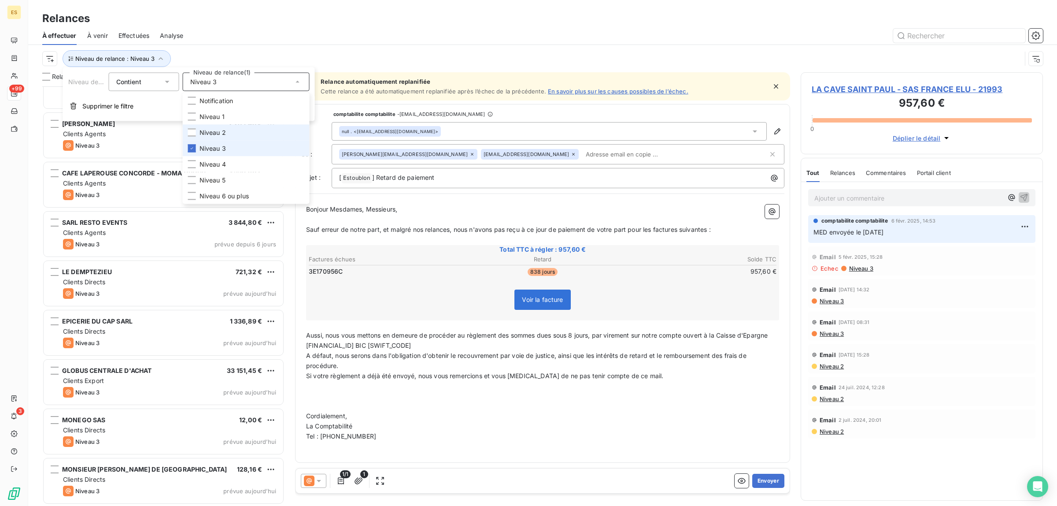
drag, startPoint x: 210, startPoint y: 146, endPoint x: 207, endPoint y: 137, distance: 10.0
click at [209, 146] on span "Niveau 3" at bounding box center [213, 148] width 26 height 9
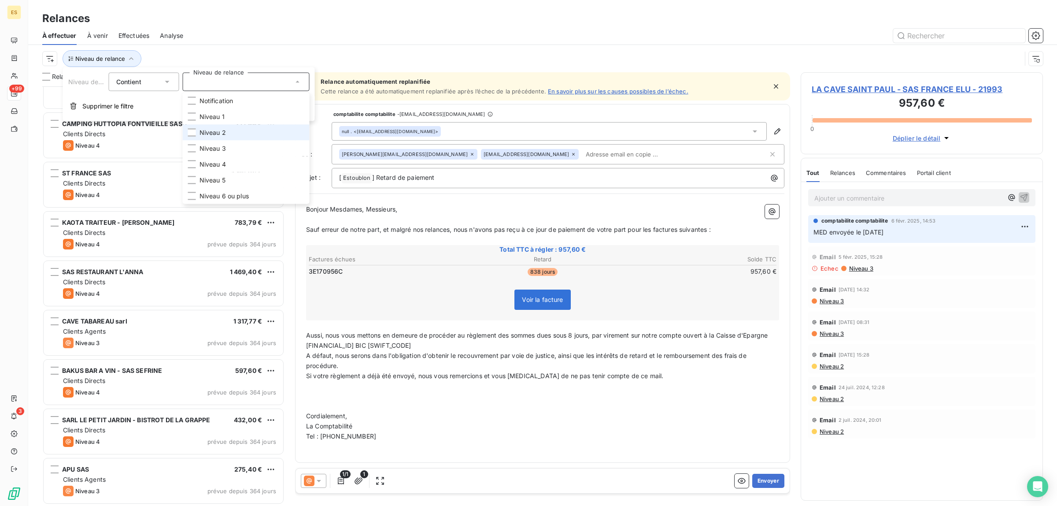
click at [207, 129] on span "Niveau 2" at bounding box center [213, 132] width 26 height 9
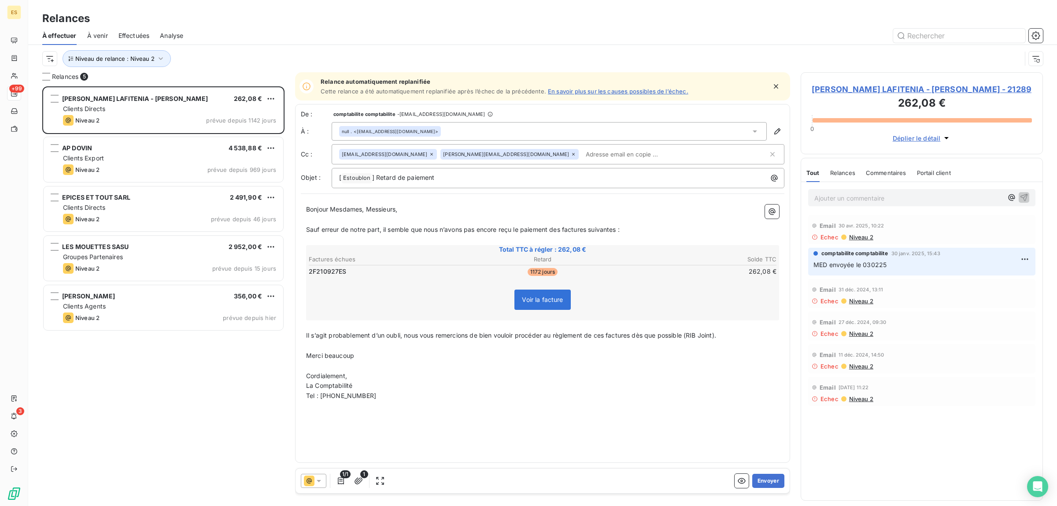
click at [190, 48] on div "Niveau de relance : Niveau 2" at bounding box center [542, 58] width 1001 height 27
click at [118, 56] on span "Niveau de relance : Niveau 2" at bounding box center [114, 58] width 79 height 7
click at [212, 86] on span "Niveau 2" at bounding box center [203, 82] width 26 height 9
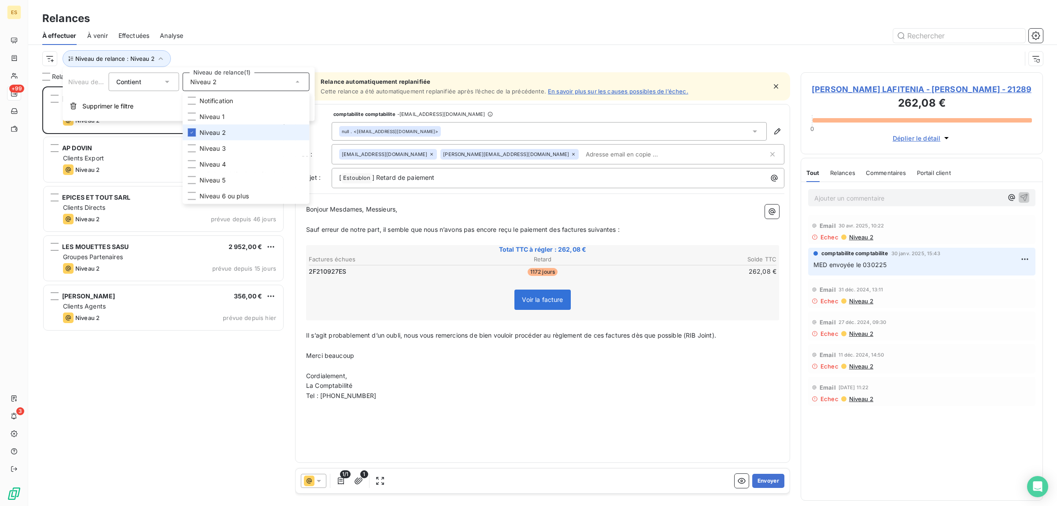
click at [202, 130] on span "Niveau 2" at bounding box center [213, 132] width 26 height 9
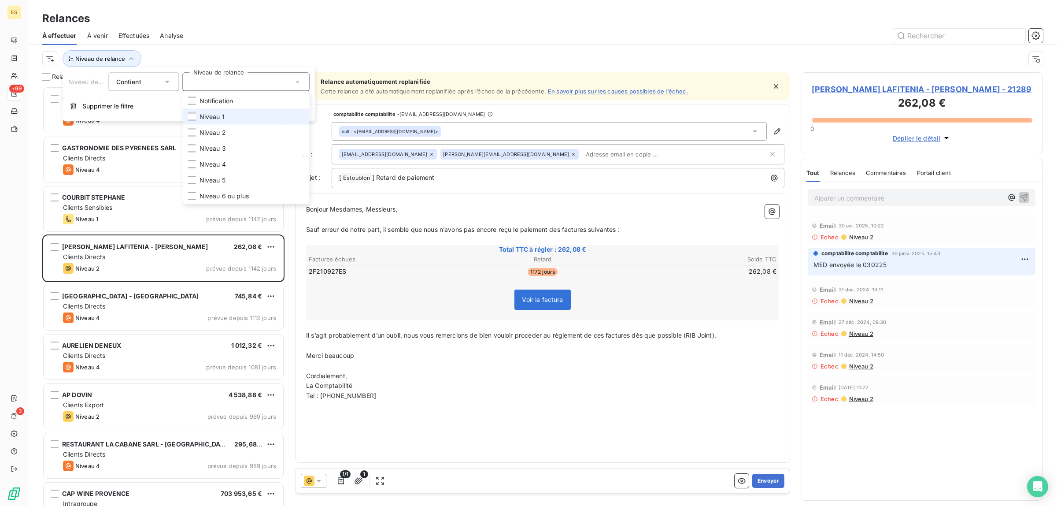
click at [203, 114] on span "Niveau 1" at bounding box center [212, 116] width 25 height 9
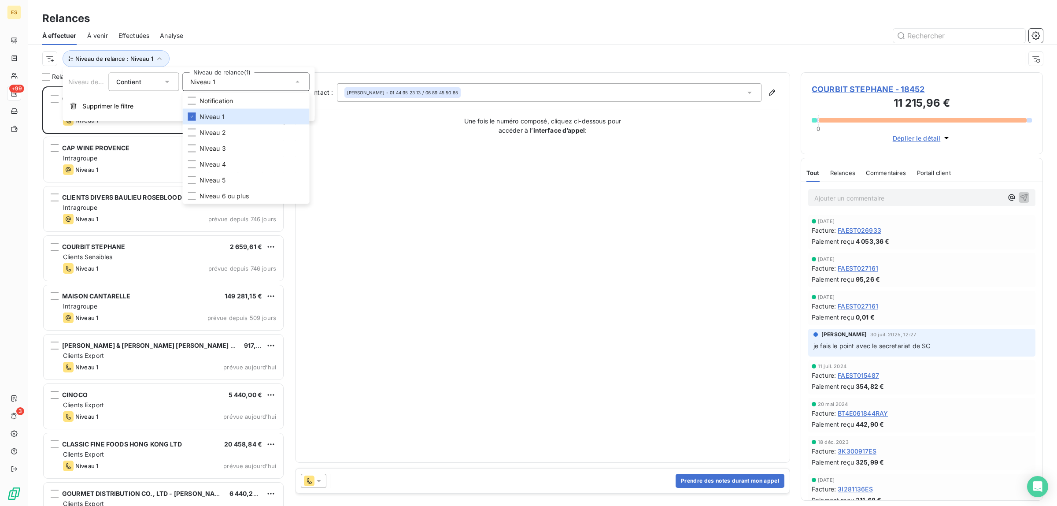
click at [253, 52] on div "Niveau de relance : Niveau 1" at bounding box center [531, 58] width 979 height 17
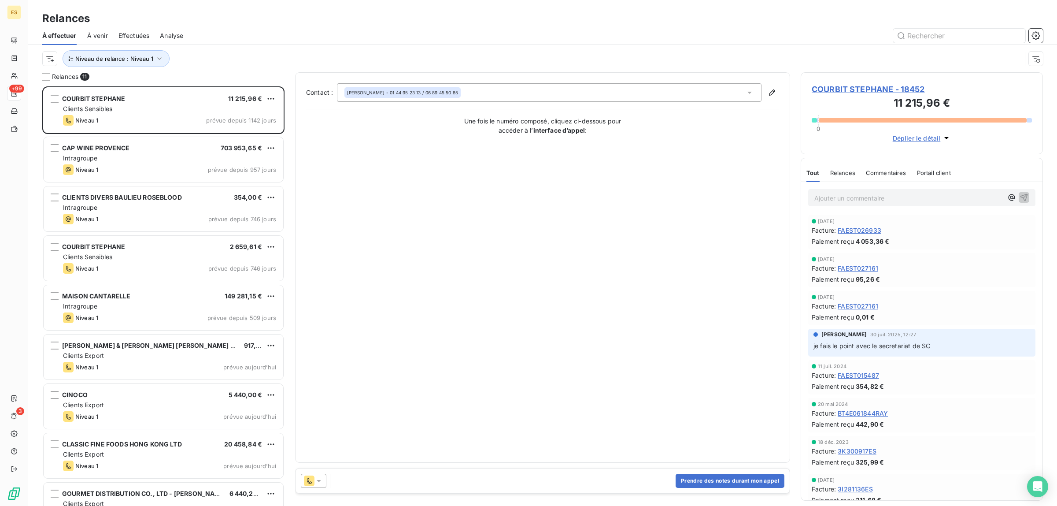
click at [138, 33] on span "Effectuées" at bounding box center [133, 35] width 31 height 9
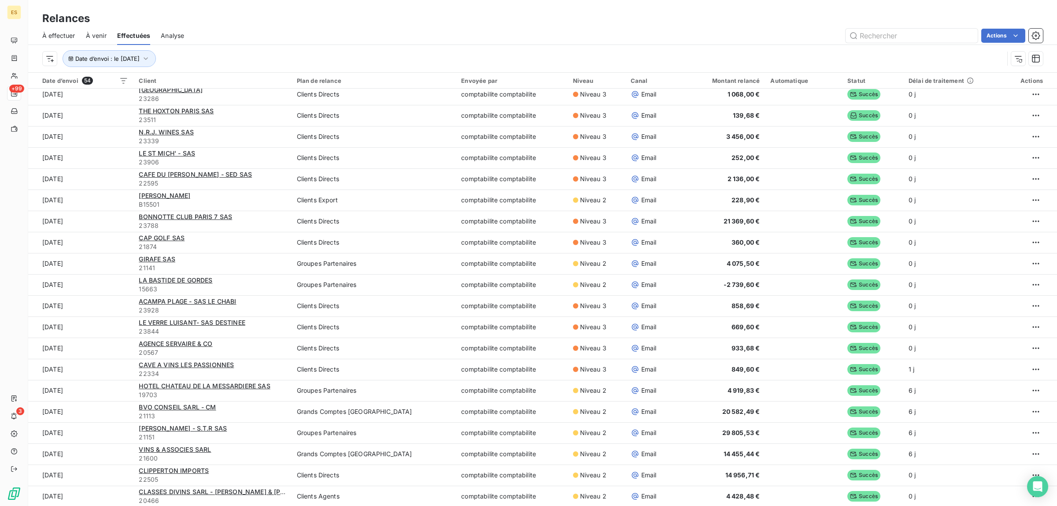
scroll to position [165, 0]
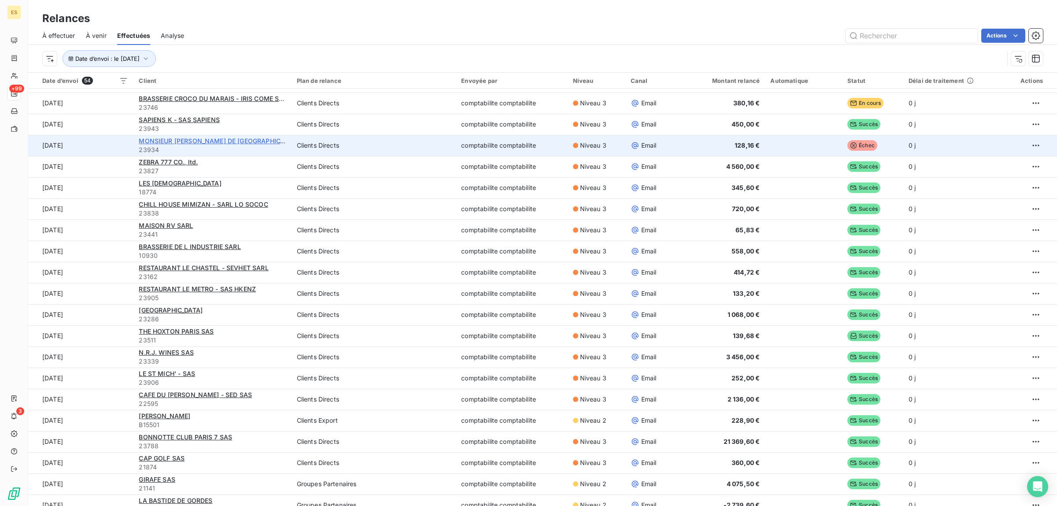
click at [190, 142] on span "MONSIEUR [PERSON_NAME] DE [GEOGRAPHIC_DATA]" at bounding box center [220, 140] width 162 height 7
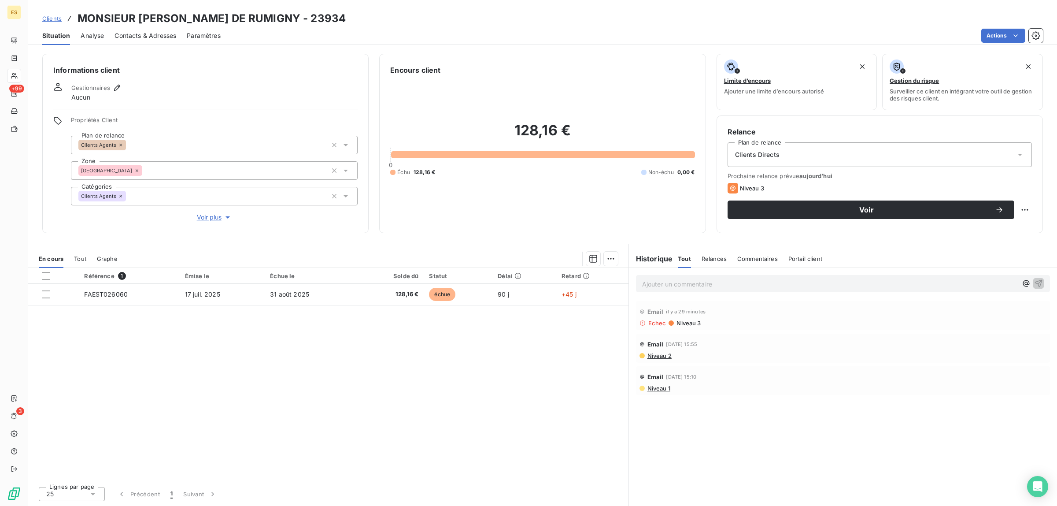
click at [163, 34] on span "Contacts & Adresses" at bounding box center [146, 35] width 62 height 9
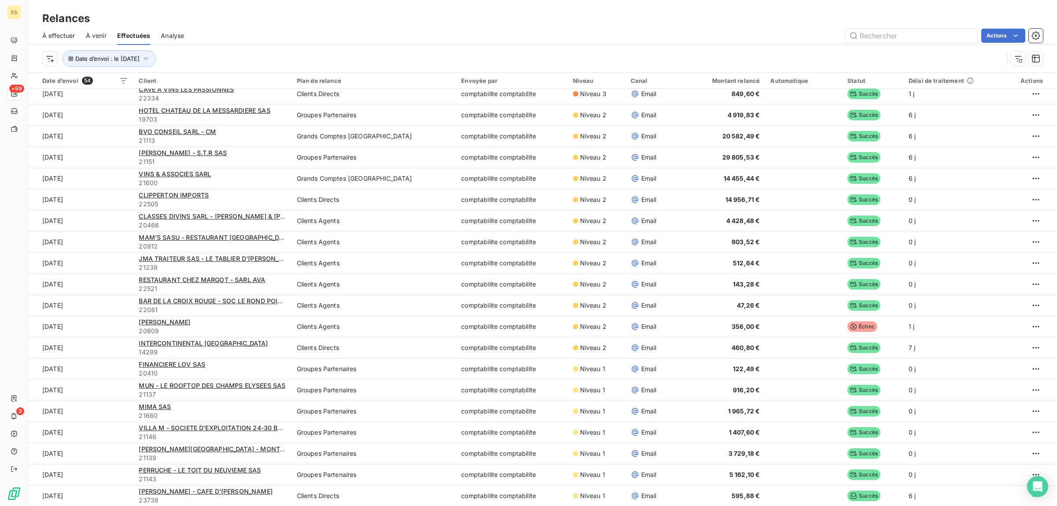
scroll to position [725, 0]
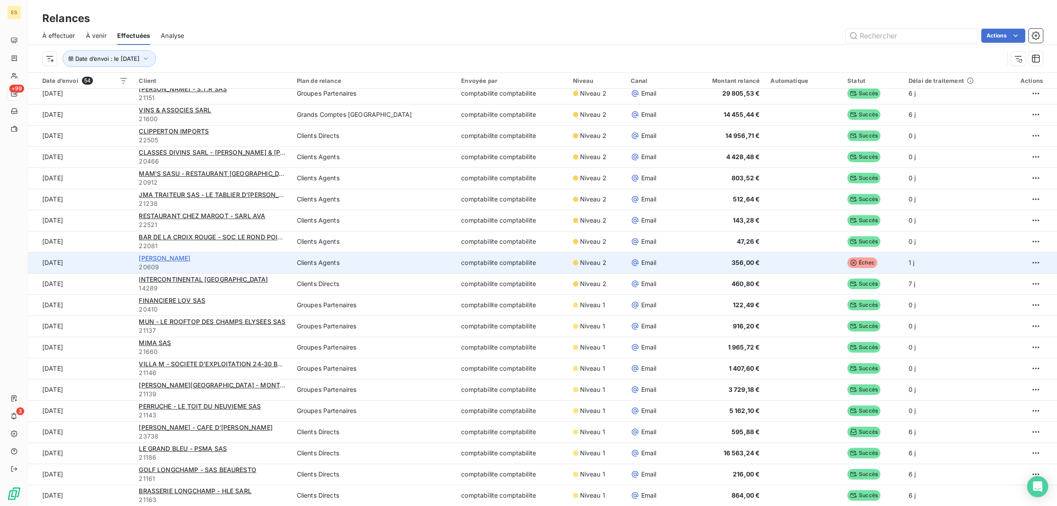
click at [178, 258] on span "[PERSON_NAME]" at bounding box center [165, 257] width 52 height 7
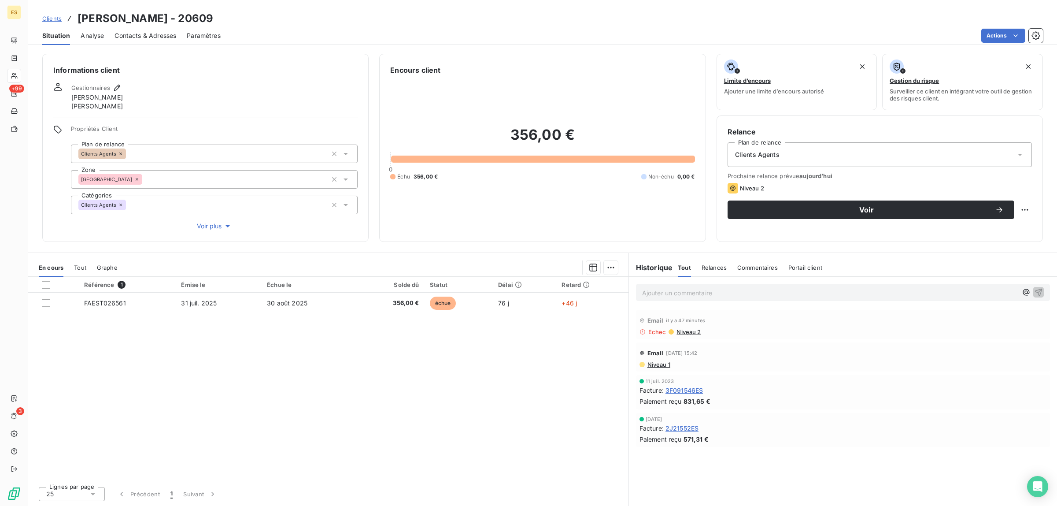
click at [155, 33] on span "Contacts & Adresses" at bounding box center [146, 35] width 62 height 9
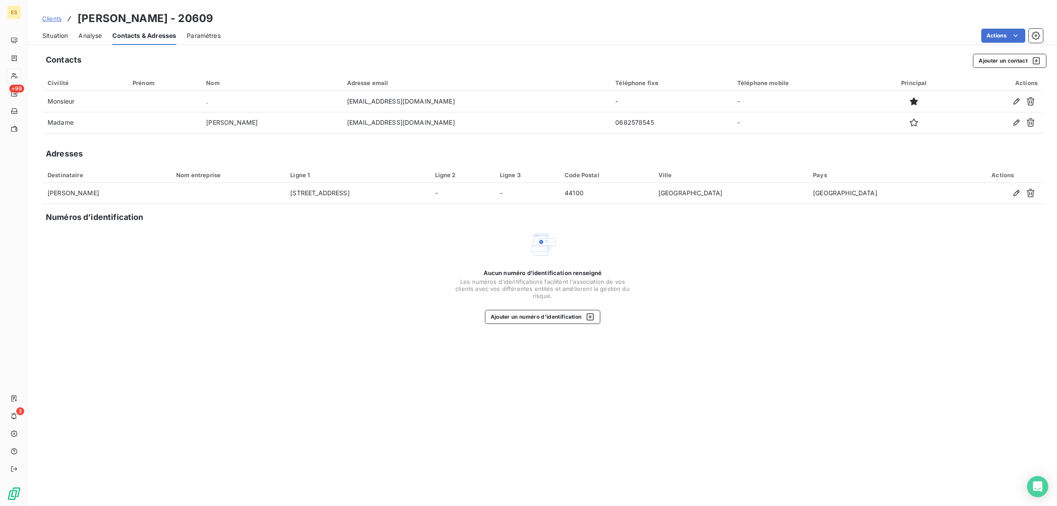
click at [211, 315] on div "Aucun numéro d’identification renseigné Les numéros d'identifications faciliten…" at bounding box center [542, 276] width 1001 height 93
click at [58, 18] on span "Clients" at bounding box center [51, 18] width 19 height 7
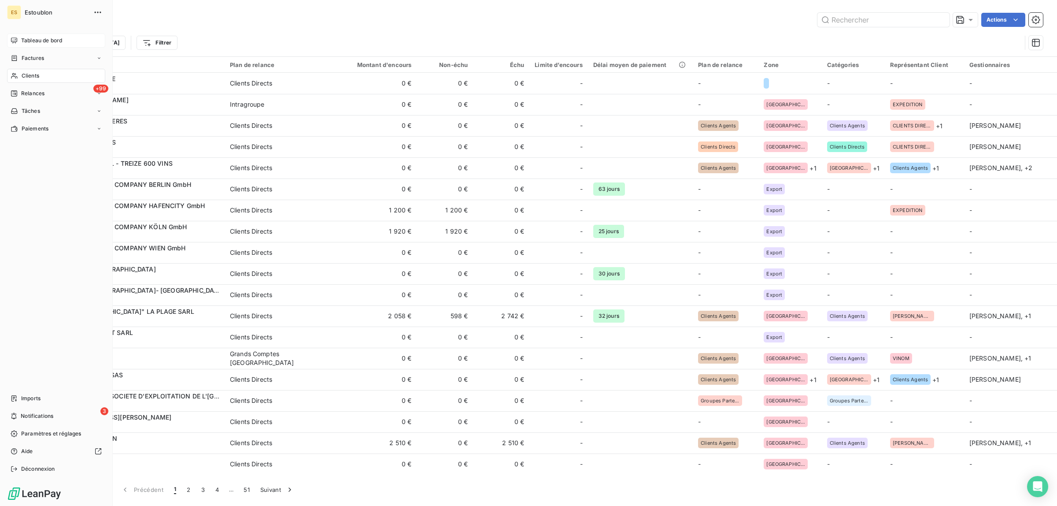
click at [60, 41] on span "Tableau de bord" at bounding box center [41, 41] width 41 height 8
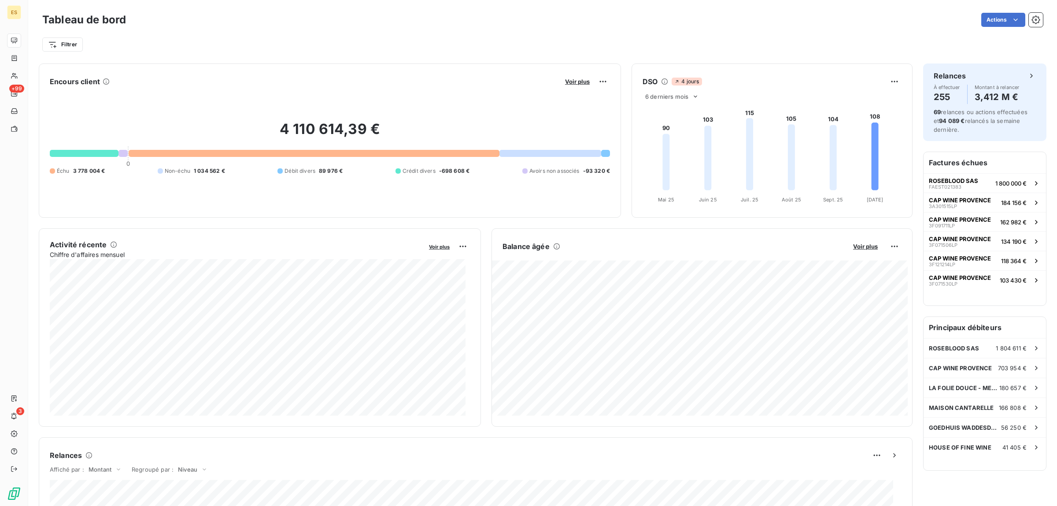
click at [332, 30] on div "Filtrer" at bounding box center [542, 41] width 1001 height 24
click at [63, 44] on html "ES +99 3 Tableau de bord Actions Filtrer Encours client Voir plus 4 110 614,39 …" at bounding box center [528, 253] width 1057 height 506
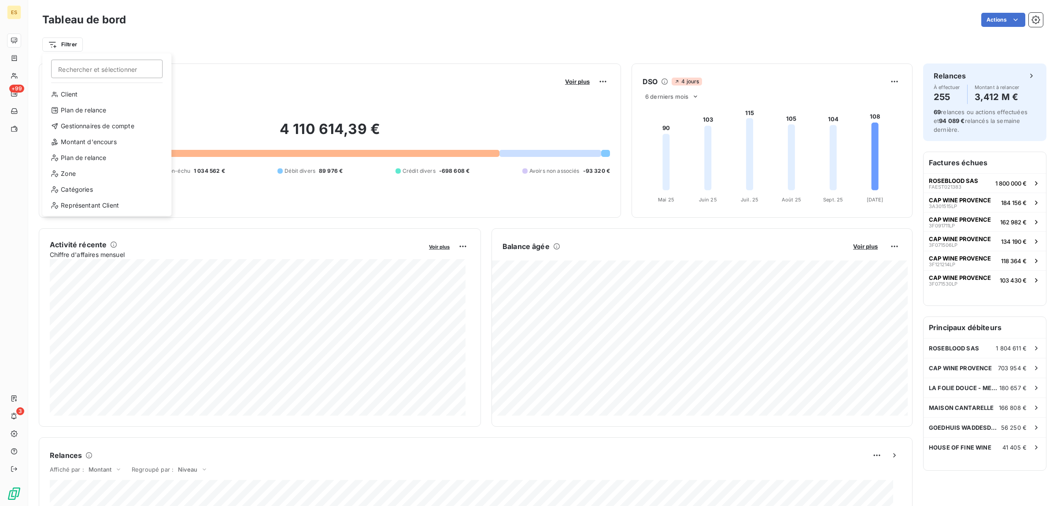
click at [63, 44] on html "ES +99 3 Tableau de bord Actions Filtrer Rechercher et sélectionner Client Plan…" at bounding box center [528, 253] width 1057 height 506
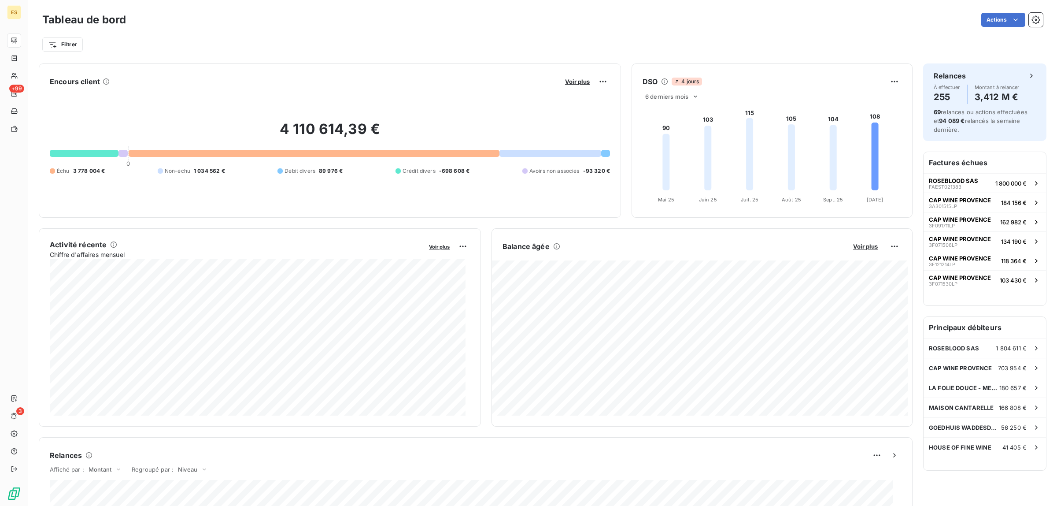
click at [63, 44] on html "ES +99 3 Tableau de bord Actions Filtrer Encours client Voir plus 4 110 614,39 …" at bounding box center [528, 253] width 1057 height 506
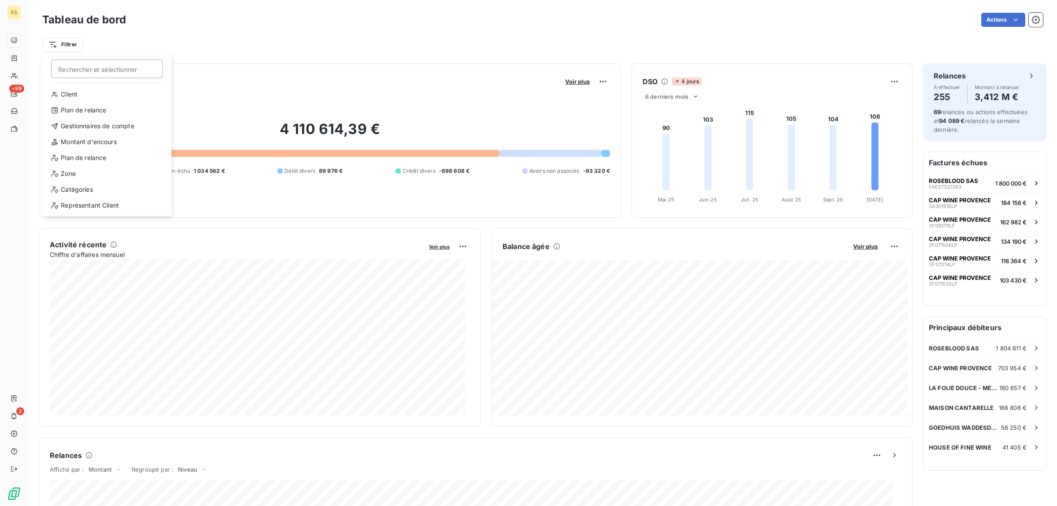
click at [63, 44] on html "ES +99 3 Tableau de bord Actions Filtrer Rechercher et sélectionner Client Plan…" at bounding box center [528, 253] width 1057 height 506
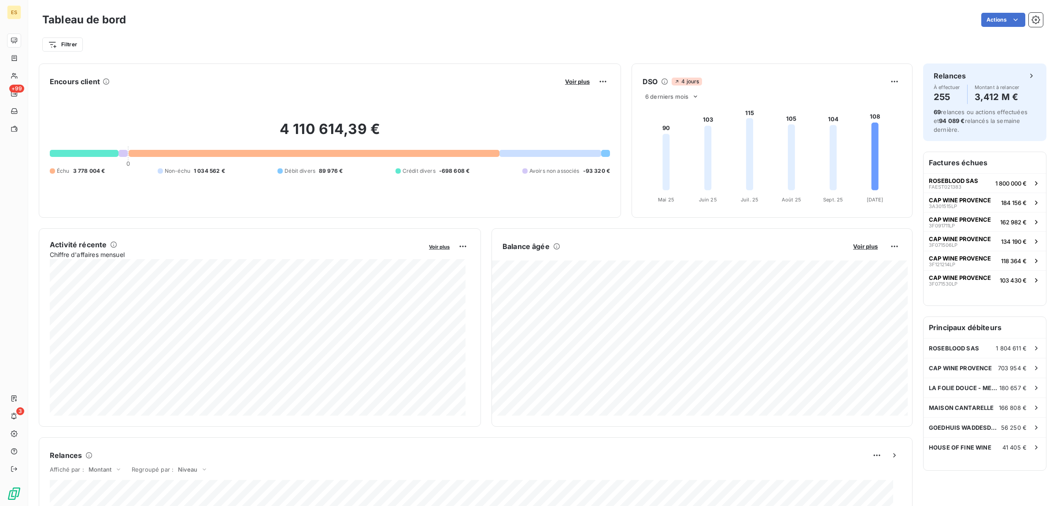
click at [165, 44] on div "Filtrer" at bounding box center [542, 44] width 1001 height 17
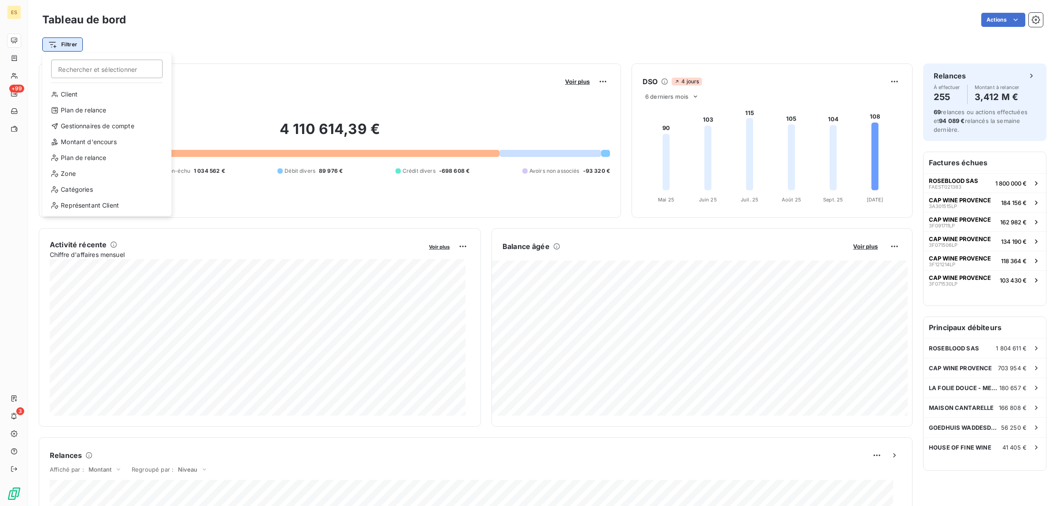
click at [54, 46] on html "ES +99 3 Tableau de bord Actions Filtrer Rechercher et sélectionner Client Plan…" at bounding box center [528, 253] width 1057 height 506
click at [75, 139] on div "Montant d'encours" at bounding box center [107, 142] width 122 height 14
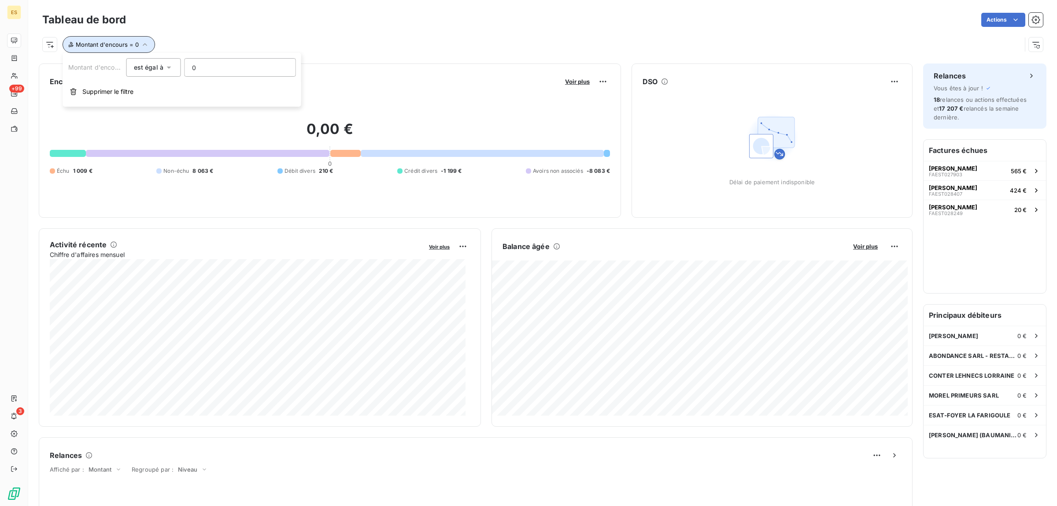
drag, startPoint x: 140, startPoint y: 44, endPoint x: 137, endPoint y: 49, distance: 5.5
click at [137, 49] on button "Montant d'encours = 0" at bounding box center [109, 44] width 92 height 17
click at [132, 44] on span "Montant d'encours = 0" at bounding box center [107, 44] width 63 height 7
click at [192, 41] on div "Montant d'encours = 0" at bounding box center [531, 44] width 979 height 17
click at [141, 47] on icon "button" at bounding box center [145, 44] width 9 height 9
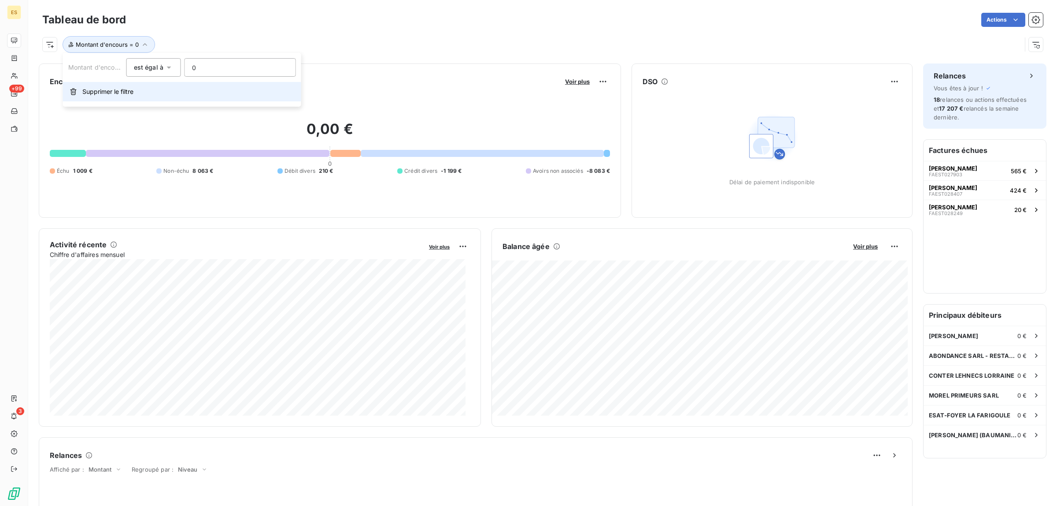
click at [90, 89] on span "Supprimer le filtre" at bounding box center [107, 91] width 51 height 9
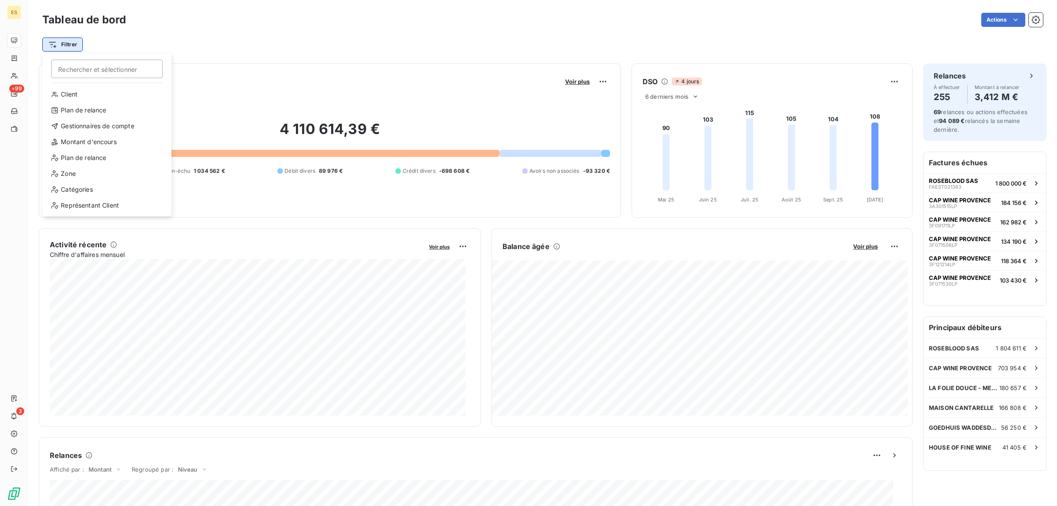
click at [71, 41] on html "ES +99 3 Tableau de bord Actions Filtrer Rechercher et sélectionner Client Plan…" at bounding box center [528, 253] width 1057 height 506
click at [212, 53] on html "ES +99 3 Tableau de bord Actions Filtrer Rechercher et sélectionner Client Plan…" at bounding box center [528, 253] width 1057 height 506
click at [67, 42] on html "ES +99 3 Tableau de bord Actions Filtrer Rechercher et sélectionner Client Plan…" at bounding box center [528, 253] width 1057 height 506
click at [82, 203] on div "Représentant Client" at bounding box center [107, 205] width 122 height 14
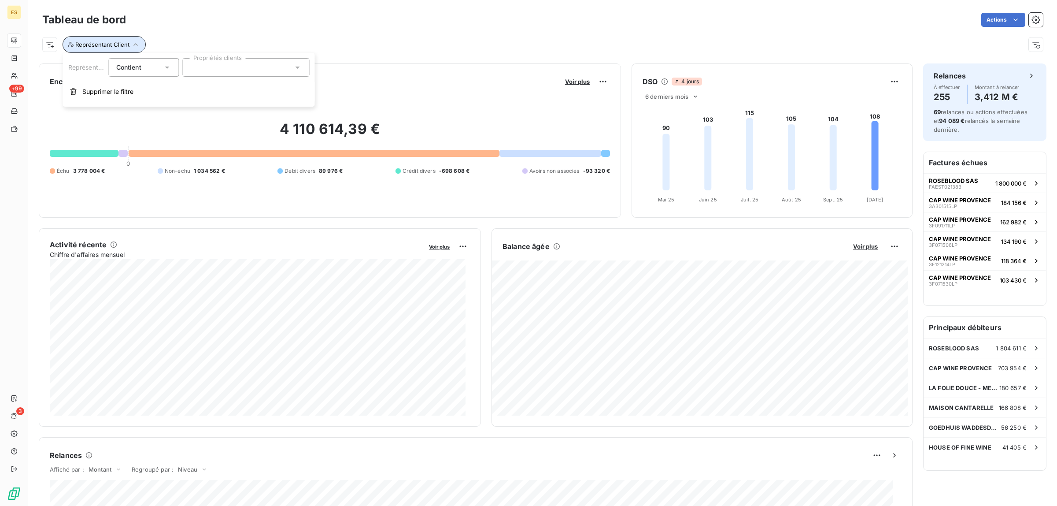
click at [111, 48] on span "Représentant Client" at bounding box center [102, 44] width 54 height 7
click at [115, 89] on span "Supprimer le filtre" at bounding box center [107, 91] width 51 height 9
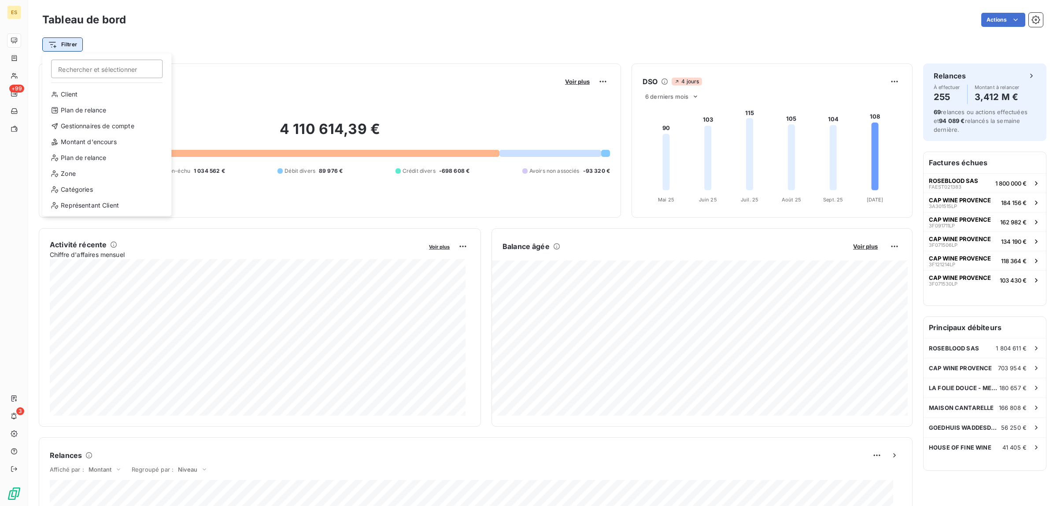
click at [67, 44] on html "ES +99 3 Tableau de bord Actions Filtrer Rechercher et sélectionner Client Plan…" at bounding box center [528, 253] width 1057 height 506
click at [86, 155] on div "Plan de relance" at bounding box center [107, 158] width 122 height 14
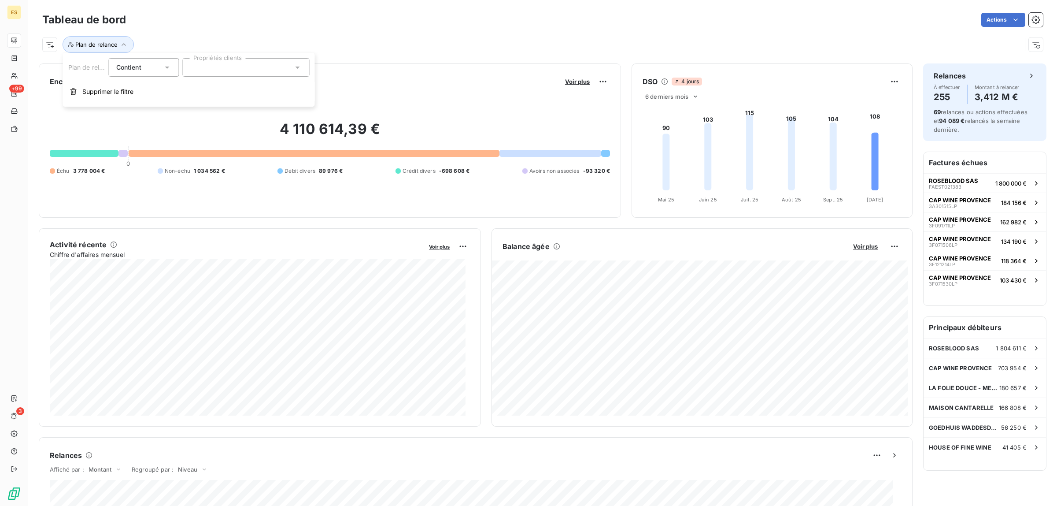
click at [256, 67] on div at bounding box center [246, 67] width 127 height 18
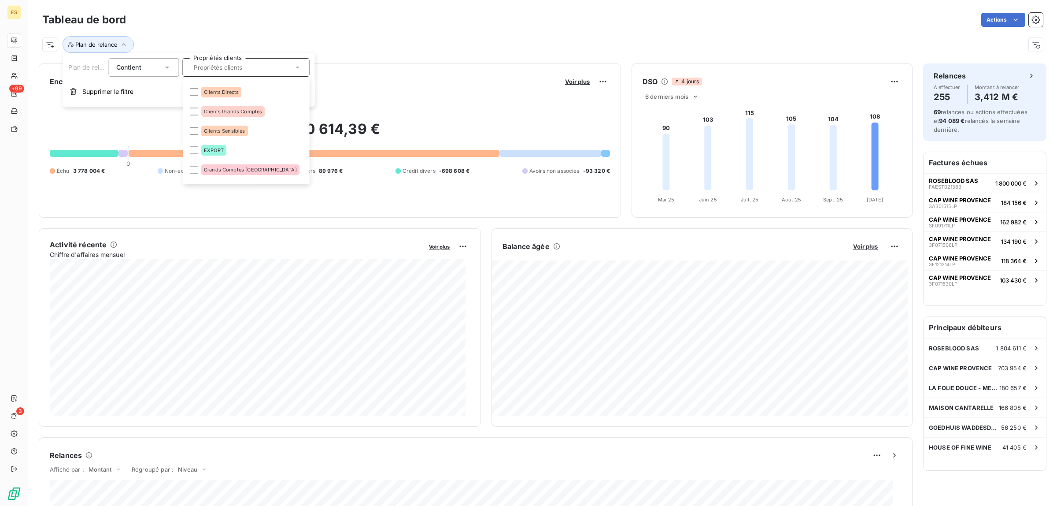
scroll to position [109, 0]
click at [202, 17] on div "Actions" at bounding box center [590, 20] width 906 height 14
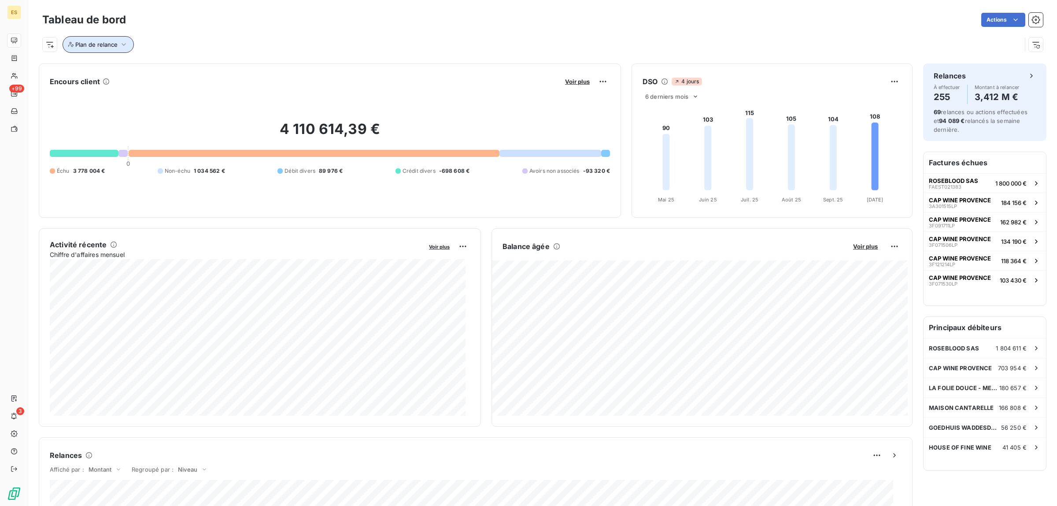
click at [115, 42] on span "Plan de relance" at bounding box center [96, 44] width 42 height 7
click at [97, 92] on span "Supprimer le filtre" at bounding box center [107, 91] width 51 height 9
click at [71, 45] on html "ES +99 3 Tableau de bord Actions Filtrer Encours client Voir plus 4 110 614,39 …" at bounding box center [528, 253] width 1057 height 506
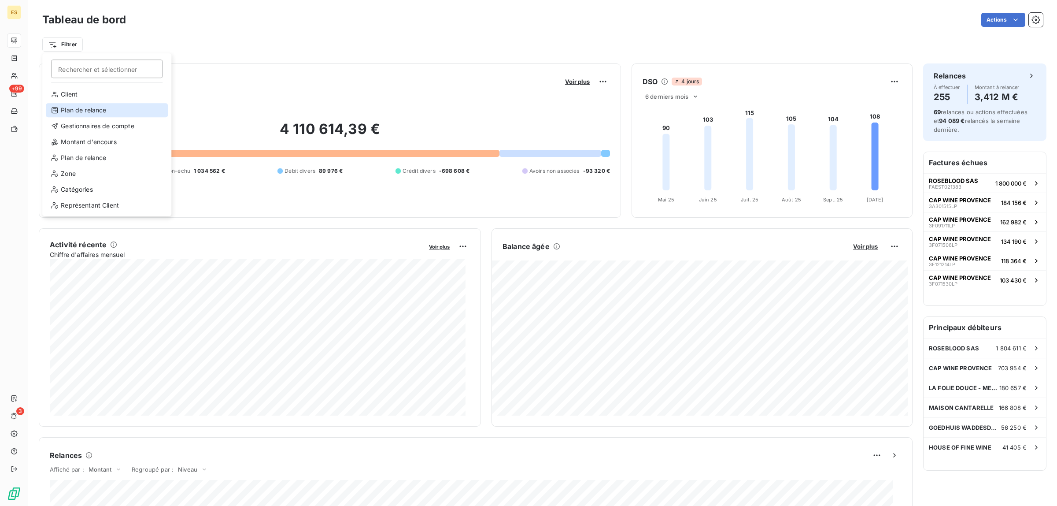
click at [86, 111] on div "Plan de relance" at bounding box center [107, 110] width 122 height 14
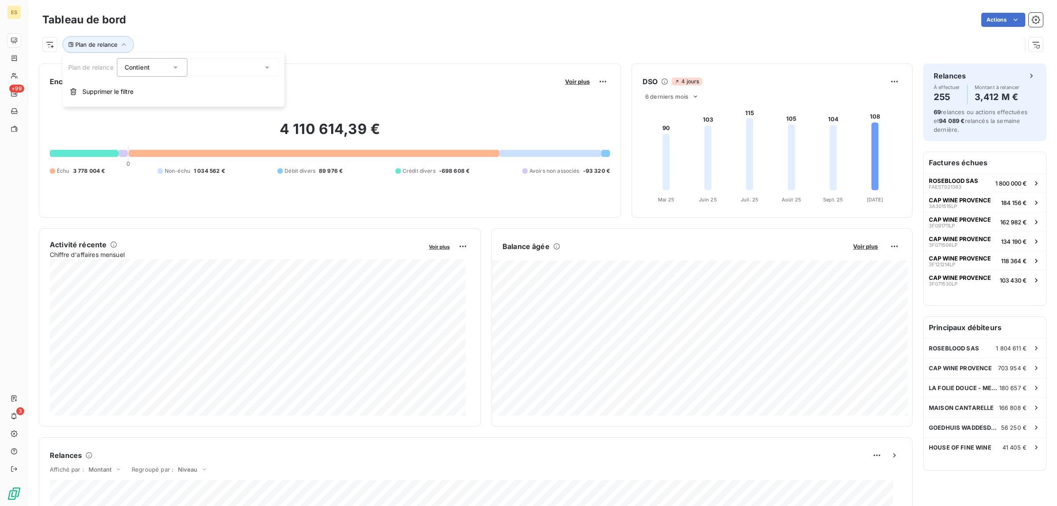
click at [234, 65] on div at bounding box center [235, 67] width 88 height 18
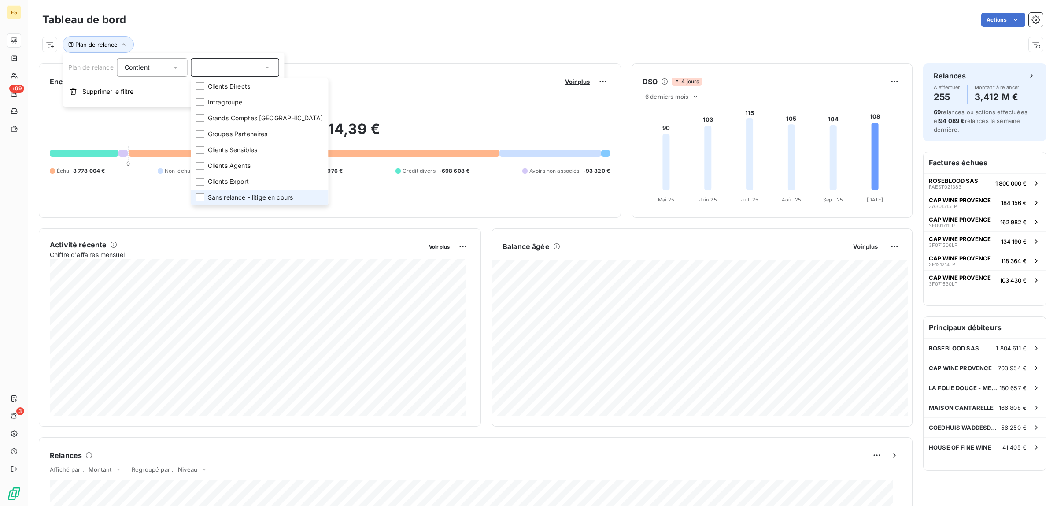
click at [223, 195] on span "Sans relance - litige en cours" at bounding box center [250, 197] width 85 height 9
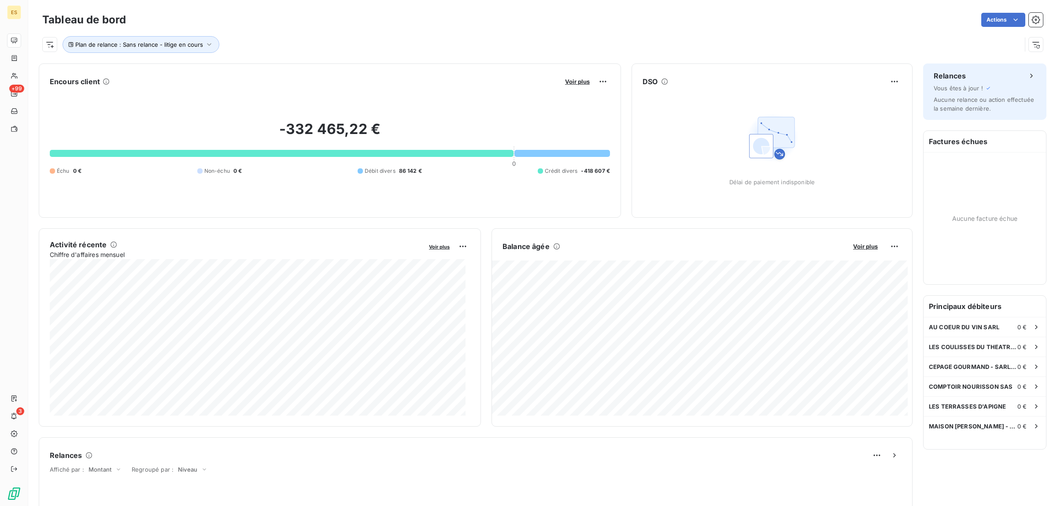
click at [233, 22] on div "Actions" at bounding box center [590, 20] width 906 height 14
click at [185, 44] on span "Plan de relance : Sans relance - litige en cours" at bounding box center [139, 44] width 128 height 7
click at [182, 66] on div "Contient is" at bounding box center [152, 67] width 70 height 18
drag, startPoint x: 81, startPoint y: 93, endPoint x: 81, endPoint y: 89, distance: 4.8
click at [81, 93] on button "Supprimer le filtre" at bounding box center [174, 91] width 222 height 19
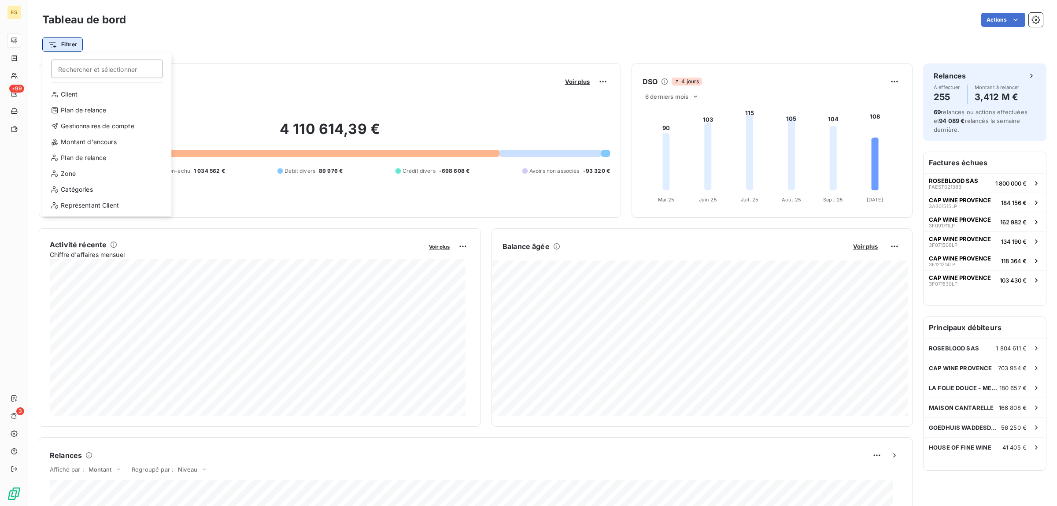
click at [52, 46] on html "ES +99 3 Tableau de bord Actions Filtrer Rechercher et sélectionner Client Plan…" at bounding box center [528, 253] width 1057 height 506
click at [74, 192] on div "Catégories" at bounding box center [107, 189] width 122 height 14
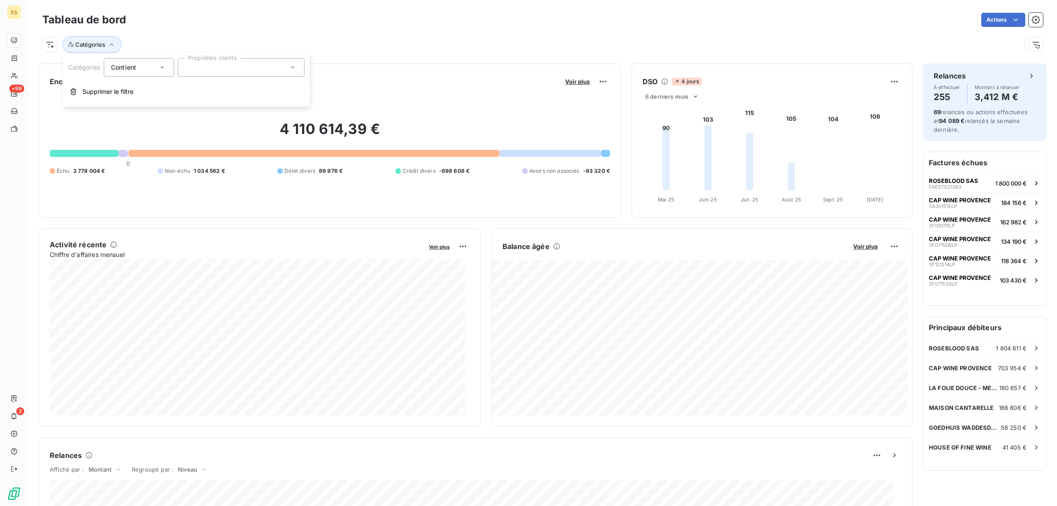
click at [208, 65] on div at bounding box center [241, 67] width 127 height 18
click at [267, 67] on div at bounding box center [241, 67] width 127 height 18
click at [263, 68] on div at bounding box center [241, 67] width 127 height 18
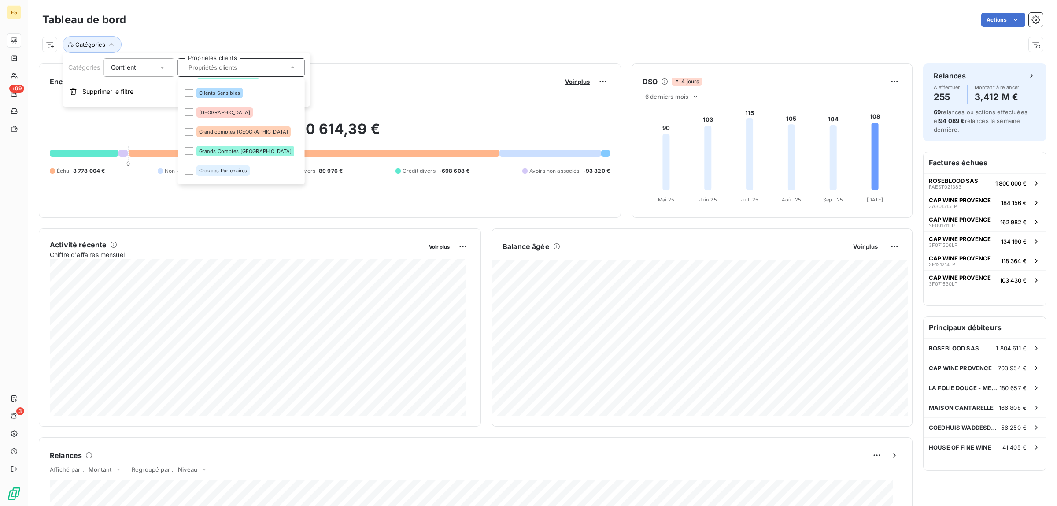
scroll to position [166, 0]
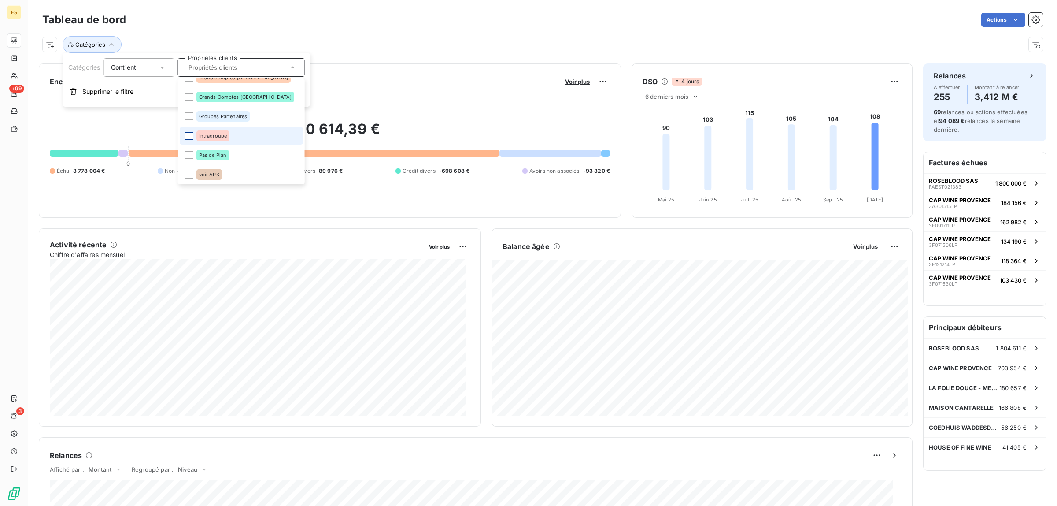
click at [188, 133] on div at bounding box center [189, 136] width 8 height 8
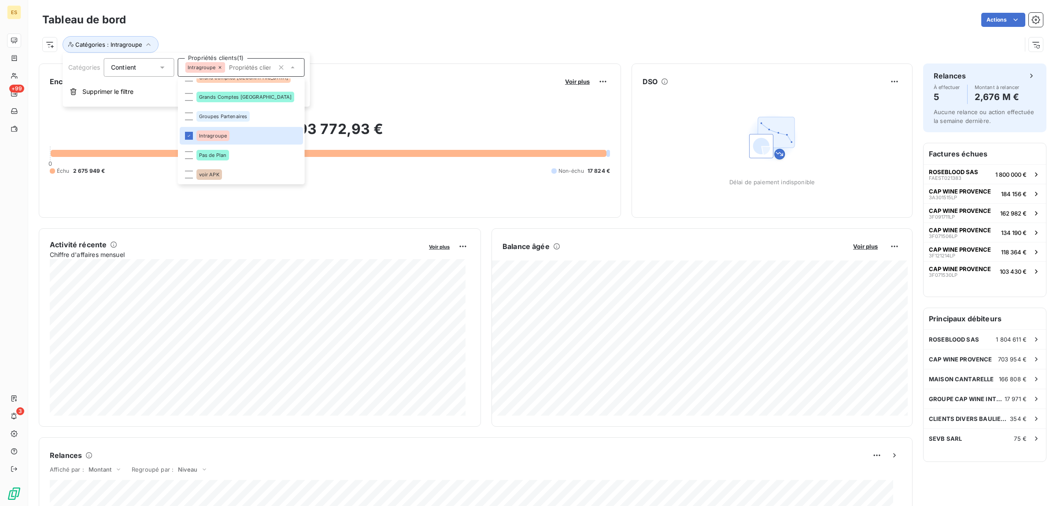
click at [265, 20] on div "Actions" at bounding box center [590, 20] width 906 height 14
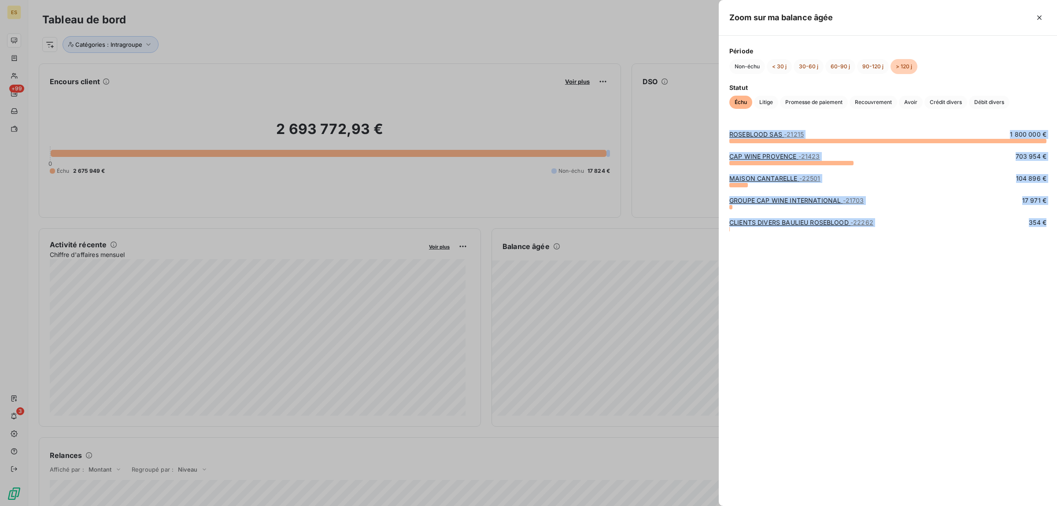
drag, startPoint x: 725, startPoint y: 132, endPoint x: 883, endPoint y: 249, distance: 196.5
click at [883, 249] on div "ROSEBLOOD SAS - 21215 1 800 000 € [GEOGRAPHIC_DATA] - 21423 703 954 € MAISON CA…" at bounding box center [888, 312] width 338 height 386
copy div "ROSEBLOOD SAS - 21215 1 800 000 € [GEOGRAPHIC_DATA] - 21423 703 954 € MAISON CA…"
click at [765, 105] on span "Litige" at bounding box center [766, 102] width 24 height 13
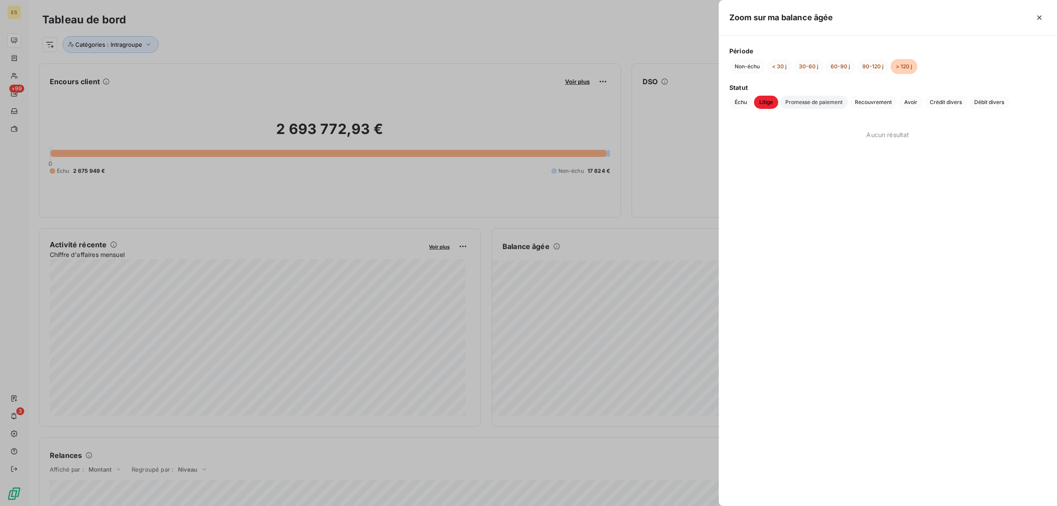
click at [809, 105] on span "Promesse de paiement" at bounding box center [814, 102] width 68 height 13
click at [883, 100] on span "Recouvrement" at bounding box center [874, 102] width 48 height 13
click at [910, 100] on span "Avoir" at bounding box center [911, 102] width 24 height 13
click at [945, 100] on span "Crédit divers" at bounding box center [946, 102] width 43 height 13
click at [981, 100] on span "Débit divers" at bounding box center [989, 102] width 41 height 13
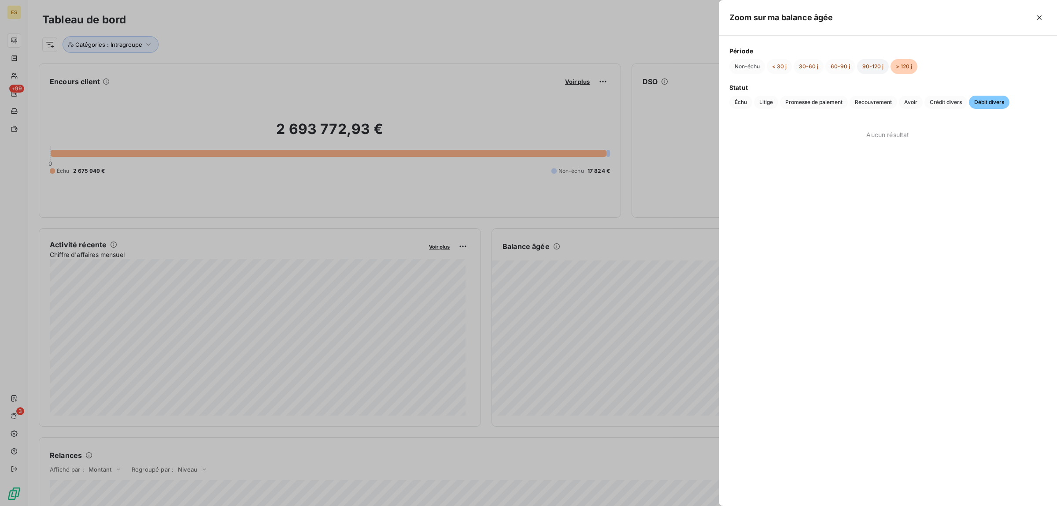
click at [880, 66] on button "90-120 j" at bounding box center [873, 66] width 32 height 15
click at [951, 103] on span "Crédit divers" at bounding box center [946, 102] width 43 height 13
click at [903, 98] on span "Avoir" at bounding box center [911, 102] width 24 height 13
click at [872, 97] on span "Recouvrement" at bounding box center [874, 102] width 48 height 13
click at [823, 107] on span "Promesse de paiement" at bounding box center [814, 102] width 68 height 13
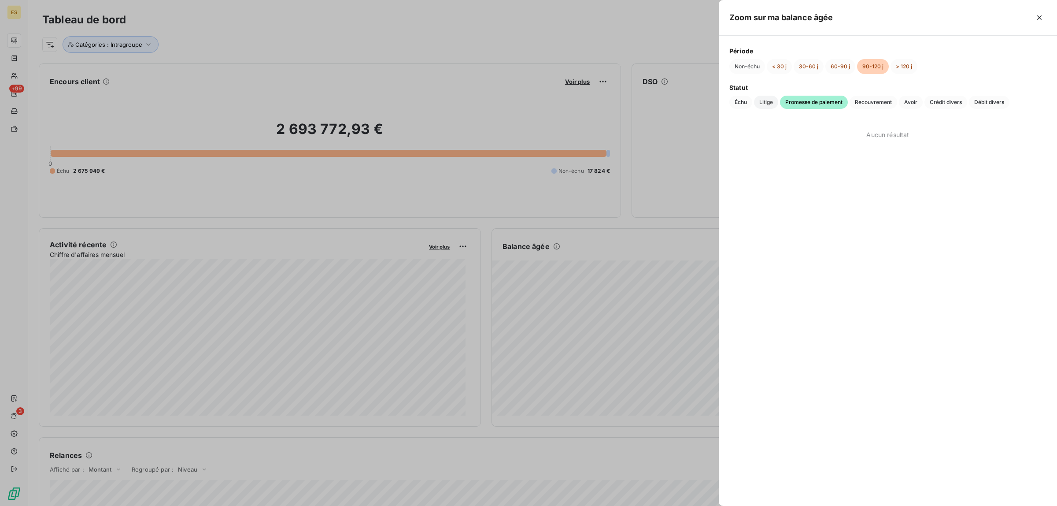
click at [764, 104] on span "Litige" at bounding box center [766, 102] width 24 height 13
click at [744, 100] on span "Échu" at bounding box center [740, 102] width 23 height 13
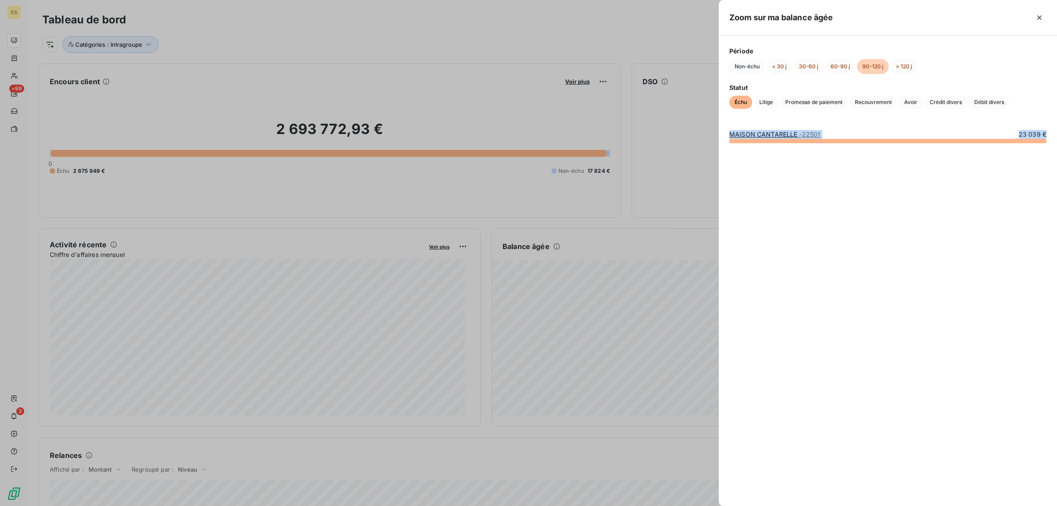
drag, startPoint x: 725, startPoint y: 137, endPoint x: 1049, endPoint y: 148, distance: 324.4
click at [1049, 148] on div "MAISON CANTARELLE - 22501 23 039 €" at bounding box center [888, 312] width 338 height 386
copy div "MAISON CANTARELLE - 22501 23 039 €"
click at [837, 69] on button "60-90 j" at bounding box center [840, 66] width 30 height 15
drag, startPoint x: 762, startPoint y: 137, endPoint x: 971, endPoint y: 148, distance: 209.0
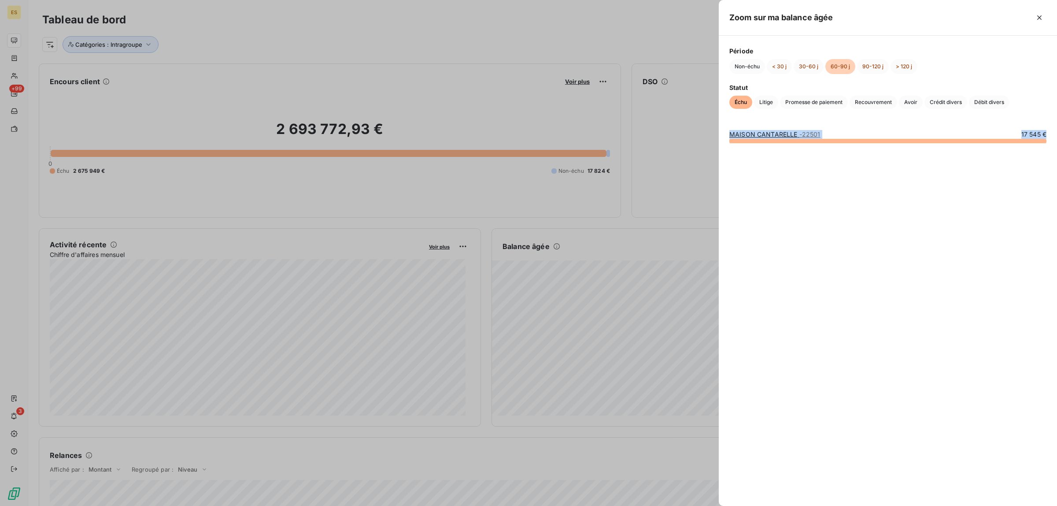
click at [979, 149] on div "MAISON CANTARELLE - 22501 17 545 €" at bounding box center [888, 312] width 338 height 386
copy div "MAISON CANTARELLE - 22501 17 545 €"
click at [777, 104] on span "Litige" at bounding box center [766, 102] width 24 height 13
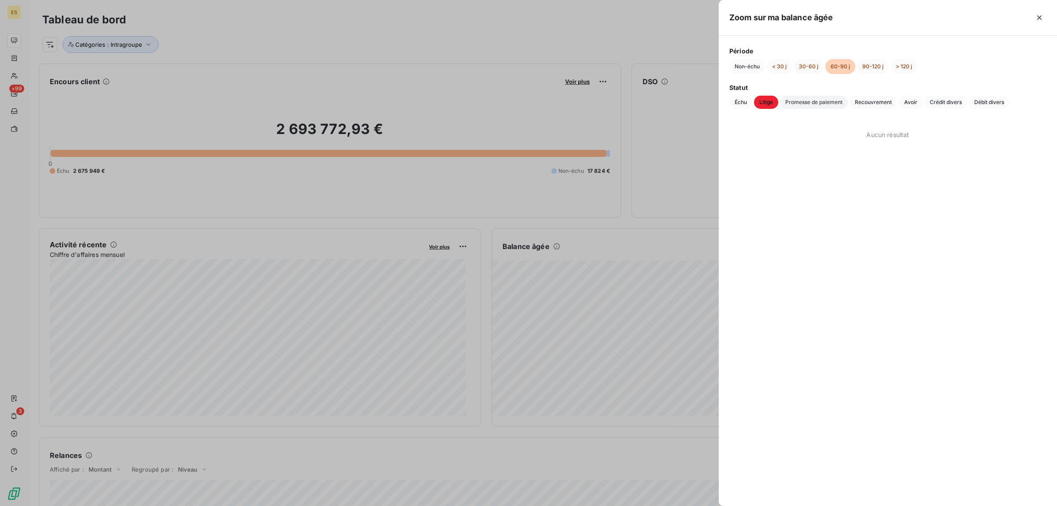
click at [795, 100] on span "Promesse de paiement" at bounding box center [814, 102] width 68 height 13
click at [879, 97] on span "Recouvrement" at bounding box center [874, 102] width 48 height 13
click at [908, 104] on span "Avoir" at bounding box center [911, 102] width 24 height 13
click at [940, 102] on span "Crédit divers" at bounding box center [946, 102] width 43 height 13
click at [990, 102] on span "Débit divers" at bounding box center [989, 102] width 41 height 13
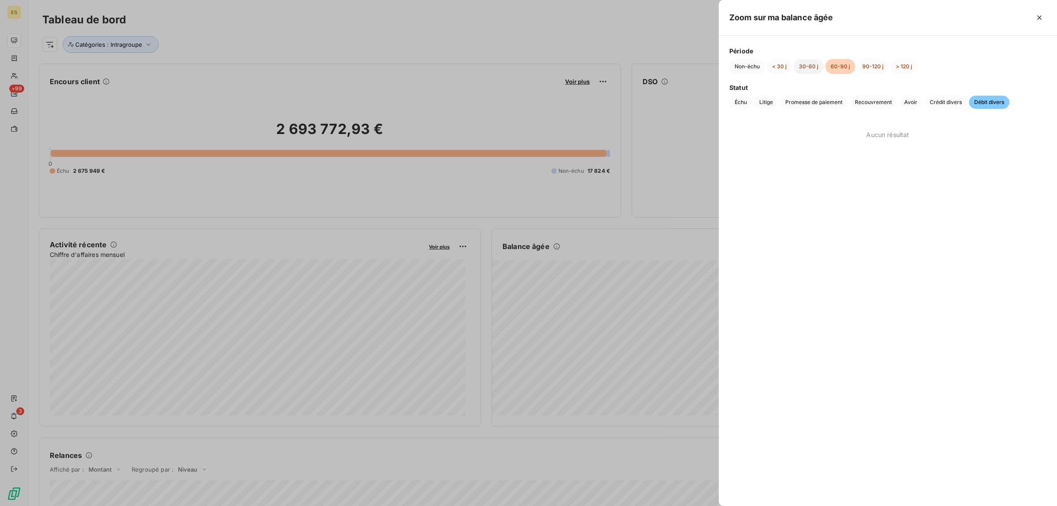
click at [810, 63] on button "30-60 j" at bounding box center [809, 66] width 30 height 15
click at [742, 102] on span "Échu" at bounding box center [740, 102] width 23 height 13
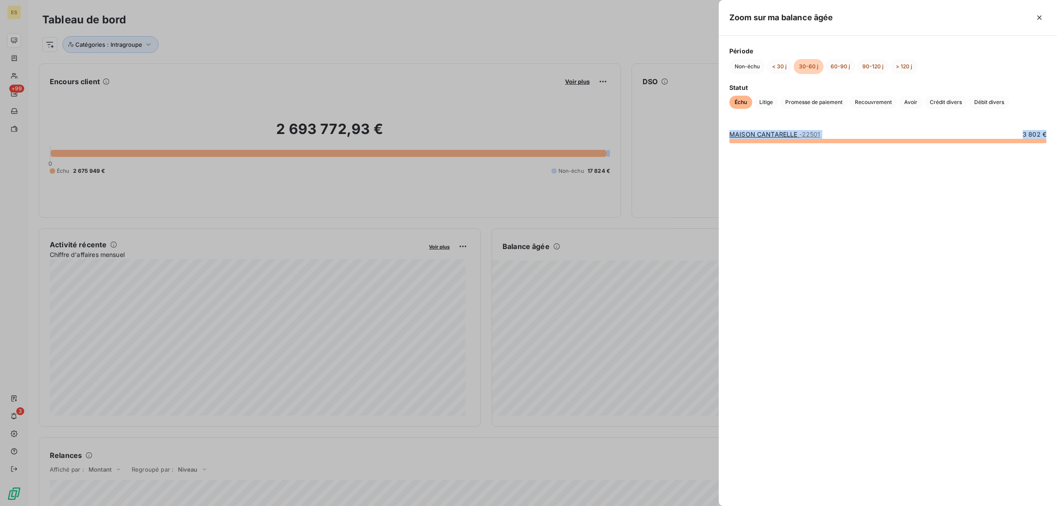
drag, startPoint x: 723, startPoint y: 137, endPoint x: 1039, endPoint y: 161, distance: 316.3
click at [1038, 161] on div "MAISON CANTARELLE - 22501 3 802 €" at bounding box center [888, 312] width 338 height 386
copy div "MAISON CANTARELLE - 22501 3 802 €"
click at [764, 98] on span "Litige" at bounding box center [766, 102] width 24 height 13
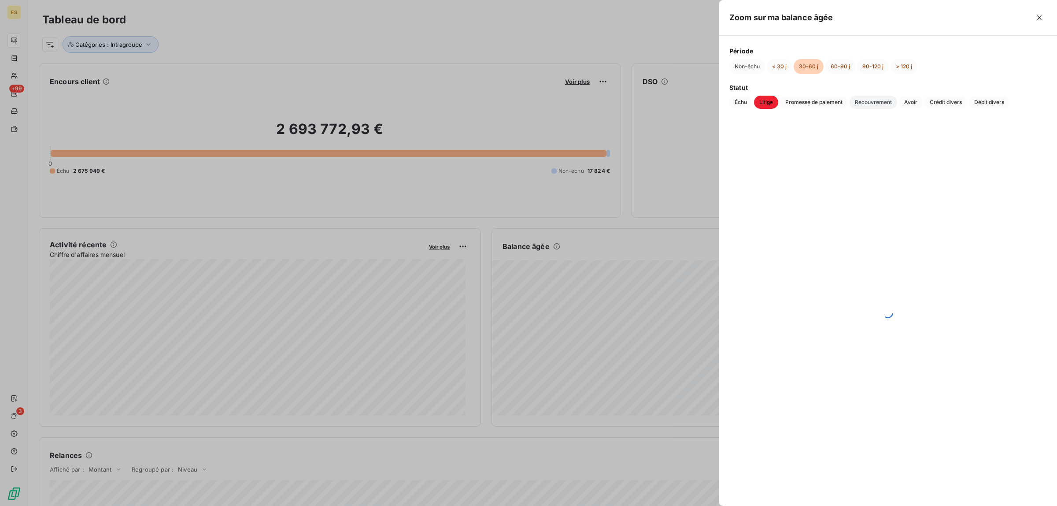
drag, startPoint x: 814, startPoint y: 103, endPoint x: 872, endPoint y: 103, distance: 58.1
click at [816, 102] on span "Promesse de paiement" at bounding box center [814, 102] width 68 height 13
click at [885, 104] on span "Recouvrement" at bounding box center [874, 102] width 48 height 13
click at [921, 101] on span "Avoir" at bounding box center [911, 102] width 24 height 13
click at [943, 97] on span "Crédit divers" at bounding box center [946, 102] width 43 height 13
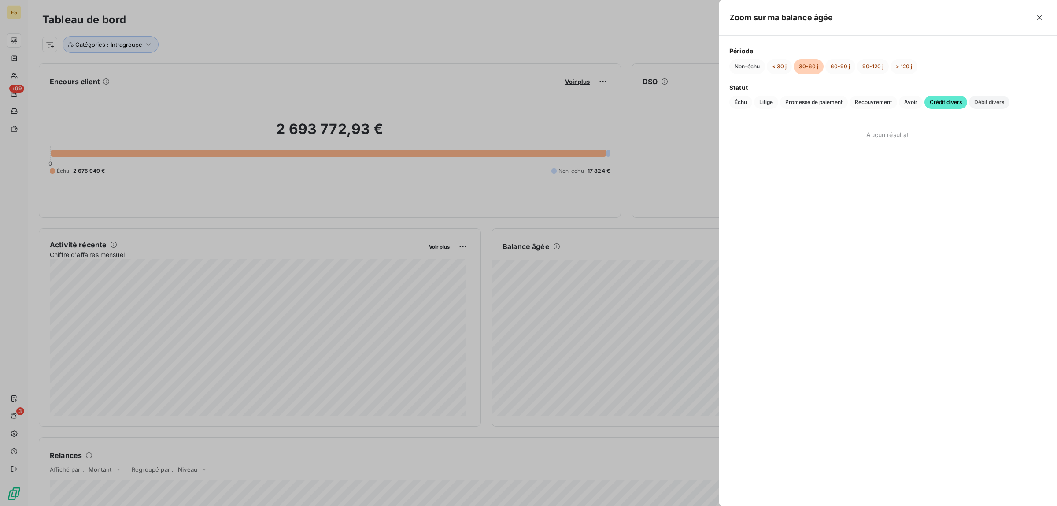
click at [990, 104] on span "Débit divers" at bounding box center [989, 102] width 41 height 13
click at [785, 61] on button "< 30 j" at bounding box center [779, 66] width 25 height 15
click at [738, 101] on span "Échu" at bounding box center [740, 102] width 23 height 13
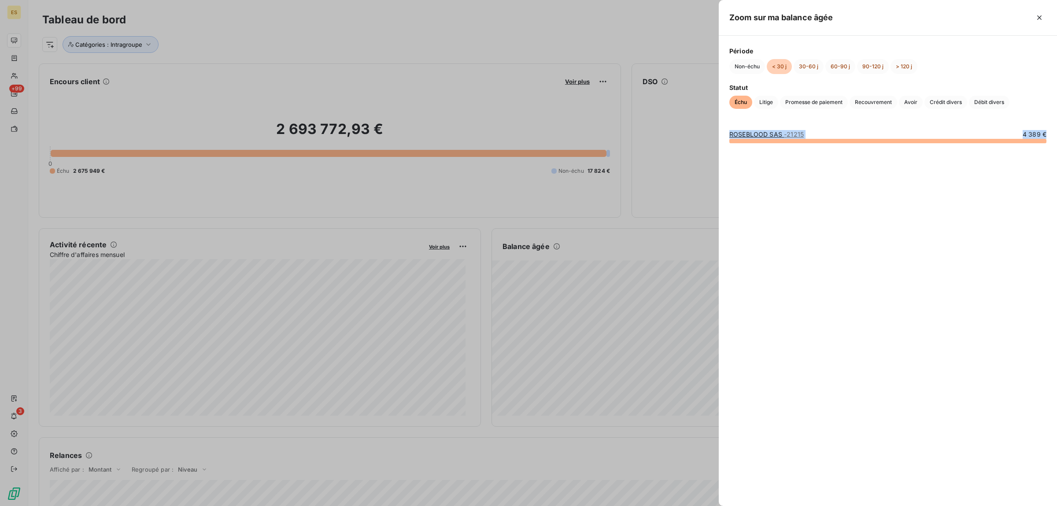
drag, startPoint x: 730, startPoint y: 133, endPoint x: 1037, endPoint y: 142, distance: 307.1
click at [1037, 142] on div "ROSEBLOOD SAS - 21215 4 389 €" at bounding box center [887, 136] width 317 height 13
copy div "ROSEBLOOD SAS - 21215 4 389 €"
drag, startPoint x: 760, startPoint y: 103, endPoint x: 770, endPoint y: 103, distance: 9.7
click at [761, 103] on span "Litige" at bounding box center [766, 102] width 24 height 13
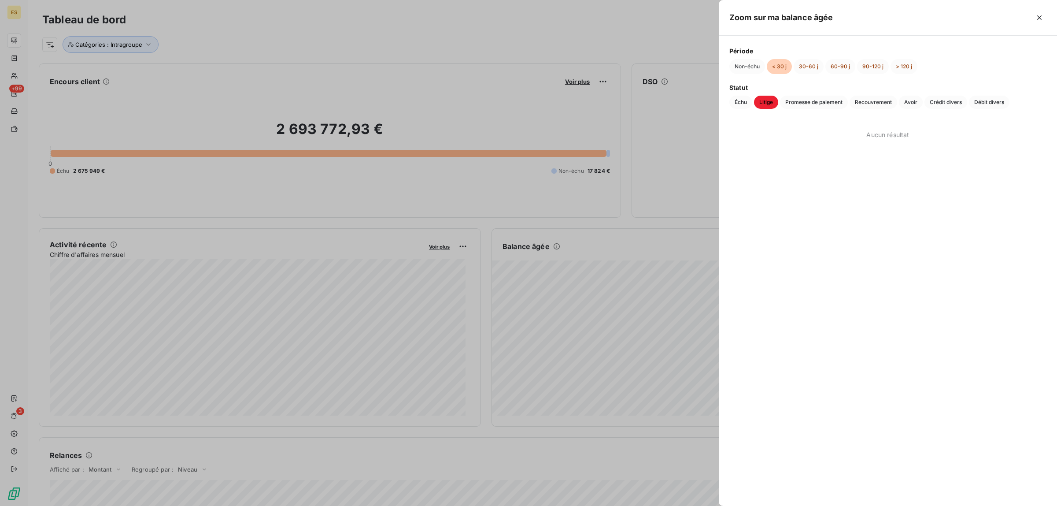
drag, startPoint x: 795, startPoint y: 102, endPoint x: 850, endPoint y: 104, distance: 54.6
click at [796, 102] on span "Promesse de paiement" at bounding box center [814, 102] width 68 height 13
click at [873, 105] on span "Recouvrement" at bounding box center [874, 102] width 48 height 13
click at [912, 104] on span "Avoir" at bounding box center [911, 102] width 24 height 13
click at [952, 107] on span "Crédit divers" at bounding box center [946, 102] width 43 height 13
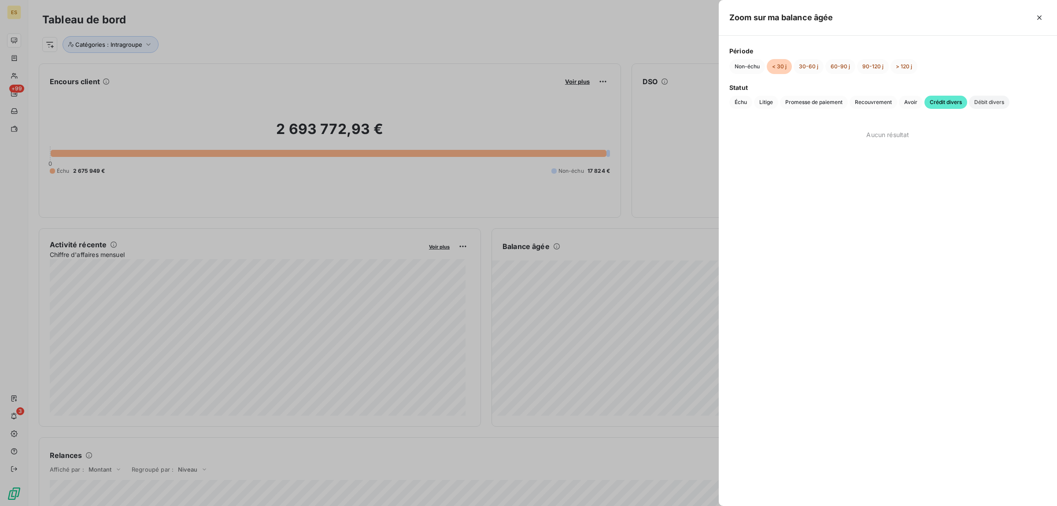
click at [984, 100] on span "Débit divers" at bounding box center [989, 102] width 41 height 13
click at [730, 63] on button "Non-échu" at bounding box center [747, 66] width 36 height 15
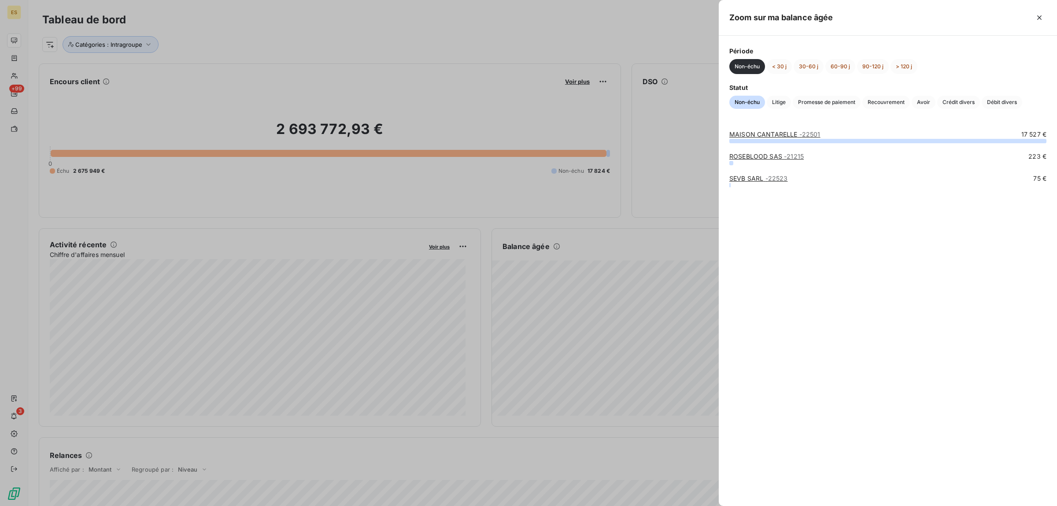
click at [666, 118] on div at bounding box center [528, 253] width 1057 height 506
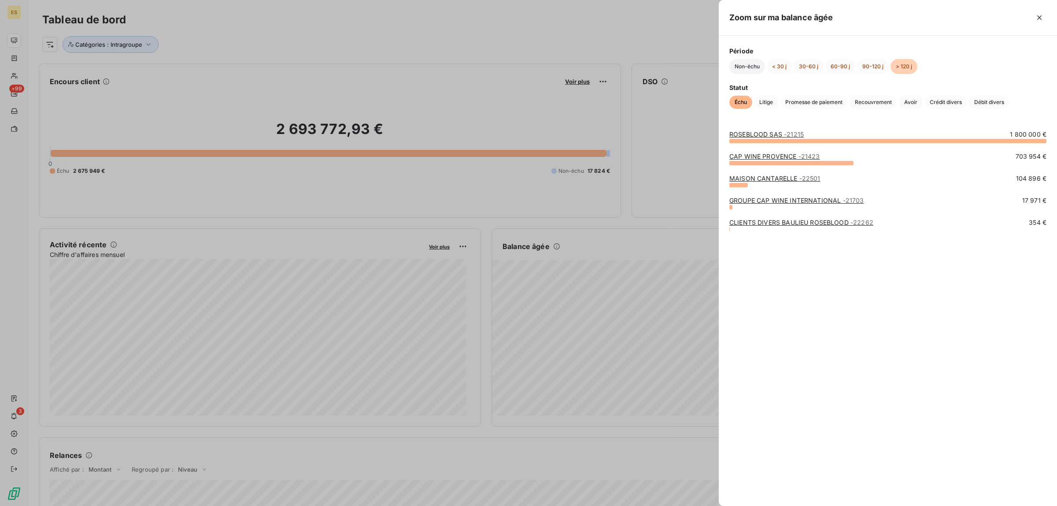
click at [744, 63] on button "Non-échu" at bounding box center [747, 66] width 36 height 15
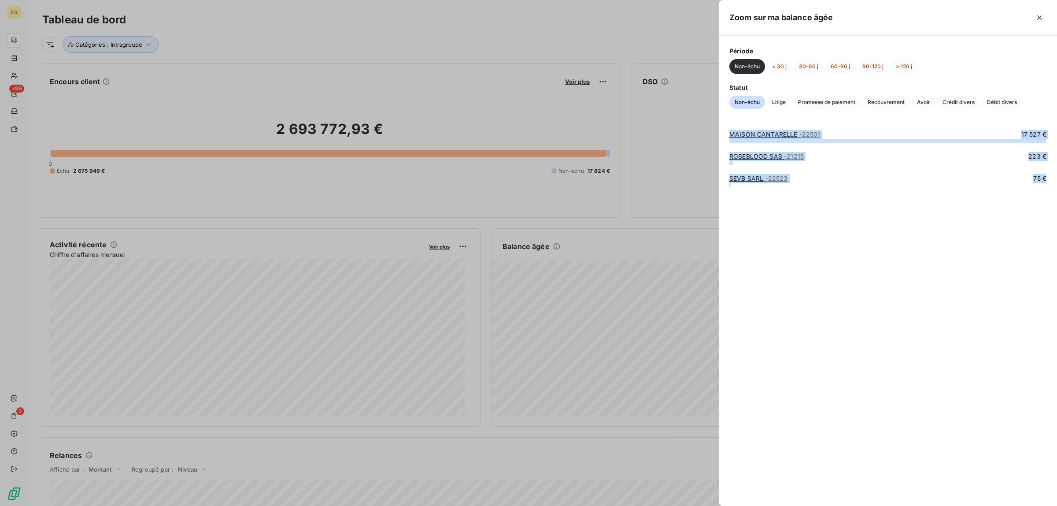
drag, startPoint x: 725, startPoint y: 133, endPoint x: 959, endPoint y: 215, distance: 248.1
click at [959, 215] on div "MAISON CANTARELLE - 22501 17 527 € ROSEBLOOD SAS - 21215 223 € SEVB SARL - 2252…" at bounding box center [888, 312] width 338 height 386
copy div "MAISON CANTARELLE - 22501 17 527 € ROSEBLOOD SAS - 21215 223 € SEVB SARL - 2252…"
click at [786, 104] on span "Litige" at bounding box center [779, 102] width 24 height 13
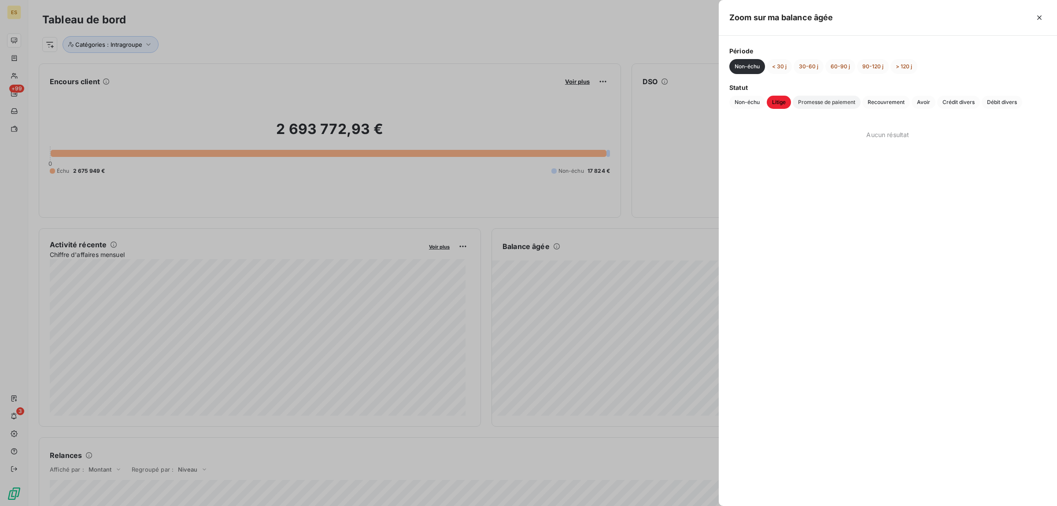
drag, startPoint x: 813, startPoint y: 104, endPoint x: 824, endPoint y: 106, distance: 11.8
click at [814, 104] on span "Promesse de paiement" at bounding box center [827, 102] width 68 height 13
drag, startPoint x: 875, startPoint y: 102, endPoint x: 882, endPoint y: 102, distance: 7.5
click at [875, 102] on span "Recouvrement" at bounding box center [886, 102] width 48 height 13
click at [921, 102] on span "Avoir" at bounding box center [924, 102] width 24 height 13
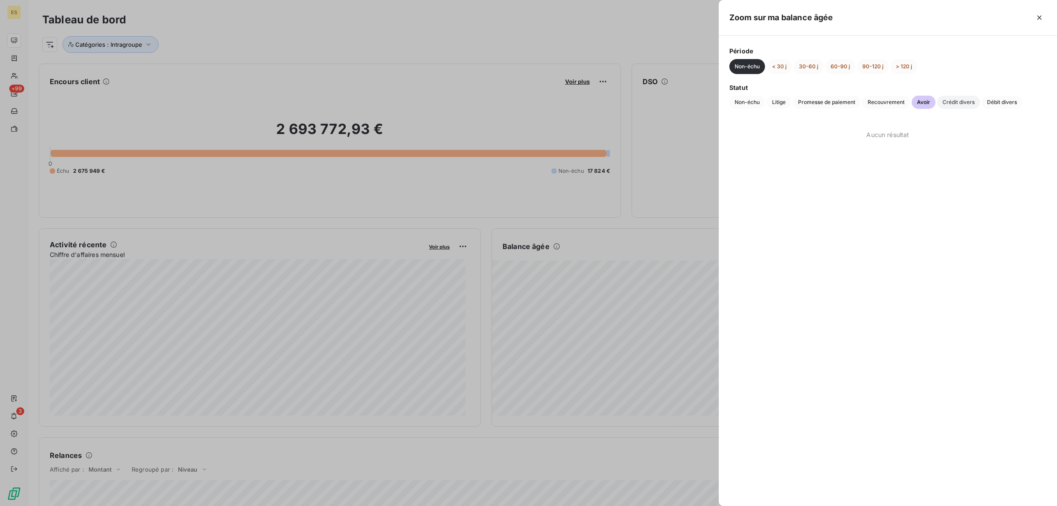
drag, startPoint x: 954, startPoint y: 101, endPoint x: 967, endPoint y: 101, distance: 13.2
click at [954, 101] on span "Crédit divers" at bounding box center [958, 102] width 43 height 13
click at [1000, 99] on span "Débit divers" at bounding box center [1002, 102] width 41 height 13
click at [476, 38] on div at bounding box center [528, 253] width 1057 height 506
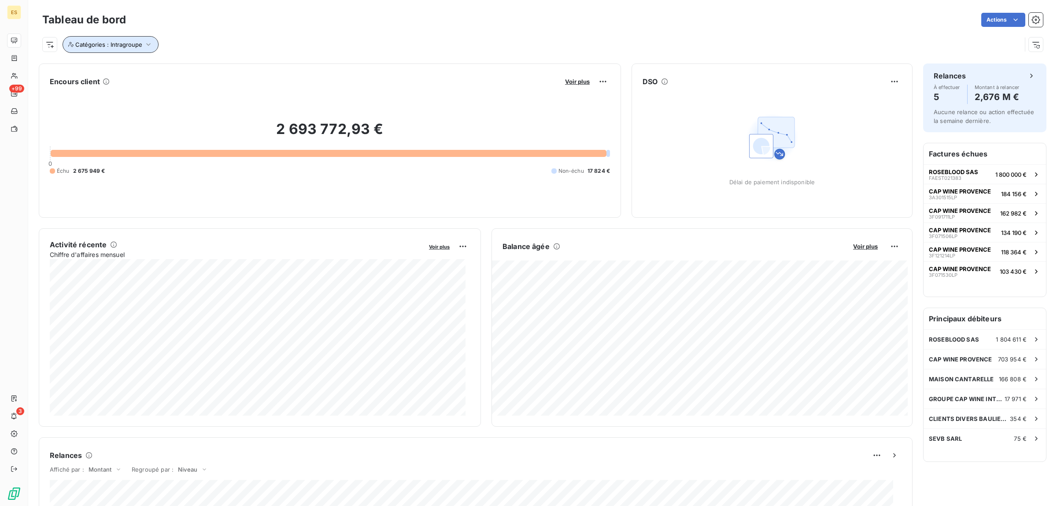
click at [123, 47] on span "Catégories : Intragroupe" at bounding box center [108, 44] width 67 height 7
click at [132, 66] on span "Contient" at bounding box center [123, 66] width 25 height 7
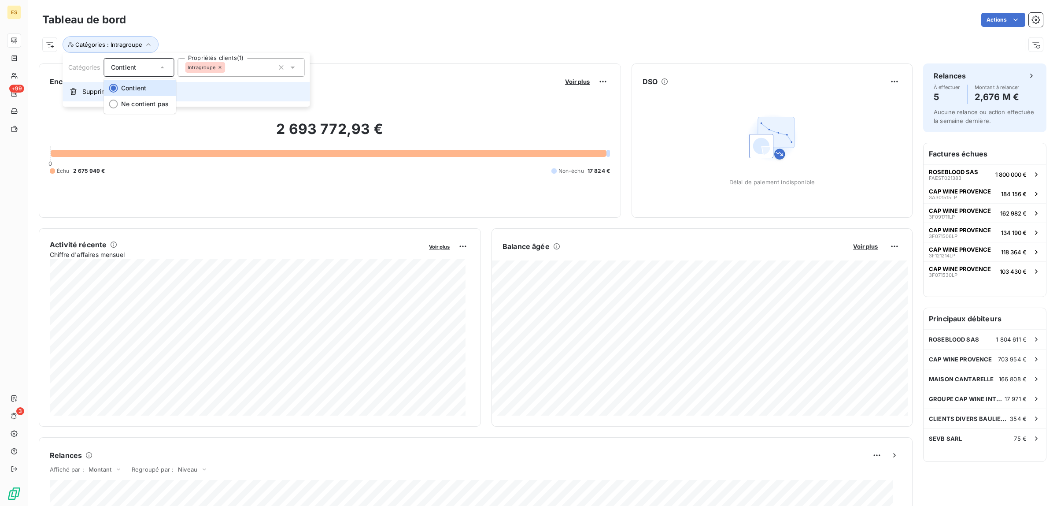
click at [95, 95] on span "Supprimer le filtre" at bounding box center [107, 91] width 51 height 9
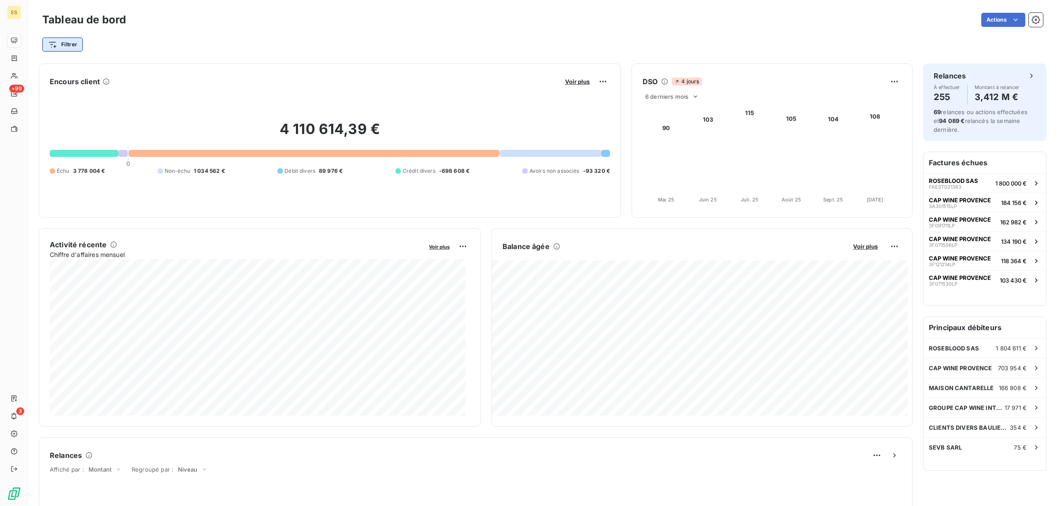
click at [59, 48] on html "ES +99 3 Tableau de bord Actions Filtrer Encours client Voir plus 4 110 614,39 …" at bounding box center [528, 253] width 1057 height 506
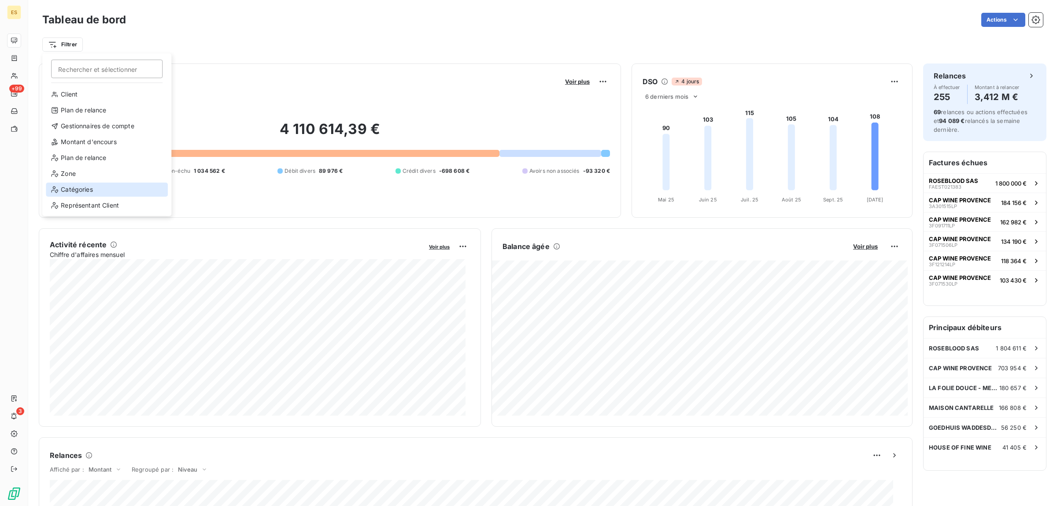
click at [82, 191] on div "Catégories" at bounding box center [107, 189] width 122 height 14
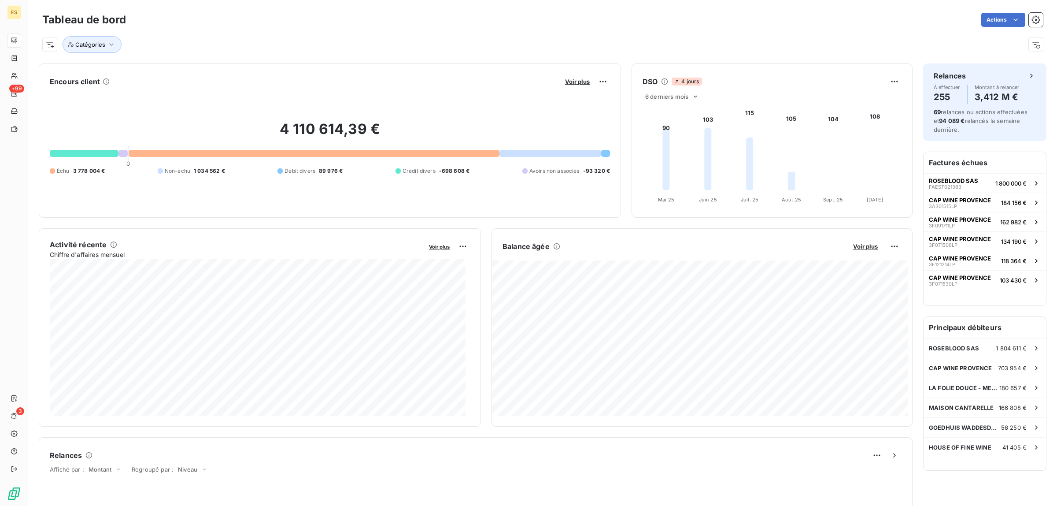
drag, startPoint x: 256, startPoint y: 52, endPoint x: 261, endPoint y: 57, distance: 7.8
click at [256, 52] on div "Catégories" at bounding box center [531, 44] width 979 height 17
click at [99, 45] on span "Catégories" at bounding box center [90, 44] width 30 height 7
click at [296, 67] on icon at bounding box center [292, 67] width 9 height 9
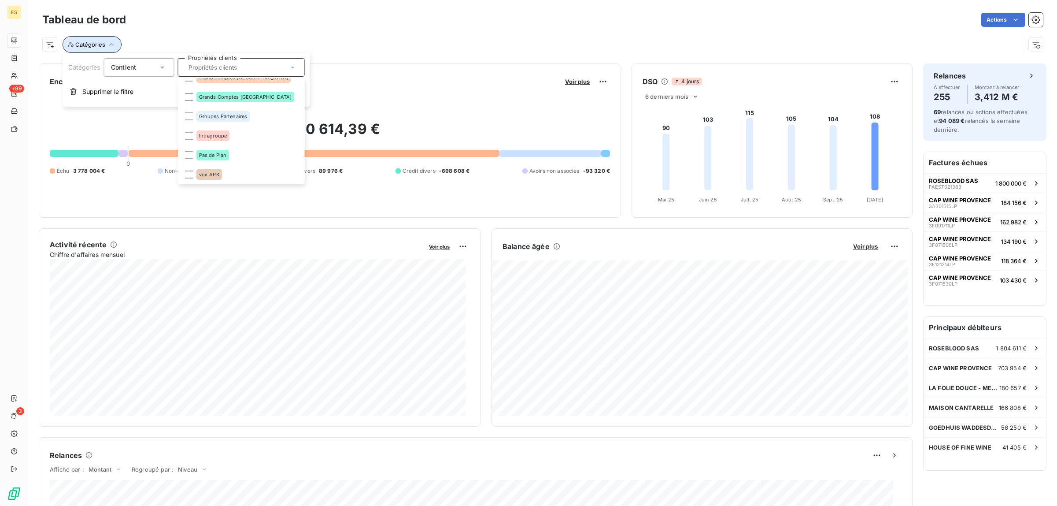
click at [91, 45] on span "Catégories" at bounding box center [90, 44] width 30 height 7
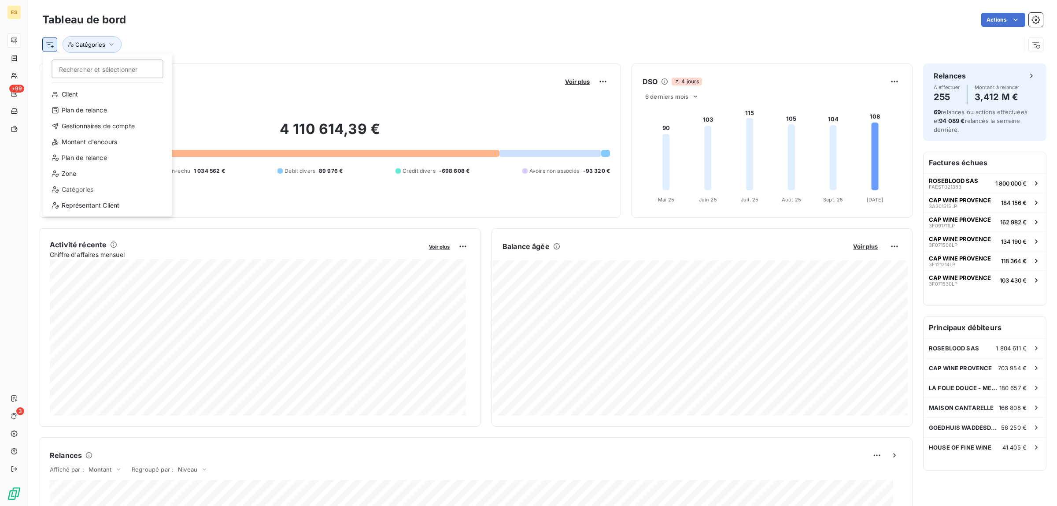
click at [52, 46] on html "ES +99 3 Tableau de bord Actions Rechercher et sélectionner Client Plan de rela…" at bounding box center [528, 253] width 1057 height 506
click at [82, 206] on div "Représentant Client" at bounding box center [108, 205] width 122 height 14
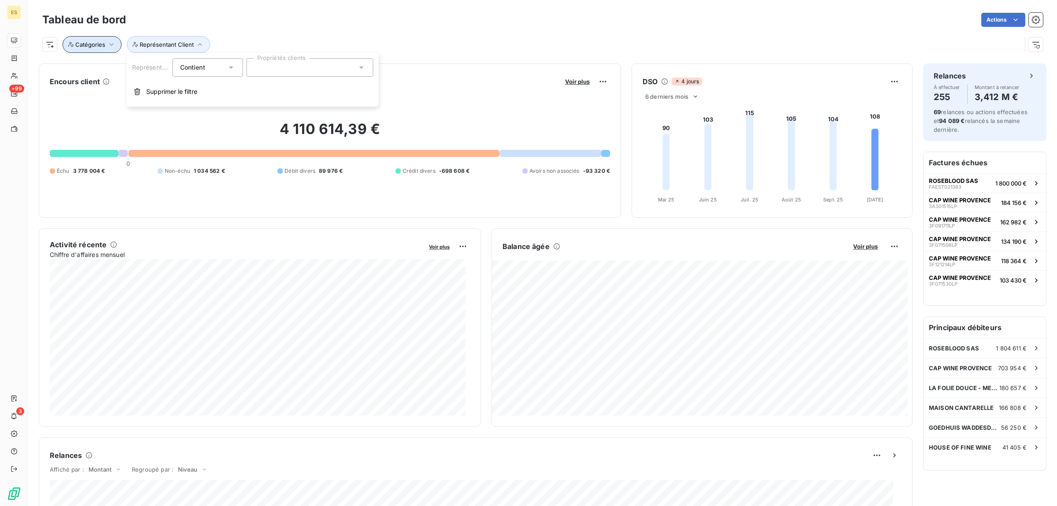
click at [92, 42] on span "Catégories" at bounding box center [90, 44] width 30 height 7
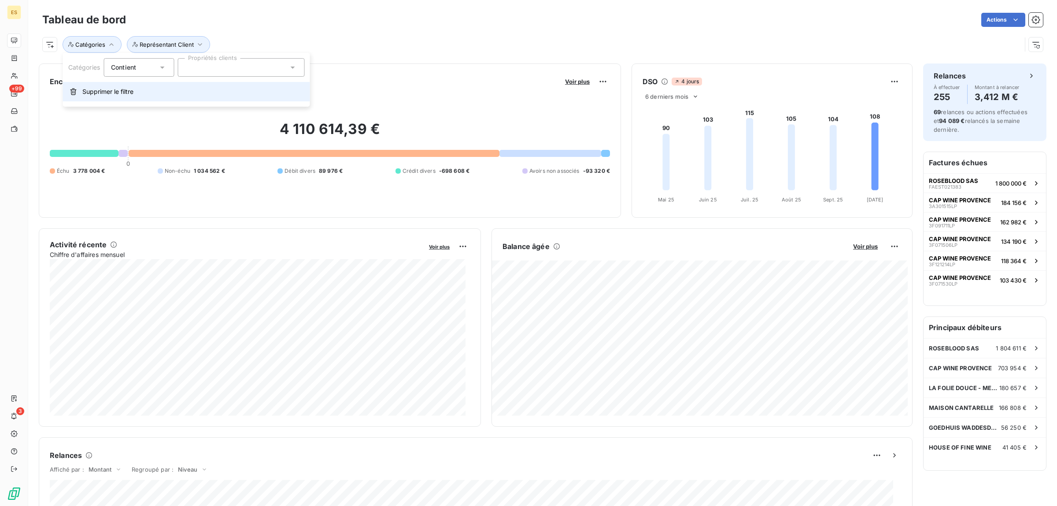
click at [103, 95] on span "Supprimer le filtre" at bounding box center [107, 91] width 51 height 9
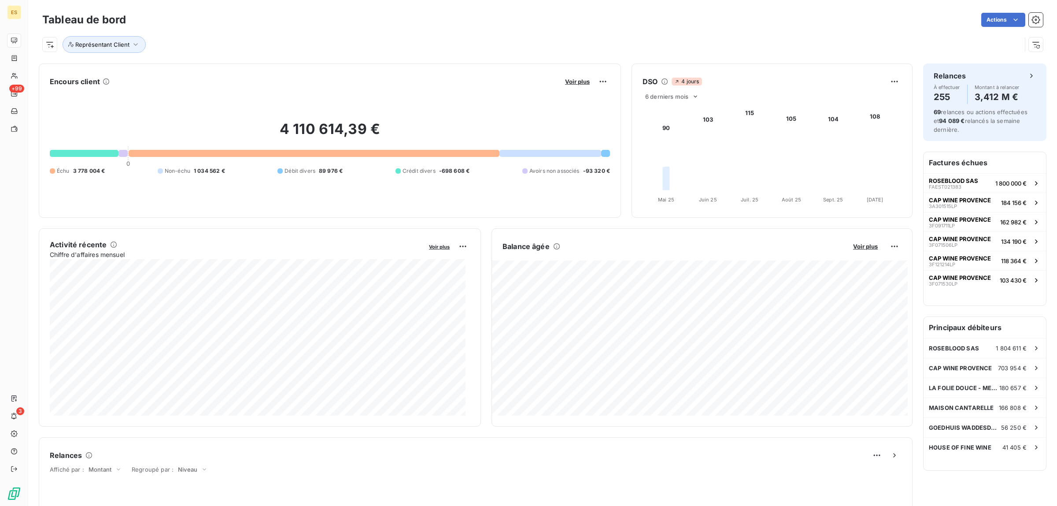
click at [96, 34] on div "Représentant Client" at bounding box center [542, 41] width 1001 height 24
click at [96, 39] on button "Représentant Client" at bounding box center [104, 44] width 83 height 17
click at [200, 68] on div at bounding box center [246, 67] width 127 height 18
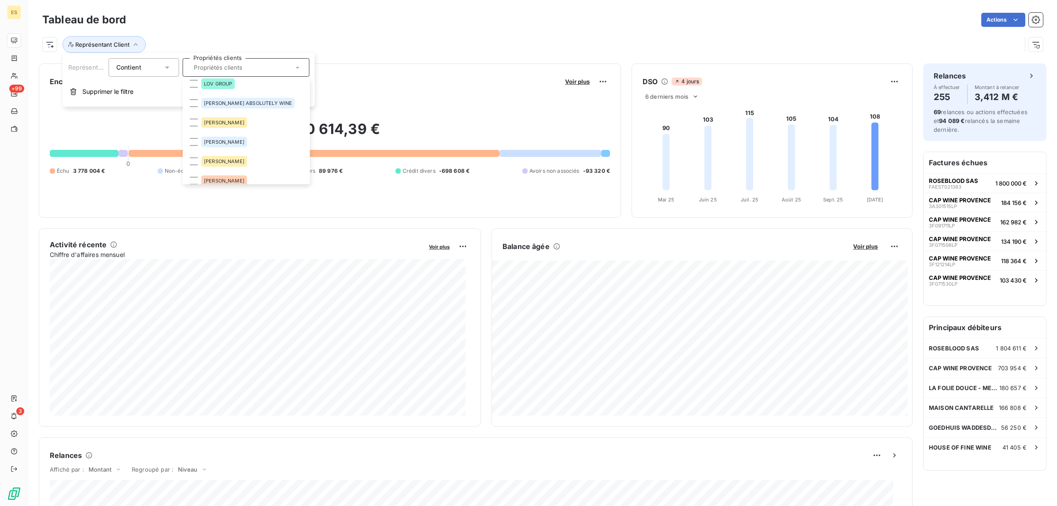
scroll to position [1016, 0]
click at [216, 136] on span "LOV GROUP" at bounding box center [218, 138] width 28 height 5
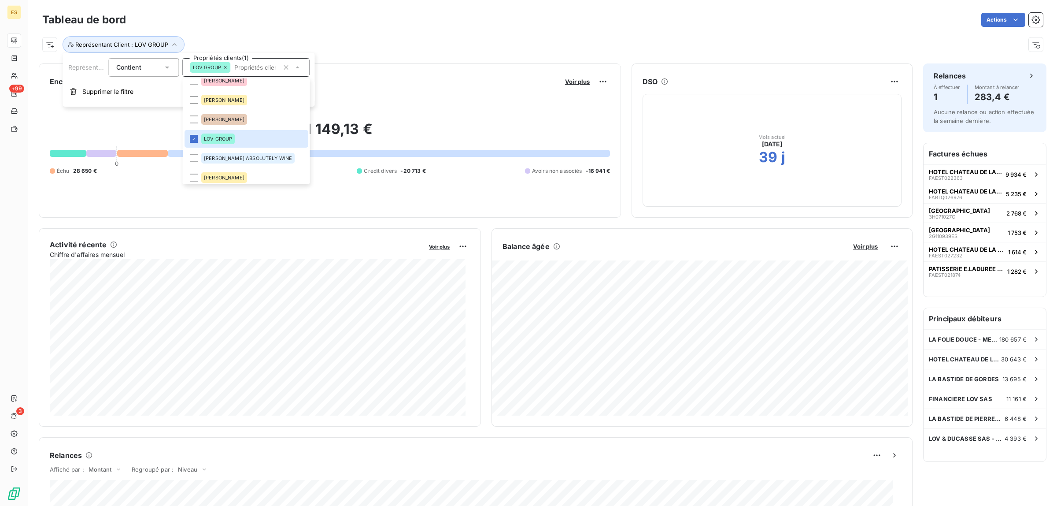
click at [307, 32] on div "Représentant Client : LOV GROUP" at bounding box center [542, 41] width 1001 height 24
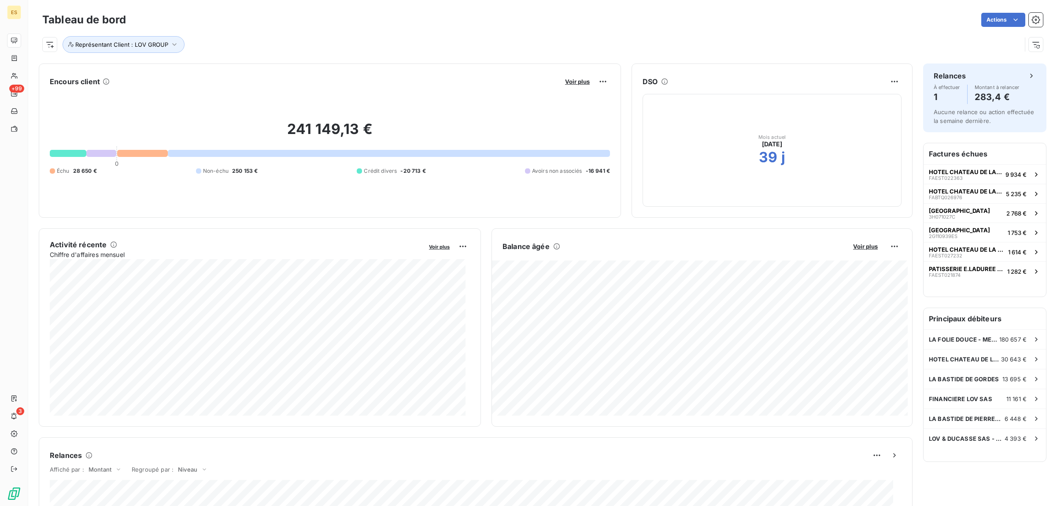
click at [222, 42] on div "Représentant Client : LOV GROUP" at bounding box center [531, 44] width 979 height 17
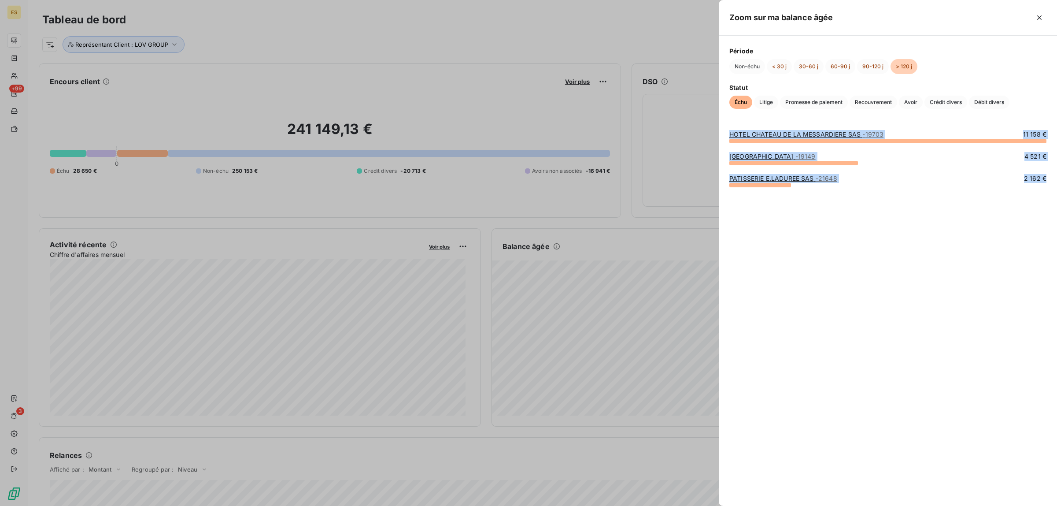
drag, startPoint x: 728, startPoint y: 132, endPoint x: 917, endPoint y: 196, distance: 199.6
click at [917, 196] on div "HOTEL [GEOGRAPHIC_DATA] SAS - 19703 11 158 € [GEOGRAPHIC_DATA] - 19149 4 521 € …" at bounding box center [888, 312] width 338 height 386
copy div "HOTEL [GEOGRAPHIC_DATA] SAS - 19703 11 158 € [GEOGRAPHIC_DATA] - 19149 4 521 € …"
click at [777, 100] on span "Litige" at bounding box center [766, 102] width 24 height 13
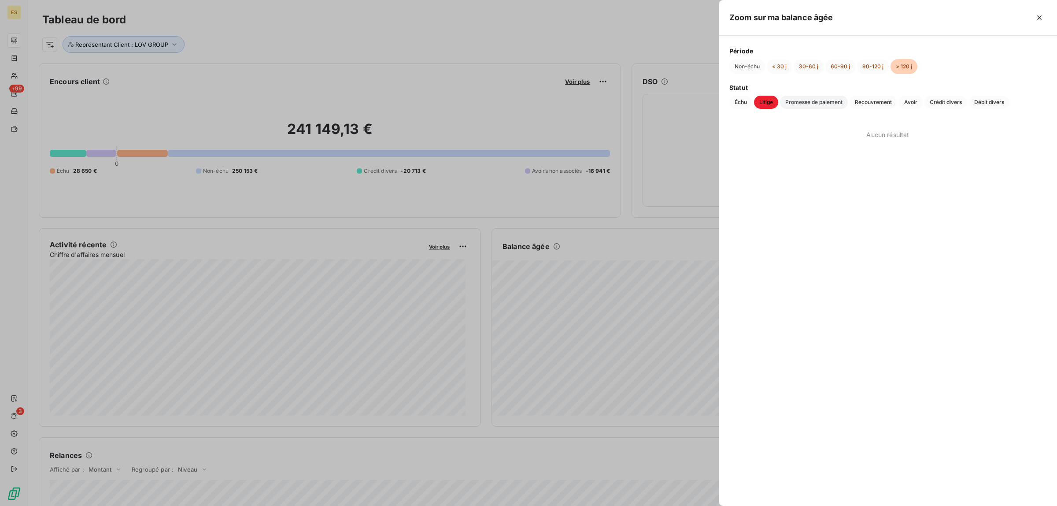
click at [789, 101] on span "Promesse de paiement" at bounding box center [814, 102] width 68 height 13
click at [857, 103] on span "Recouvrement" at bounding box center [874, 102] width 48 height 13
click at [900, 100] on div "Échu Litige Promesse de paiement Recouvrement Avoir Crédit divers Débit divers" at bounding box center [887, 102] width 317 height 13
click at [907, 99] on span "Avoir" at bounding box center [911, 102] width 24 height 13
drag, startPoint x: 727, startPoint y: 131, endPoint x: 945, endPoint y: 146, distance: 218.6
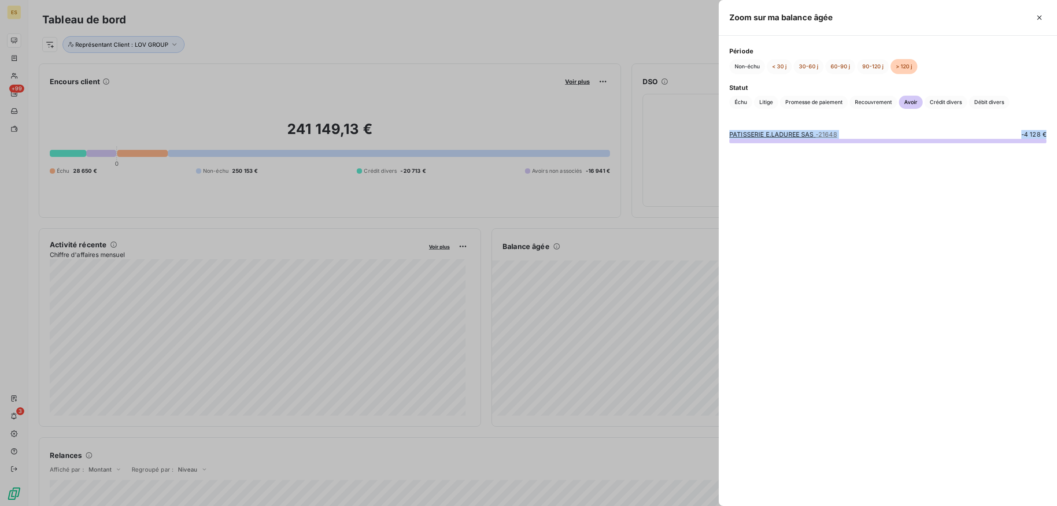
click at [945, 146] on div "PATISSERIE E.LADUREE SAS - 21648 -4 128 €" at bounding box center [888, 312] width 338 height 386
click at [961, 100] on span "Crédit divers" at bounding box center [946, 102] width 43 height 13
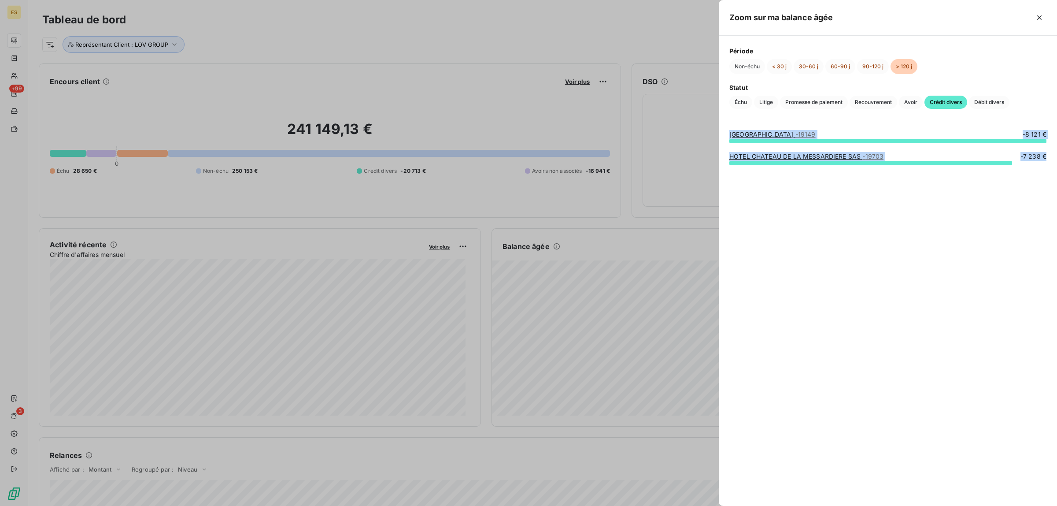
drag, startPoint x: 729, startPoint y: 131, endPoint x: 1056, endPoint y: 162, distance: 328.8
click at [1056, 162] on div "[GEOGRAPHIC_DATA] - 19149 -8 121 € HOTEL [GEOGRAPHIC_DATA] SAS - 19703 -7 238 €" at bounding box center [888, 312] width 338 height 386
click at [973, 102] on span "Débit divers" at bounding box center [989, 102] width 41 height 13
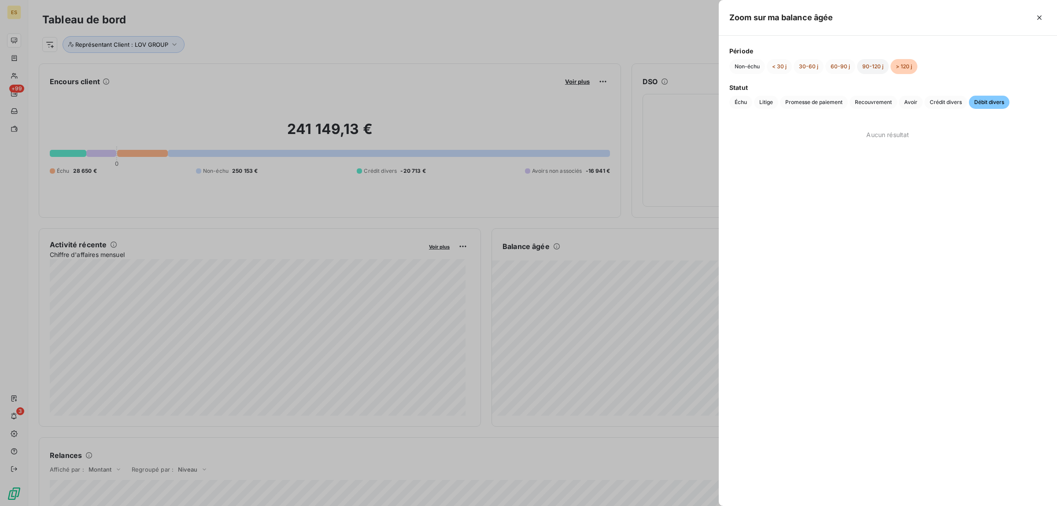
click at [863, 60] on button "90-120 j" at bounding box center [873, 66] width 32 height 15
click at [740, 108] on span "Échu" at bounding box center [740, 102] width 23 height 13
click at [768, 105] on span "Litige" at bounding box center [766, 102] width 24 height 13
click at [805, 105] on span "Promesse de paiement" at bounding box center [814, 102] width 68 height 13
click at [873, 103] on span "Recouvrement" at bounding box center [874, 102] width 48 height 13
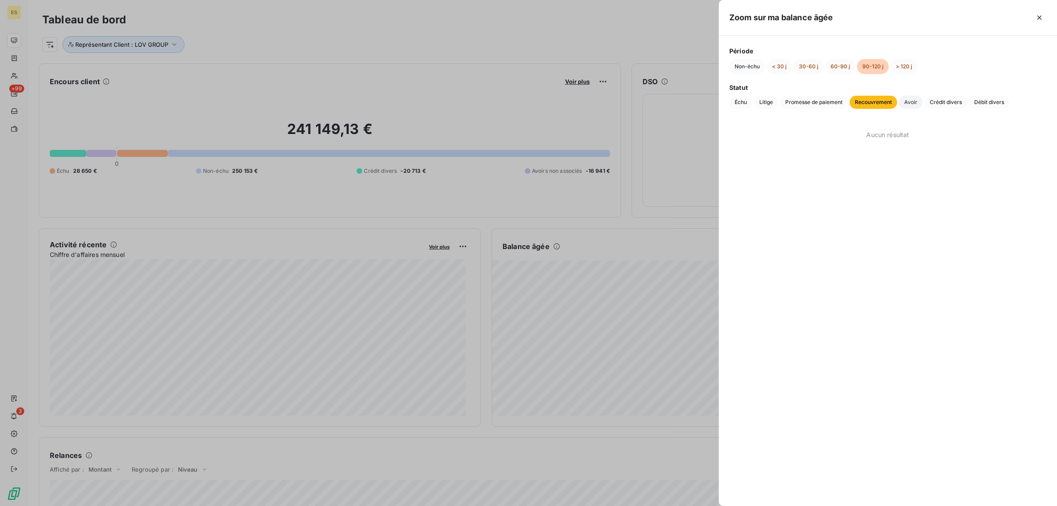
click at [914, 102] on span "Avoir" at bounding box center [911, 102] width 24 height 13
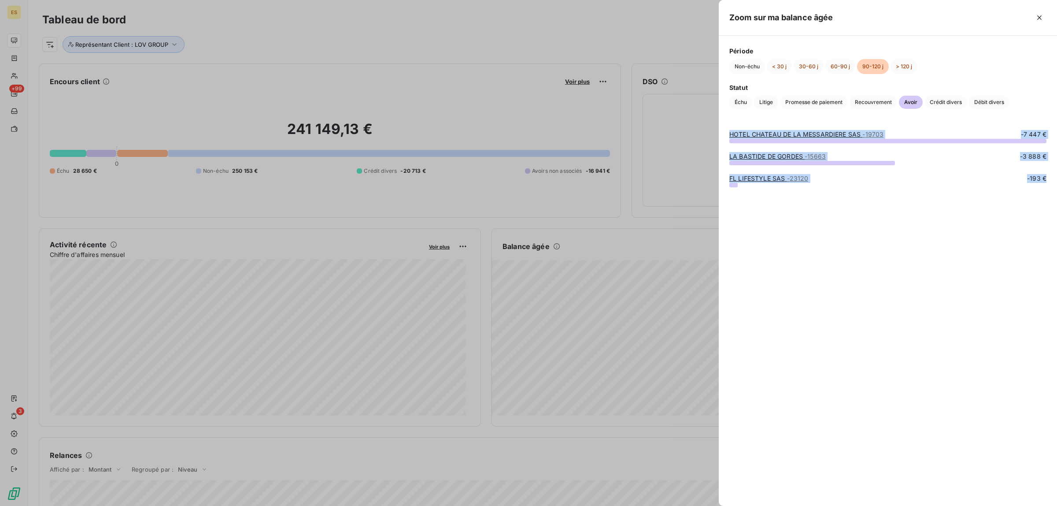
drag, startPoint x: 732, startPoint y: 133, endPoint x: 1056, endPoint y: 176, distance: 327.5
click at [1056, 176] on div "HOTEL CHATEAU DE LA MESSARDIERE SAS - 19703 -7 447 € LA BASTIDE DE GORDES - 156…" at bounding box center [888, 312] width 338 height 386
click at [942, 100] on span "Crédit divers" at bounding box center [946, 102] width 43 height 13
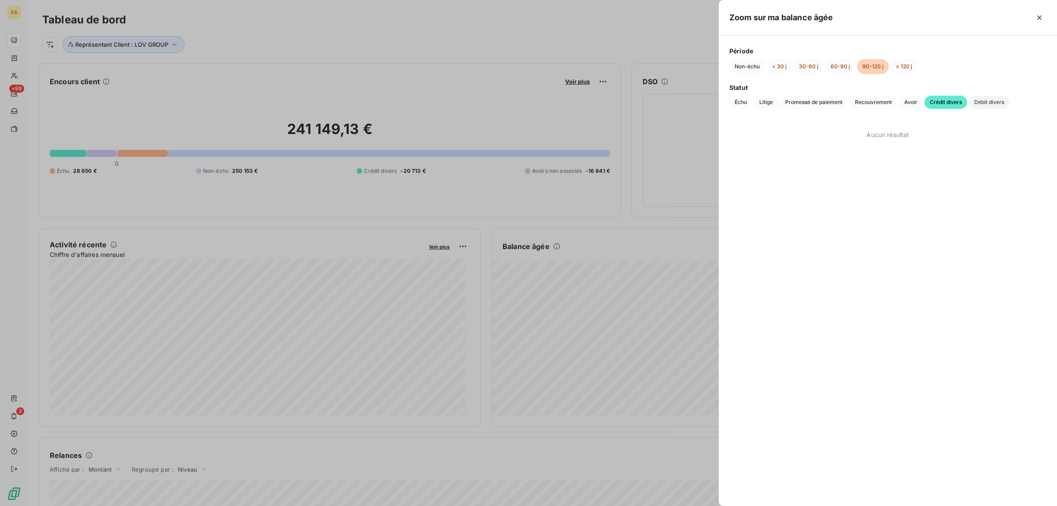
click at [991, 100] on span "Débit divers" at bounding box center [989, 102] width 41 height 13
click at [990, 103] on span "Débit divers" at bounding box center [989, 102] width 41 height 13
click at [736, 100] on span "Échu" at bounding box center [740, 102] width 23 height 13
click at [842, 67] on button "60-90 j" at bounding box center [840, 66] width 30 height 15
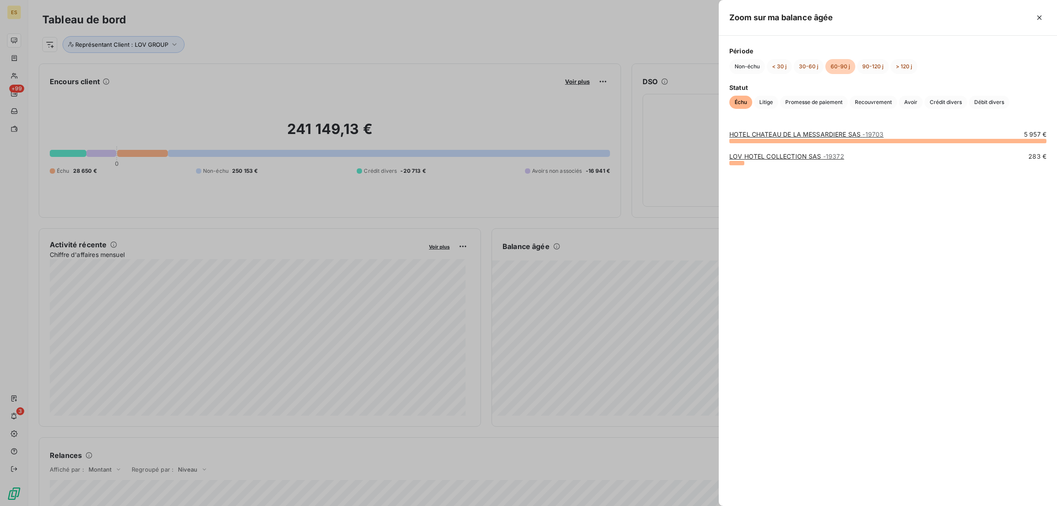
drag, startPoint x: 727, startPoint y: 133, endPoint x: 1031, endPoint y: 177, distance: 306.7
drag, startPoint x: 730, startPoint y: 130, endPoint x: 1039, endPoint y: 163, distance: 310.1
click at [1039, 163] on div "HOTEL [GEOGRAPHIC_DATA] SAS - 19703 5 957 € LOV HOTEL COLLECTION SAS - 19372 28…" at bounding box center [888, 312] width 338 height 386
click at [766, 95] on div "Statut Échu Litige Promesse de paiement Recouvrement Avoir Crédit divers Débit …" at bounding box center [887, 96] width 317 height 26
click at [769, 100] on span "Litige" at bounding box center [766, 102] width 24 height 13
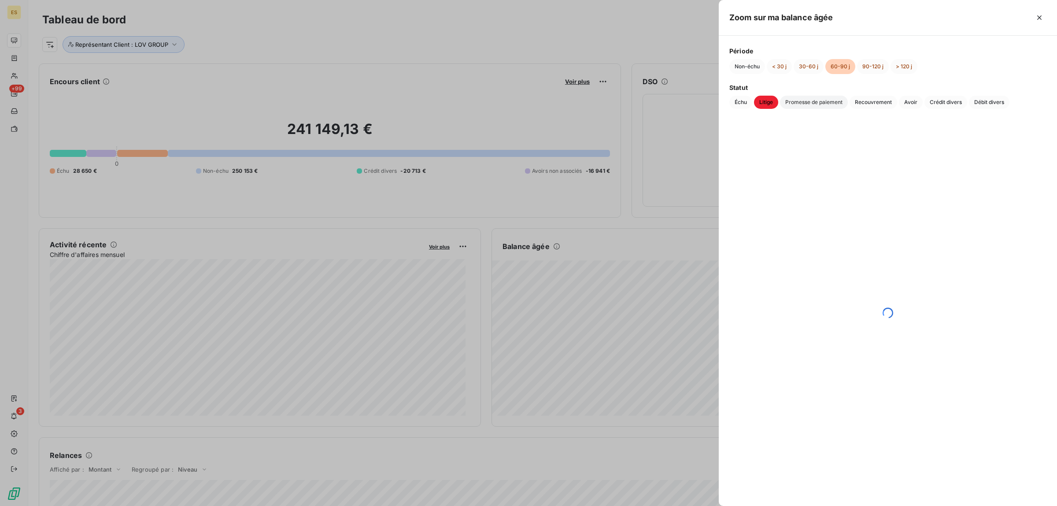
click at [812, 107] on span "Promesse de paiement" at bounding box center [814, 102] width 68 height 13
click at [866, 104] on span "Recouvrement" at bounding box center [874, 102] width 48 height 13
click at [916, 103] on span "Avoir" at bounding box center [911, 102] width 24 height 13
drag, startPoint x: 725, startPoint y: 134, endPoint x: 1017, endPoint y: 148, distance: 292.8
click at [1017, 148] on div "LA BASTIDE DE GORDES - 15663 -61 €" at bounding box center [888, 312] width 338 height 386
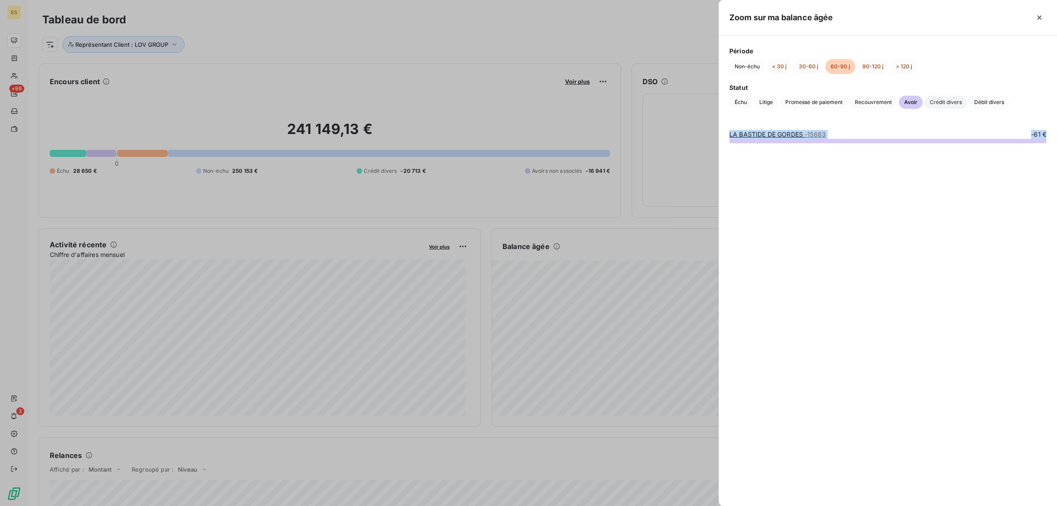
click at [948, 98] on span "Crédit divers" at bounding box center [946, 102] width 43 height 13
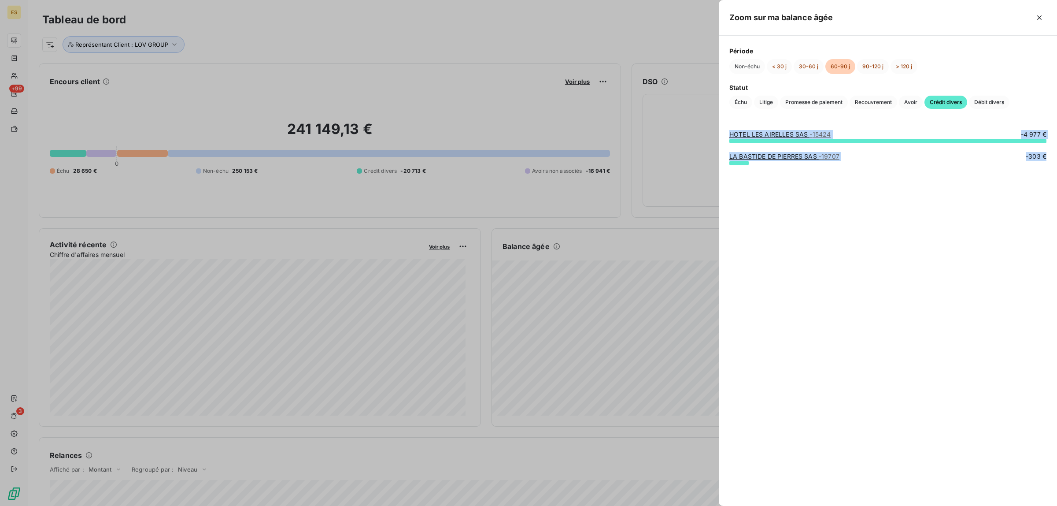
drag, startPoint x: 725, startPoint y: 131, endPoint x: 1056, endPoint y: 177, distance: 334.8
click at [1056, 177] on div "HOTEL LES AIRELLES SAS - 15424 -4 977 € LA BASTIDE DE PIERRES SAS - 19707 -303 €" at bounding box center [888, 312] width 338 height 386
click at [1001, 99] on span "Débit divers" at bounding box center [989, 102] width 41 height 13
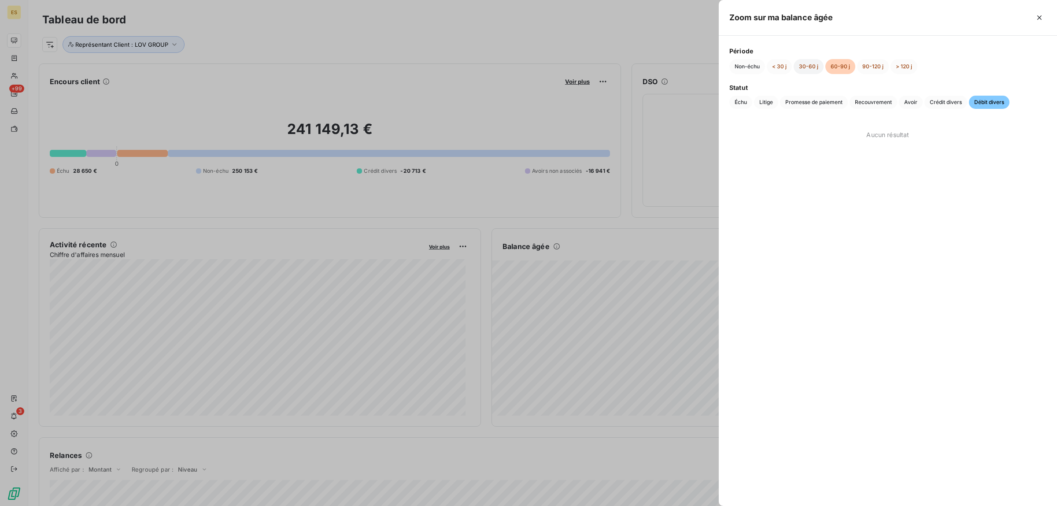
click at [807, 68] on button "30-60 j" at bounding box center [809, 66] width 30 height 15
drag, startPoint x: 743, startPoint y: 102, endPoint x: 755, endPoint y: 107, distance: 12.4
click at [745, 105] on span "Échu" at bounding box center [740, 102] width 23 height 13
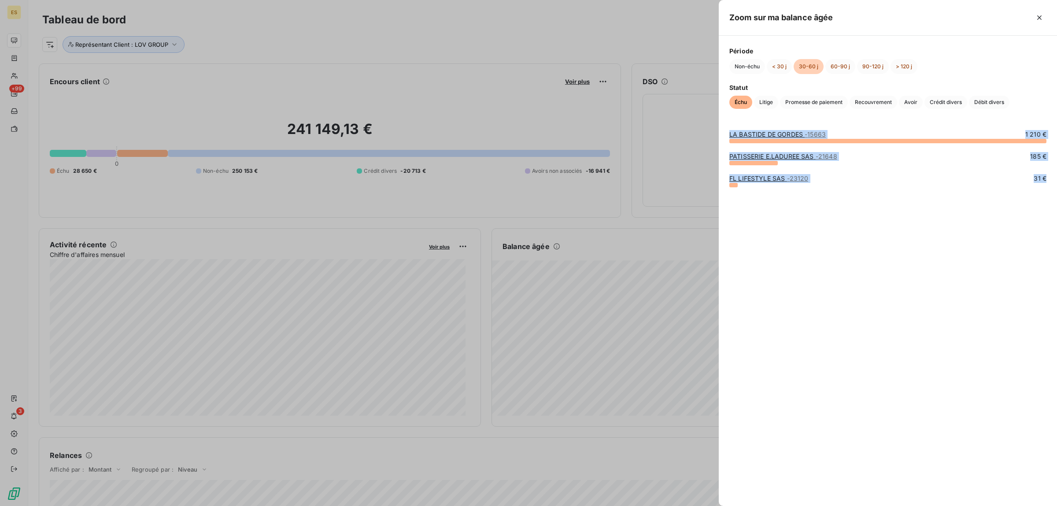
drag, startPoint x: 727, startPoint y: 133, endPoint x: 1056, endPoint y: 190, distance: 334.0
click at [1056, 190] on div "LA BASTIDE DE GORDES - 15663 1 210 € PATISSERIE E.LADUREE SAS - 21648 185 € FL …" at bounding box center [888, 312] width 338 height 386
click at [760, 103] on span "Litige" at bounding box center [766, 102] width 24 height 13
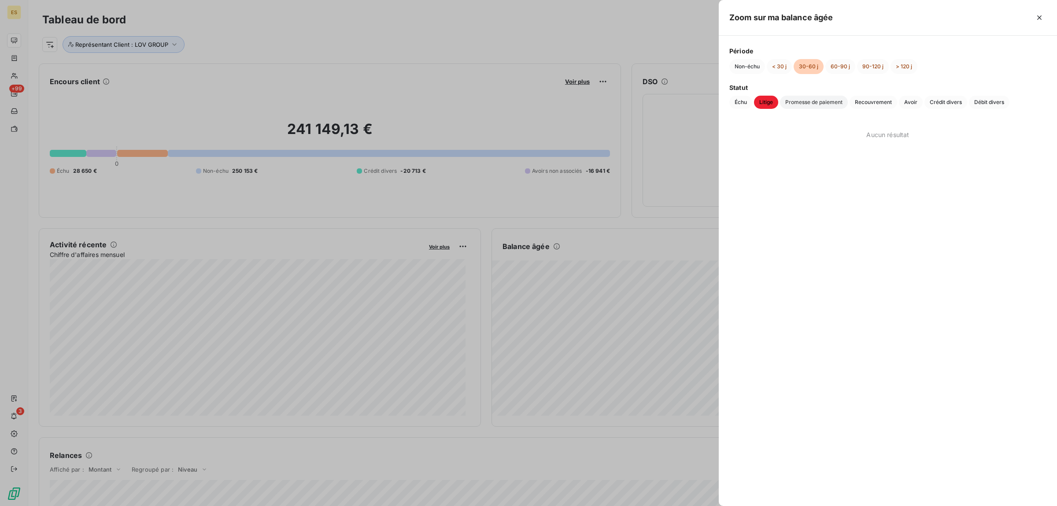
drag, startPoint x: 791, startPoint y: 104, endPoint x: 797, endPoint y: 104, distance: 6.2
click at [793, 104] on span "Promesse de paiement" at bounding box center [814, 102] width 68 height 13
drag, startPoint x: 860, startPoint y: 106, endPoint x: 865, endPoint y: 108, distance: 5.1
click at [861, 106] on span "Recouvrement" at bounding box center [874, 102] width 48 height 13
click at [915, 102] on span "Avoir" at bounding box center [911, 102] width 24 height 13
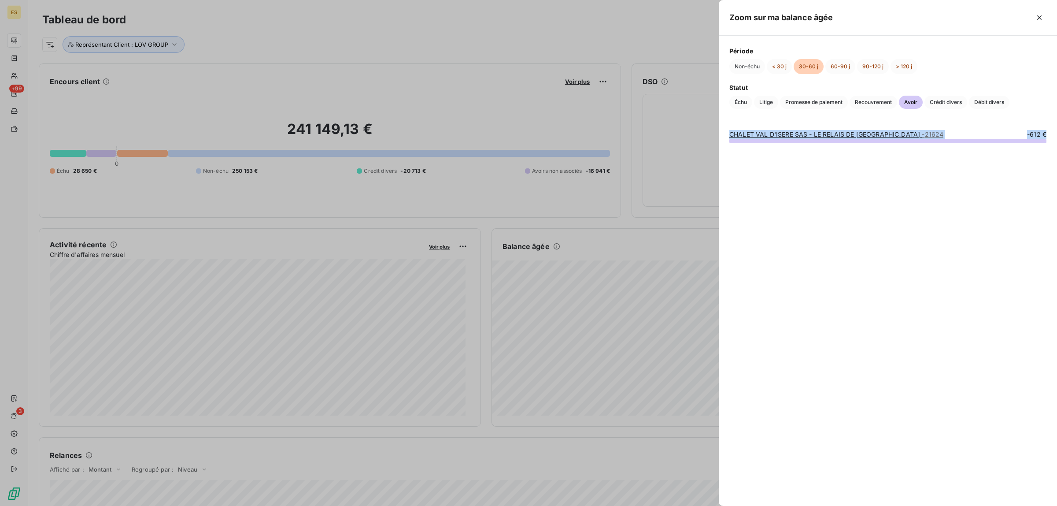
drag, startPoint x: 727, startPoint y: 134, endPoint x: 1051, endPoint y: 137, distance: 324.2
click at [1051, 137] on div "CHALET VAL D'ISERE SAS - LE RELAIS DE VAL D'ISERE - 21624 -612 €" at bounding box center [888, 312] width 338 height 386
click at [934, 104] on span "Crédit divers" at bounding box center [946, 102] width 43 height 13
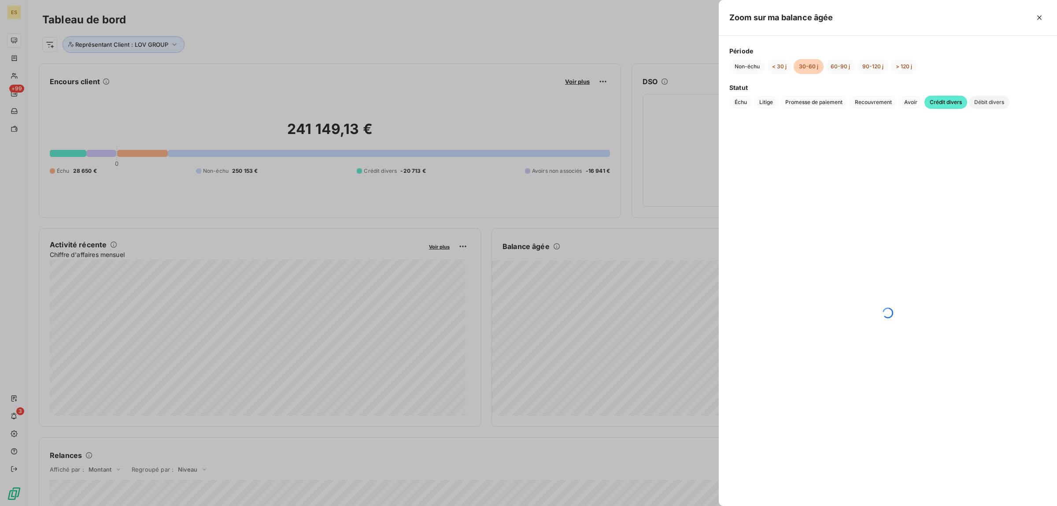
click at [988, 104] on span "Débit divers" at bounding box center [989, 102] width 41 height 13
click at [780, 73] on button "< 30 j" at bounding box center [779, 66] width 25 height 15
click at [741, 102] on span "Échu" at bounding box center [740, 102] width 23 height 13
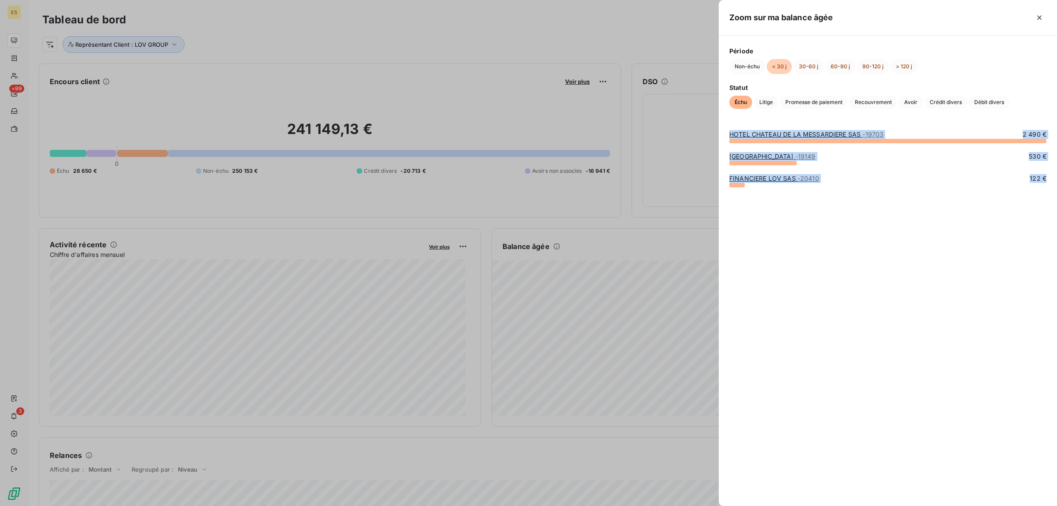
drag, startPoint x: 729, startPoint y: 133, endPoint x: 1055, endPoint y: 191, distance: 331.0
click at [1055, 190] on div "HOTEL [GEOGRAPHIC_DATA] SAS - 19703 2 490 € [GEOGRAPHIC_DATA] - 19149 530 € FIN…" at bounding box center [888, 312] width 338 height 386
click at [772, 103] on span "Litige" at bounding box center [766, 102] width 24 height 13
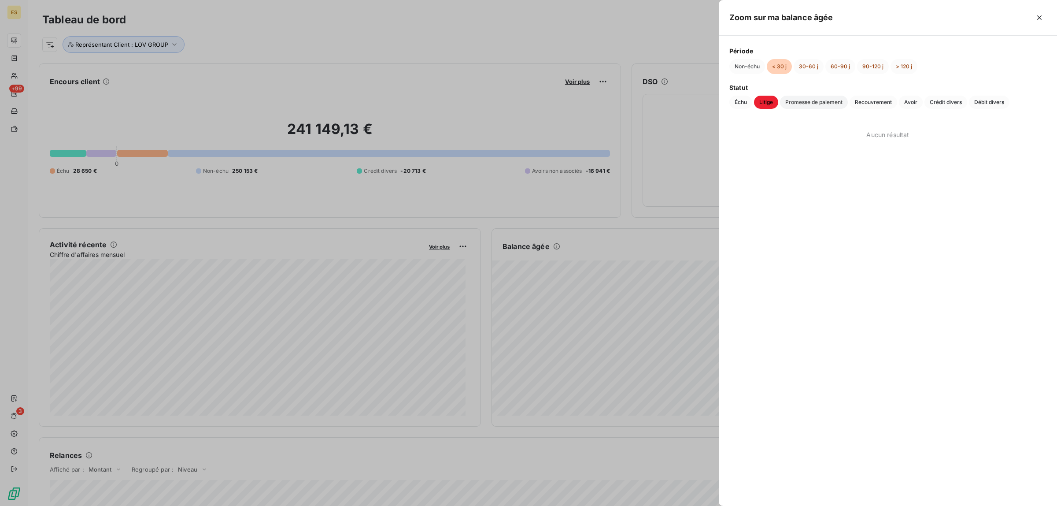
drag, startPoint x: 810, startPoint y: 100, endPoint x: 842, endPoint y: 101, distance: 31.7
click at [811, 100] on span "Promesse de paiement" at bounding box center [814, 102] width 68 height 13
click at [899, 103] on span "Avoir" at bounding box center [911, 102] width 24 height 13
click at [882, 102] on span "Recouvrement" at bounding box center [874, 102] width 48 height 13
click at [951, 106] on span "Crédit divers" at bounding box center [946, 102] width 43 height 13
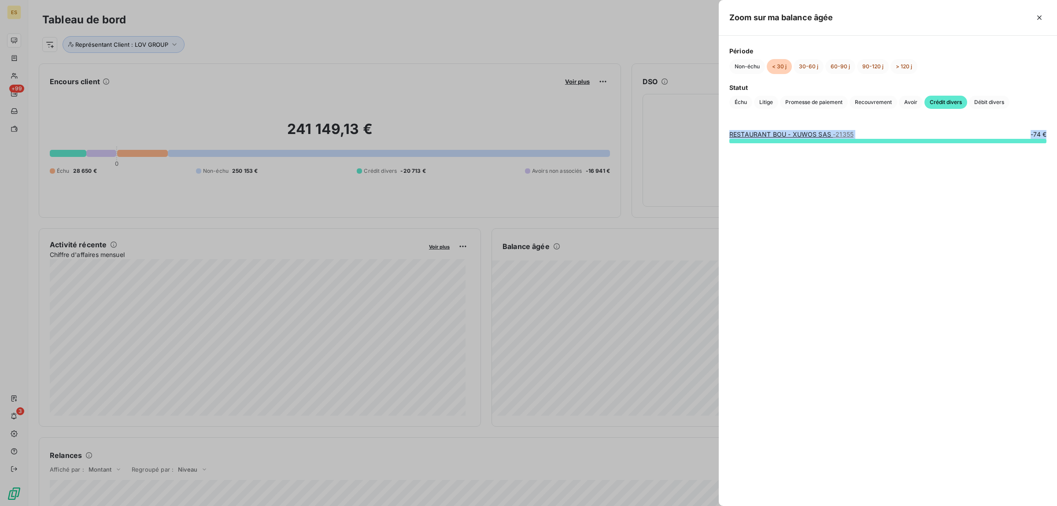
drag, startPoint x: 725, startPoint y: 133, endPoint x: 1043, endPoint y: 141, distance: 318.1
click at [1043, 141] on div "RESTAURANT BOU - XUWOS SAS - 21355 -74 €" at bounding box center [888, 312] width 338 height 386
click at [979, 104] on span "Débit divers" at bounding box center [989, 102] width 41 height 13
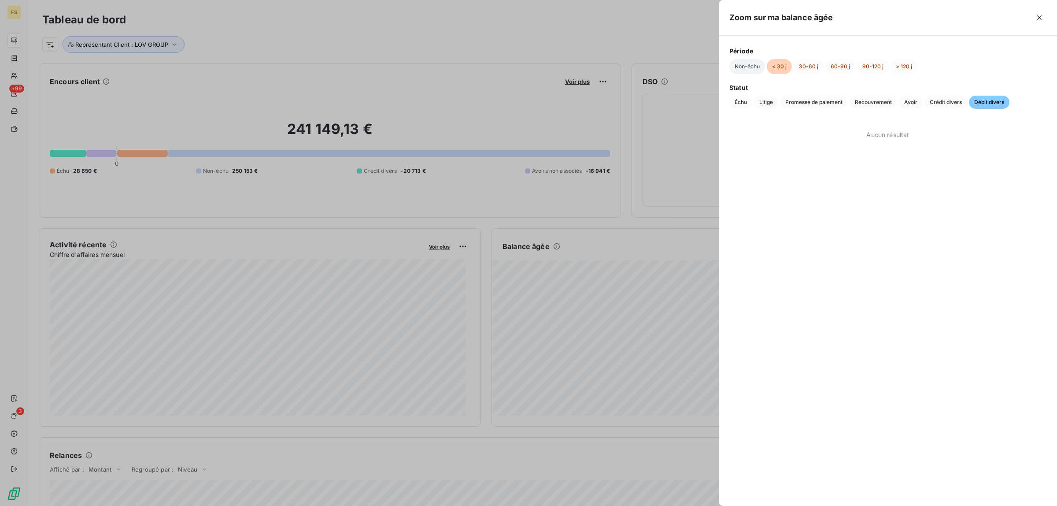
click at [743, 67] on button "Non-échu" at bounding box center [747, 66] width 36 height 15
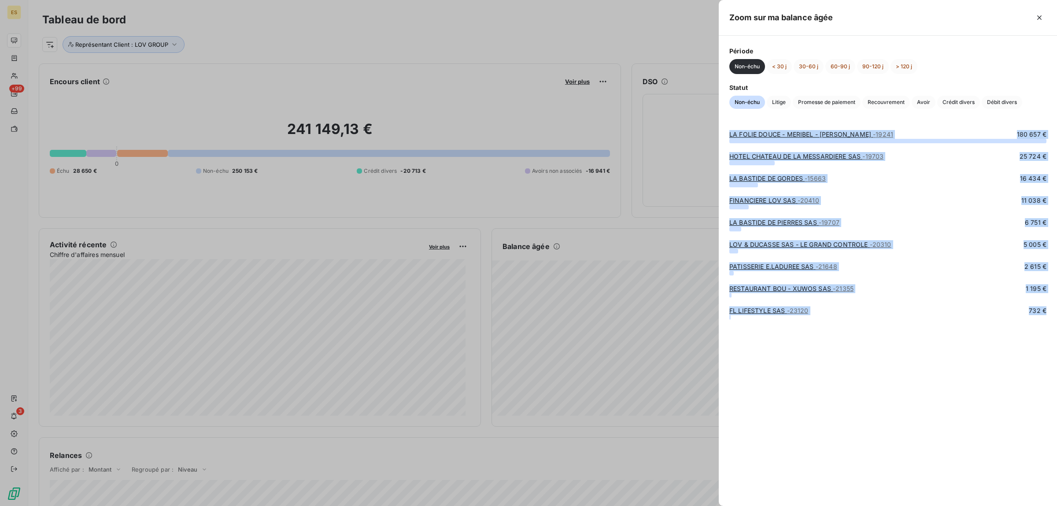
drag, startPoint x: 809, startPoint y: 173, endPoint x: 1012, endPoint y: 333, distance: 258.7
click at [1012, 333] on div "LA FOLIE DOUCE - MERIBEL - SAS CHOUCALOV - 19241 180 657 € HOTEL [GEOGRAPHIC_DA…" at bounding box center [888, 312] width 338 height 386
click at [771, 104] on span "Litige" at bounding box center [779, 102] width 24 height 13
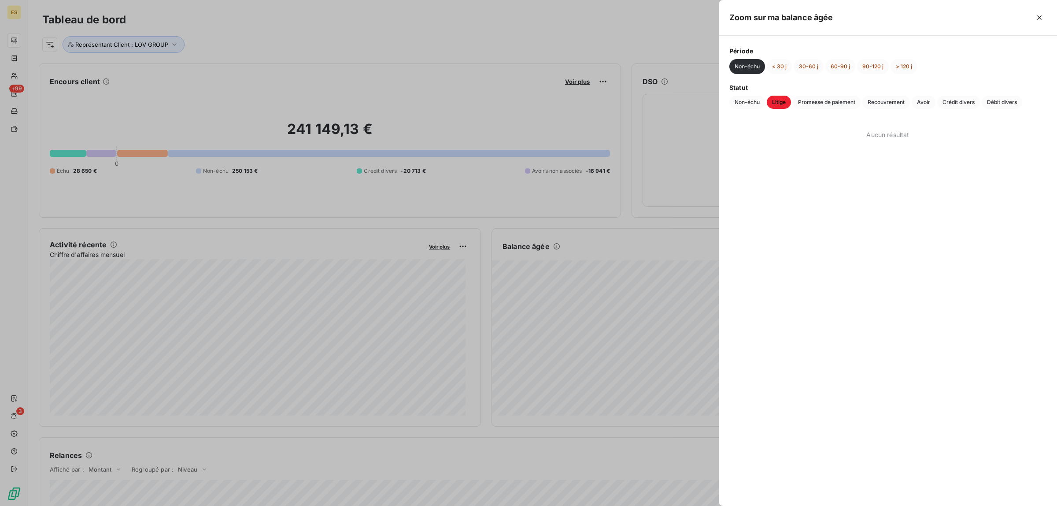
drag, startPoint x: 838, startPoint y: 105, endPoint x: 861, endPoint y: 106, distance: 22.9
click at [840, 105] on span "Promesse de paiement" at bounding box center [827, 102] width 68 height 13
click at [892, 107] on span "Recouvrement" at bounding box center [886, 102] width 48 height 13
click at [925, 102] on span "Avoir" at bounding box center [924, 102] width 24 height 13
click at [952, 107] on span "Crédit divers" at bounding box center [958, 102] width 43 height 13
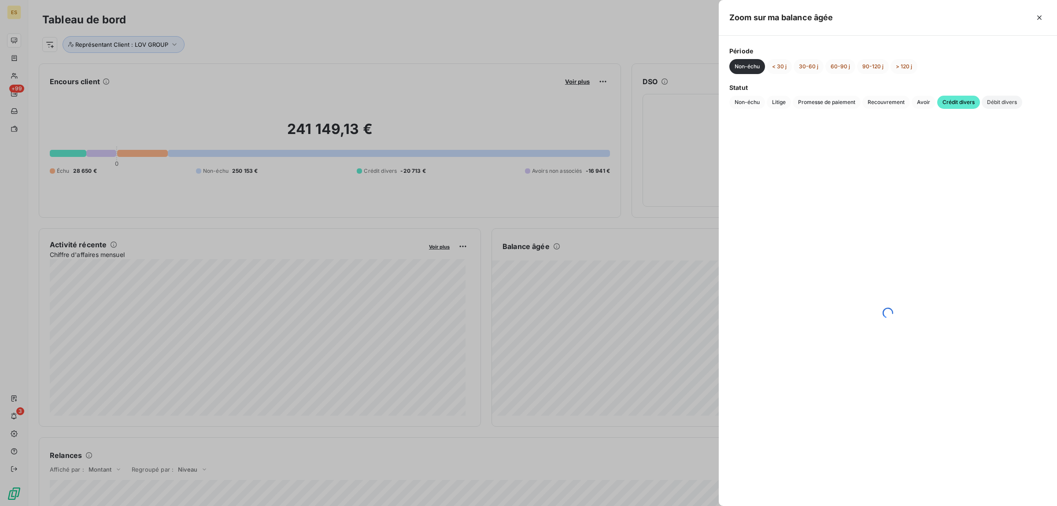
click at [1003, 101] on span "Débit divers" at bounding box center [1002, 102] width 41 height 13
click at [918, 101] on span "Avoir" at bounding box center [924, 102] width 24 height 13
drag, startPoint x: 727, startPoint y: 133, endPoint x: 954, endPoint y: 159, distance: 228.9
click at [954, 159] on div "LOV & DUCASSE SAS - LE GRAND CONTROLE - 20310 -612 €" at bounding box center [888, 312] width 338 height 386
click at [263, 36] on div at bounding box center [528, 253] width 1057 height 506
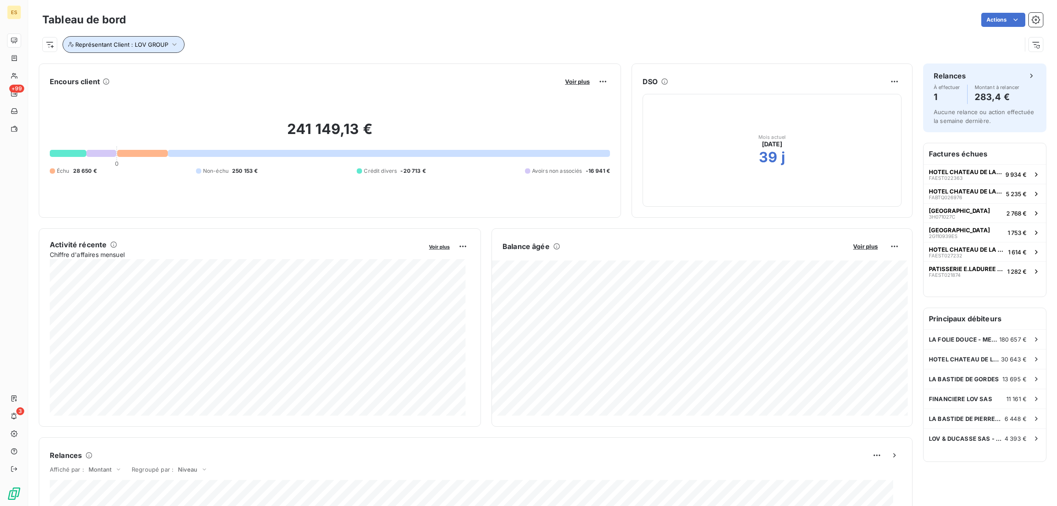
click at [70, 43] on icon "button" at bounding box center [70, 44] width 5 height 5
click at [144, 64] on div "Contient is" at bounding box center [139, 67] width 47 height 12
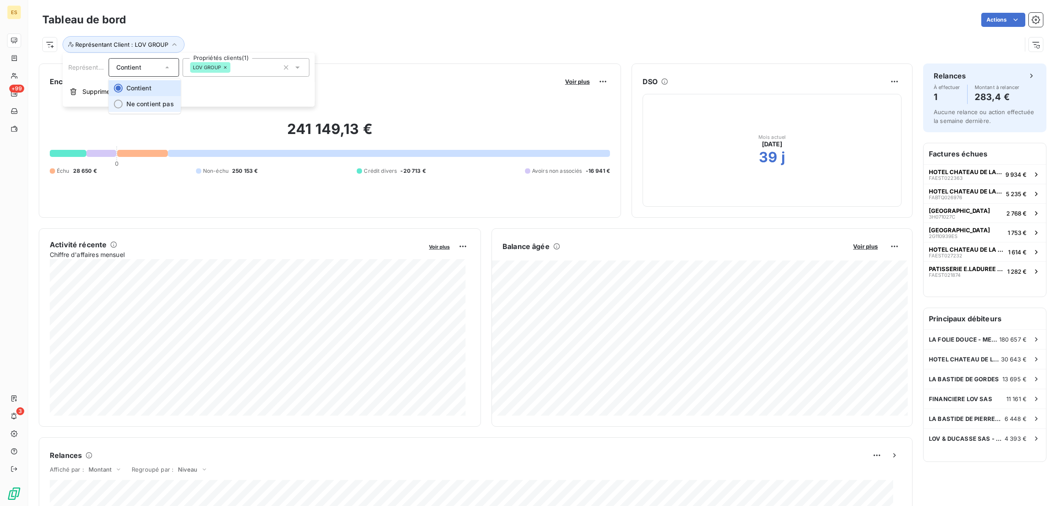
click at [131, 106] on span "Ne contient pas" at bounding box center [150, 103] width 48 height 7
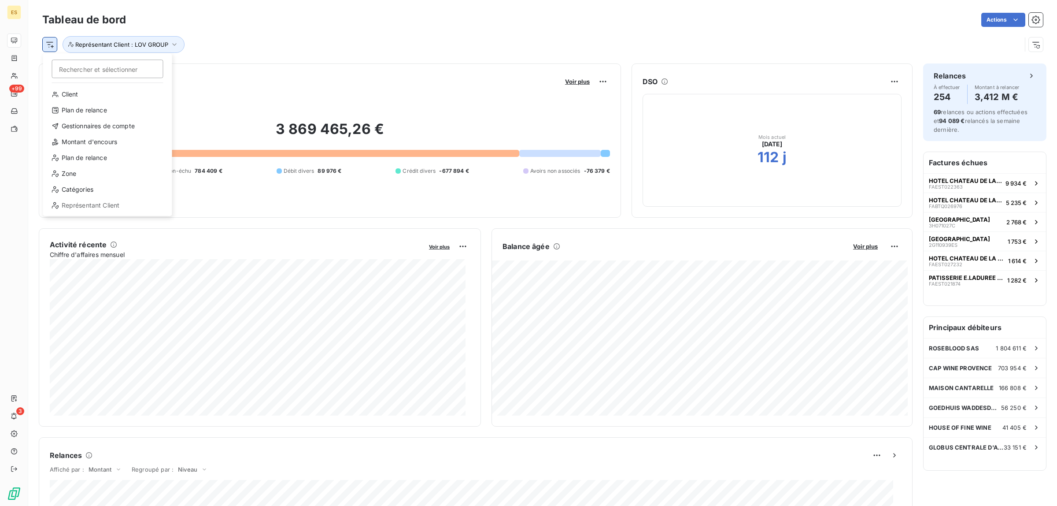
click at [48, 45] on html "ES +99 3 Tableau de bord Actions Rechercher et sélectionner Client Plan de rela…" at bounding box center [528, 253] width 1057 height 506
click at [76, 194] on div "Catégories" at bounding box center [108, 189] width 122 height 14
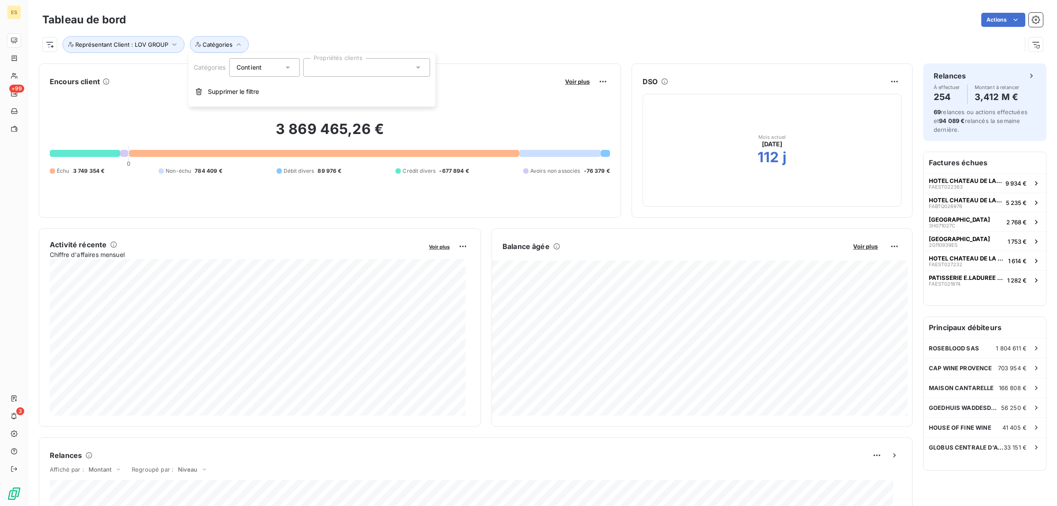
click at [285, 67] on icon at bounding box center [287, 67] width 9 height 9
click at [274, 100] on span "Ne contient pas" at bounding box center [271, 103] width 48 height 7
click at [335, 73] on div at bounding box center [366, 67] width 127 height 18
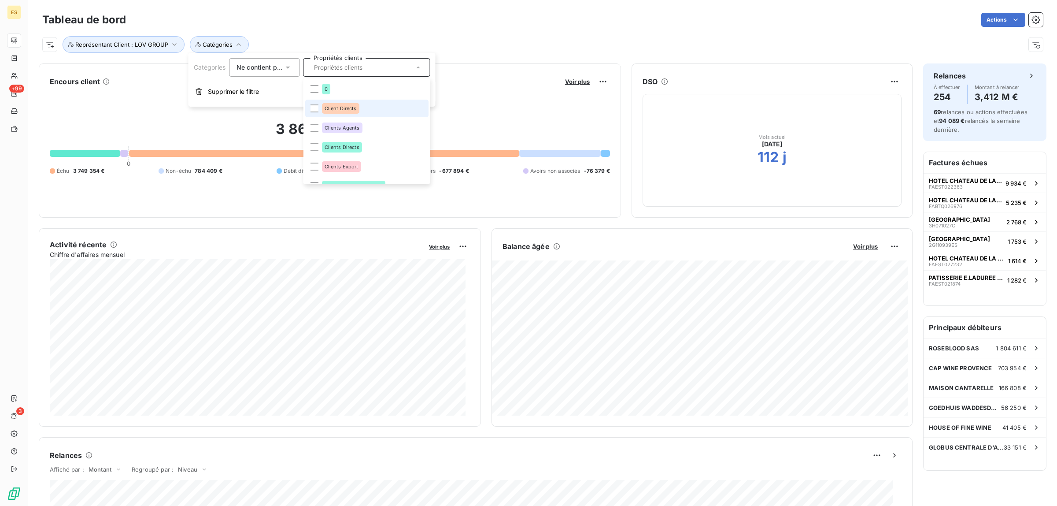
scroll to position [166, 0]
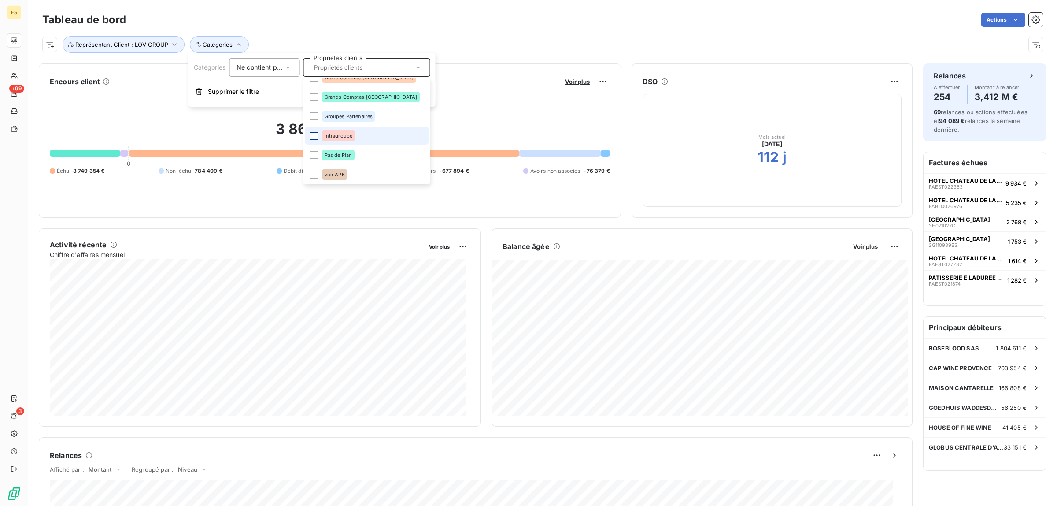
click at [314, 136] on div at bounding box center [314, 136] width 8 height 8
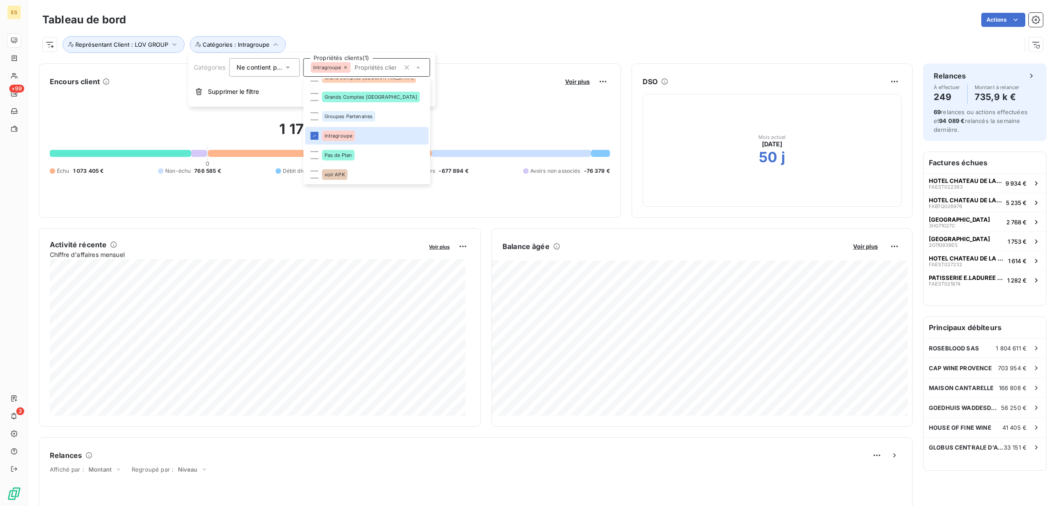
click at [318, 11] on div "Tableau de bord Actions" at bounding box center [542, 20] width 1001 height 18
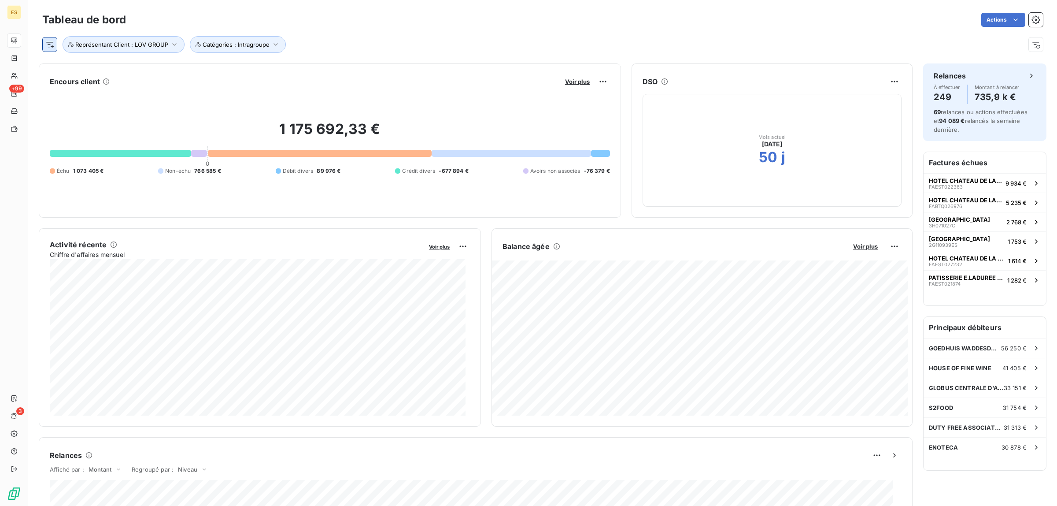
click at [49, 46] on html "ES +99 3 Tableau de bord Actions Représentant Client : LOV GROUP Catégories : I…" at bounding box center [528, 253] width 1057 height 506
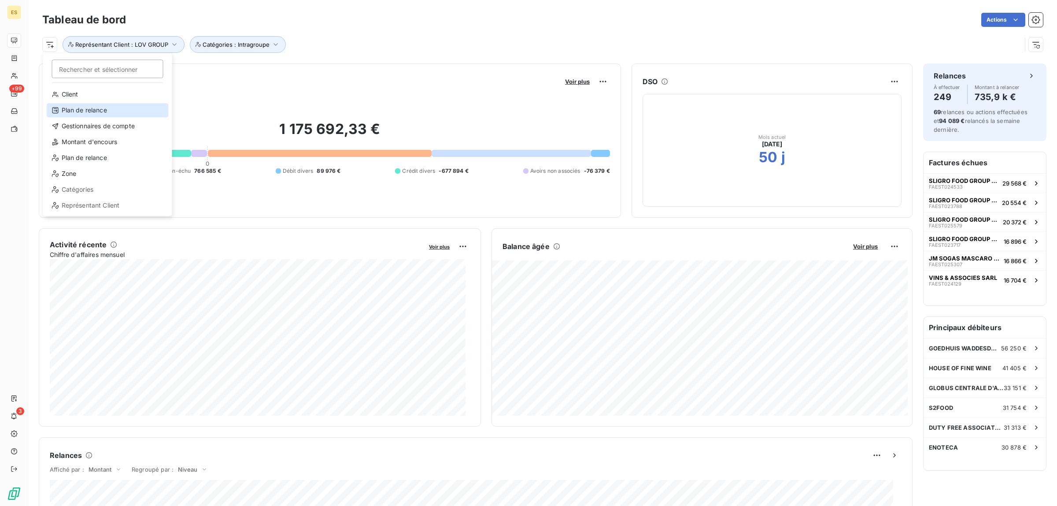
click at [100, 109] on div "Plan de relance" at bounding box center [108, 110] width 122 height 14
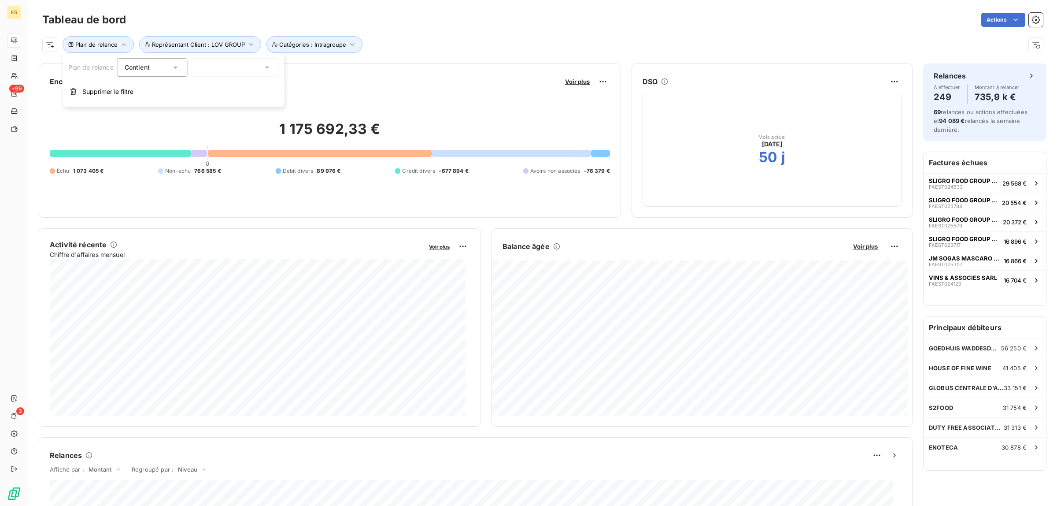
drag, startPoint x: 215, startPoint y: 65, endPoint x: 233, endPoint y: 64, distance: 18.5
click at [217, 65] on div at bounding box center [235, 67] width 88 height 18
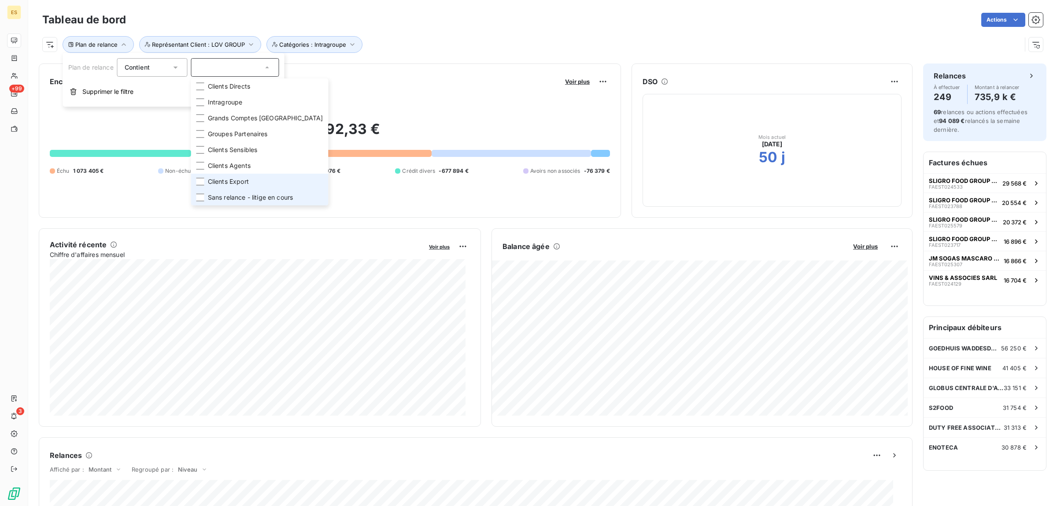
drag, startPoint x: 218, startPoint y: 194, endPoint x: 215, endPoint y: 187, distance: 7.9
click at [217, 194] on span "Sans relance - litige en cours" at bounding box center [250, 197] width 85 height 9
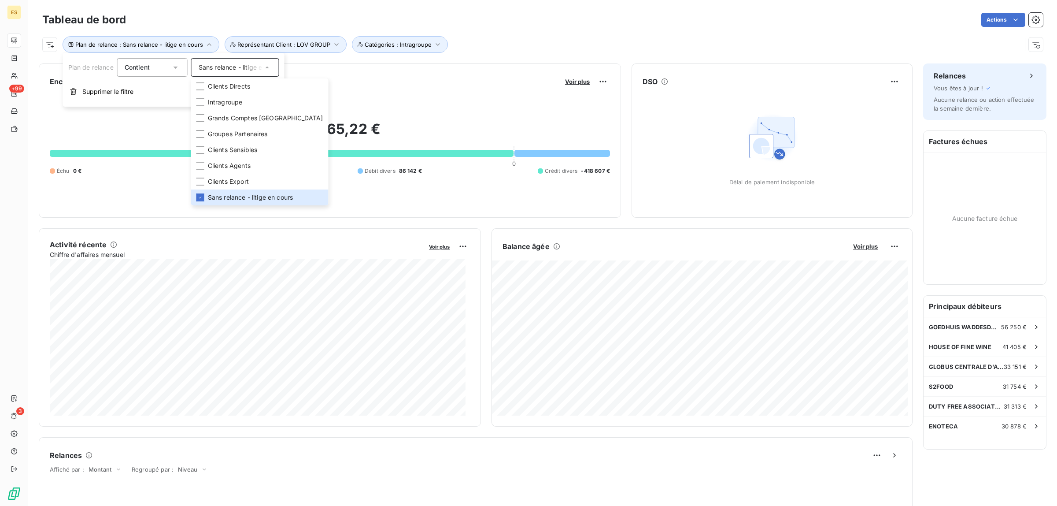
click at [163, 63] on div "Contient" at bounding box center [148, 67] width 47 height 12
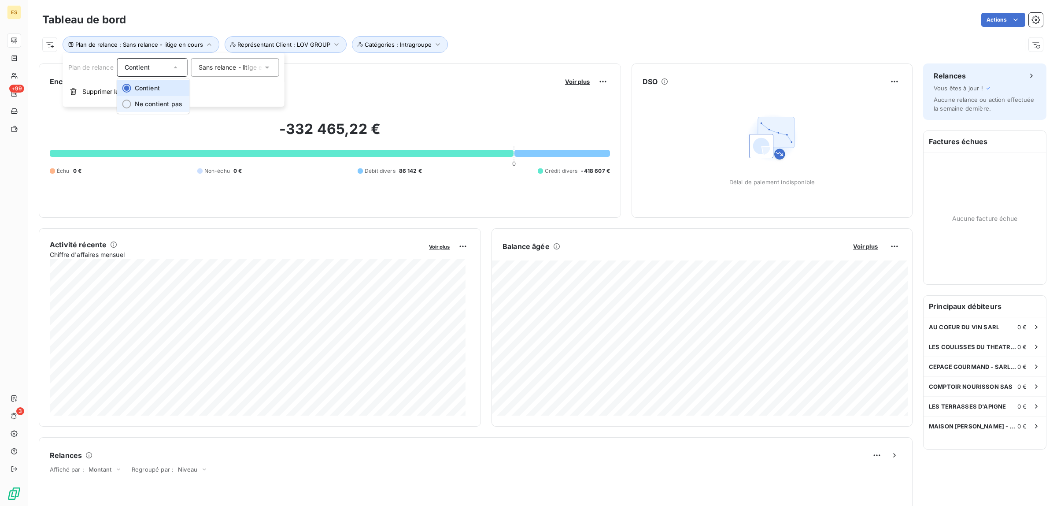
click at [158, 107] on span "Ne contient pas" at bounding box center [159, 103] width 48 height 7
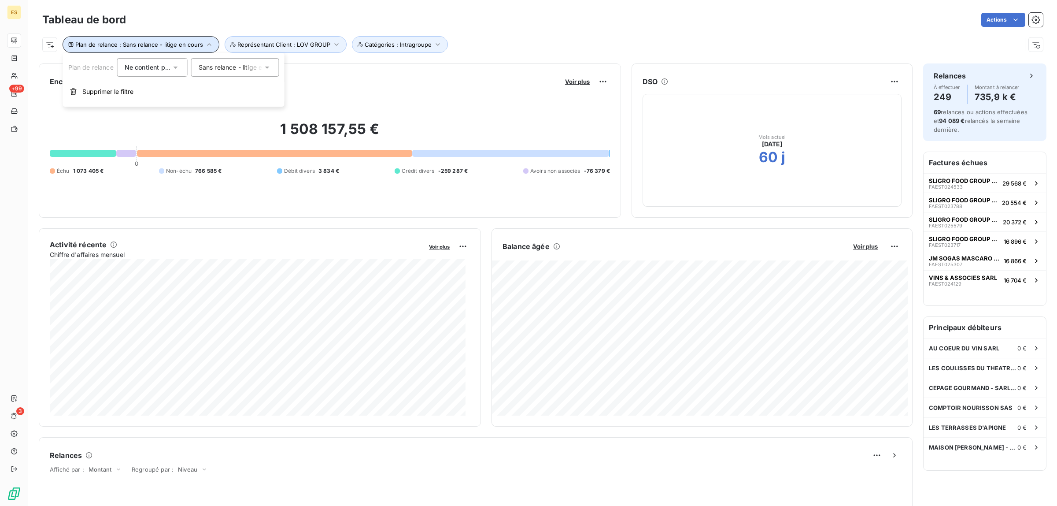
click at [133, 47] on span "Plan de relance : Sans relance - litige en cours" at bounding box center [139, 44] width 128 height 7
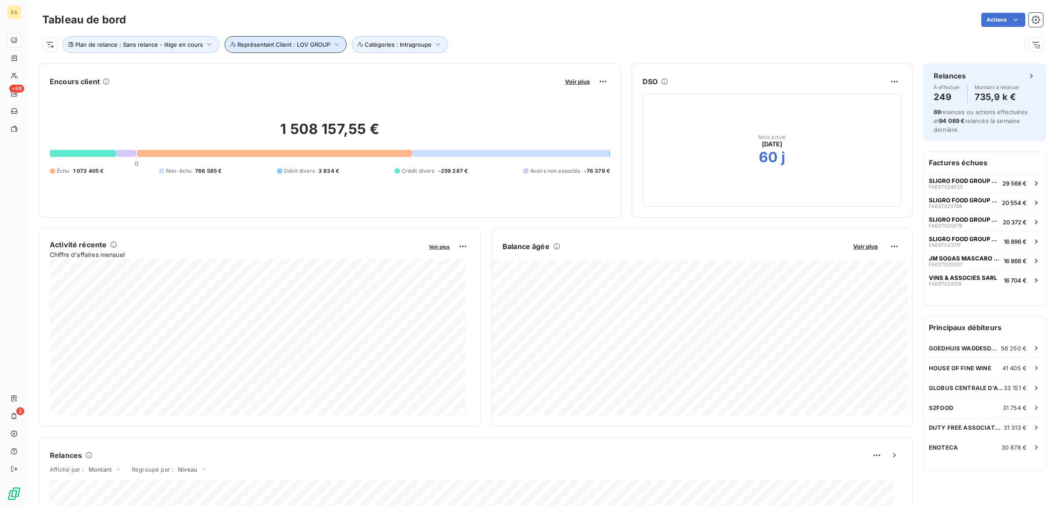
click at [271, 49] on button "Représentant Client : LOV GROUP" at bounding box center [286, 44] width 122 height 17
click at [372, 38] on button "Catégories : Intragroupe" at bounding box center [400, 44] width 96 height 17
click at [261, 43] on span "Représentant Client : LOV GROUP" at bounding box center [283, 44] width 93 height 7
click at [162, 39] on button "Plan de relance : Sans relance - litige en cours" at bounding box center [141, 44] width 157 height 17
click at [200, 16] on div "Actions" at bounding box center [590, 20] width 906 height 14
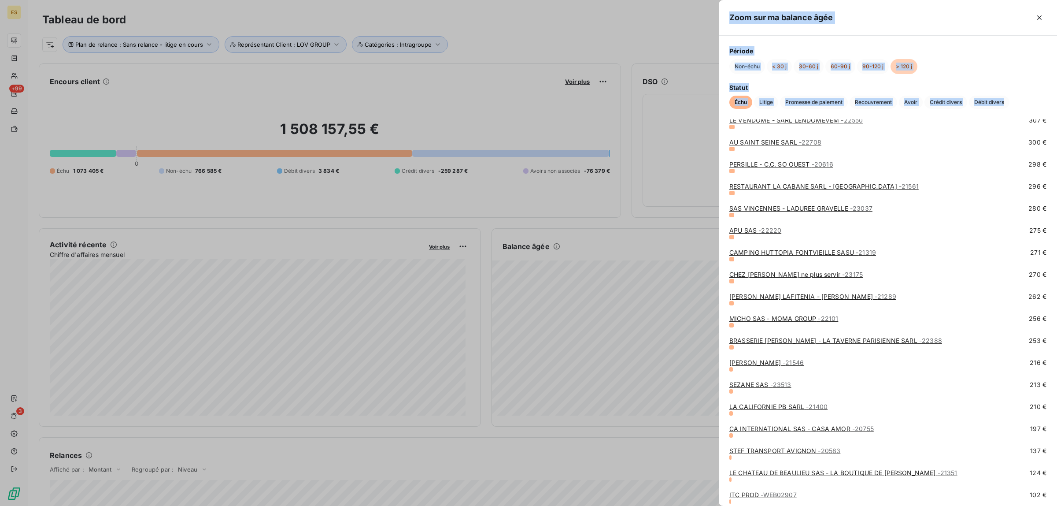
scroll to position [3566, 0]
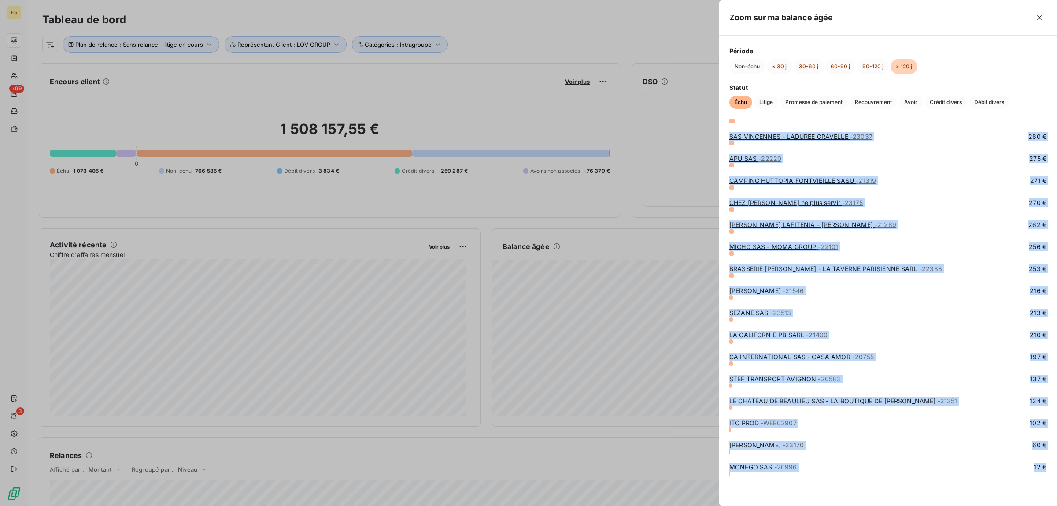
drag, startPoint x: 729, startPoint y: 135, endPoint x: 974, endPoint y: 490, distance: 431.5
click at [766, 100] on span "Litige" at bounding box center [766, 102] width 24 height 13
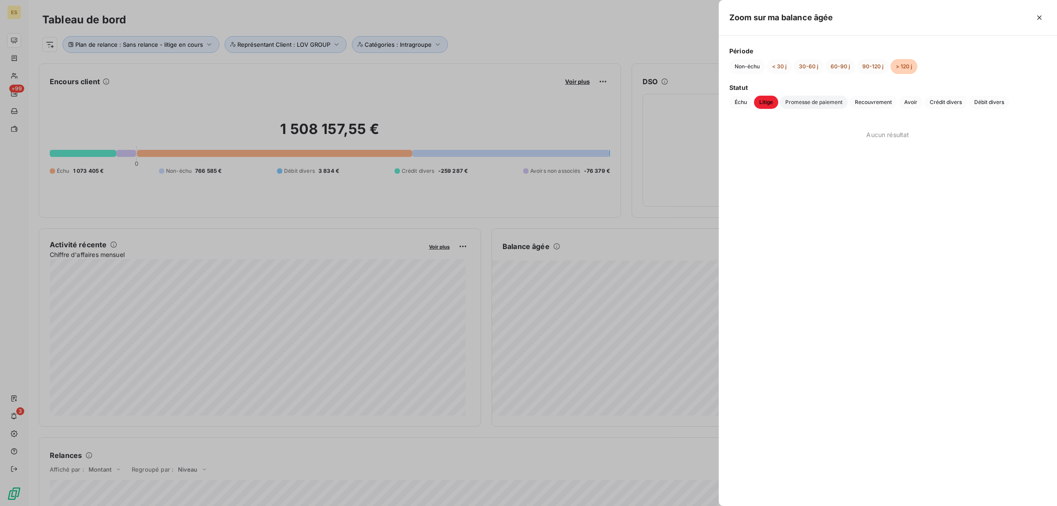
click at [796, 104] on span "Promesse de paiement" at bounding box center [814, 102] width 68 height 13
click at [879, 100] on span "Recouvrement" at bounding box center [874, 102] width 48 height 13
click at [910, 102] on span "Avoir" at bounding box center [911, 102] width 24 height 13
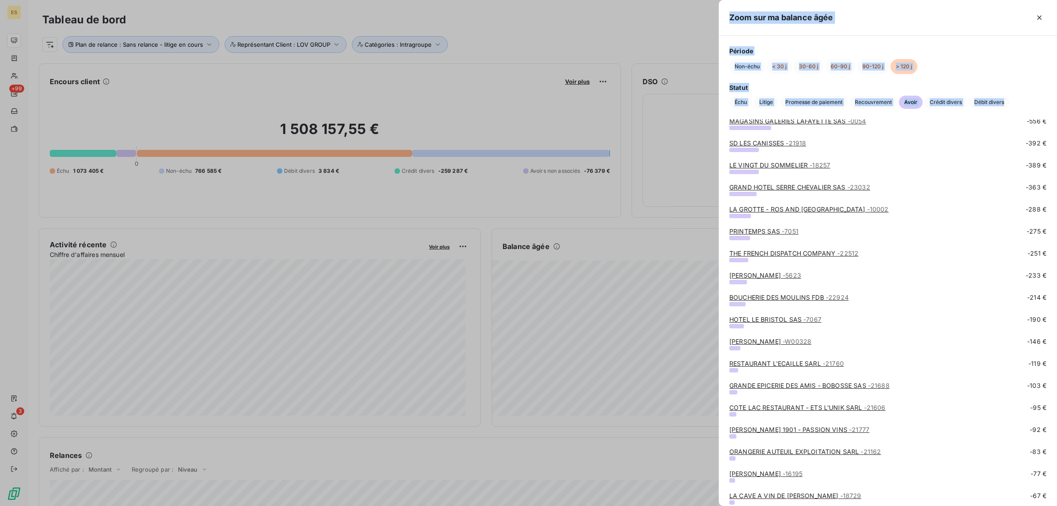
scroll to position [416, 0]
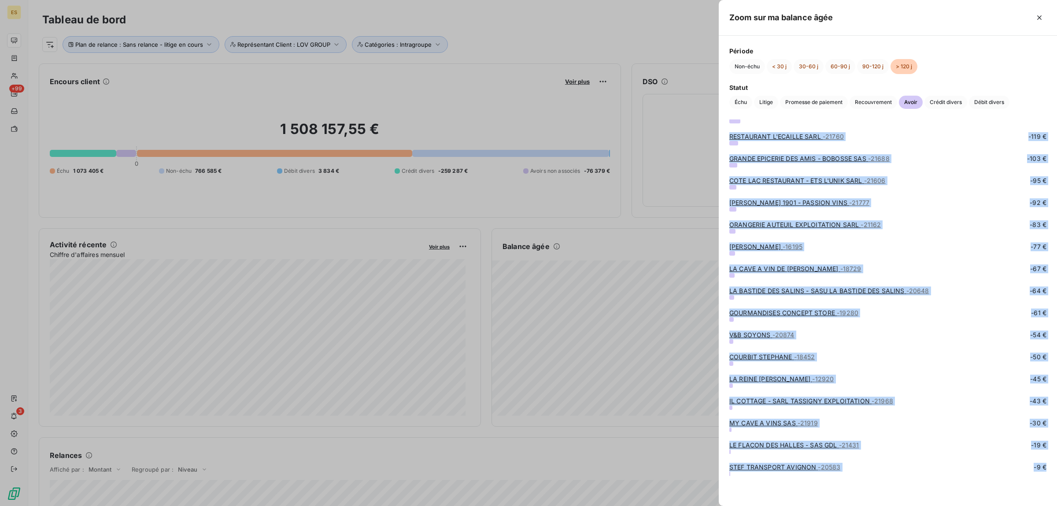
drag, startPoint x: 728, startPoint y: 134, endPoint x: 981, endPoint y: 490, distance: 436.5
click at [934, 103] on span "Crédit divers" at bounding box center [946, 102] width 43 height 13
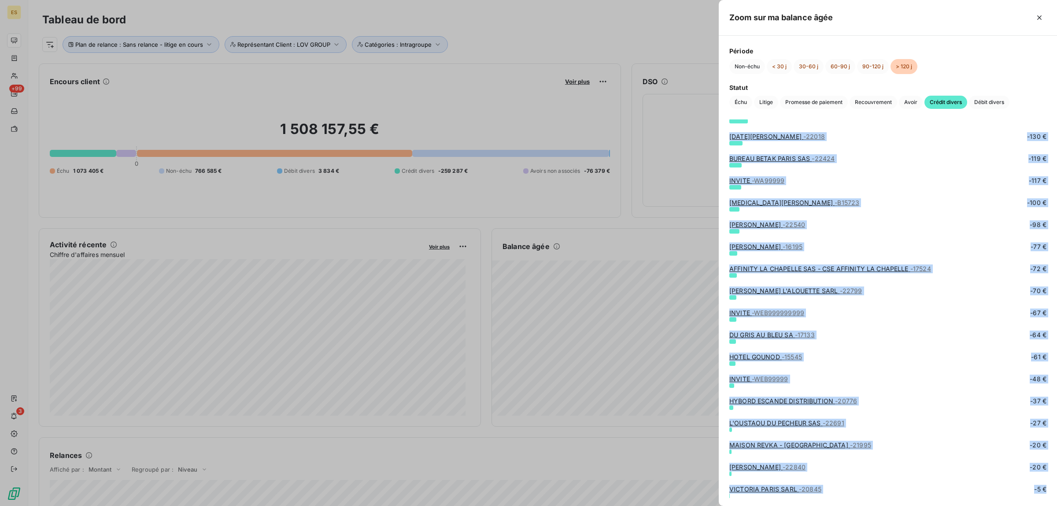
scroll to position [813, 0]
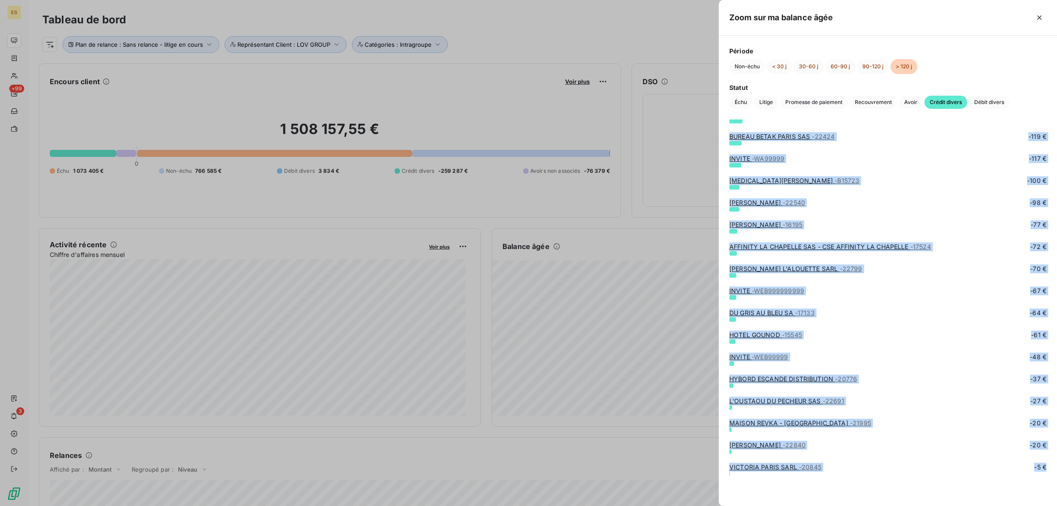
drag, startPoint x: 729, startPoint y: 133, endPoint x: 948, endPoint y: 485, distance: 414.5
click at [978, 106] on span "Débit divers" at bounding box center [989, 102] width 41 height 13
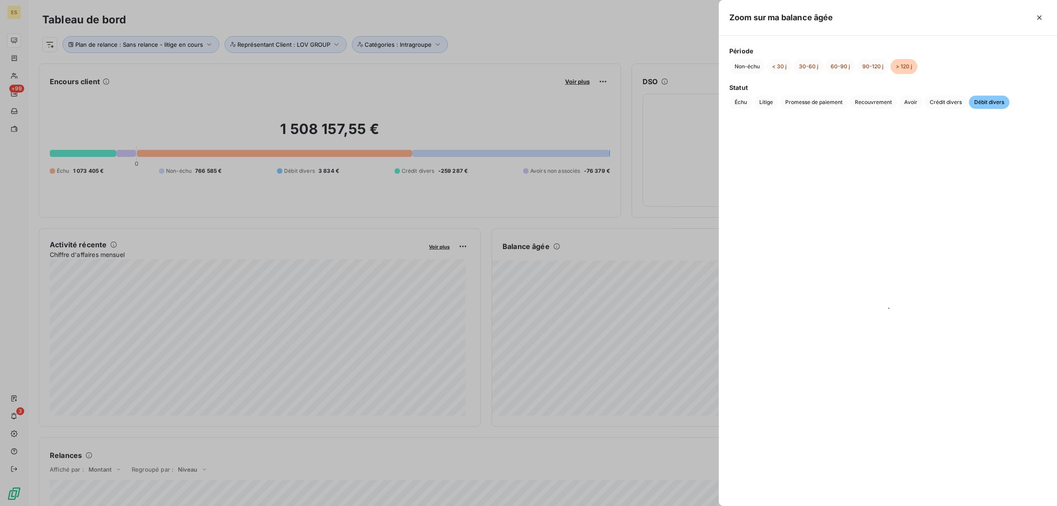
scroll to position [0, 0]
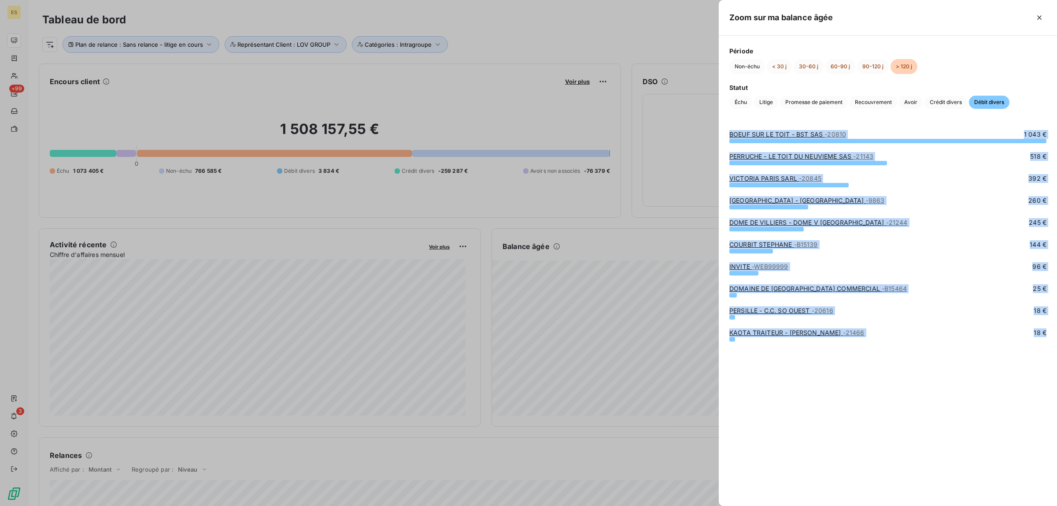
drag, startPoint x: 728, startPoint y: 133, endPoint x: 957, endPoint y: 360, distance: 322.7
click at [957, 360] on div "BOEUF SUR LE TOIT - BST SAS - 20810 1 043 € PERRUCHE - LE TOIT DU NEUVIEME SAS …" at bounding box center [888, 312] width 338 height 386
click at [868, 64] on button "90-120 j" at bounding box center [873, 66] width 32 height 15
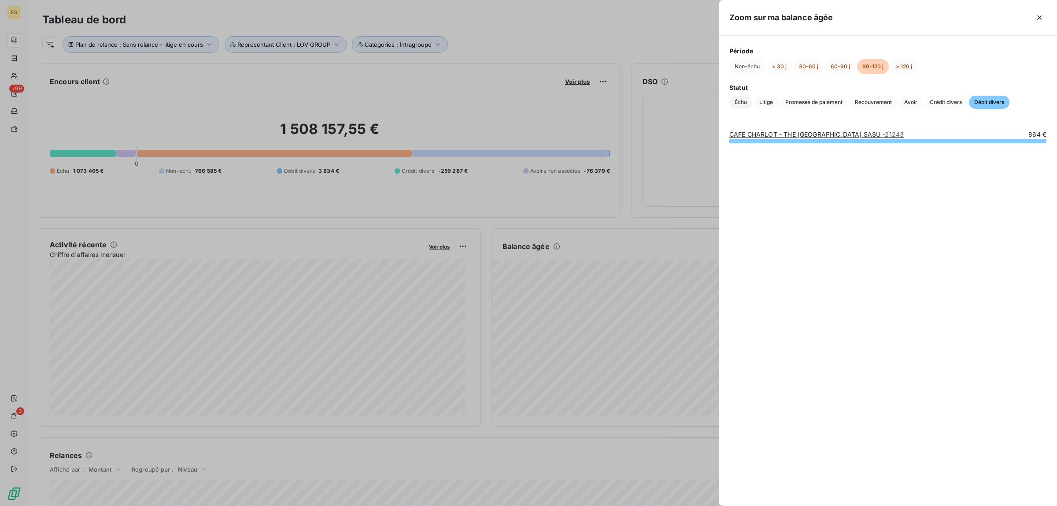
click at [738, 107] on span "Échu" at bounding box center [740, 102] width 23 height 13
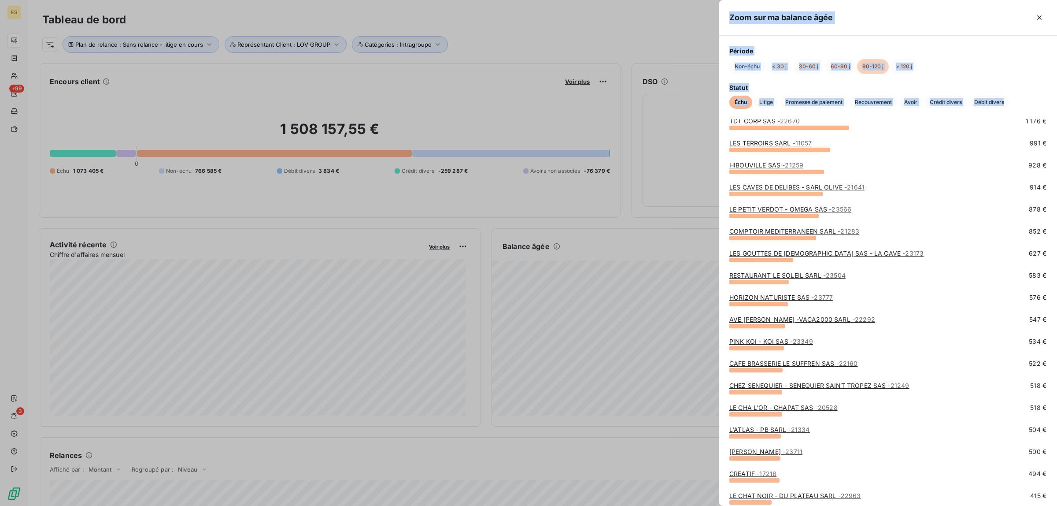
scroll to position [416, 0]
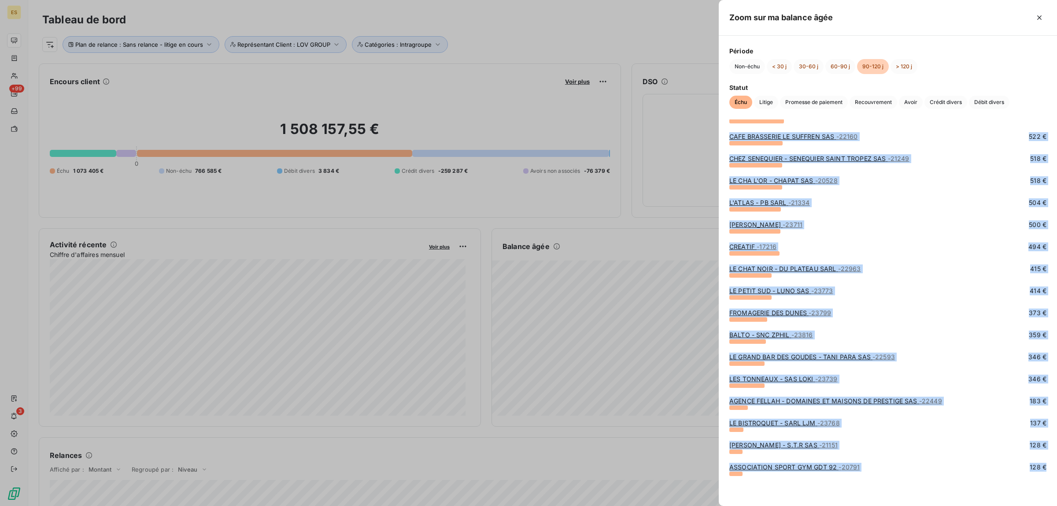
drag, startPoint x: 727, startPoint y: 130, endPoint x: 996, endPoint y: 483, distance: 443.4
click at [767, 103] on span "Litige" at bounding box center [766, 102] width 24 height 13
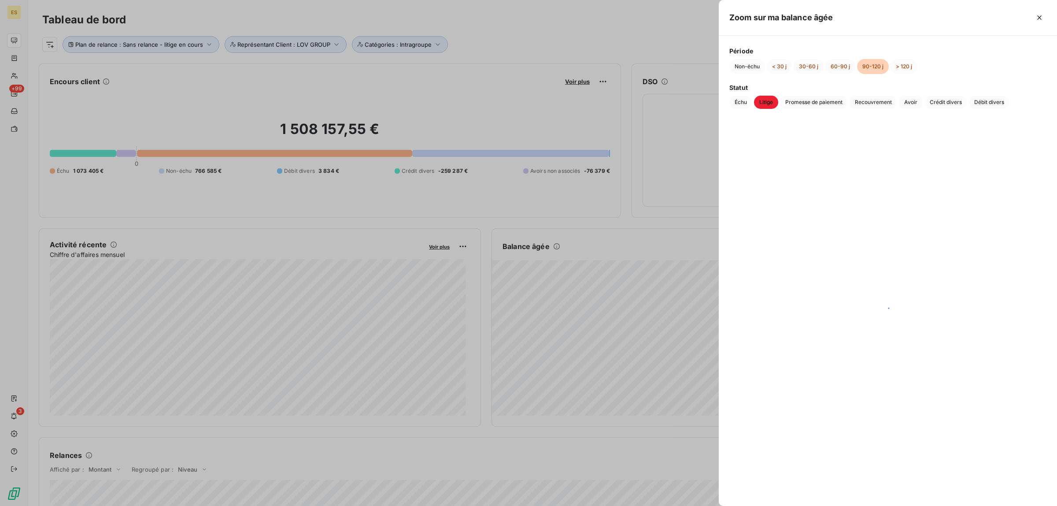
scroll to position [0, 0]
click at [810, 106] on span "Promesse de paiement" at bounding box center [814, 102] width 68 height 13
click at [870, 102] on span "Recouvrement" at bounding box center [874, 102] width 48 height 13
click at [912, 100] on span "Avoir" at bounding box center [911, 102] width 24 height 13
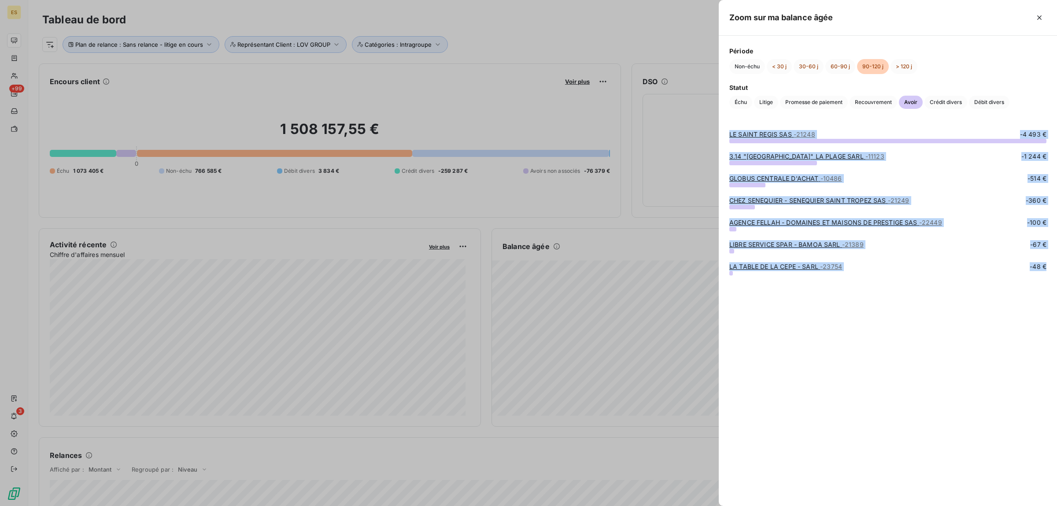
drag, startPoint x: 727, startPoint y: 133, endPoint x: 908, endPoint y: 300, distance: 245.7
click at [908, 300] on div "LE SAINT REGIS SAS - 21248 -4 493 € 3.14 "[GEOGRAPHIC_DATA]" LA PLAGE SARL - 11…" at bounding box center [888, 312] width 338 height 386
click at [950, 101] on span "Crédit divers" at bounding box center [946, 102] width 43 height 13
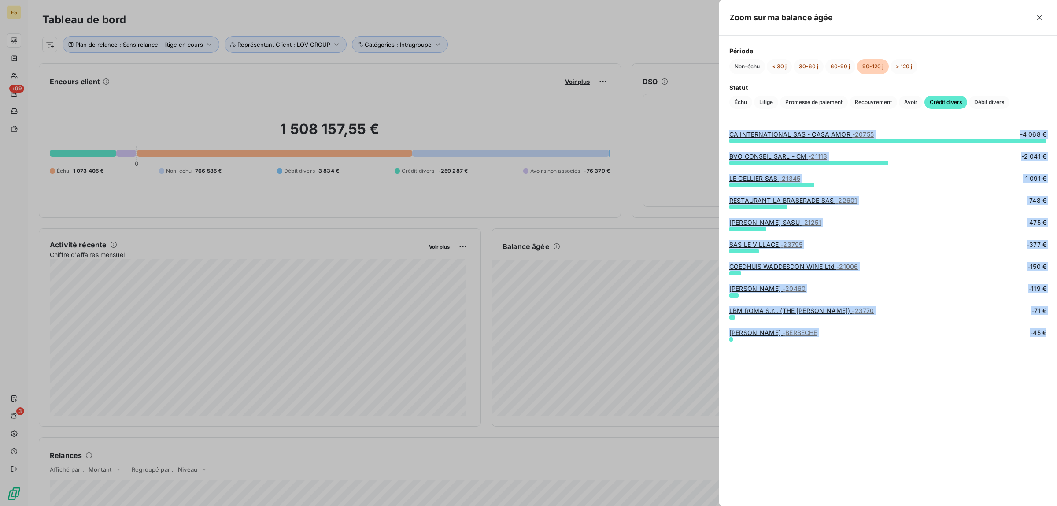
drag, startPoint x: 728, startPoint y: 133, endPoint x: 928, endPoint y: 377, distance: 315.8
click at [928, 377] on div "CA INTERNATIONAL SAS - CASA AMOR - 20755 -4 068 € BVO CONSEIL SARL - CM - 21113…" at bounding box center [888, 312] width 338 height 386
click at [1001, 96] on span "Débit divers" at bounding box center [989, 102] width 41 height 13
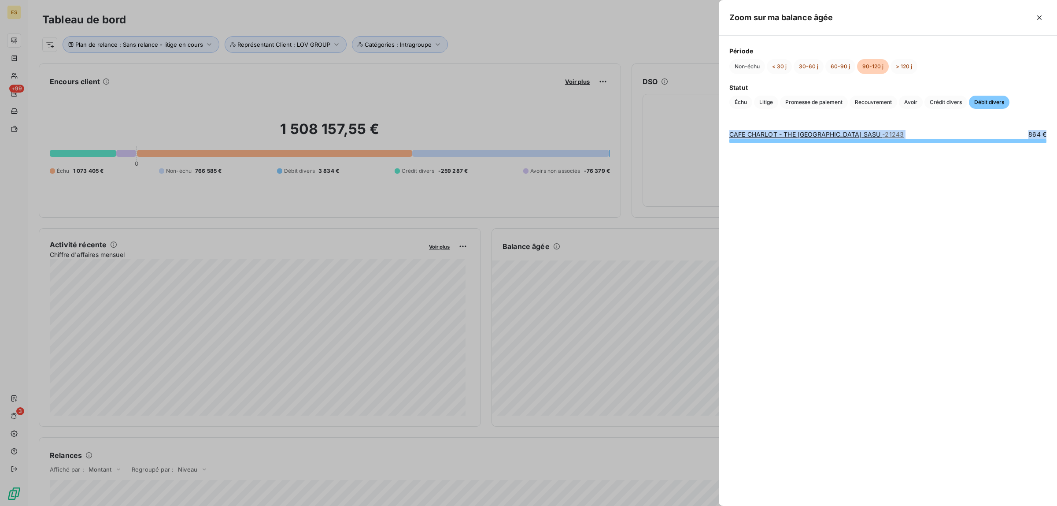
drag, startPoint x: 727, startPoint y: 137, endPoint x: 1011, endPoint y: 149, distance: 284.3
click at [1011, 149] on div "CAFE CHARLOT - THE [GEOGRAPHIC_DATA] SASU - 21243 864 €" at bounding box center [888, 312] width 338 height 386
click at [834, 66] on button "60-90 j" at bounding box center [840, 66] width 30 height 15
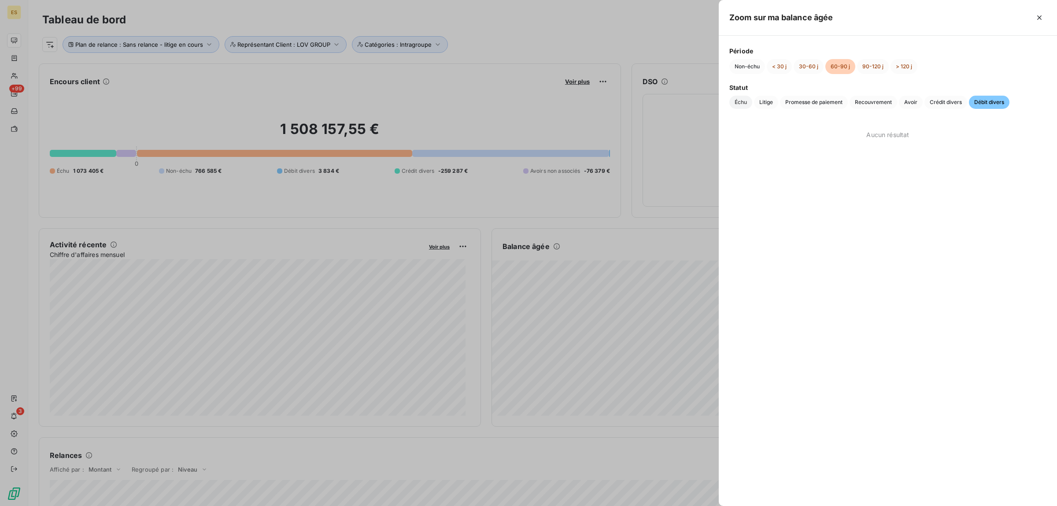
click at [740, 105] on span "Échu" at bounding box center [740, 102] width 23 height 13
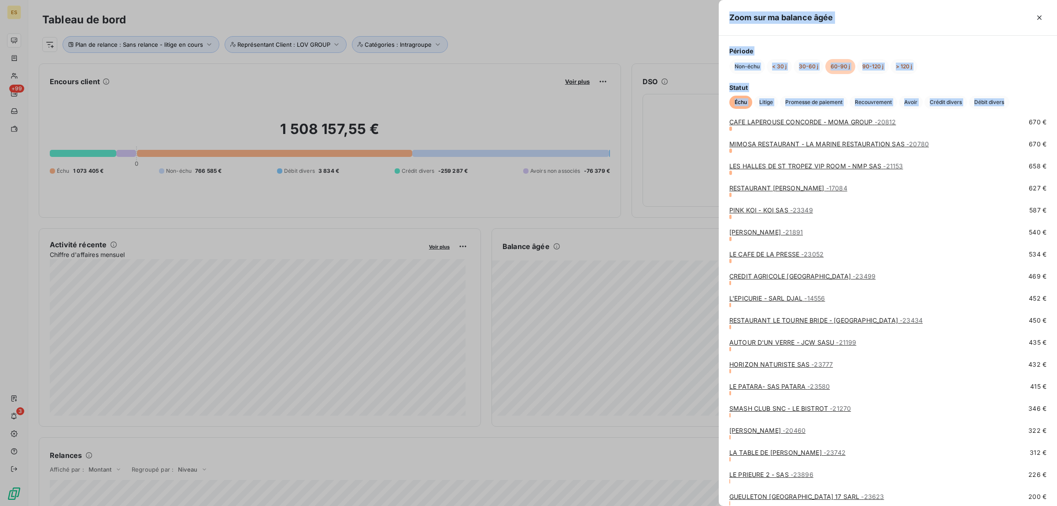
scroll to position [1363, 0]
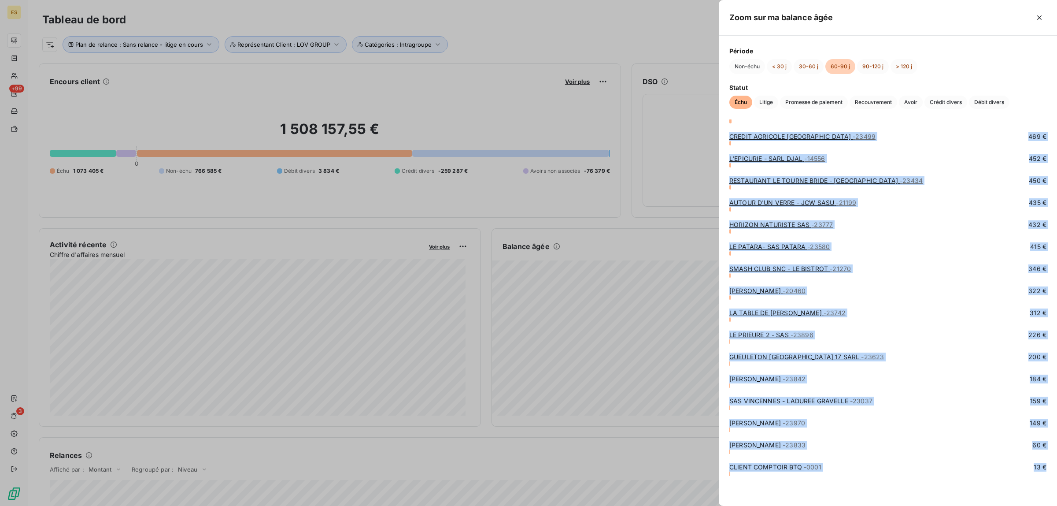
drag, startPoint x: 728, startPoint y: 136, endPoint x: 1012, endPoint y: 482, distance: 448.5
click at [765, 102] on span "Litige" at bounding box center [766, 102] width 24 height 13
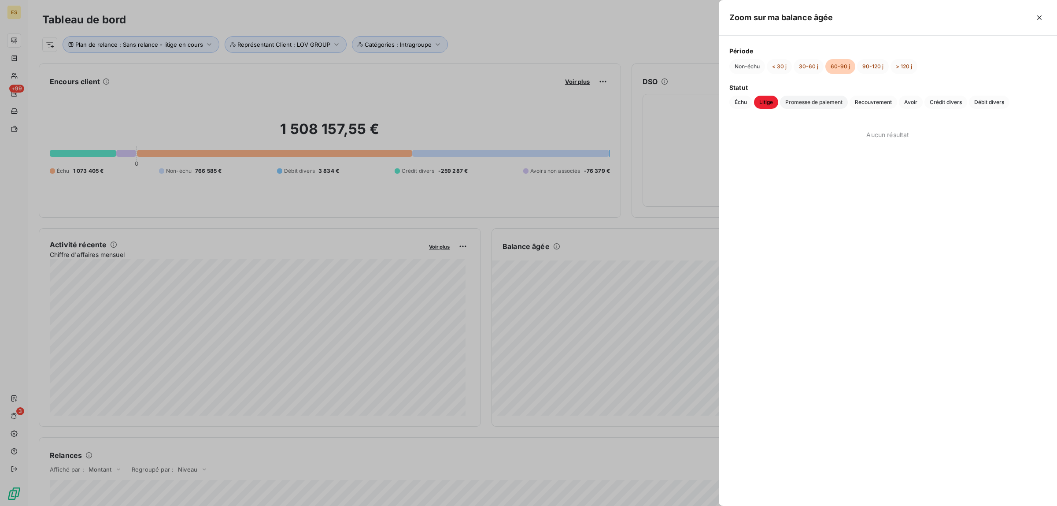
click at [812, 101] on span "Promesse de paiement" at bounding box center [814, 102] width 68 height 13
click at [882, 101] on span "Recouvrement" at bounding box center [874, 102] width 48 height 13
click at [913, 101] on span "Avoir" at bounding box center [911, 102] width 24 height 13
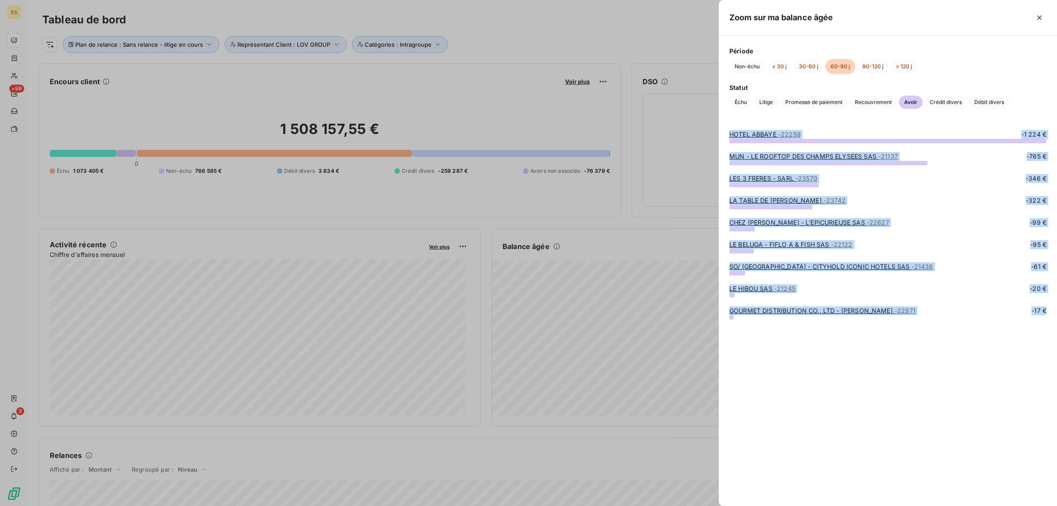
drag, startPoint x: 730, startPoint y: 130, endPoint x: 899, endPoint y: 333, distance: 263.7
click at [899, 333] on div "HOTEL ABBAYE - 22259 -1 224 € MUN - LE ROOFTOP DES CHAMPS ELYSEES SAS - 21137 -…" at bounding box center [888, 312] width 338 height 386
click at [940, 102] on span "Crédit divers" at bounding box center [946, 102] width 43 height 13
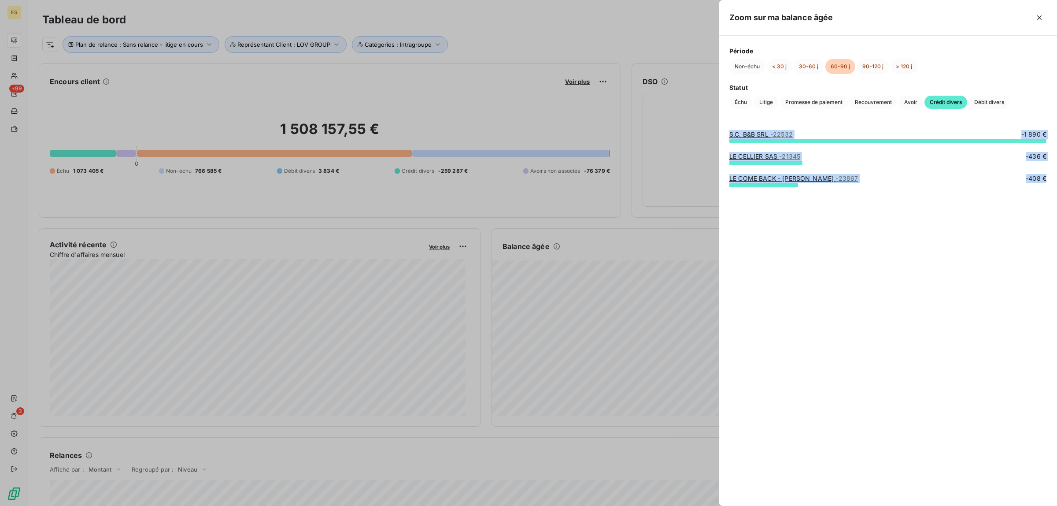
drag, startPoint x: 756, startPoint y: 155, endPoint x: 851, endPoint y: 221, distance: 115.7
click at [851, 221] on div "S.C. B&B SRL - 22532 -1 890 € LE CELLIER SAS - 21345 -436 € LE COME BACK - SARL…" at bounding box center [888, 312] width 338 height 386
click at [987, 104] on span "Débit divers" at bounding box center [989, 102] width 41 height 13
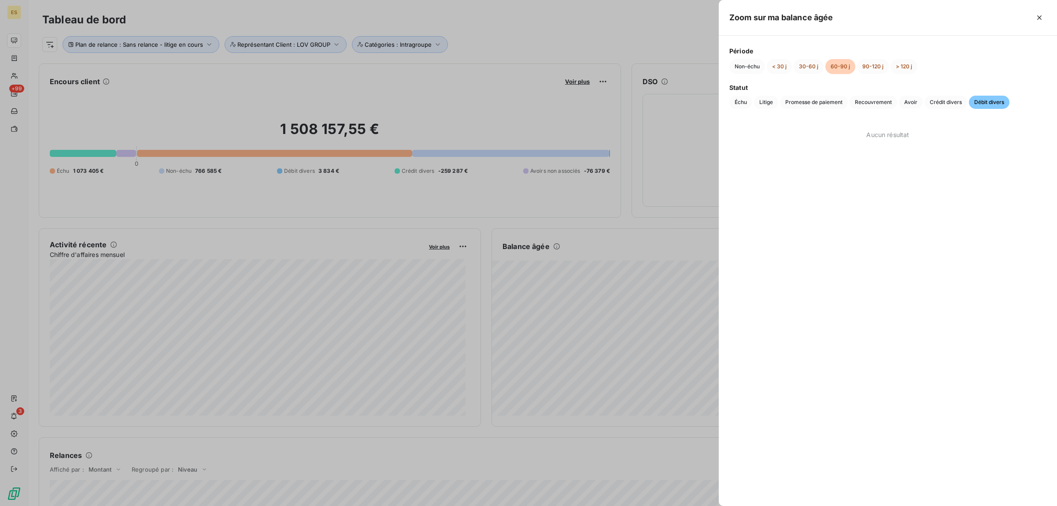
click at [821, 194] on div "Aucun résultat" at bounding box center [888, 312] width 338 height 386
click at [803, 67] on button "30-60 j" at bounding box center [809, 66] width 30 height 15
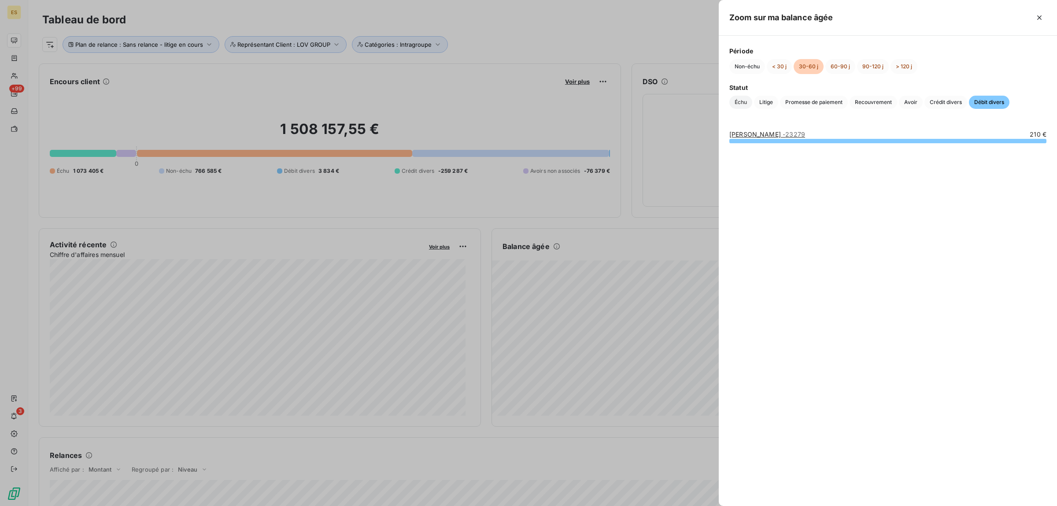
click at [744, 104] on span "Échu" at bounding box center [740, 102] width 23 height 13
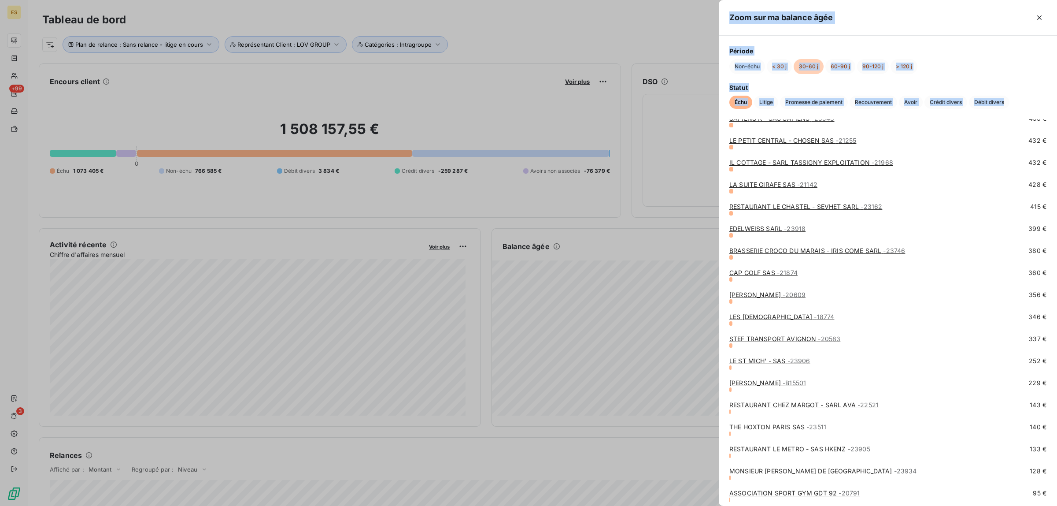
scroll to position [1429, 0]
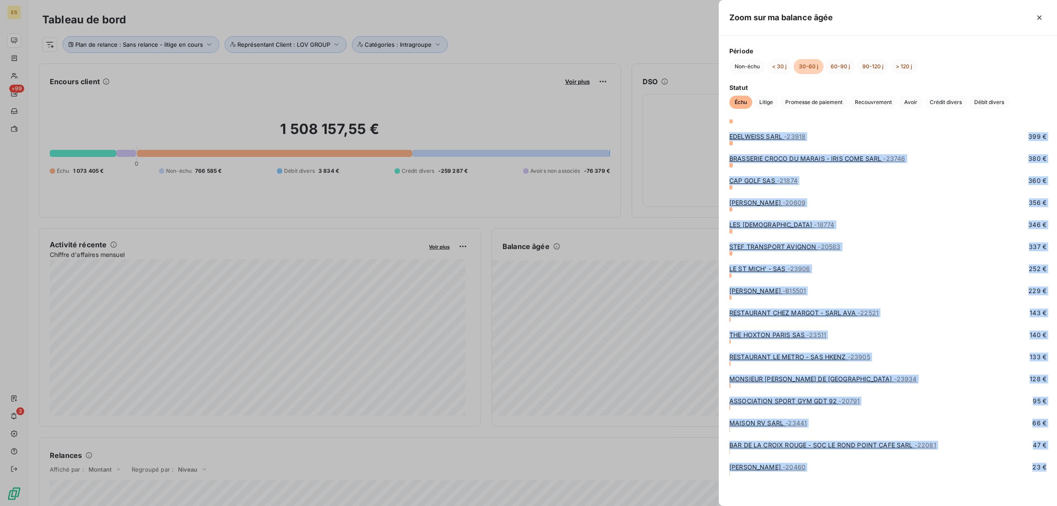
drag, startPoint x: 734, startPoint y: 146, endPoint x: 930, endPoint y: 477, distance: 384.7
click at [763, 100] on span "Litige" at bounding box center [766, 102] width 24 height 13
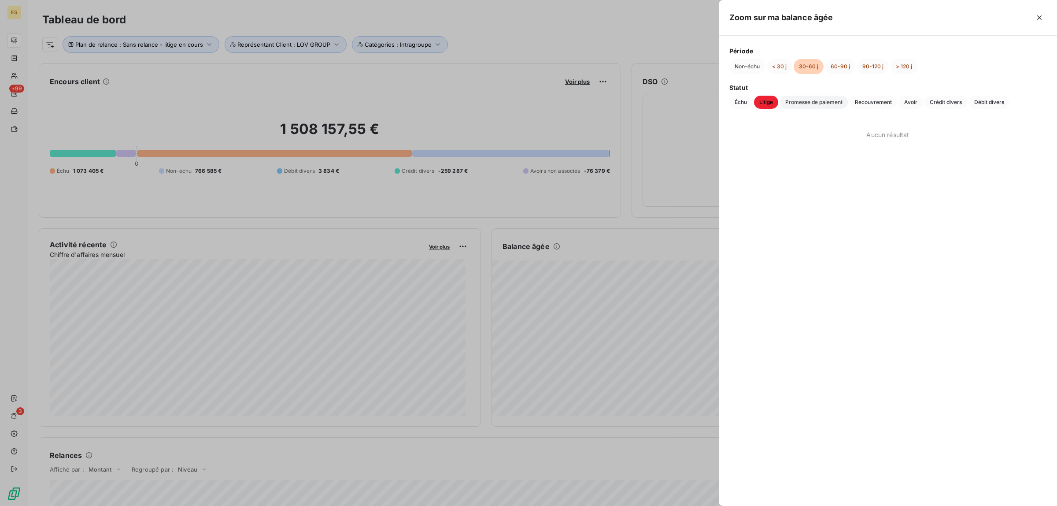
click at [814, 102] on span "Promesse de paiement" at bounding box center [814, 102] width 68 height 13
click at [873, 102] on span "Recouvrement" at bounding box center [874, 102] width 48 height 13
click at [912, 100] on span "Avoir" at bounding box center [911, 102] width 24 height 13
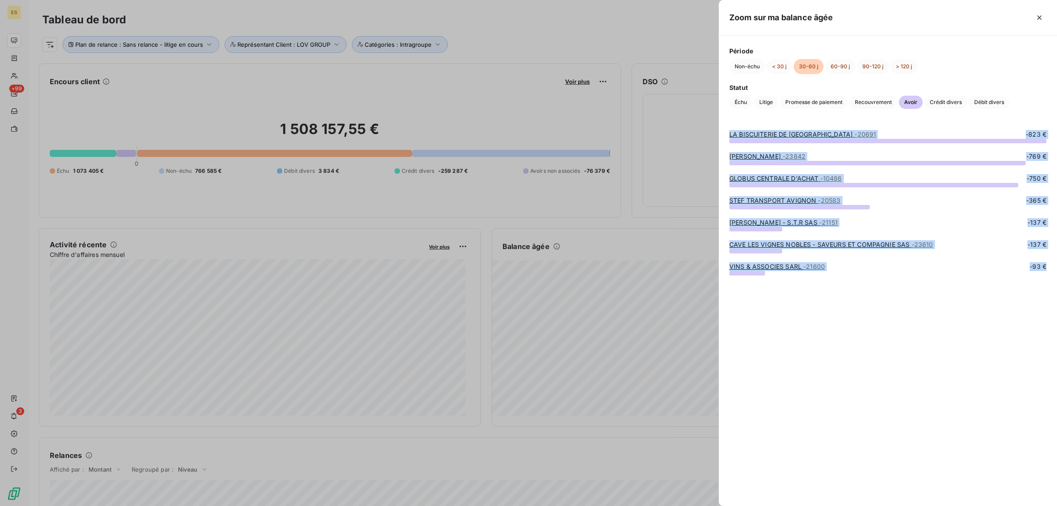
drag, startPoint x: 732, startPoint y: 131, endPoint x: 1011, endPoint y: 287, distance: 320.0
click at [1011, 287] on div "LA BISCUITERIE DE [GEOGRAPHIC_DATA] - 20691 -823 € FELLAH JULIEN - 23842 -769 €…" at bounding box center [888, 312] width 338 height 386
click at [947, 97] on span "Crédit divers" at bounding box center [946, 102] width 43 height 13
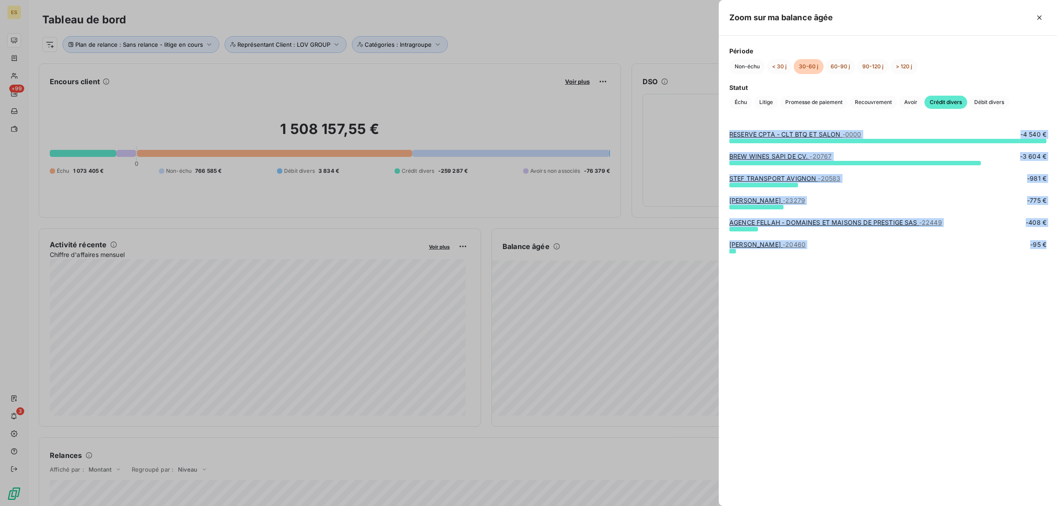
drag, startPoint x: 744, startPoint y: 141, endPoint x: 890, endPoint y: 266, distance: 192.8
click at [890, 266] on div "RESERVE CPTA - CLT BTQ ET SALON - 0000 -4 540 € BREW WINES SAPI DE CV. - 20767 …" at bounding box center [888, 312] width 338 height 386
click at [1003, 100] on span "Débit divers" at bounding box center [989, 102] width 41 height 13
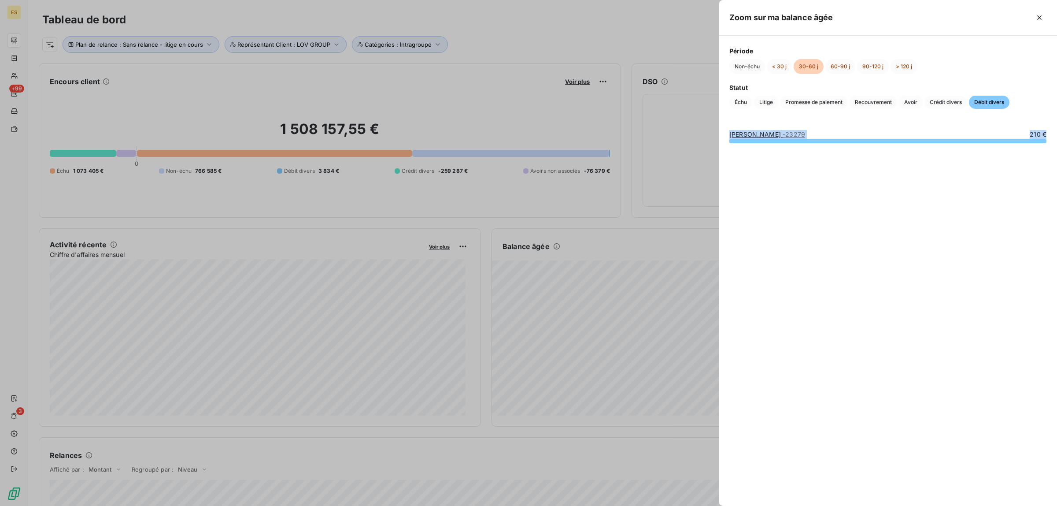
click at [723, 127] on div "STERLING HOY - 23279 210 €" at bounding box center [888, 312] width 338 height 386
drag, startPoint x: 799, startPoint y: 138, endPoint x: 1036, endPoint y: 146, distance: 238.0
click at [1036, 146] on div "STERLING HOY - 23279 210 €" at bounding box center [888, 312] width 338 height 386
click at [783, 68] on button "< 30 j" at bounding box center [779, 66] width 25 height 15
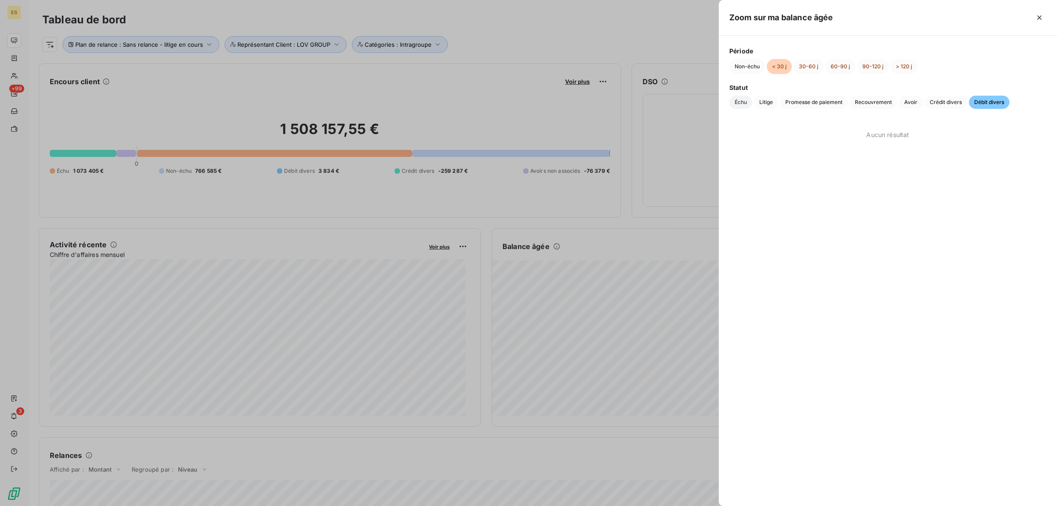
click at [738, 100] on span "Échu" at bounding box center [740, 102] width 23 height 13
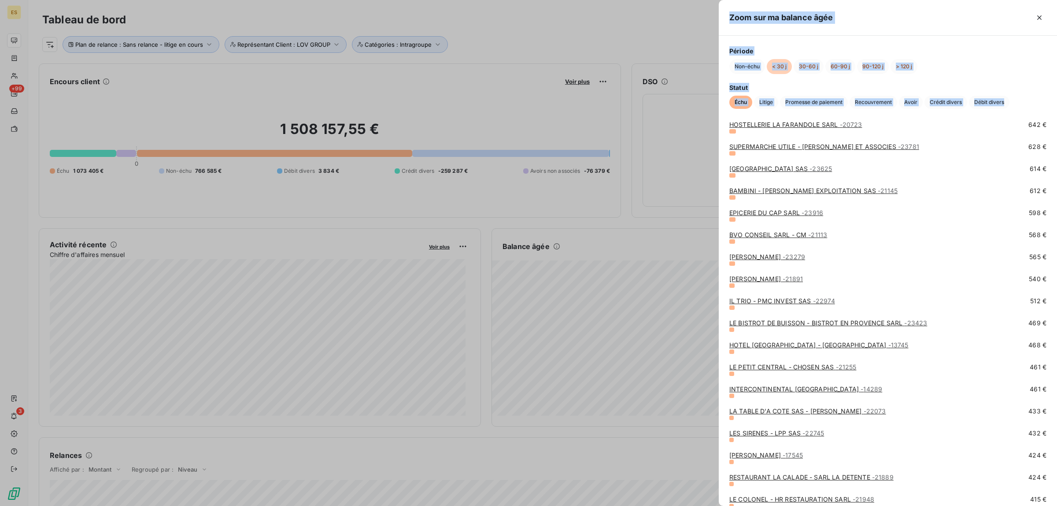
scroll to position [2090, 0]
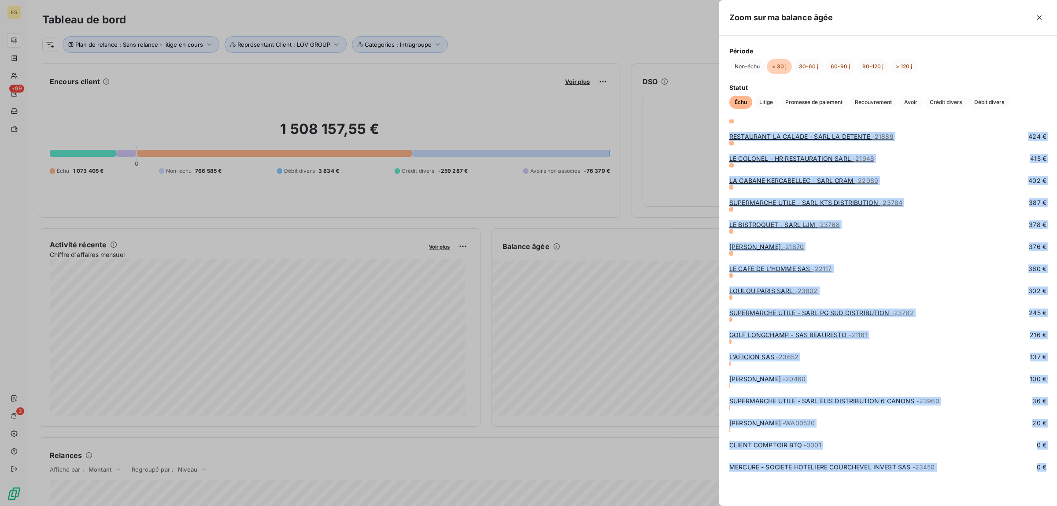
drag, startPoint x: 728, startPoint y: 130, endPoint x: 989, endPoint y: 475, distance: 432.3
click at [760, 98] on span "Litige" at bounding box center [766, 102] width 24 height 13
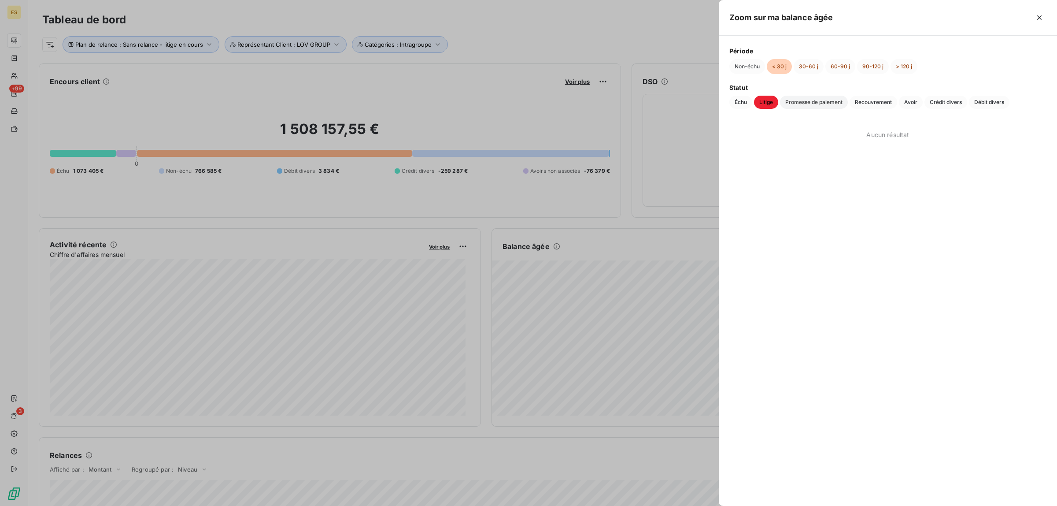
click at [806, 101] on span "Promesse de paiement" at bounding box center [814, 102] width 68 height 13
click at [872, 100] on span "Recouvrement" at bounding box center [874, 102] width 48 height 13
click at [912, 100] on span "Avoir" at bounding box center [911, 102] width 24 height 13
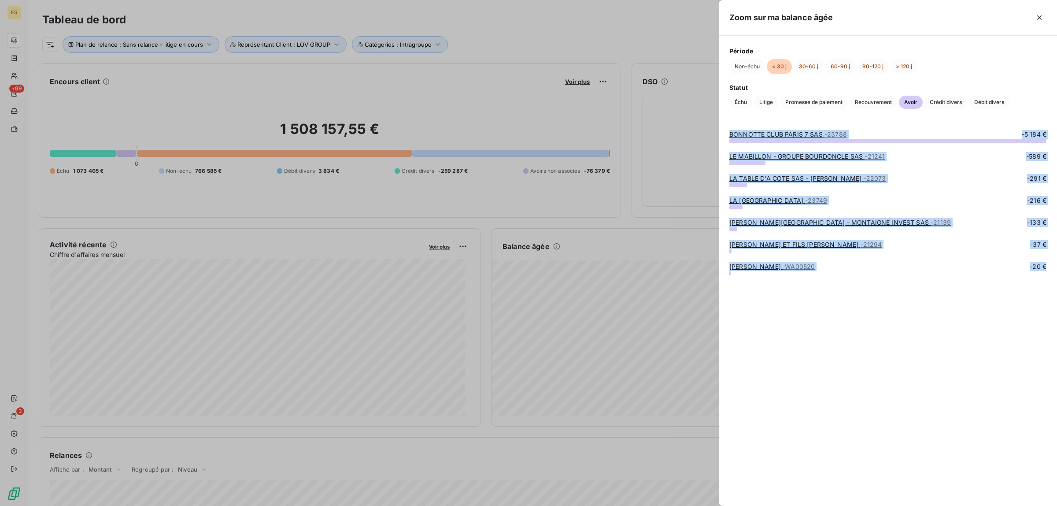
drag, startPoint x: 727, startPoint y: 133, endPoint x: 908, endPoint y: 291, distance: 240.0
click at [908, 291] on div "BONNOTTE CLUB PARIS 7 SAS - 23788 -5 184 € LE MABILLON - GROUPE BOURDONCLE SAS …" at bounding box center [888, 312] width 338 height 386
click at [949, 102] on span "Crédit divers" at bounding box center [946, 102] width 43 height 13
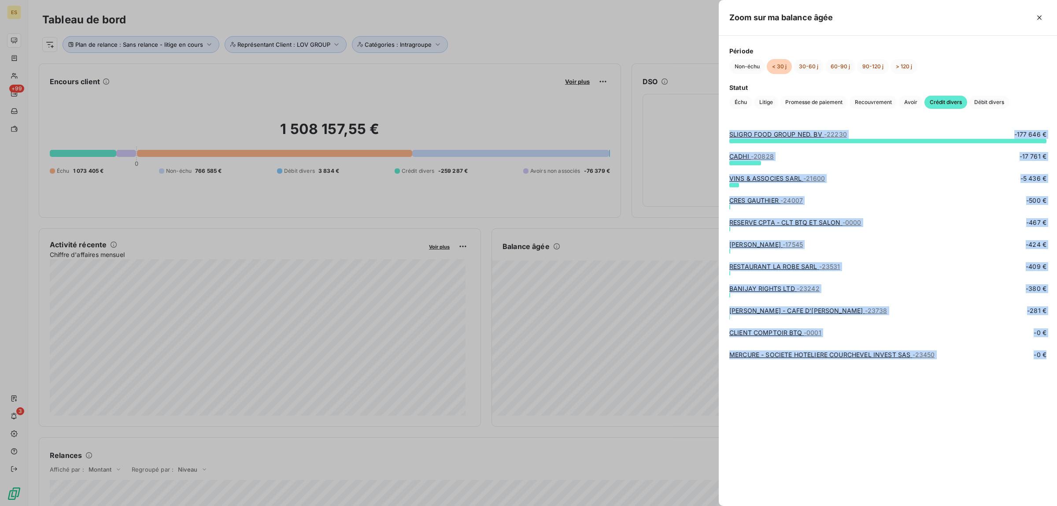
drag, startPoint x: 728, startPoint y: 133, endPoint x: 907, endPoint y: 393, distance: 316.7
click at [907, 393] on div "SLIGRO FOOD GROUP NED. BV - 22230 -177 646 € CADHI - 20828 -17 761 € VINS & ASS…" at bounding box center [888, 312] width 338 height 386
click at [1002, 103] on span "Débit divers" at bounding box center [989, 102] width 41 height 13
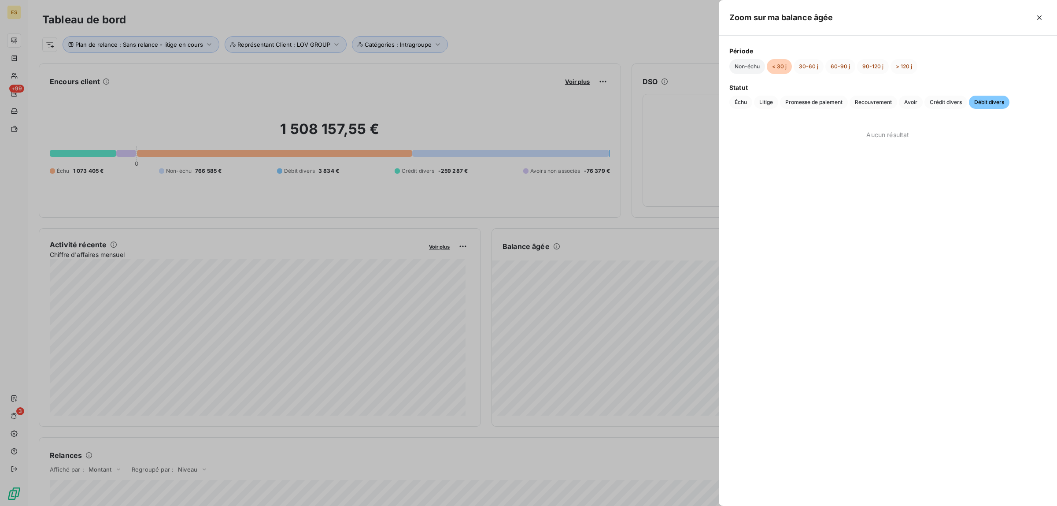
click at [740, 64] on button "Non-échu" at bounding box center [747, 66] width 36 height 15
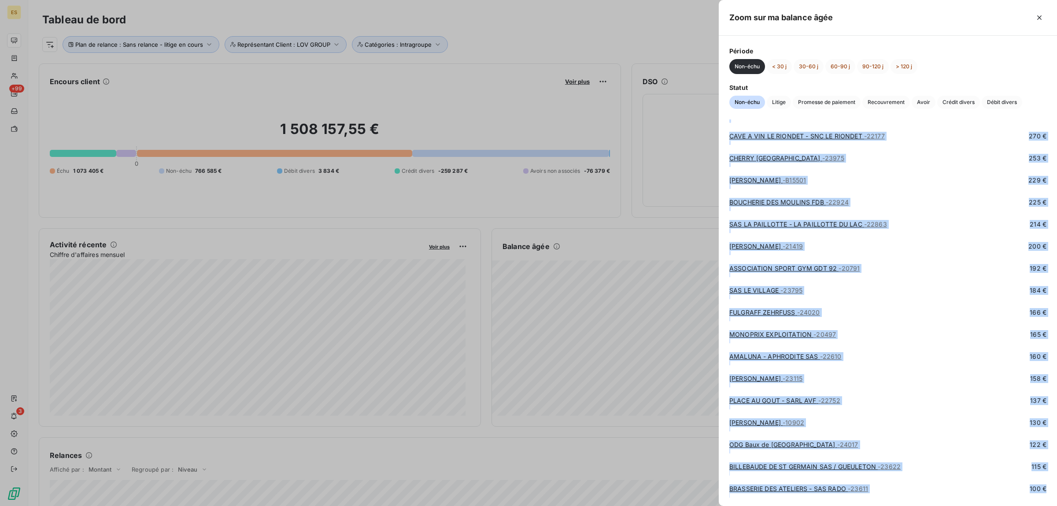
scroll to position [6869, 0]
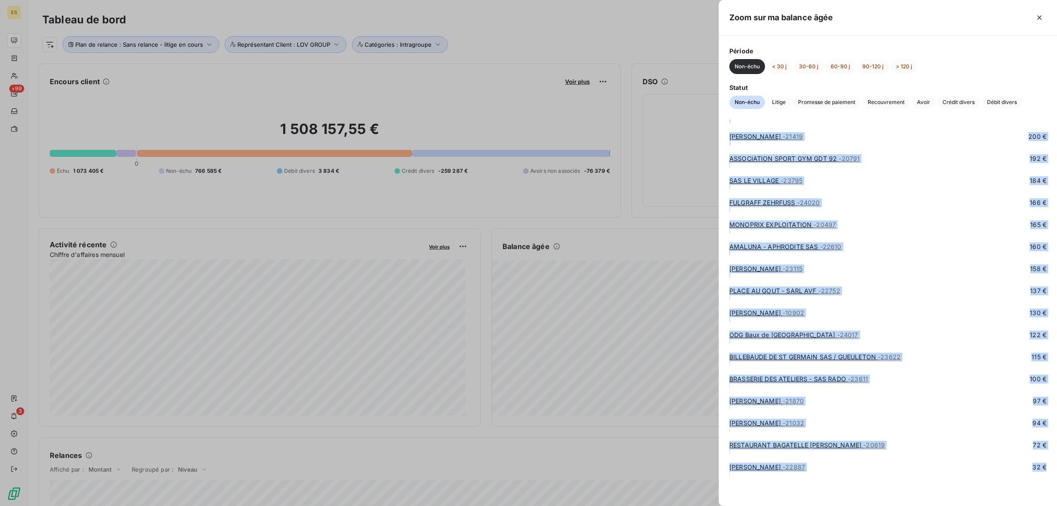
drag, startPoint x: 727, startPoint y: 133, endPoint x: 1015, endPoint y: 485, distance: 454.8
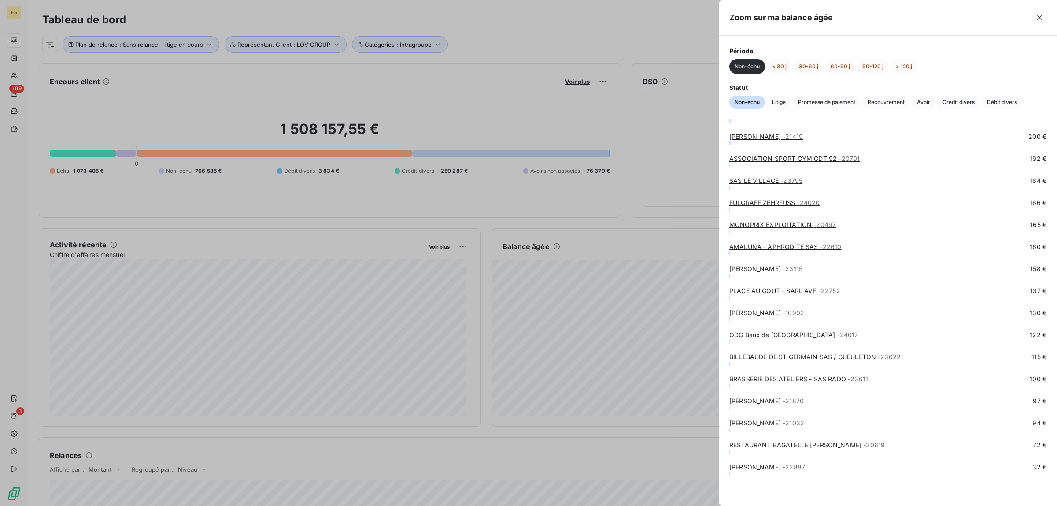
click at [603, 205] on div at bounding box center [528, 253] width 1057 height 506
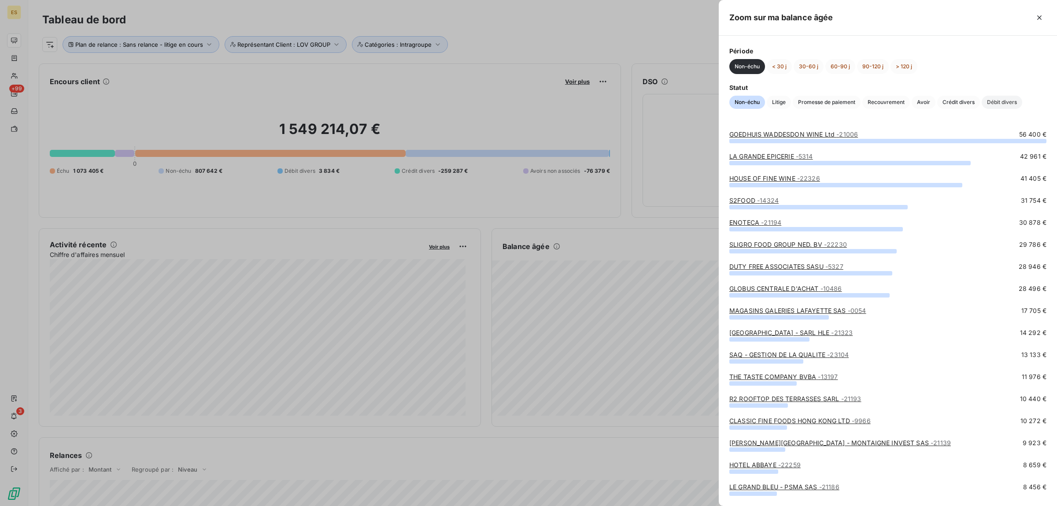
click at [997, 104] on span "Débit divers" at bounding box center [1002, 102] width 41 height 13
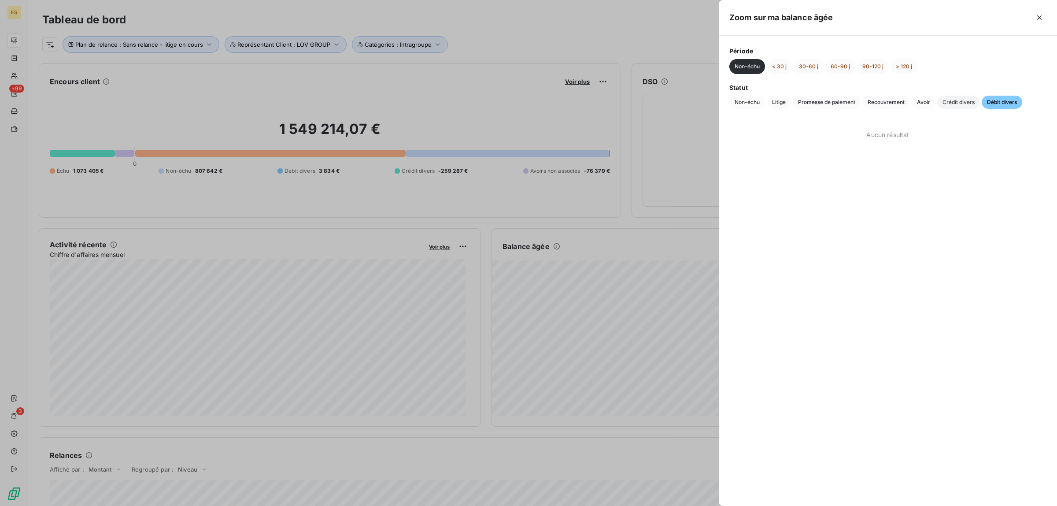
click at [954, 105] on span "Crédit divers" at bounding box center [958, 102] width 43 height 13
click at [926, 100] on span "Avoir" at bounding box center [924, 102] width 24 height 13
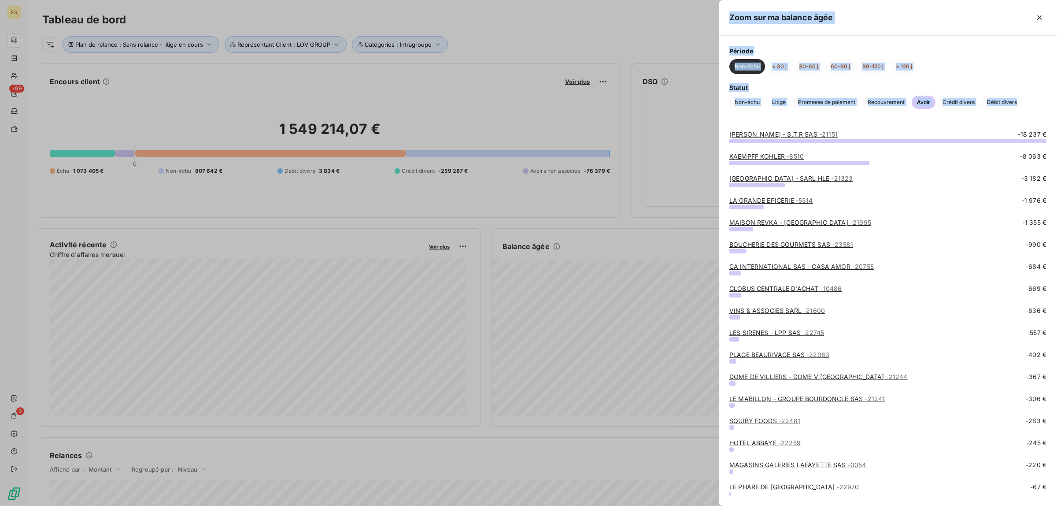
scroll to position [174, 0]
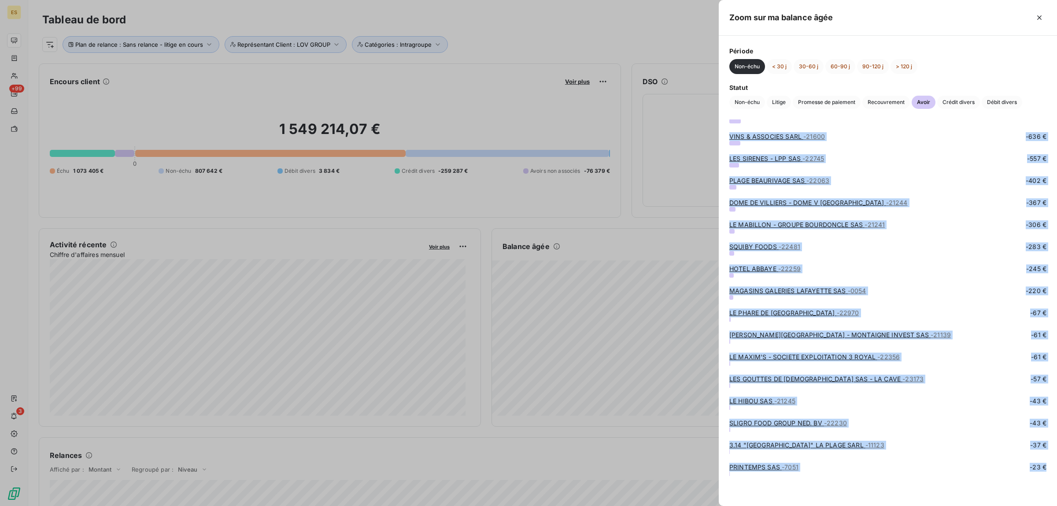
drag, startPoint x: 728, startPoint y: 133, endPoint x: 837, endPoint y: 479, distance: 362.2
click at [837, 332] on div "GIGI RAMATUELLE - S.T.R SAS - 21151 -18 237 € KAEMPFF KOHLER - 8510 -8 063 € HI…" at bounding box center [888, 138] width 338 height 386
copy div "GIGI RAMATUELLE - S.T.R SAS - 21151 -18 237 € KAEMPFF KOHLER - 8510 -8 063 € HI…"
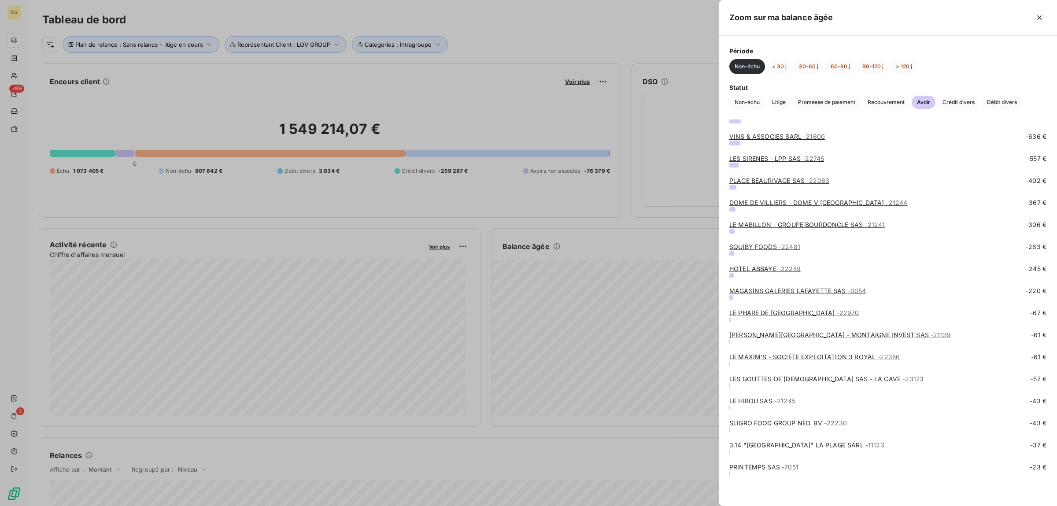
click at [695, 35] on div at bounding box center [528, 253] width 1057 height 506
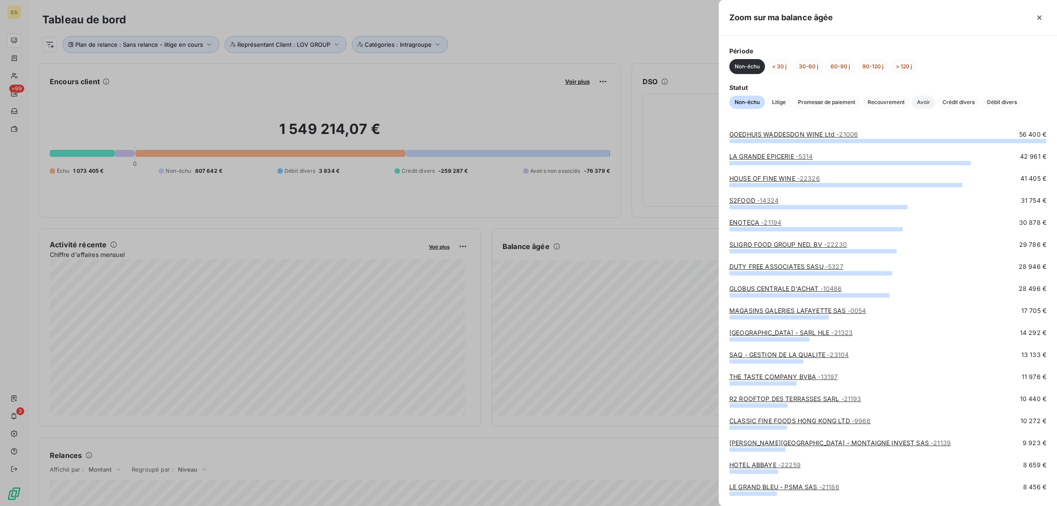
drag, startPoint x: 936, startPoint y: 107, endPoint x: 930, endPoint y: 107, distance: 6.6
click at [934, 107] on div "Non-échu Litige Promesse de paiement Recouvrement Avoir Crédit divers Débit div…" at bounding box center [887, 102] width 317 height 13
click at [929, 101] on span "Avoir" at bounding box center [924, 102] width 24 height 13
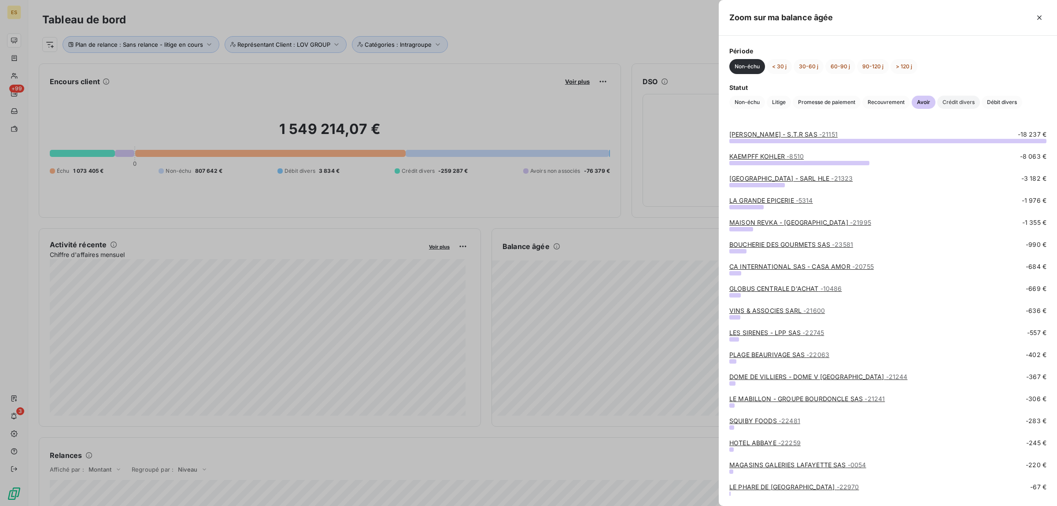
click at [955, 104] on span "Crédit divers" at bounding box center [958, 102] width 43 height 13
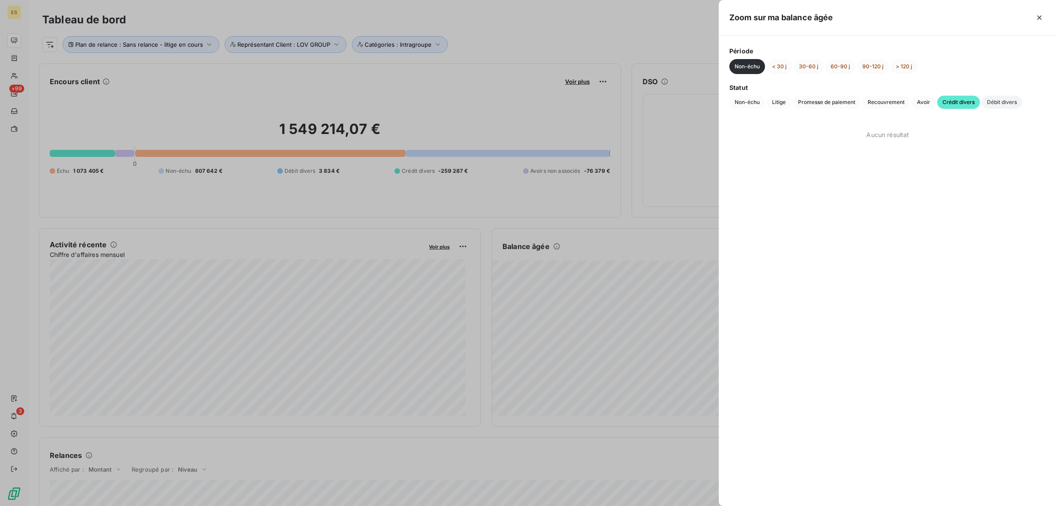
click at [997, 102] on span "Débit divers" at bounding box center [1002, 102] width 41 height 13
click at [874, 100] on span "Recouvrement" at bounding box center [886, 102] width 48 height 13
drag, startPoint x: 847, startPoint y: 104, endPoint x: 842, endPoint y: 104, distance: 4.4
click at [846, 104] on span "Promesse de paiement" at bounding box center [827, 102] width 68 height 13
click at [774, 101] on span "Litige" at bounding box center [779, 102] width 24 height 13
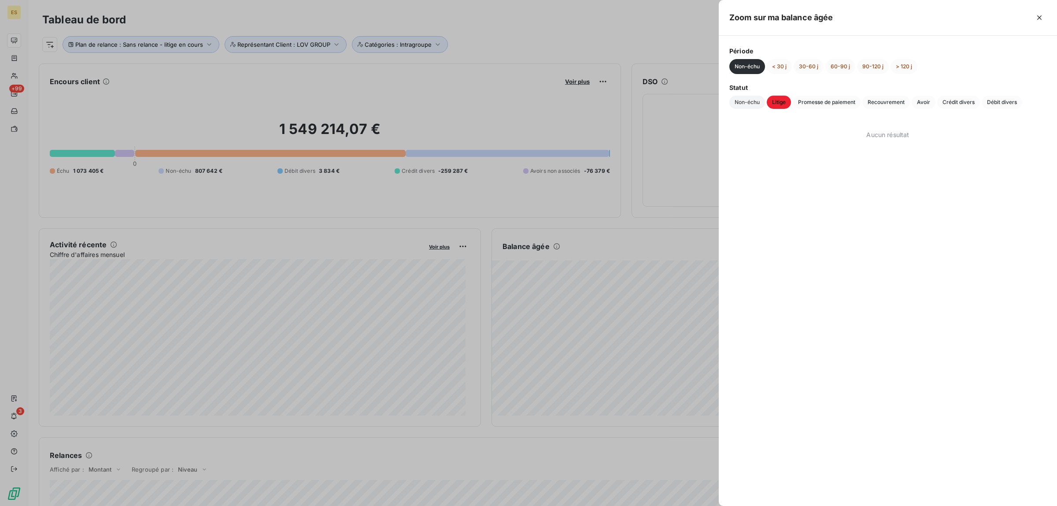
click at [745, 106] on span "Non-échu" at bounding box center [747, 102] width 36 height 13
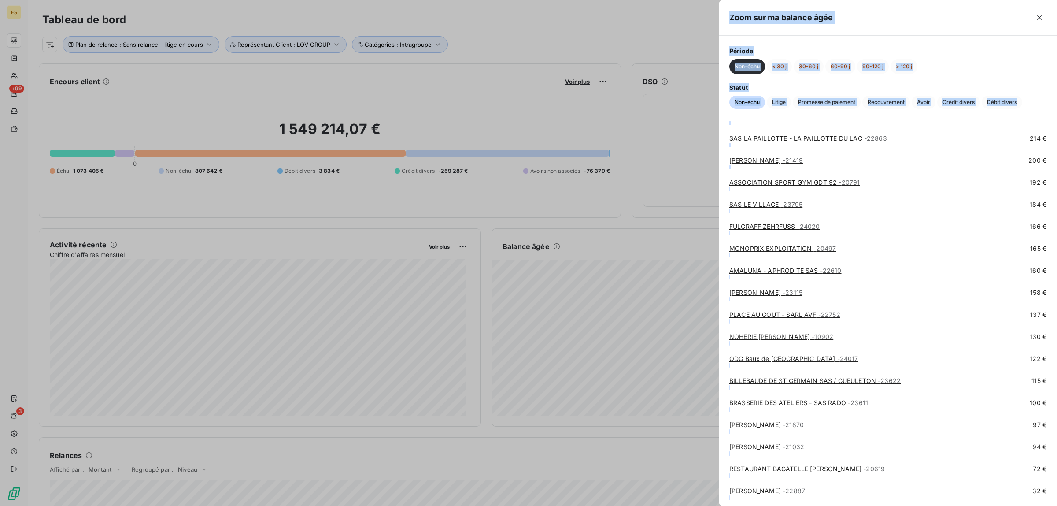
scroll to position [7089, 0]
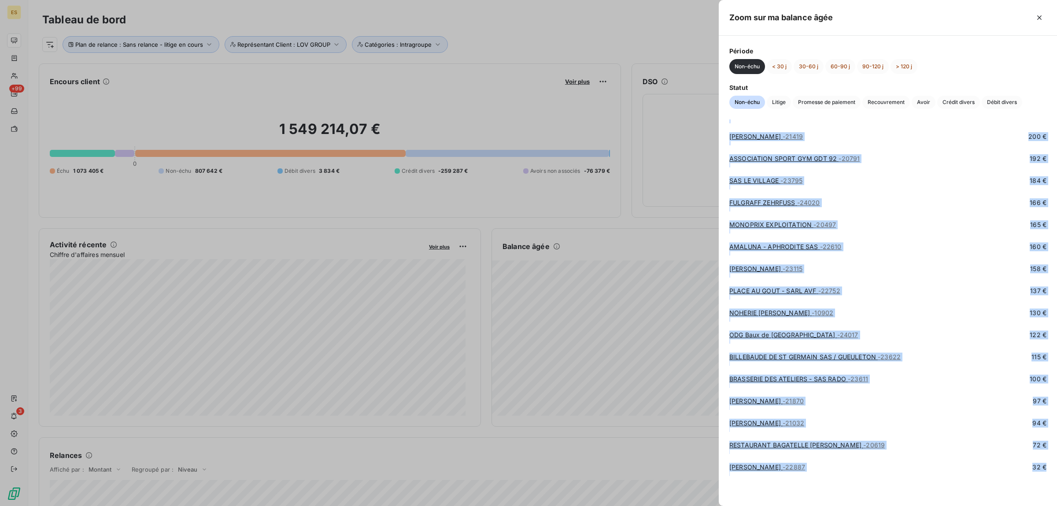
drag, startPoint x: 743, startPoint y: 163, endPoint x: 893, endPoint y: 483, distance: 353.7
copy div "GOEDHUIS WADDESDON WINE Ltd - 21006 56 400 € LA GRANDE EPICERIE - 5314 42 961 €…"
click at [782, 108] on span "Litige" at bounding box center [779, 102] width 24 height 13
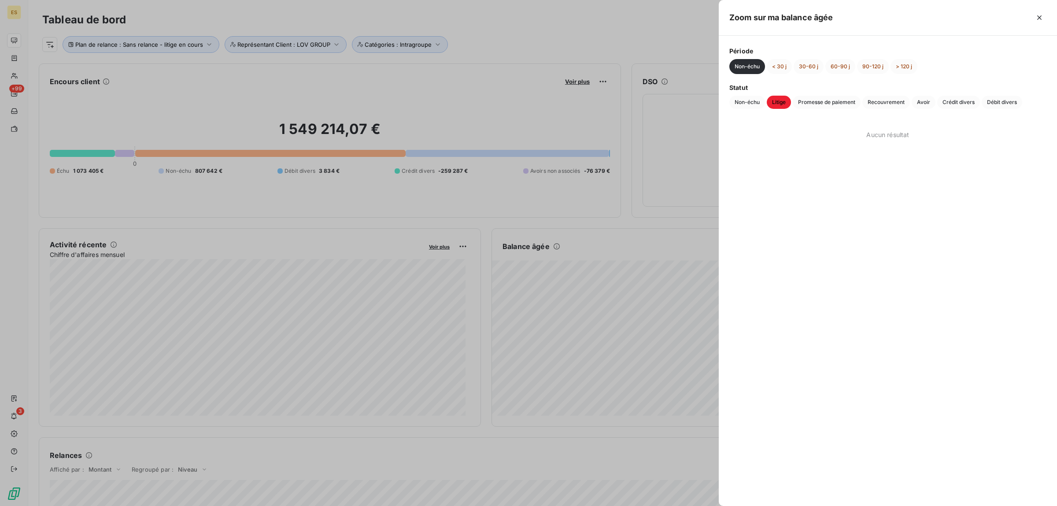
scroll to position [0, 0]
click at [783, 102] on span "Litige" at bounding box center [779, 102] width 24 height 13
drag, startPoint x: 806, startPoint y: 104, endPoint x: 847, endPoint y: 111, distance: 41.3
click at [807, 104] on span "Promesse de paiement" at bounding box center [827, 102] width 68 height 13
click at [894, 106] on span "Recouvrement" at bounding box center [886, 102] width 48 height 13
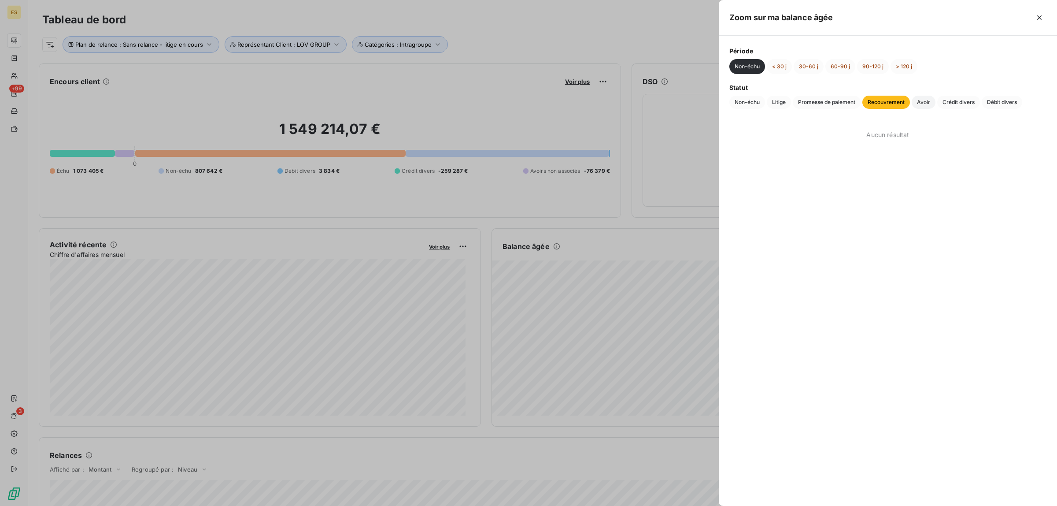
click at [915, 102] on span "Avoir" at bounding box center [924, 102] width 24 height 13
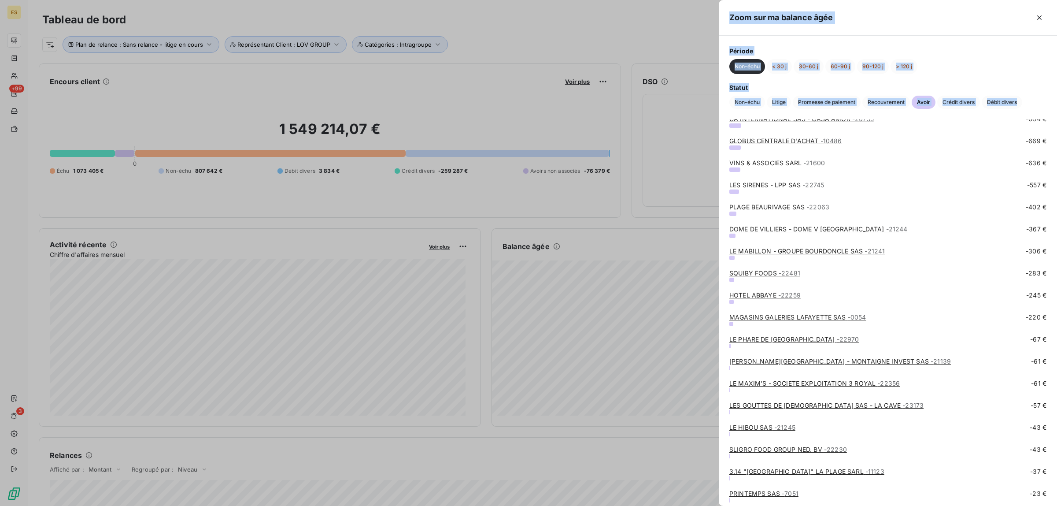
scroll to position [174, 0]
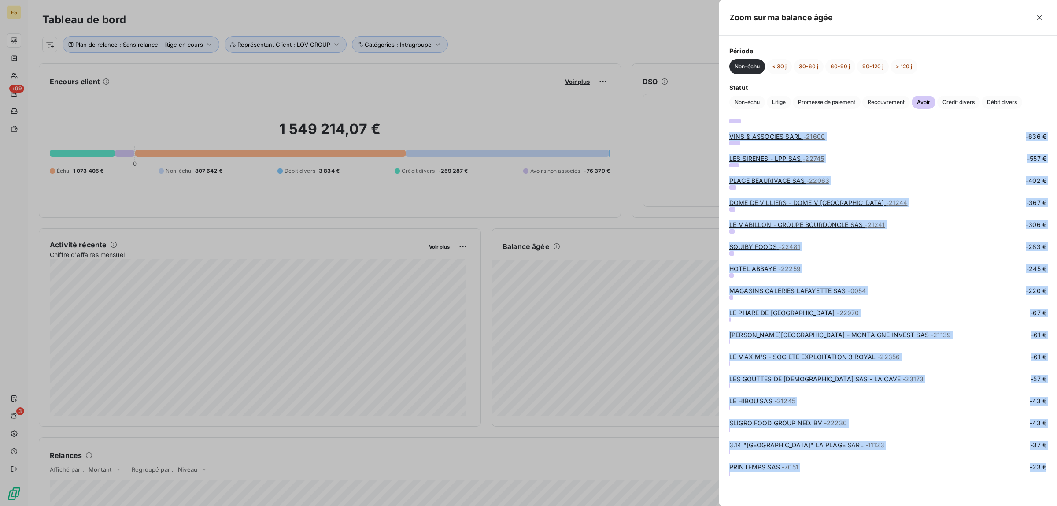
drag, startPoint x: 727, startPoint y: 128, endPoint x: 936, endPoint y: 486, distance: 414.1
click at [936, 332] on div "GIGI RAMATUELLE - S.T.R SAS - 21151 -18 237 € KAEMPFF KOHLER - 8510 -8 063 € HI…" at bounding box center [888, 138] width 338 height 386
copy div "GIGI RAMATUELLE - S.T.R SAS - 21151 -18 237 € KAEMPFF KOHLER - 8510 -8 063 € HI…"
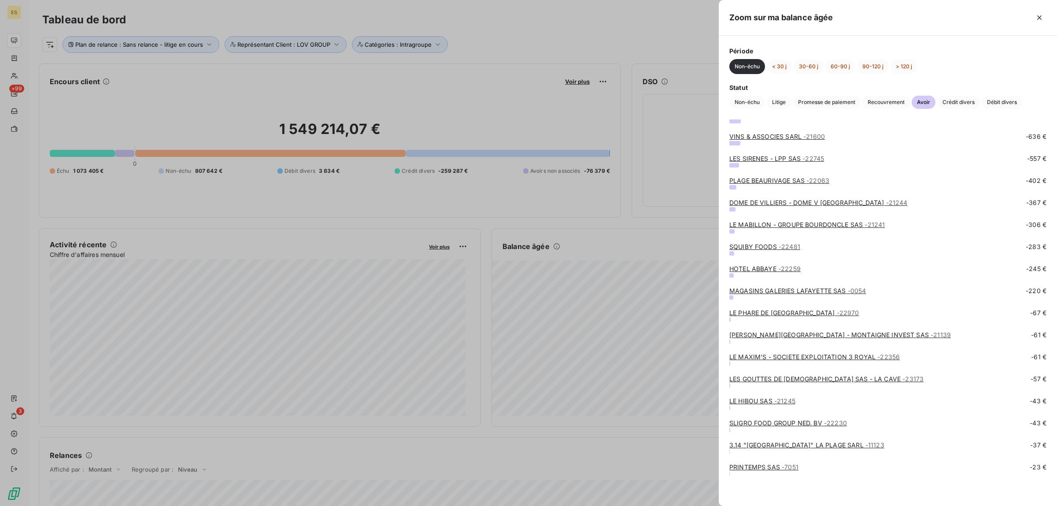
click at [700, 128] on div at bounding box center [528, 253] width 1057 height 506
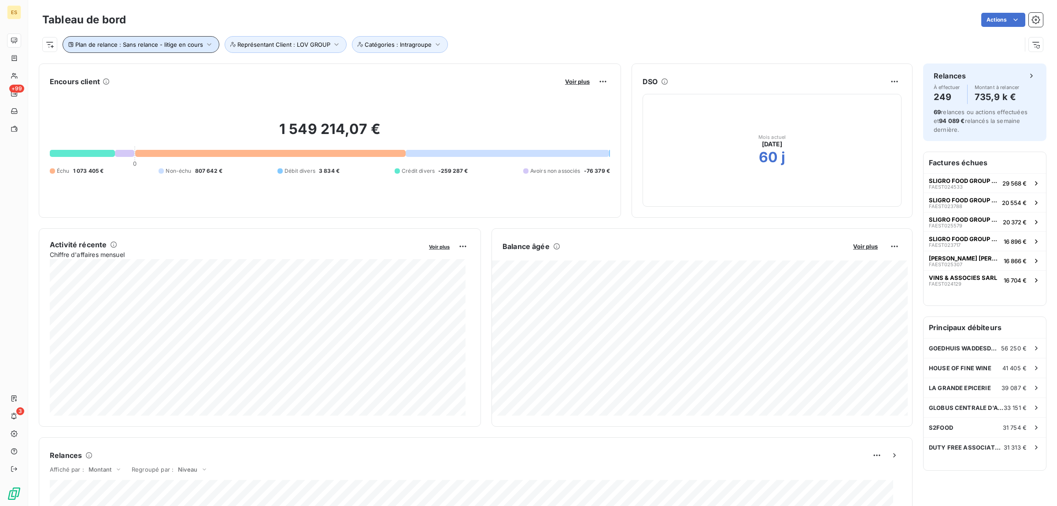
click at [162, 38] on button "Plan de relance : Sans relance - litige en cours" at bounding box center [141, 44] width 157 height 17
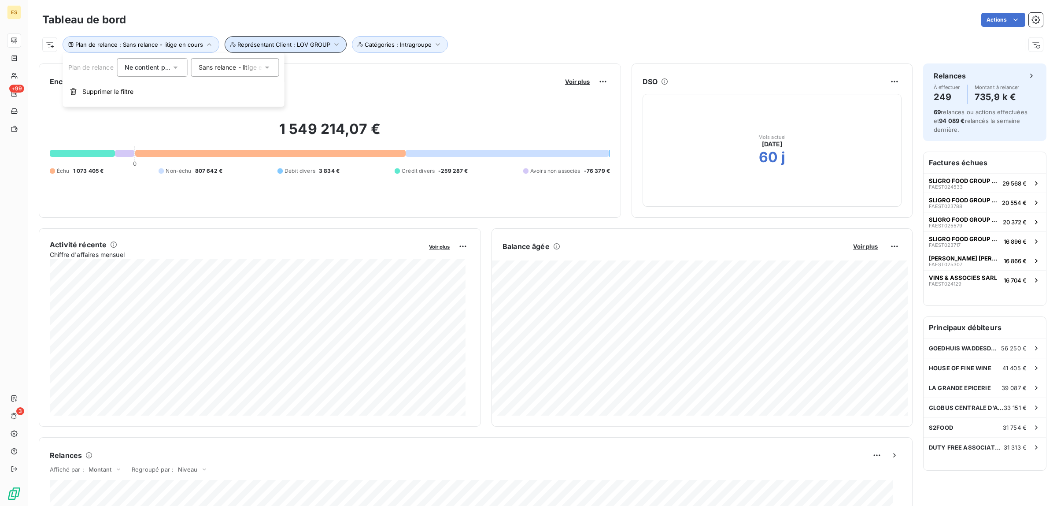
click at [244, 46] on span "Représentant Client : LOV GROUP" at bounding box center [283, 44] width 93 height 7
